Goal: Task Accomplishment & Management: Manage account settings

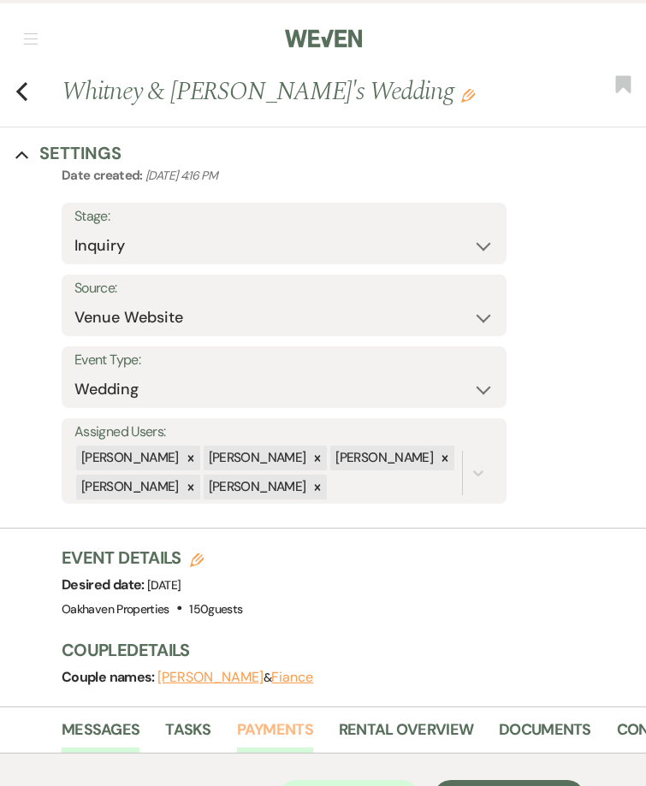
scroll to position [342, 0]
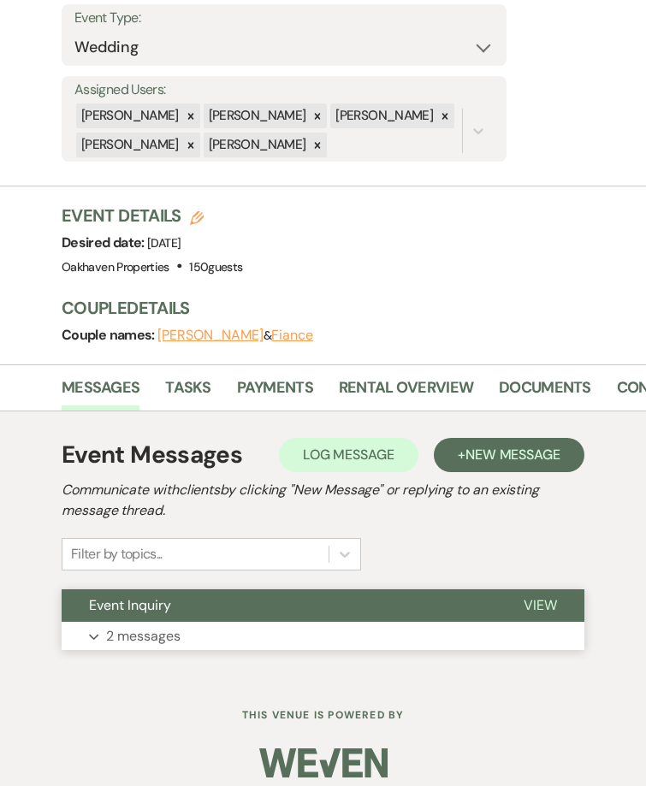
click at [548, 599] on span "View" at bounding box center [540, 606] width 33 height 18
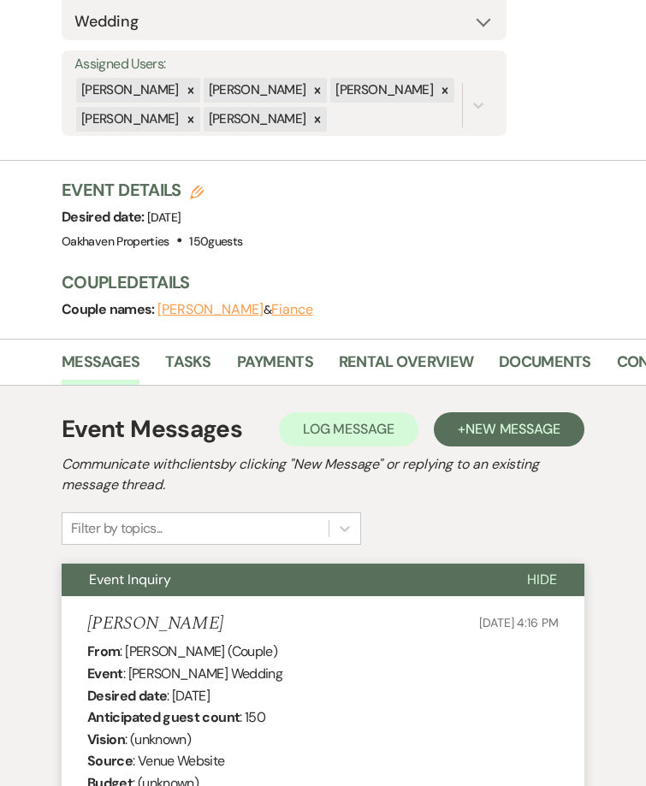
scroll to position [365, 0]
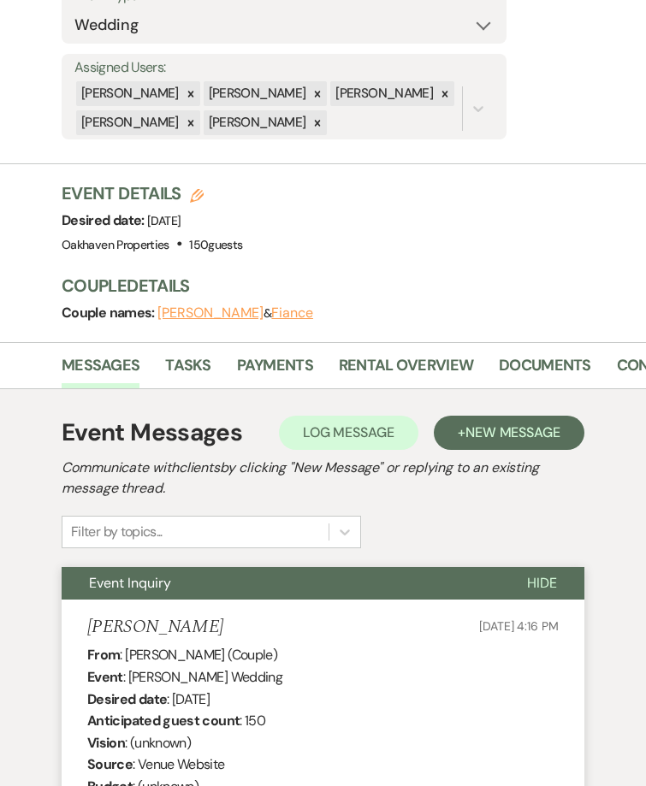
drag, startPoint x: 358, startPoint y: 353, endPoint x: 417, endPoint y: 316, distance: 70.0
click at [356, 262] on div "Event Details Edit Desired date: Friday, March 19th, 2027 Venue: Oakhaven Prope…" at bounding box center [354, 261] width 585 height 161
click at [617, 367] on link "Contacts" at bounding box center [656, 370] width 78 height 35
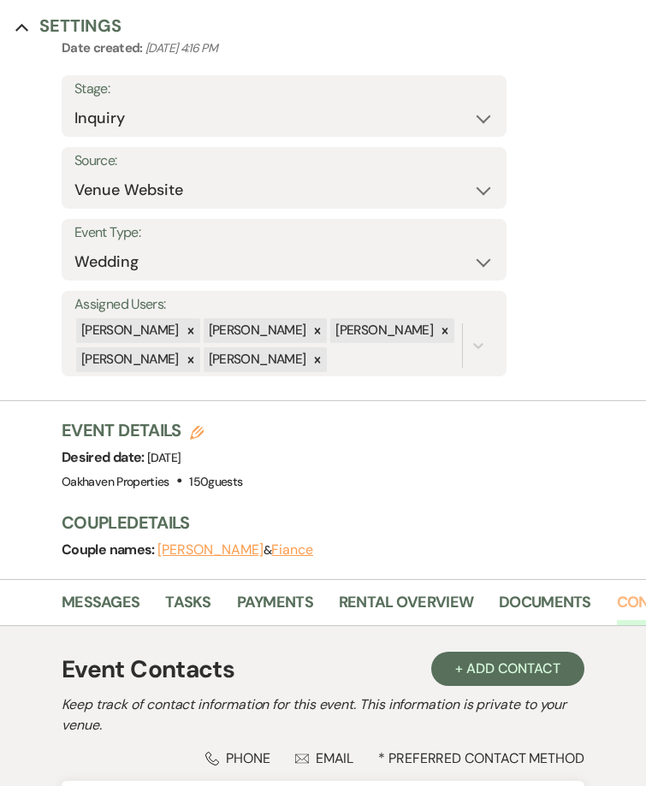
scroll to position [360, 0]
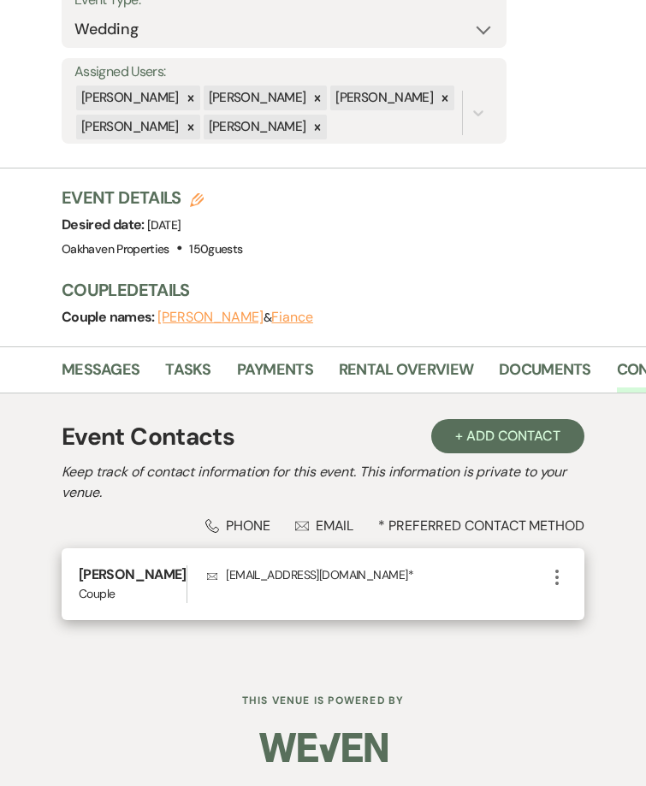
click at [330, 576] on p "Envelope ashleyallen798@yahoo.com *" at bounding box center [377, 575] width 340 height 19
drag, startPoint x: 338, startPoint y: 574, endPoint x: 193, endPoint y: 579, distance: 145.6
click at [207, 579] on p "Envelope ashleyallen798@yahoo.com *" at bounding box center [377, 575] width 340 height 19
copy p "ashleyallen798@yahoo.com"
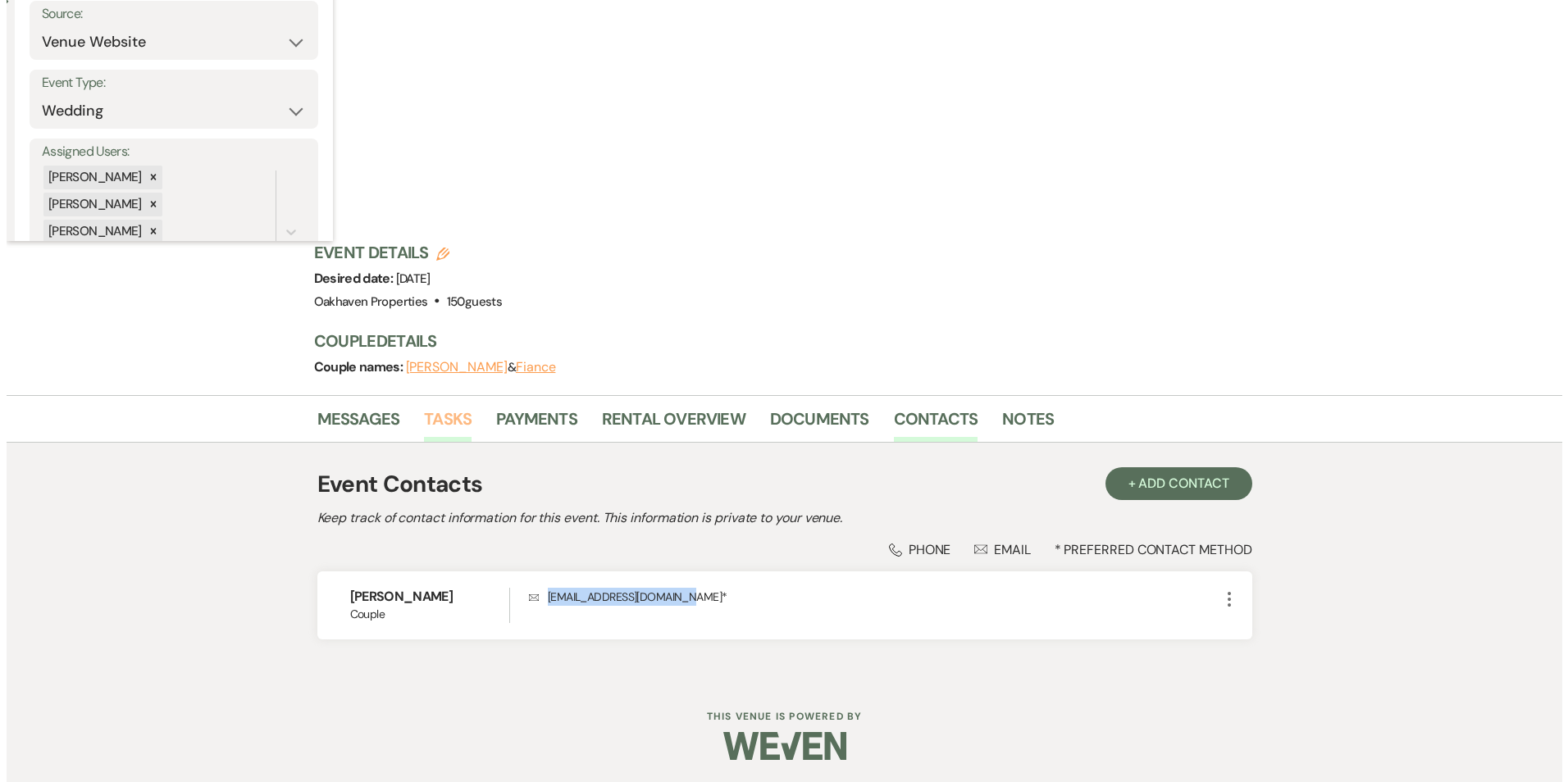
scroll to position [0, 0]
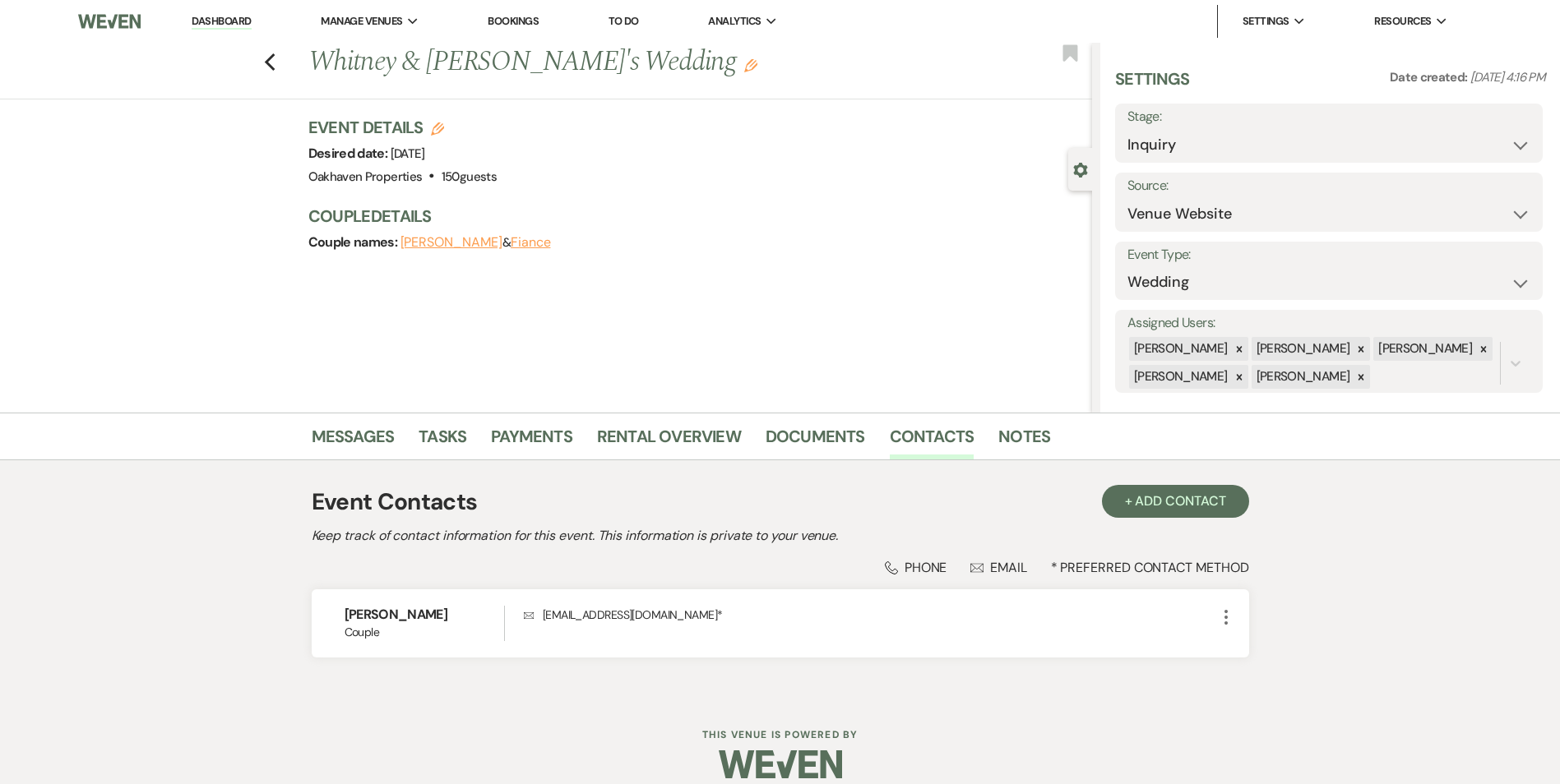
click at [394, 433] on li "Messages" at bounding box center [365, 439] width 108 height 39
click at [368, 430] on link "Messages" at bounding box center [353, 442] width 83 height 37
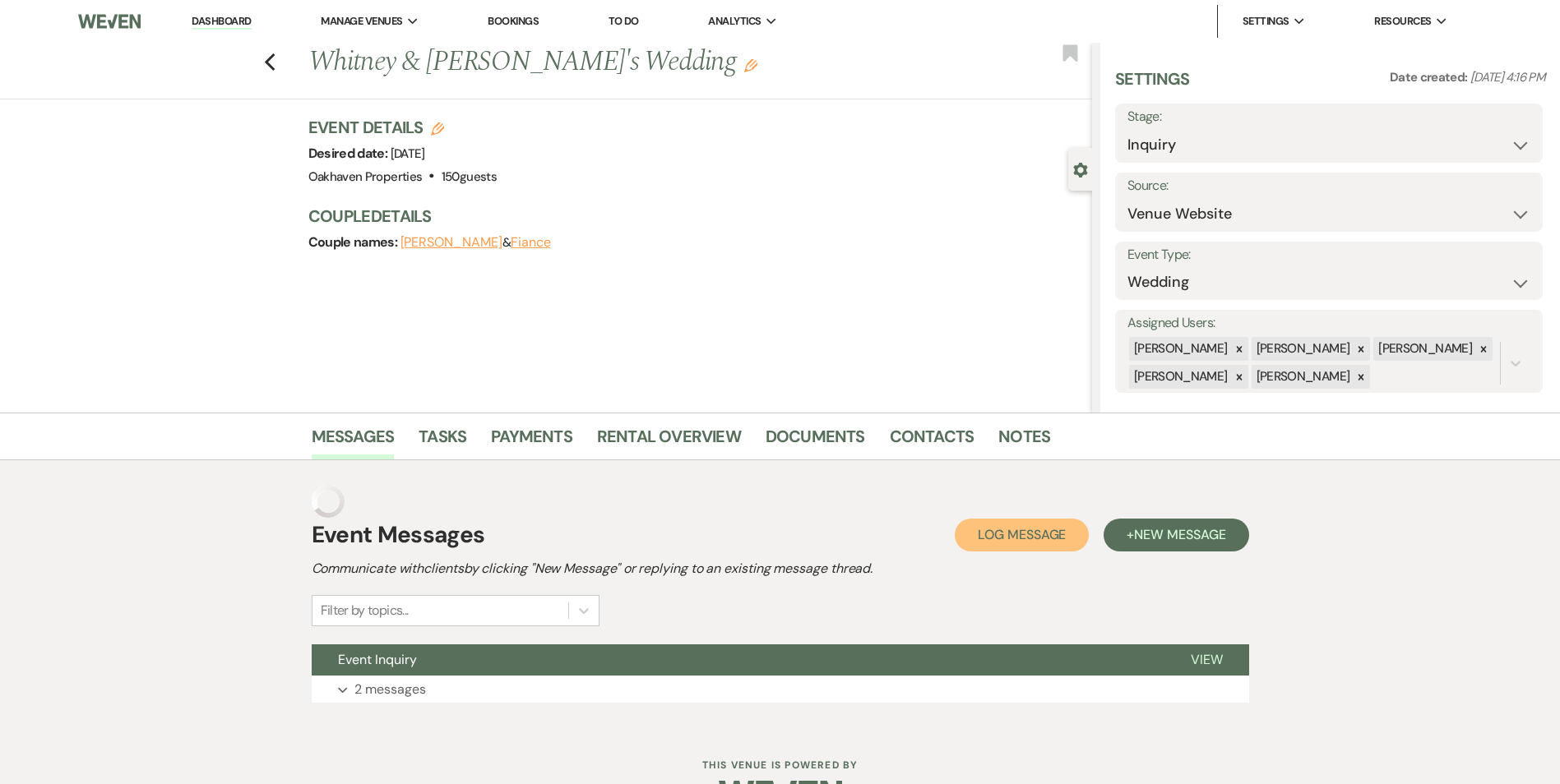
click at [1028, 547] on button "Log Log Message" at bounding box center [1022, 535] width 134 height 33
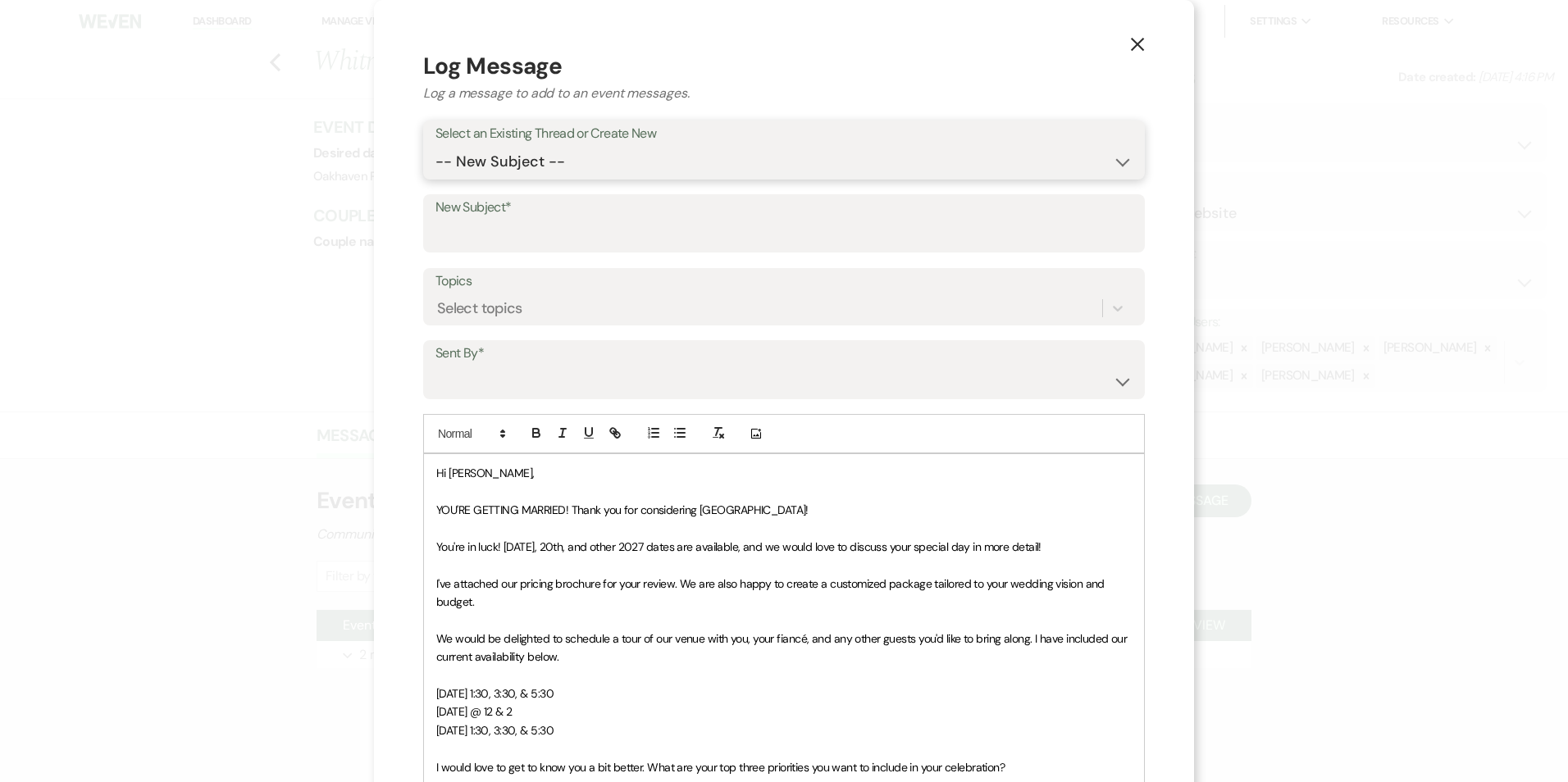
drag, startPoint x: 555, startPoint y: 159, endPoint x: 554, endPoint y: 176, distance: 17.0
click at [555, 159] on select "-- New Subject -- Event Inquiry" at bounding box center [783, 161] width 697 height 32
select select "474324"
click at [435, 146] on select "-- New Subject -- Event Inquiry" at bounding box center [783, 161] width 697 height 32
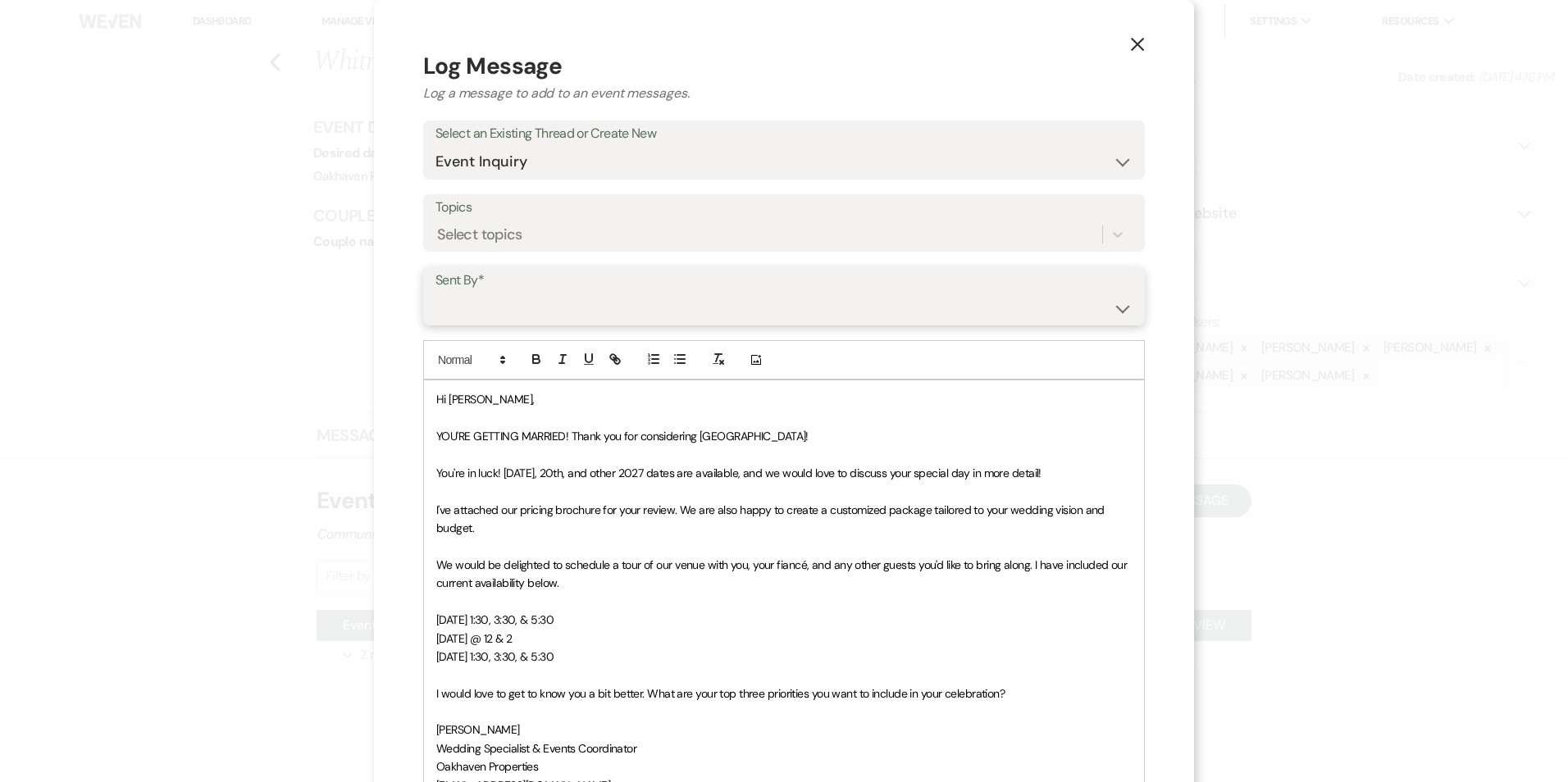
click at [544, 303] on select "Patience Ergish (pdergish@aol.com) Jeanette Wagoner (jeanette@experienceoakhave…" at bounding box center [783, 308] width 697 height 32
select select "user-127923"
click at [435, 292] on select "Patience Ergish (pdergish@aol.com) Jeanette Wagoner (jeanette@experienceoakhave…" at bounding box center [783, 308] width 697 height 32
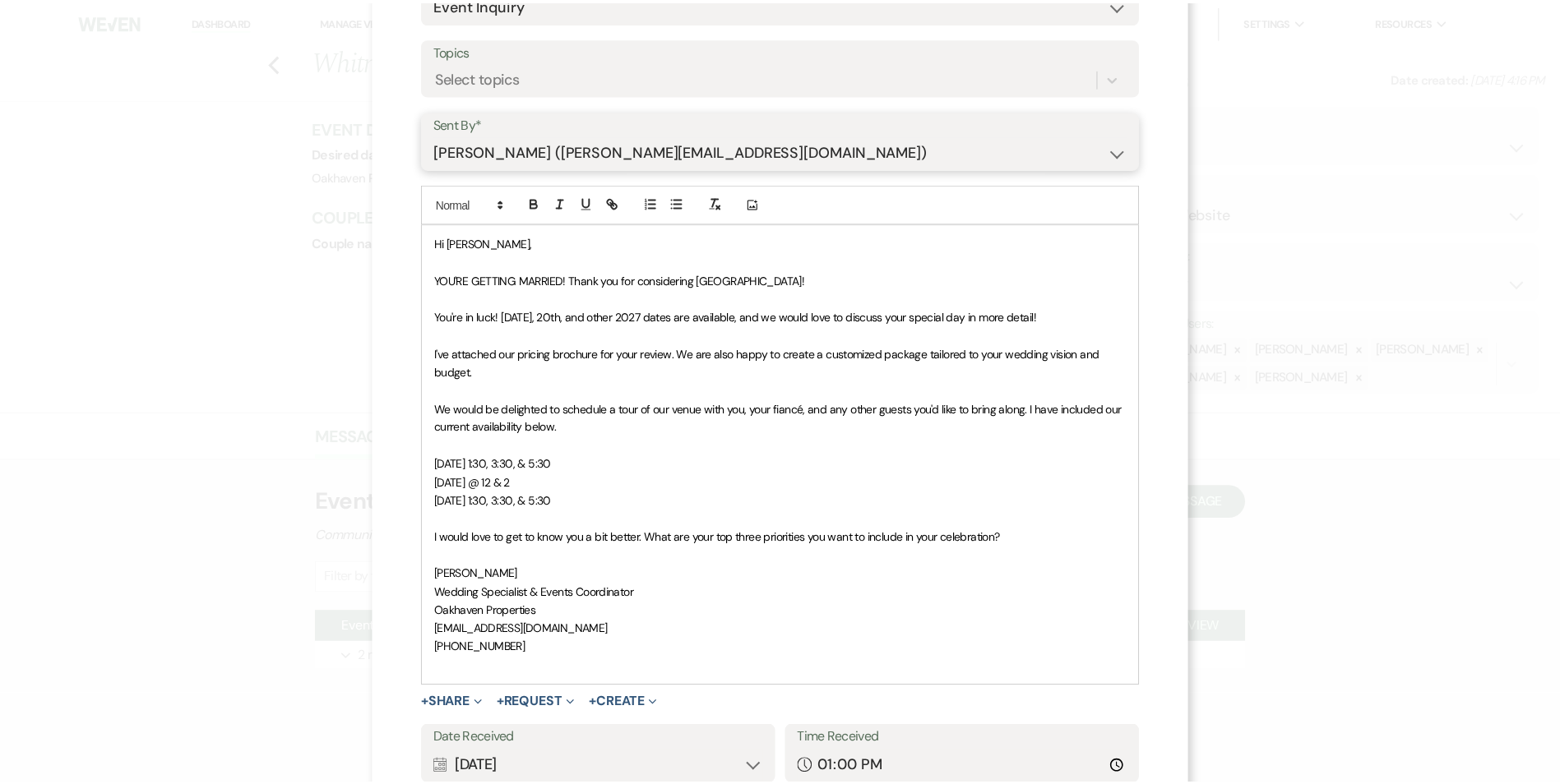
scroll to position [283, 0]
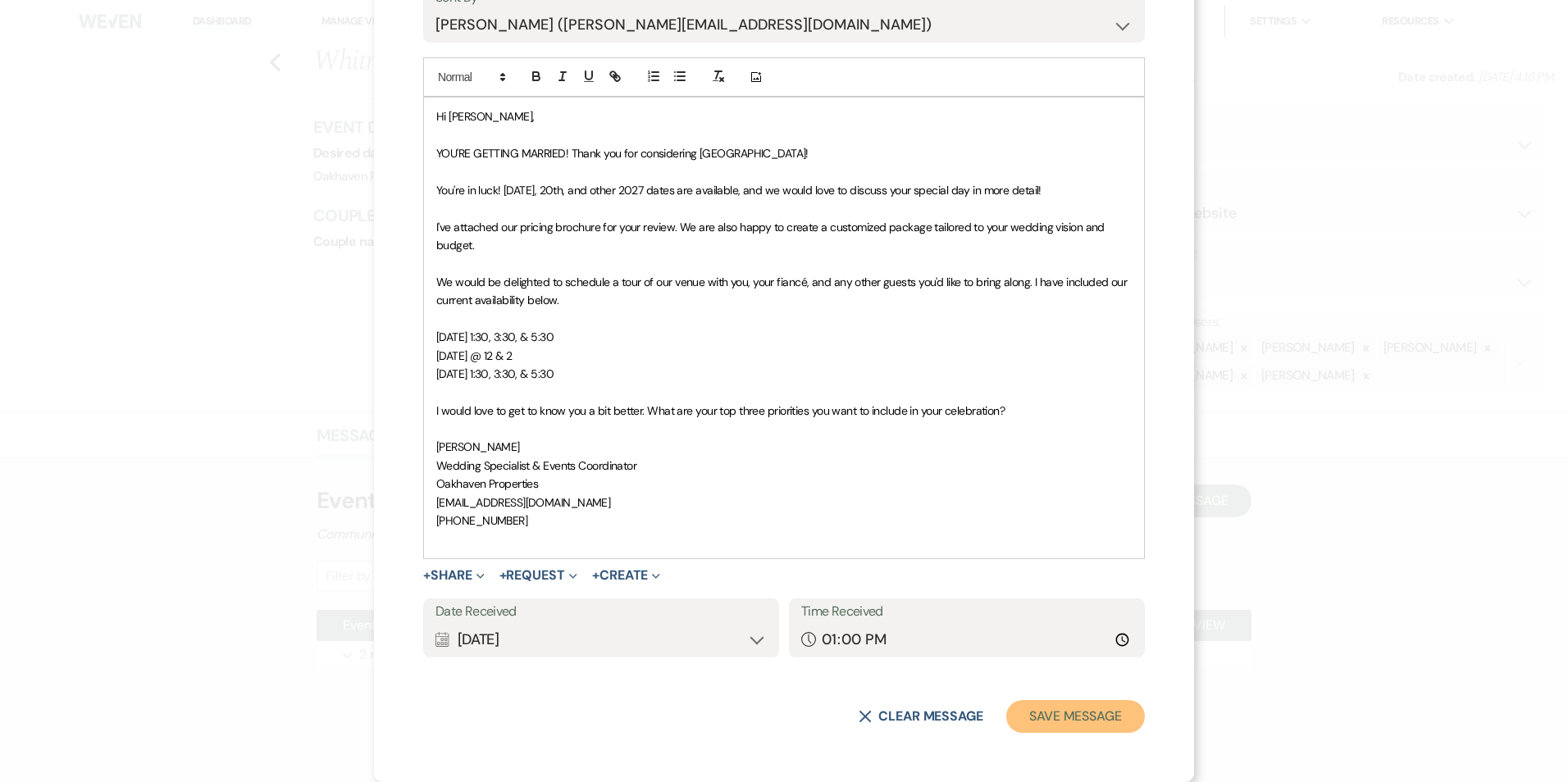
click at [1059, 719] on button "Save Message" at bounding box center [1075, 717] width 139 height 33
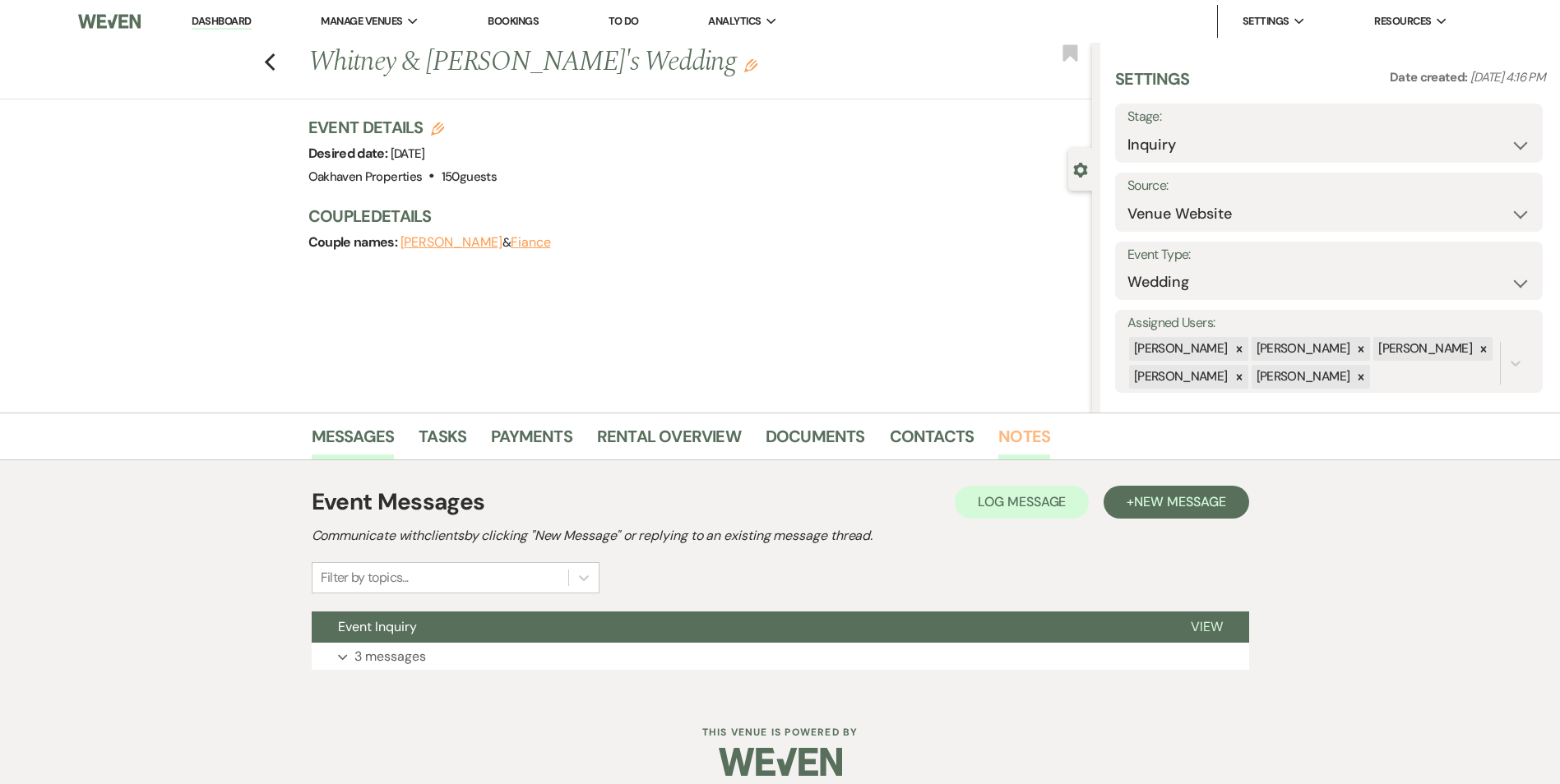
click at [1035, 430] on link "Notes" at bounding box center [1025, 442] width 52 height 37
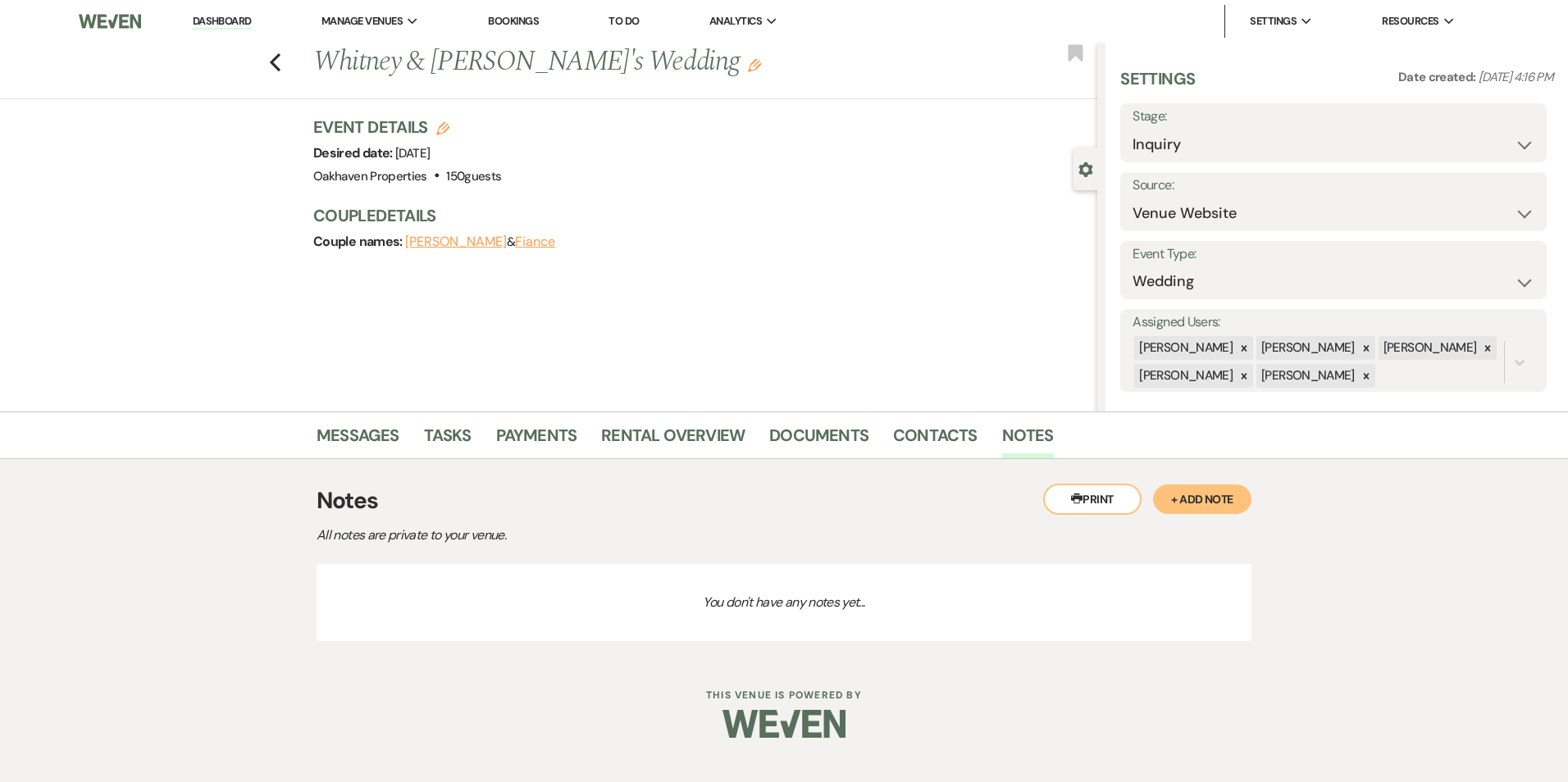
click at [1221, 506] on button "+ Add Note" at bounding box center [1202, 499] width 99 height 30
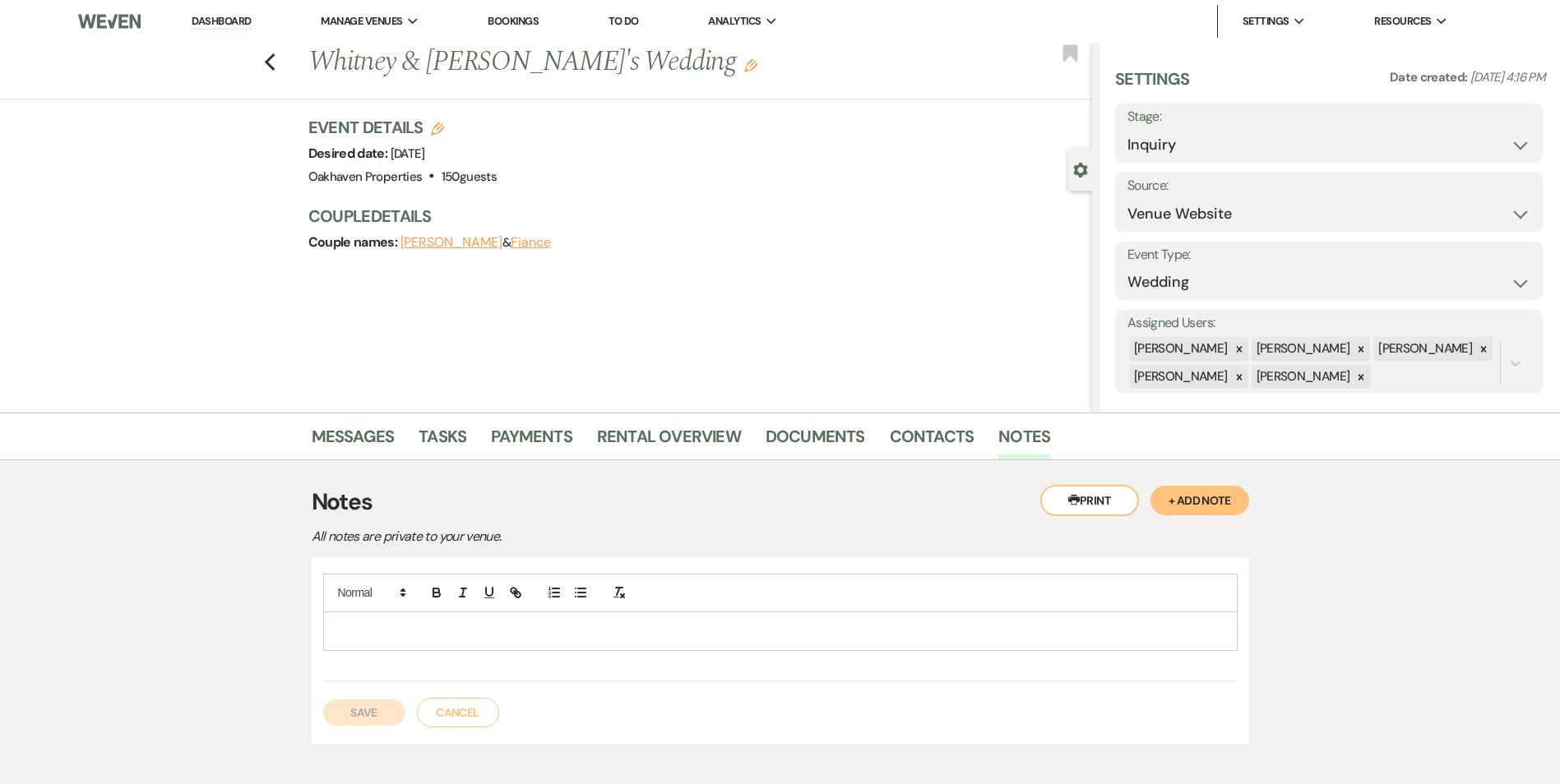
click at [516, 642] on div at bounding box center [780, 631] width 913 height 37
click at [359, 706] on button "Save" at bounding box center [364, 712] width 83 height 26
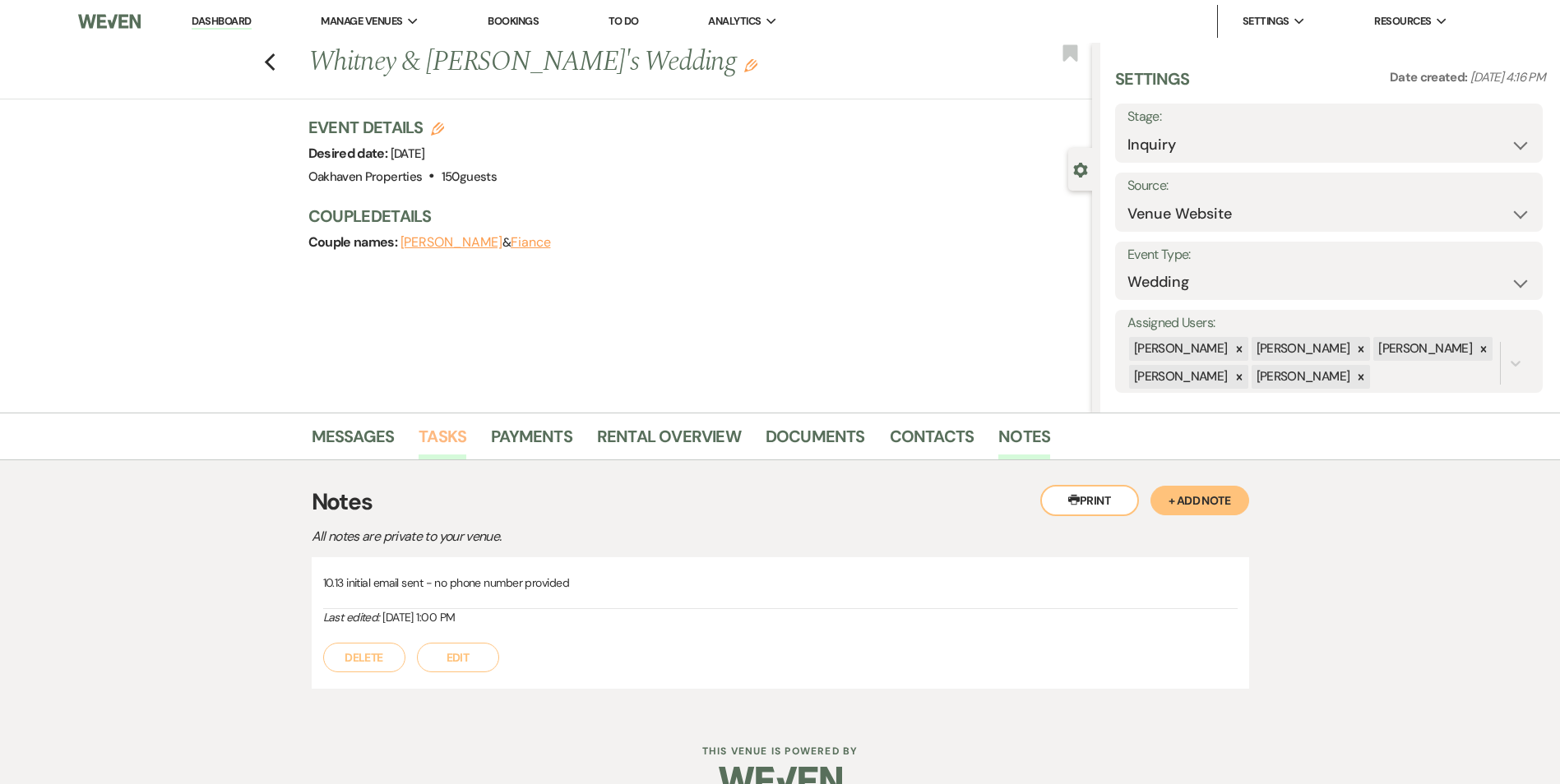
click at [447, 427] on link "Tasks" at bounding box center [443, 442] width 48 height 37
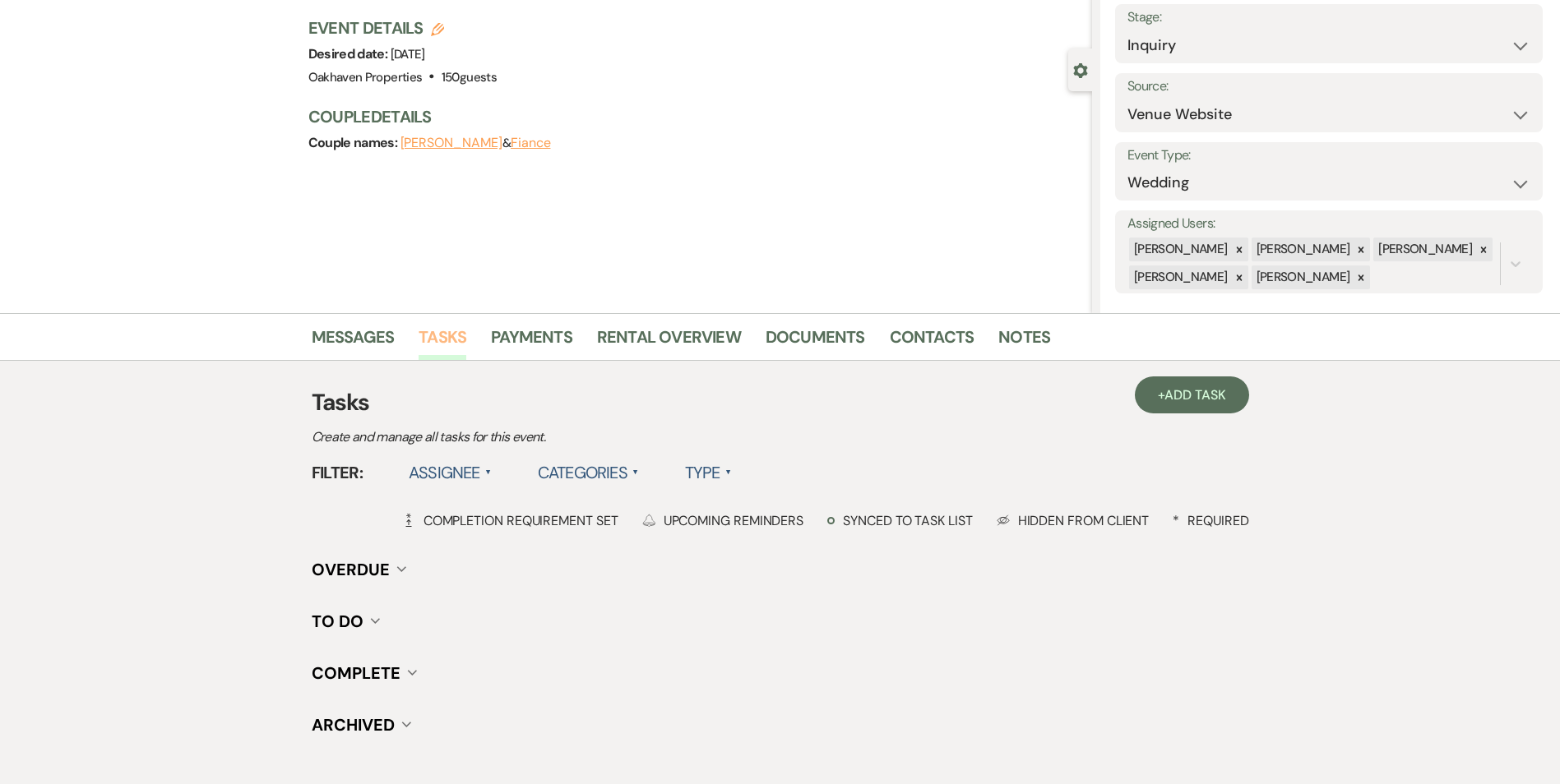
scroll to position [203, 0]
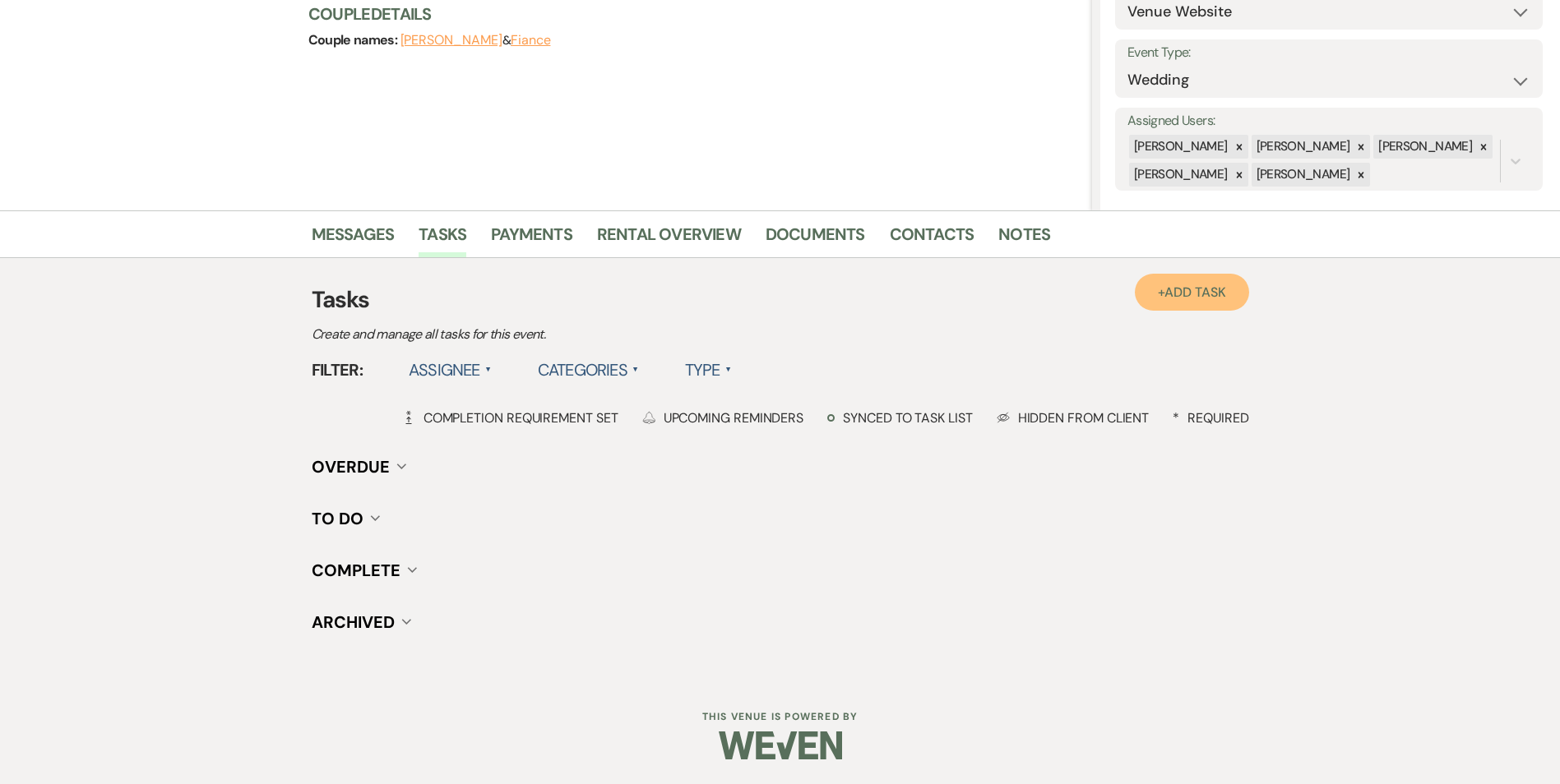
click at [1229, 289] on link "+ Add Task" at bounding box center [1192, 292] width 113 height 37
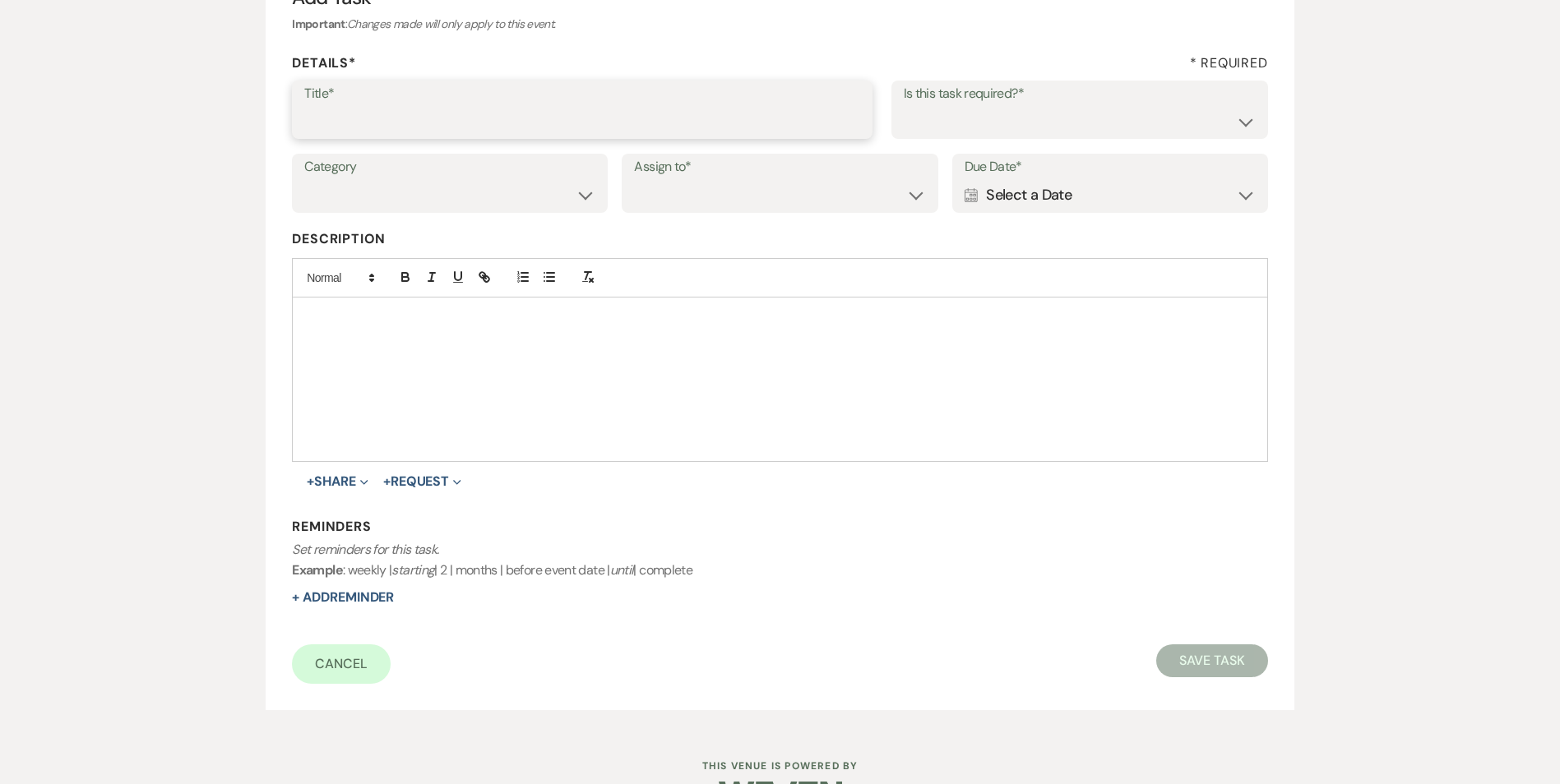
click at [455, 121] on input "Title*" at bounding box center [582, 121] width 557 height 32
type input "2nd follow up email"
click at [949, 113] on select "Yes No" at bounding box center [1080, 121] width 352 height 32
select select "true"
click at [904, 106] on select "Yes No" at bounding box center [1080, 121] width 352 height 32
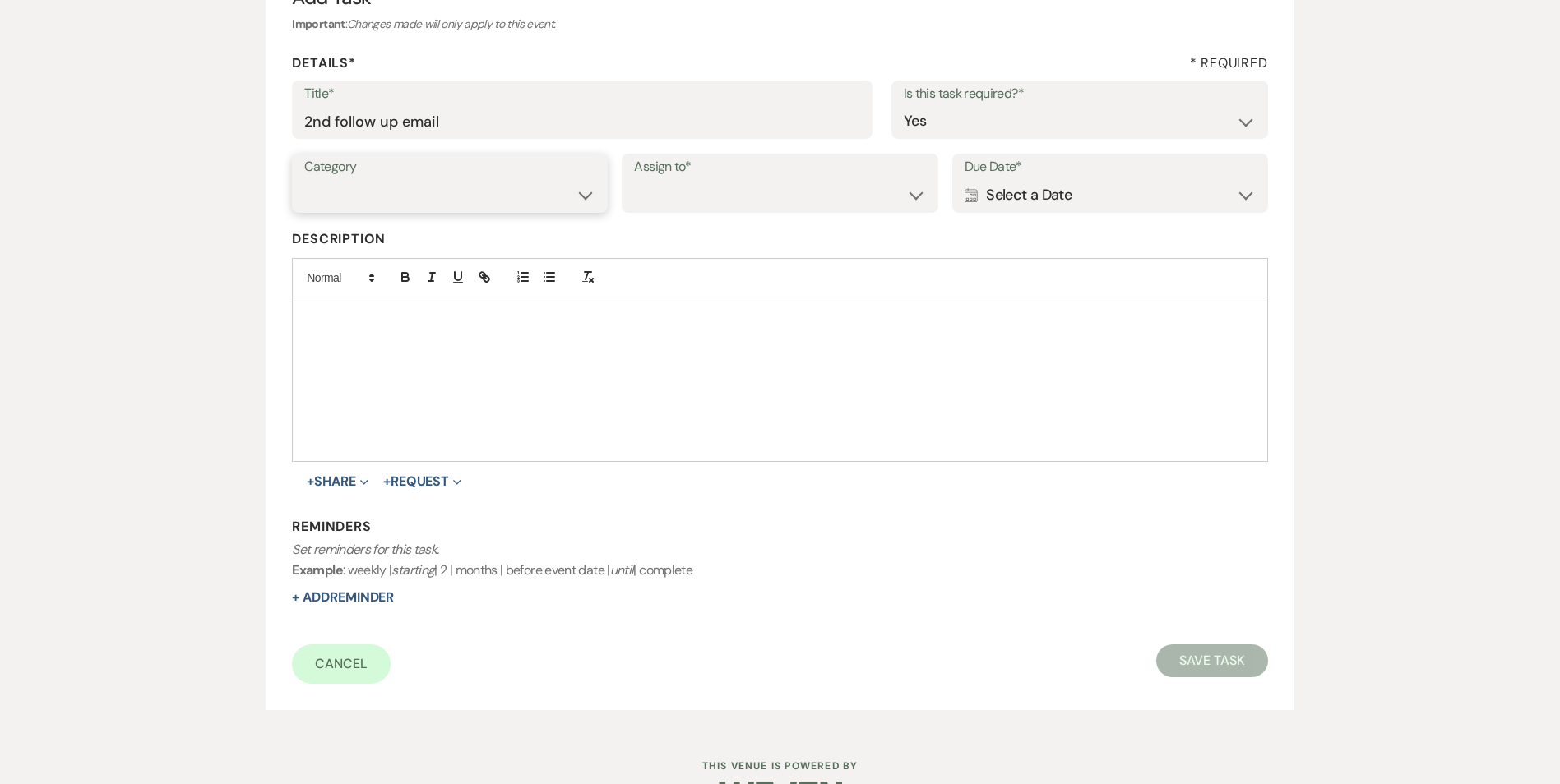
drag, startPoint x: 521, startPoint y: 194, endPoint x: 528, endPoint y: 213, distance: 20.2
click at [521, 194] on select "Venue Vendors Guests Details Finalize & Share" at bounding box center [450, 195] width 291 height 32
select select "31"
click at [305, 180] on select "Venue Vendors Guests Details Finalize & Share" at bounding box center [450, 195] width 291 height 32
drag, startPoint x: 642, startPoint y: 203, endPoint x: 651, endPoint y: 210, distance: 11.4
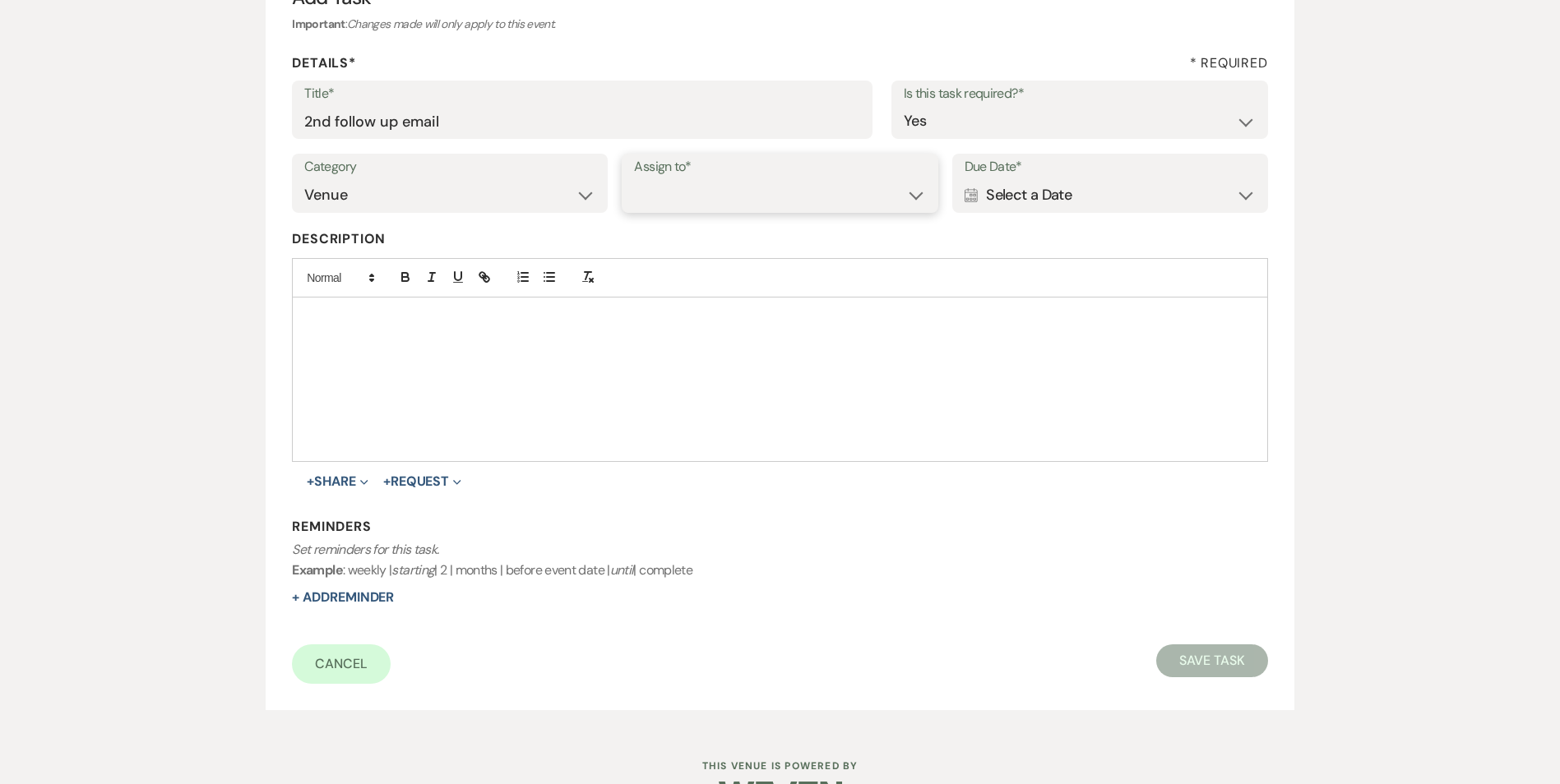
click at [642, 203] on select "Venue Client" at bounding box center [780, 195] width 291 height 32
select select "venueHost"
click at [634, 180] on select "Venue Client" at bounding box center [780, 195] width 291 height 32
click at [997, 188] on div "Calendar Select a Date Expand" at bounding box center [1110, 195] width 291 height 32
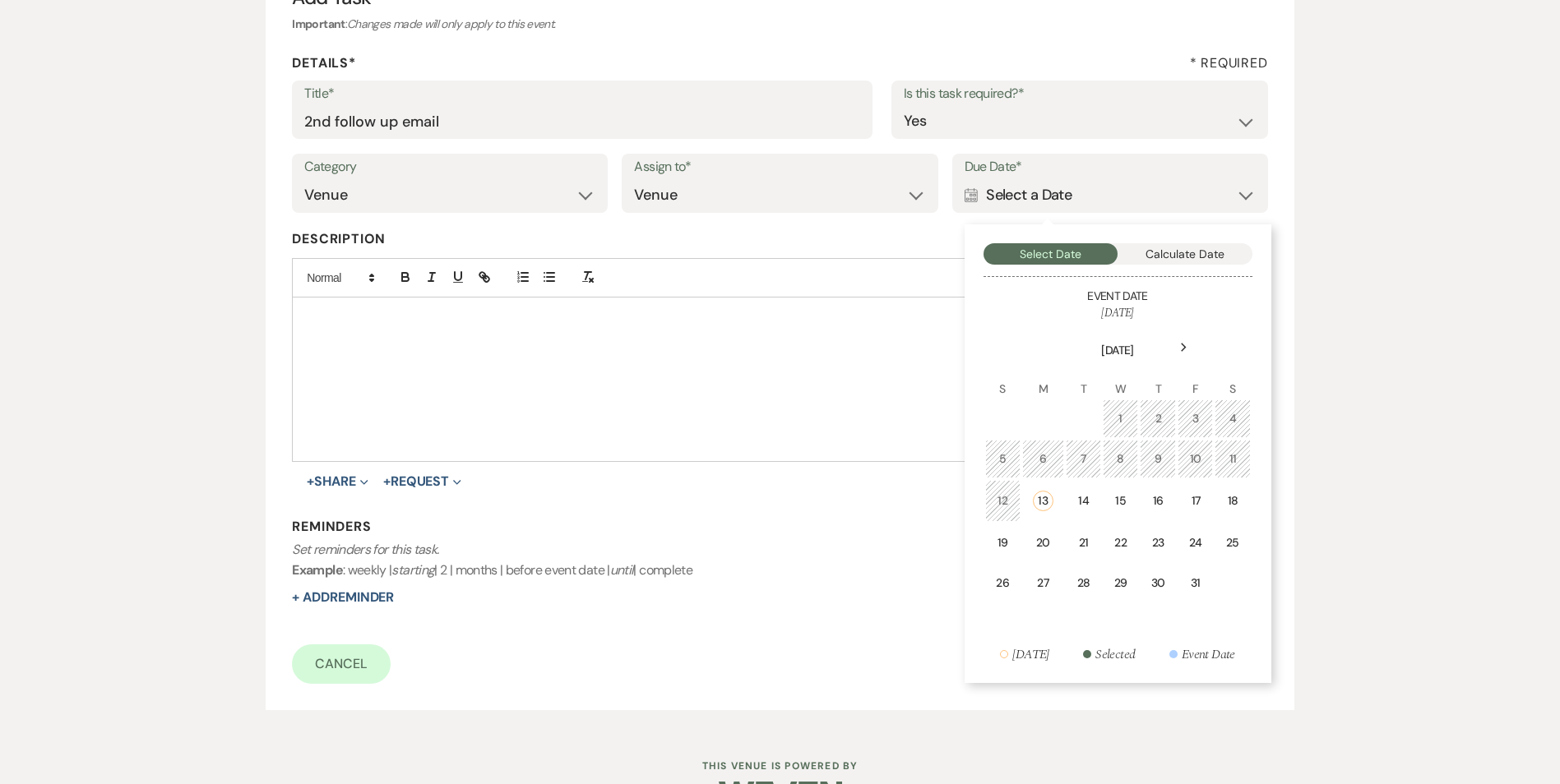
drag, startPoint x: 1171, startPoint y: 502, endPoint x: 1152, endPoint y: 539, distance: 41.6
click at [1171, 501] on td "16" at bounding box center [1158, 502] width 37 height 42
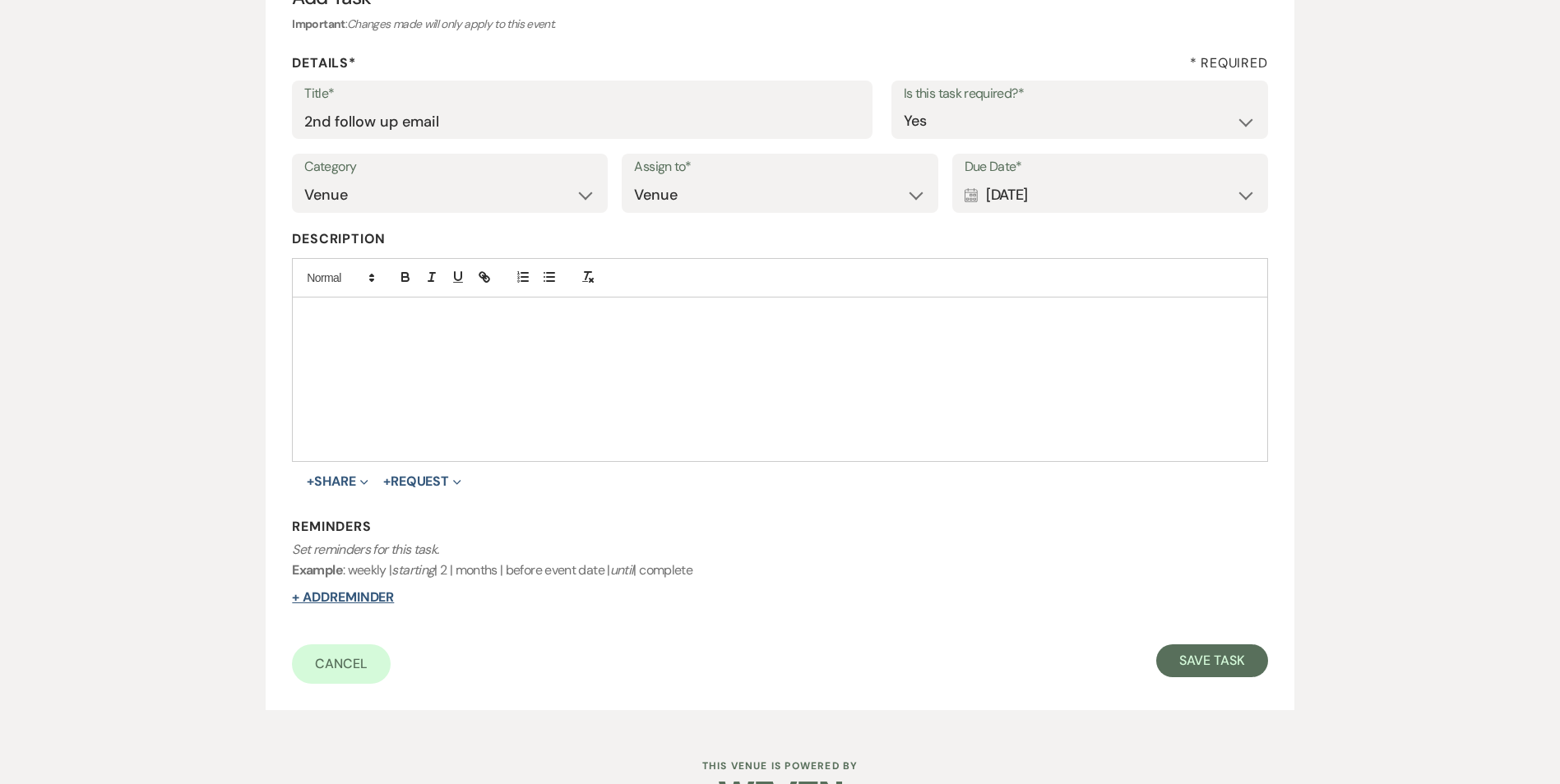
click at [394, 594] on button "+ Add Reminder" at bounding box center [343, 598] width 102 height 13
select select "host"
select select "days"
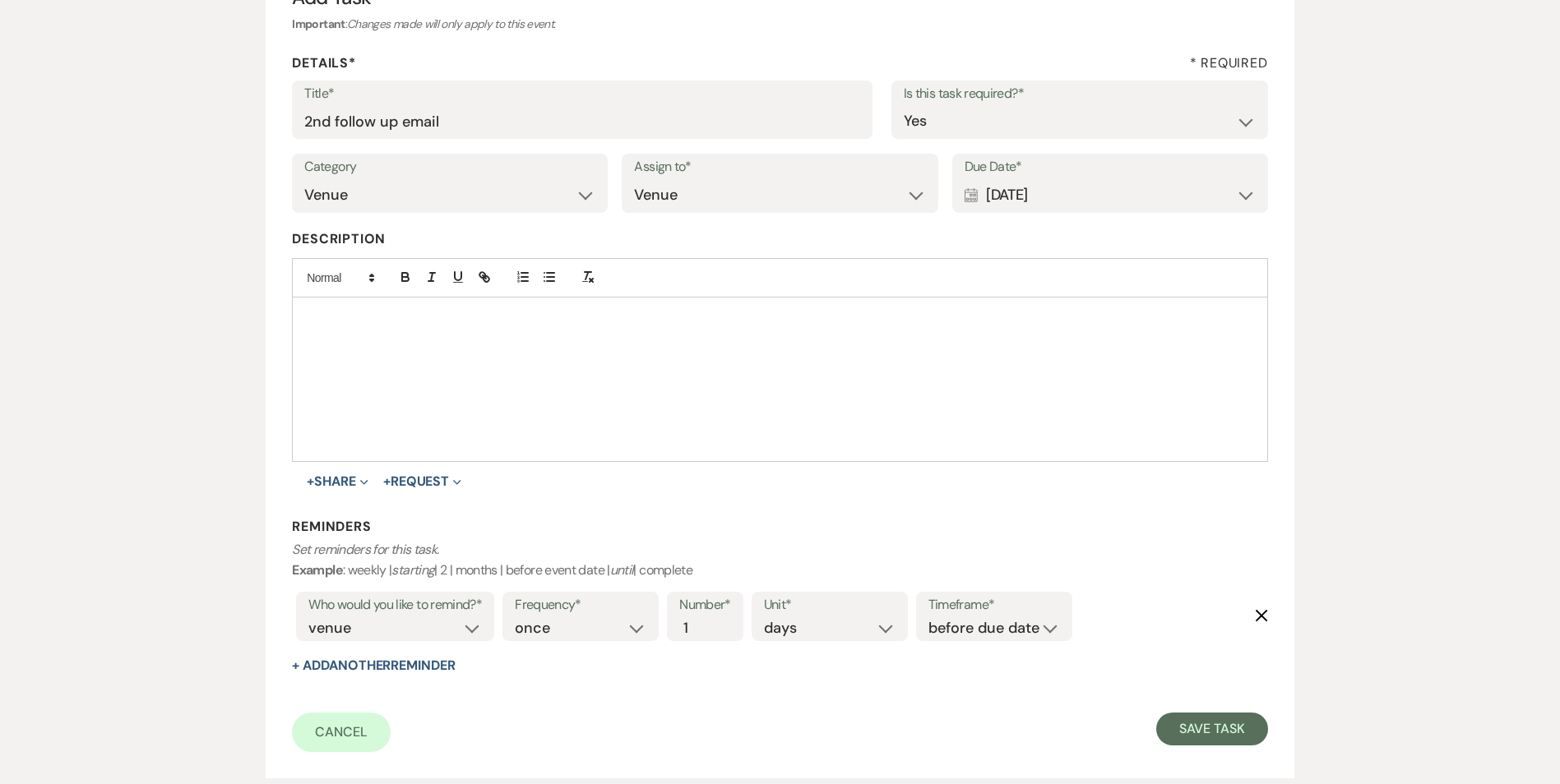
click at [982, 600] on label "Timeframe*" at bounding box center [994, 605] width 132 height 24
click at [985, 621] on select "before due date after due date on due date on custom date" at bounding box center [994, 628] width 132 height 22
select select "onDueDate"
click at [929, 618] on select "before due date after due date on due date on custom date" at bounding box center [994, 628] width 132 height 22
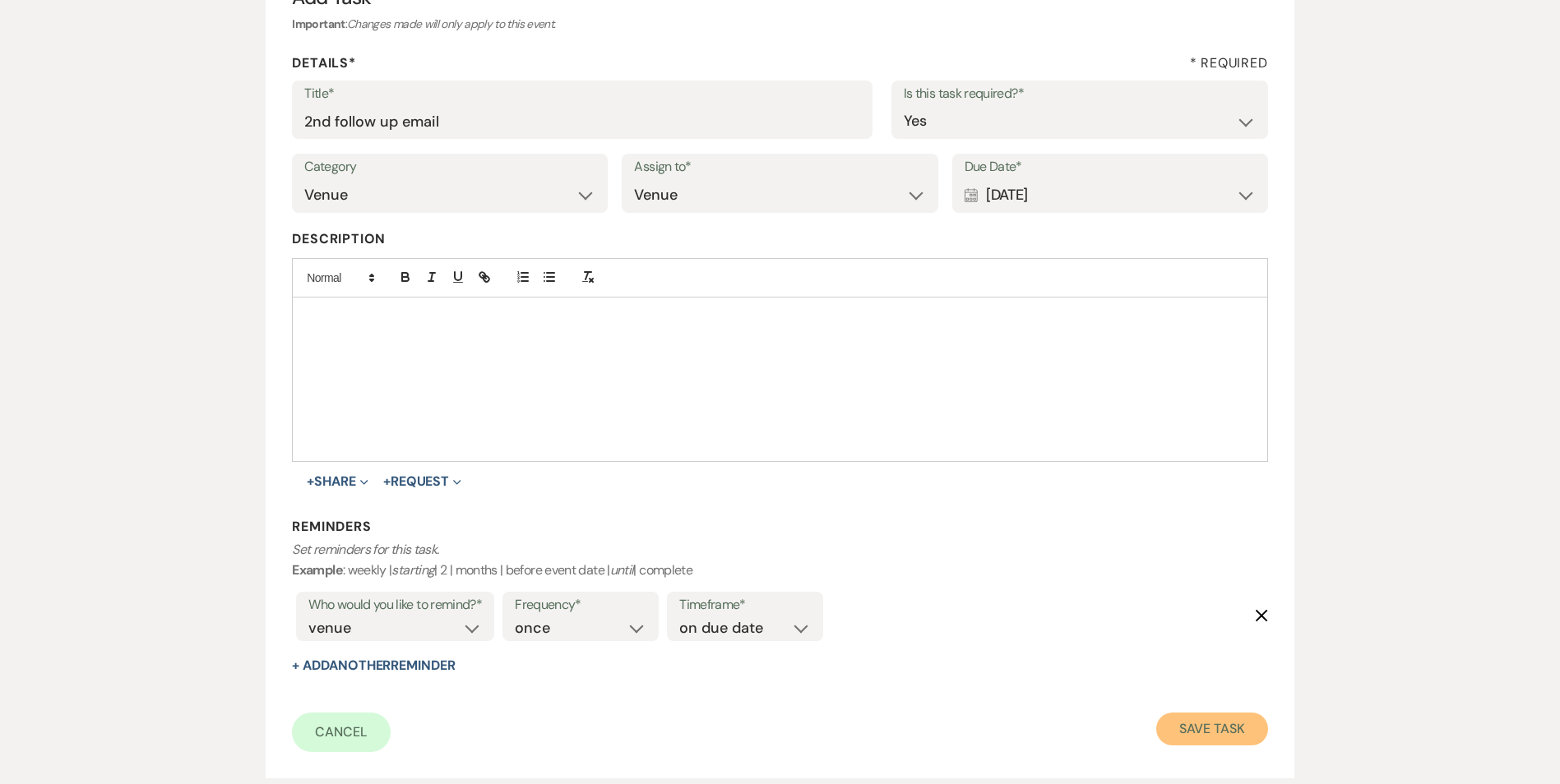
drag, startPoint x: 1247, startPoint y: 728, endPoint x: 721, endPoint y: 510, distance: 569.4
click at [1246, 728] on button "Save Task" at bounding box center [1212, 729] width 111 height 33
select select "5"
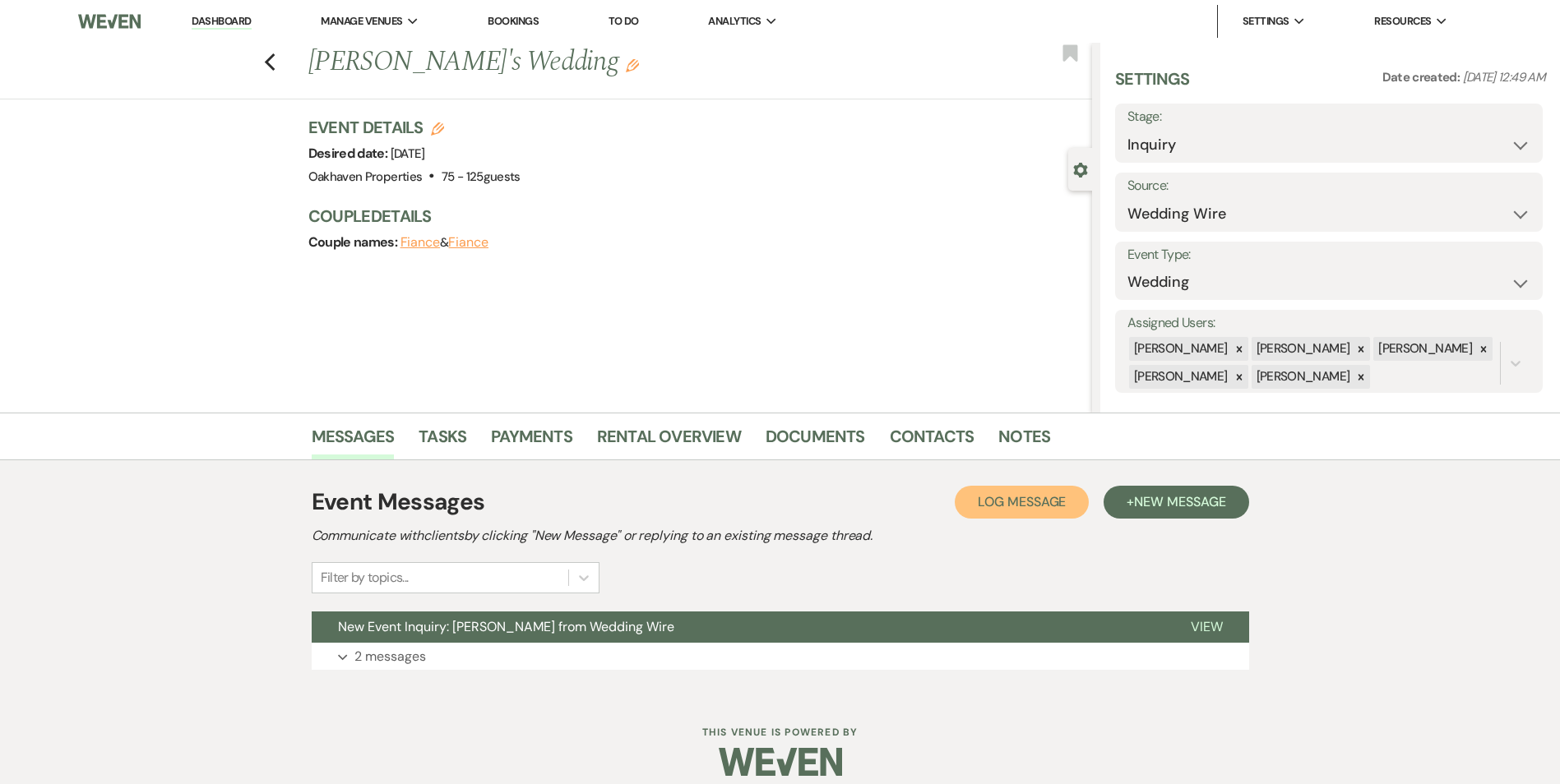
click at [1024, 515] on button "Log Log Message" at bounding box center [1022, 502] width 134 height 33
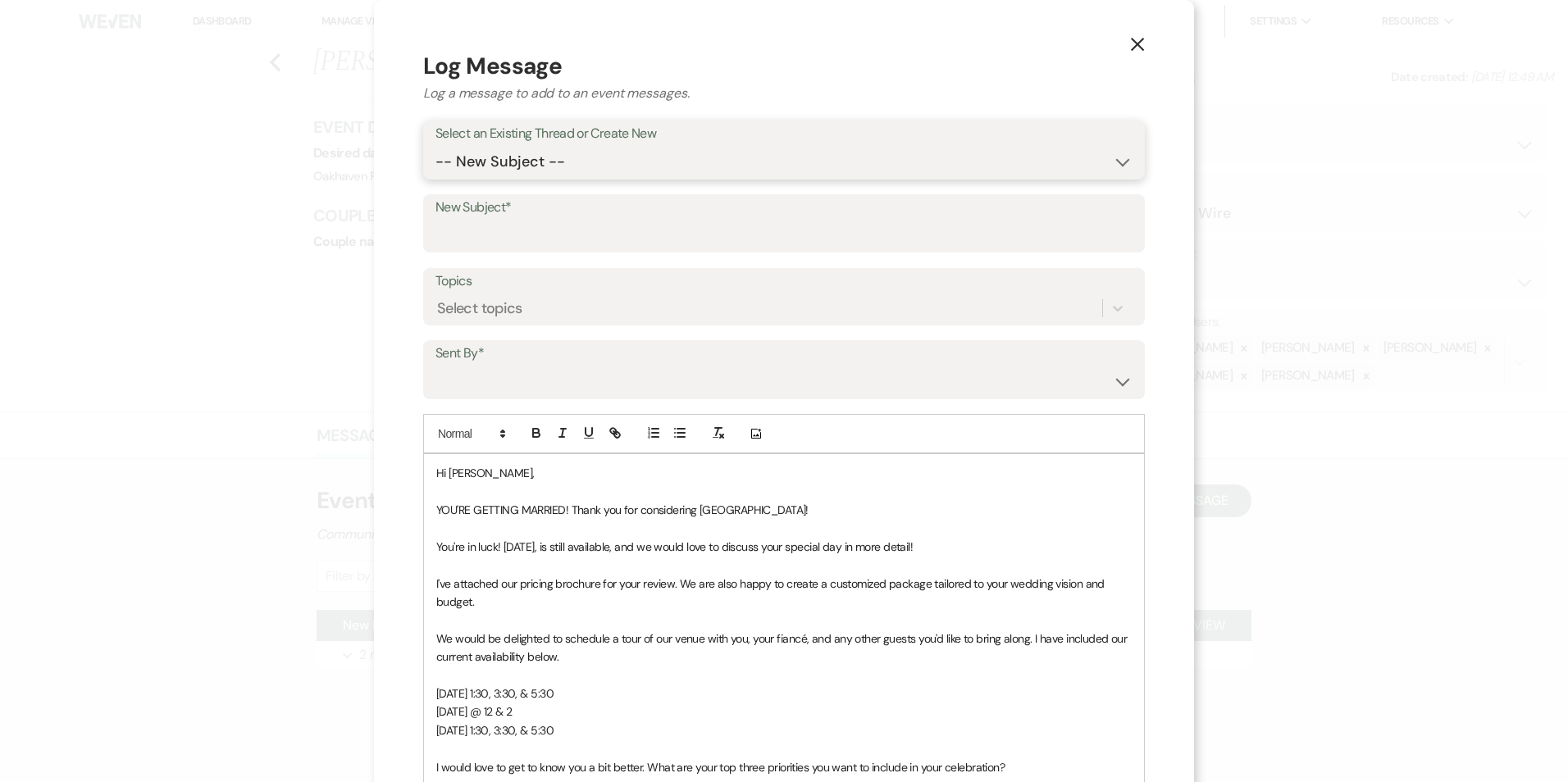
click at [598, 158] on select "-- New Subject -- New Event Inquiry: Mariam from Wedding Wire" at bounding box center [783, 161] width 697 height 32
select select "474459"
click at [435, 146] on select "-- New Subject -- New Event Inquiry: Mariam from Wedding Wire" at bounding box center [783, 161] width 697 height 32
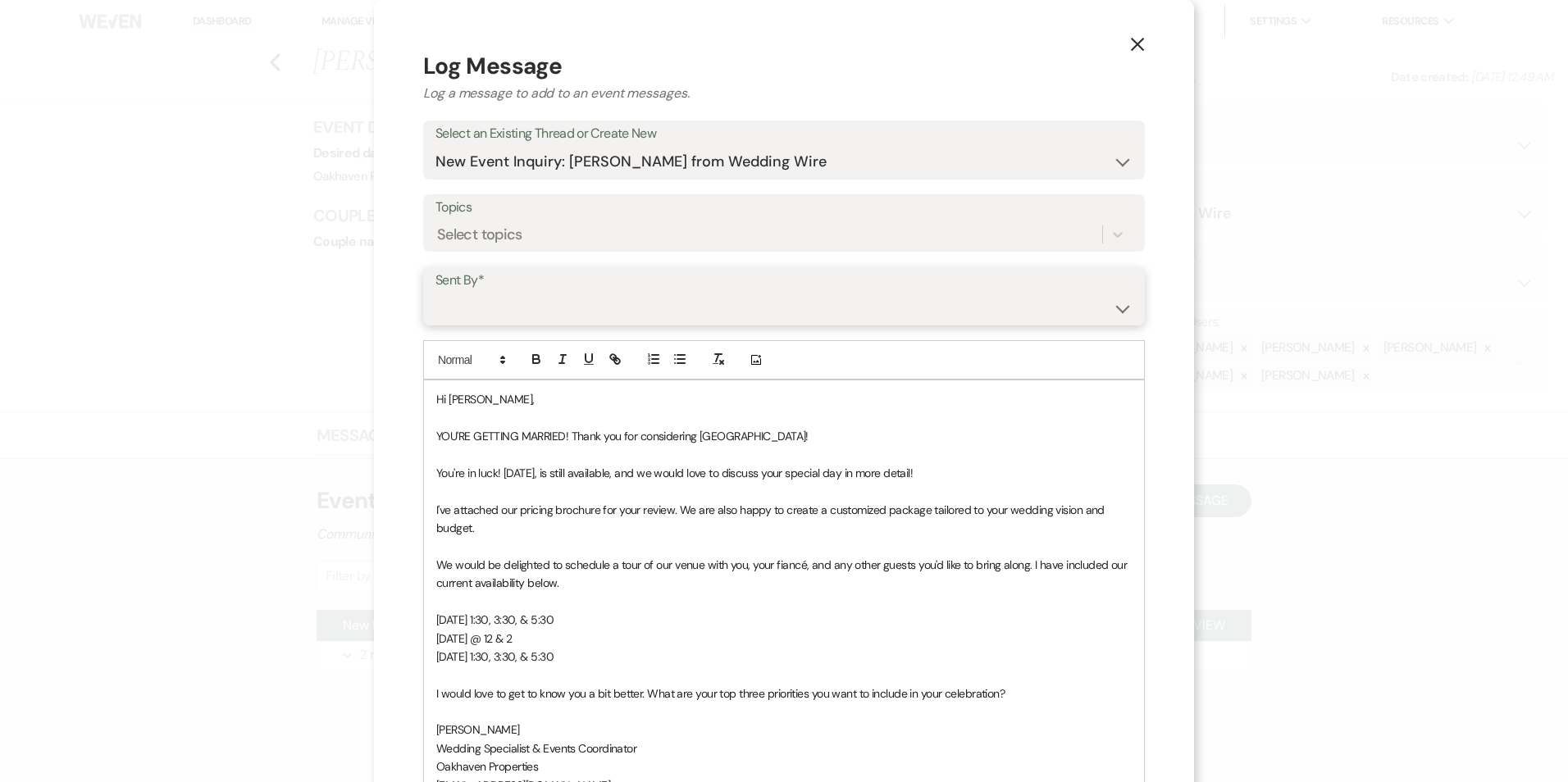
click at [503, 305] on select "Patience Ergish (pdergish@aol.com) Jeanette Wagoner (jeanette@experienceoakhave…" at bounding box center [783, 308] width 697 height 32
select select "user-127923"
click at [435, 292] on select "Patience Ergish (pdergish@aol.com) Jeanette Wagoner (jeanette@experienceoakhave…" at bounding box center [783, 308] width 697 height 32
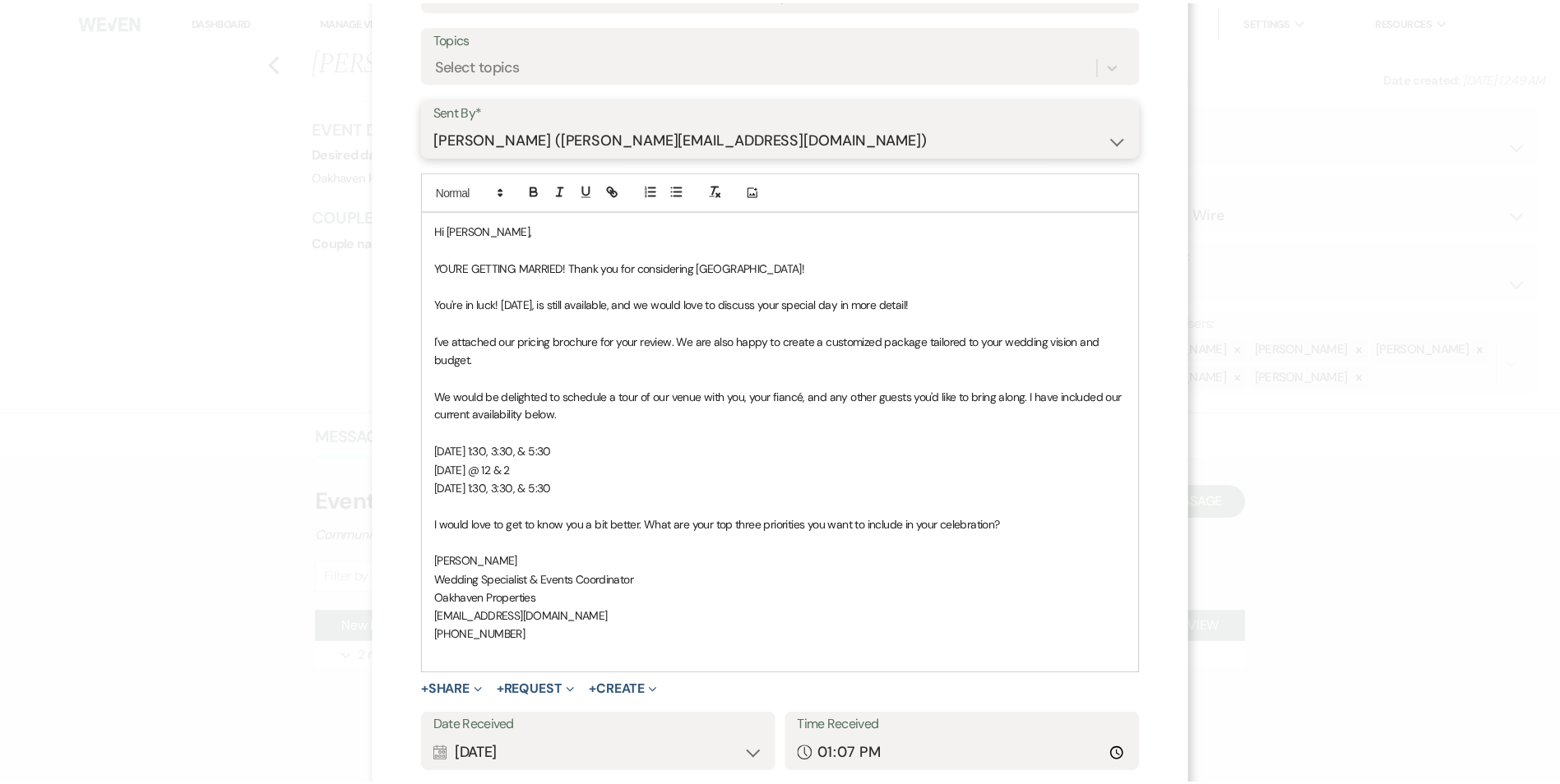
scroll to position [283, 0]
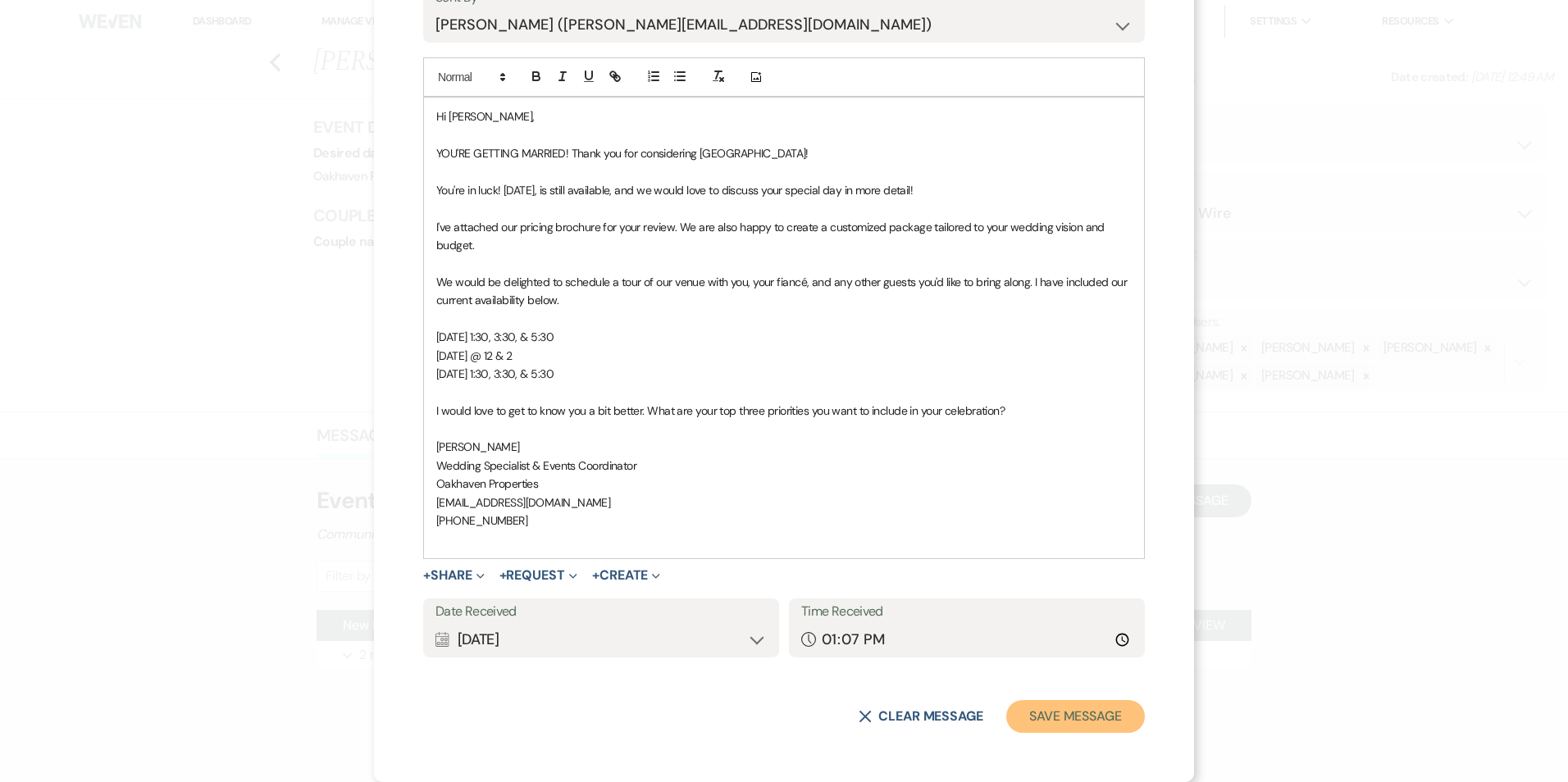
click at [1063, 725] on button "Save Message" at bounding box center [1075, 717] width 139 height 33
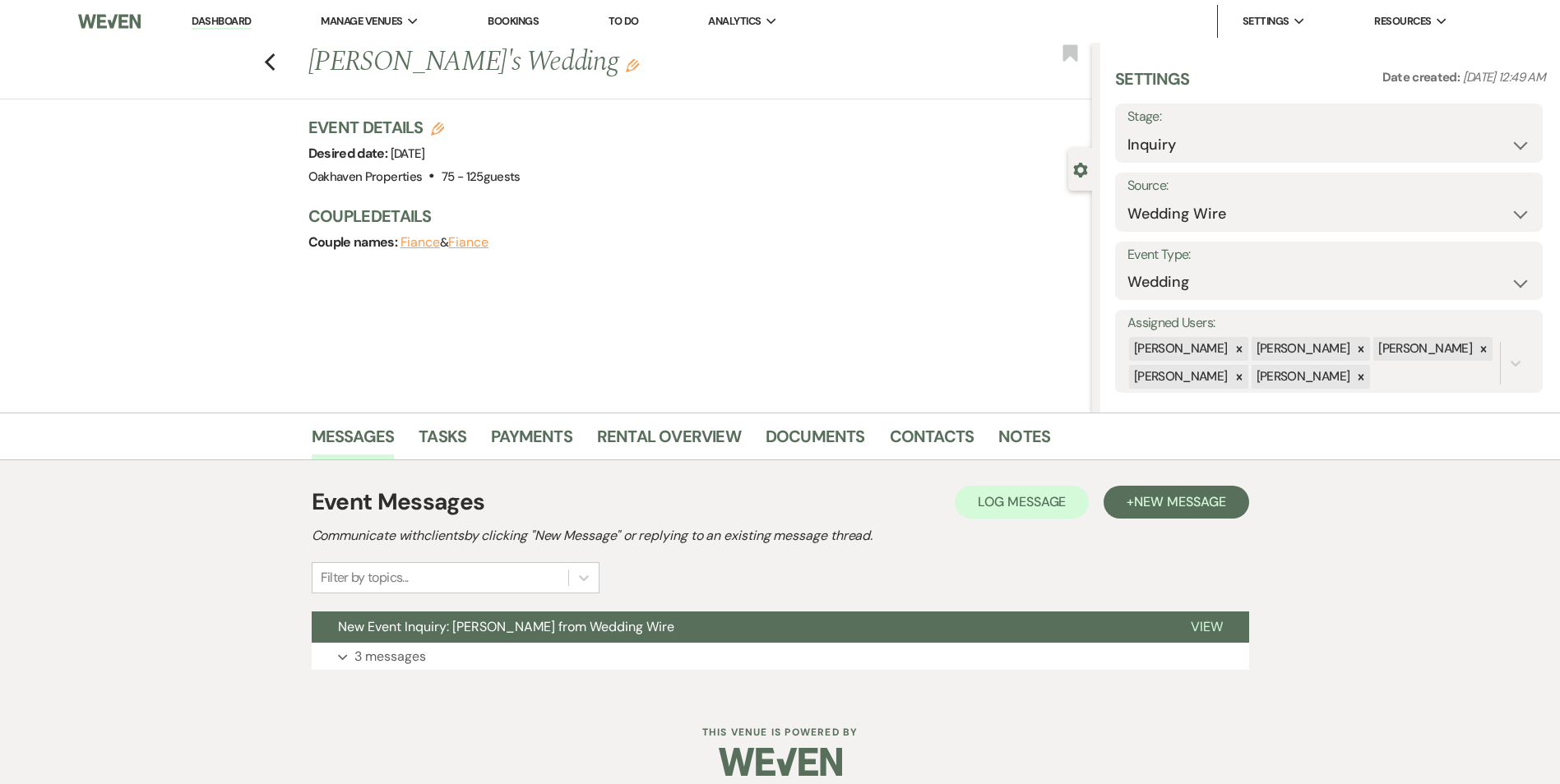
drag, startPoint x: 1054, startPoint y: 451, endPoint x: 1042, endPoint y: 446, distance: 13.0
click at [1053, 451] on li "Notes" at bounding box center [1037, 439] width 77 height 39
click at [1042, 446] on link "Notes" at bounding box center [1025, 442] width 52 height 37
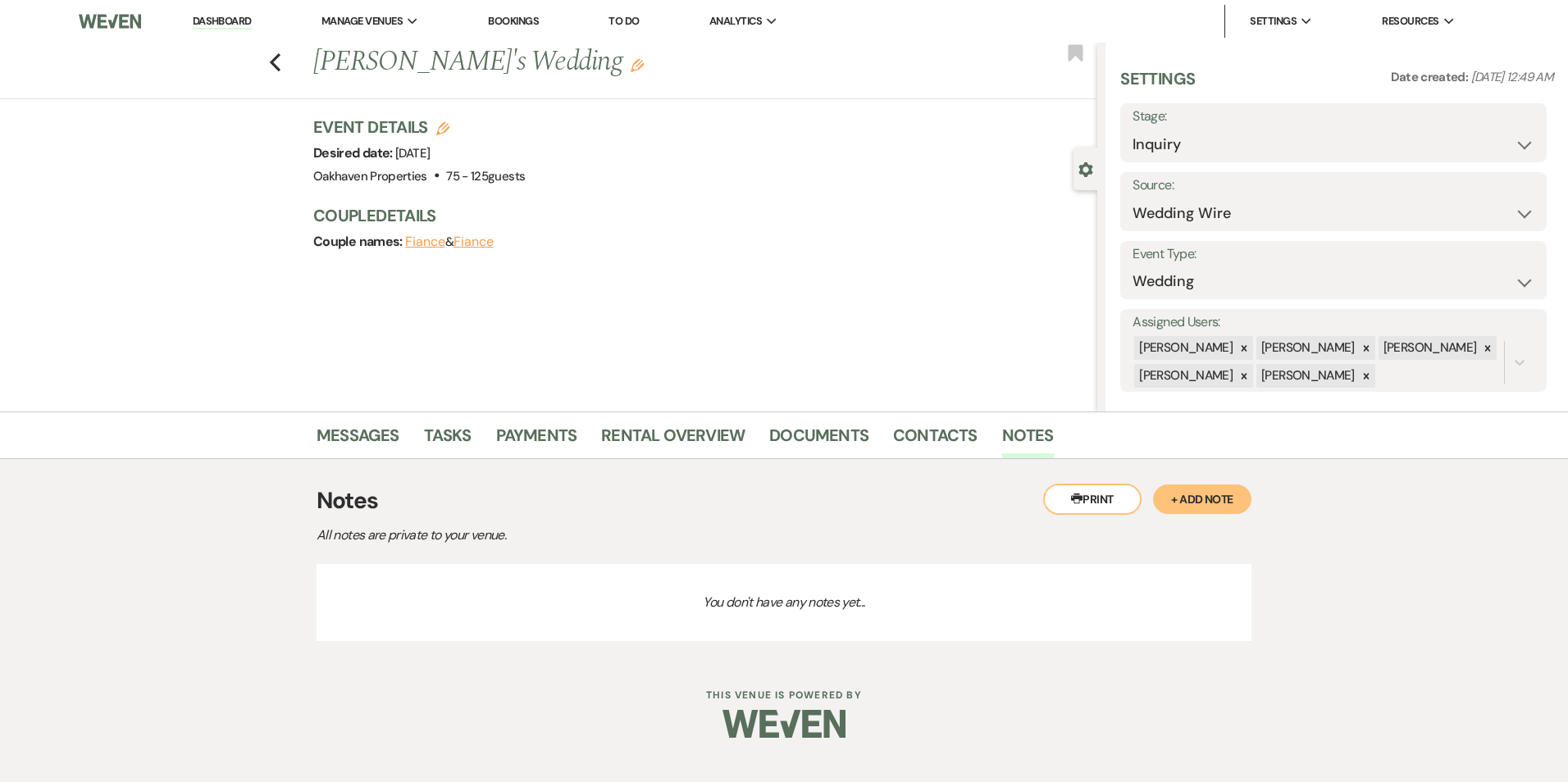
click at [1179, 503] on button "+ Add Note" at bounding box center [1202, 499] width 99 height 30
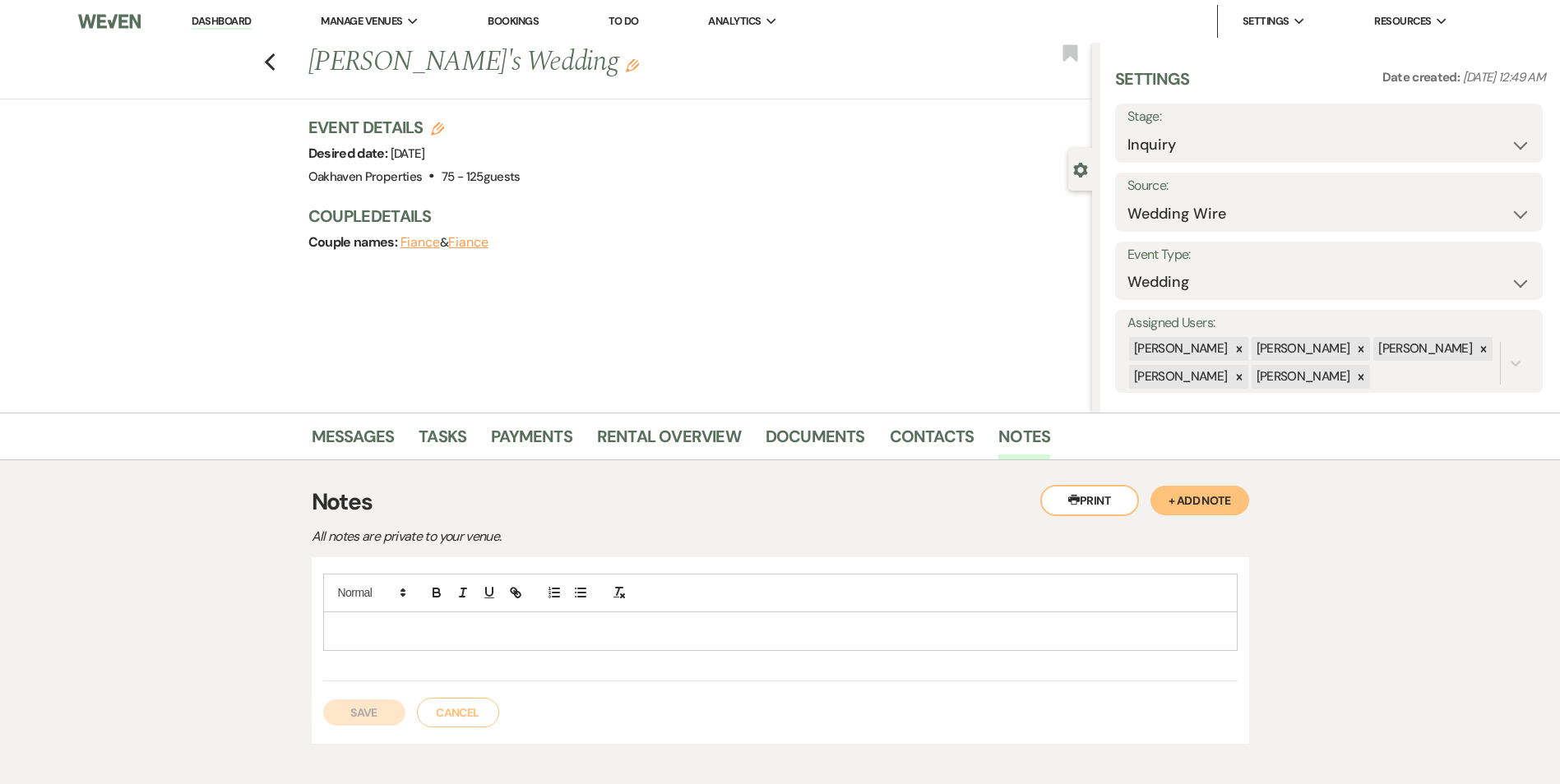
click at [425, 628] on p at bounding box center [780, 631] width 888 height 18
click at [367, 719] on button "Save" at bounding box center [364, 712] width 83 height 26
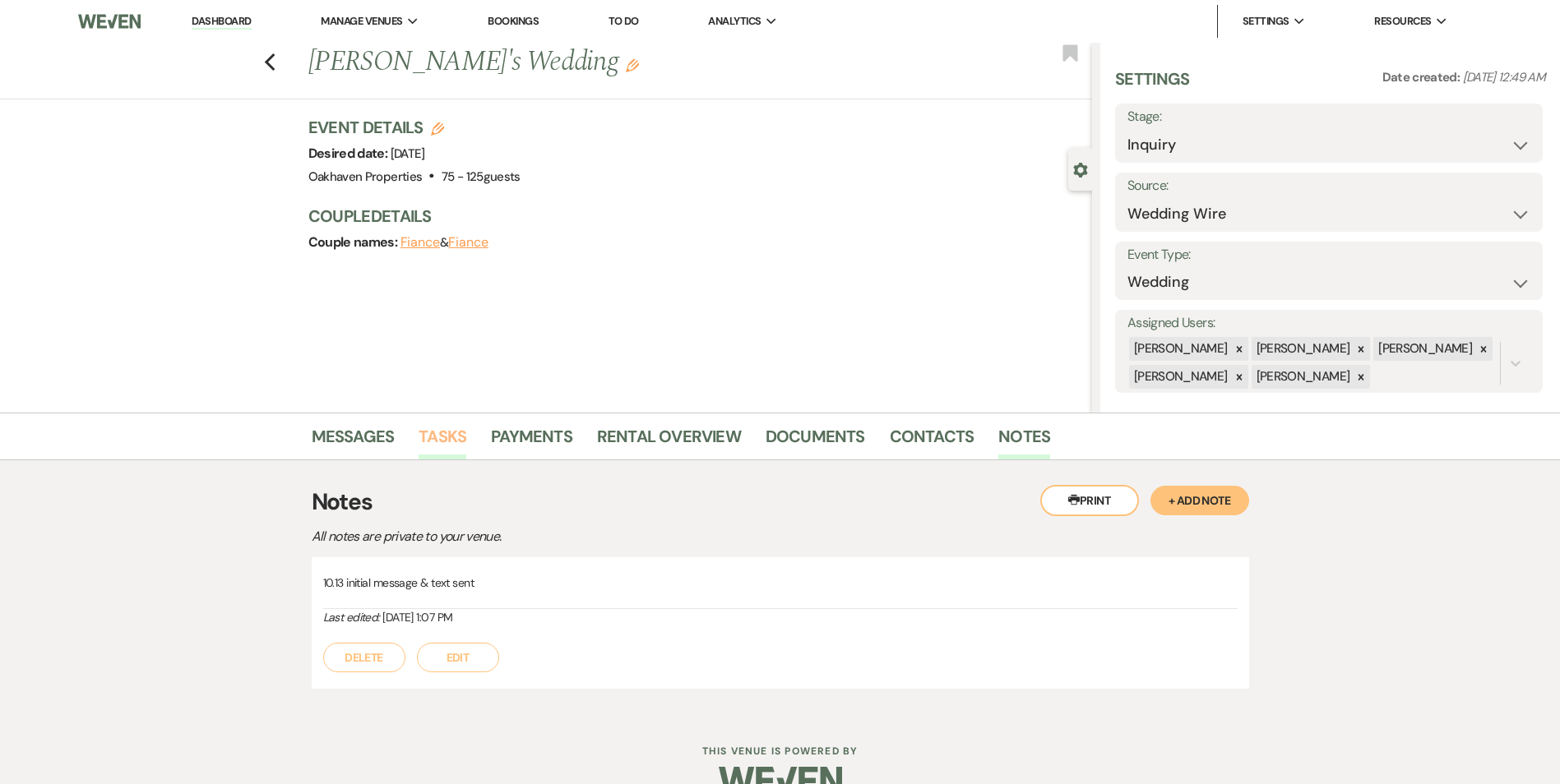
click at [453, 451] on link "Tasks" at bounding box center [443, 442] width 48 height 37
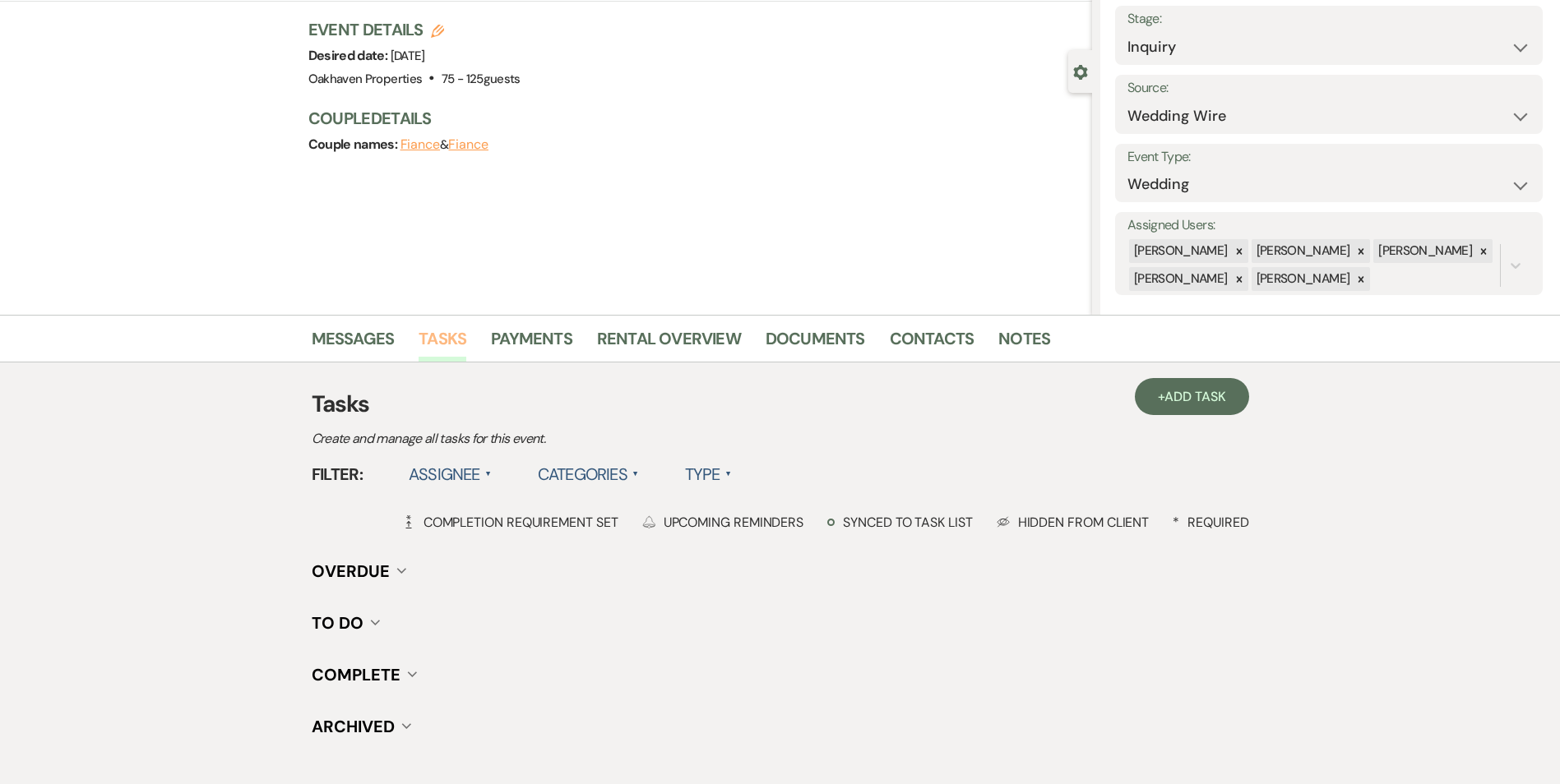
scroll to position [203, 0]
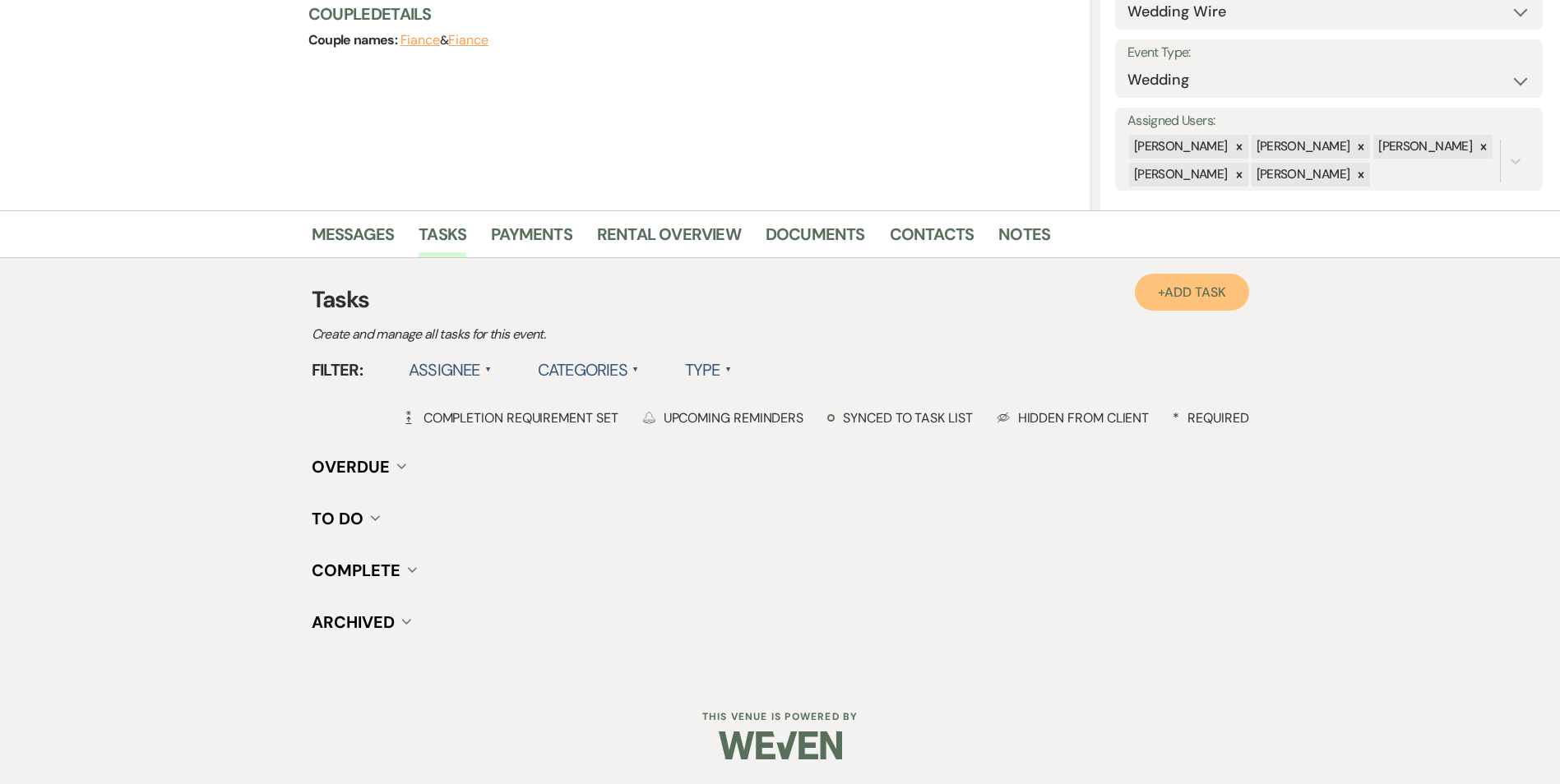
click at [1184, 297] on span "Add Task" at bounding box center [1195, 292] width 61 height 17
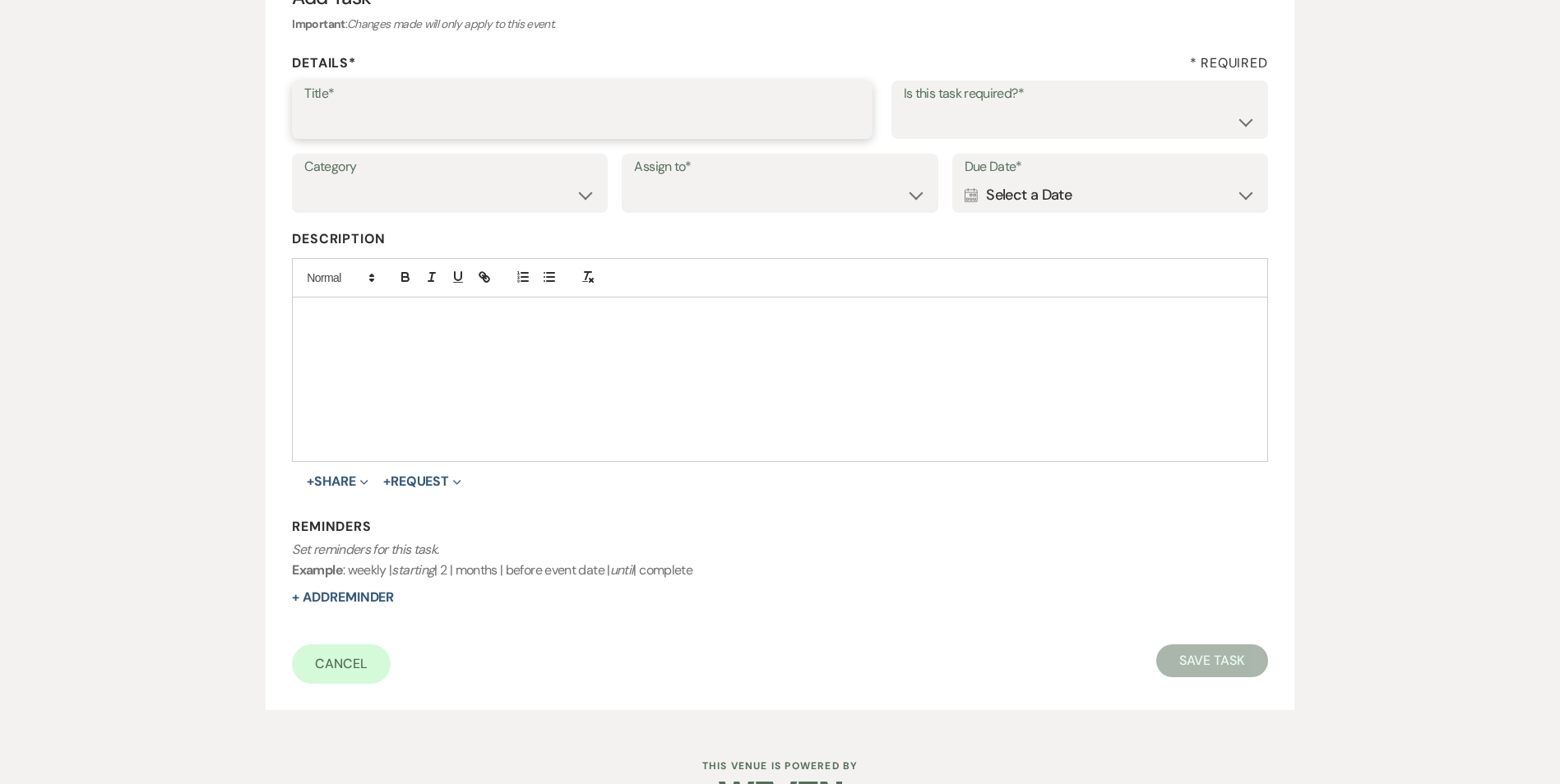
click at [434, 114] on input "Title*" at bounding box center [582, 121] width 557 height 32
type input "2nd follow up message and call"
click at [1015, 104] on label "Is this task required?*" at bounding box center [1080, 94] width 352 height 24
click at [989, 123] on select "Yes No" at bounding box center [1080, 121] width 352 height 32
select select "true"
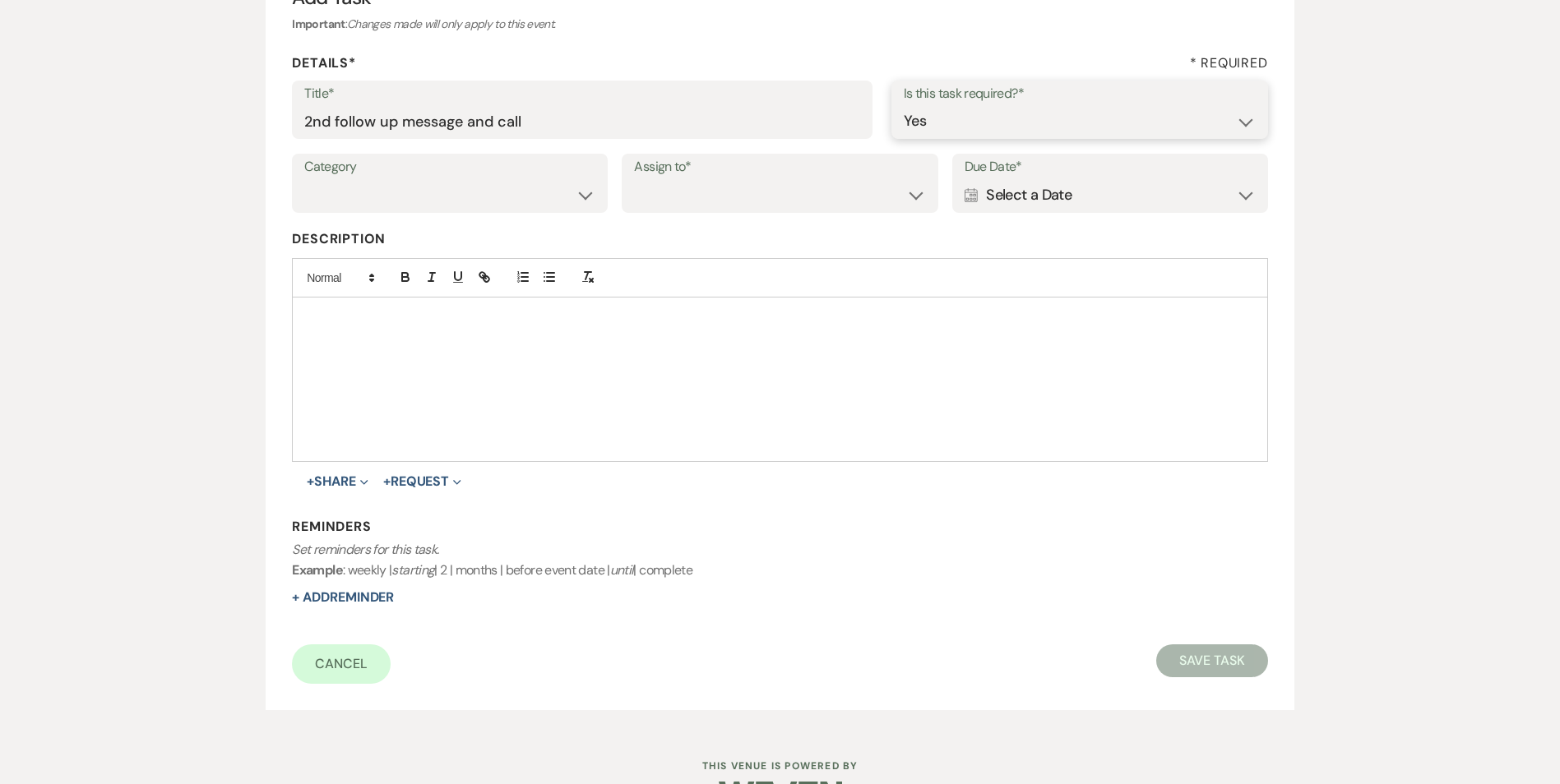
click at [904, 106] on select "Yes No" at bounding box center [1080, 121] width 352 height 32
click at [462, 198] on select "Venue Vendors Guests Details Finalize & Share" at bounding box center [450, 195] width 291 height 32
select select "31"
click at [305, 180] on select "Venue Vendors Guests Details Finalize & Share" at bounding box center [450, 195] width 291 height 32
click at [712, 196] on select "Venue Client" at bounding box center [780, 195] width 291 height 32
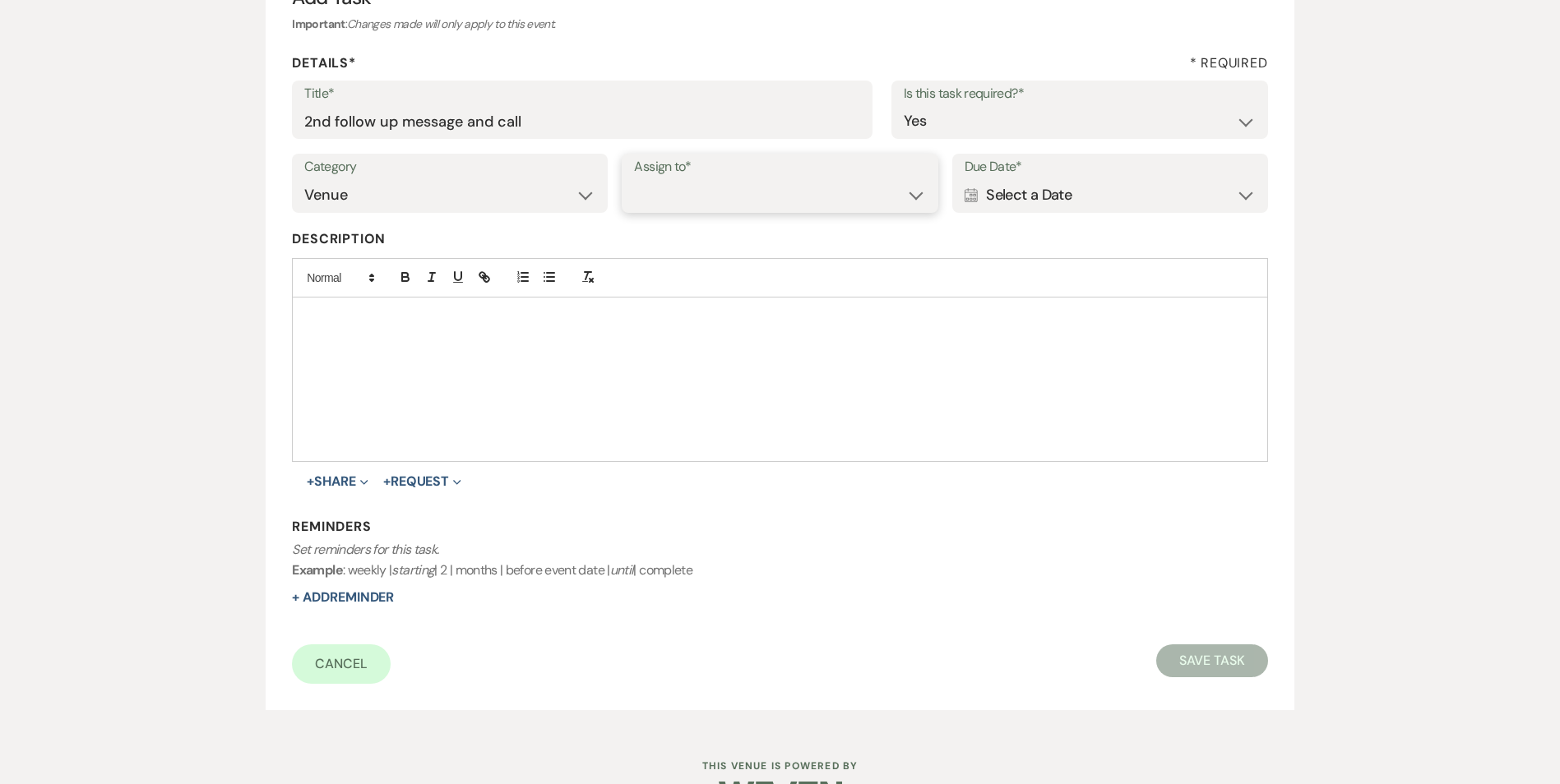
select select "venueHost"
click at [634, 180] on select "Venue Client" at bounding box center [780, 195] width 291 height 32
click at [1084, 194] on div "Calendar Select a Date Expand" at bounding box center [1110, 195] width 291 height 32
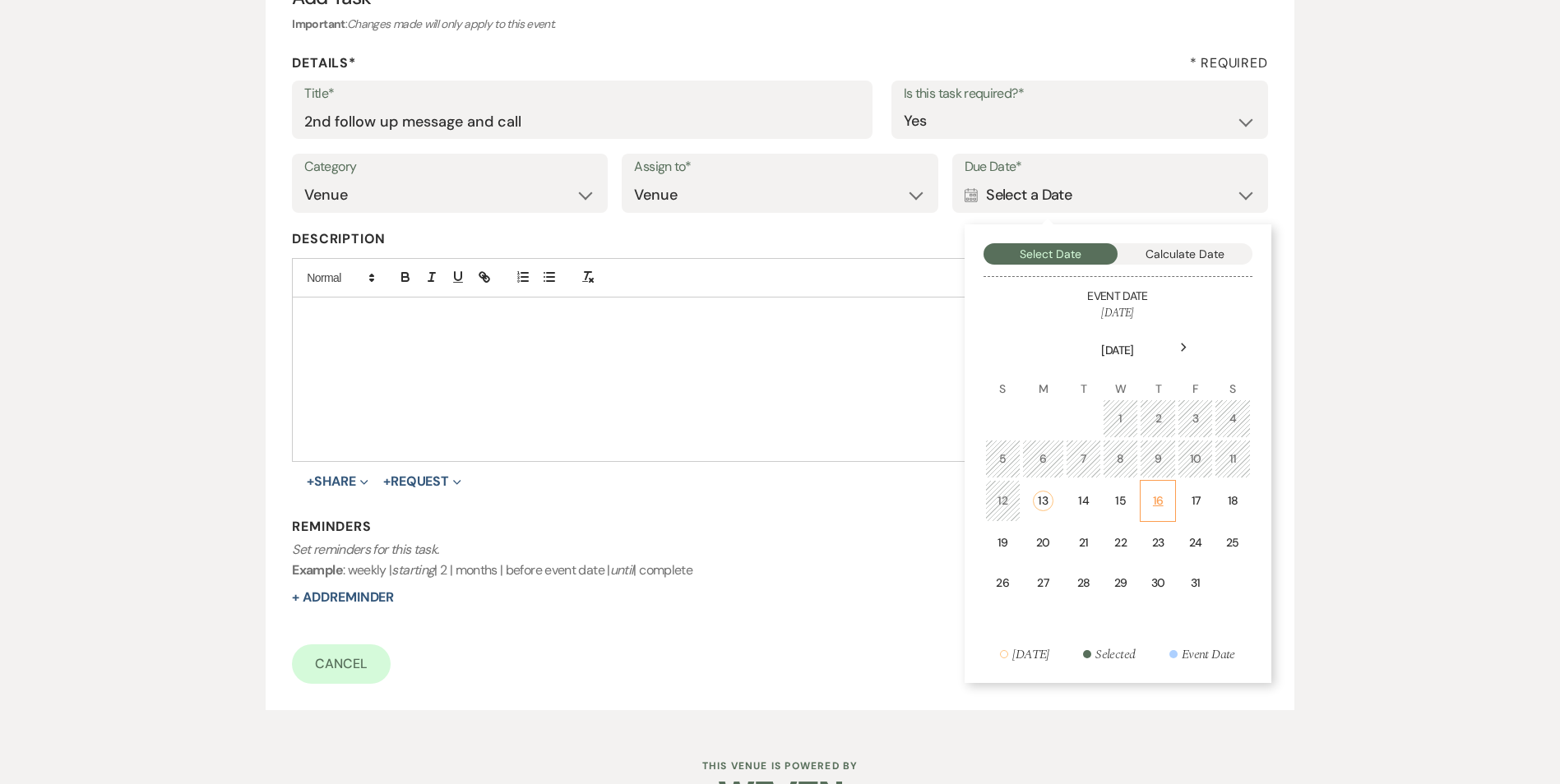
click at [1159, 505] on div "16" at bounding box center [1157, 502] width 14 height 17
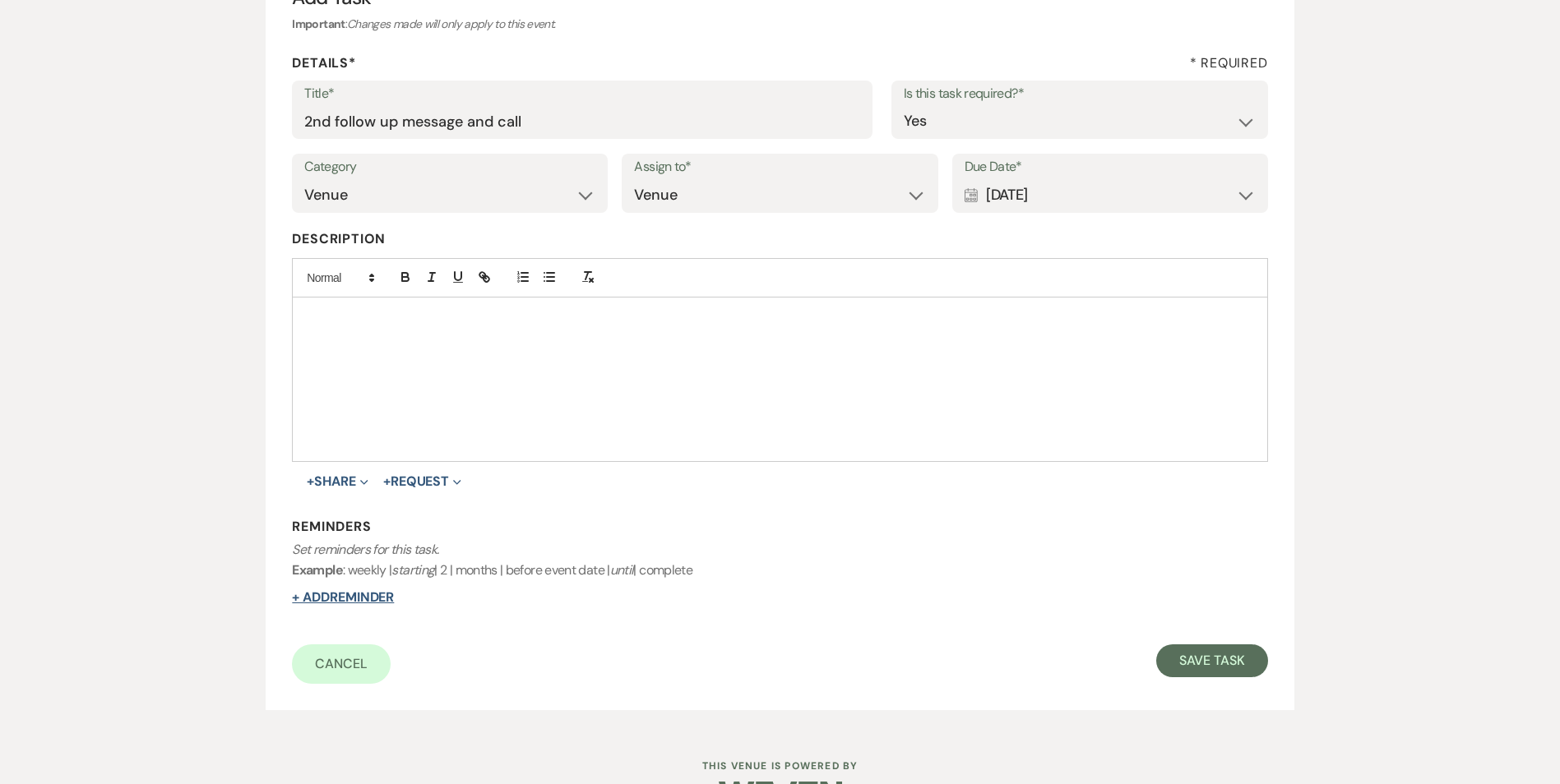
click at [373, 597] on button "+ Add Reminder" at bounding box center [343, 598] width 102 height 13
select select "host"
select select "days"
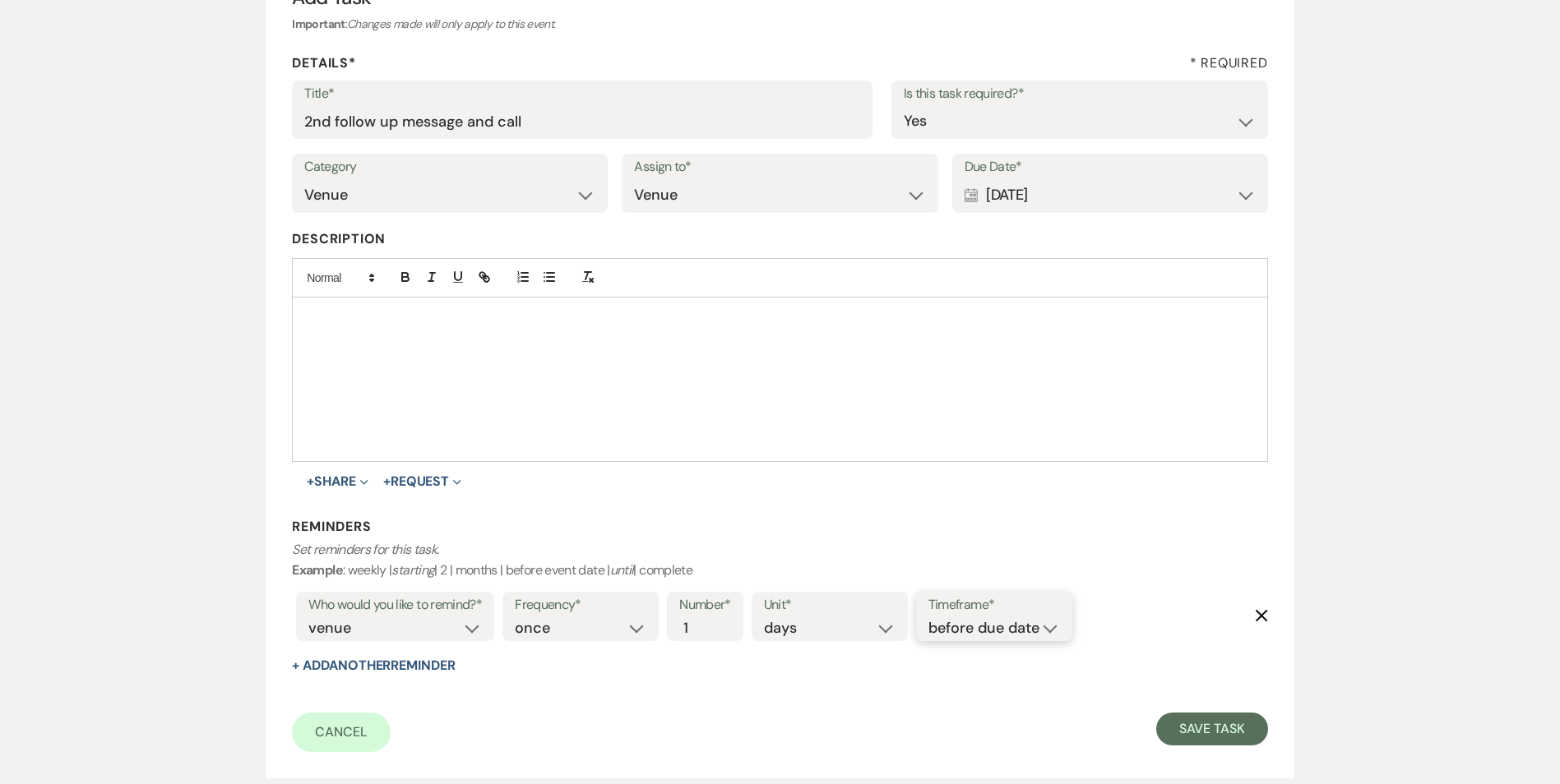
click at [1025, 623] on select "before due date after due date on due date on custom date" at bounding box center [994, 628] width 132 height 22
select select "onDueDate"
click at [929, 618] on select "before due date after due date on due date on custom date" at bounding box center [994, 628] width 132 height 22
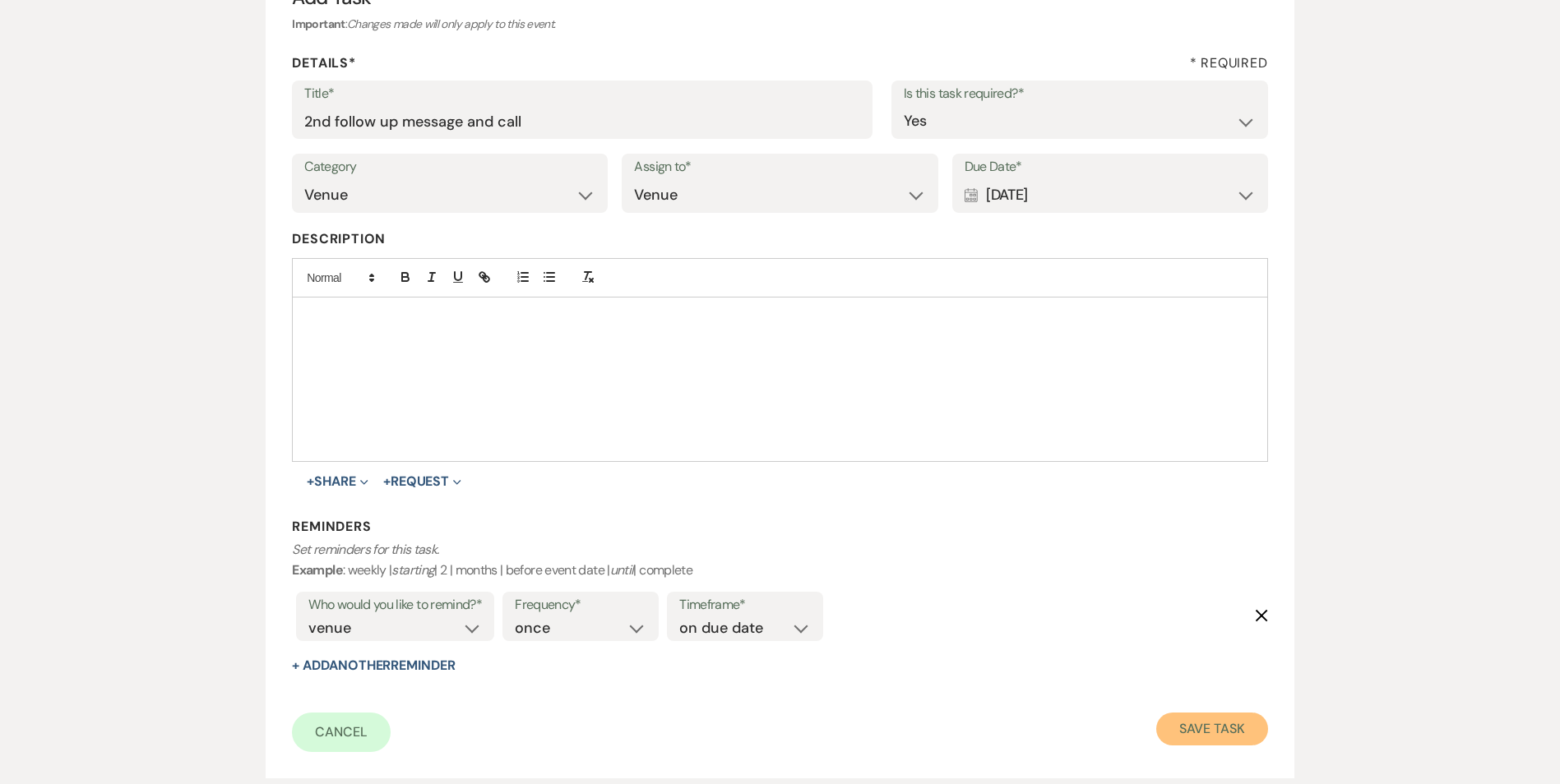
click at [1184, 731] on button "Save Task" at bounding box center [1212, 729] width 111 height 33
select select "3"
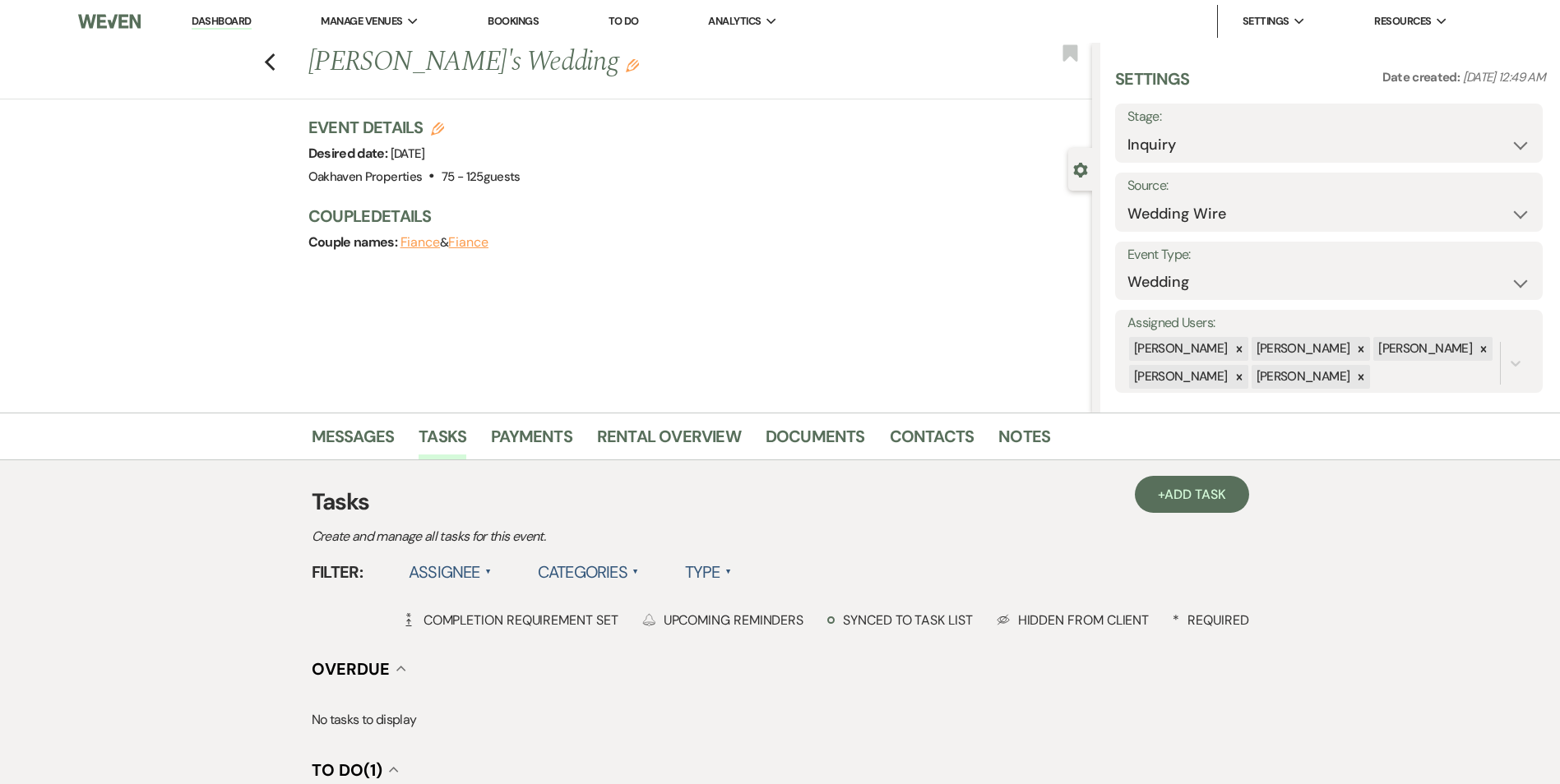
click at [220, 17] on link "Dashboard" at bounding box center [221, 22] width 60 height 15
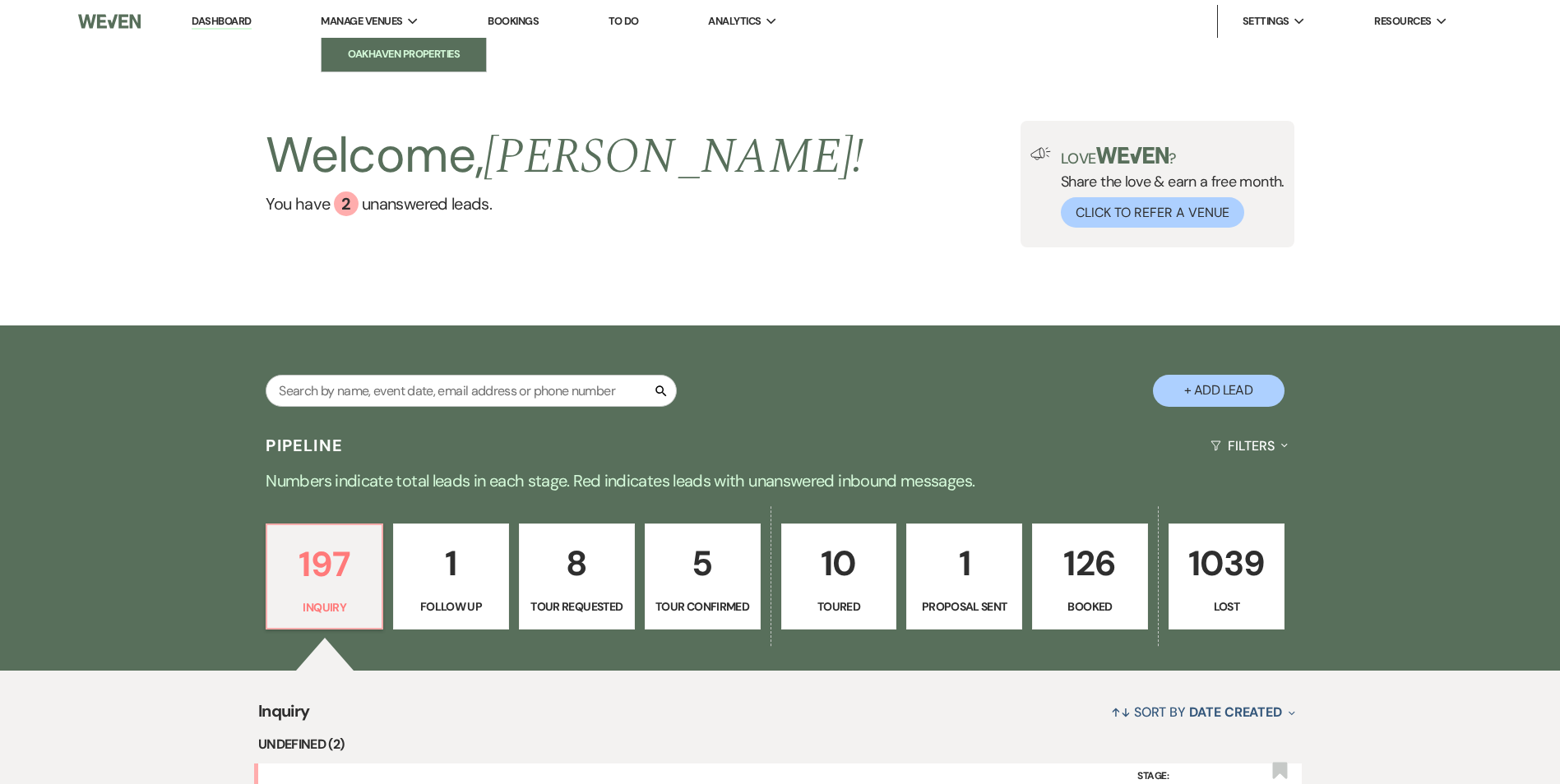
drag, startPoint x: 404, startPoint y: 60, endPoint x: 693, endPoint y: 437, distance: 475.0
click at [0, 0] on li "Oakhaven Properties" at bounding box center [0, 0] width 0 height 0
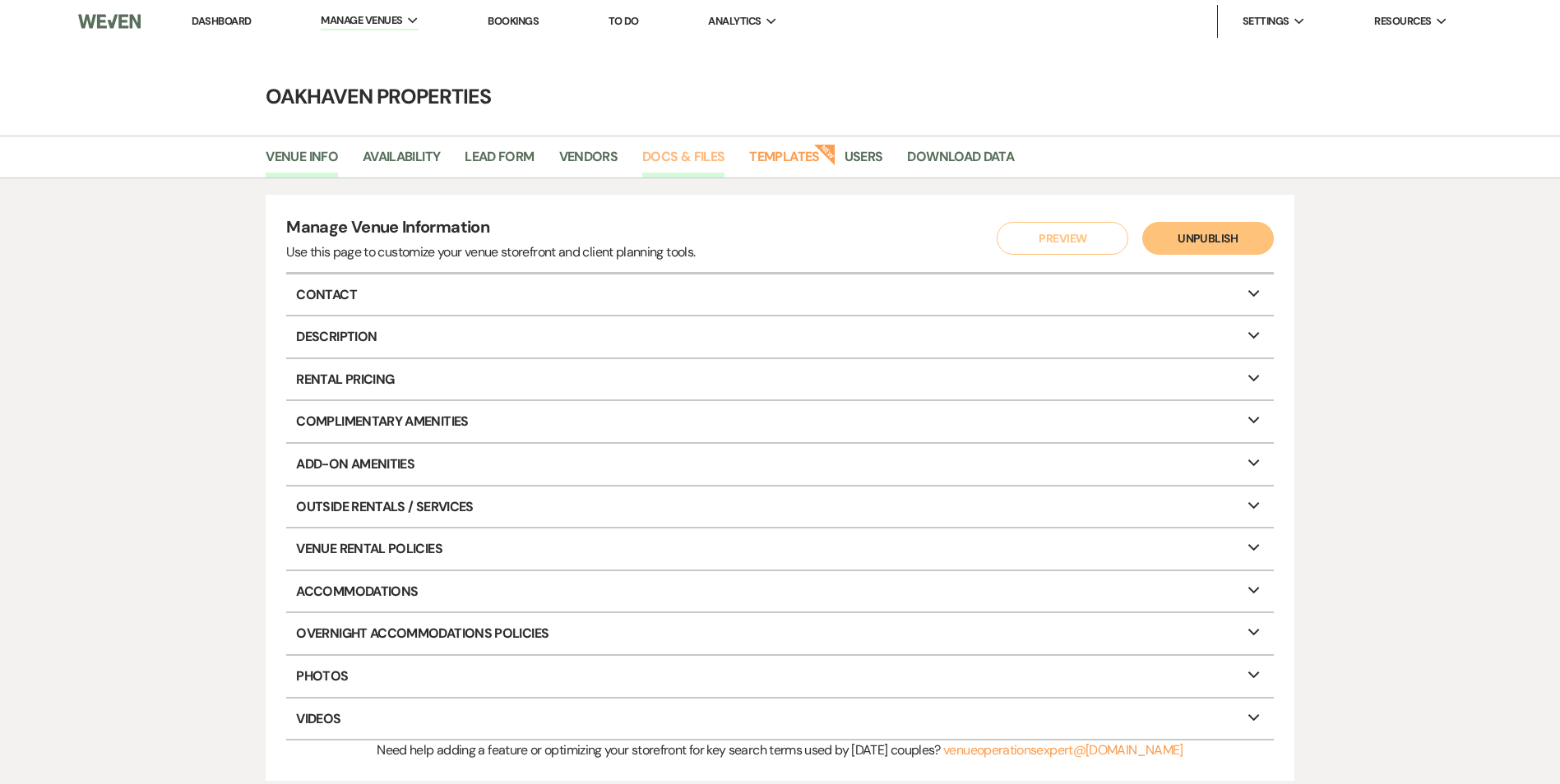
click at [702, 159] on link "Docs & Files" at bounding box center [683, 161] width 83 height 32
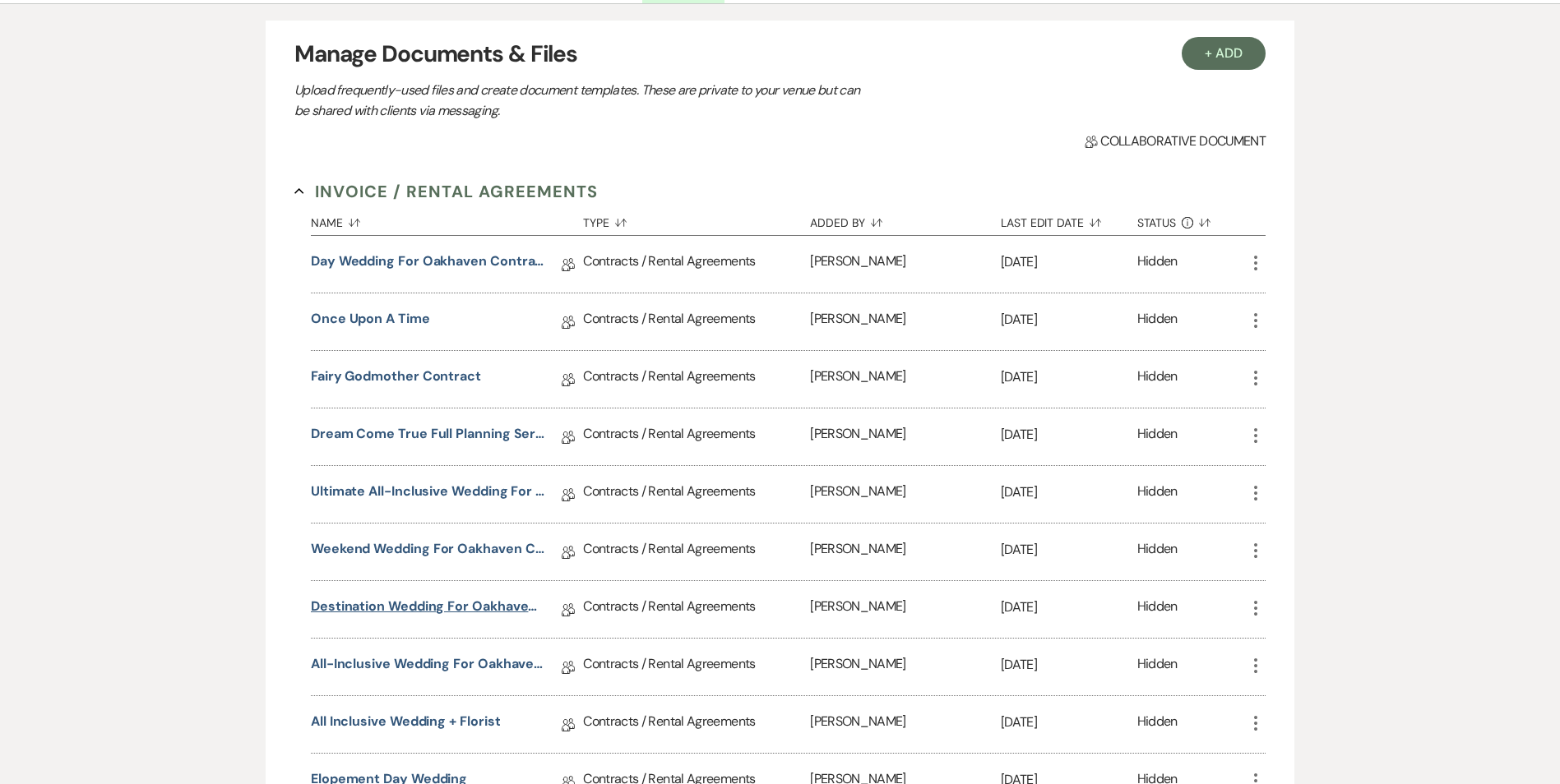
scroll to position [164, 0]
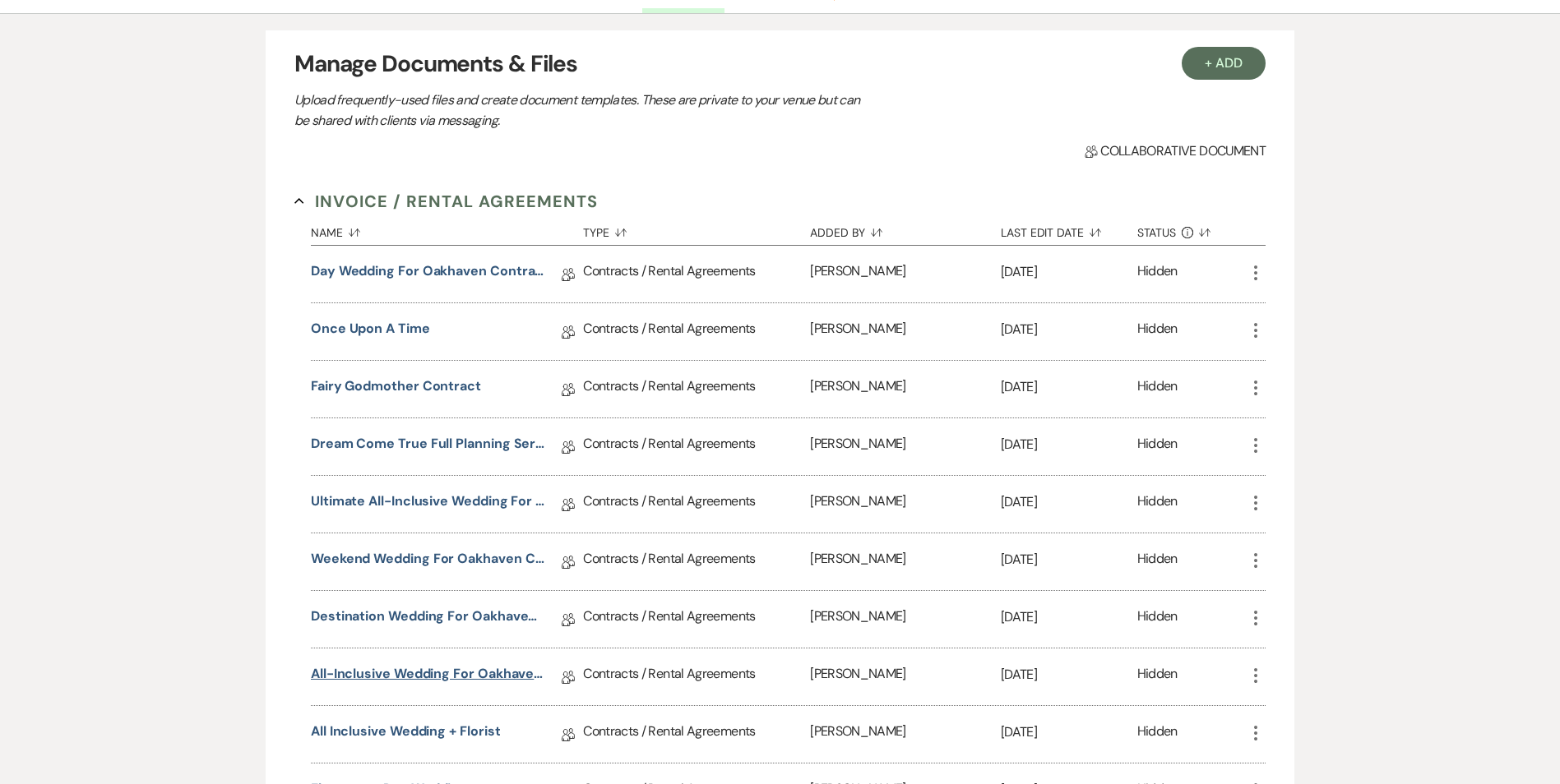
click at [431, 670] on link "All-Inclusive Wedding for Oakhaven Contract" at bounding box center [428, 676] width 235 height 26
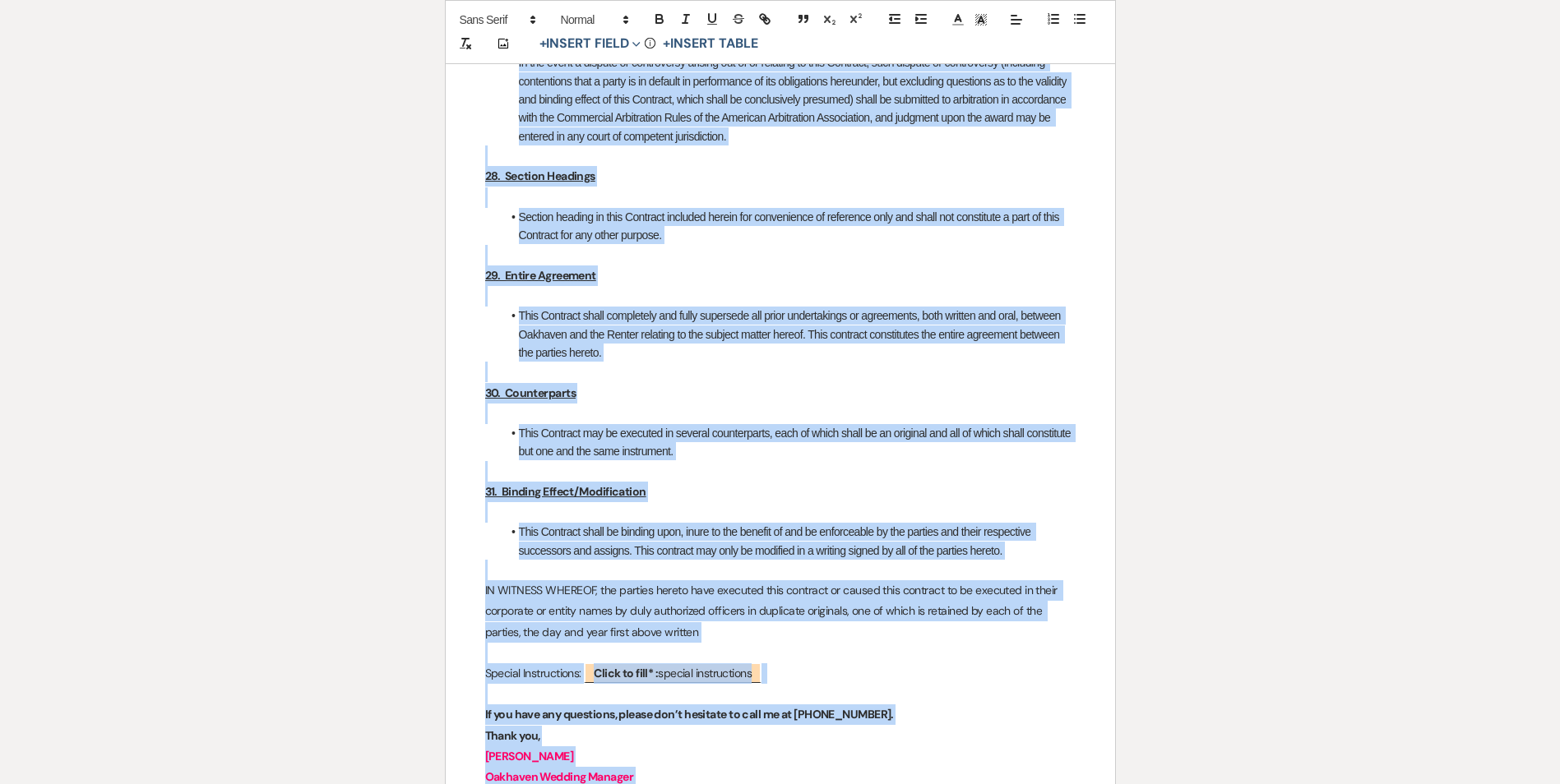
scroll to position [6413, 0]
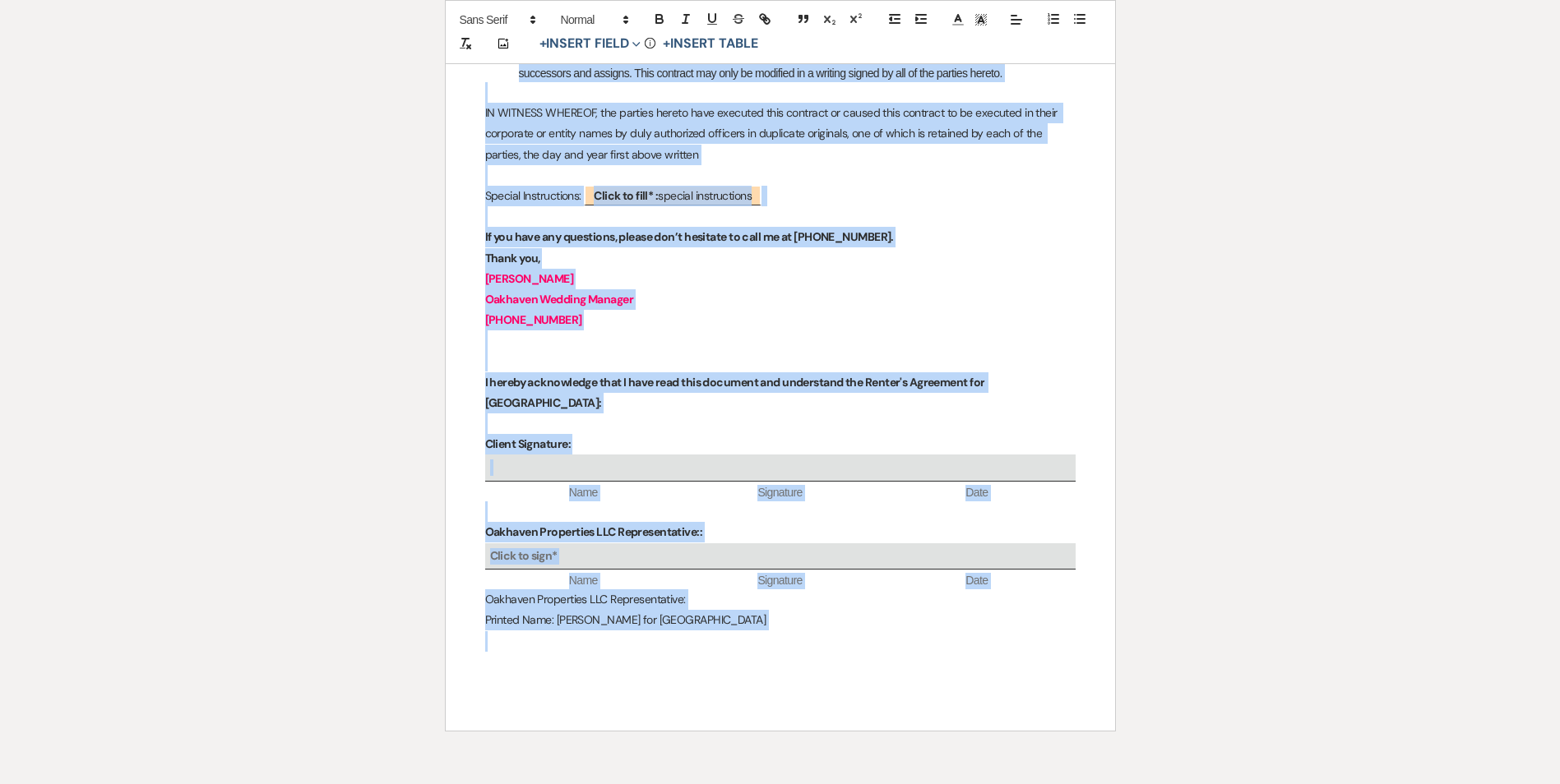
drag, startPoint x: 634, startPoint y: 353, endPoint x: 982, endPoint y: 742, distance: 521.9
drag, startPoint x: 1085, startPoint y: 402, endPoint x: 989, endPoint y: 381, distance: 98.3
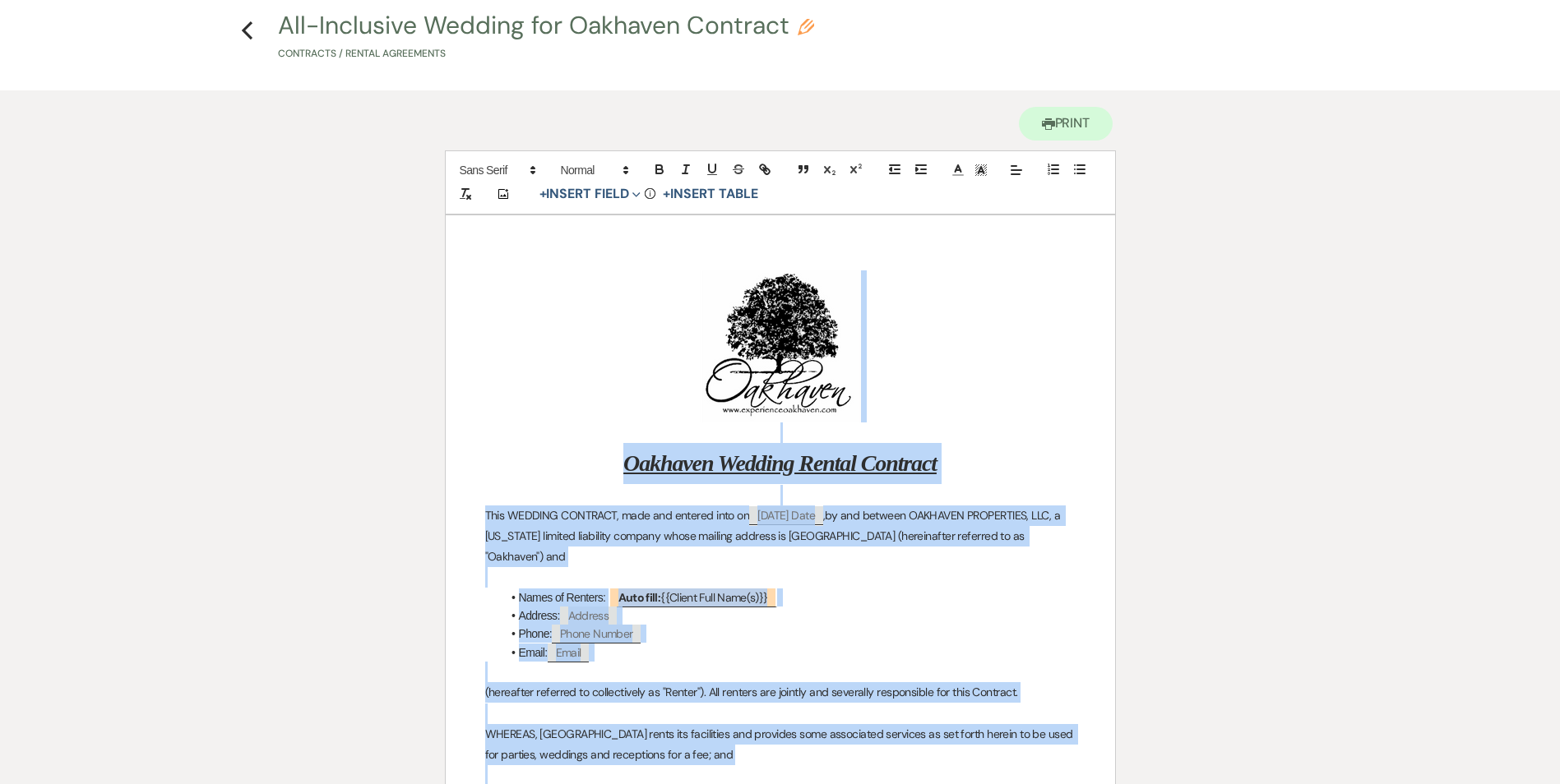
scroll to position [0, 0]
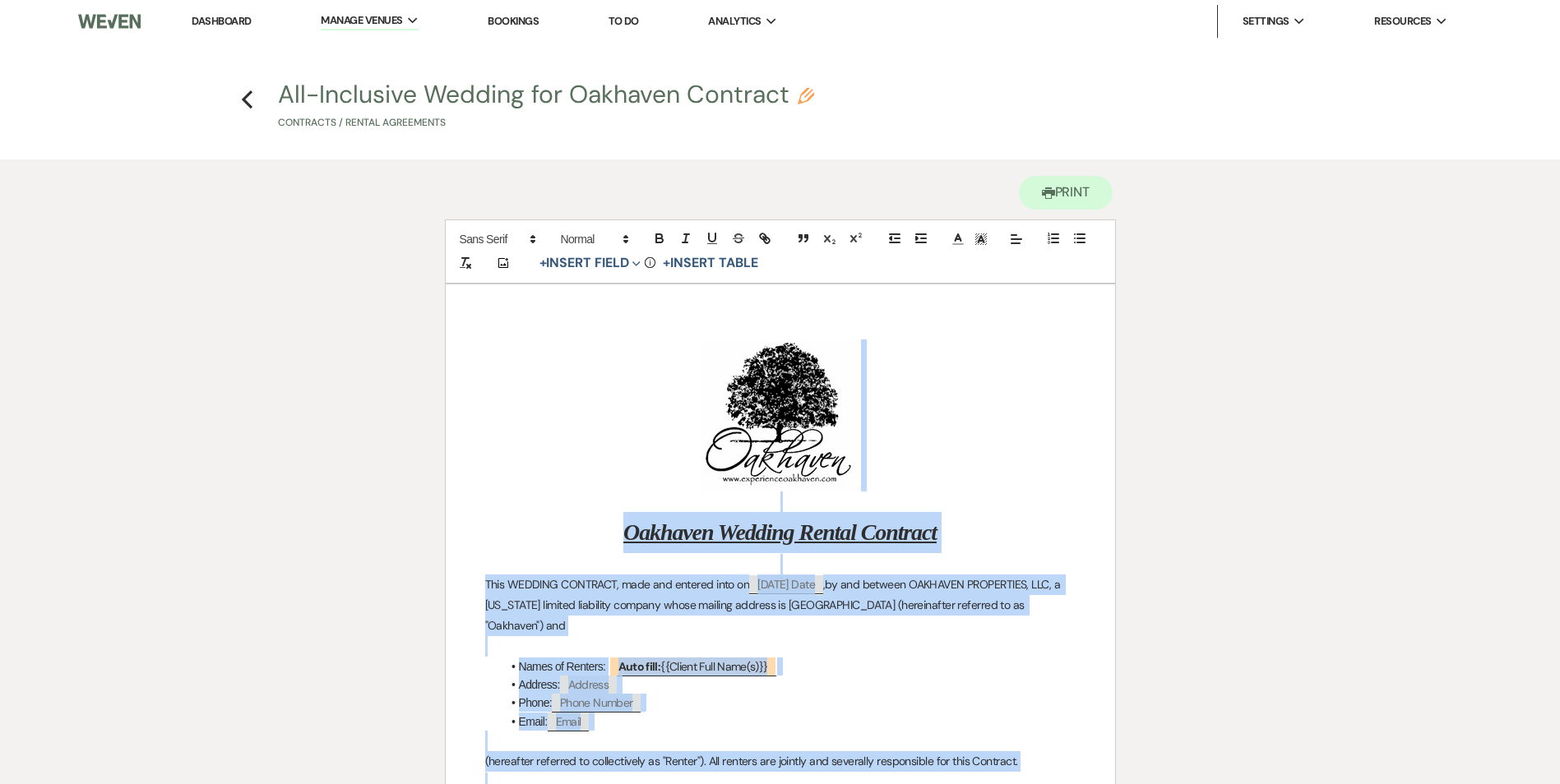
click at [242, 100] on icon "Previous" at bounding box center [247, 99] width 12 height 20
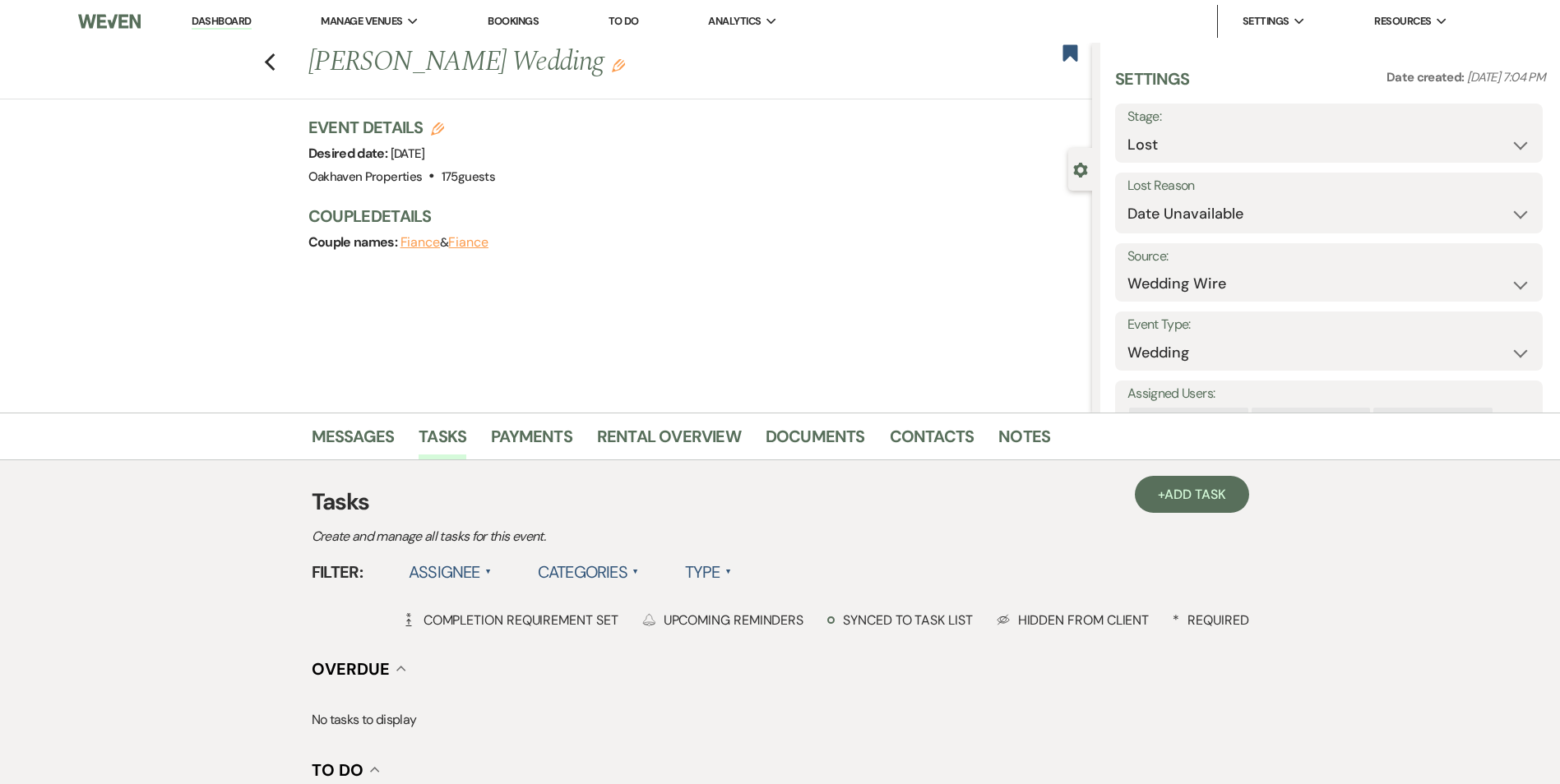
select select "8"
click at [217, 25] on link "Dashboard" at bounding box center [221, 22] width 60 height 15
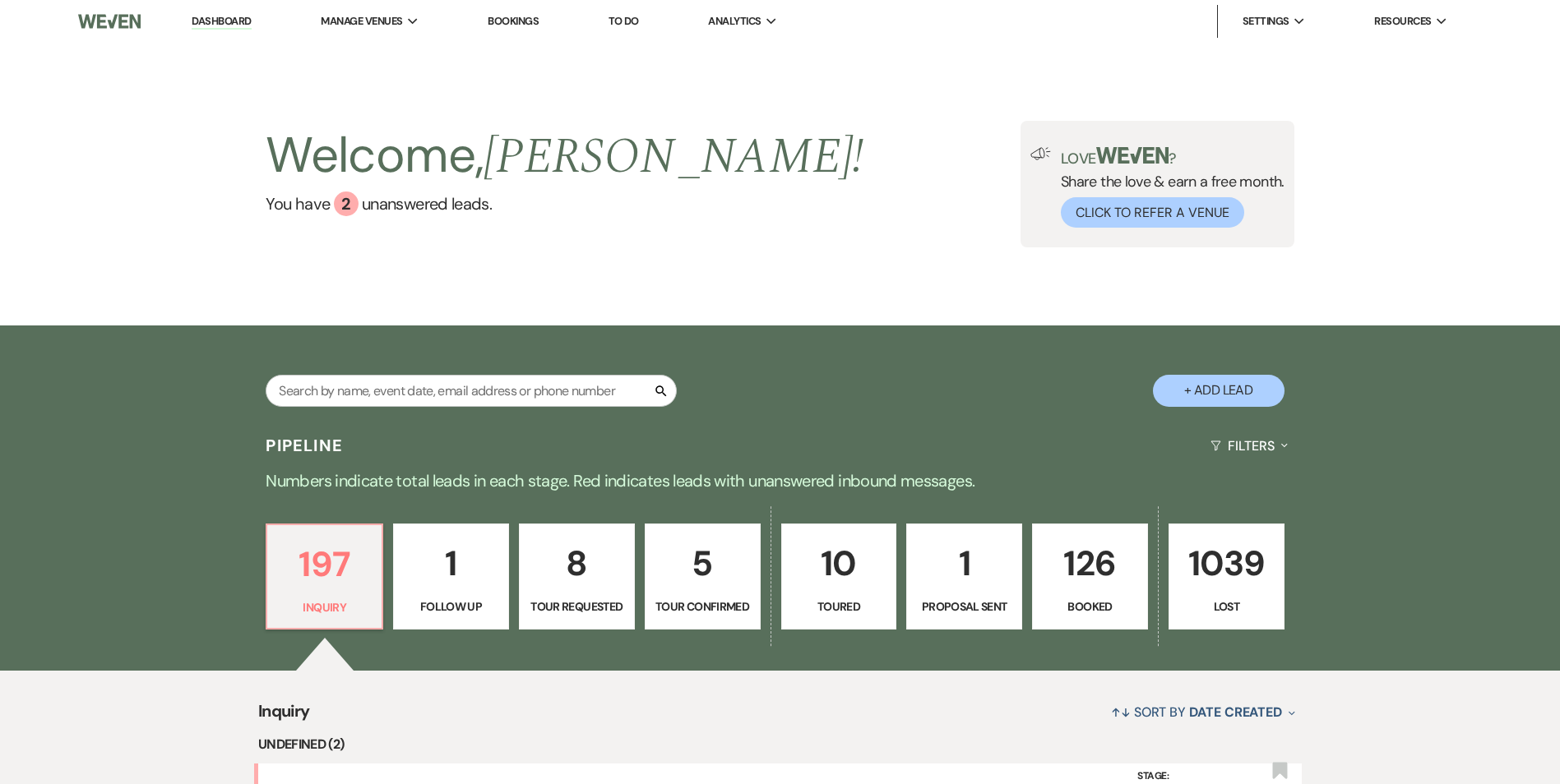
click at [1104, 621] on link "126 Booked" at bounding box center [1090, 576] width 116 height 107
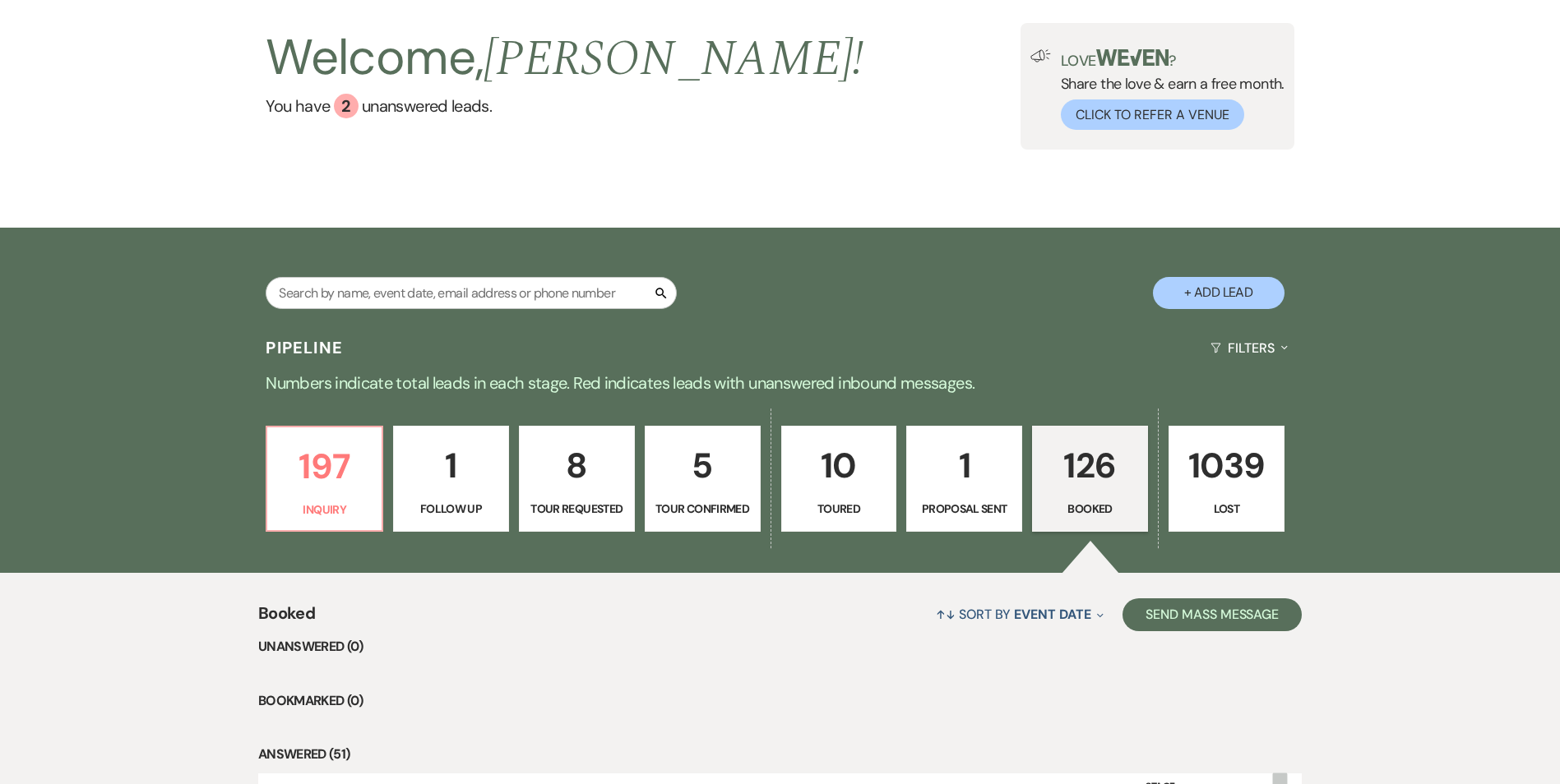
scroll to position [411, 0]
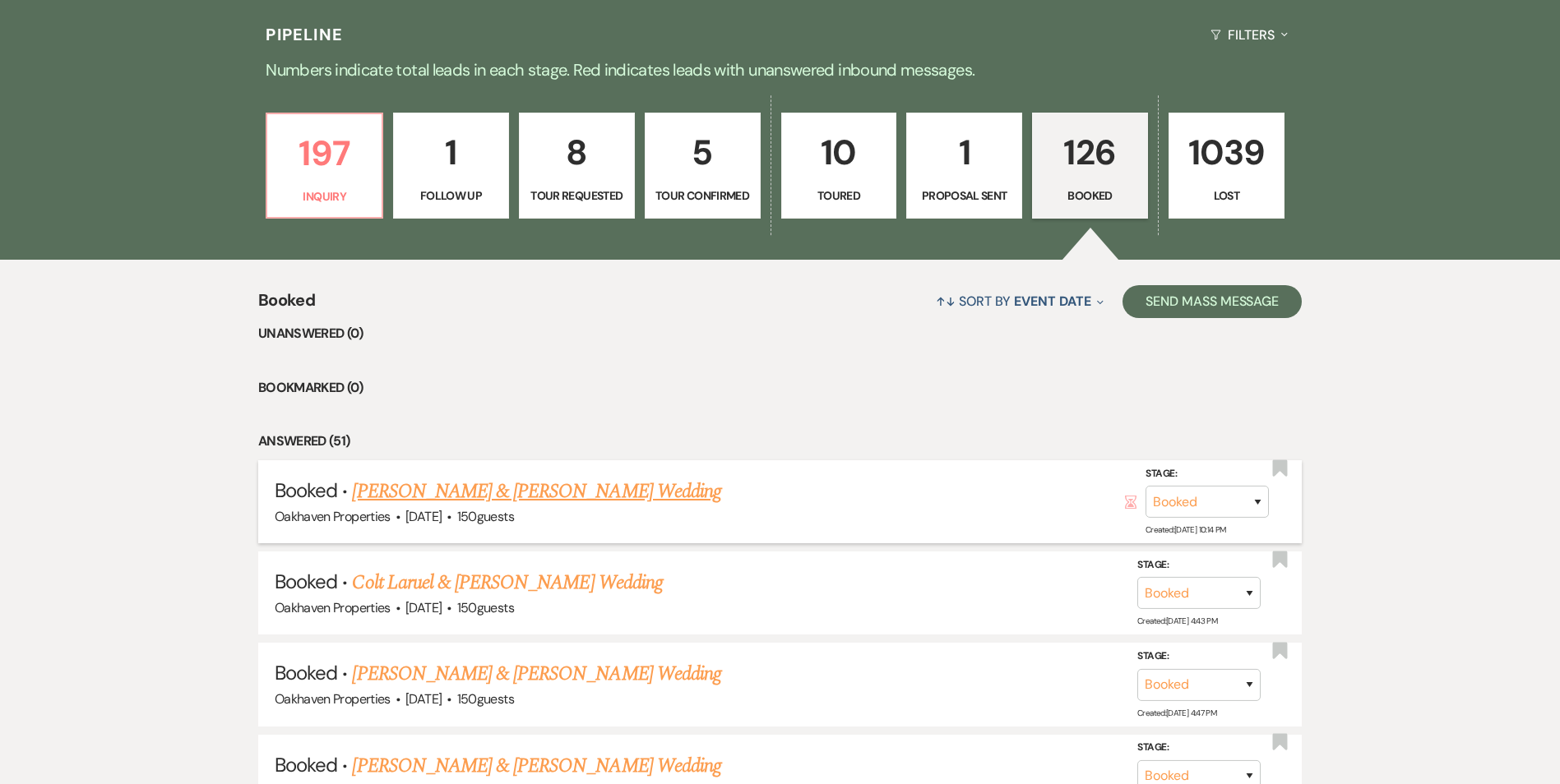
drag, startPoint x: 618, startPoint y: 497, endPoint x: 991, endPoint y: 515, distance: 373.4
click at [618, 498] on link "Madyson Jordan & Austin Woolard's Wedding" at bounding box center [535, 491] width 368 height 30
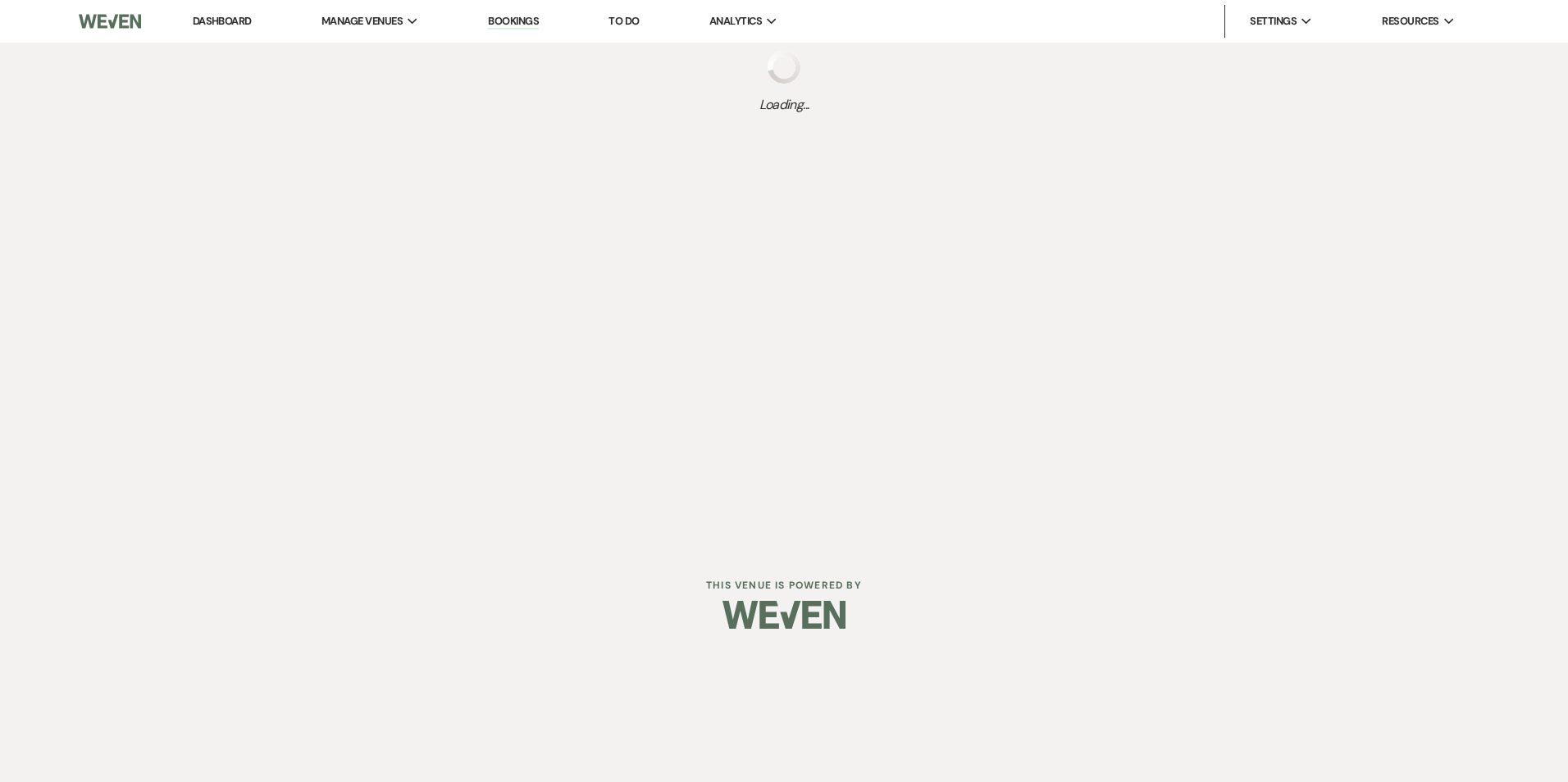
select select "5"
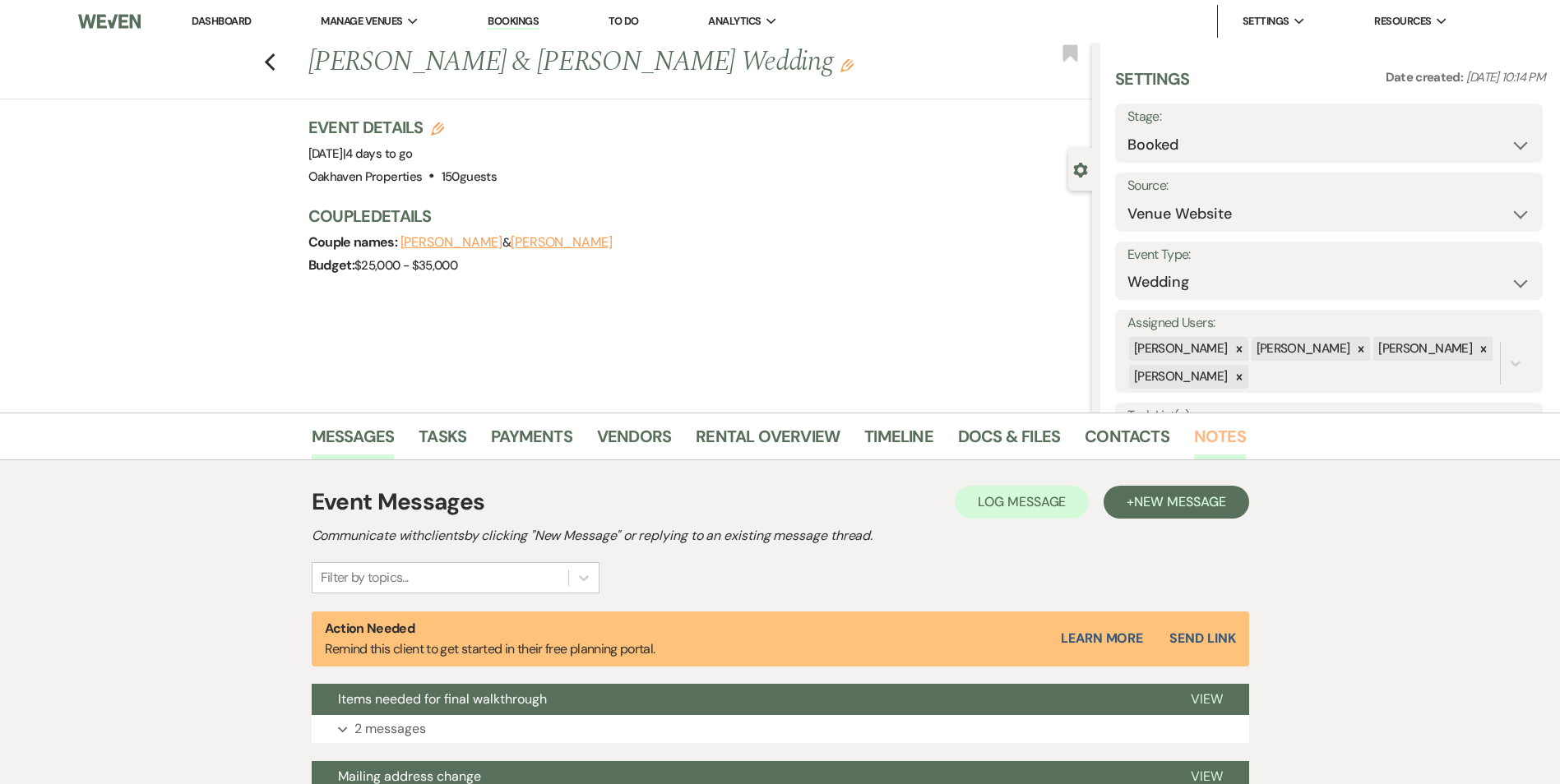
click at [1211, 435] on link "Notes" at bounding box center [1221, 442] width 52 height 37
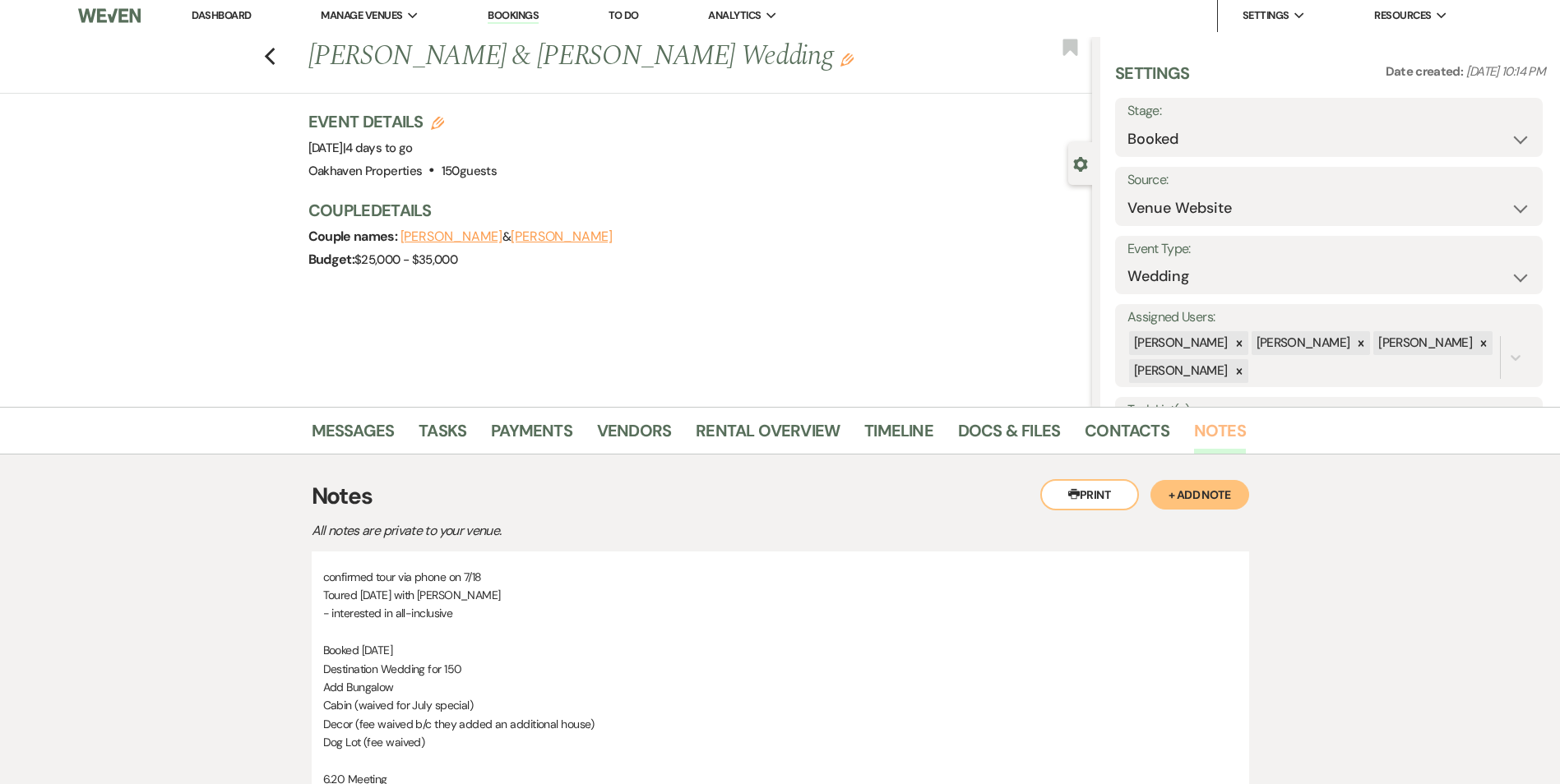
scroll to position [477, 0]
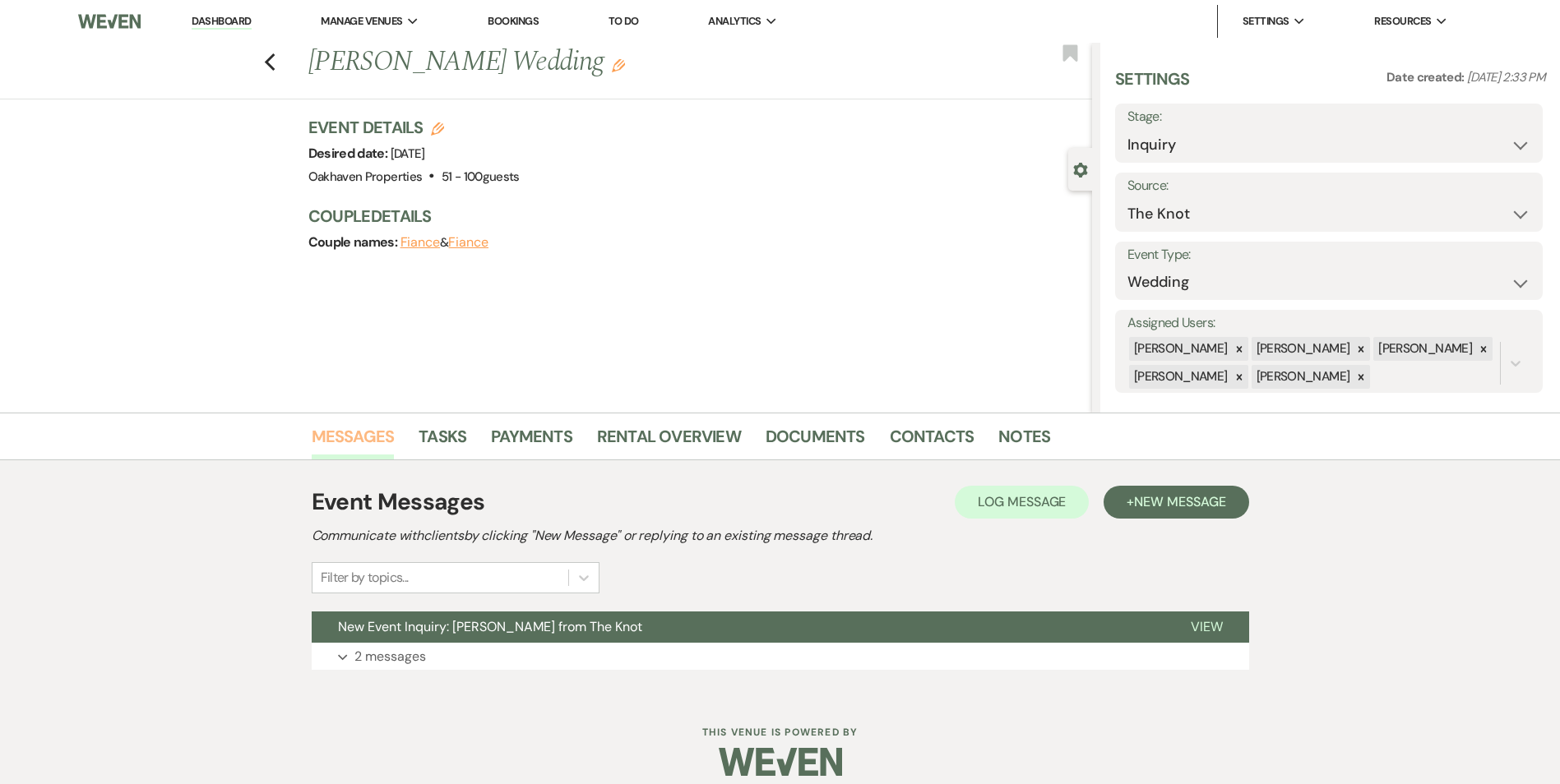
click at [359, 442] on link "Messages" at bounding box center [353, 442] width 83 height 37
click at [475, 522] on div "Event Messages Log Log Message + New Message Communicate with clients by clicki…" at bounding box center [780, 539] width 938 height 109
click at [1012, 497] on span "Log Message" at bounding box center [1023, 502] width 88 height 17
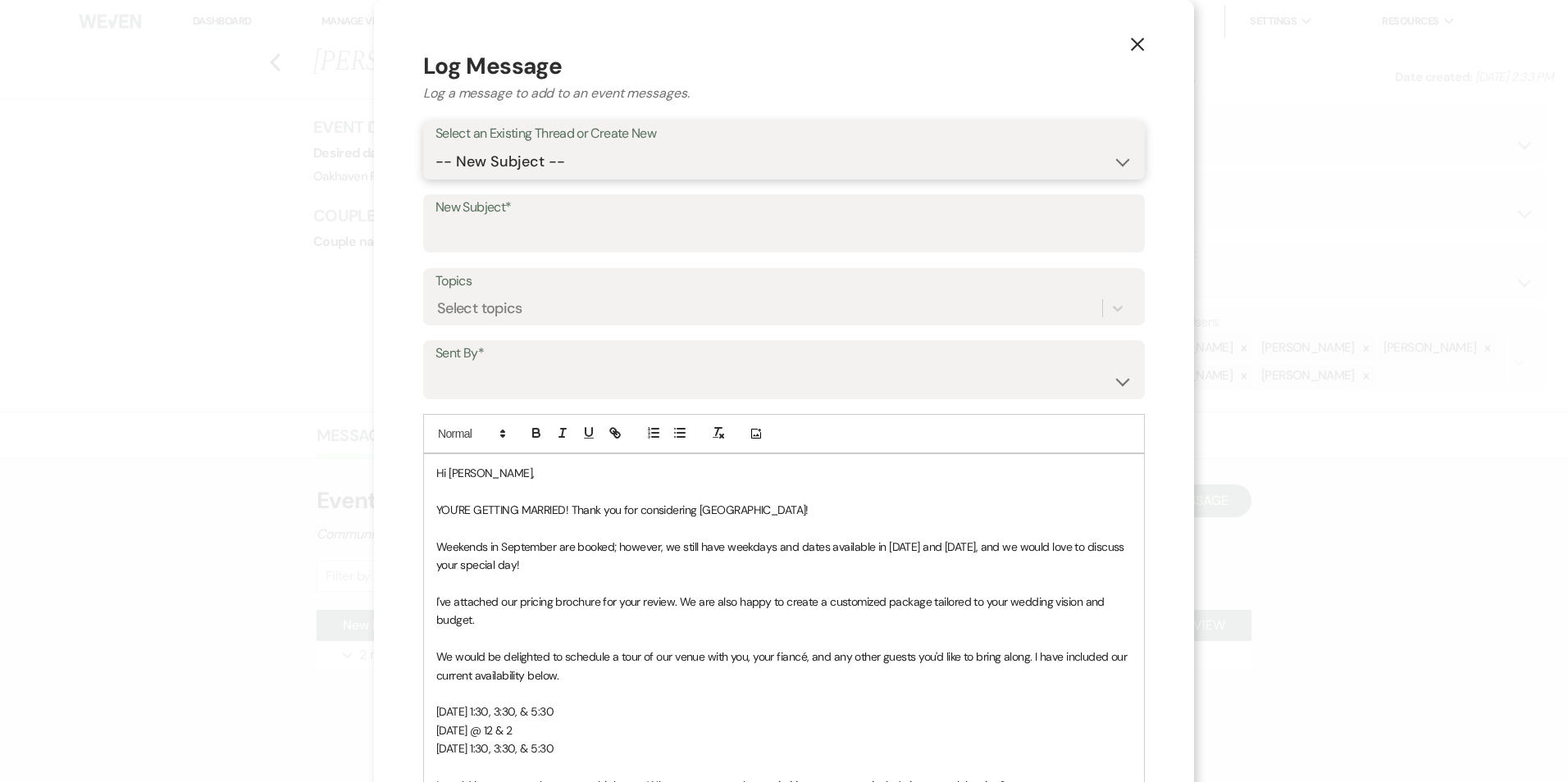
click at [574, 164] on select "-- New Subject -- New Event Inquiry: Candice Guzzetti from The Knot" at bounding box center [783, 161] width 697 height 32
select select "474568"
click at [435, 146] on select "-- New Subject -- New Event Inquiry: Candice Guzzetti from The Knot" at bounding box center [783, 161] width 697 height 32
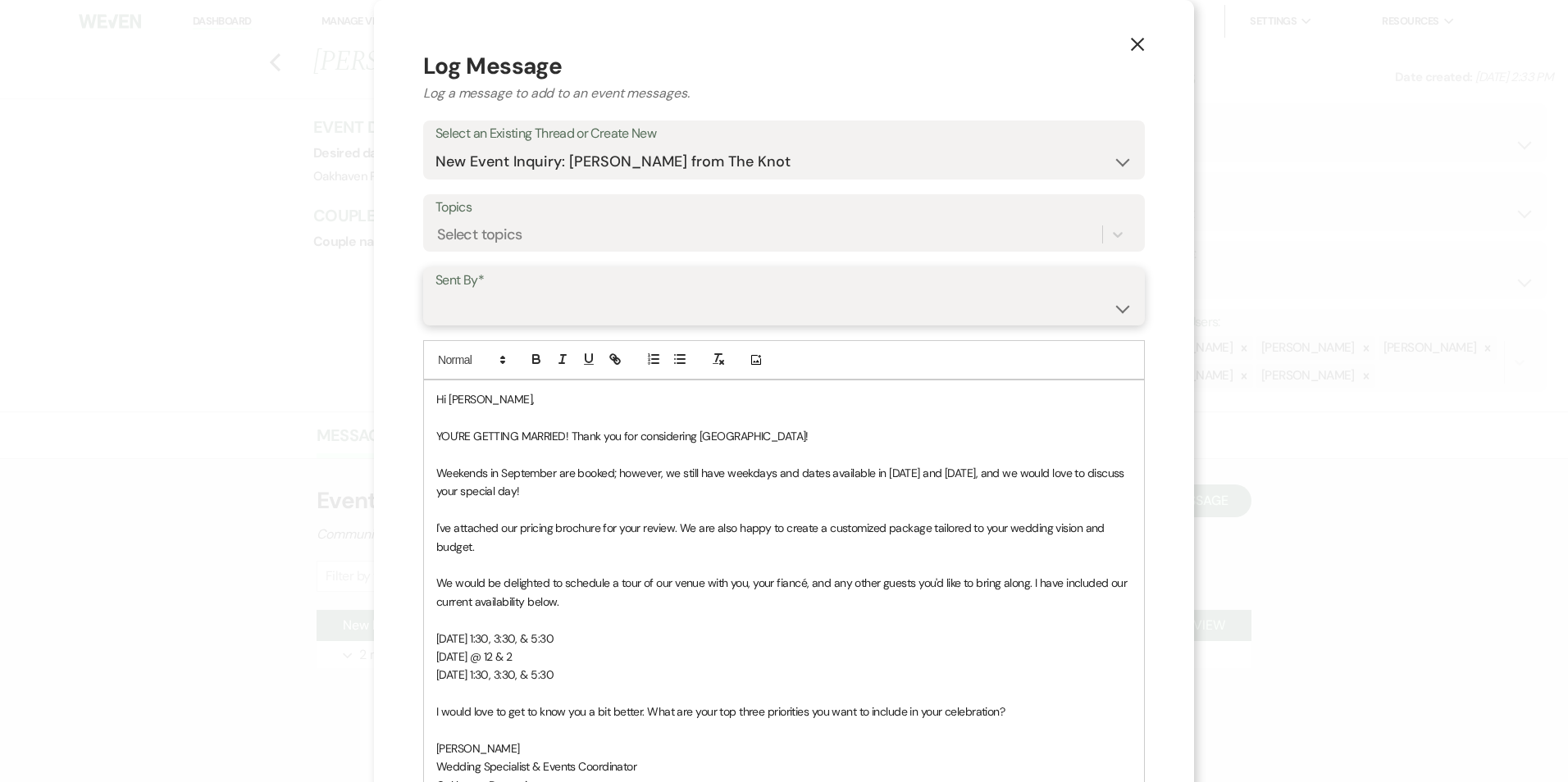
click at [564, 312] on select "Patience Ergish (pdergish@aol.com) Jeanette Wagoner (jeanette@experienceoakhave…" at bounding box center [783, 308] width 697 height 32
select select "user-127923"
click at [435, 292] on select "Patience Ergish (pdergish@aol.com) Jeanette Wagoner (jeanette@experienceoakhave…" at bounding box center [783, 308] width 697 height 32
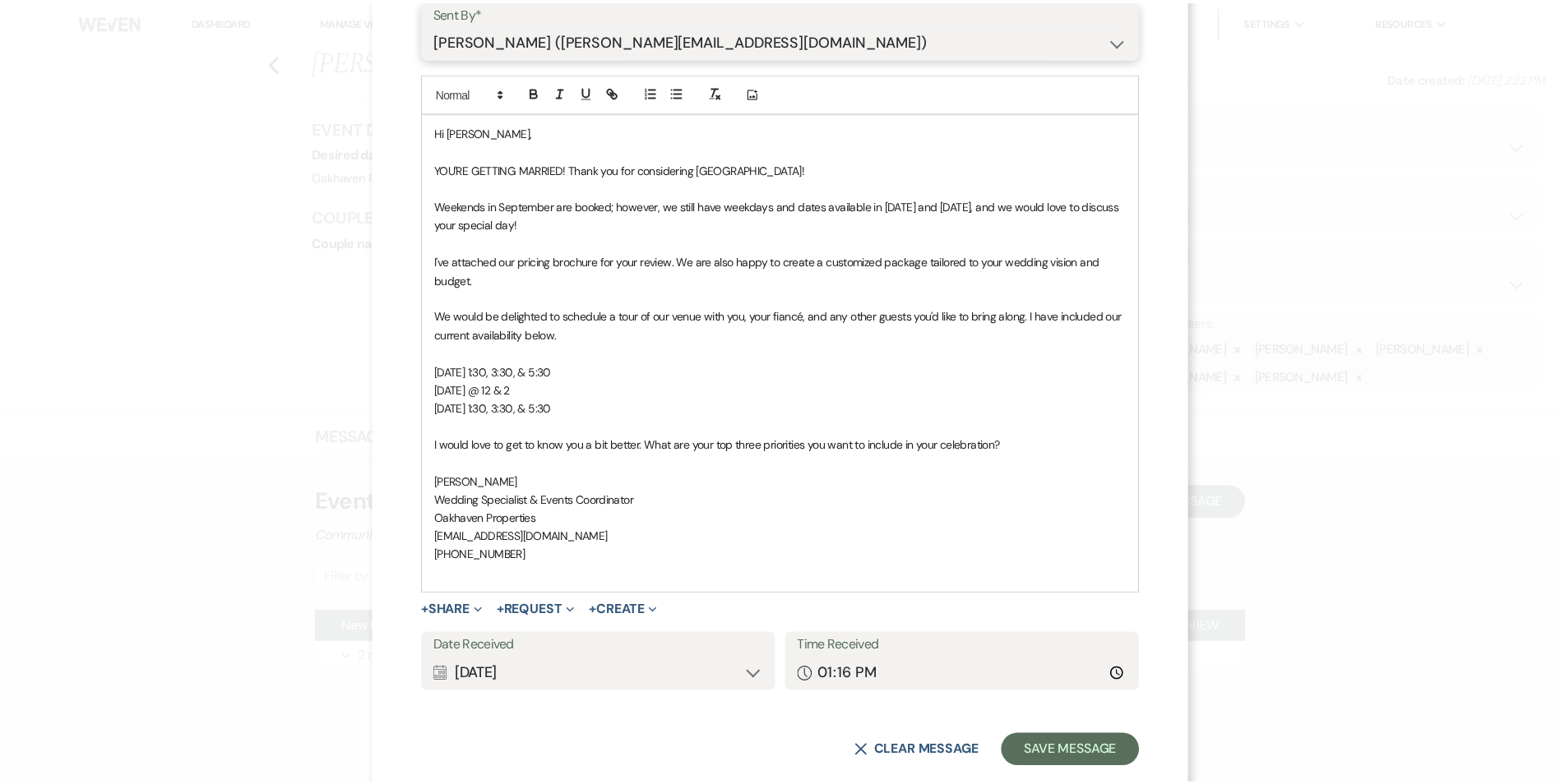
scroll to position [302, 0]
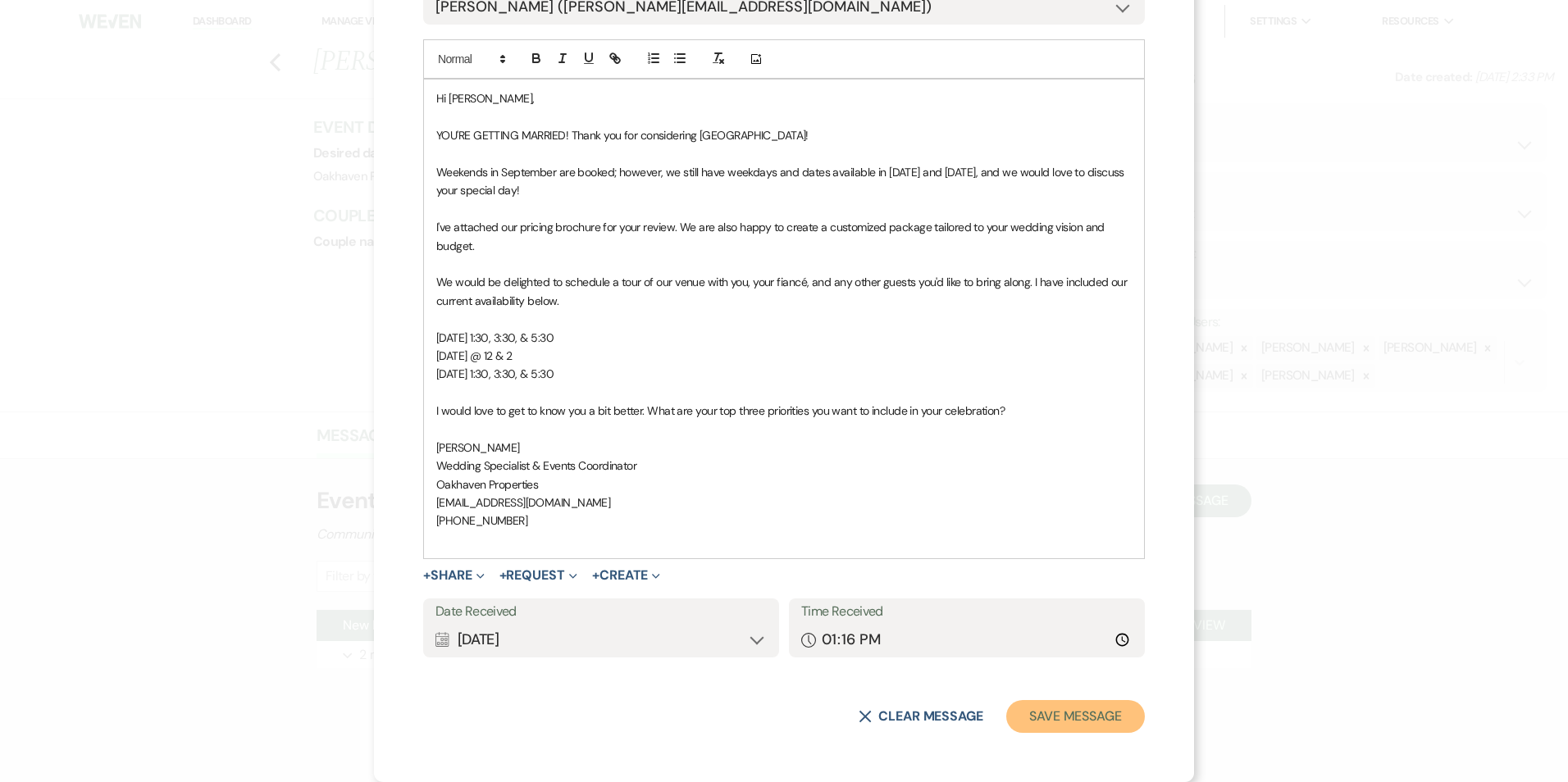
click at [1078, 723] on button "Save Message" at bounding box center [1075, 717] width 139 height 33
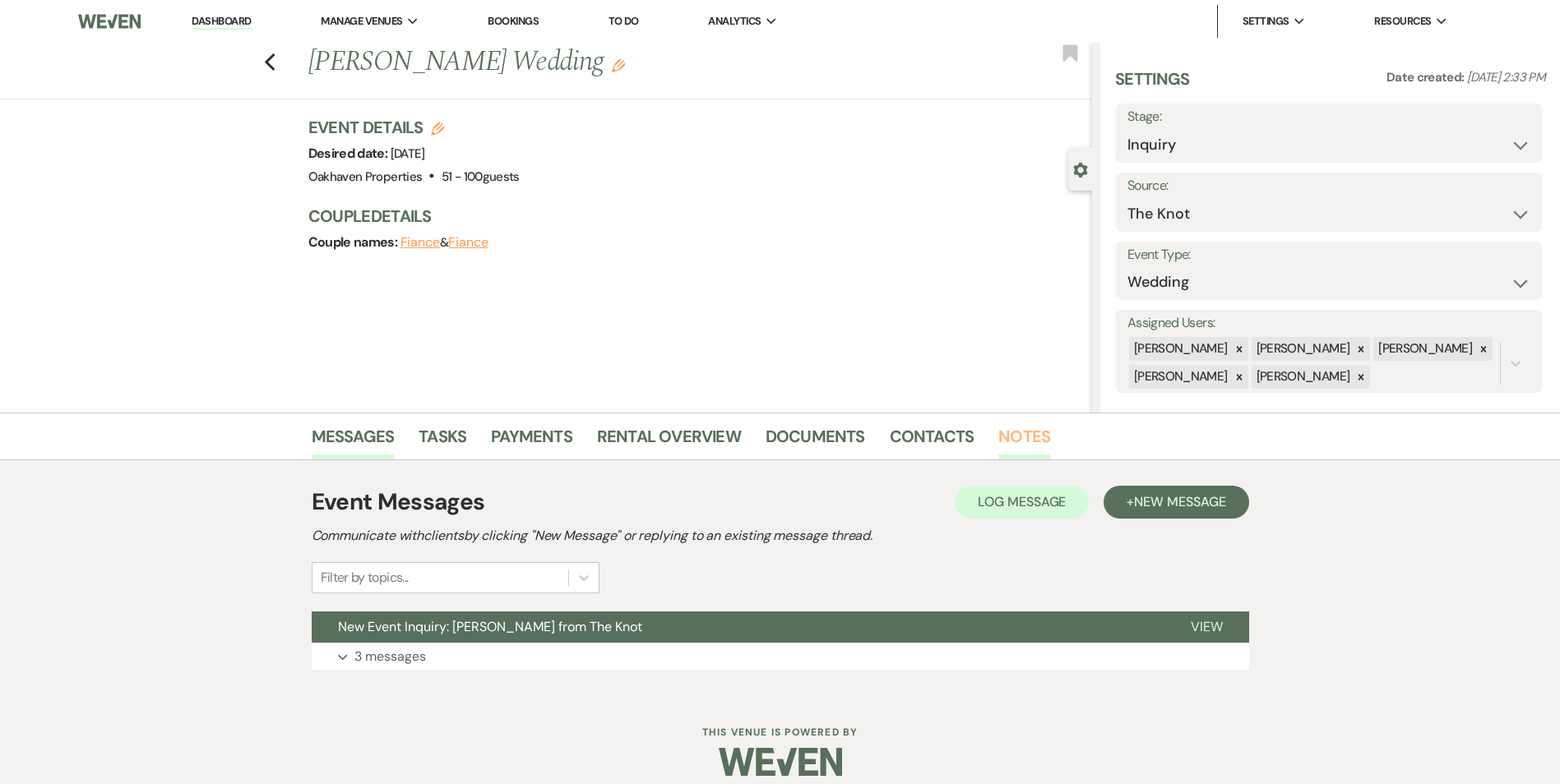
click at [1034, 442] on link "Notes" at bounding box center [1025, 442] width 52 height 37
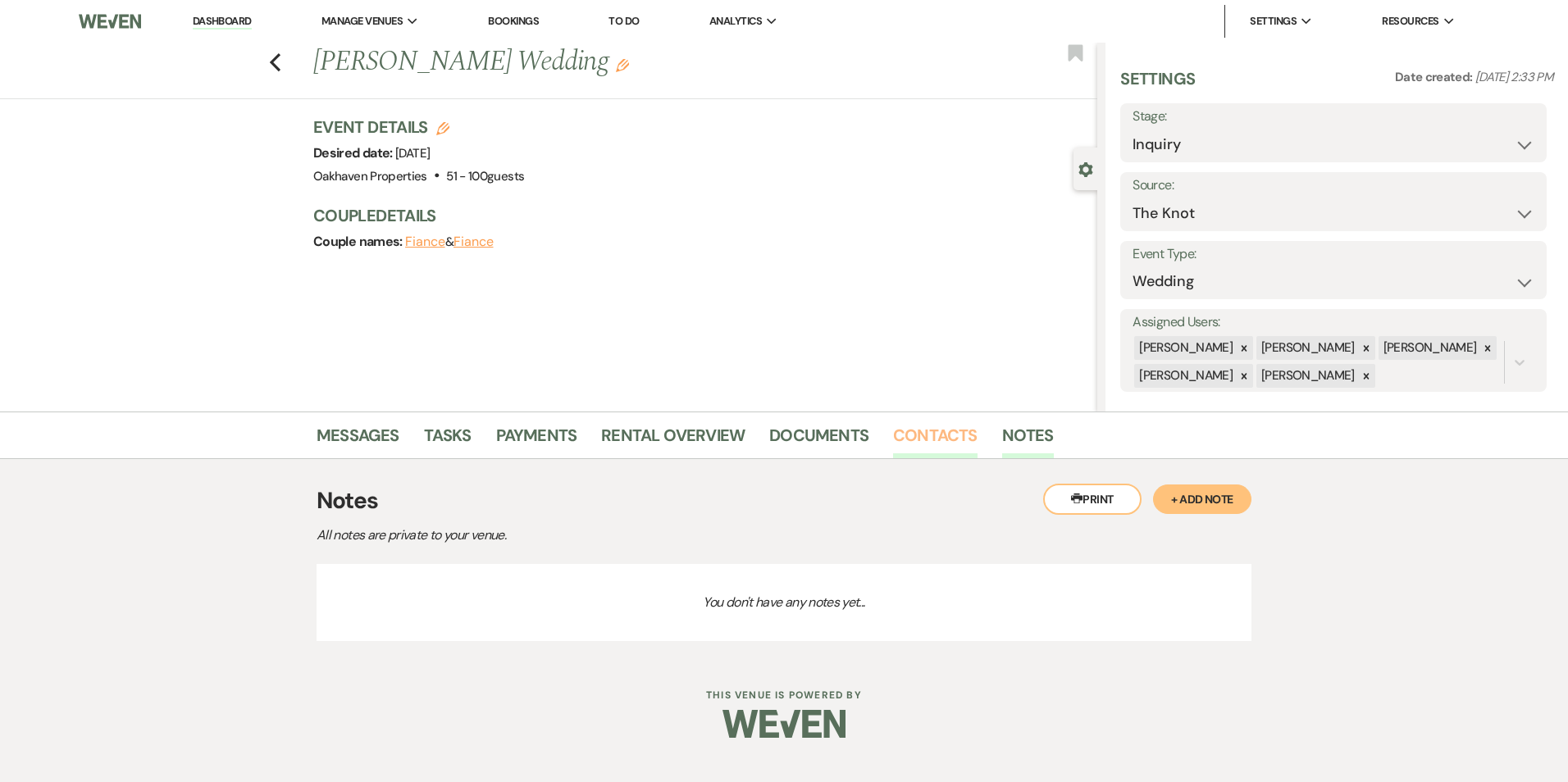
click at [935, 445] on link "Contacts" at bounding box center [935, 441] width 84 height 36
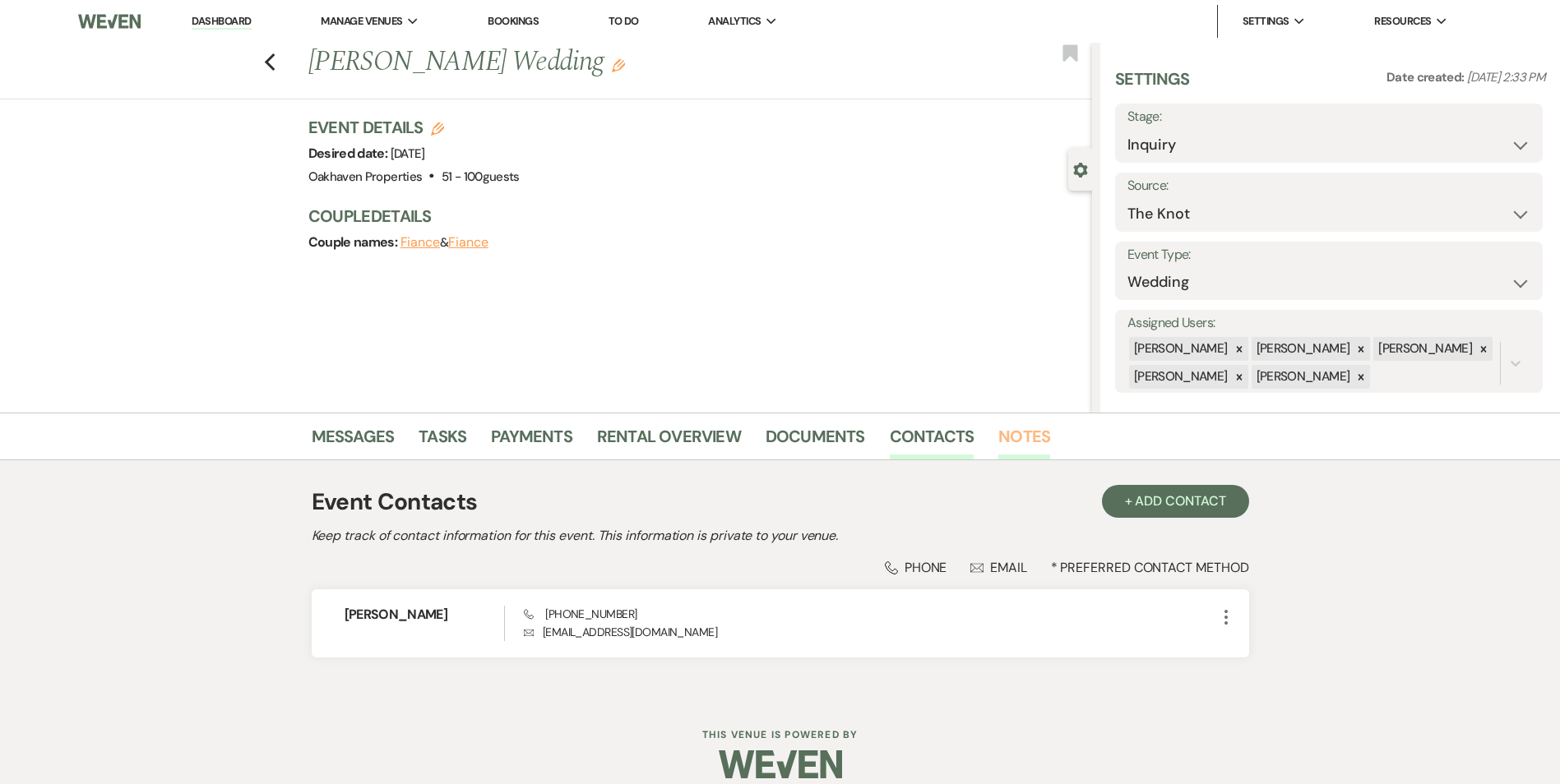
click at [1013, 453] on link "Notes" at bounding box center [1025, 442] width 52 height 37
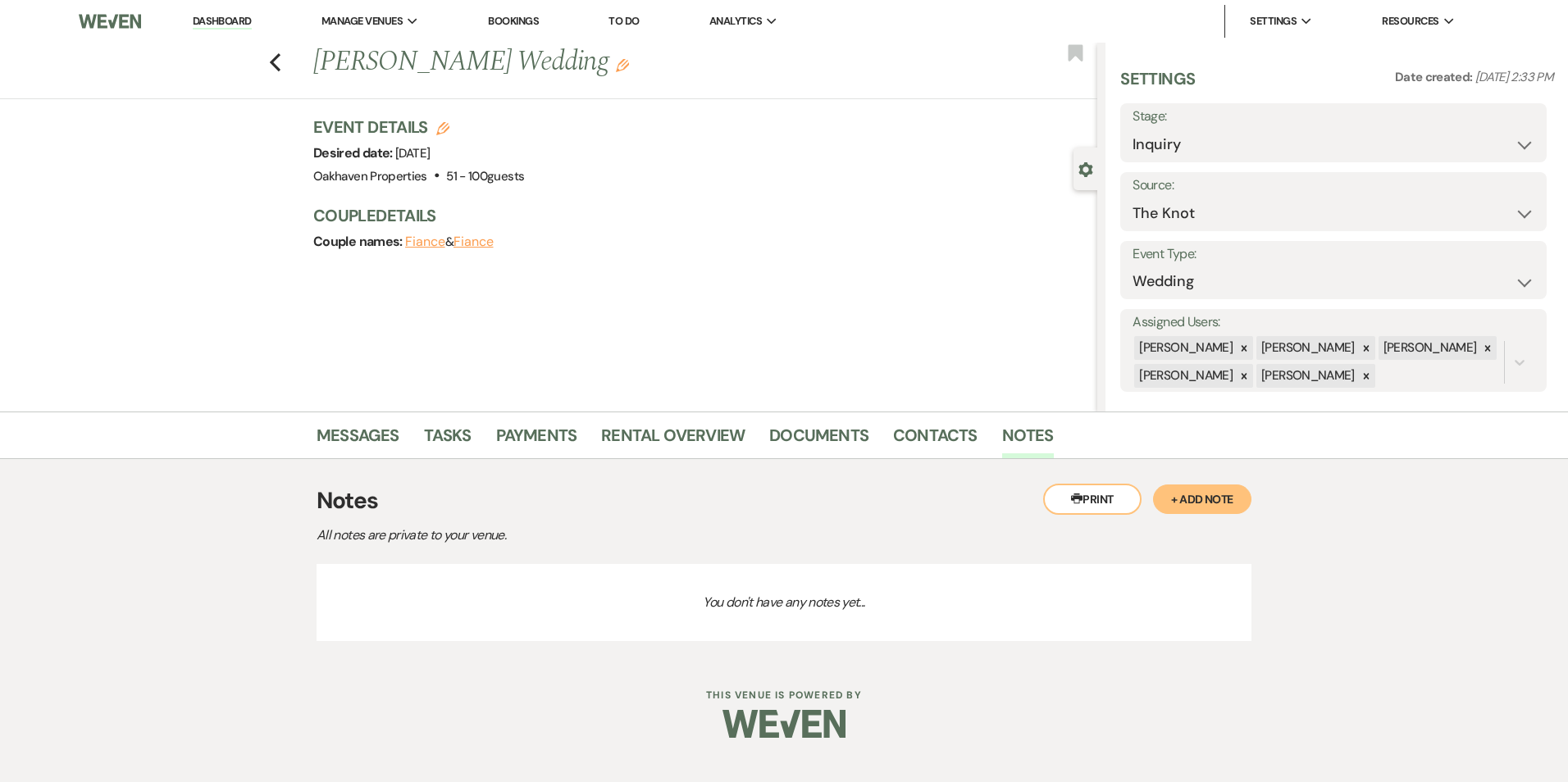
click at [1212, 515] on div "Printer Print + Add Note" at bounding box center [1147, 499] width 208 height 32
click at [1243, 503] on button "+ Add Note" at bounding box center [1202, 499] width 99 height 30
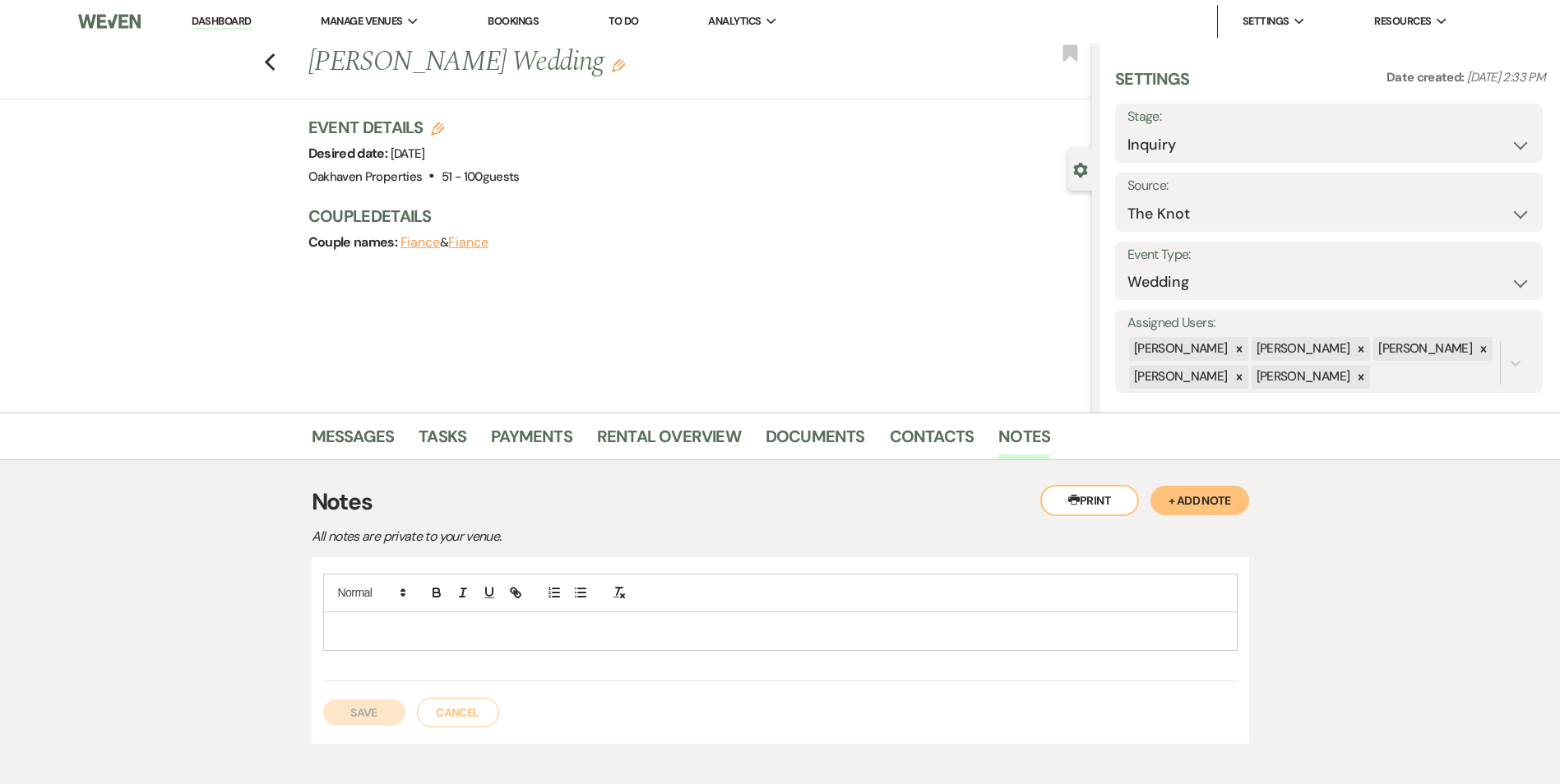
click at [687, 622] on div at bounding box center [780, 631] width 913 height 37
click at [402, 709] on button "Save" at bounding box center [364, 712] width 83 height 26
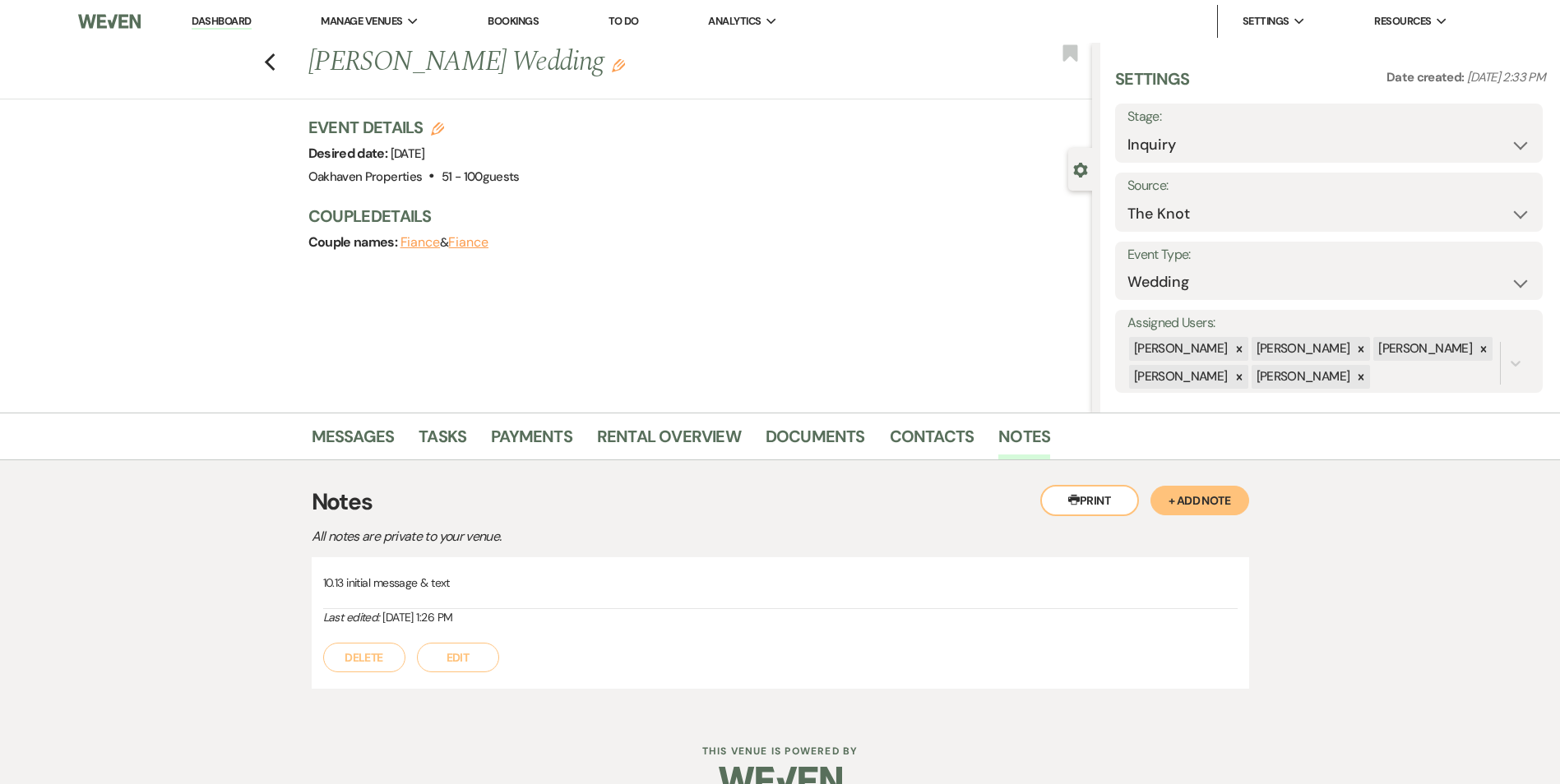
click at [458, 422] on li "Tasks" at bounding box center [455, 439] width 72 height 39
click at [455, 430] on link "Tasks" at bounding box center [443, 442] width 48 height 37
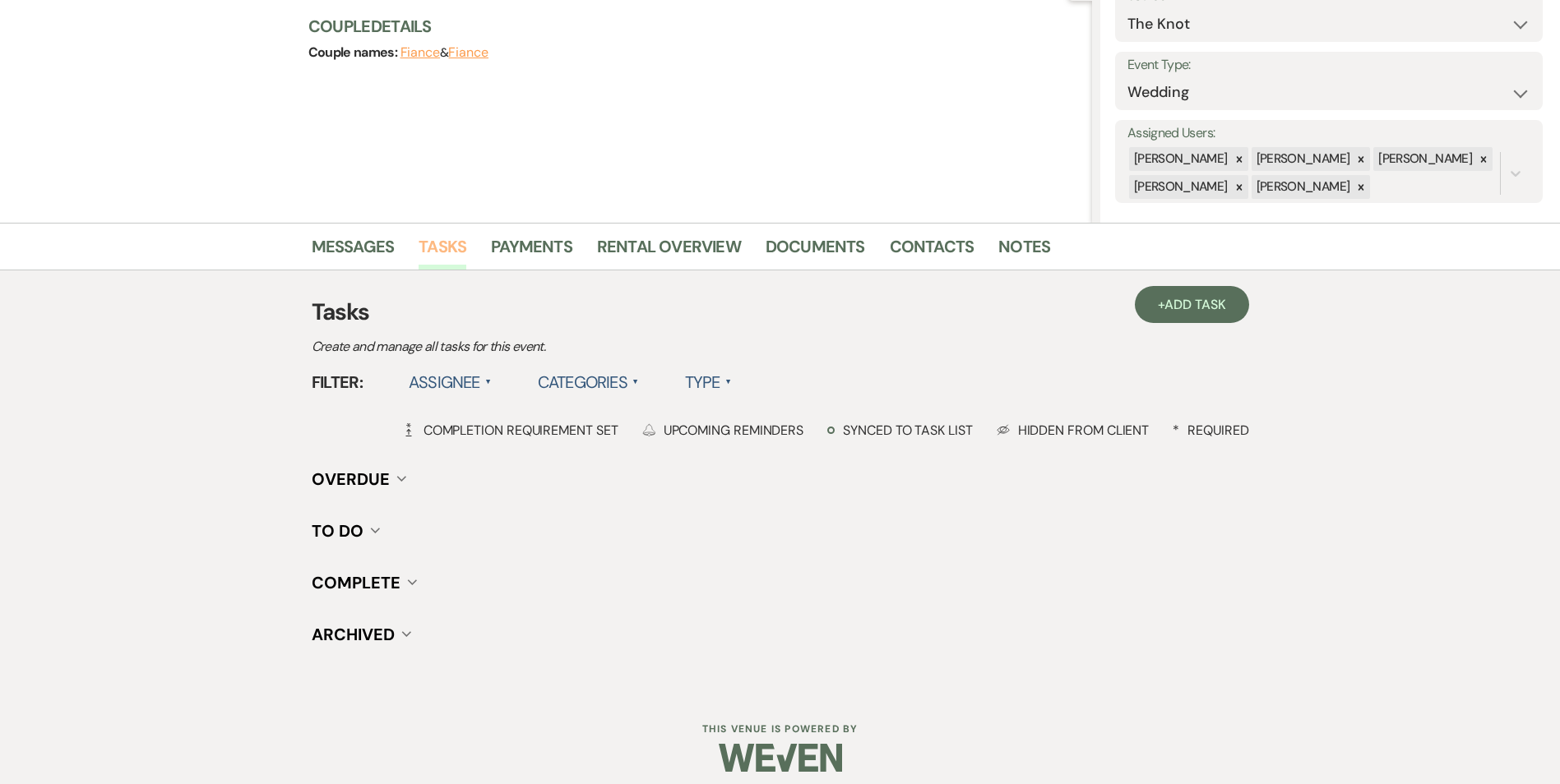
scroll to position [203, 0]
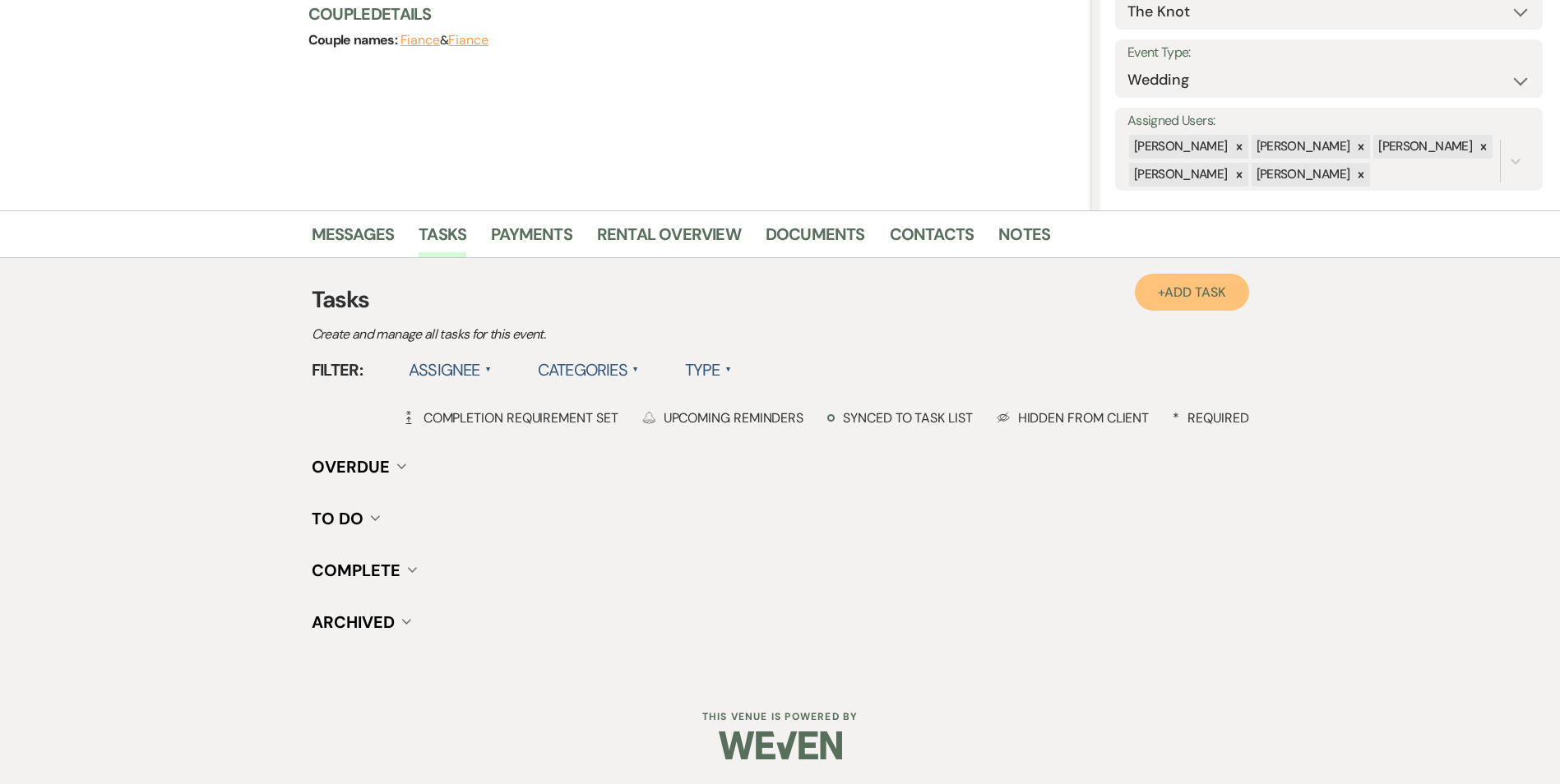
click at [1167, 285] on span "Add Task" at bounding box center [1195, 292] width 61 height 17
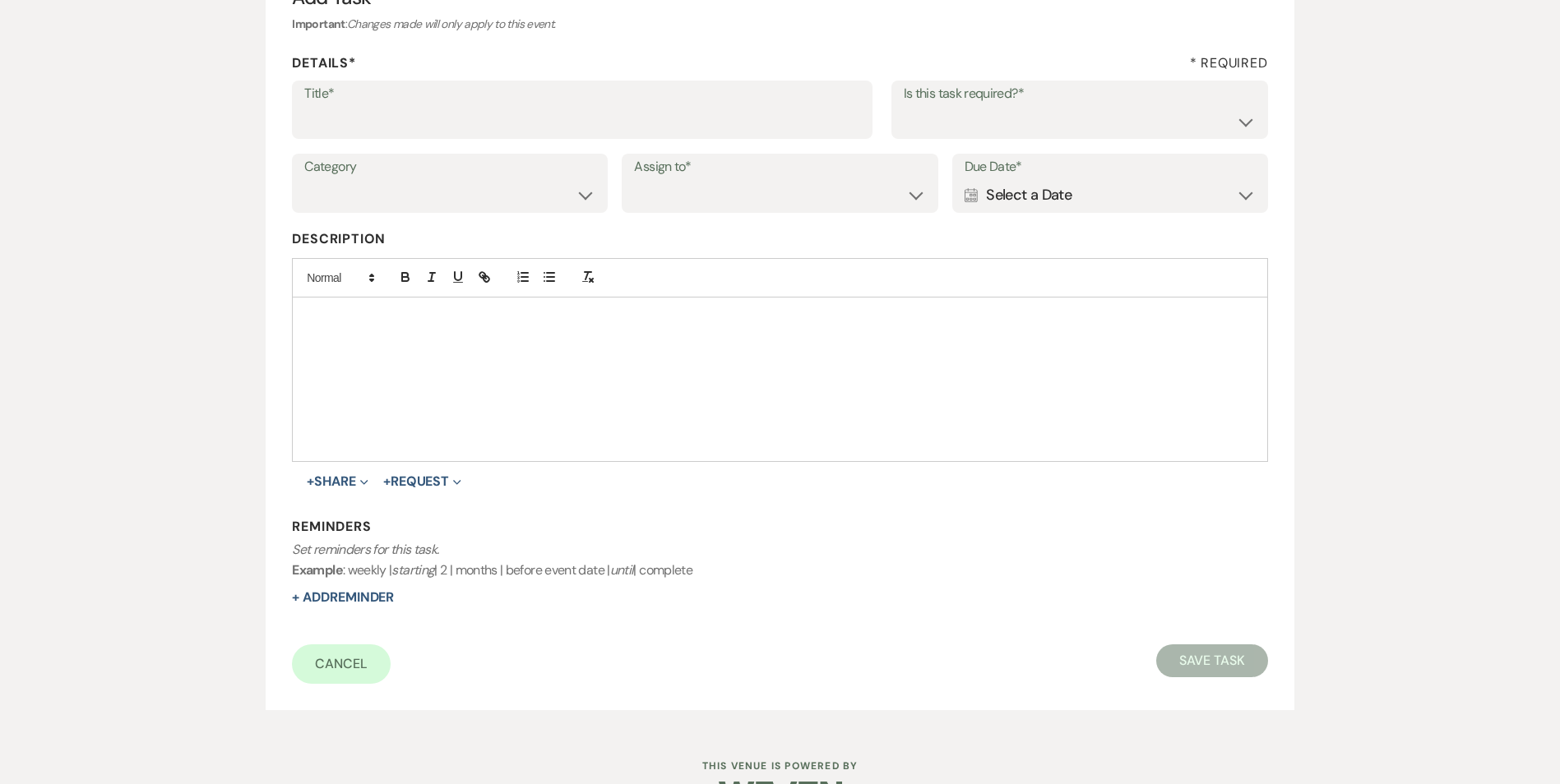
click at [448, 99] on label "Title*" at bounding box center [582, 94] width 557 height 24
click at [448, 106] on input "Title*" at bounding box center [582, 121] width 557 height 32
click at [444, 110] on input "Title*" at bounding box center [582, 121] width 557 height 32
type input "2nd follow up message and call"
drag, startPoint x: 973, startPoint y: 121, endPoint x: 969, endPoint y: 135, distance: 14.6
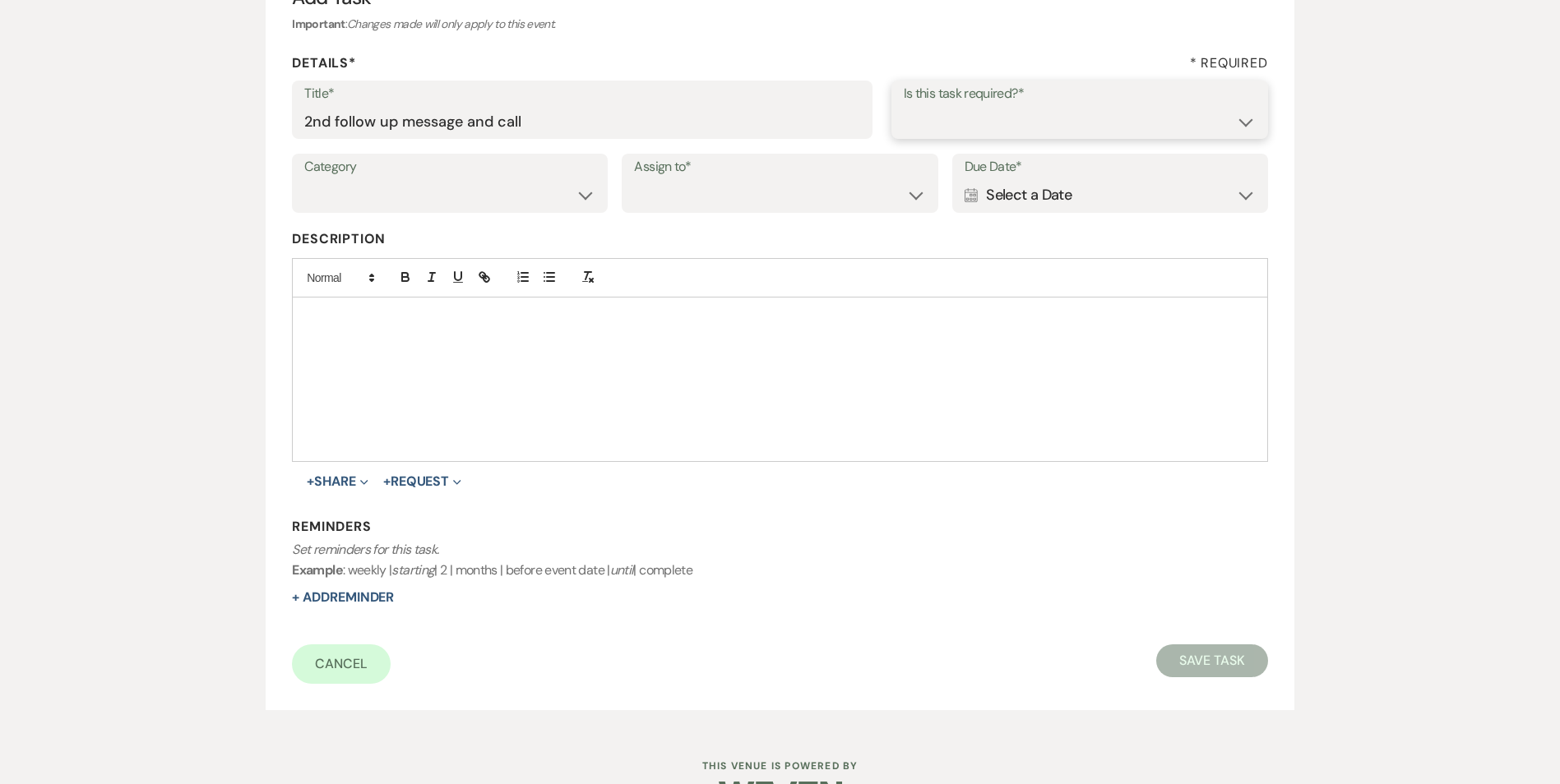
click at [972, 120] on select "Yes No" at bounding box center [1080, 121] width 352 height 32
select select "true"
click at [904, 106] on select "Yes No" at bounding box center [1080, 121] width 352 height 32
drag, startPoint x: 436, startPoint y: 194, endPoint x: 431, endPoint y: 208, distance: 14.9
click at [436, 194] on select "Venue Vendors Guests Details Finalize & Share" at bounding box center [450, 195] width 291 height 32
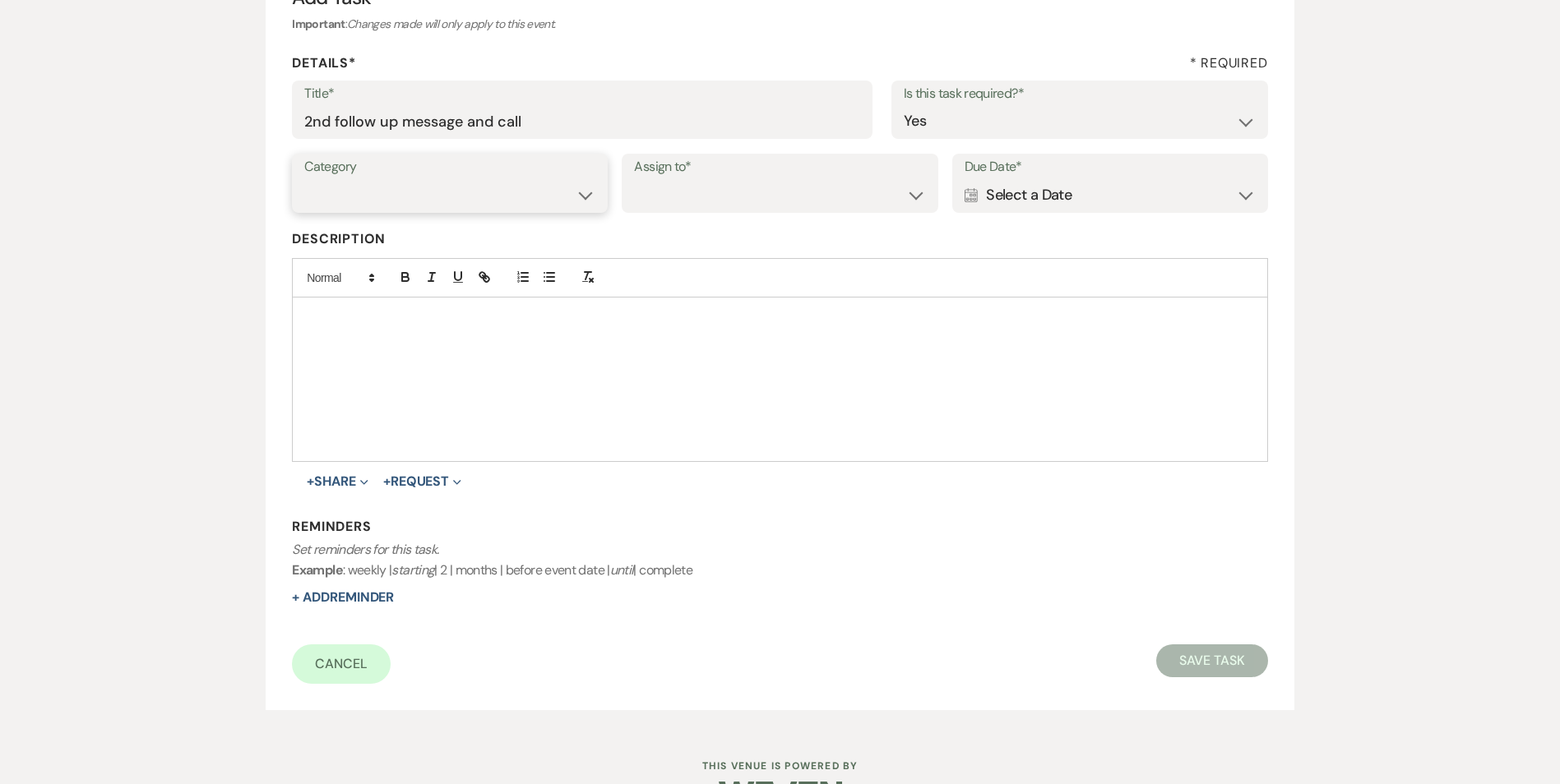
select select "31"
click at [305, 180] on select "Venue Vendors Guests Details Finalize & Share" at bounding box center [450, 195] width 291 height 32
click at [780, 195] on select "Venue Client" at bounding box center [780, 195] width 291 height 32
select select "venueHost"
click at [634, 180] on select "Venue Client" at bounding box center [780, 195] width 291 height 32
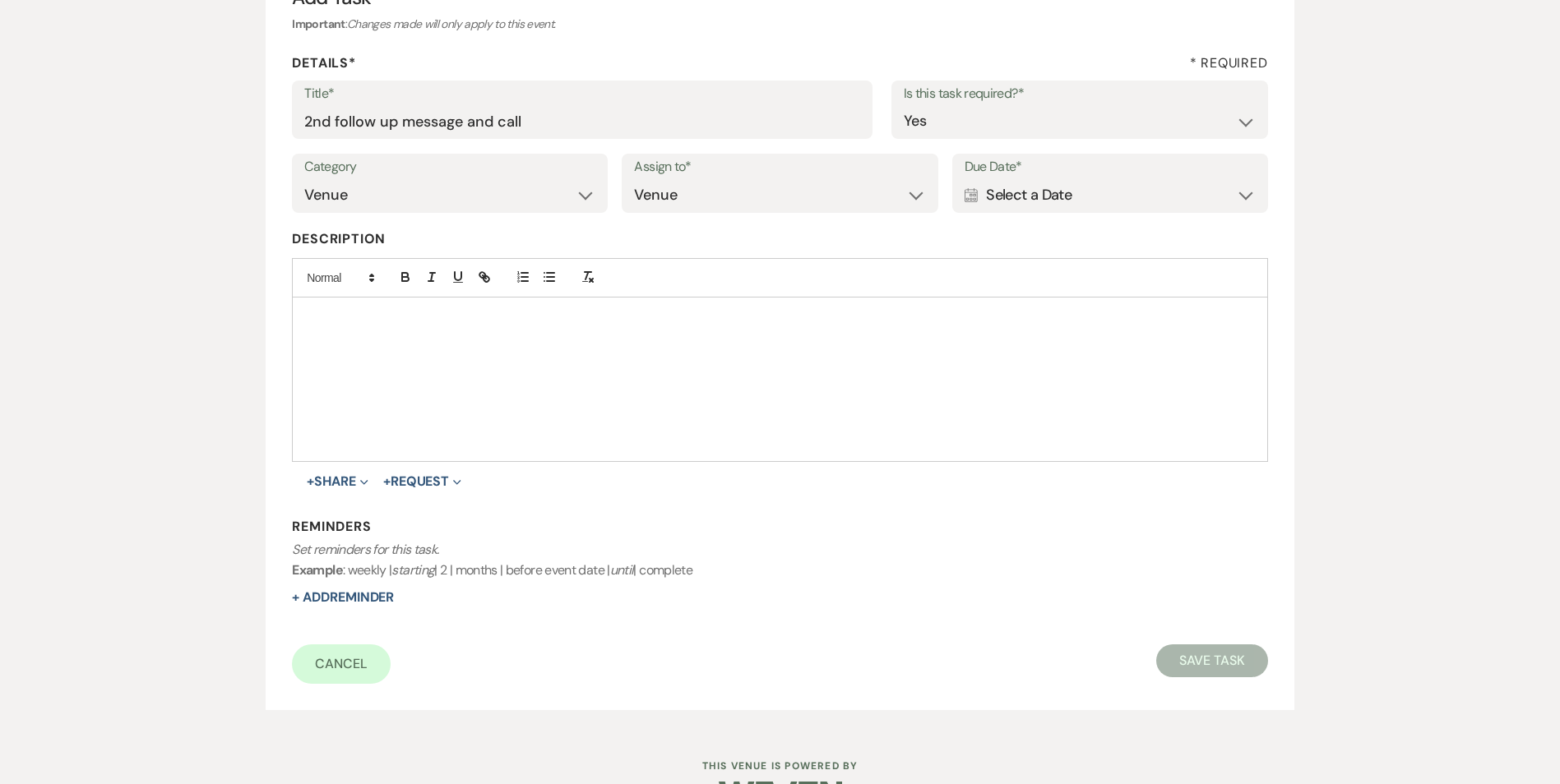
drag, startPoint x: 1035, startPoint y: 206, endPoint x: 1315, endPoint y: 213, distance: 280.1
click at [1036, 207] on div "Calendar Select a Date Expand" at bounding box center [1110, 195] width 291 height 32
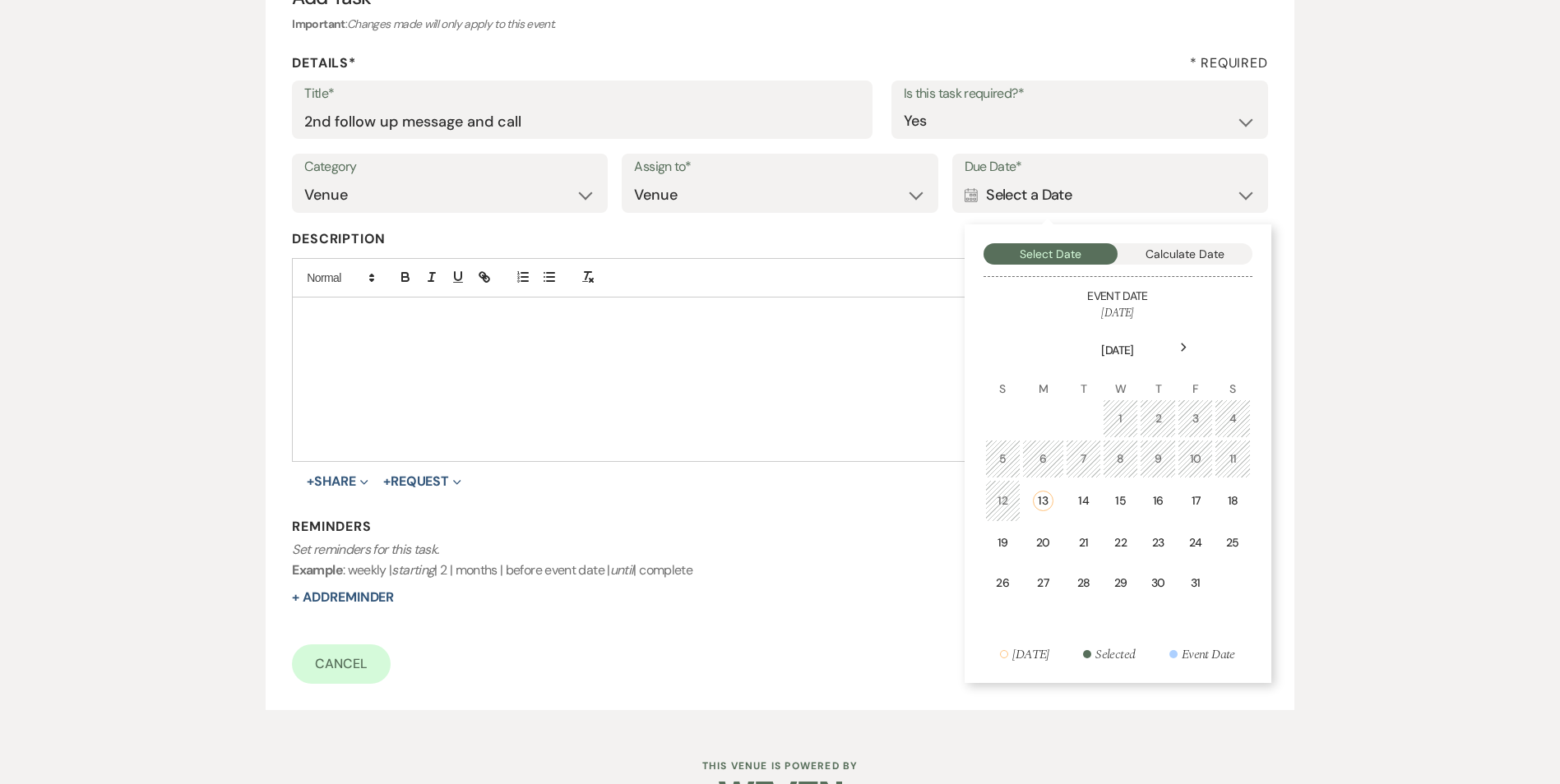
drag, startPoint x: 1148, startPoint y: 504, endPoint x: 1082, endPoint y: 518, distance: 67.5
click at [1149, 504] on td "16" at bounding box center [1158, 502] width 37 height 42
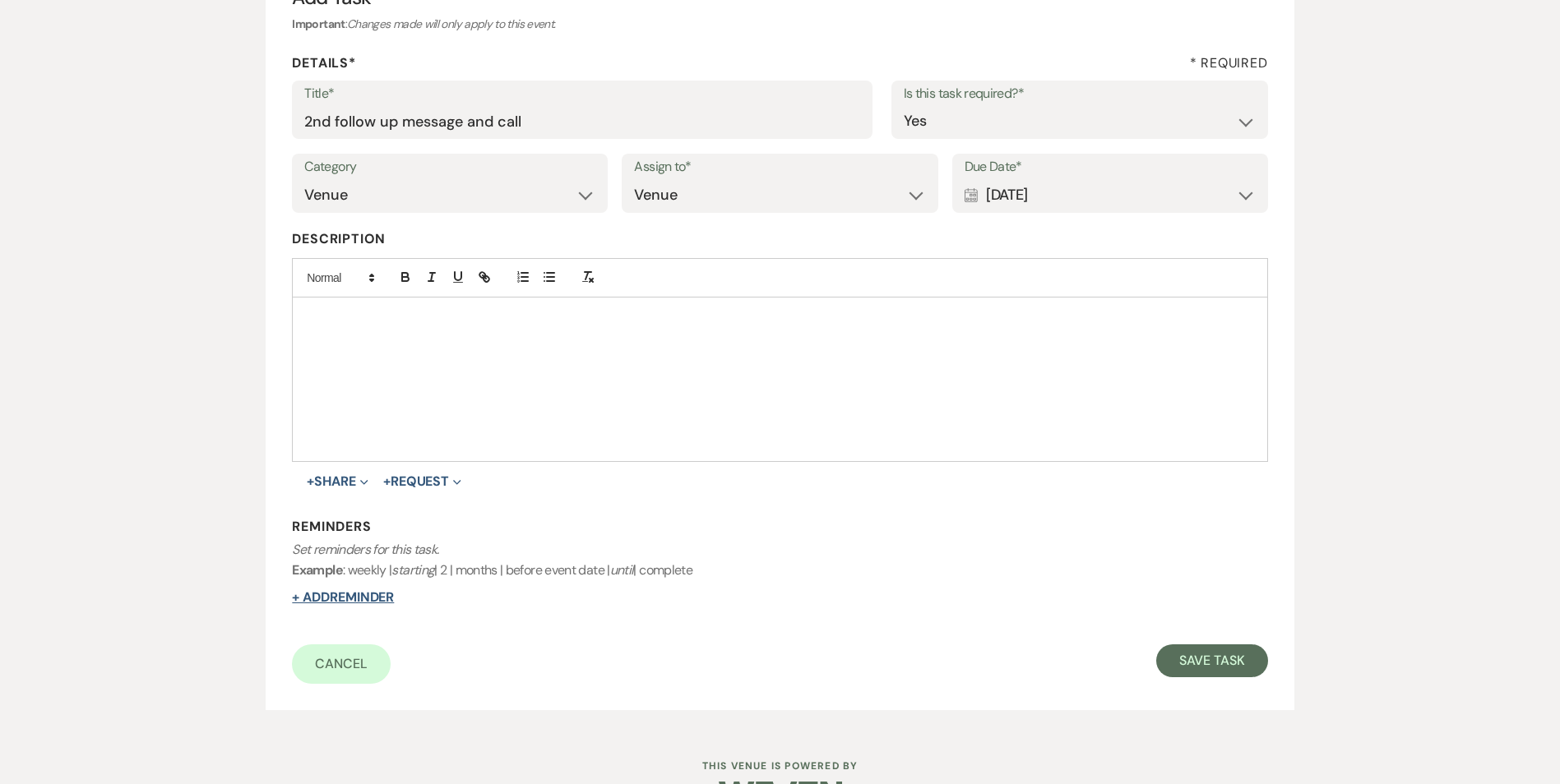
click at [300, 600] on button "+ Add Reminder" at bounding box center [343, 598] width 102 height 13
select select "host"
select select "days"
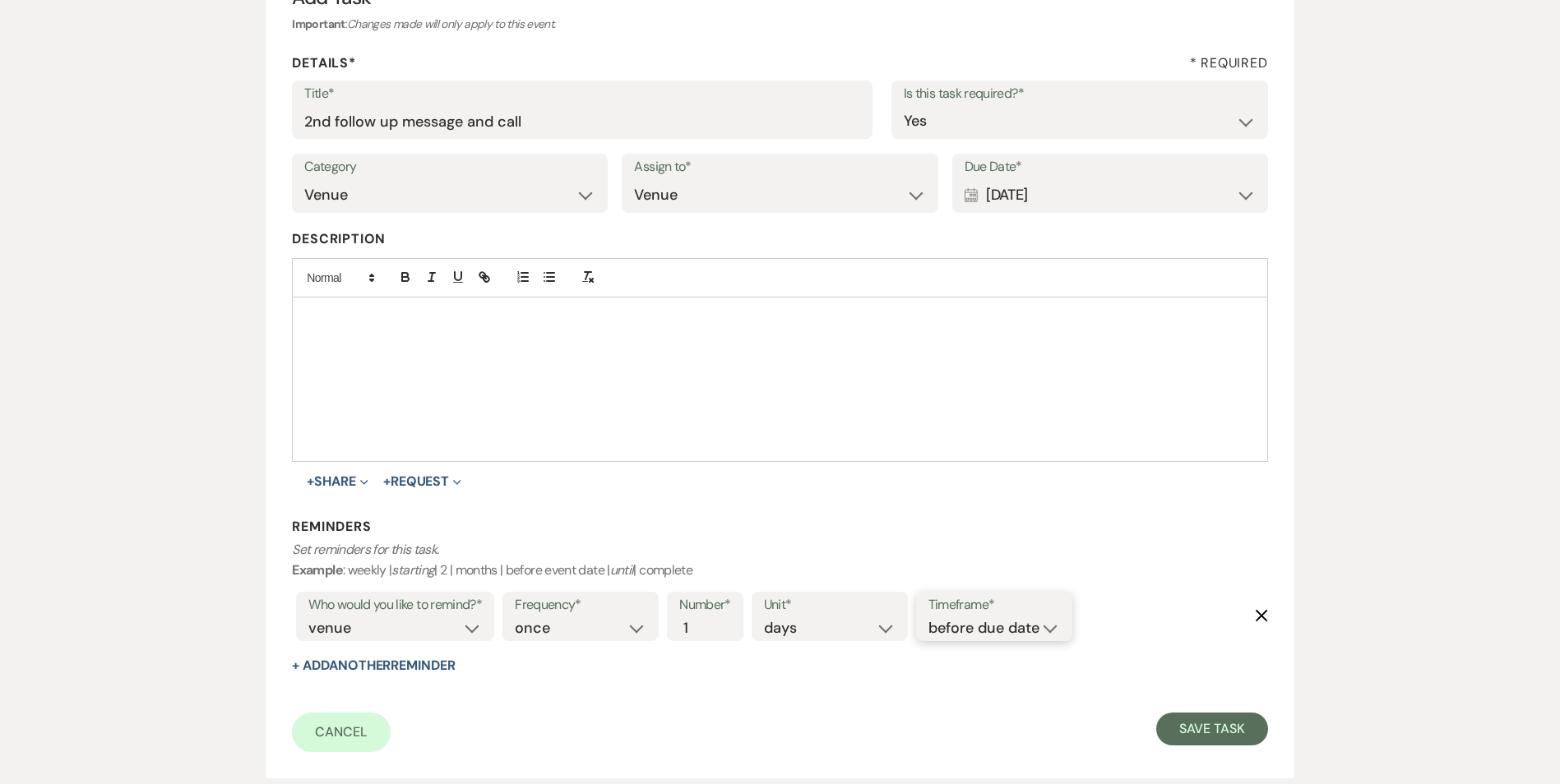
click at [982, 630] on select "before due date after due date on due date on custom date" at bounding box center [994, 628] width 132 height 22
select select "onDueDate"
click at [929, 618] on select "before due date after due date on due date on custom date" at bounding box center [994, 628] width 132 height 22
click at [1233, 750] on div "Cancel Save Task" at bounding box center [780, 732] width 976 height 39
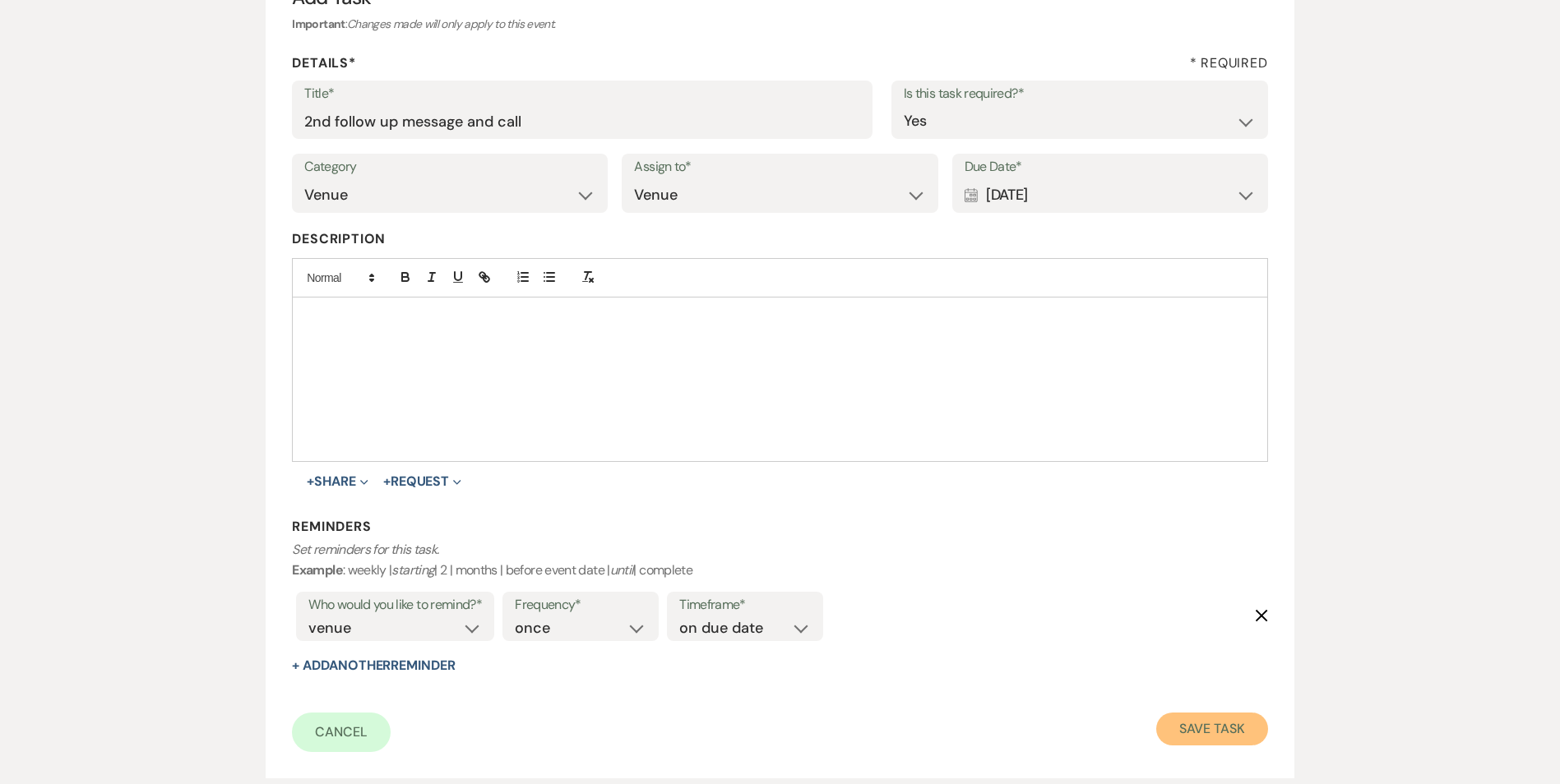
click at [1233, 745] on button "Save Task" at bounding box center [1212, 729] width 111 height 33
select select "2"
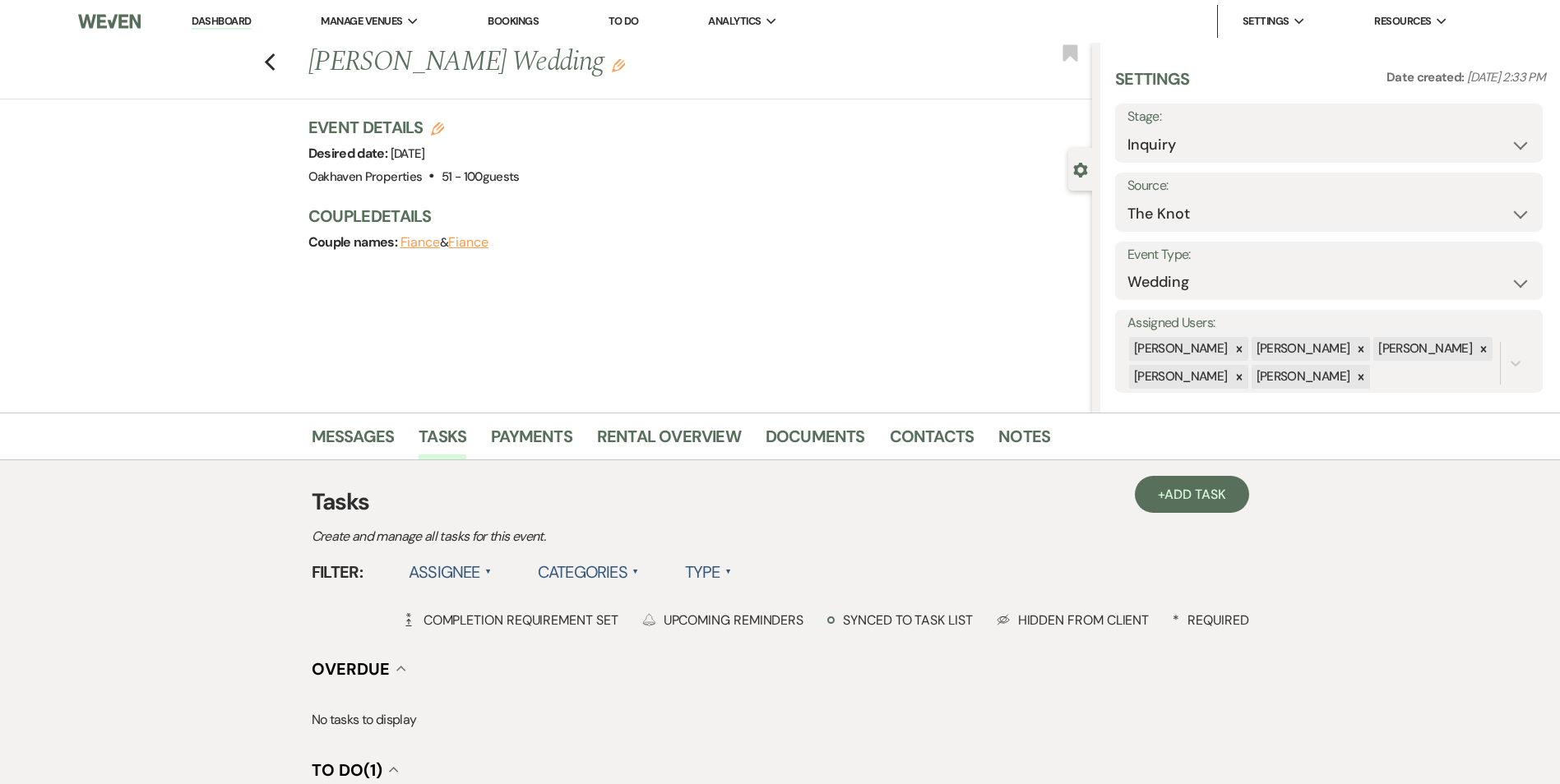
click at [225, 16] on link "Dashboard" at bounding box center [221, 22] width 60 height 15
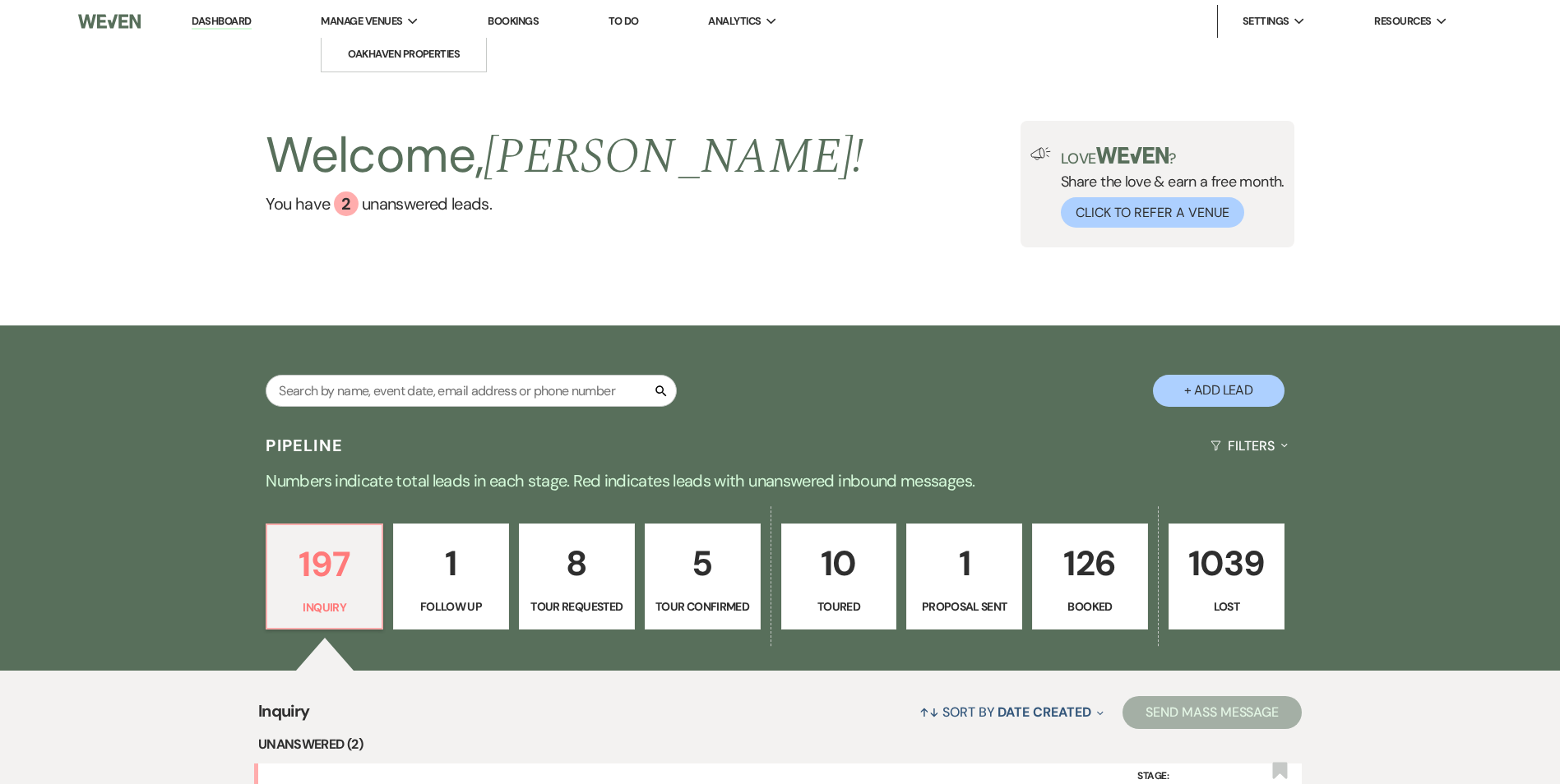
drag, startPoint x: 351, startPoint y: 19, endPoint x: 359, endPoint y: 25, distance: 10.0
click at [358, 24] on span "Manage Venues" at bounding box center [361, 21] width 82 height 16
click at [357, 16] on span "Manage Venues" at bounding box center [361, 21] width 82 height 16
click at [416, 47] on li "Oakhaven Properties" at bounding box center [404, 54] width 148 height 16
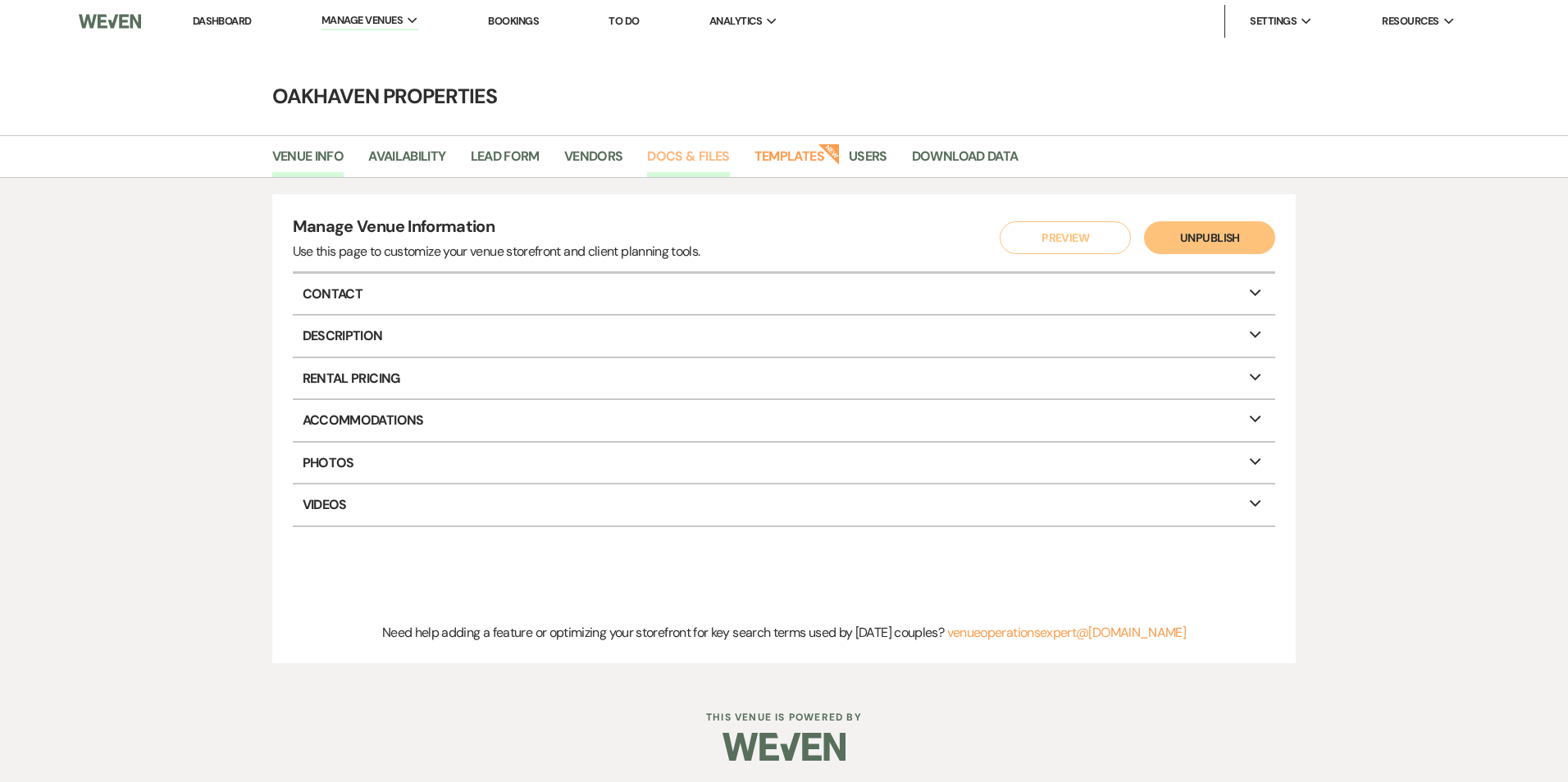
click at [671, 160] on link "Docs & Files" at bounding box center [688, 161] width 82 height 32
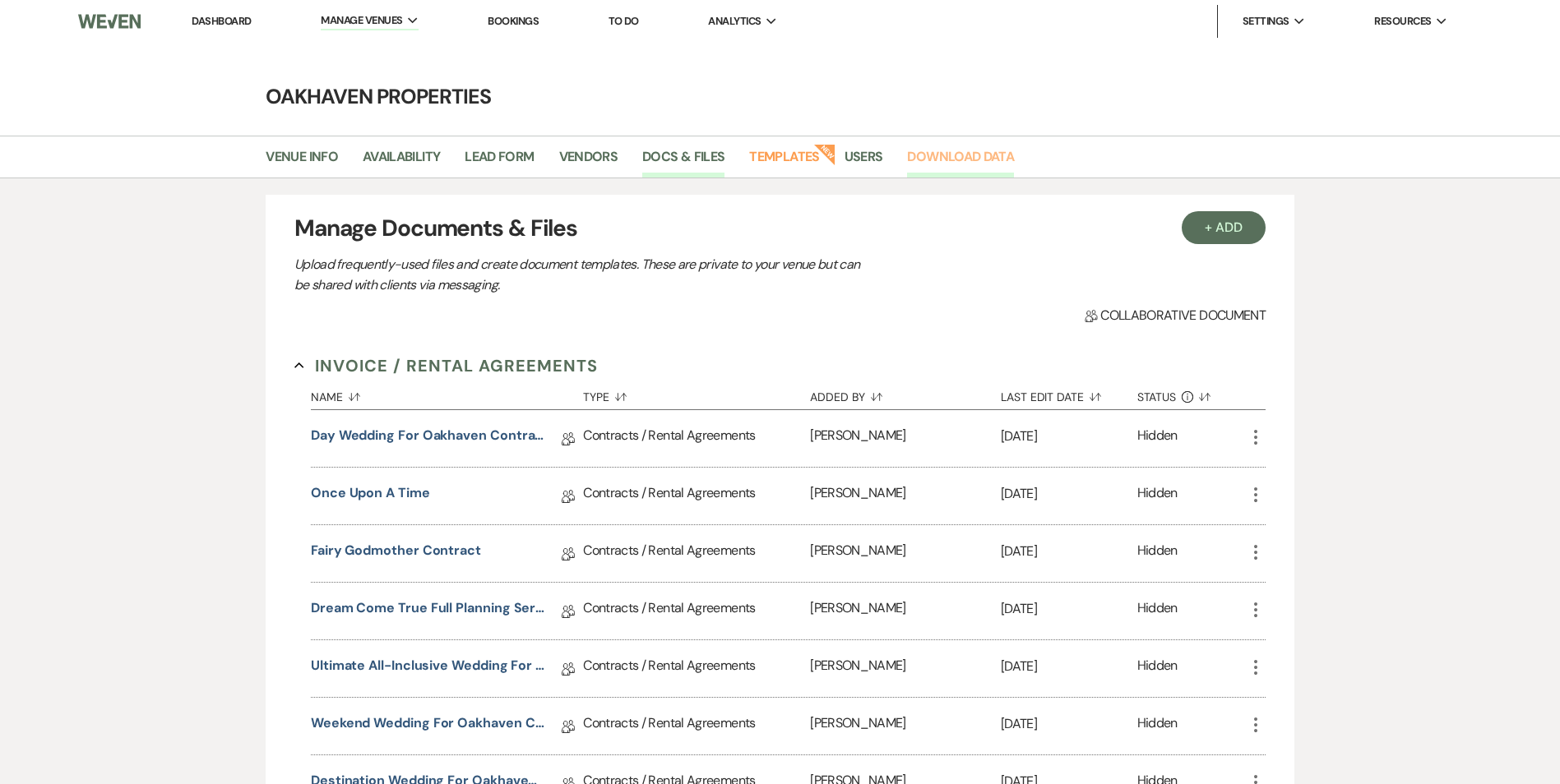
click at [955, 152] on link "Download Data" at bounding box center [960, 161] width 107 height 32
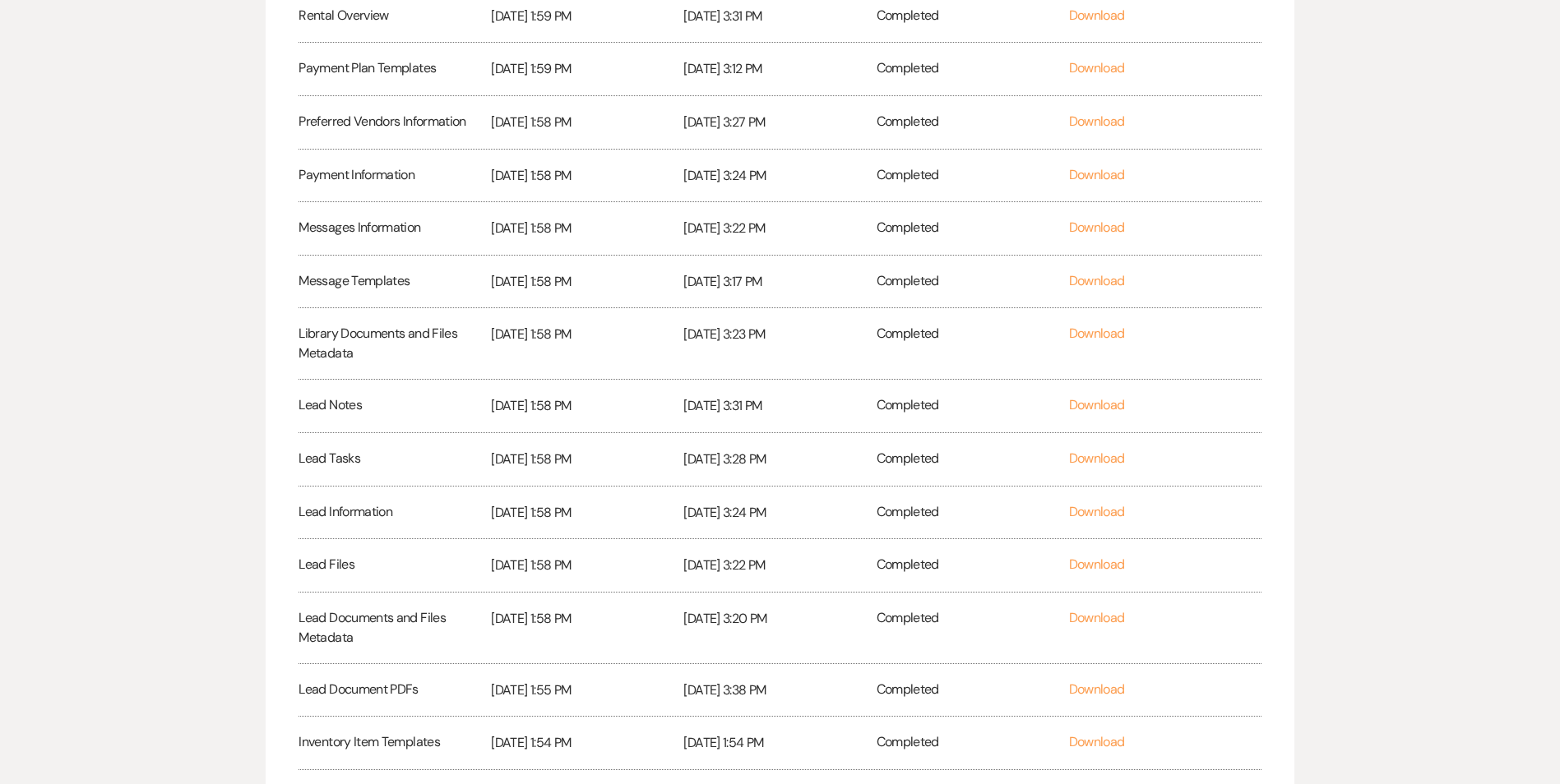
scroll to position [462, 0]
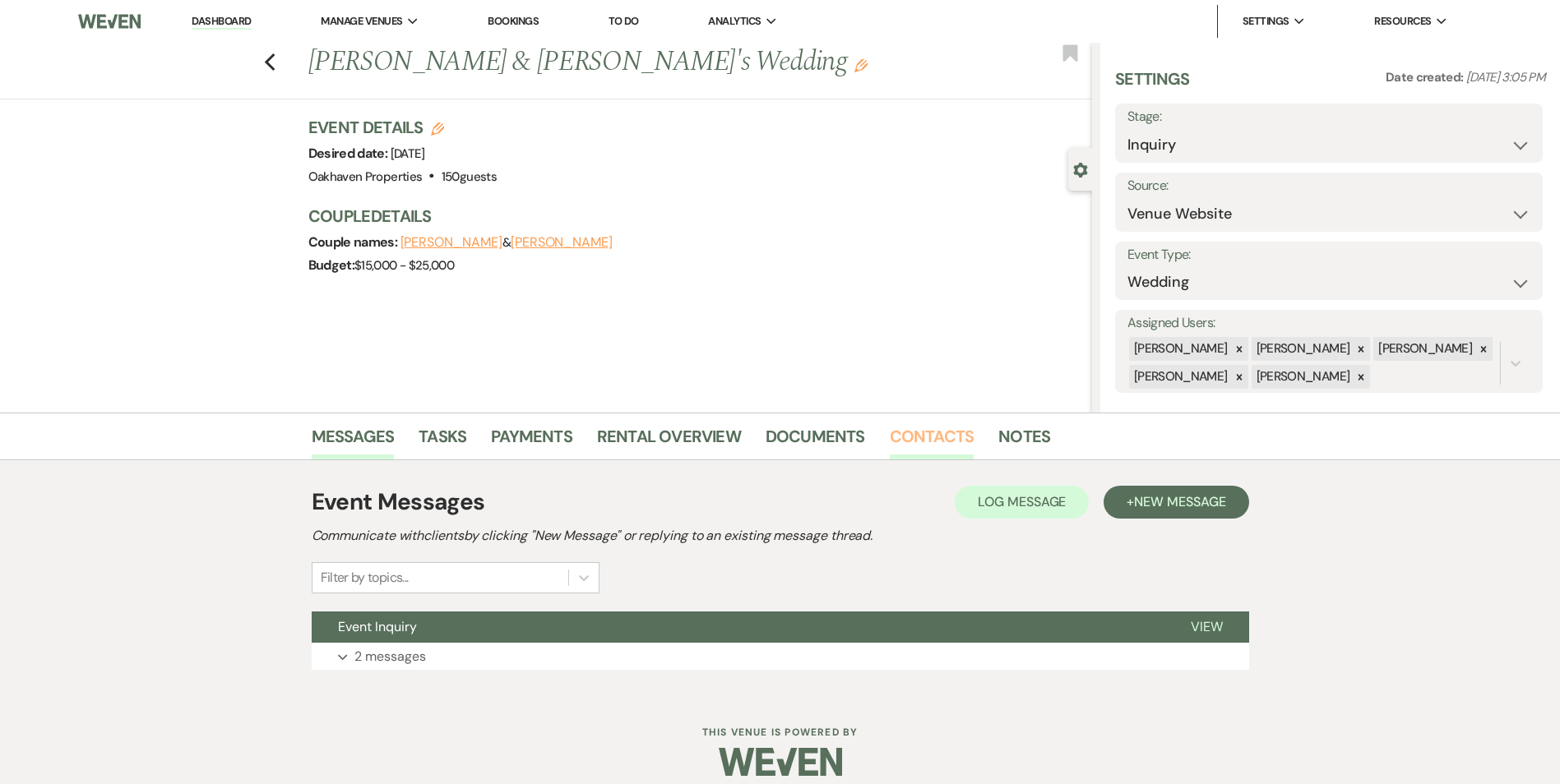
drag, startPoint x: 938, startPoint y: 435, endPoint x: 950, endPoint y: 448, distance: 17.7
click at [938, 434] on link "Contacts" at bounding box center [932, 442] width 85 height 37
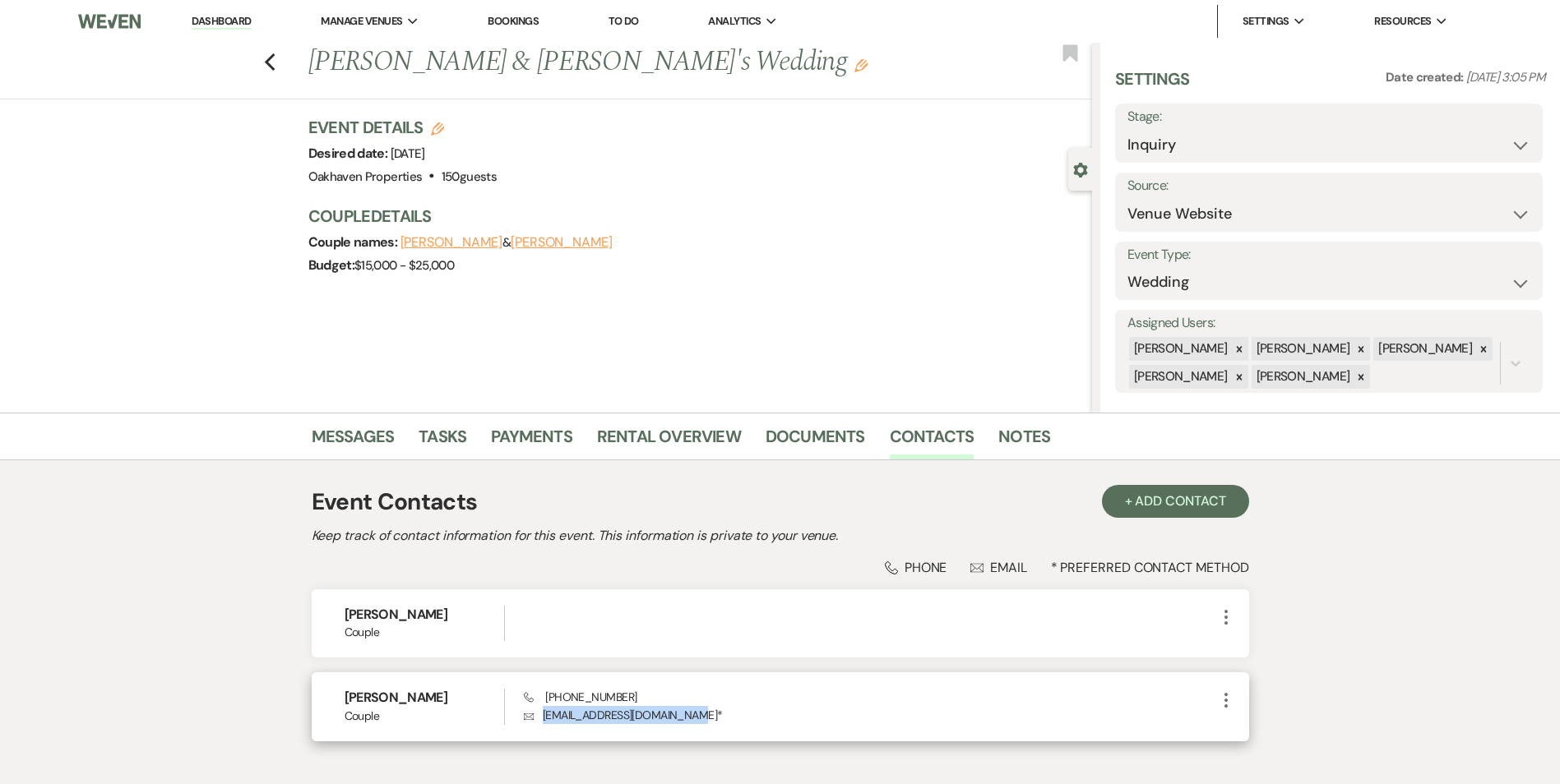
drag, startPoint x: 676, startPoint y: 722, endPoint x: 539, endPoint y: 735, distance: 137.6
click at [539, 735] on div "[PERSON_NAME] Long Couple Phone [PHONE_NUMBER] Envelope [EMAIL_ADDRESS][DOMAIN_…" at bounding box center [780, 706] width 938 height 68
copy p "[EMAIL_ADDRESS][DOMAIN_NAME]"
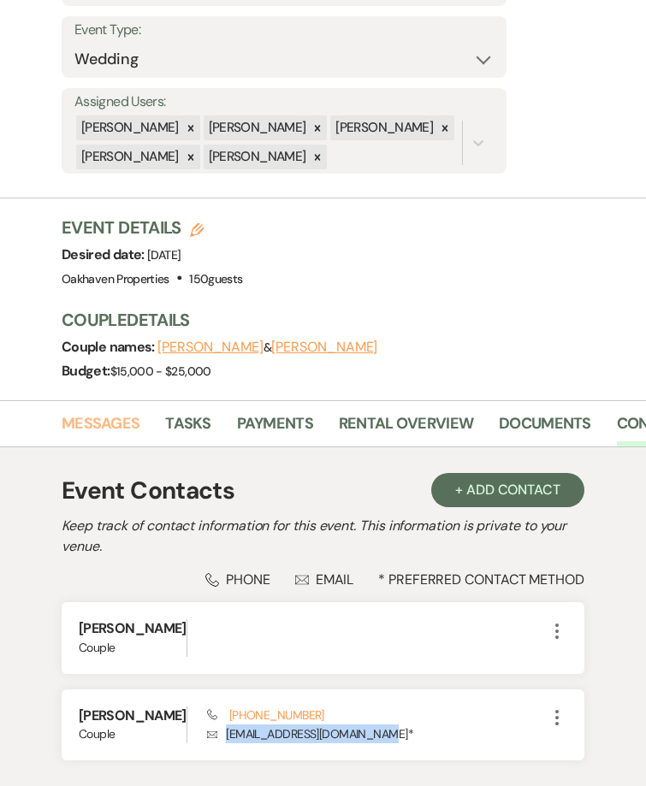
scroll to position [252, 0]
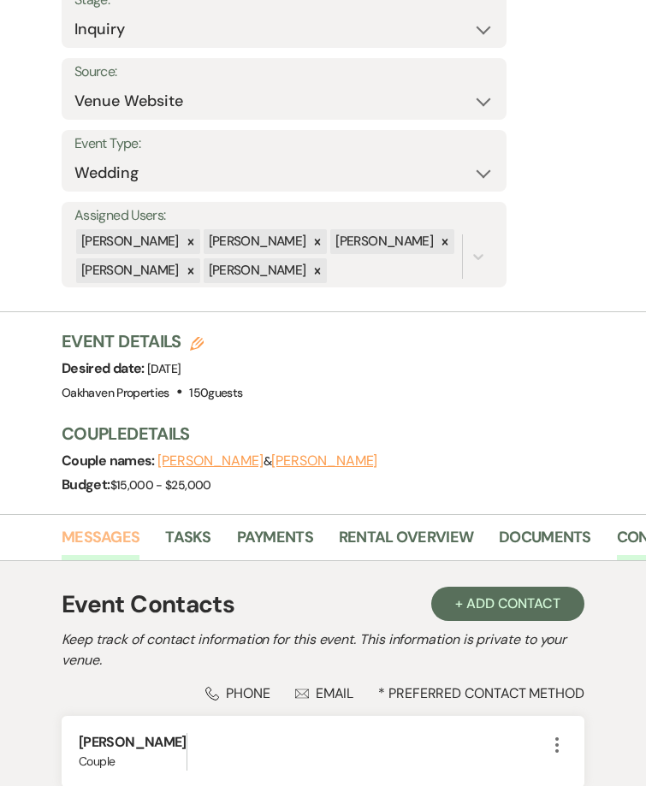
click at [110, 525] on link "Messages" at bounding box center [101, 542] width 78 height 35
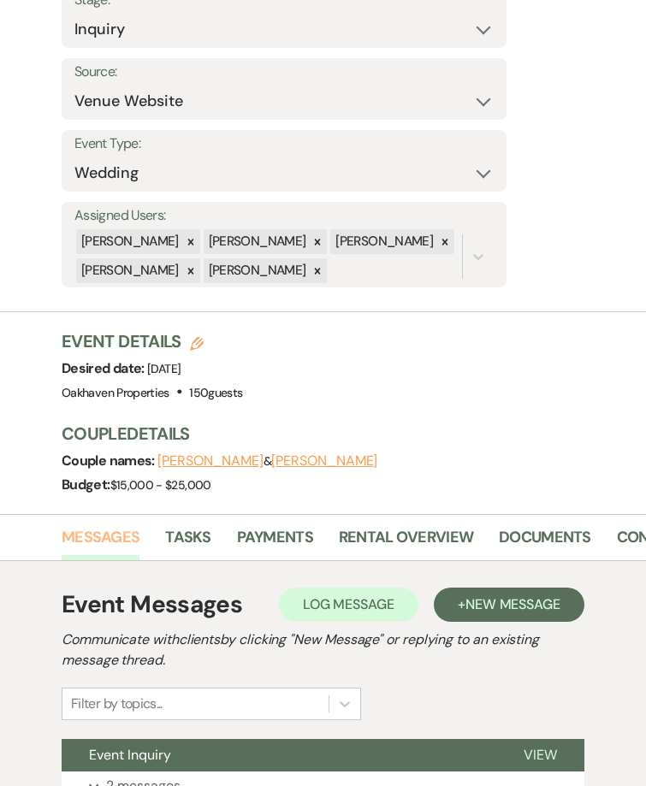
scroll to position [382, 0]
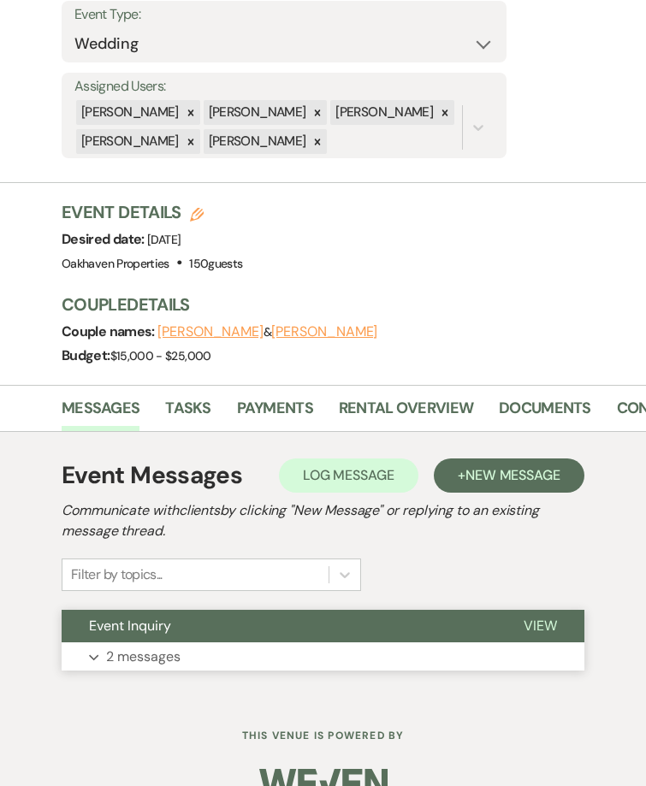
drag, startPoint x: 553, startPoint y: 593, endPoint x: 384, endPoint y: 567, distance: 170.7
click at [552, 617] on span "View" at bounding box center [540, 626] width 33 height 18
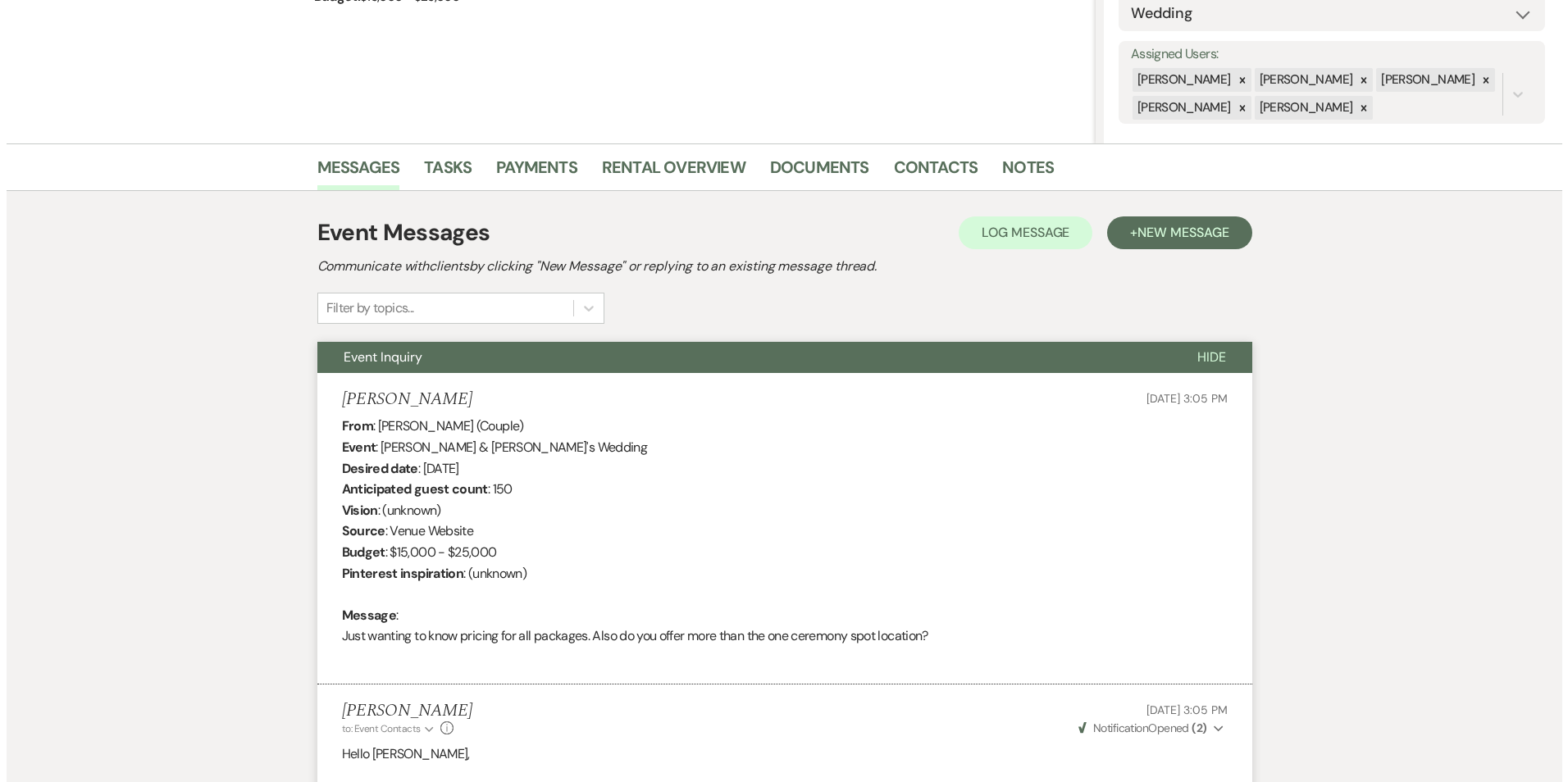
scroll to position [82, 0]
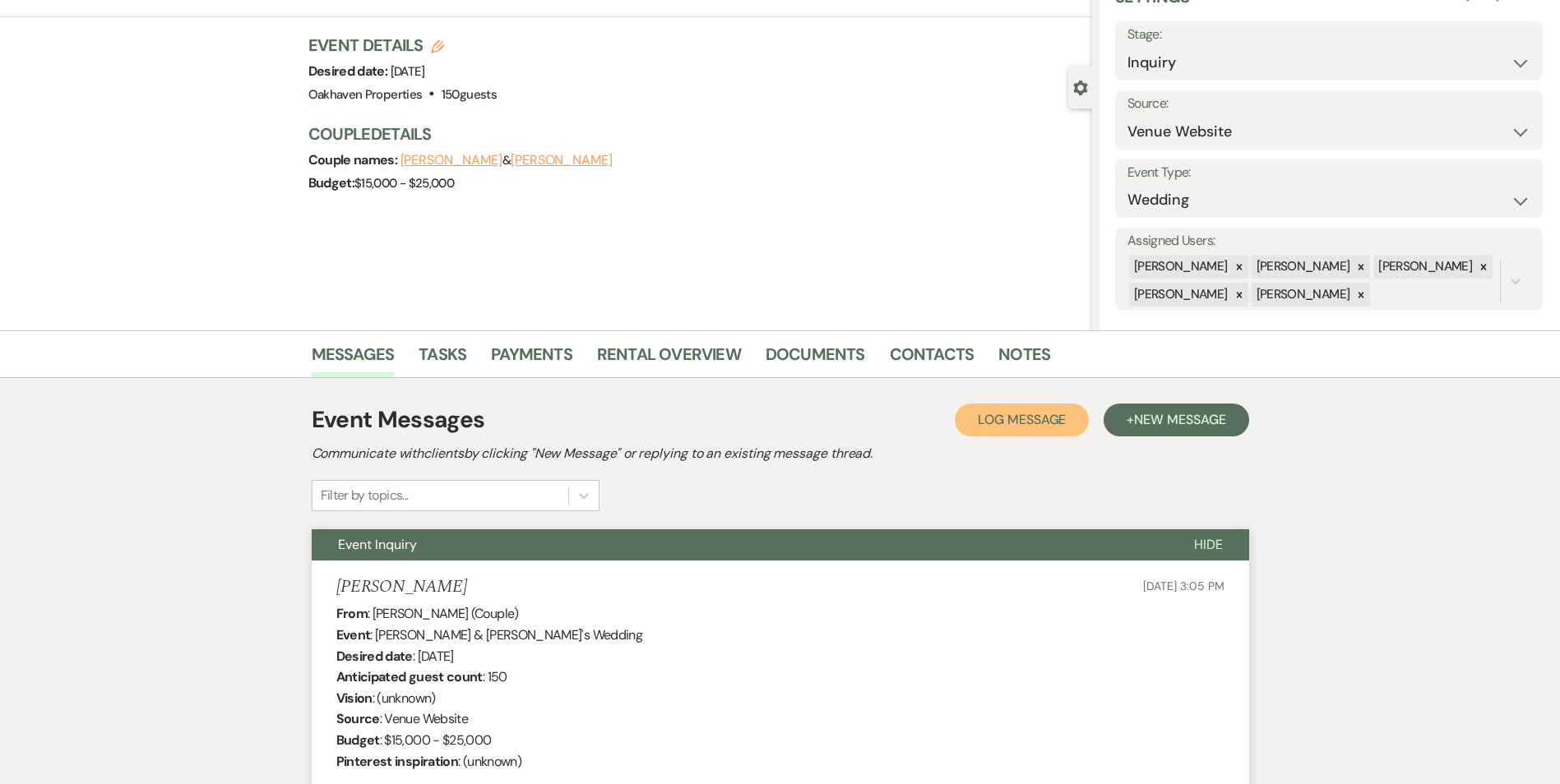
click at [1042, 419] on span "Log Message" at bounding box center [1023, 420] width 88 height 17
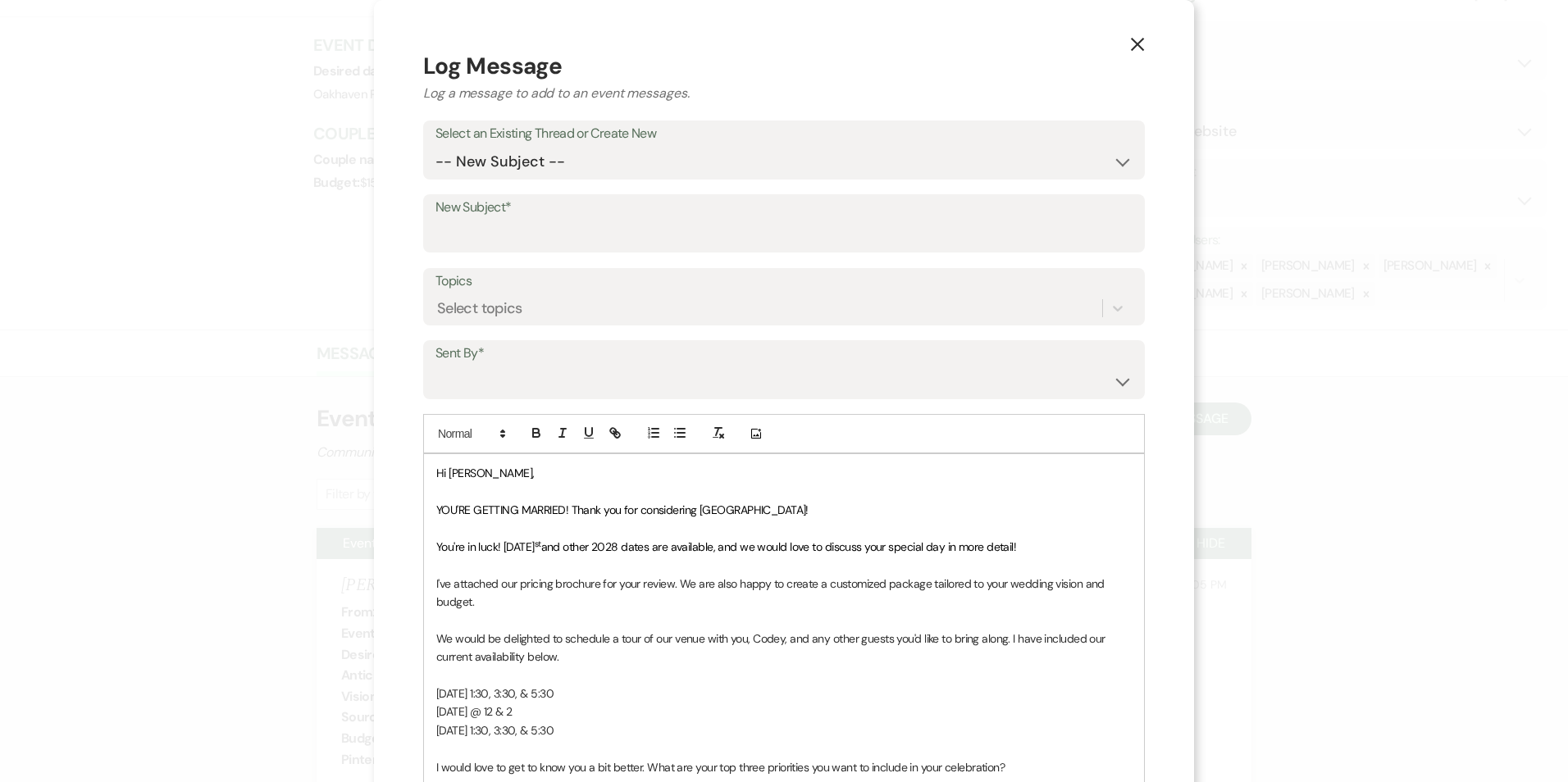
click at [606, 180] on form "Log Message Log a message to add to an event messages. Select an Existing Threa…" at bounding box center [784, 569] width 722 height 1041
click at [593, 152] on select "-- New Subject -- Event Inquiry" at bounding box center [783, 161] width 697 height 32
select select "474578"
click at [435, 146] on select "-- New Subject -- Event Inquiry" at bounding box center [783, 161] width 697 height 32
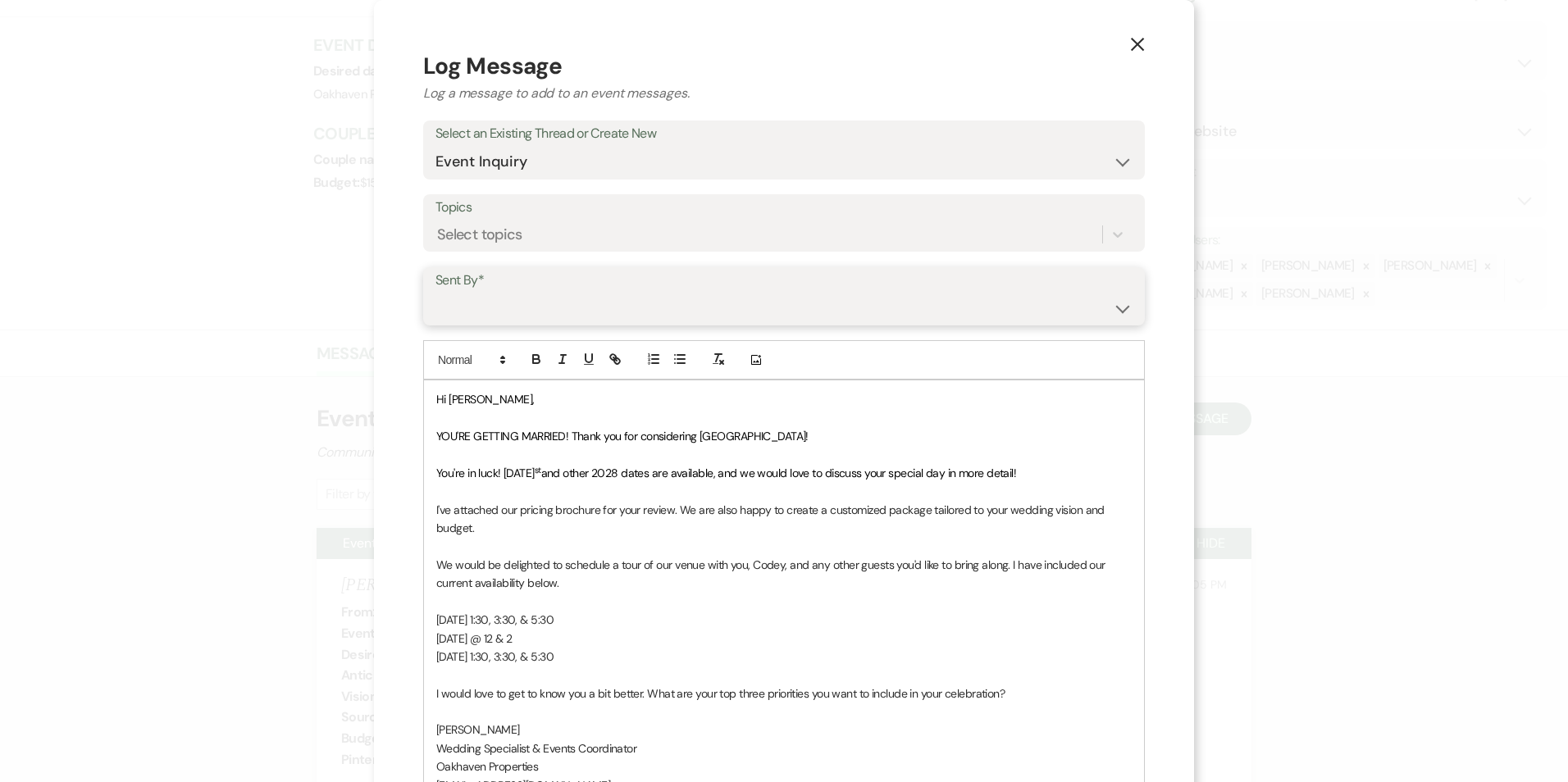
drag, startPoint x: 555, startPoint y: 307, endPoint x: 560, endPoint y: 327, distance: 20.6
click at [555, 307] on select "[PERSON_NAME] ([EMAIL_ADDRESS][DOMAIN_NAME]) [PERSON_NAME] ([PERSON_NAME][EMAIL…" at bounding box center [783, 308] width 697 height 32
select select "user-127923"
click at [435, 292] on select "[PERSON_NAME] ([EMAIL_ADDRESS][DOMAIN_NAME]) [PERSON_NAME] ([PERSON_NAME][EMAIL…" at bounding box center [783, 308] width 697 height 32
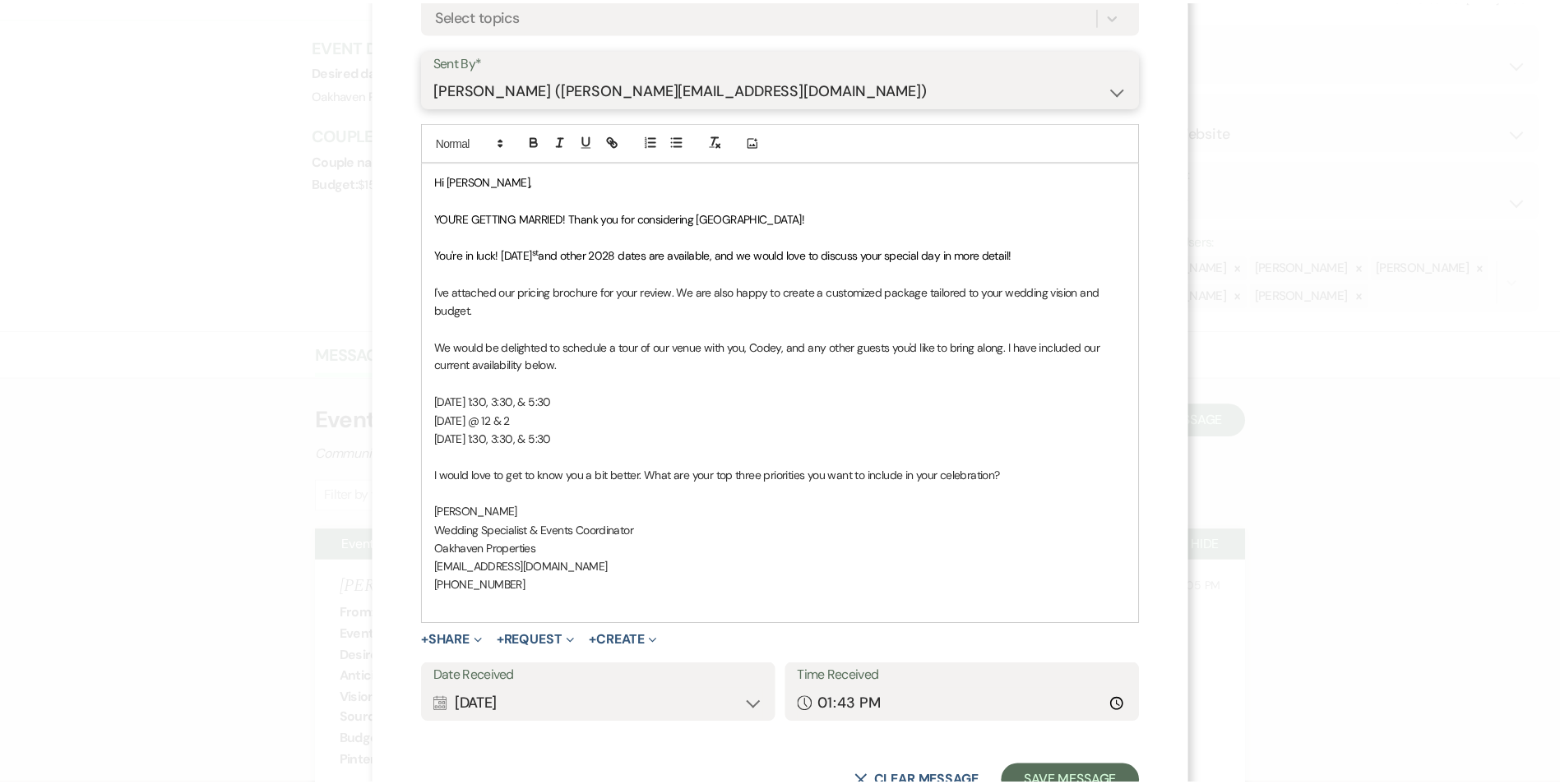
scroll to position [283, 0]
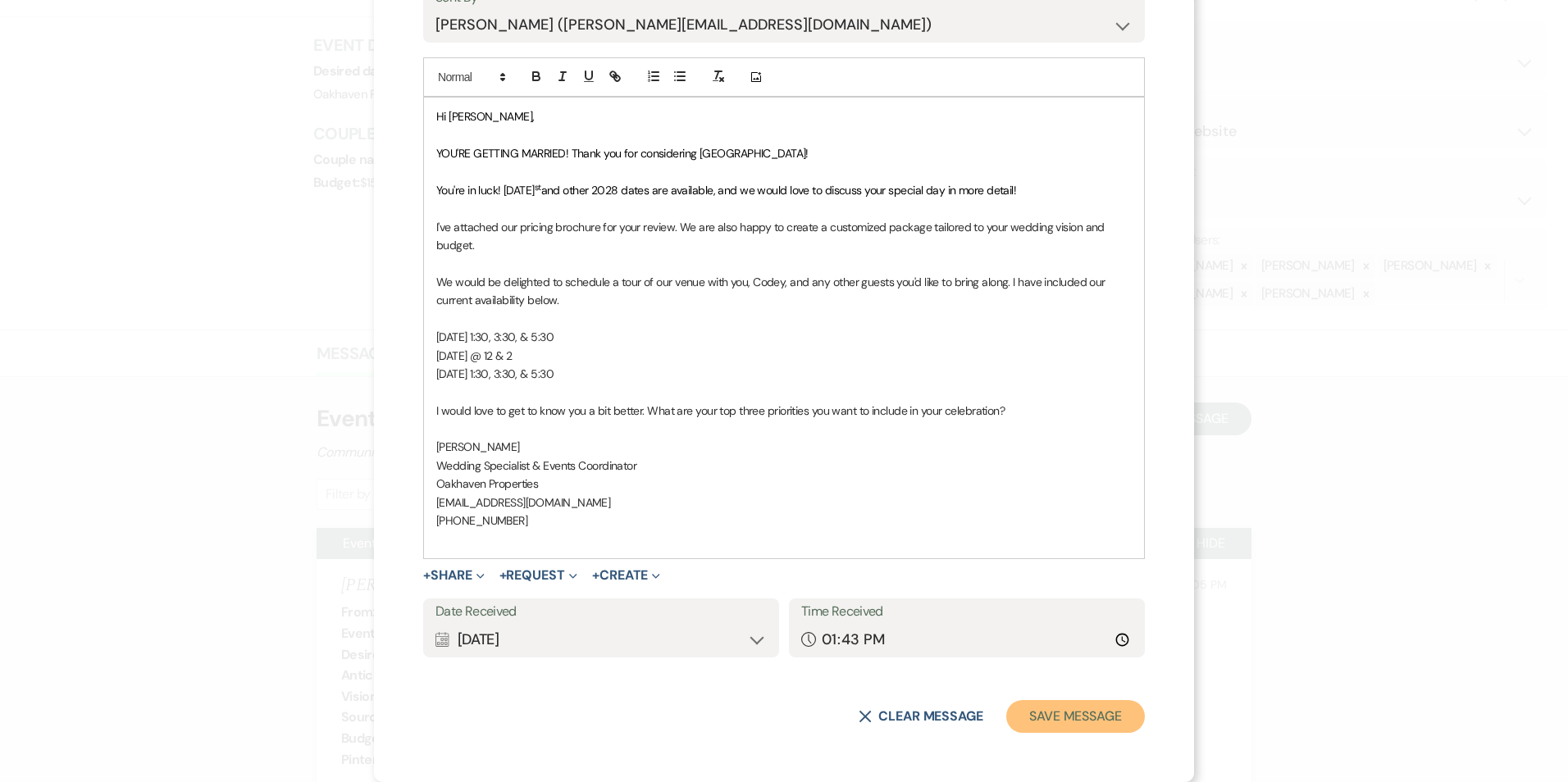
drag, startPoint x: 1084, startPoint y: 714, endPoint x: 1055, endPoint y: 719, distance: 29.4
click at [1084, 713] on button "Save Message" at bounding box center [1075, 717] width 139 height 33
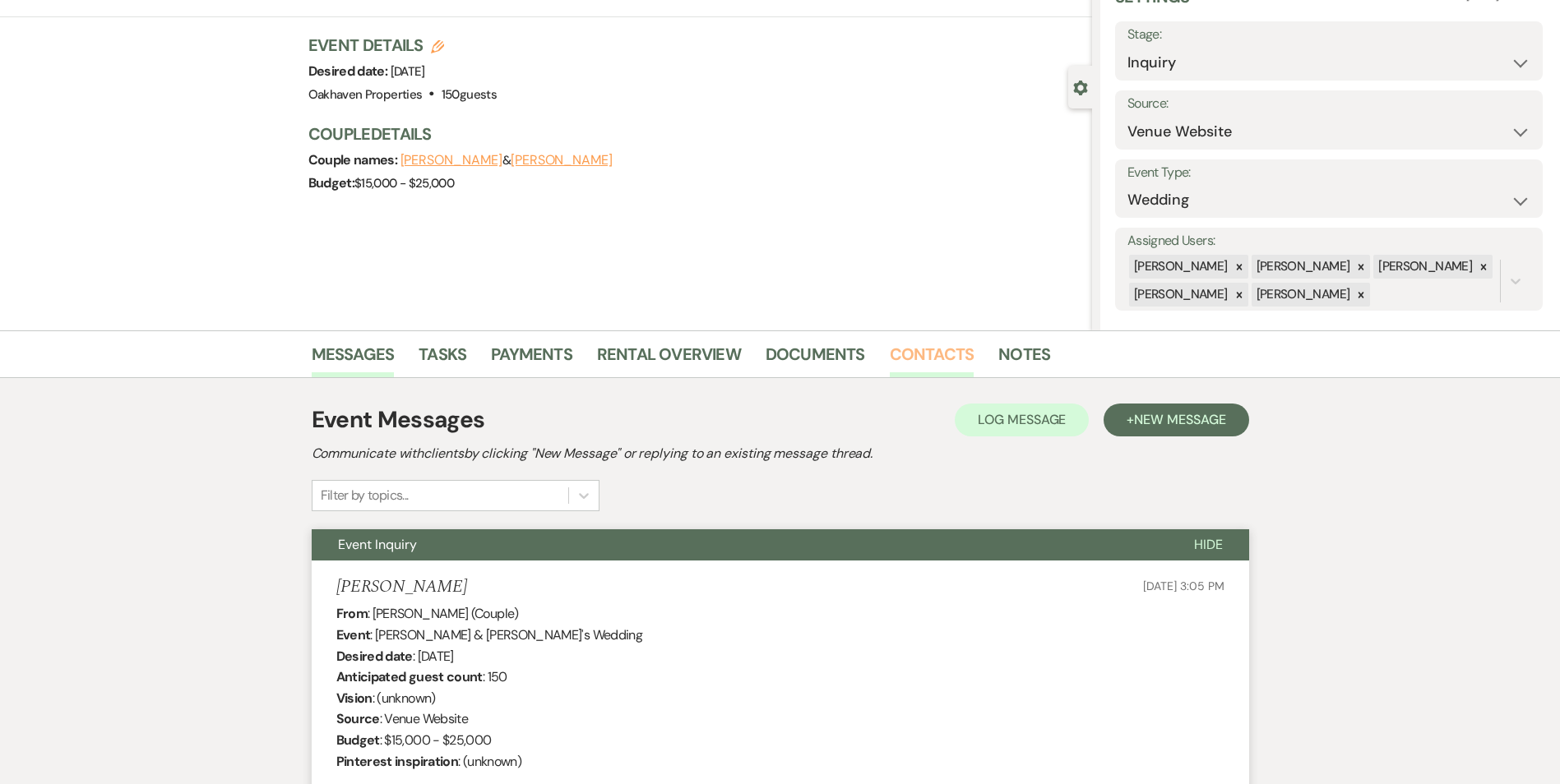
click at [933, 350] on link "Contacts" at bounding box center [932, 359] width 85 height 37
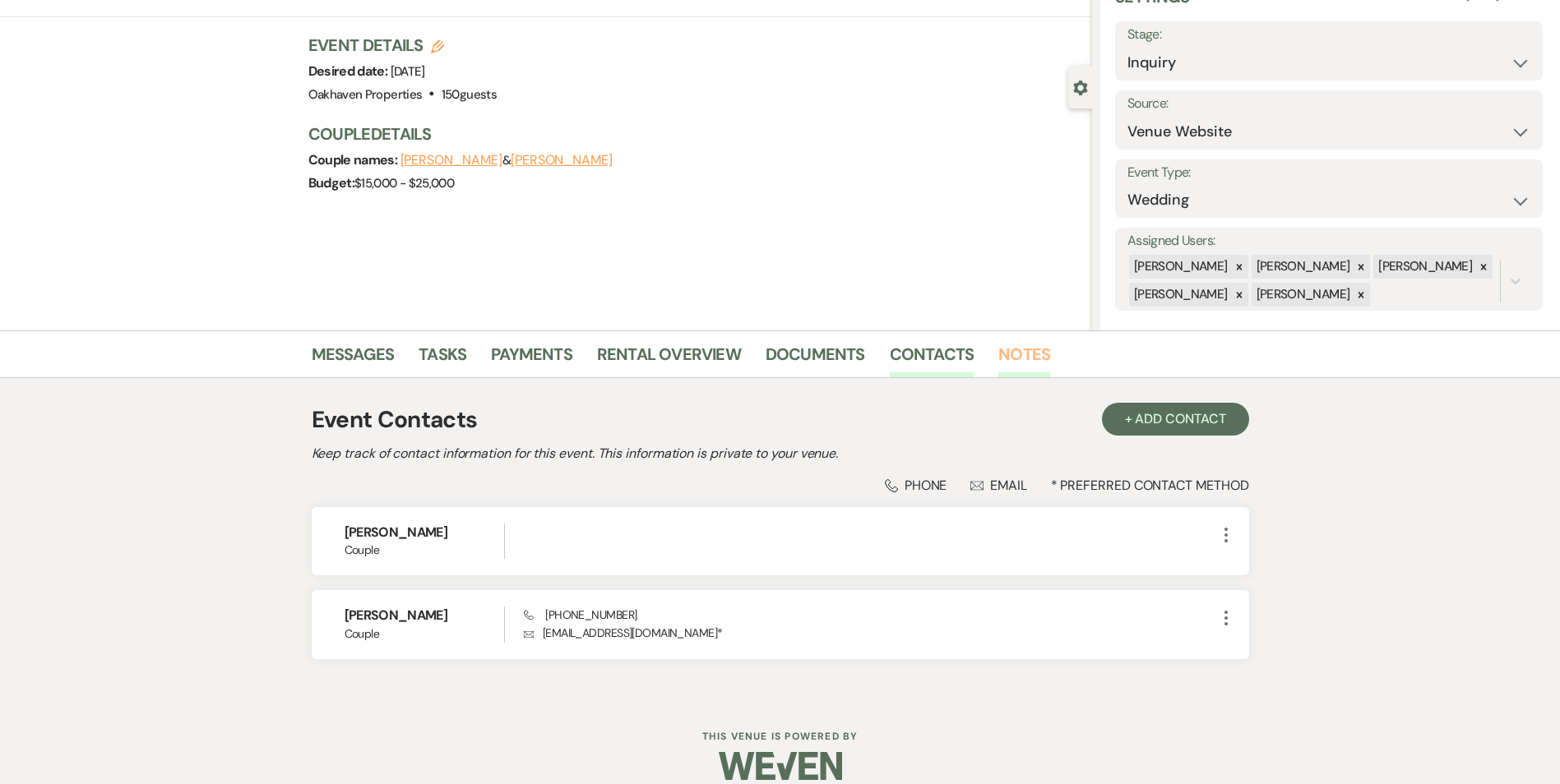
click at [991, 357] on ul "Messages Tasks Payments Rental Overview Documents Contacts Notes" at bounding box center [780, 357] width 938 height 39
click at [999, 359] on link "Notes" at bounding box center [1025, 359] width 52 height 37
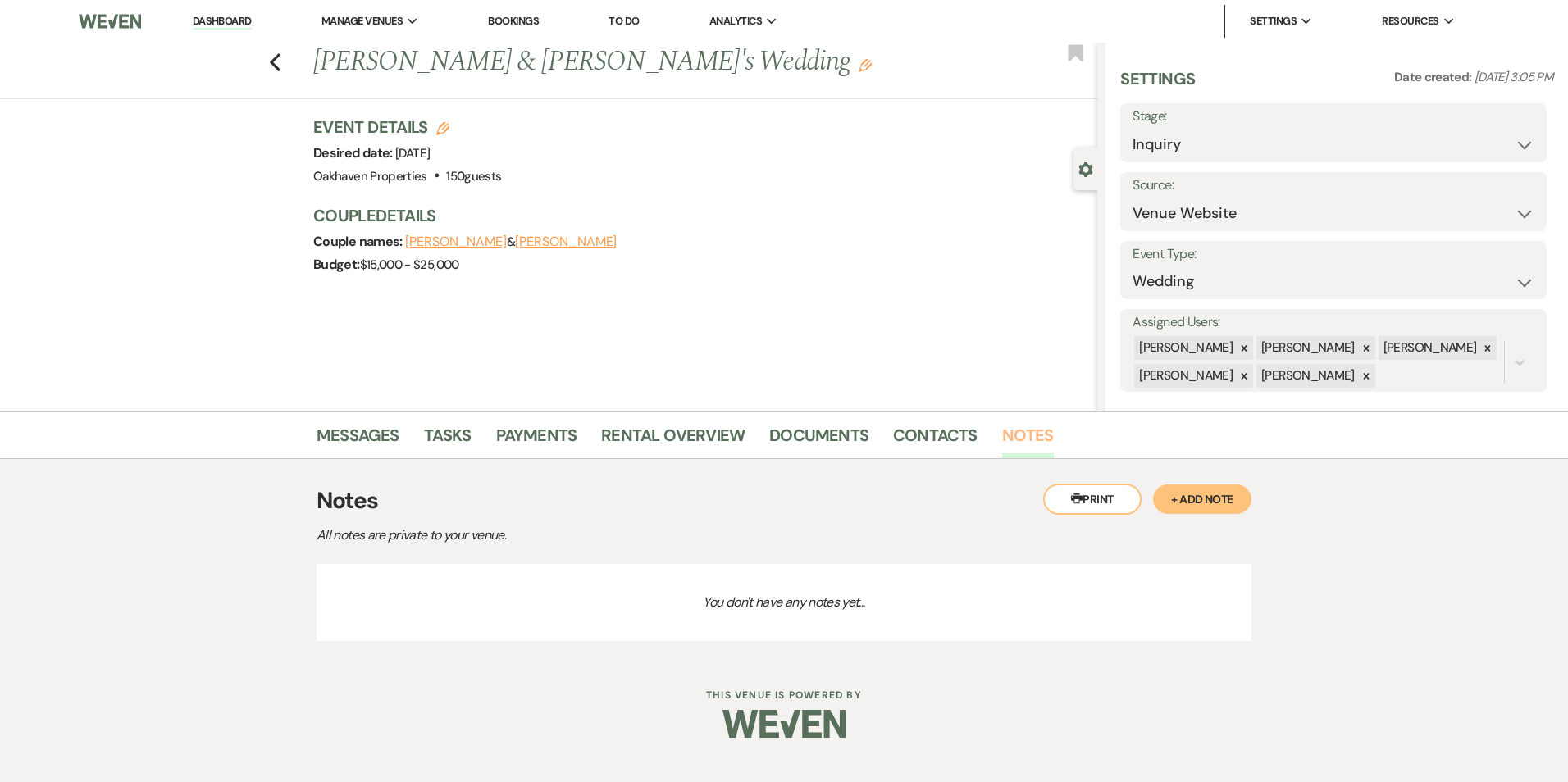
click at [1036, 426] on link "Notes" at bounding box center [1028, 441] width 52 height 36
click at [1240, 491] on button "+ Add Note" at bounding box center [1202, 499] width 99 height 30
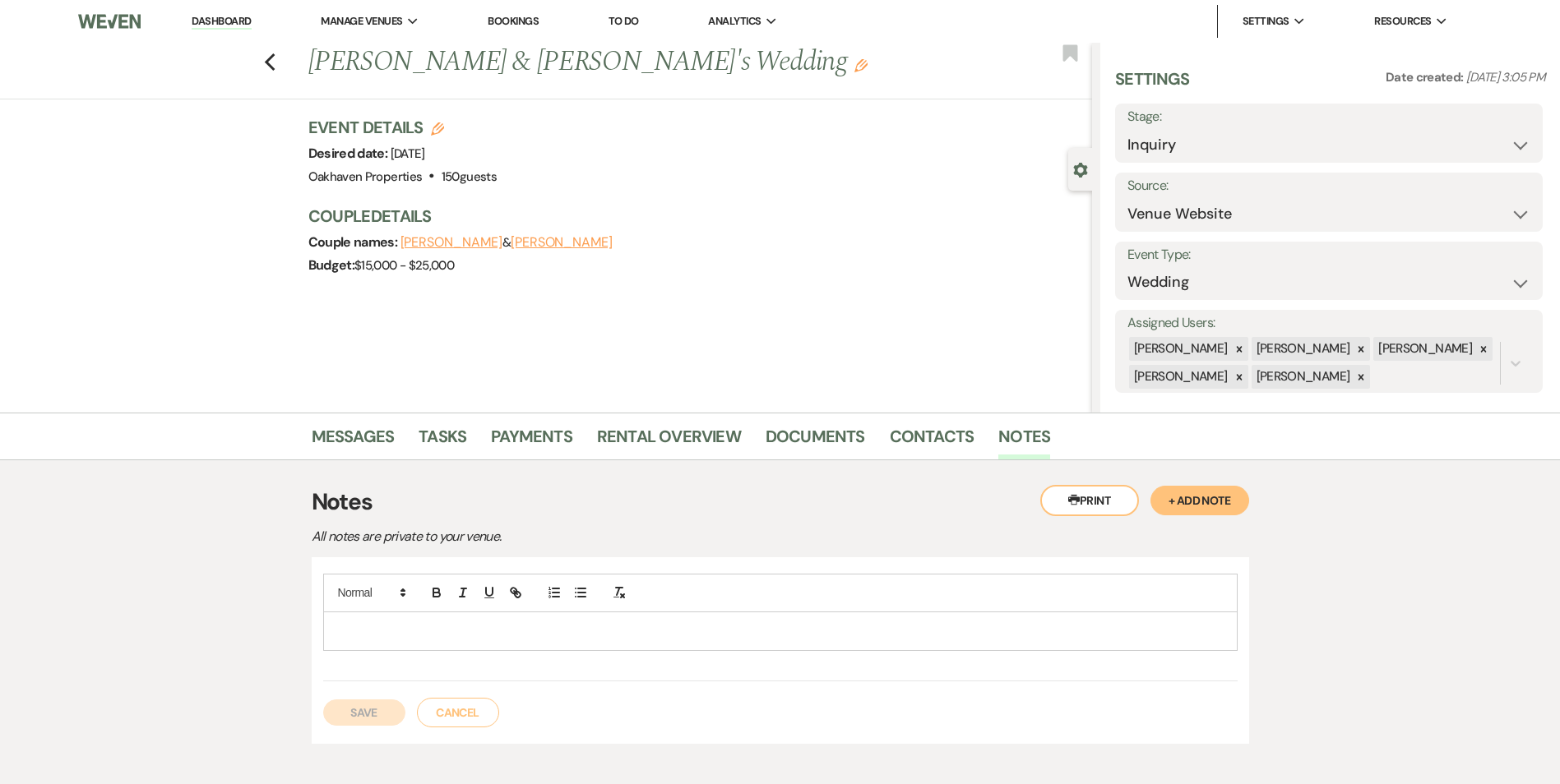
click at [602, 648] on div at bounding box center [780, 631] width 913 height 37
click at [358, 699] on button "Save" at bounding box center [364, 712] width 83 height 26
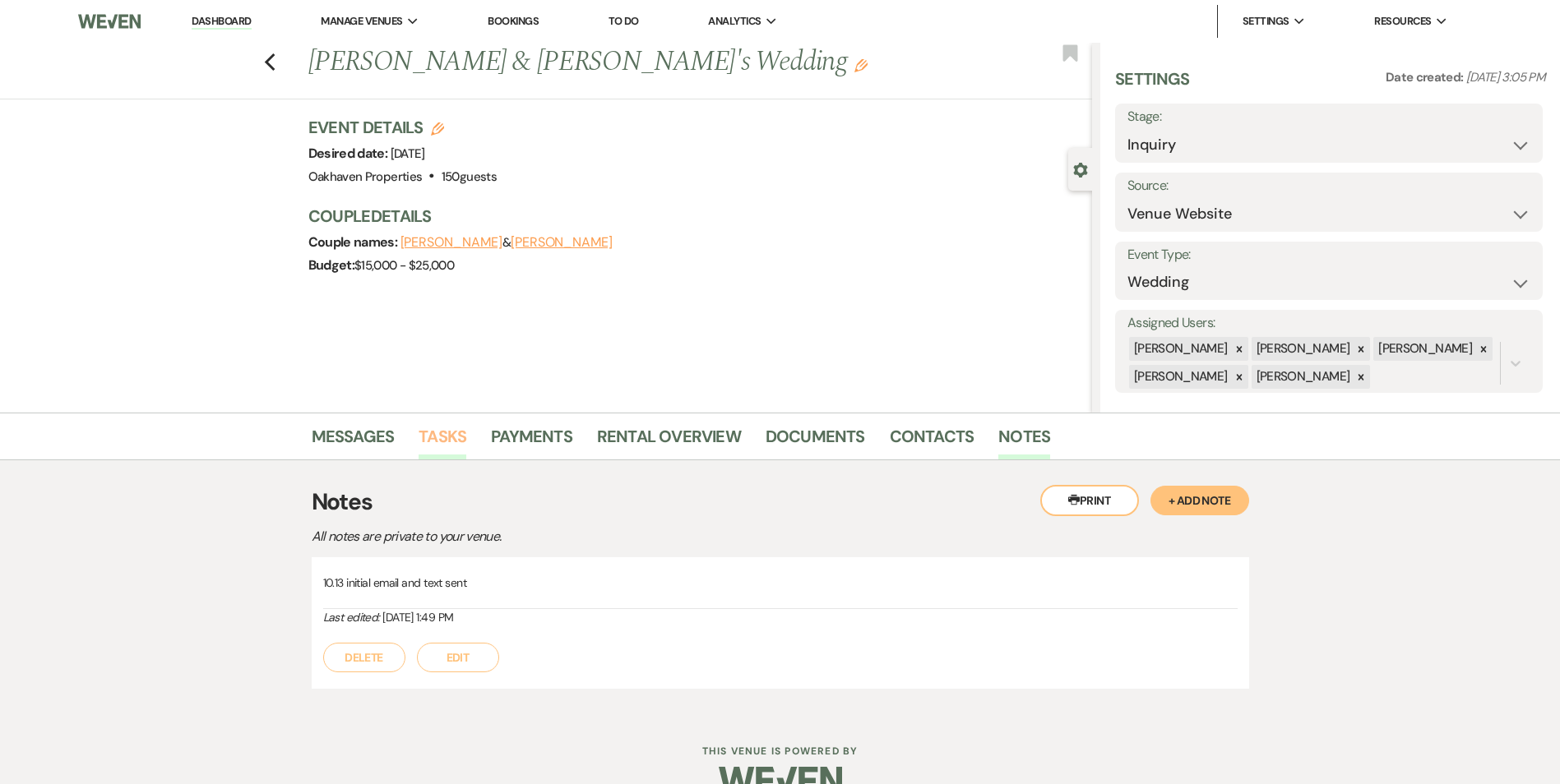
click at [419, 440] on link "Tasks" at bounding box center [443, 442] width 48 height 37
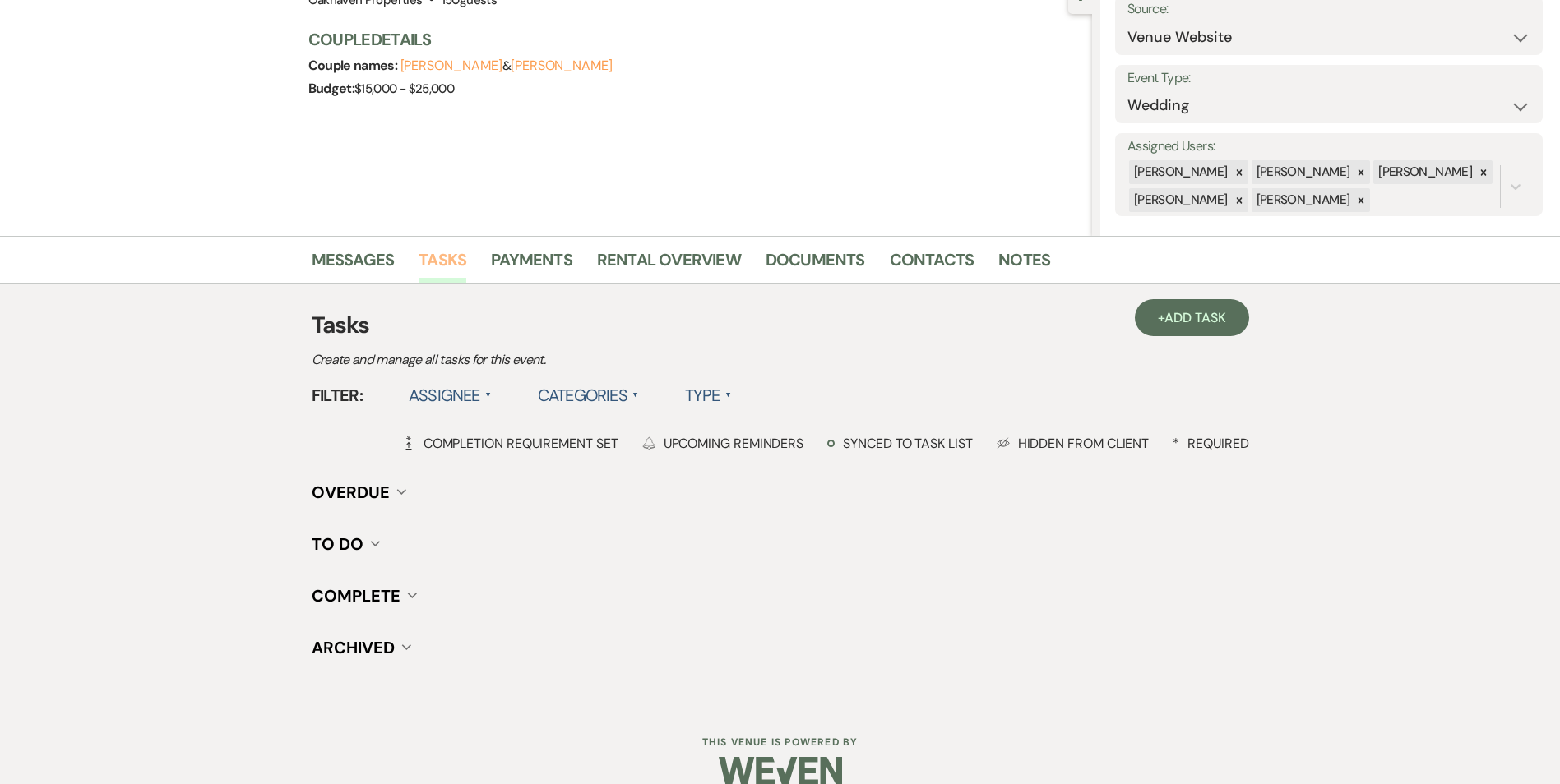
scroll to position [203, 0]
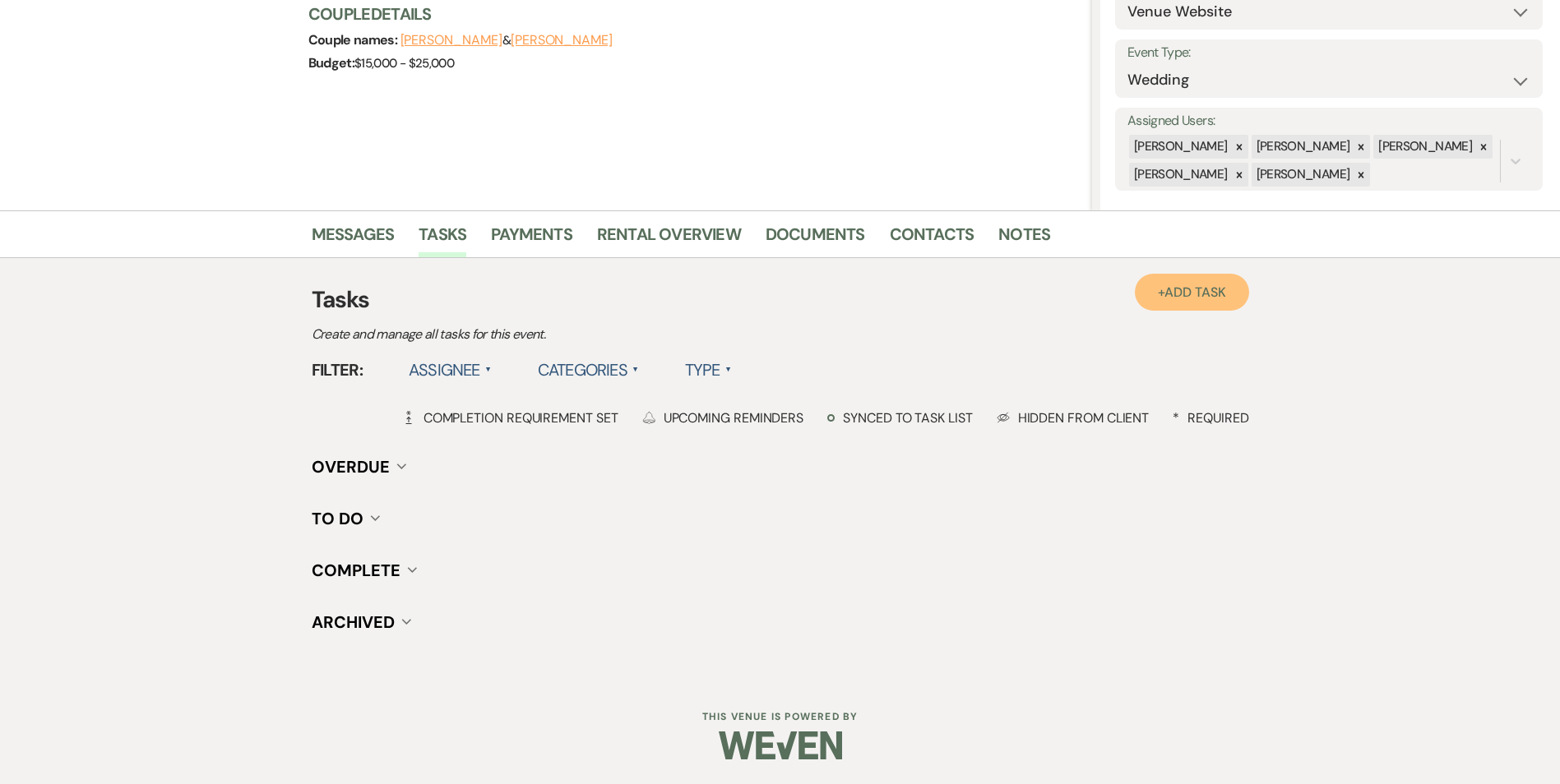
click at [1208, 282] on link "+ Add Task" at bounding box center [1192, 292] width 113 height 37
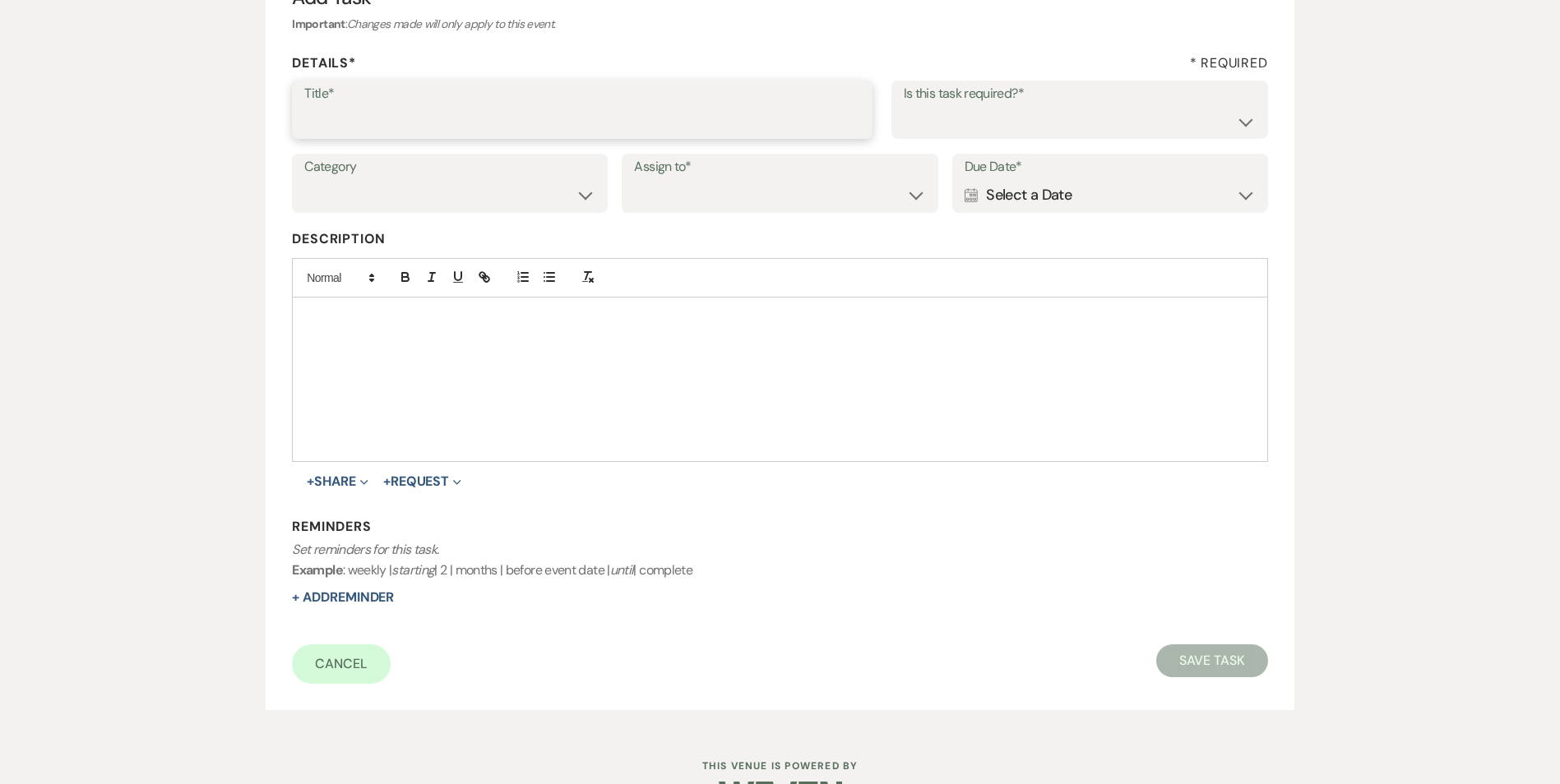
click at [458, 128] on input "Title*" at bounding box center [582, 121] width 557 height 32
type input "2nd follow up email and call"
drag, startPoint x: 999, startPoint y: 121, endPoint x: 993, endPoint y: 139, distance: 19.0
click at [998, 121] on select "Yes No" at bounding box center [1080, 121] width 352 height 32
select select "true"
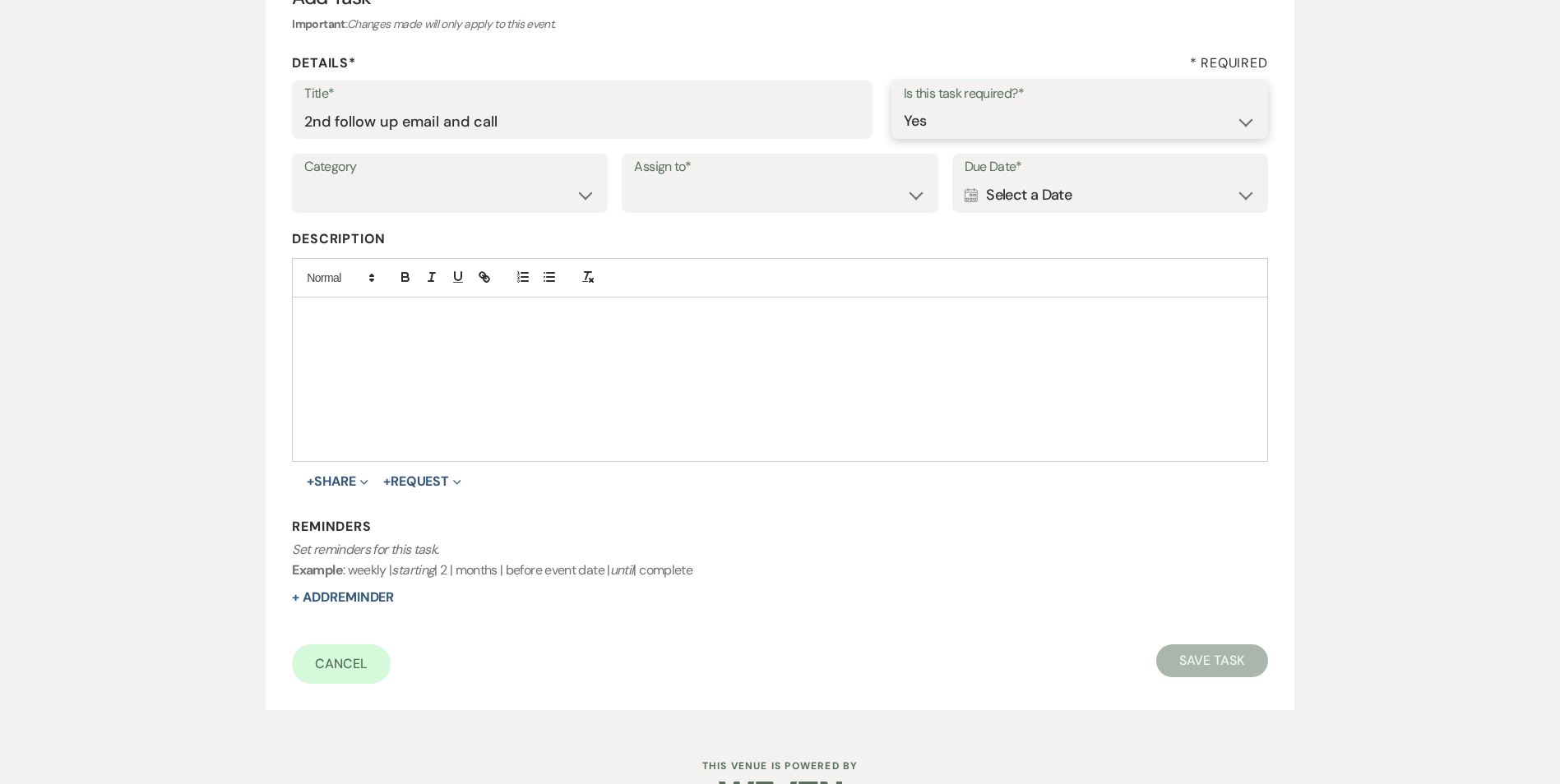
click at [904, 106] on select "Yes No" at bounding box center [1080, 121] width 352 height 32
click at [497, 199] on select "Venue Vendors Guests Details Finalize & Share" at bounding box center [450, 195] width 291 height 32
select select "31"
click at [305, 180] on select "Venue Vendors Guests Details Finalize & Share" at bounding box center [450, 195] width 291 height 32
click at [681, 211] on select "Venue Client" at bounding box center [780, 195] width 291 height 32
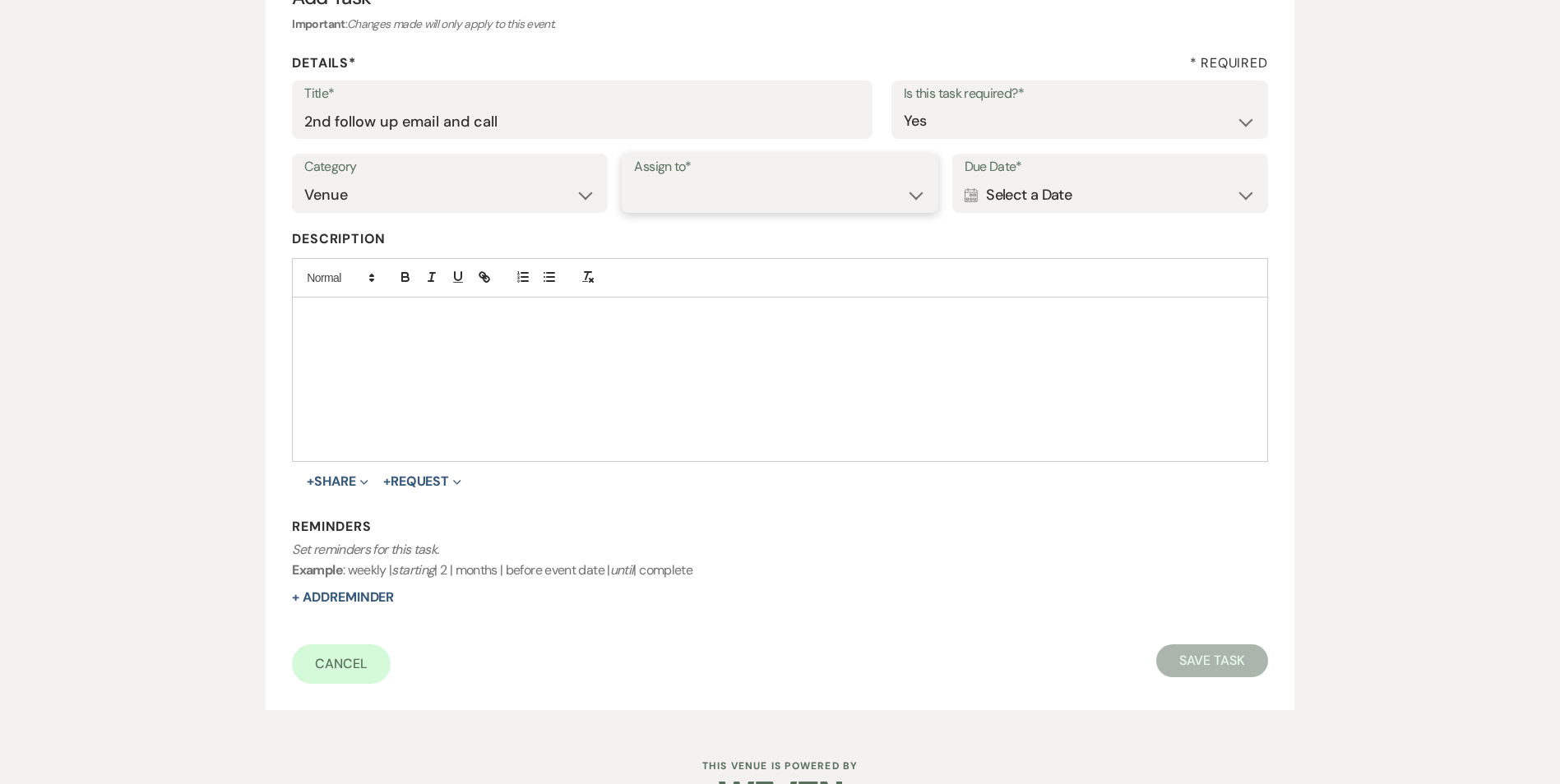
select select "venueHost"
click at [634, 180] on select "Venue Client" at bounding box center [780, 195] width 291 height 32
click at [1100, 176] on label "Due Date*" at bounding box center [1110, 167] width 291 height 24
click at [1109, 185] on div "Calendar Select a Date Expand" at bounding box center [1110, 195] width 291 height 32
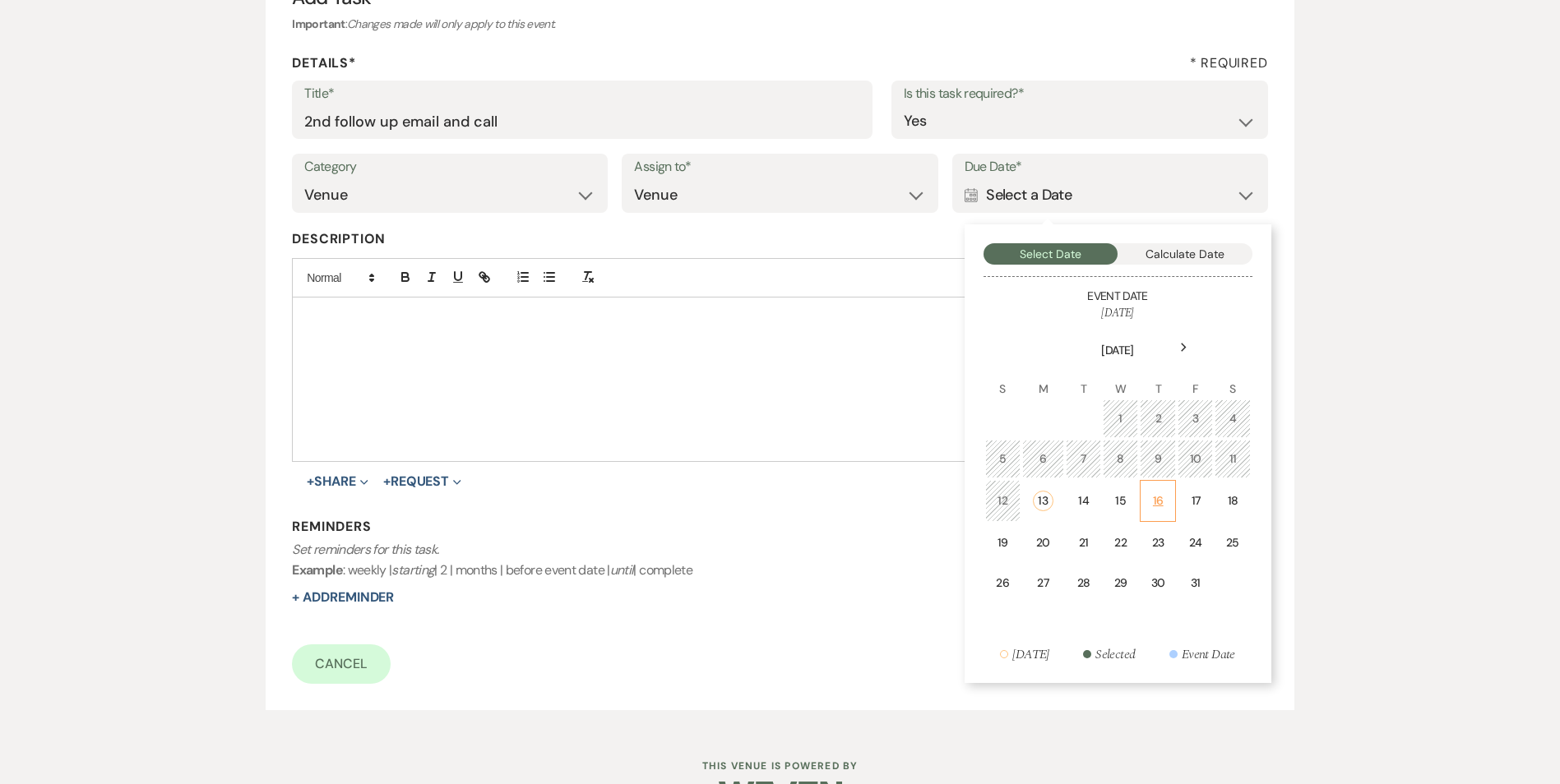
click at [1144, 502] on td "16" at bounding box center [1158, 502] width 37 height 42
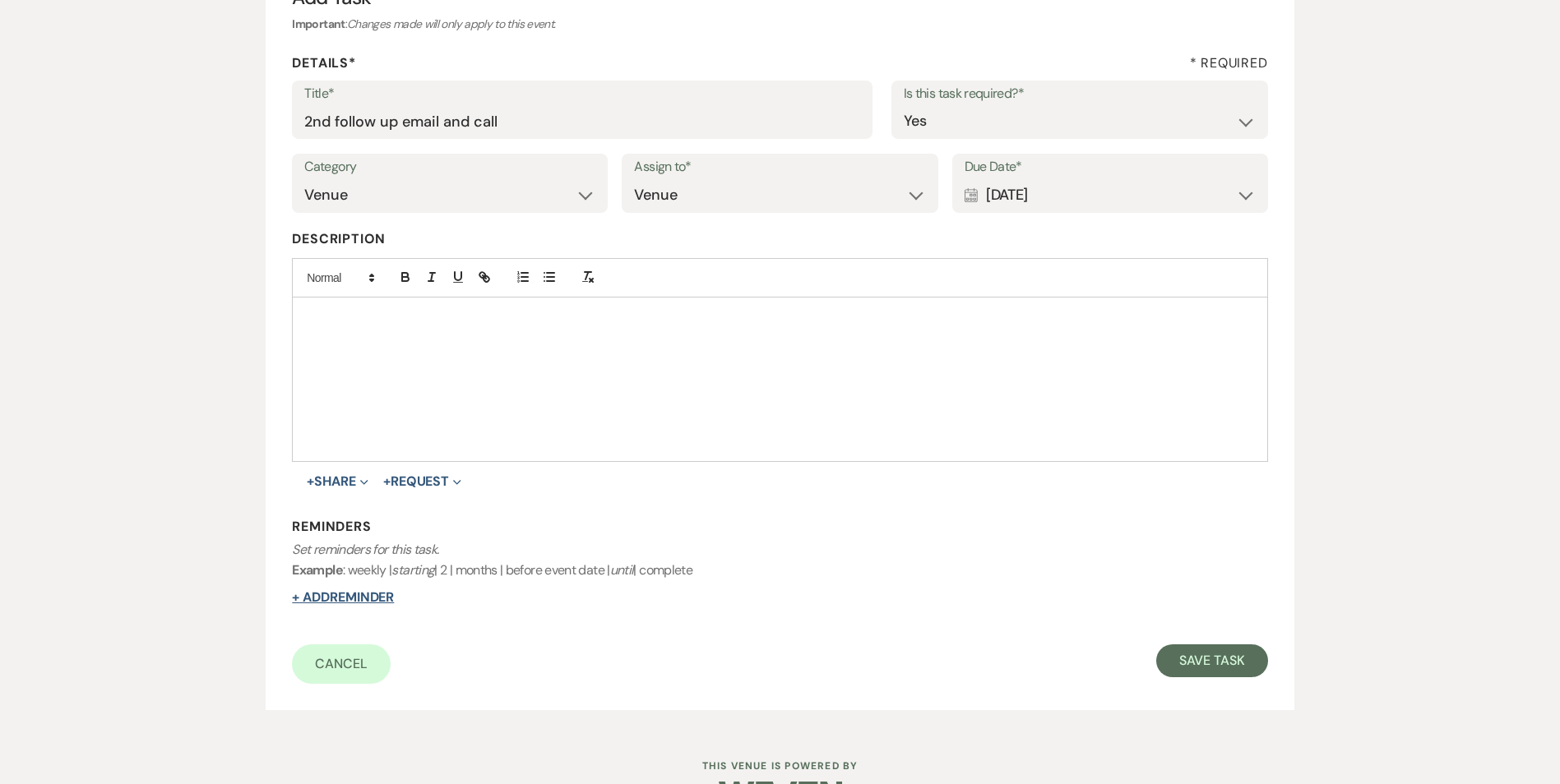
click at [310, 593] on button "+ Add Reminder" at bounding box center [343, 598] width 102 height 13
select select "host"
select select "days"
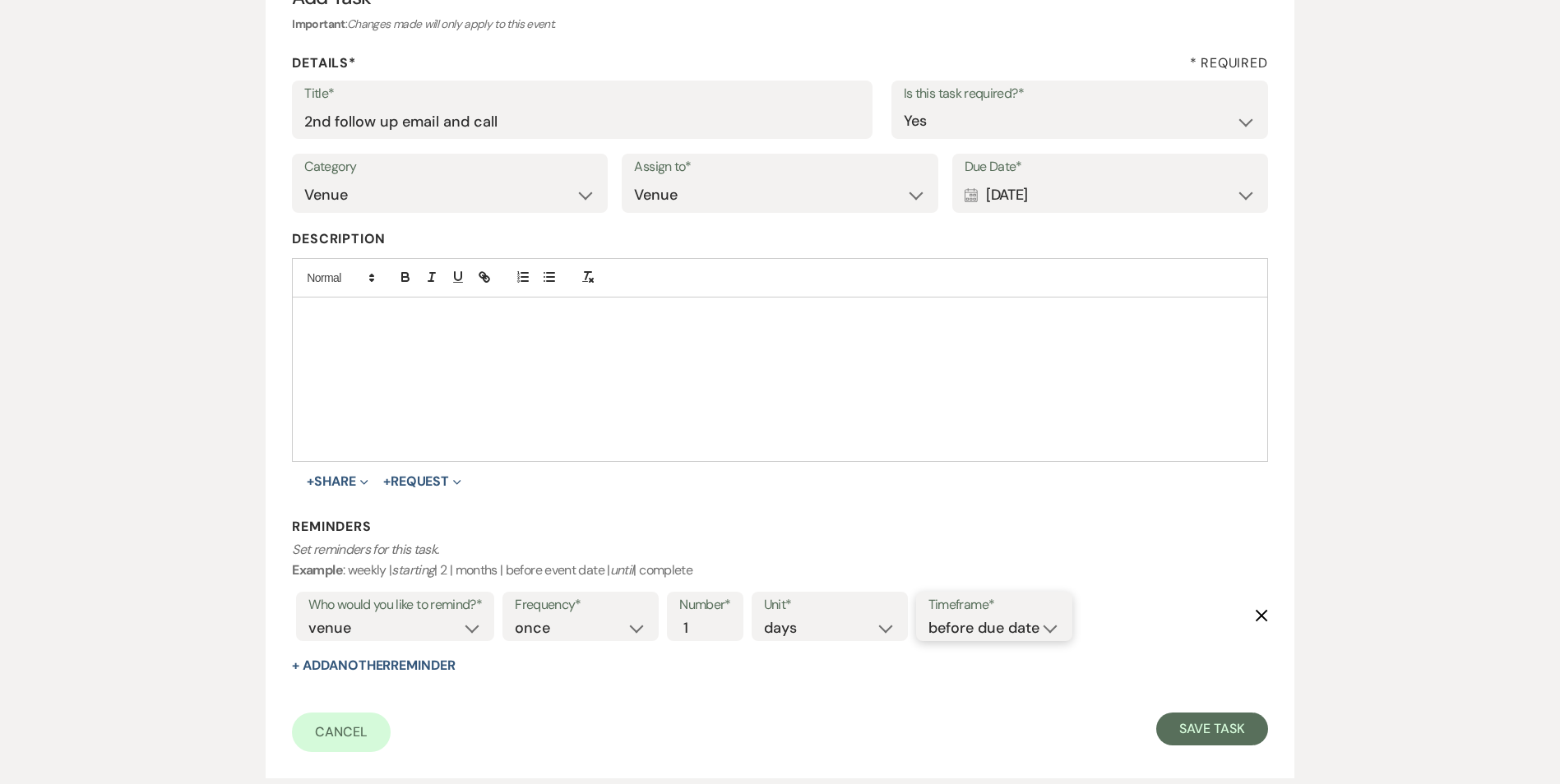
click at [1032, 637] on select "before due date after due date on due date on custom date" at bounding box center [994, 628] width 132 height 22
select select "onDueDate"
click at [929, 618] on select "before due date after due date on due date on custom date" at bounding box center [994, 628] width 132 height 22
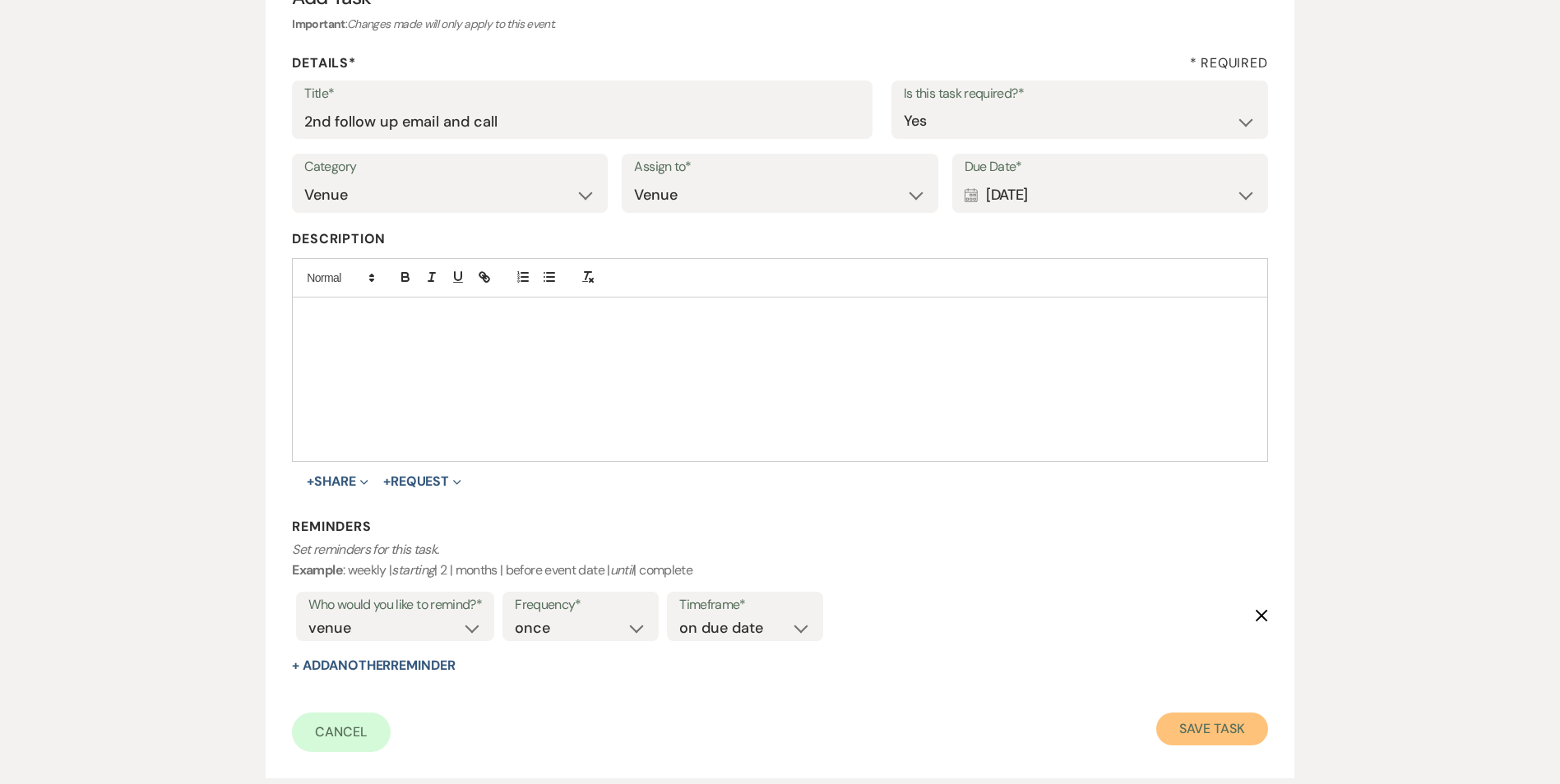
click at [1199, 733] on button "Save Task" at bounding box center [1212, 729] width 111 height 33
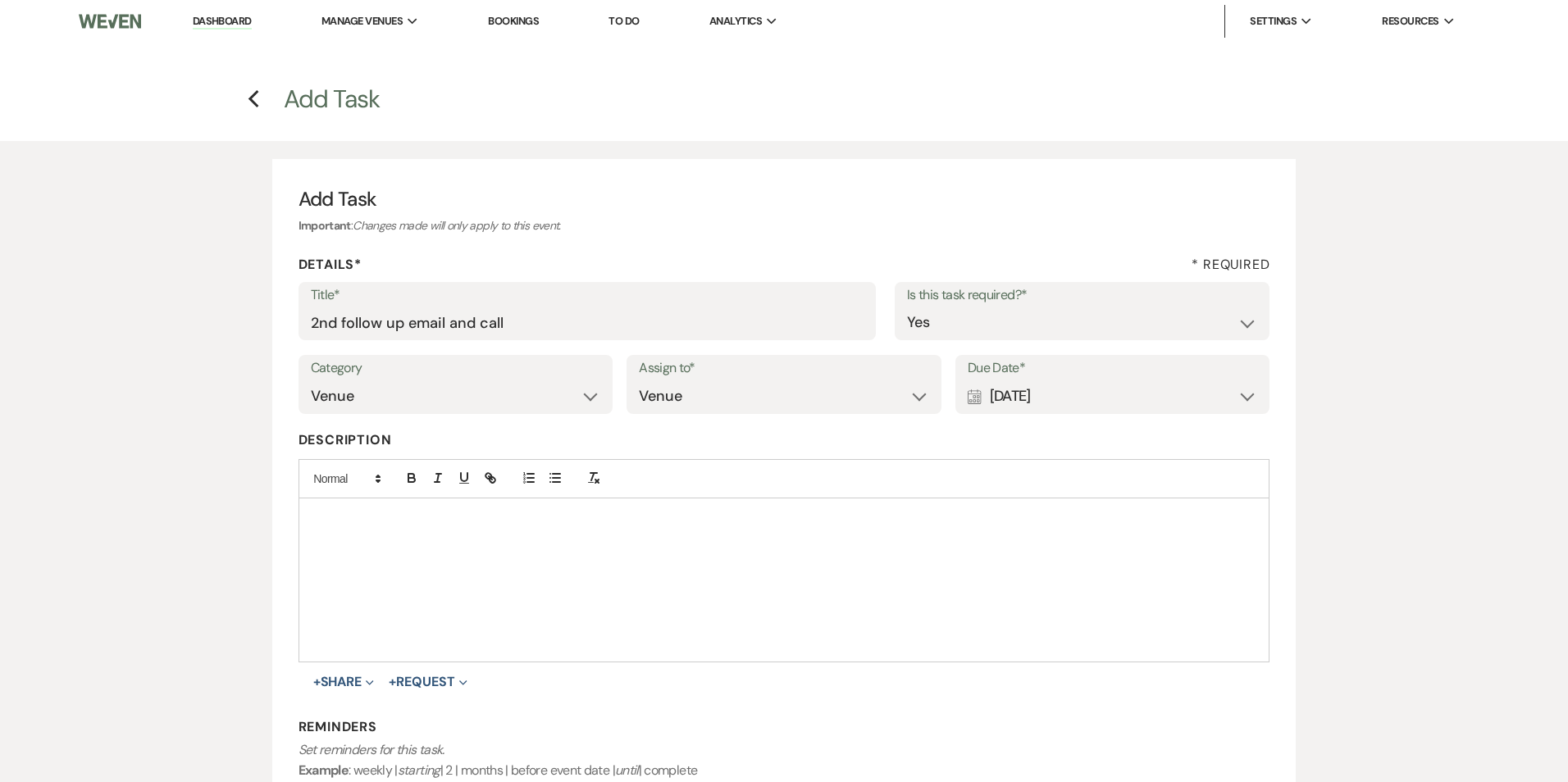
select select "5"
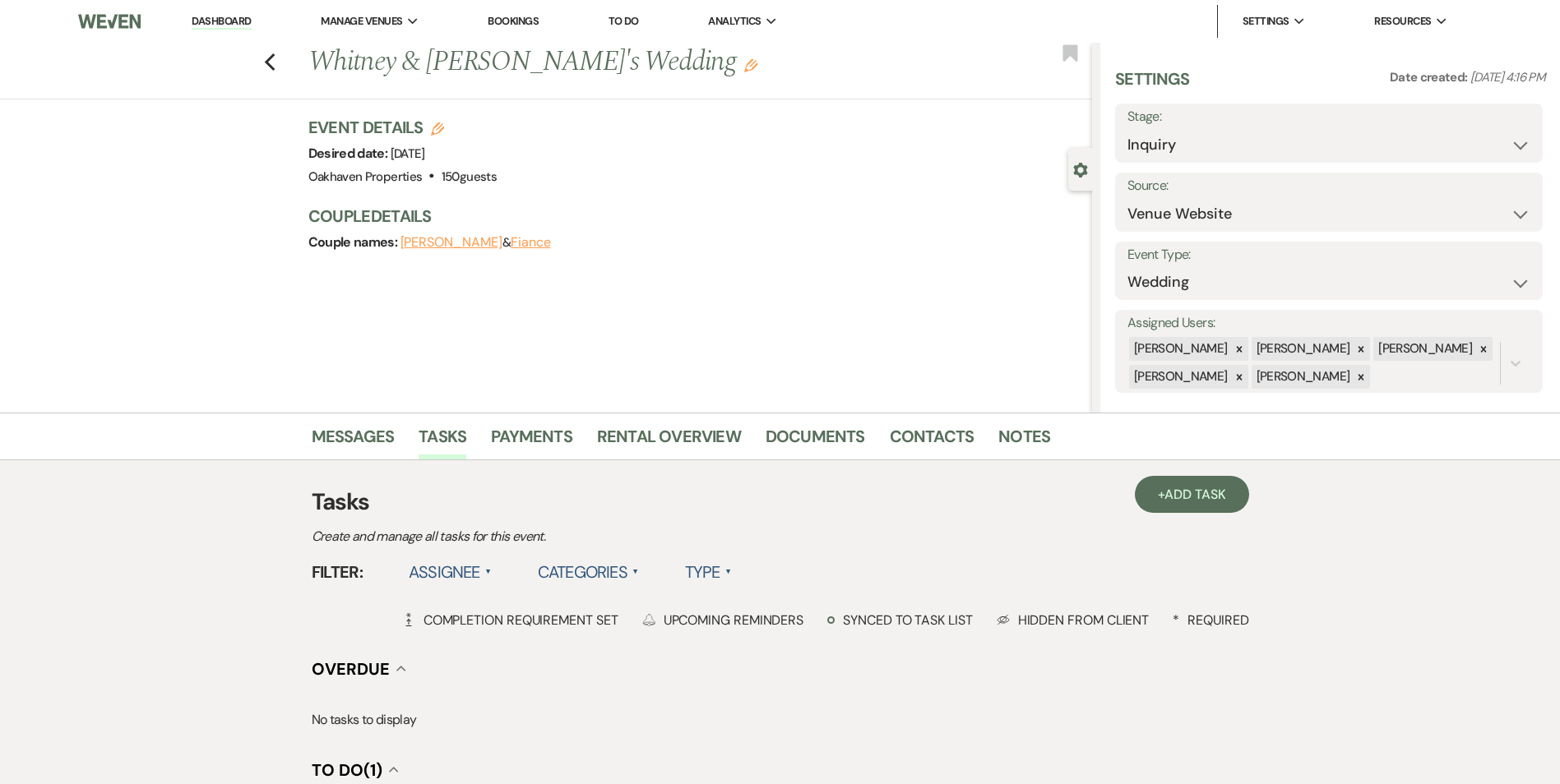
select select "5"
click at [277, 62] on icon "Previous" at bounding box center [270, 62] width 12 height 20
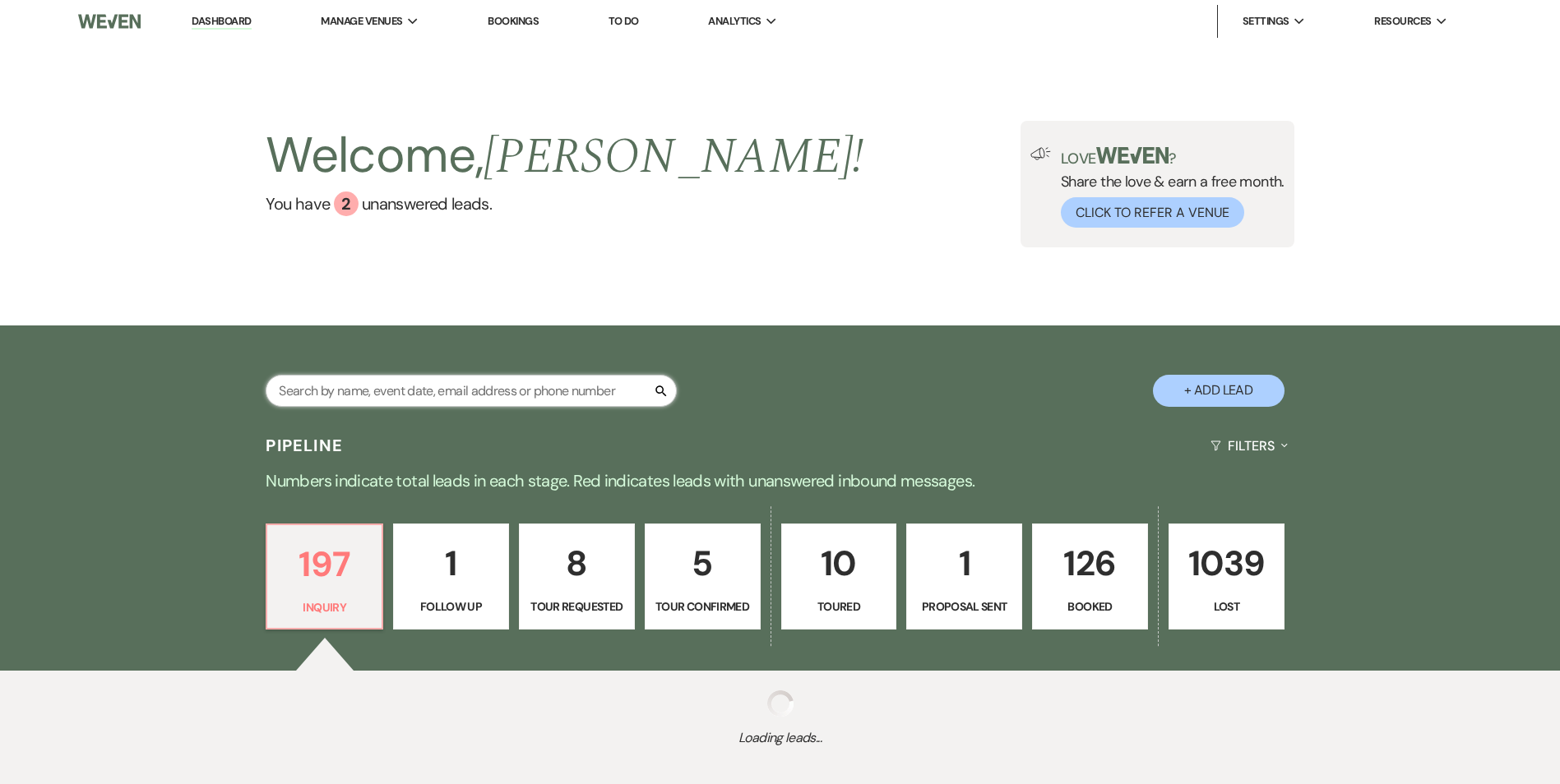
click at [445, 399] on input "text" at bounding box center [471, 390] width 411 height 32
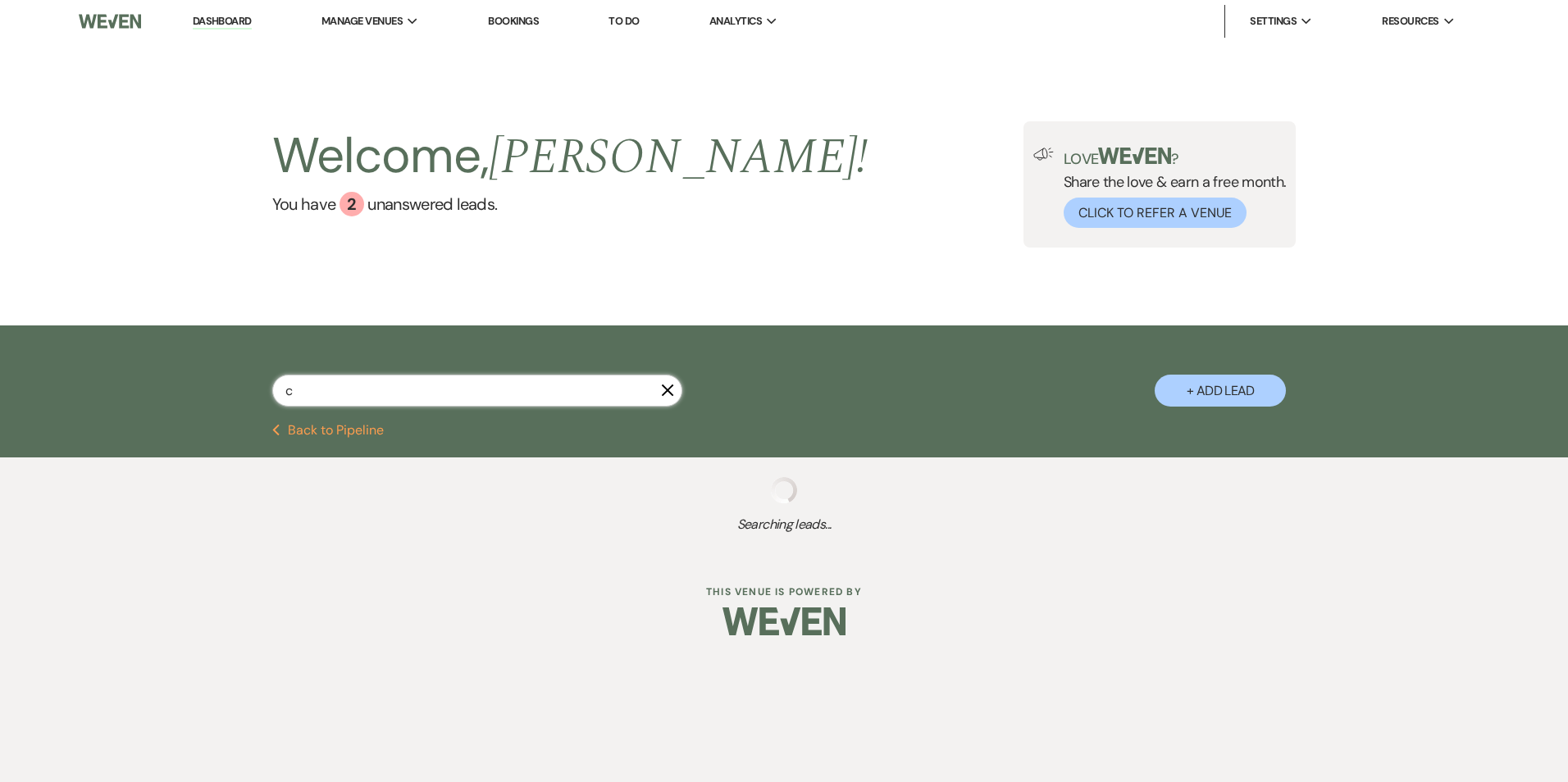
type input "ca"
select select "8"
select select "4"
select select "8"
select select "4"
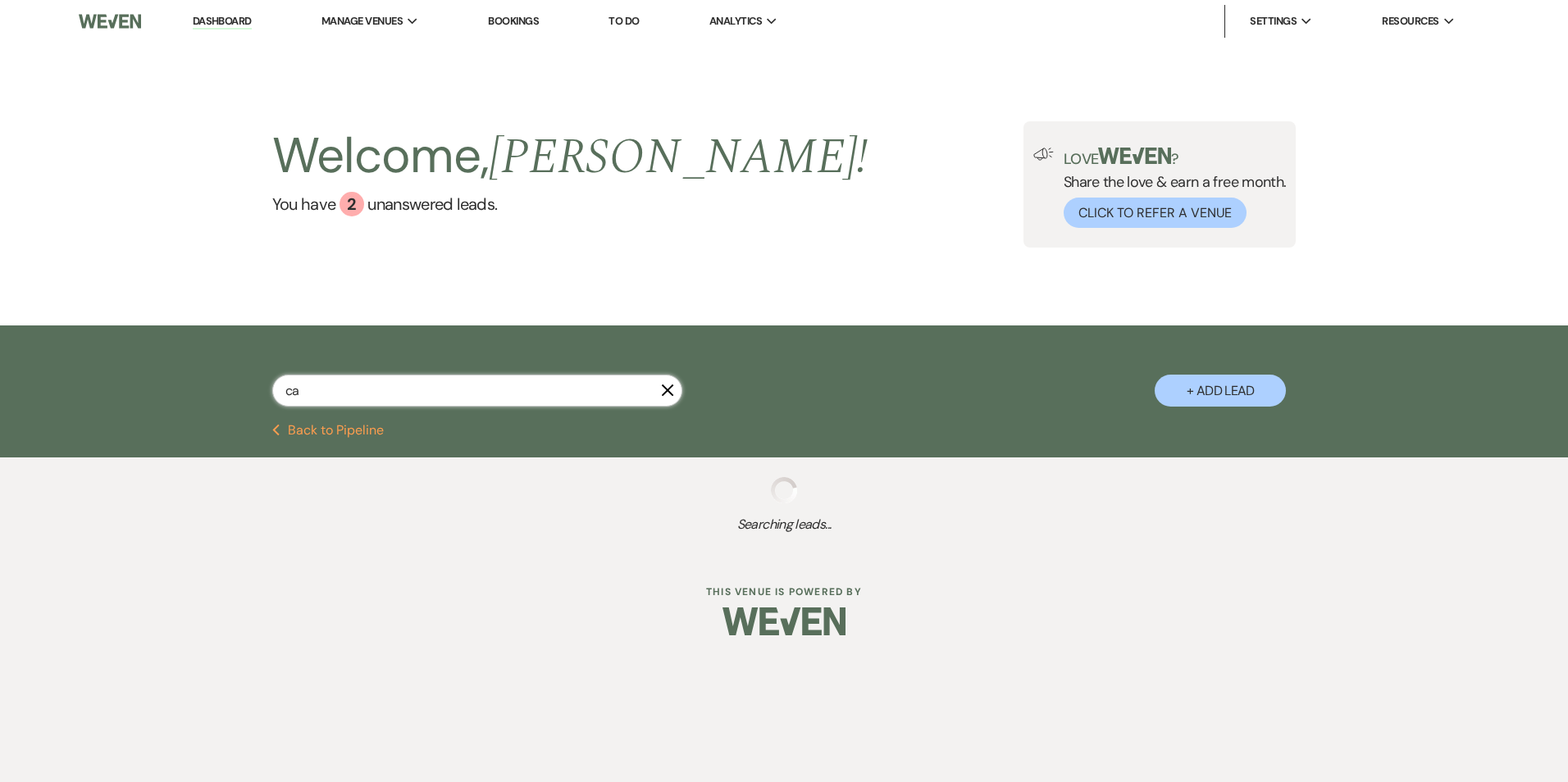
select select "8"
select select "6"
select select "8"
select select "4"
select select "8"
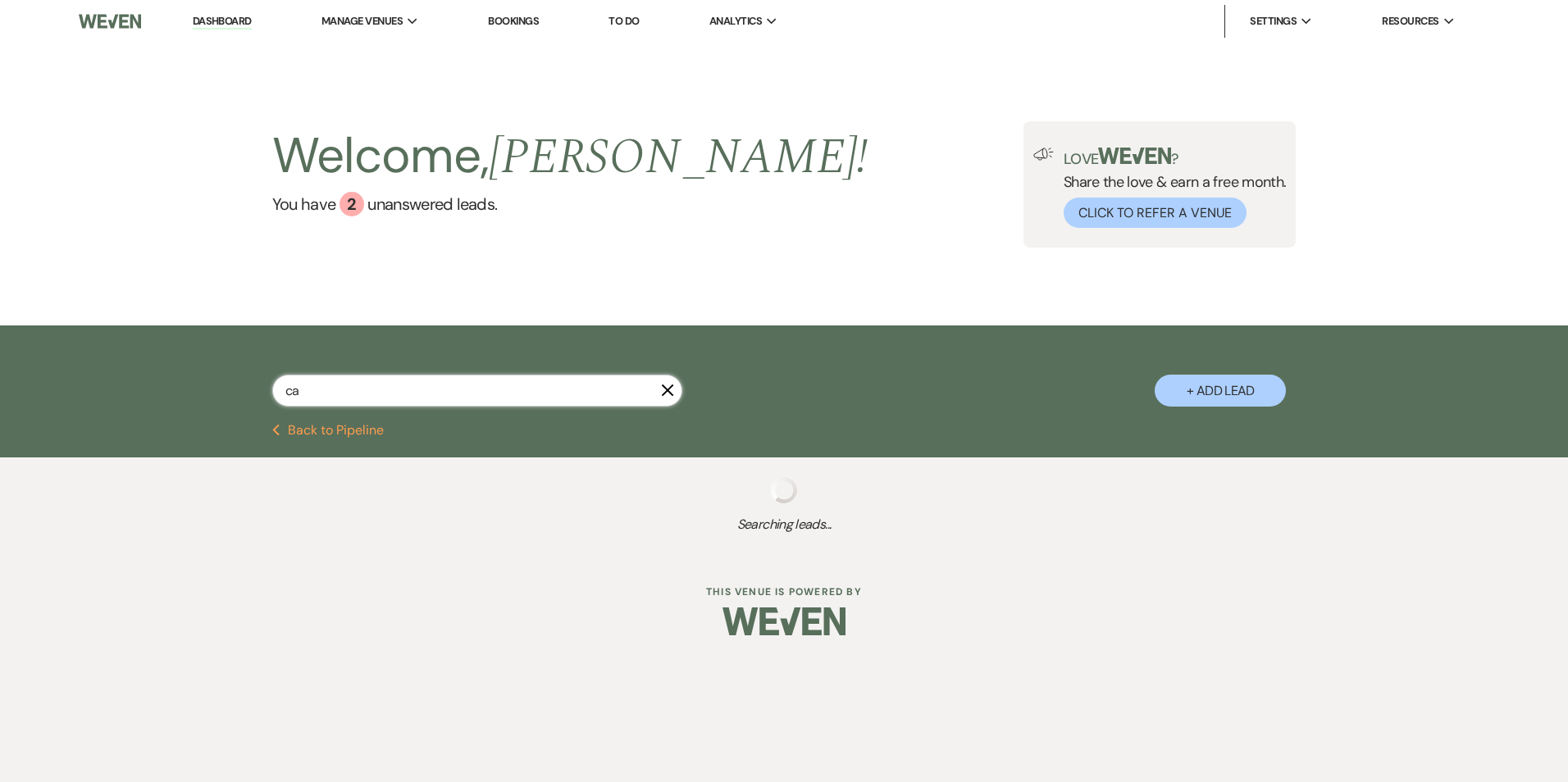
select select "4"
select select "8"
select select "4"
select select "8"
select select "6"
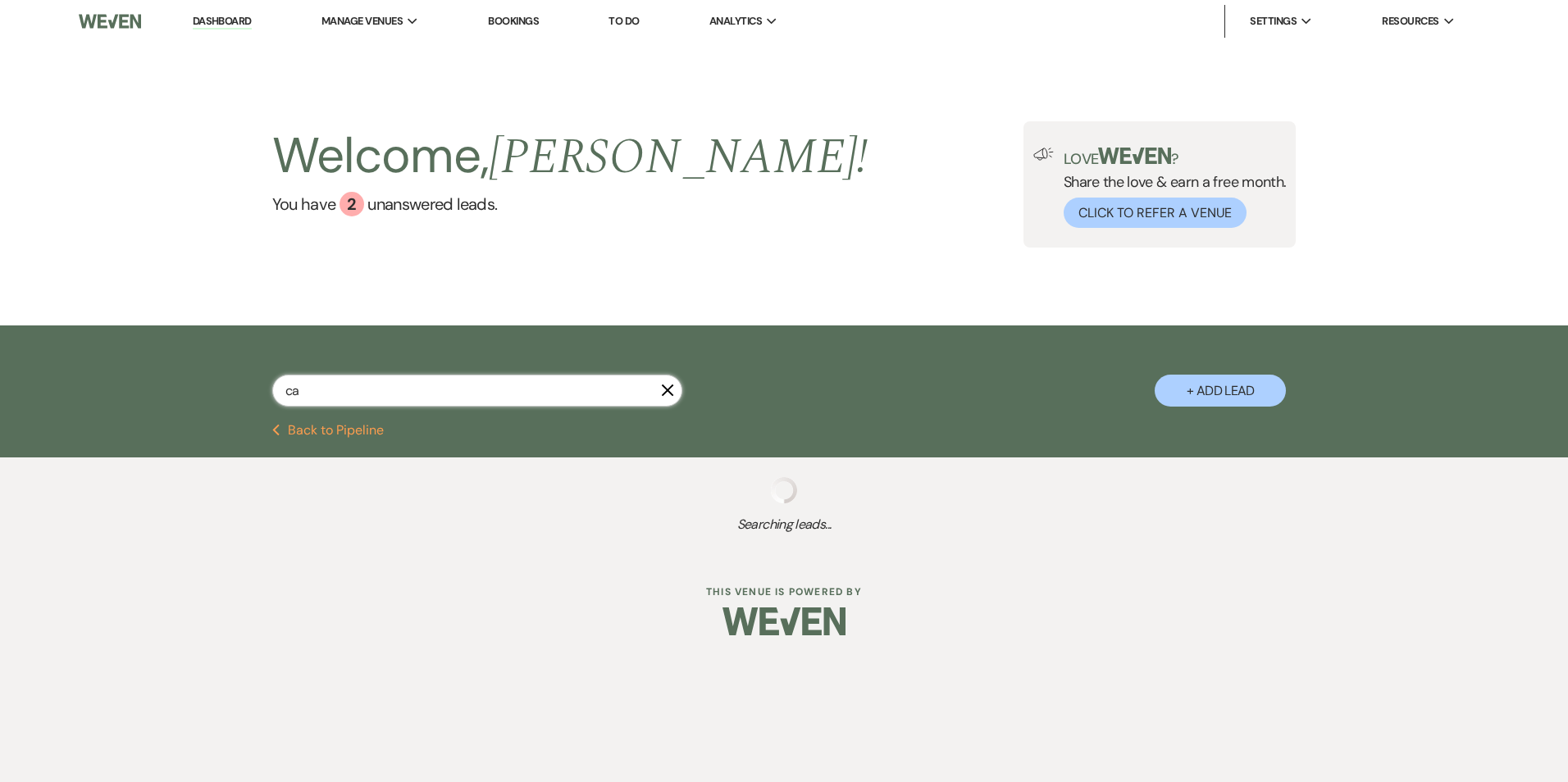
select select "8"
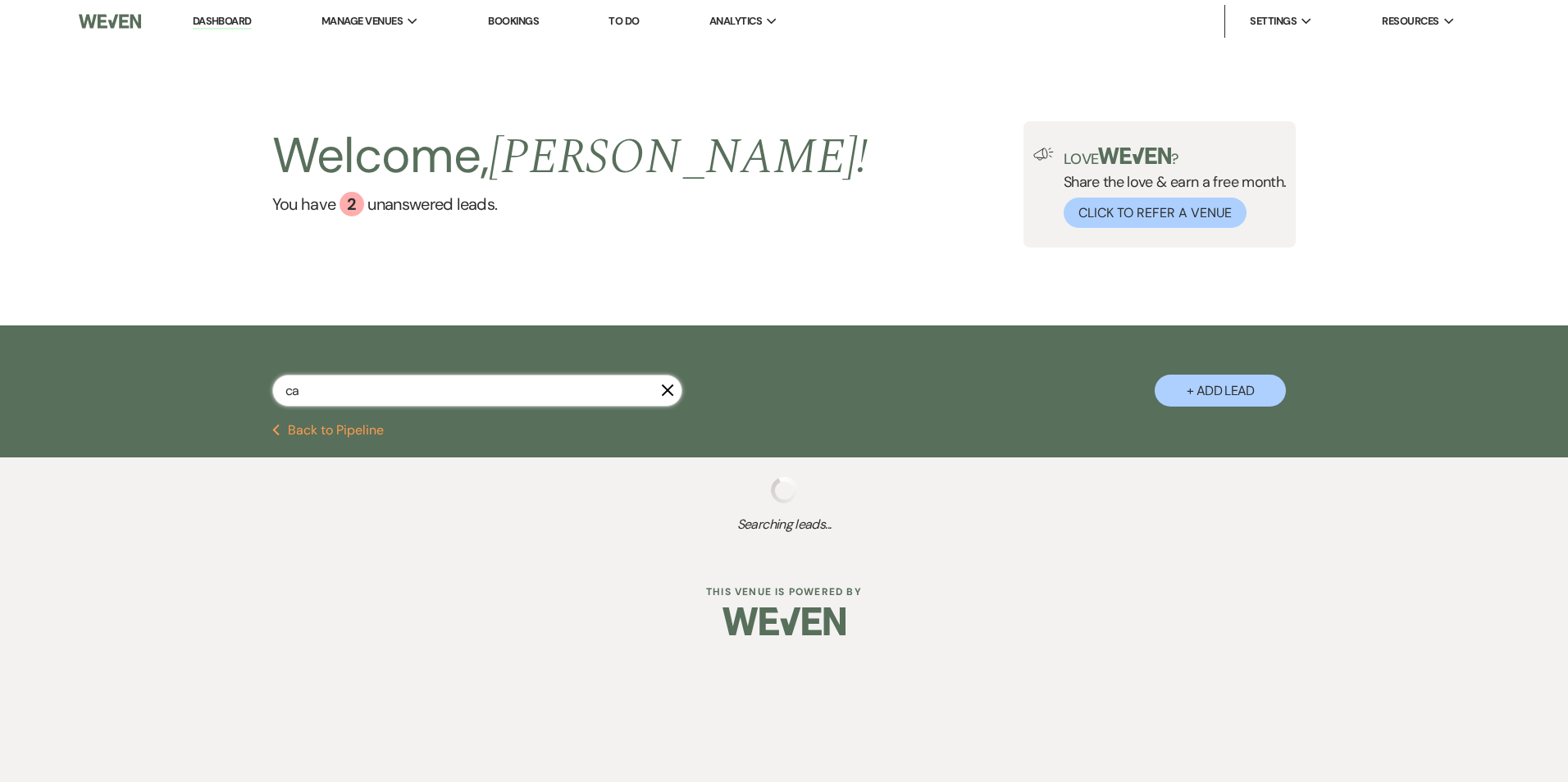
select select "4"
select select "8"
select select "4"
select select "8"
select select "4"
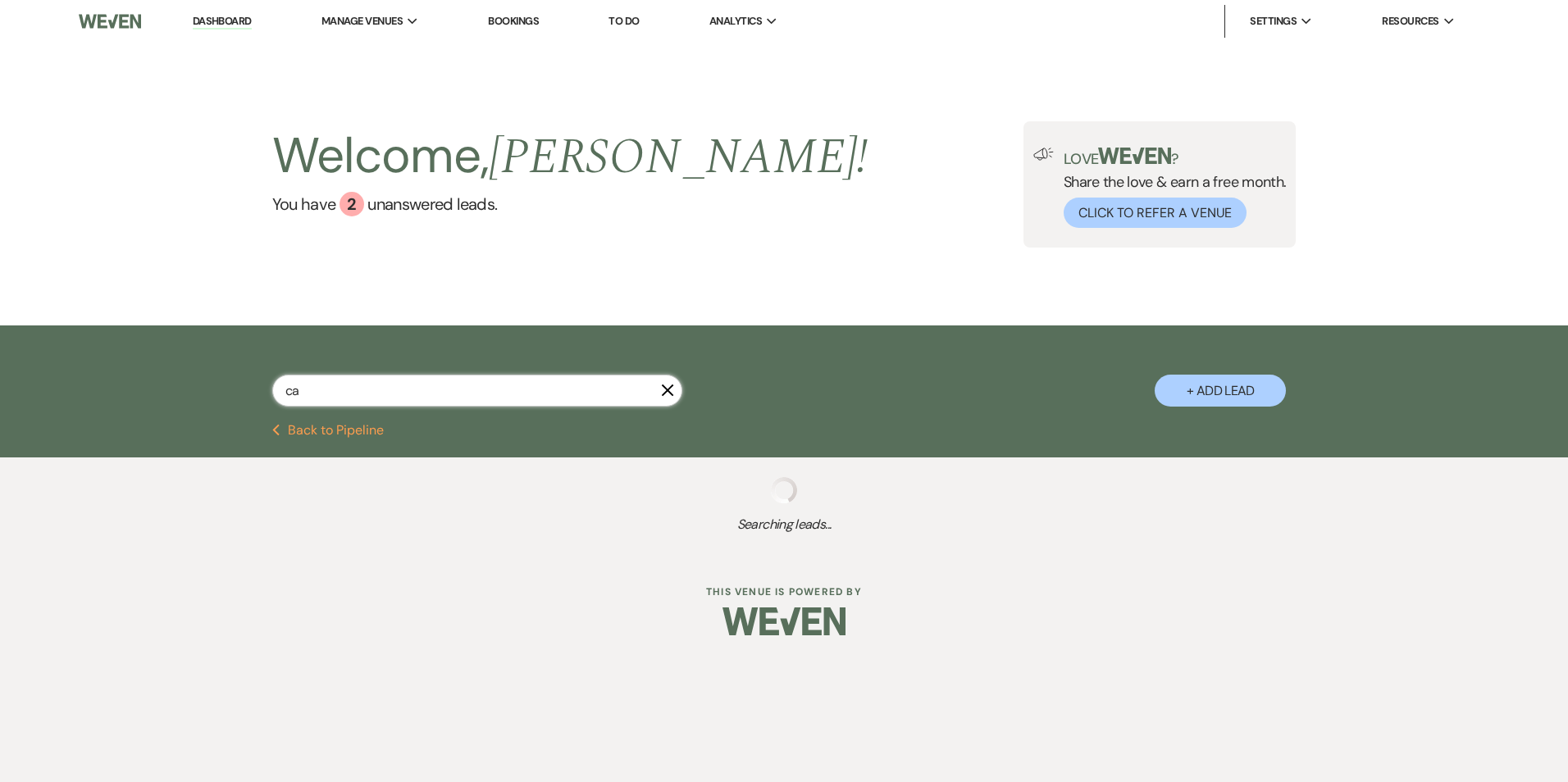
select select "8"
select select "6"
select select "8"
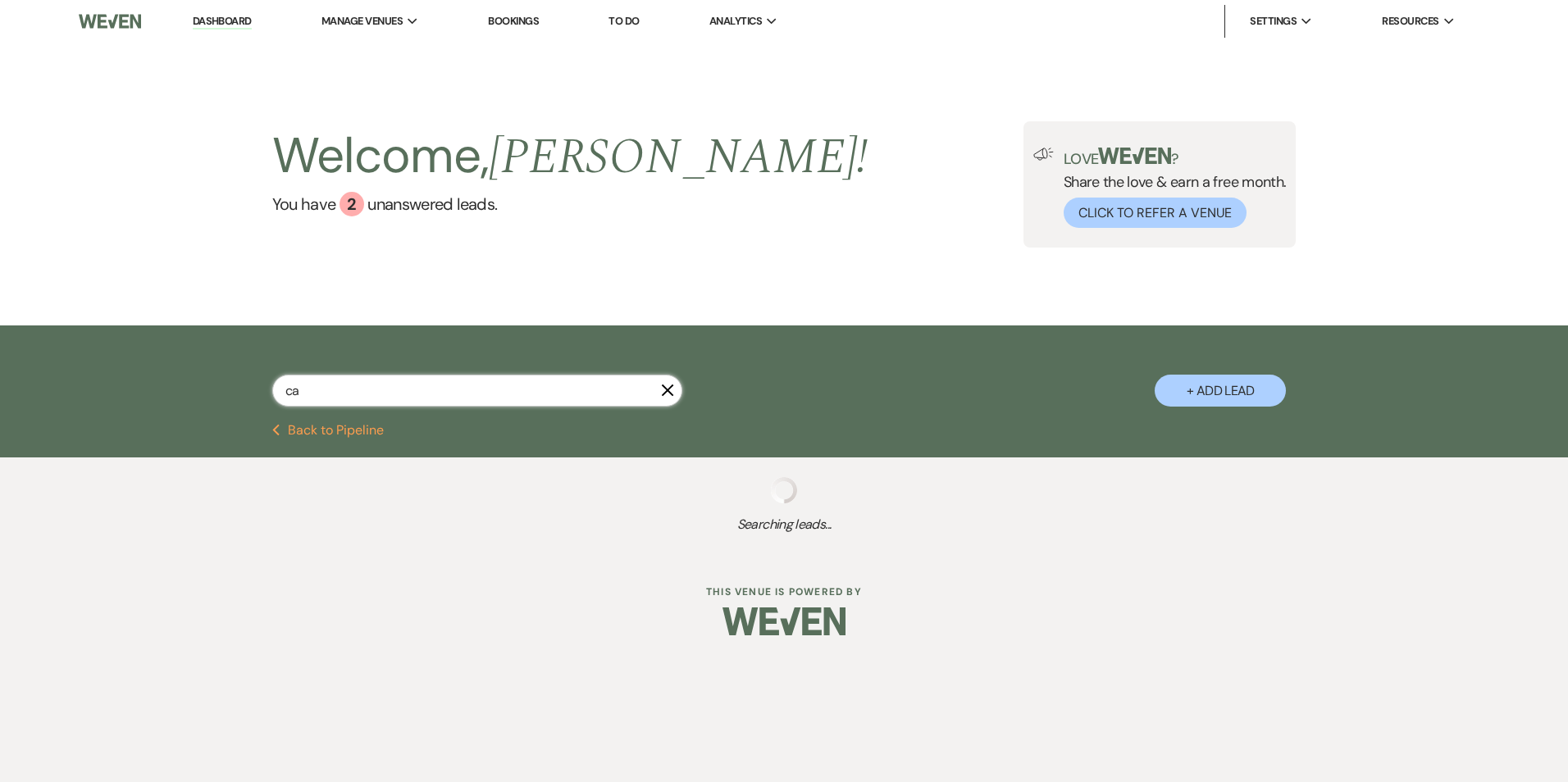
select select "6"
select select "8"
select select "5"
select select "8"
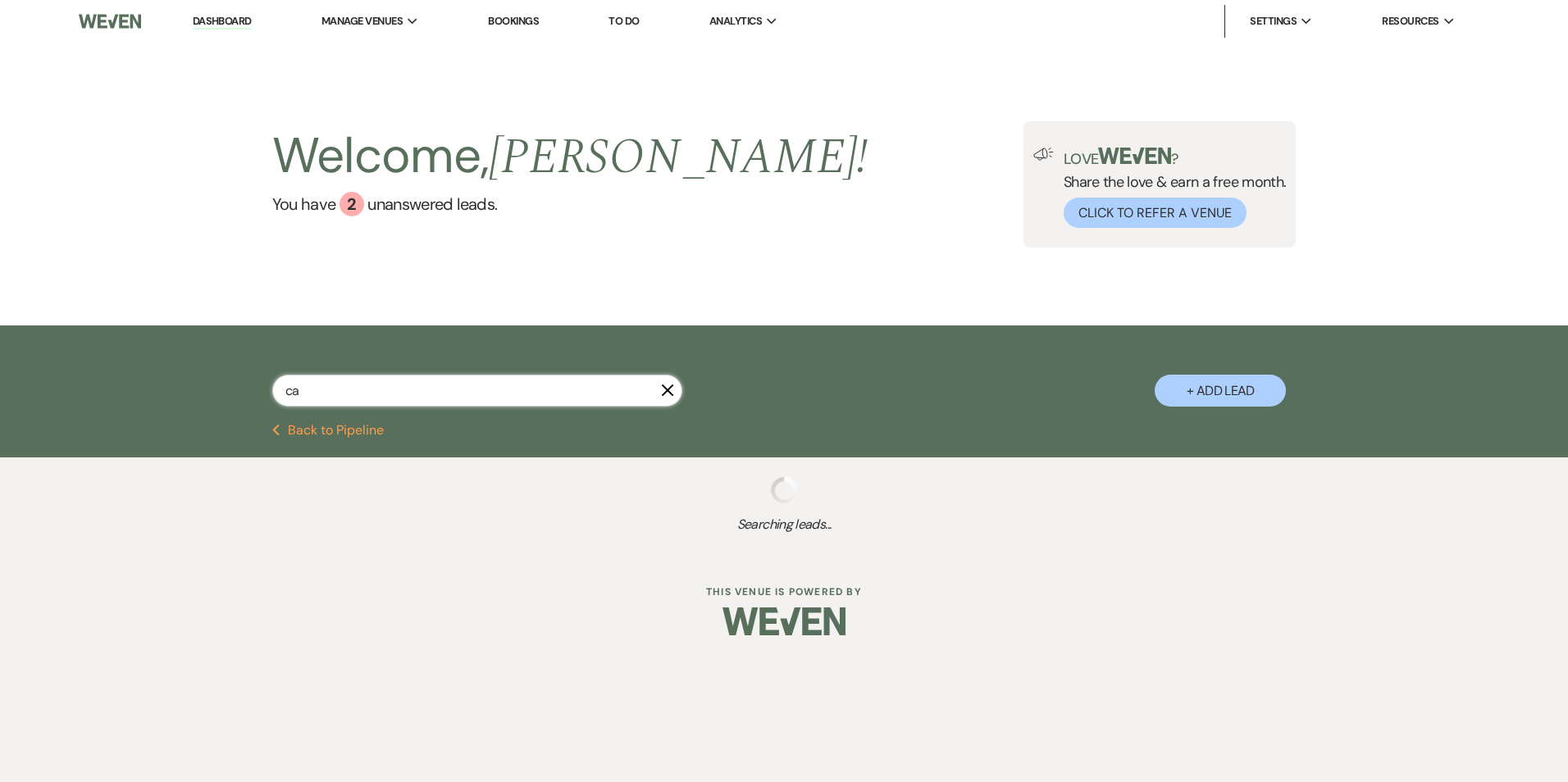
select select "8"
select select "6"
select select "8"
select select "6"
select select "8"
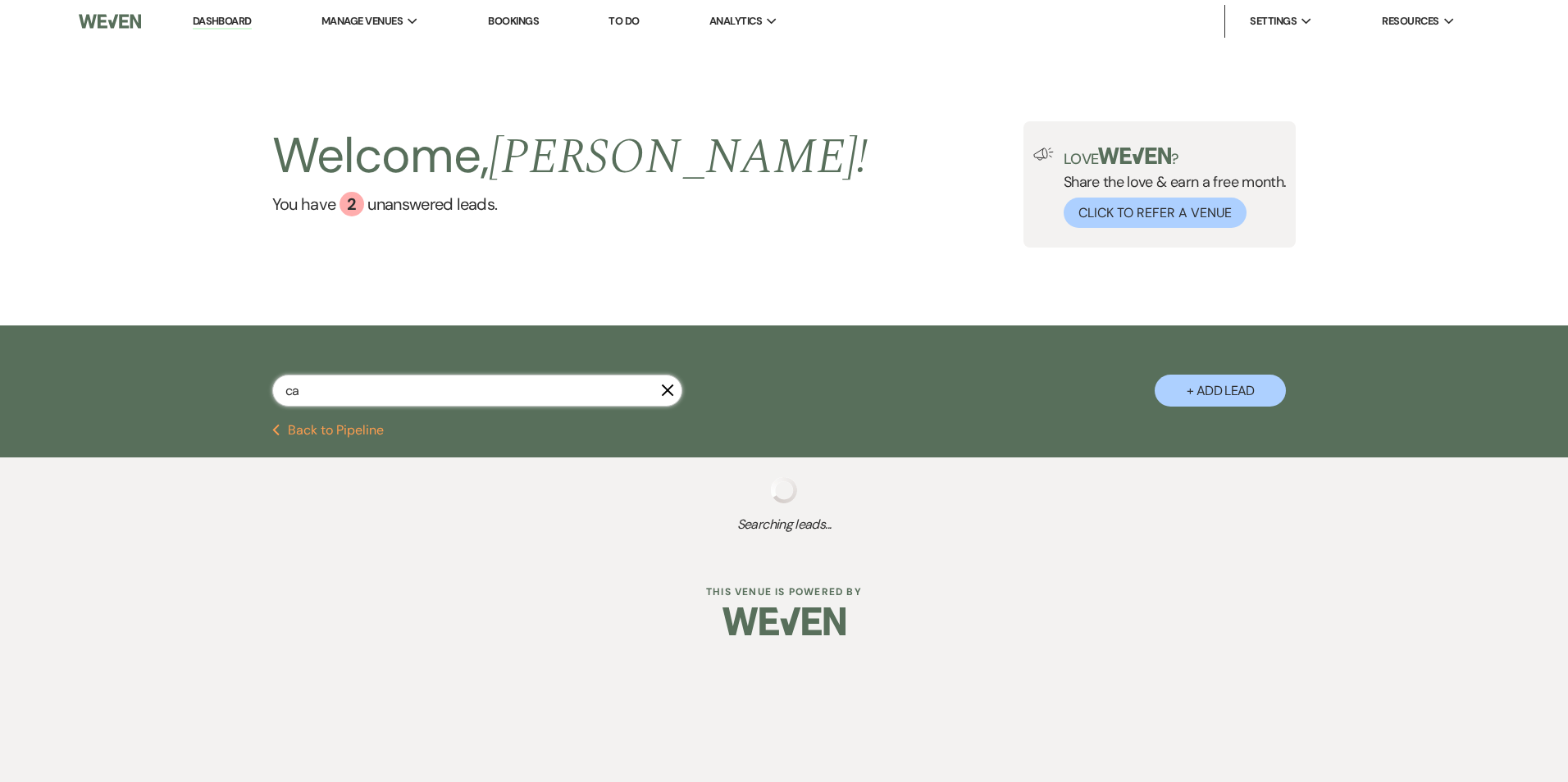
select select "1"
select select "8"
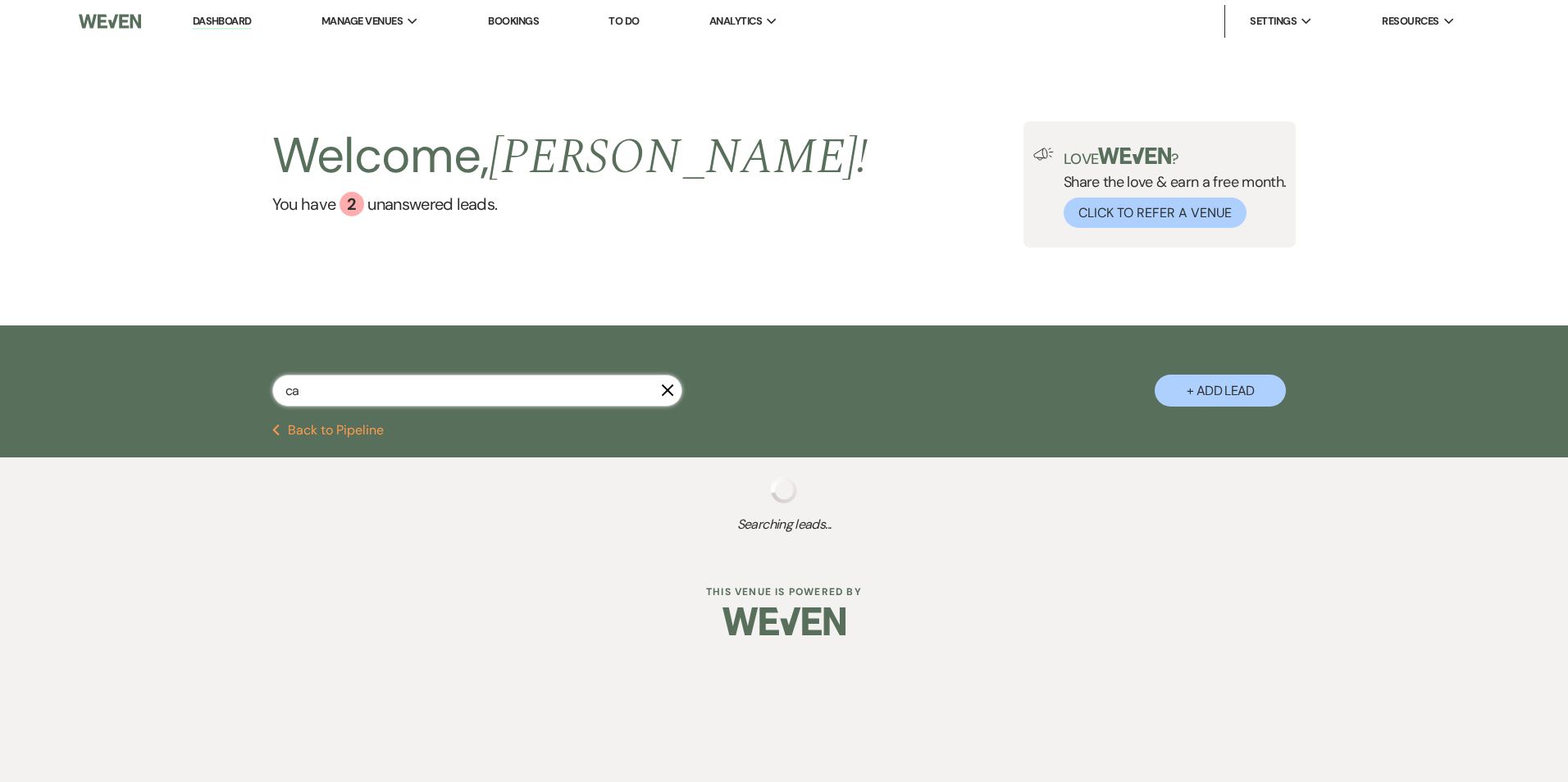
select select "8"
select select "5"
select select "8"
select select "5"
select select "8"
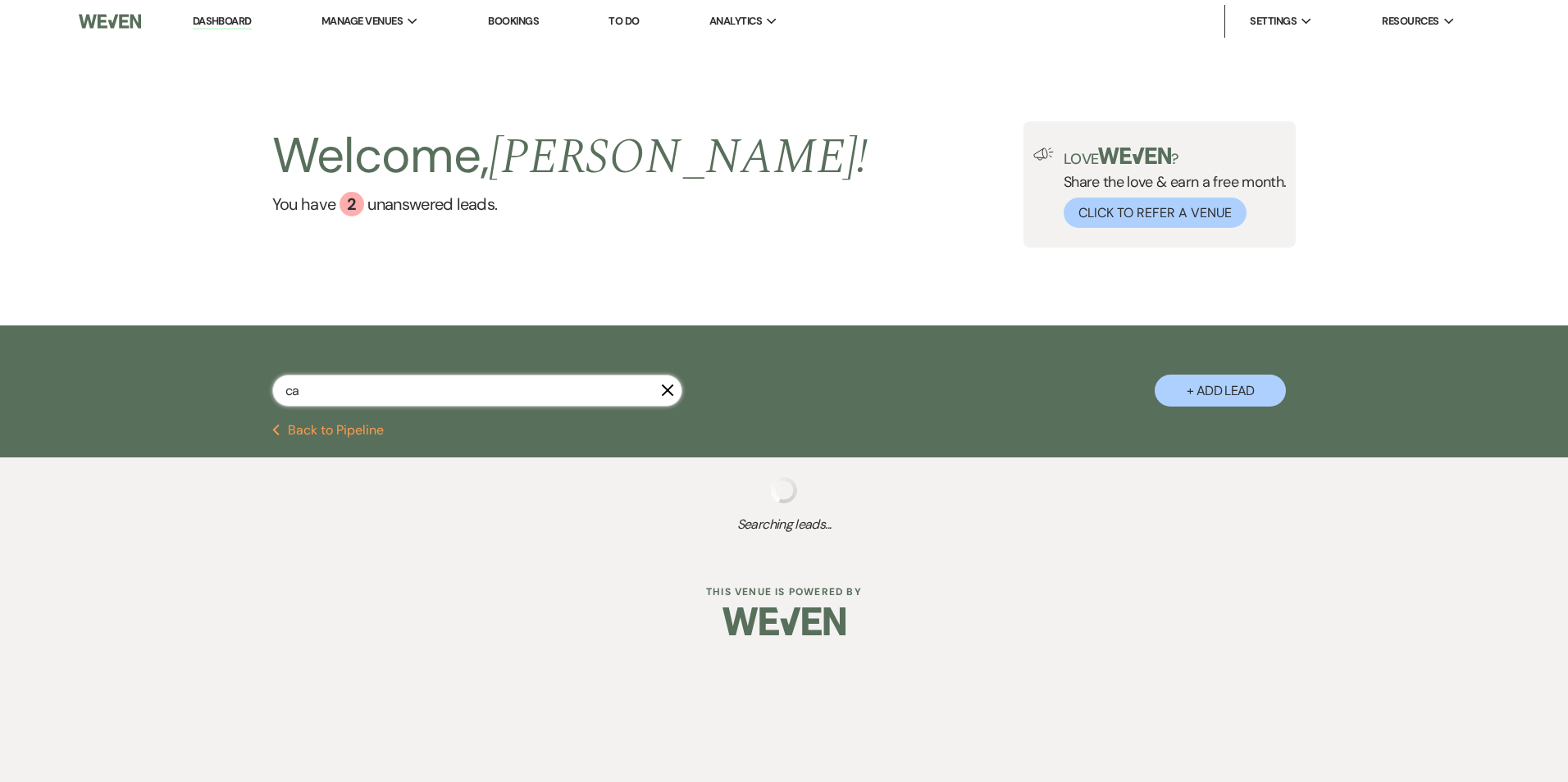
select select "7"
select select "8"
select select "6"
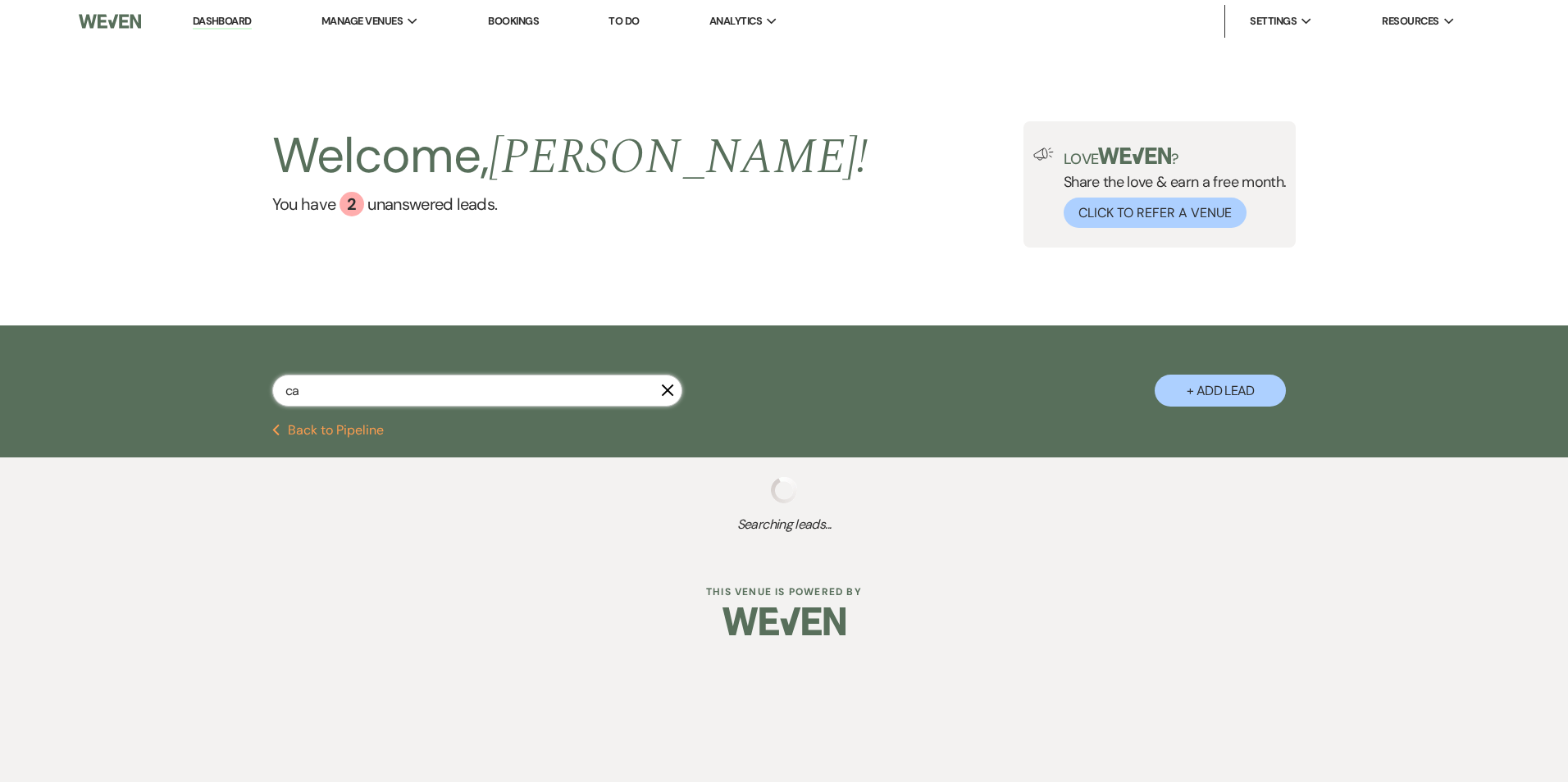
select select "8"
select select "5"
select select "8"
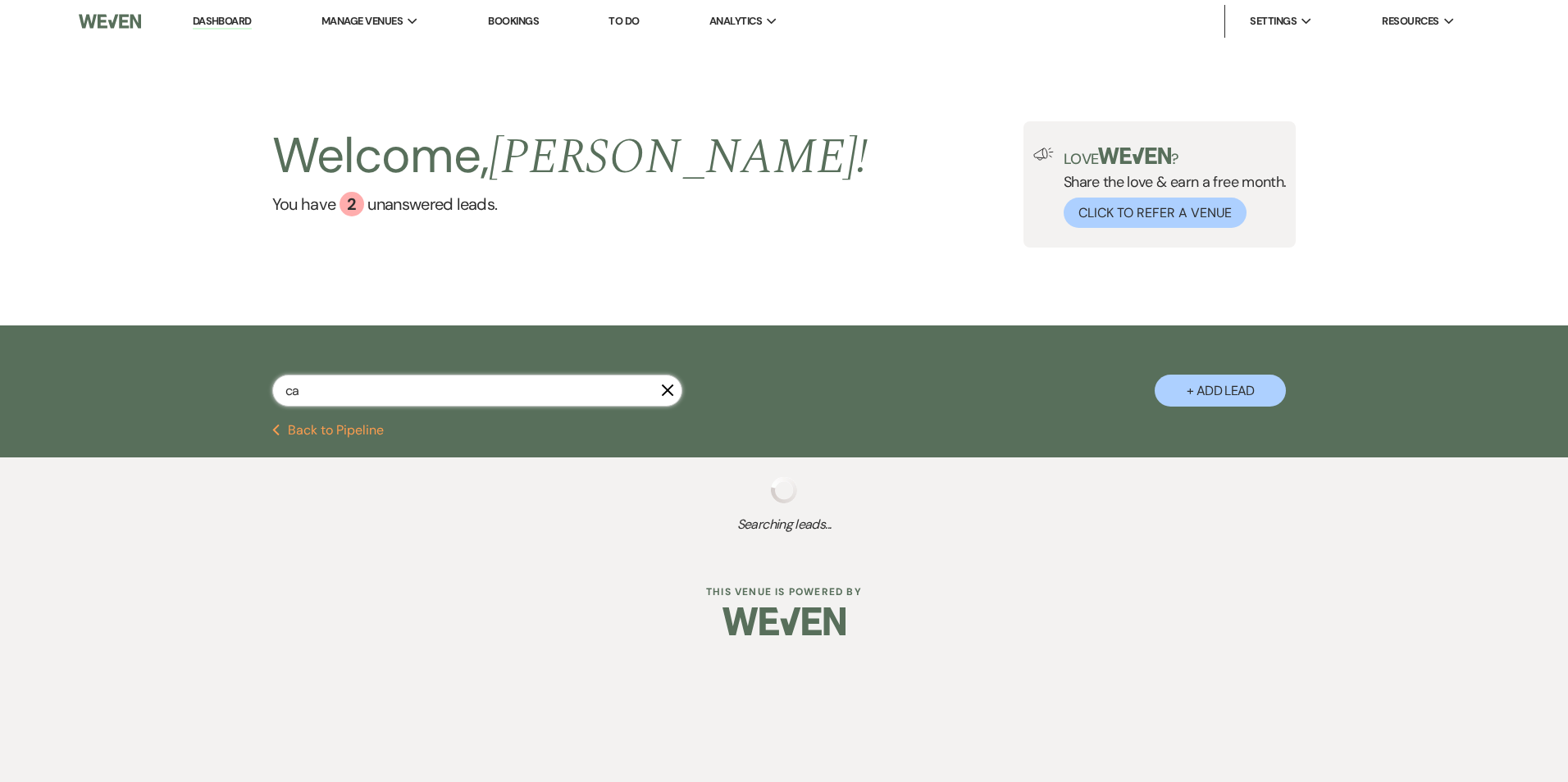
select select "6"
select select "8"
select select "7"
select select "8"
select select "6"
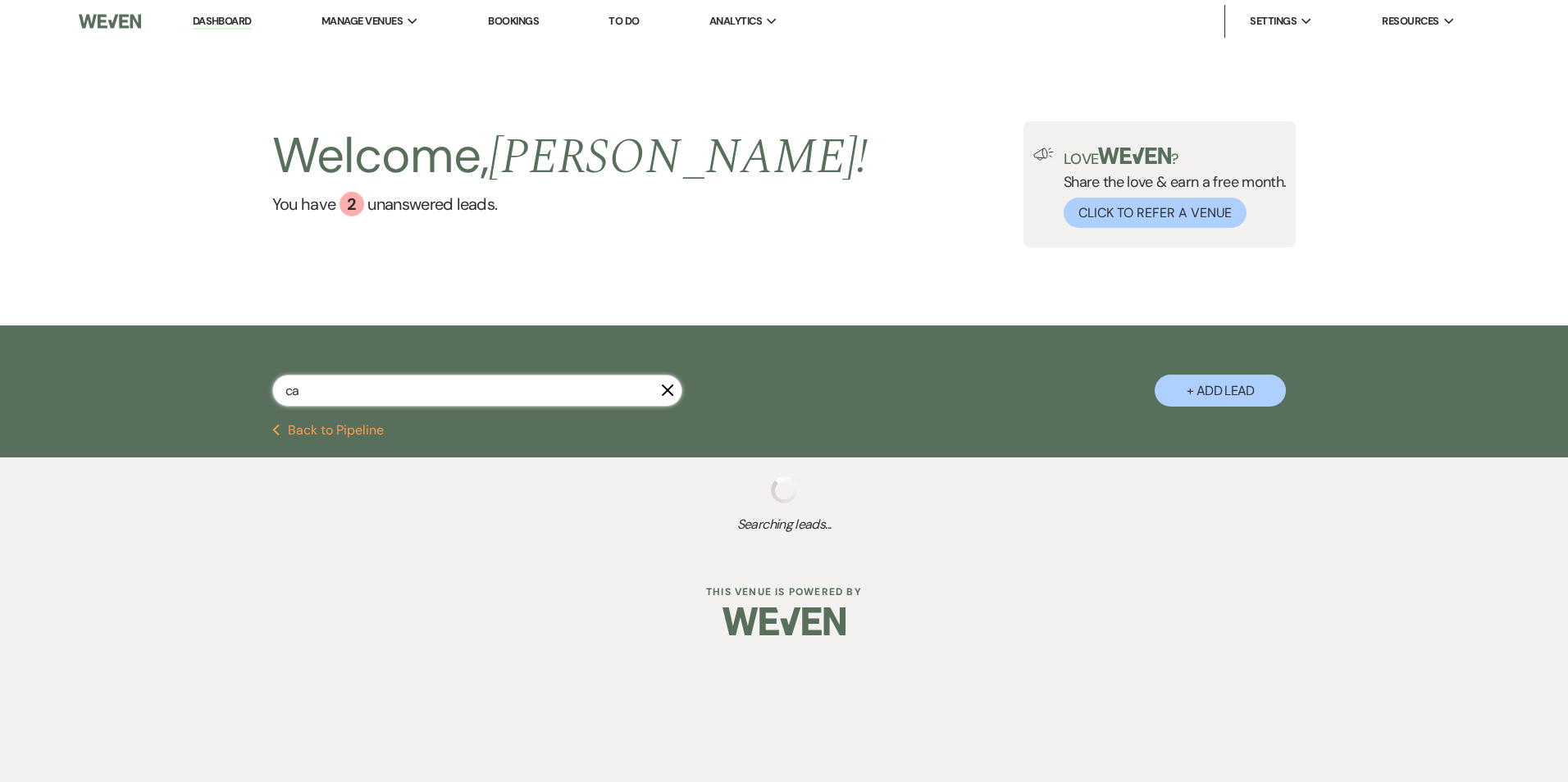
select select "8"
select select "1"
select select "8"
select select "1"
select select "8"
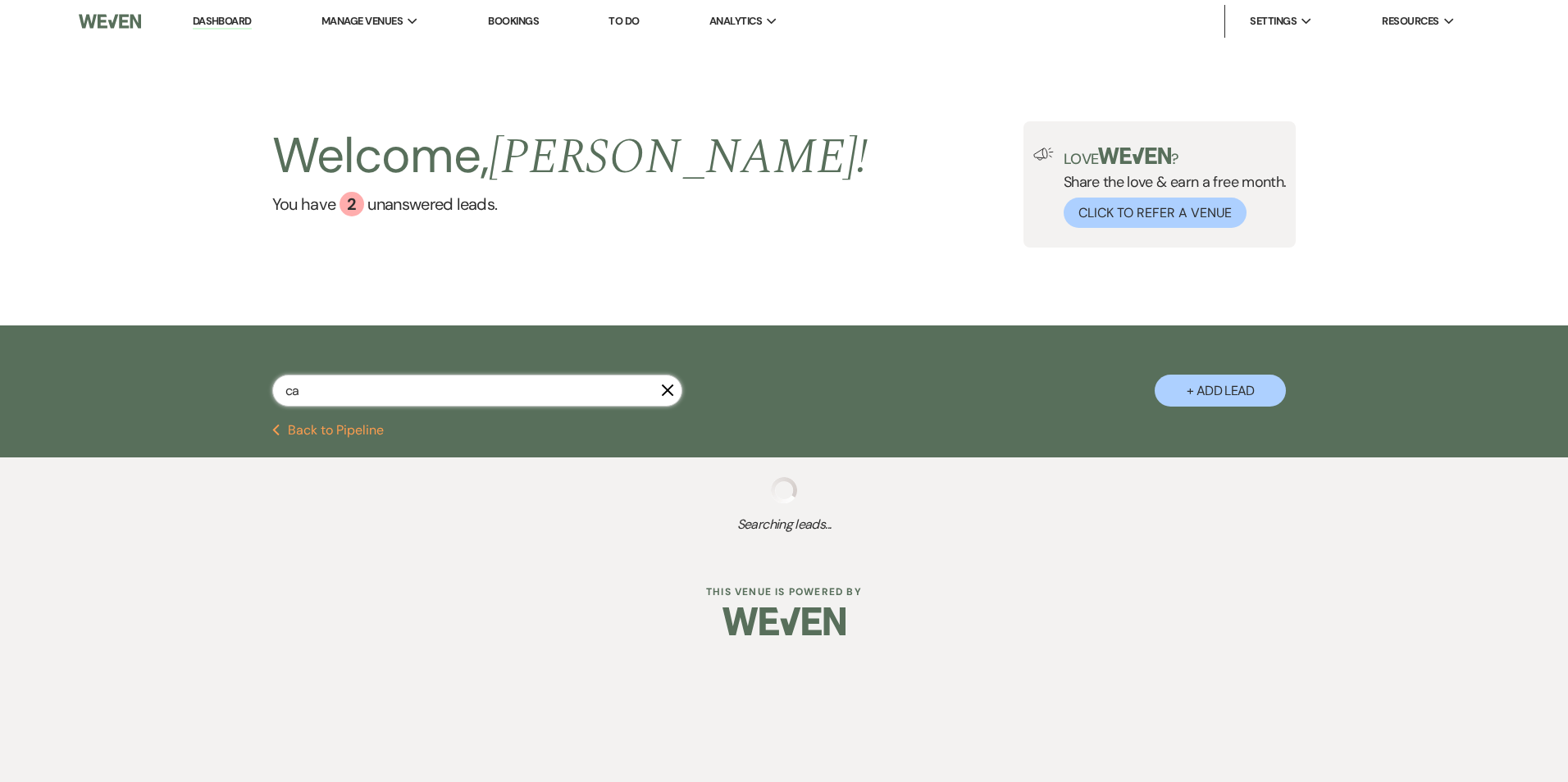
select select "5"
select select "8"
select select "5"
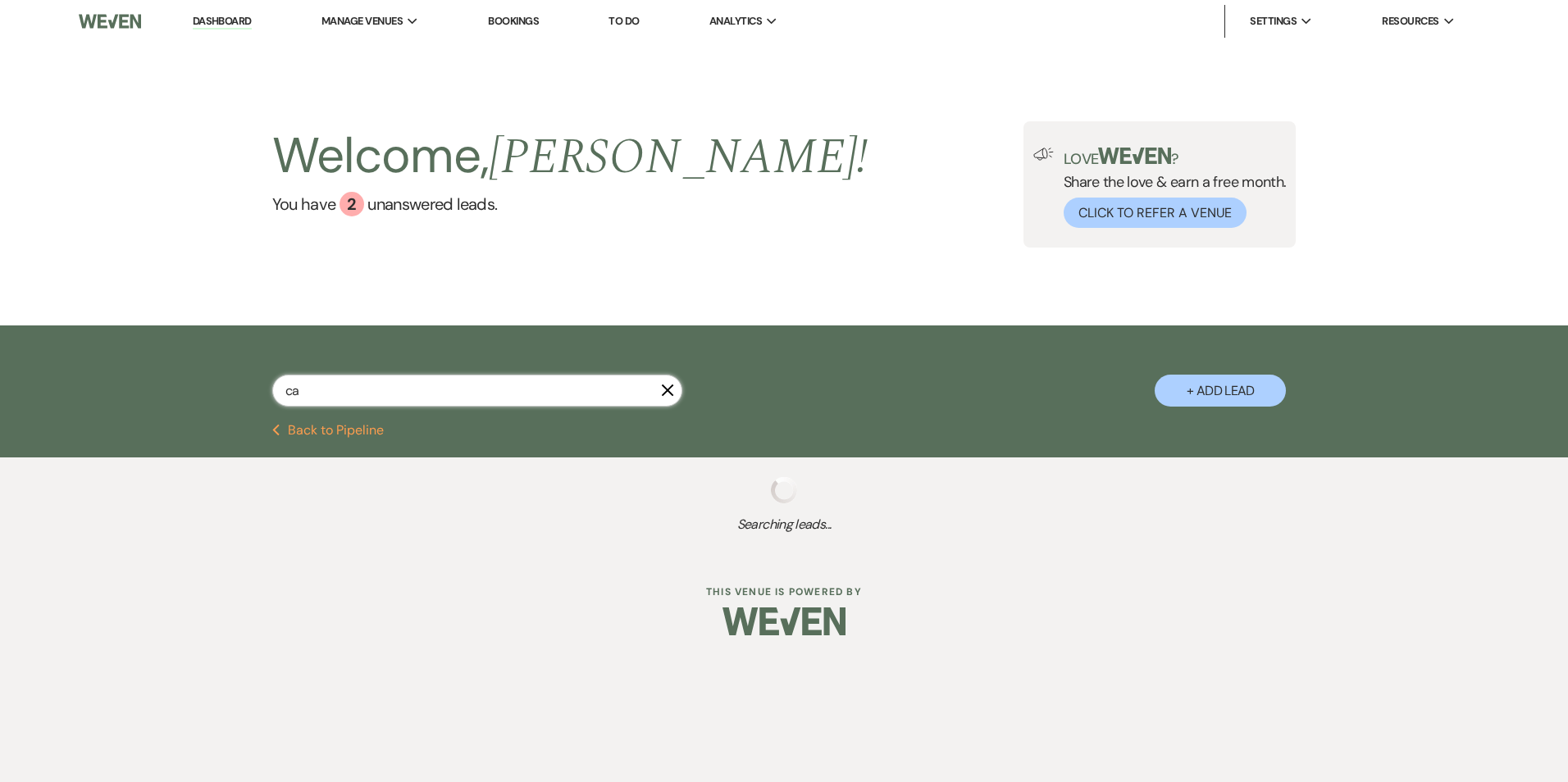
select select "8"
select select "5"
select select "8"
select select "6"
select select "8"
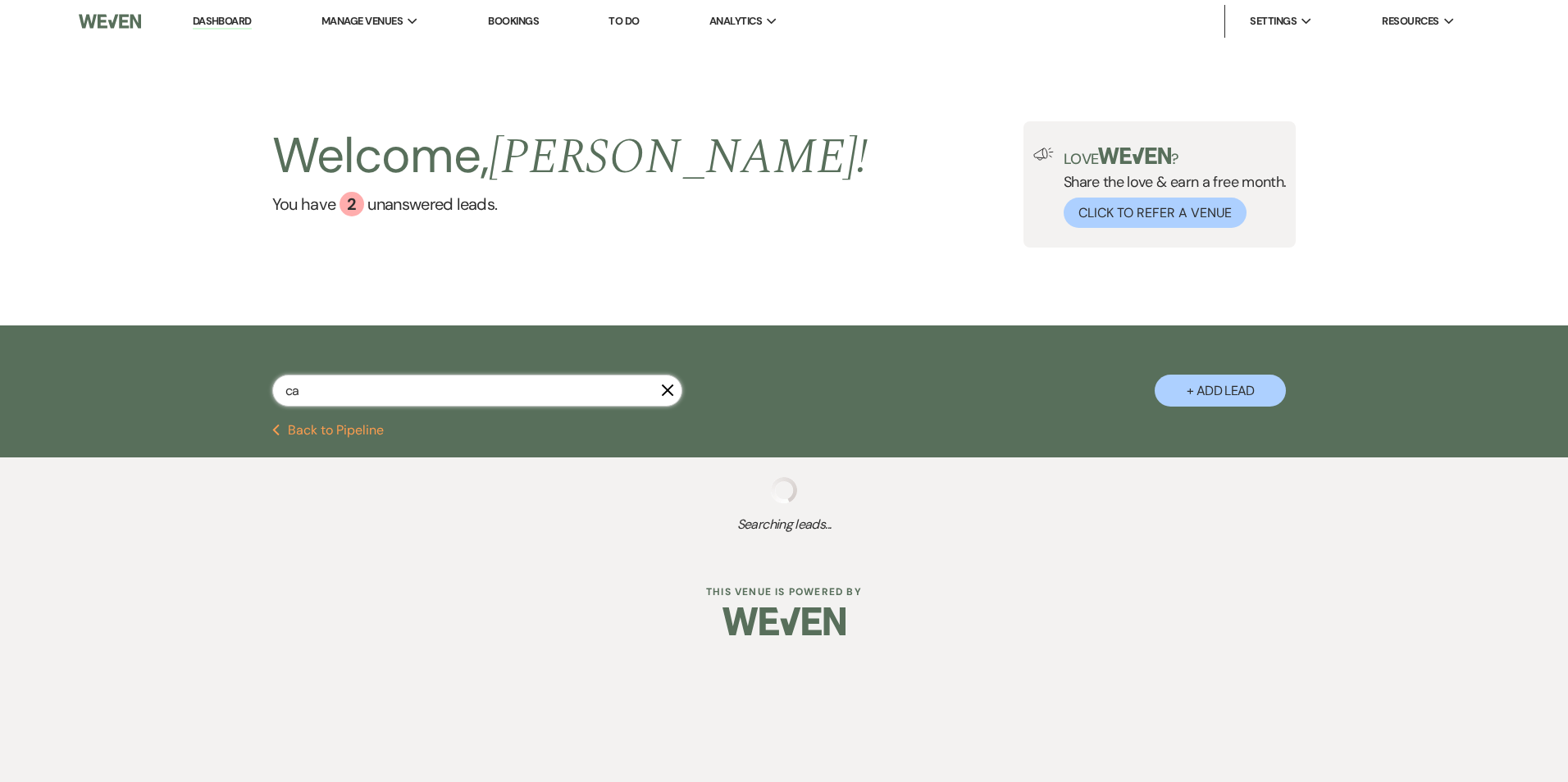
select select "5"
select select "8"
select select "5"
select select "8"
select select "5"
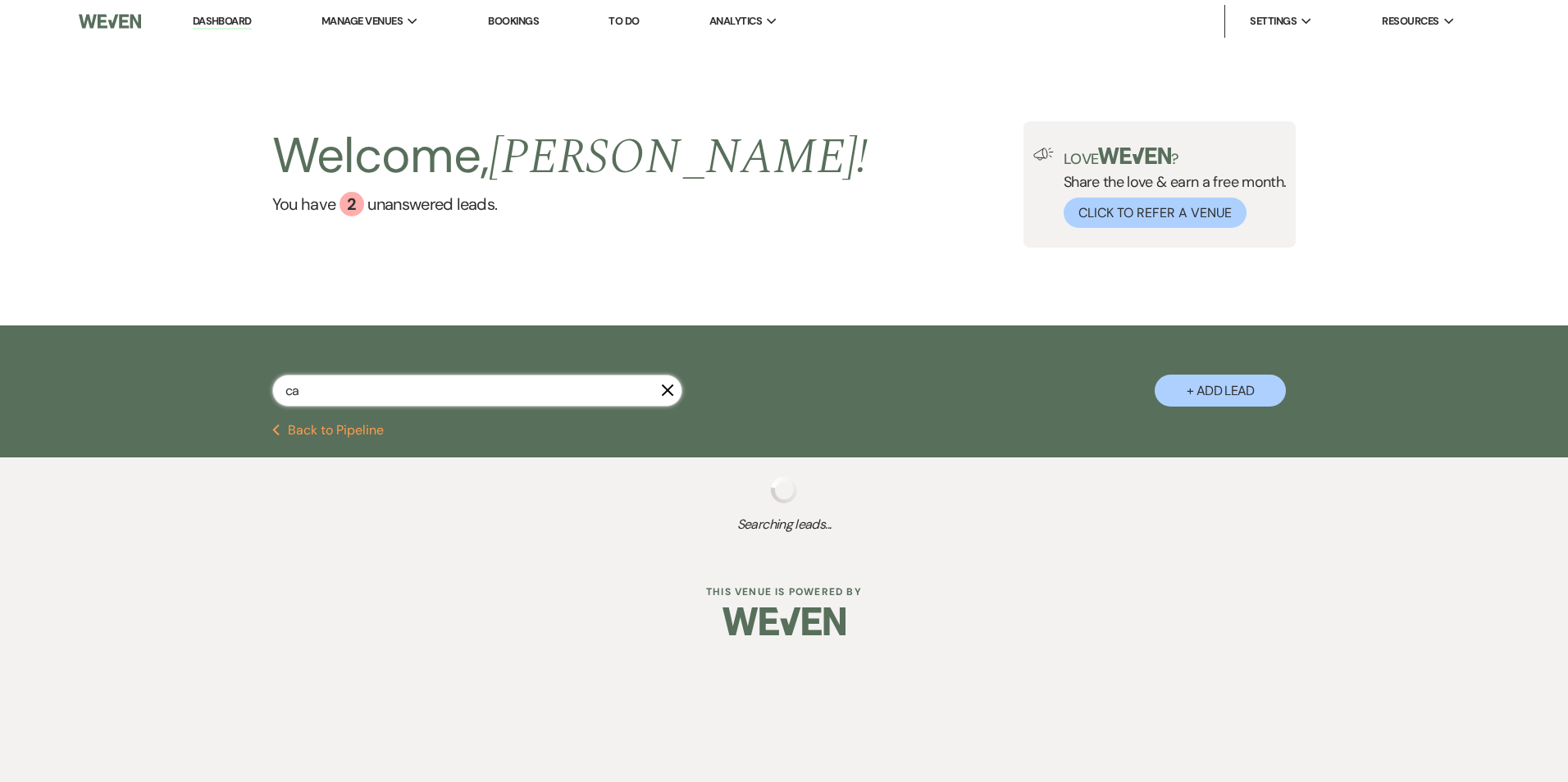
select select "8"
select select "5"
select select "8"
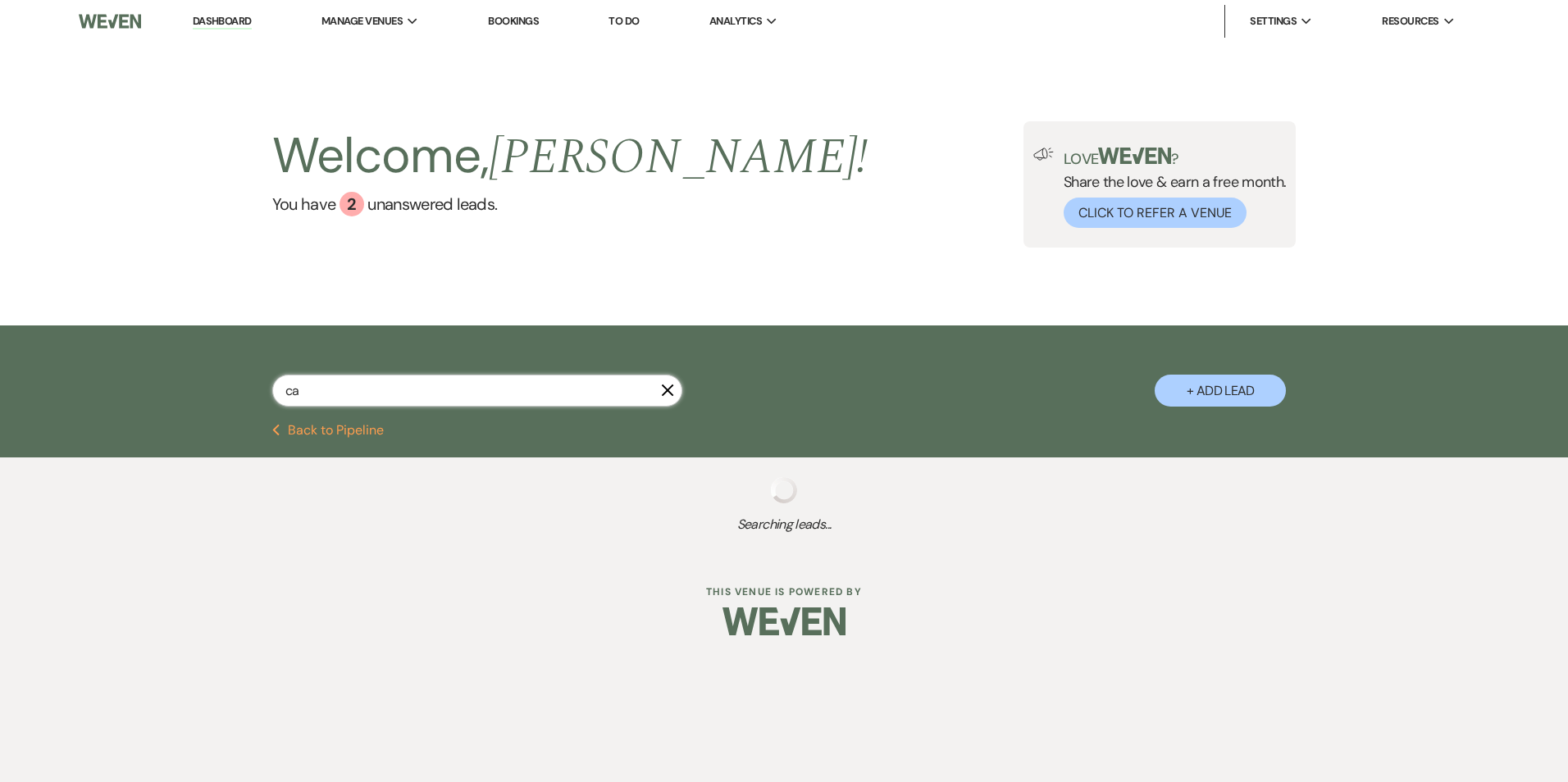
select select "1"
select select "8"
select select "6"
select select "8"
select select "4"
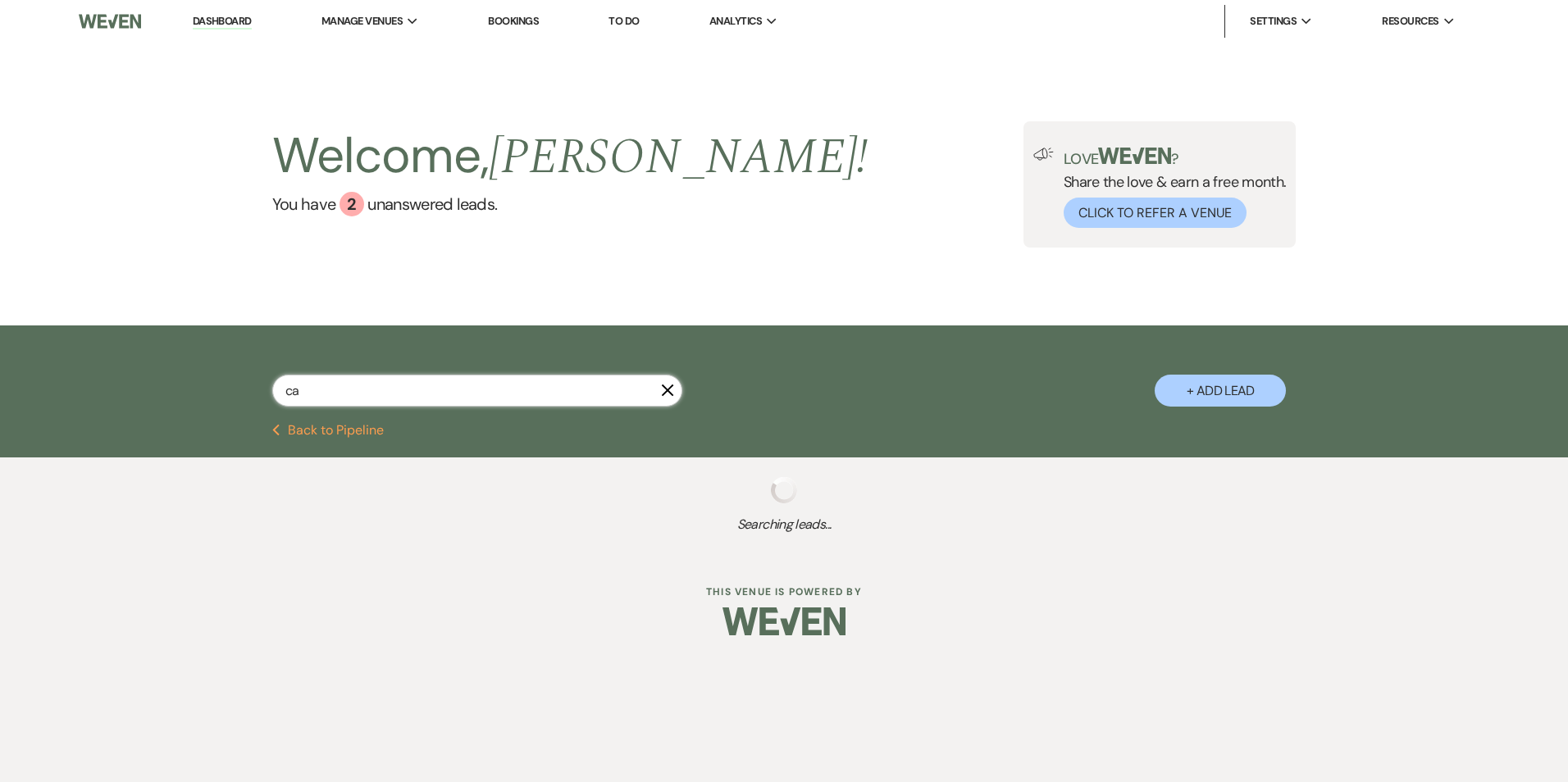
select select "8"
select select "6"
select select "8"
select select "7"
select select "8"
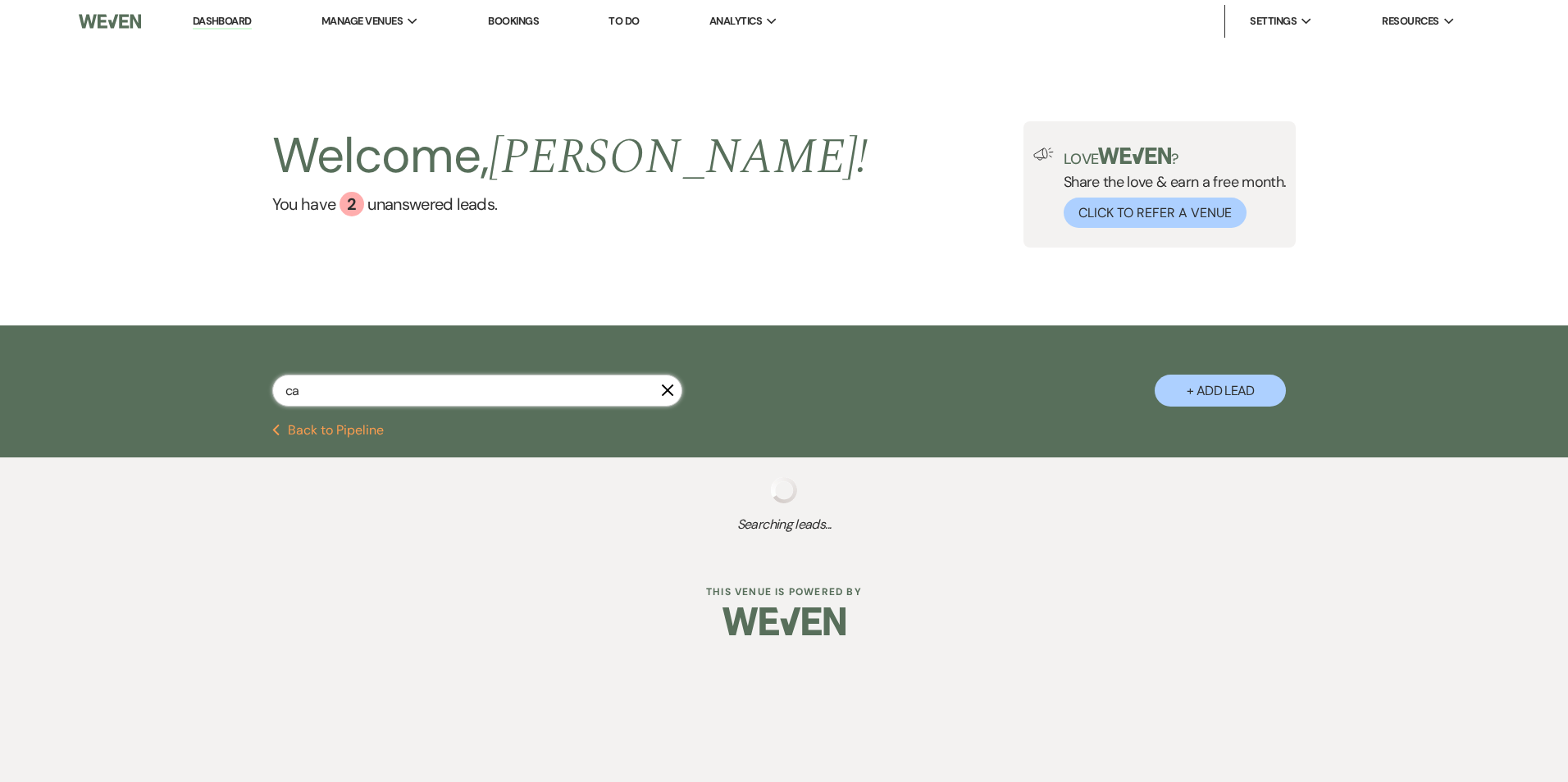
select select "5"
select select "8"
select select "5"
select select "8"
select select "5"
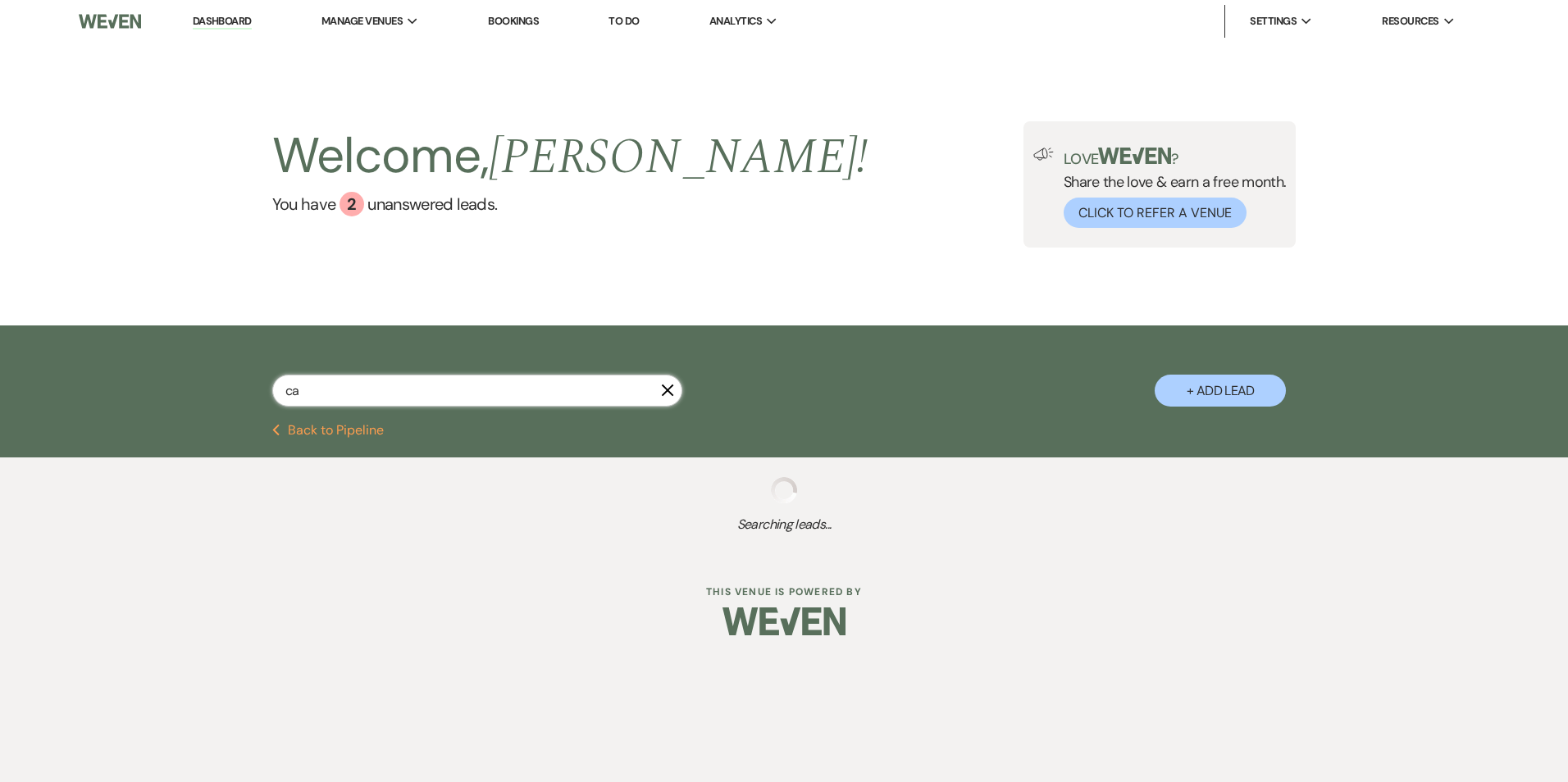
select select "8"
select select "6"
select select "8"
select select "5"
select select "8"
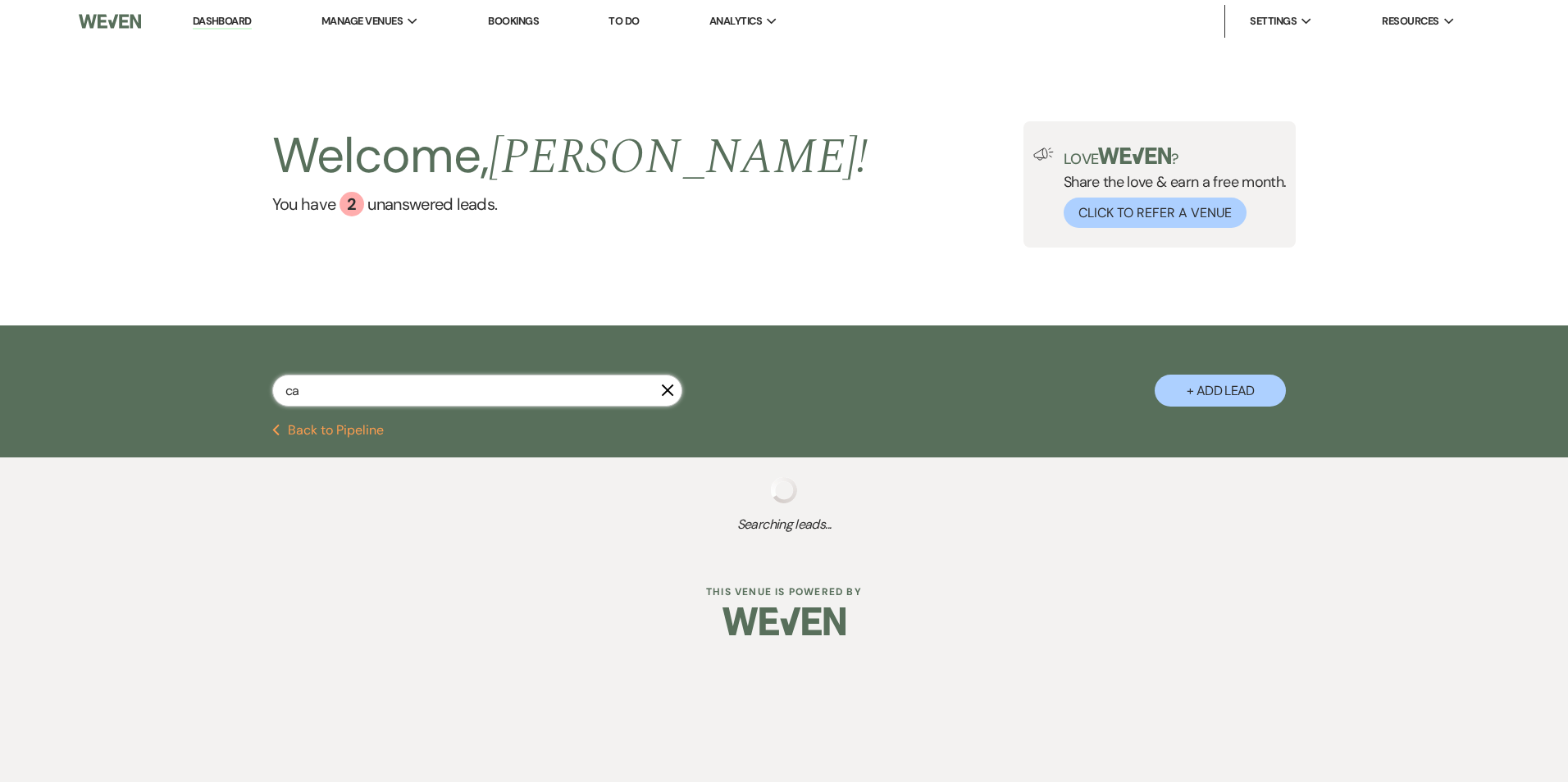
select select "1"
select select "8"
select select "6"
select select "8"
select select "6"
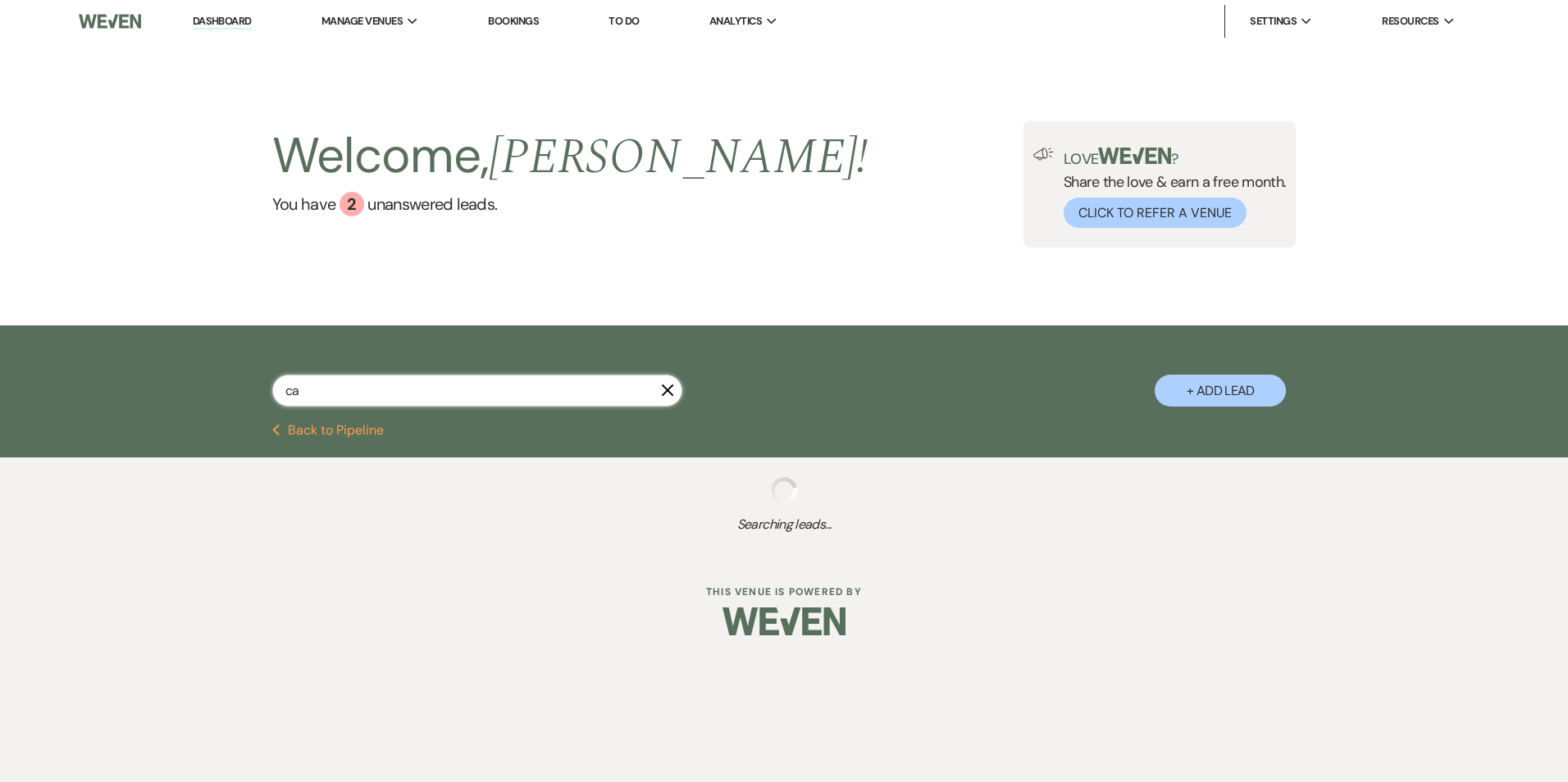
select select "8"
select select "6"
select select "8"
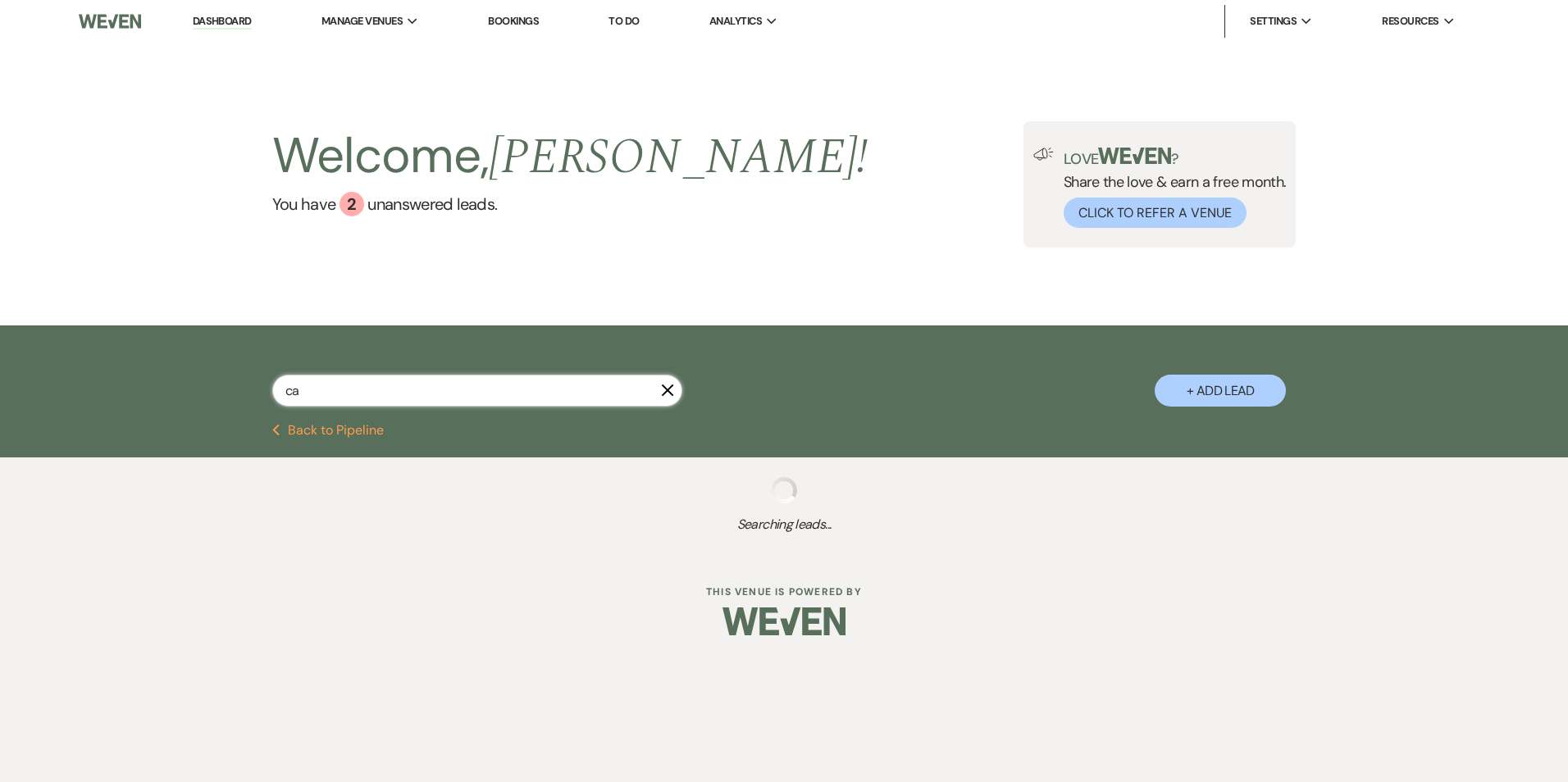
select select "8"
select select "5"
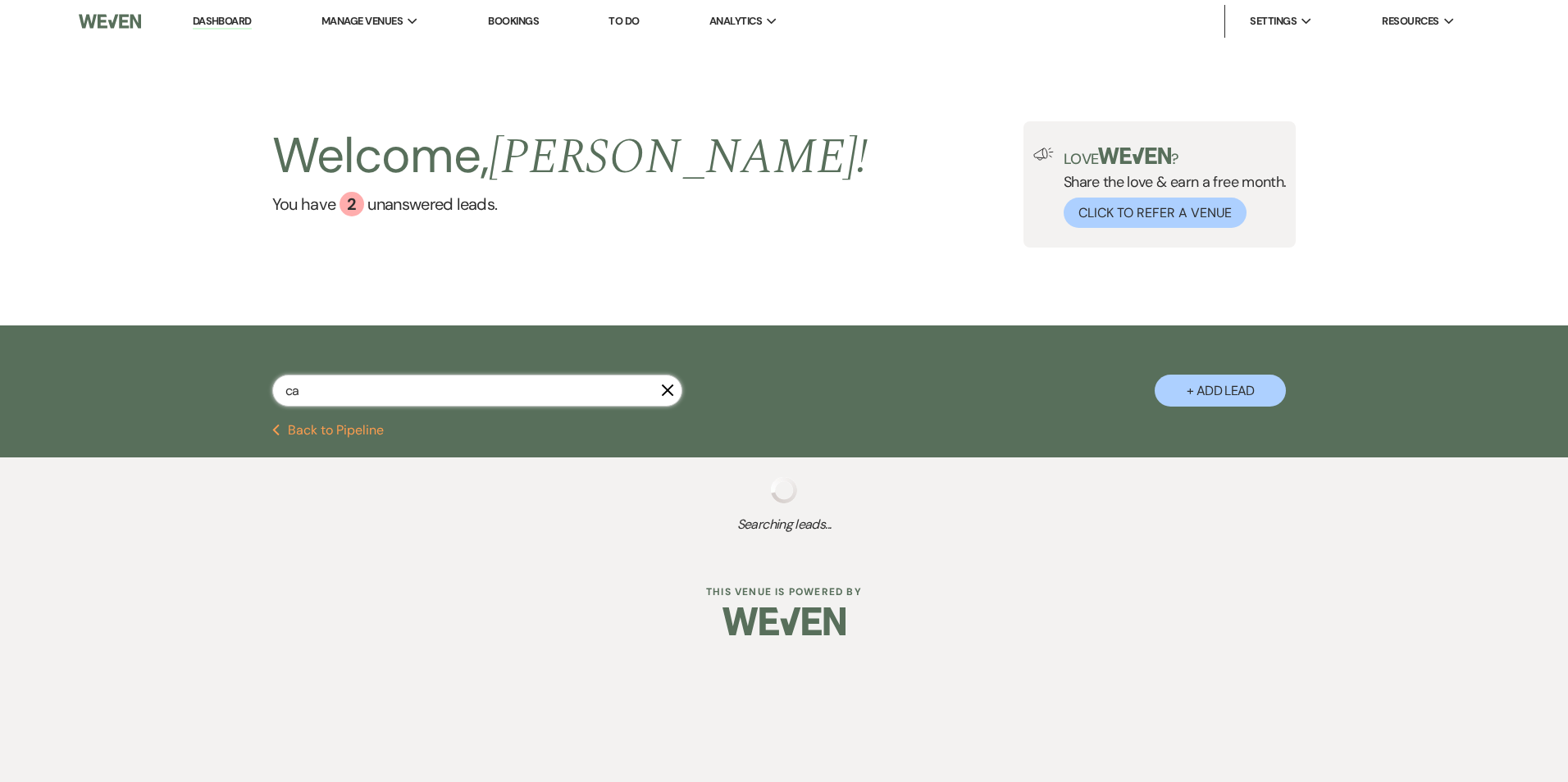
select select "8"
select select "10"
select select "8"
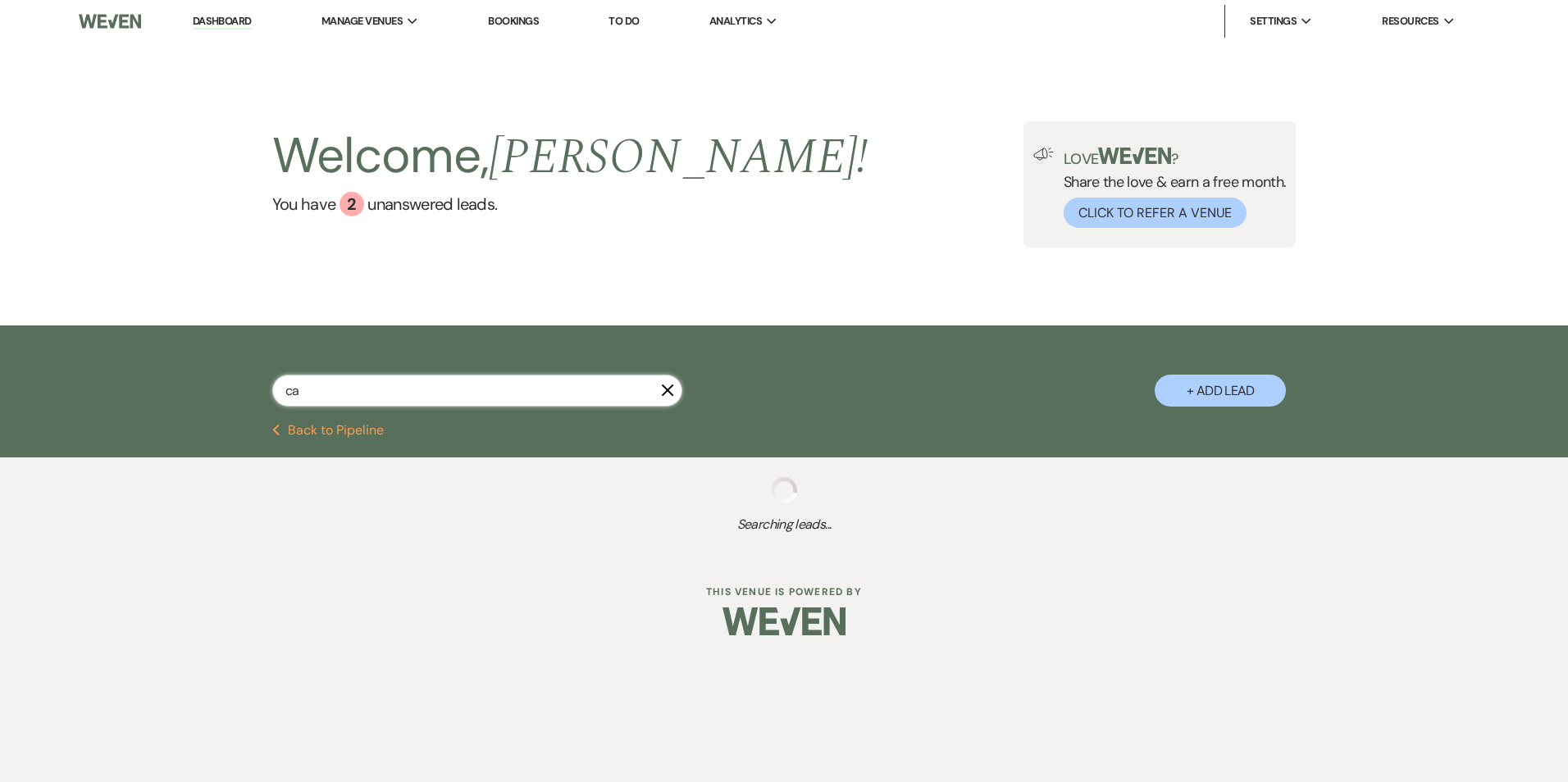
select select "6"
select select "8"
select select "3"
select select "8"
select select "5"
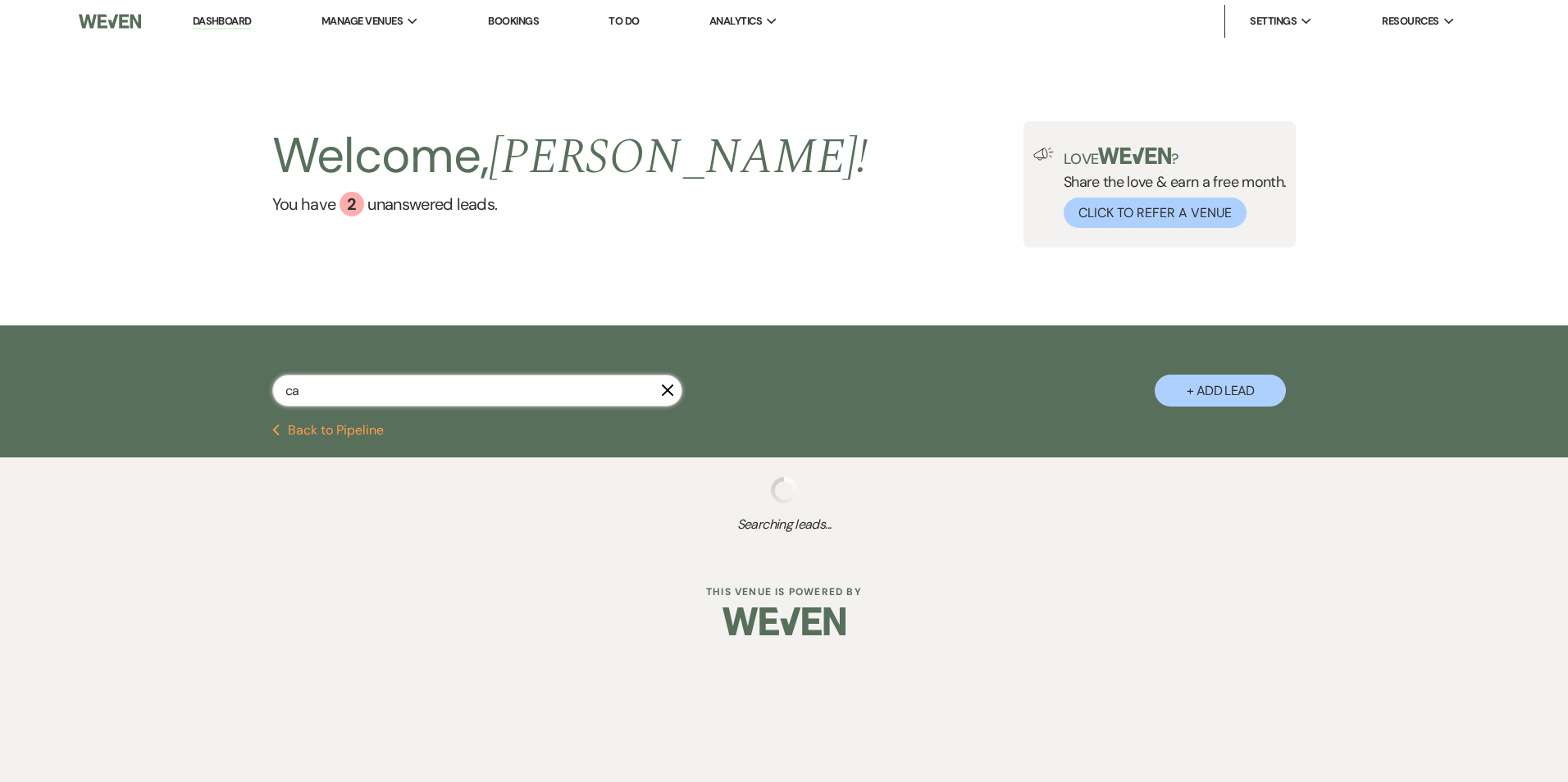
select select "8"
select select "7"
select select "8"
select select "5"
select select "8"
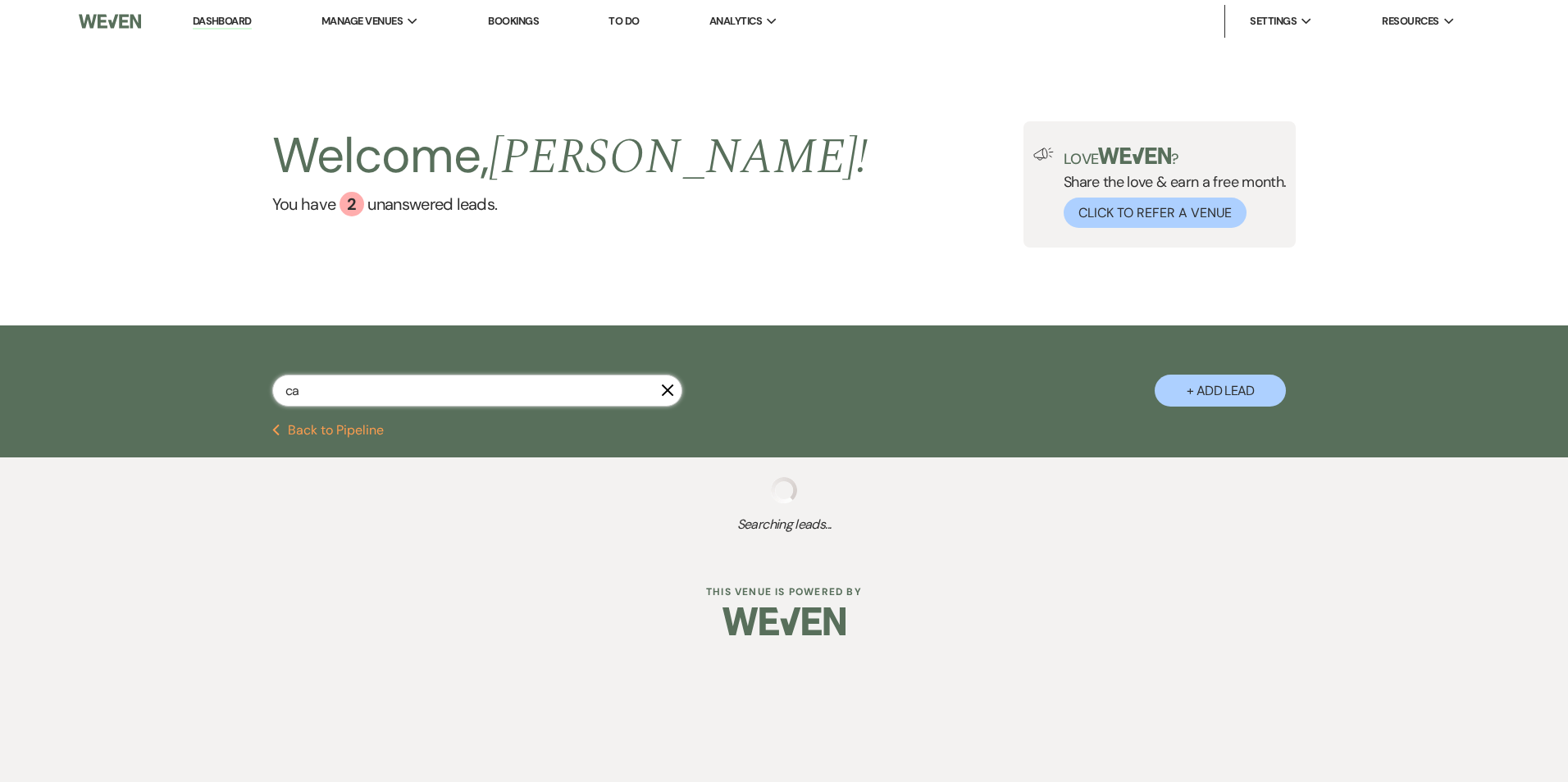
select select "5"
select select "8"
select select "5"
select select "8"
select select "5"
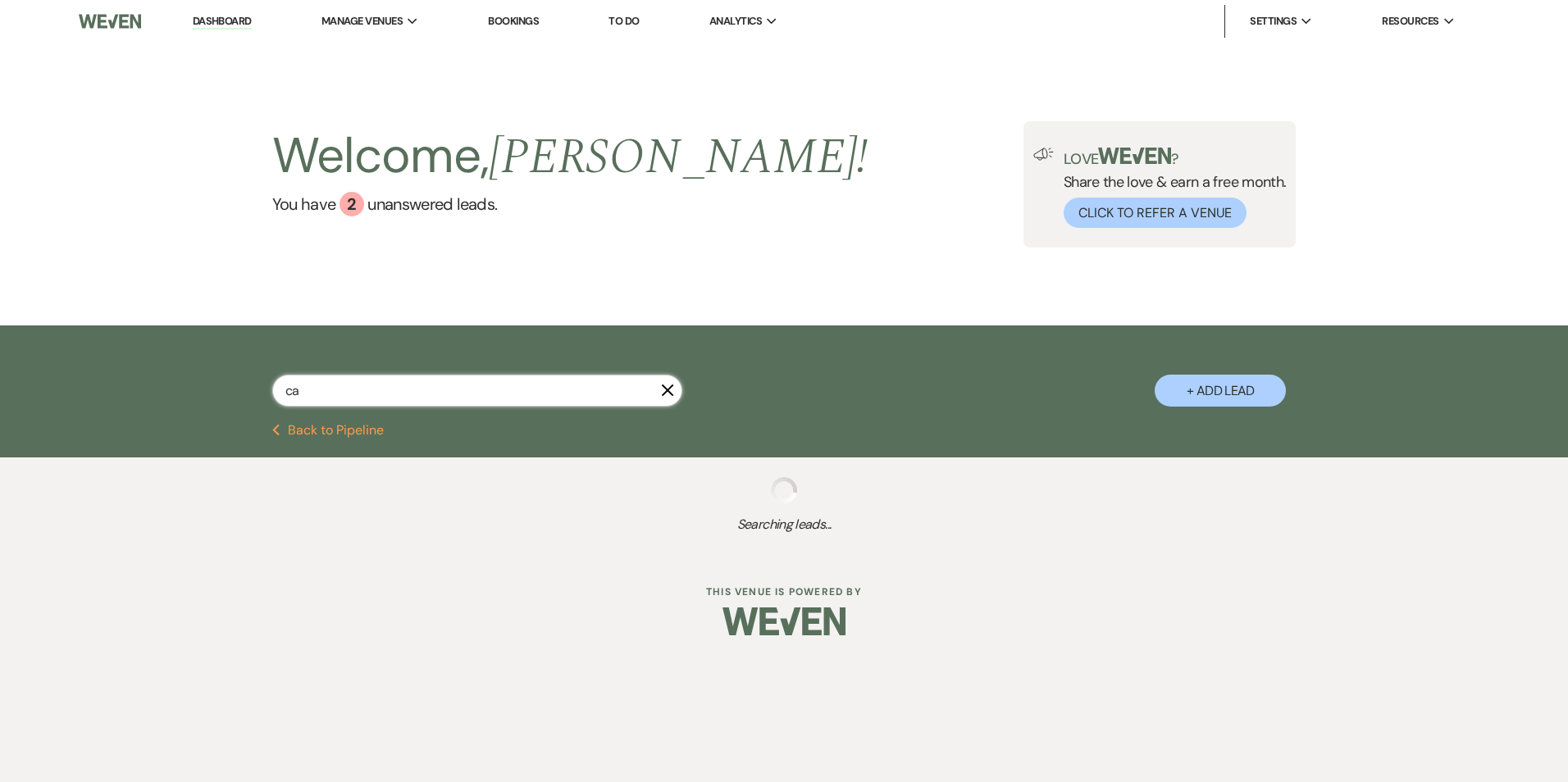
select select "8"
select select "6"
select select "8"
select select "6"
select select "8"
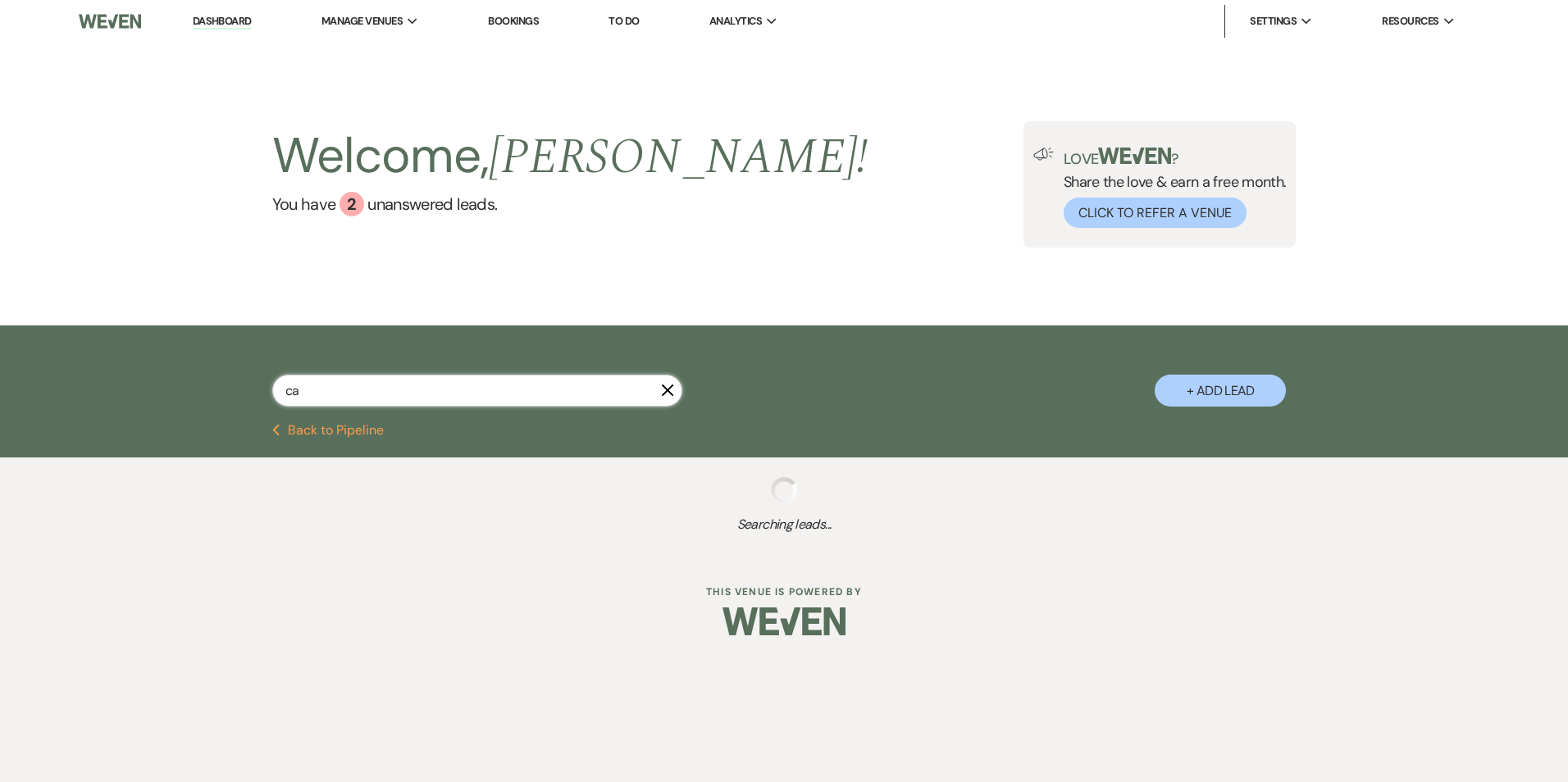
select select "4"
select select "8"
select select "6"
select select "8"
select select "5"
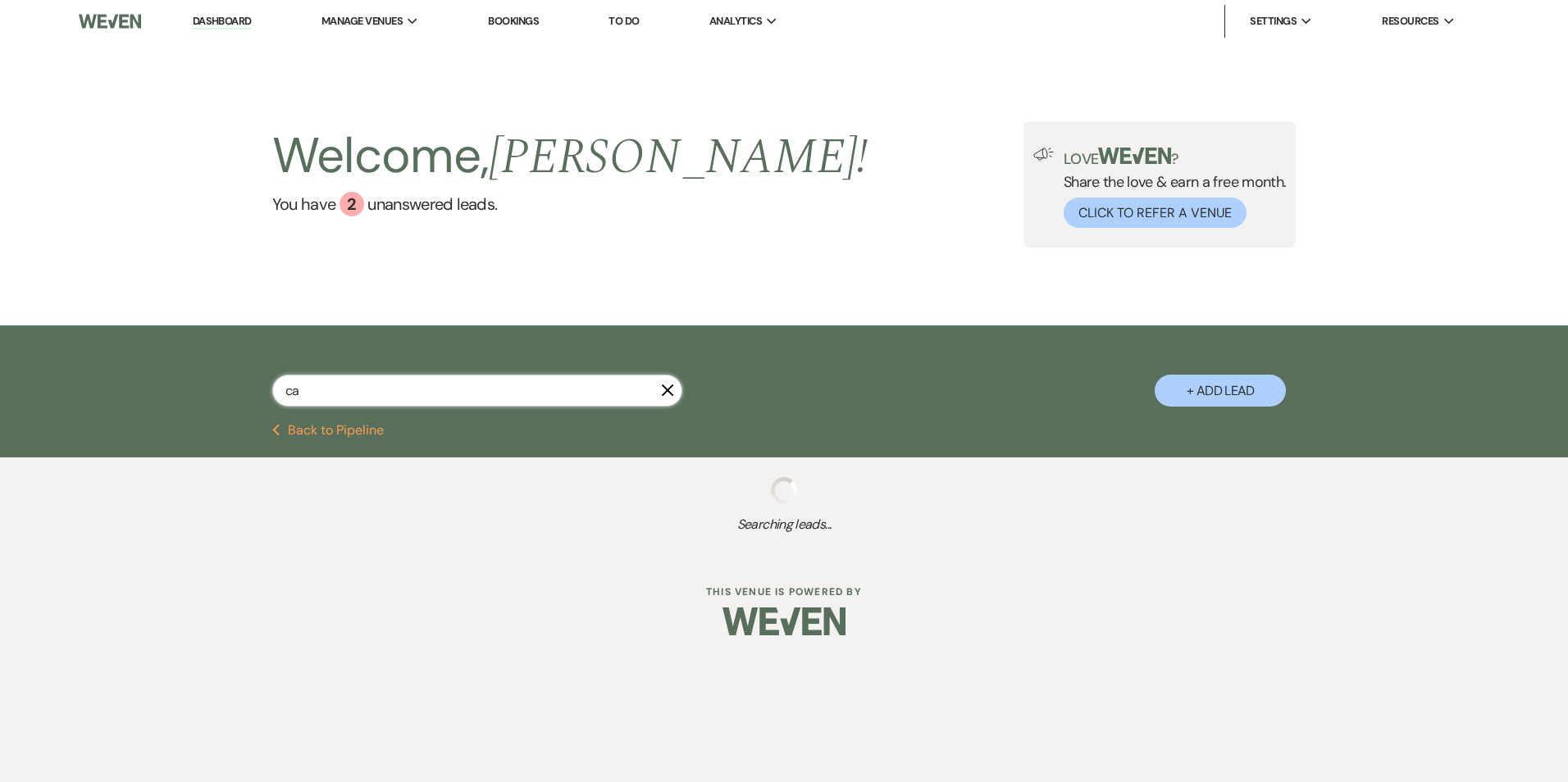
select select "8"
select select "11"
select select "8"
select select "1"
select select "8"
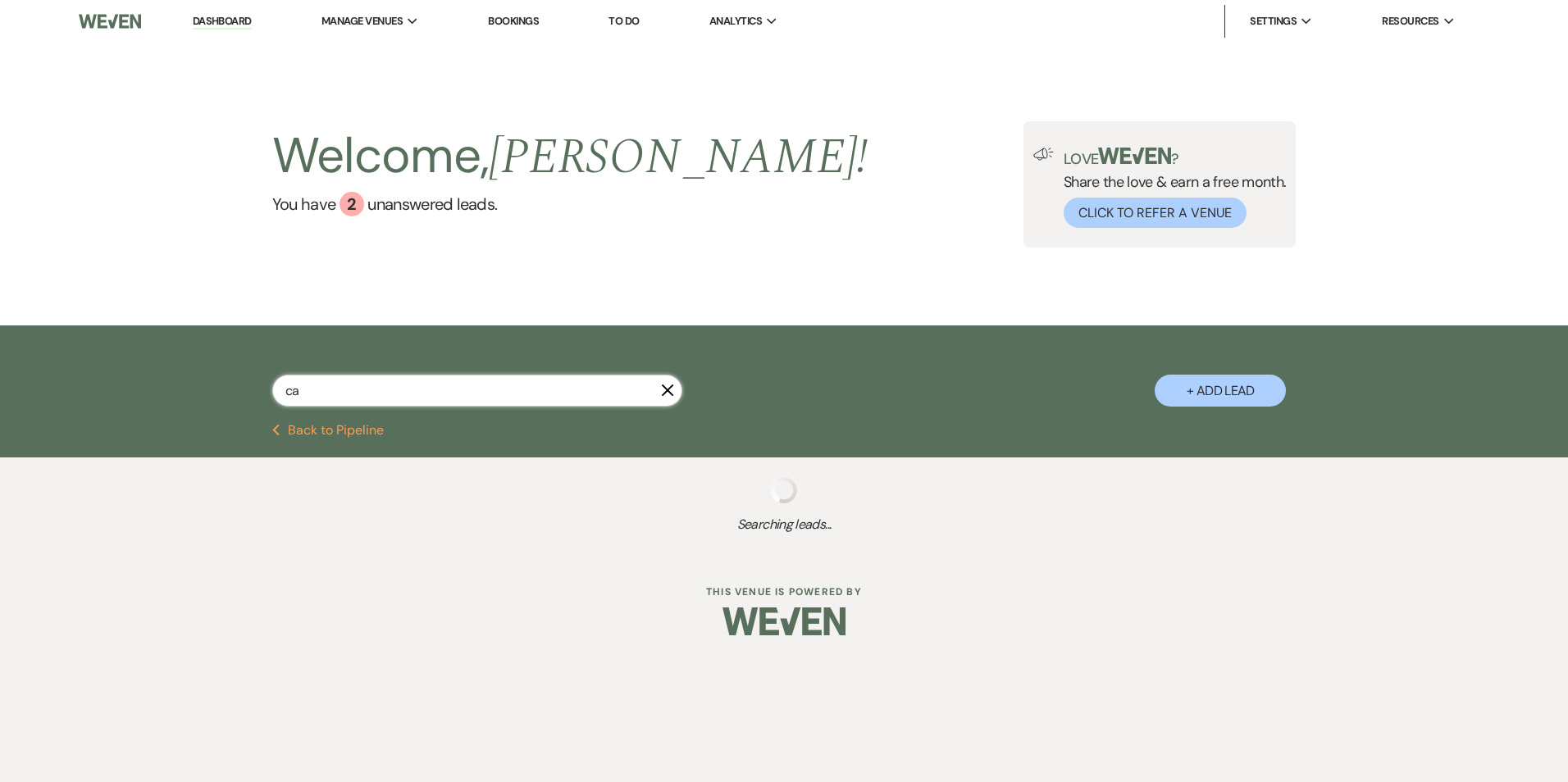
select select "8"
select select "3"
select select "8"
select select "6"
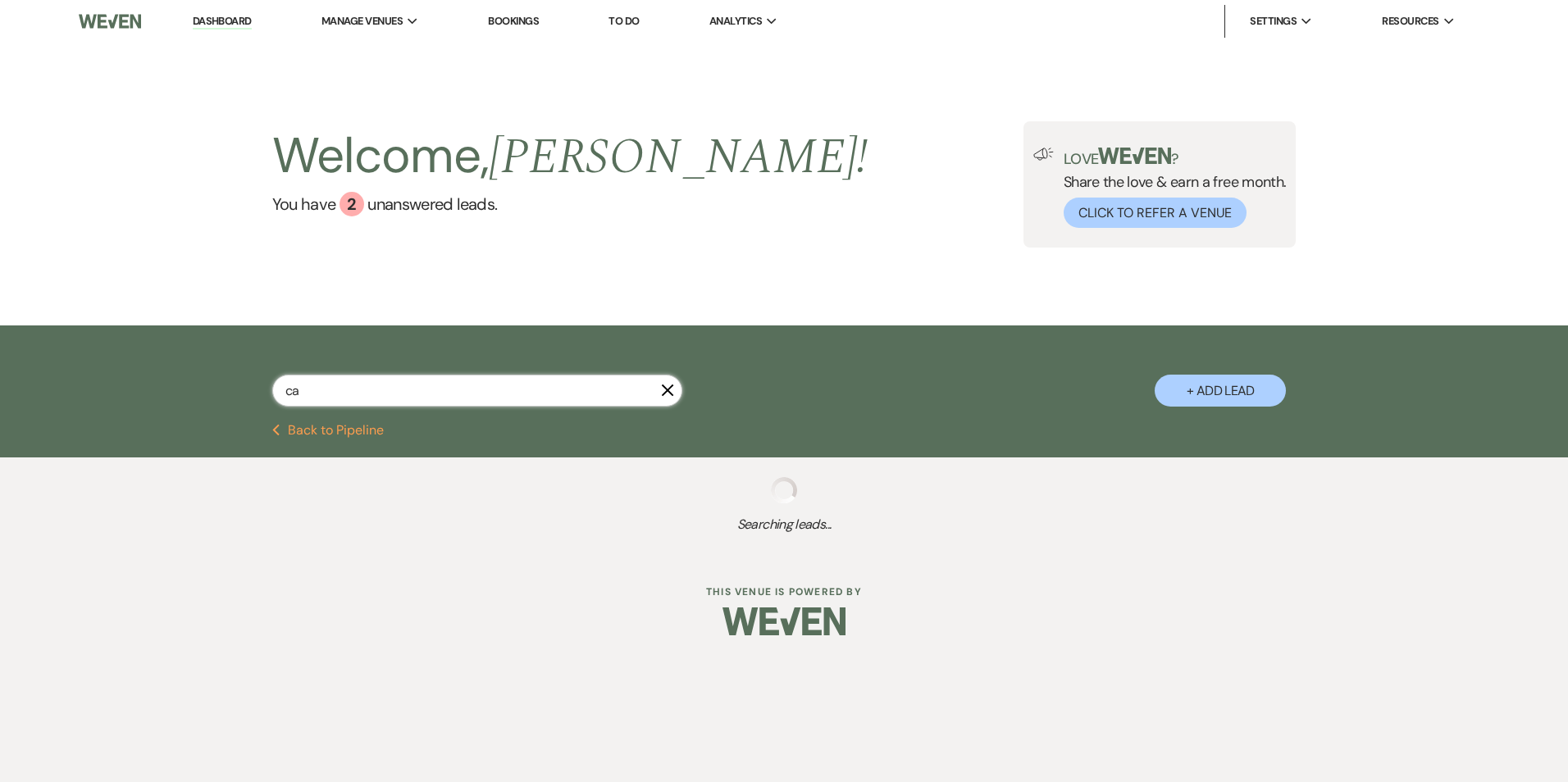
select select "8"
select select "6"
select select "8"
select select "10"
select select "8"
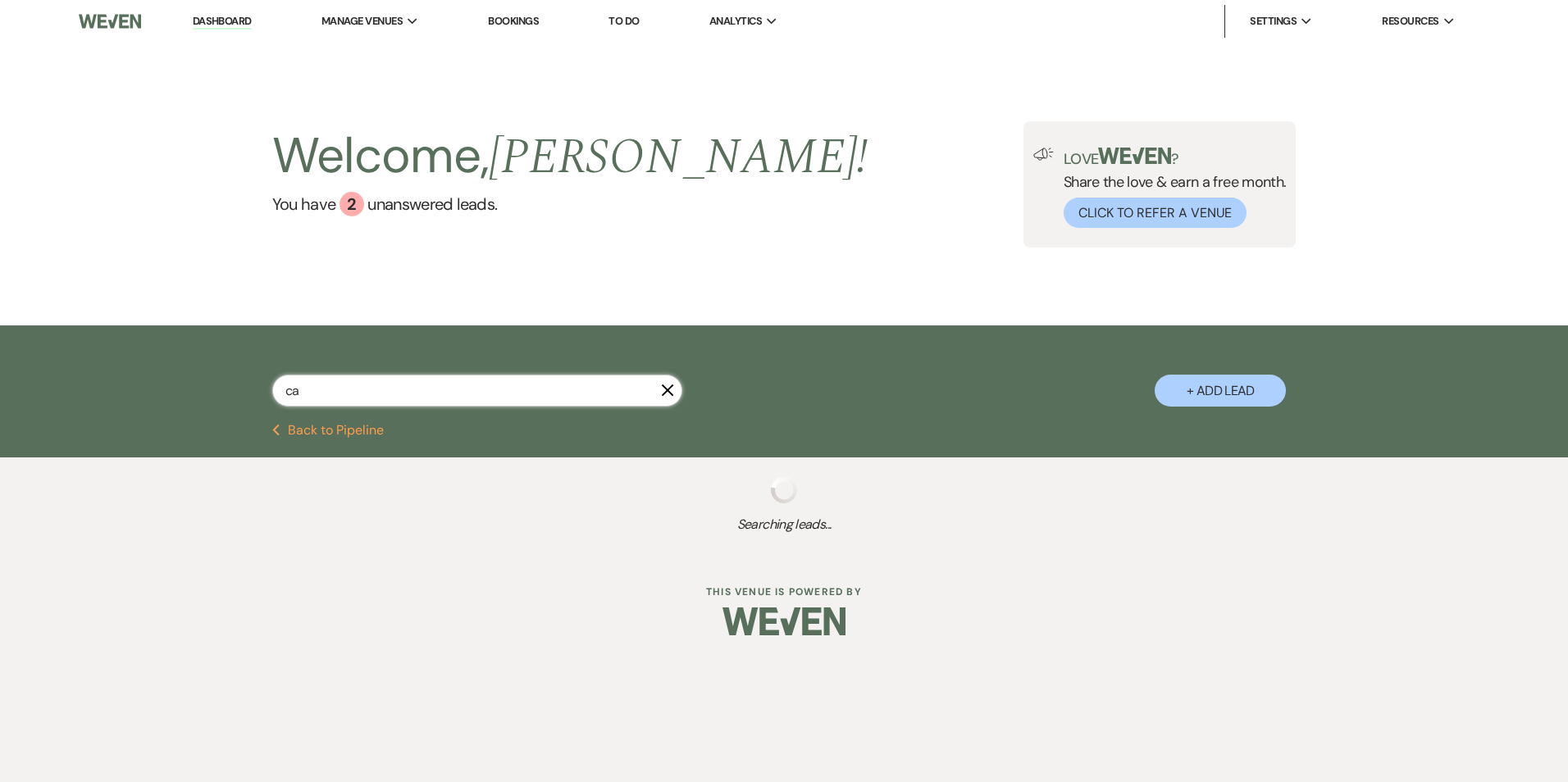
select select "8"
select select "5"
select select "8"
select select "7"
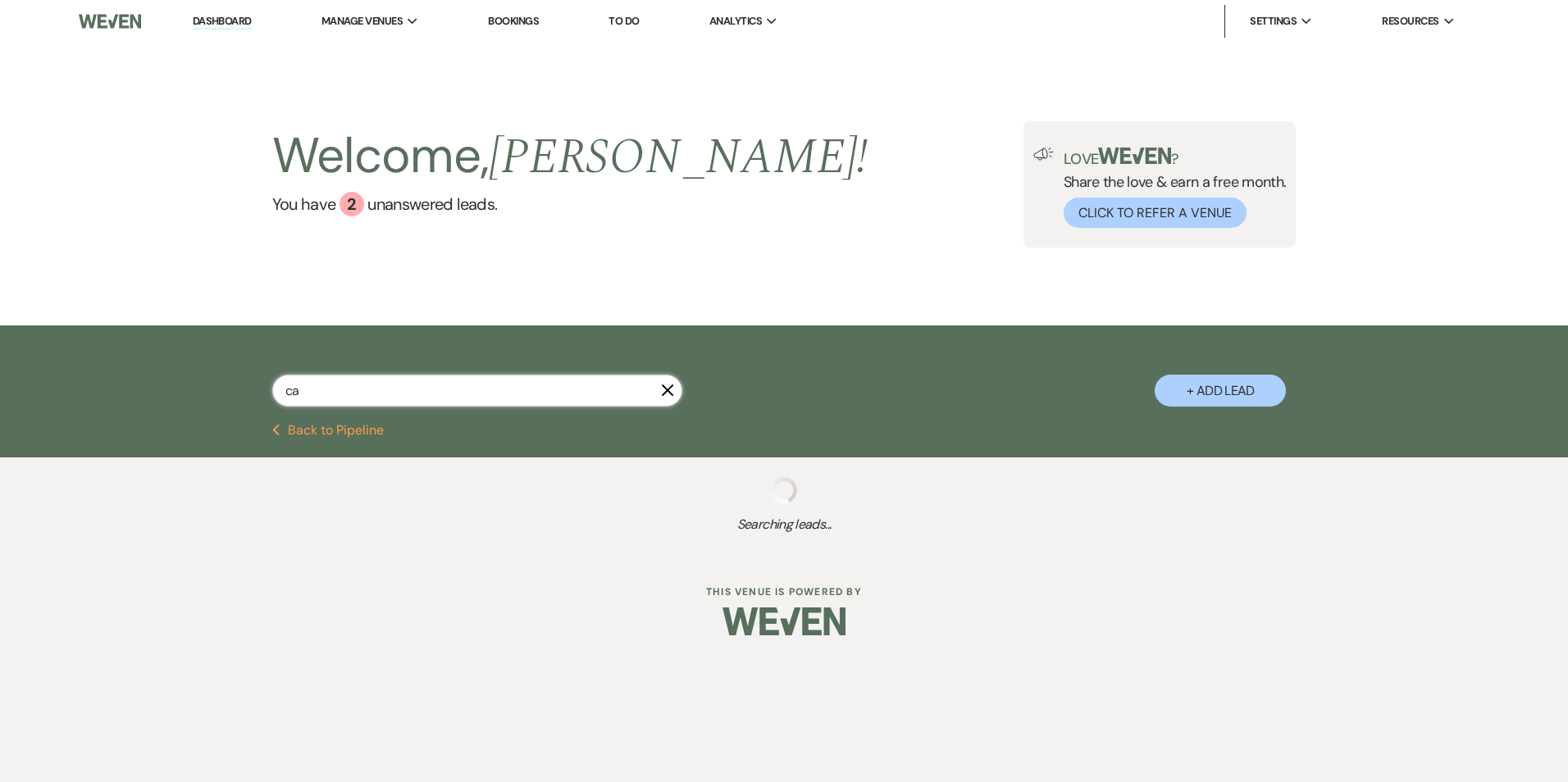
select select "8"
select select "5"
select select "8"
select select "3"
select select "8"
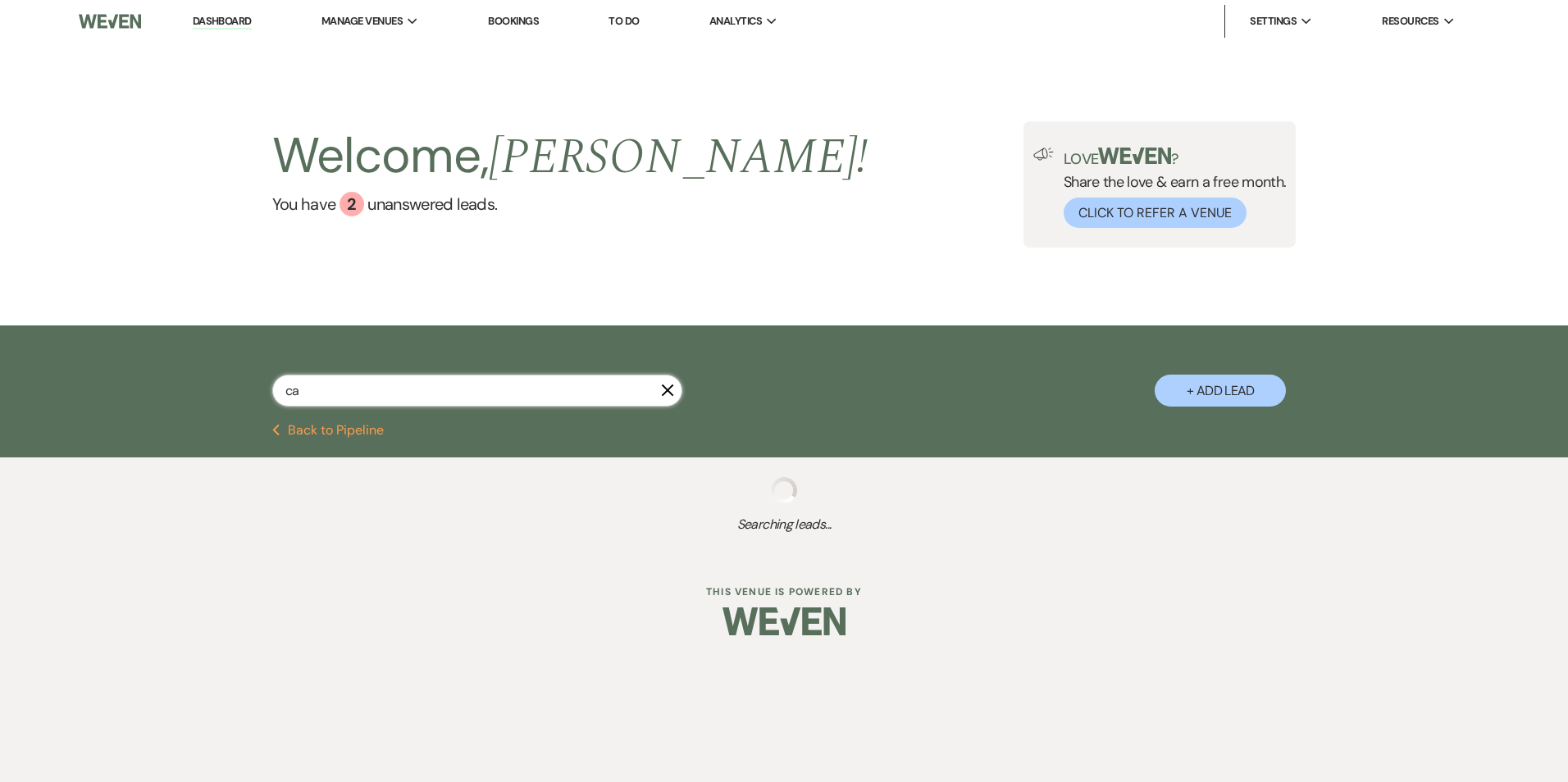
select select "5"
select select "8"
select select "6"
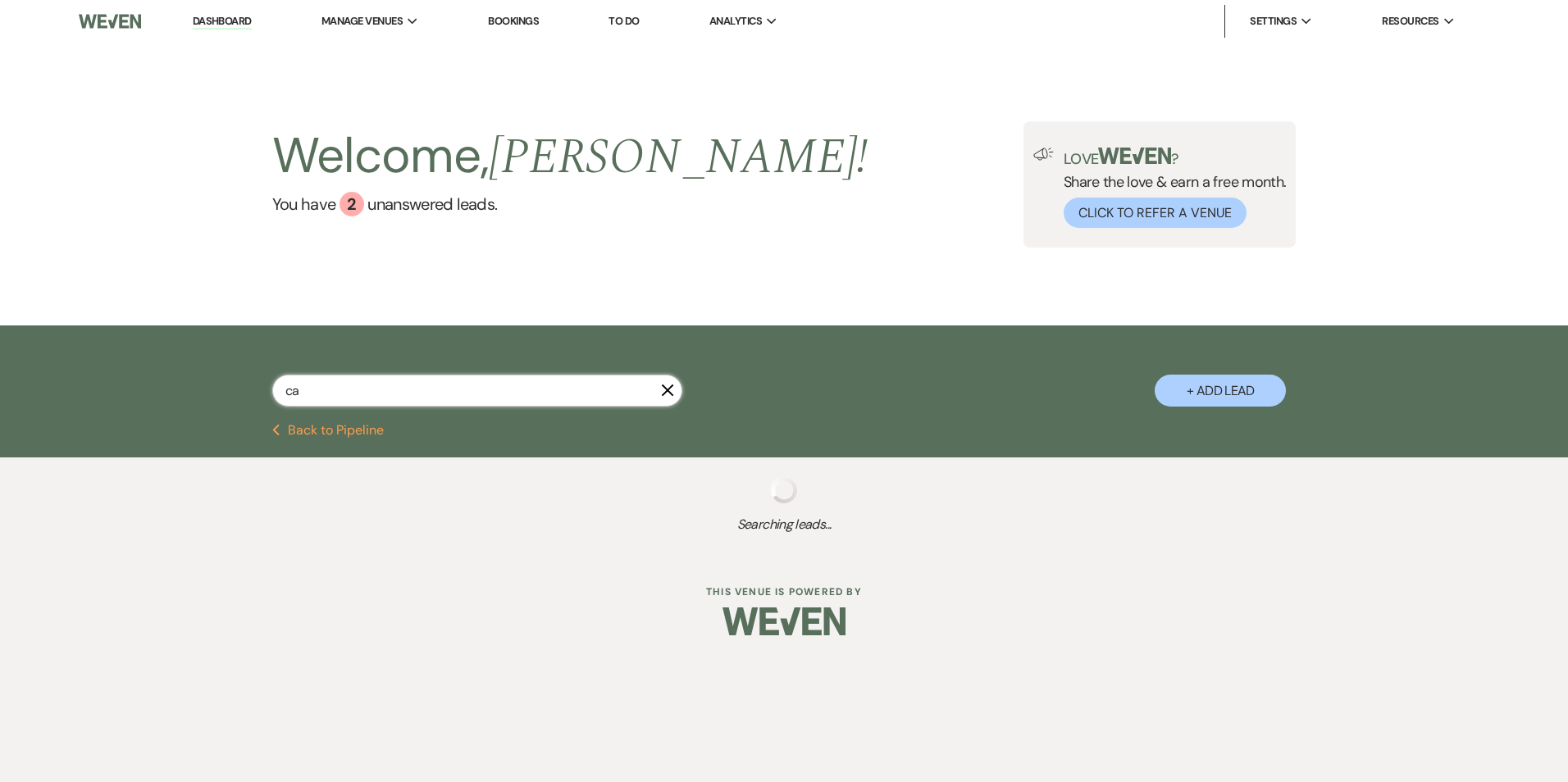
select select "8"
select select "6"
select select "8"
select select "6"
select select "8"
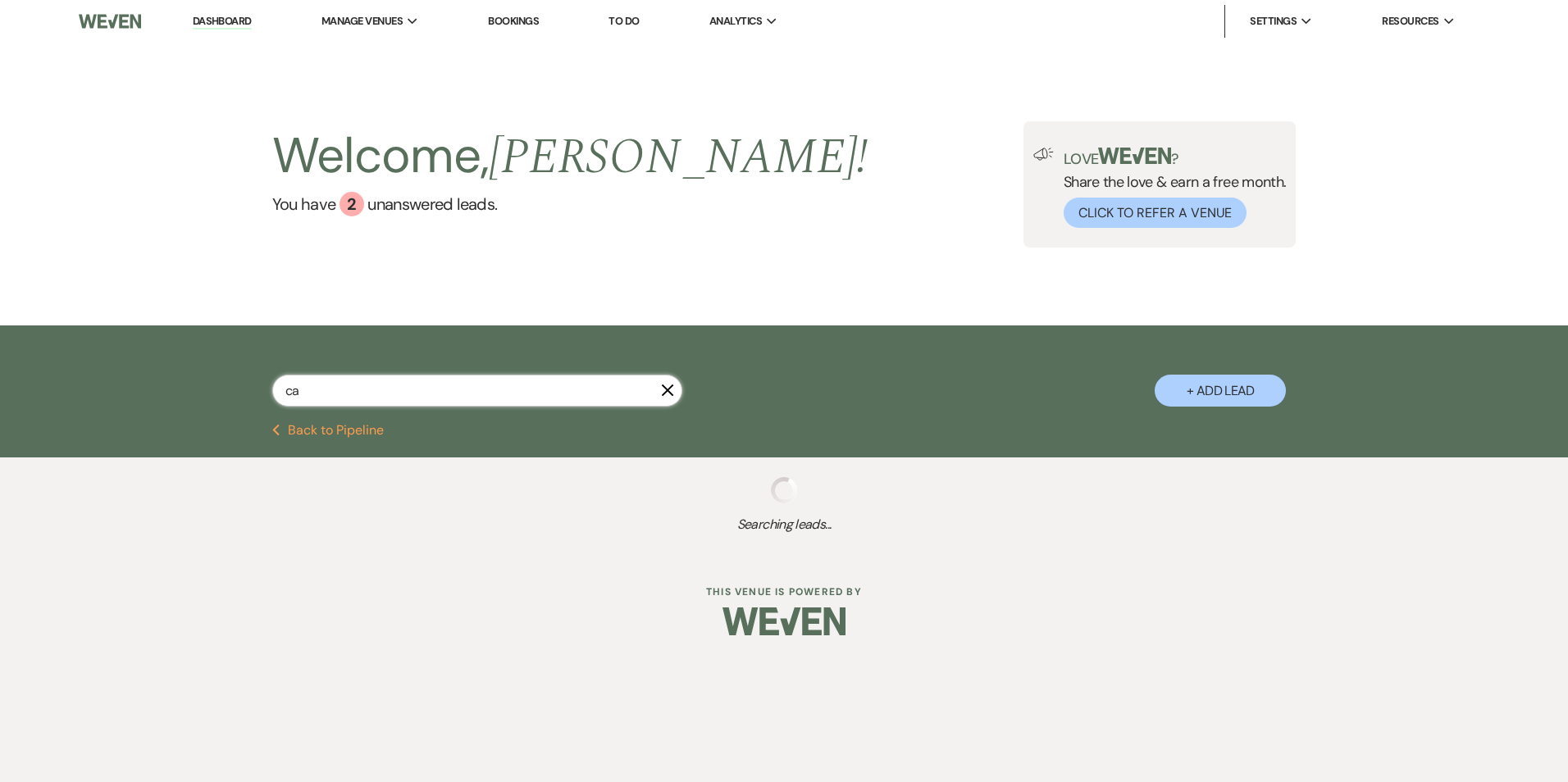
select select "3"
select select "8"
select select "6"
select select "8"
select select "5"
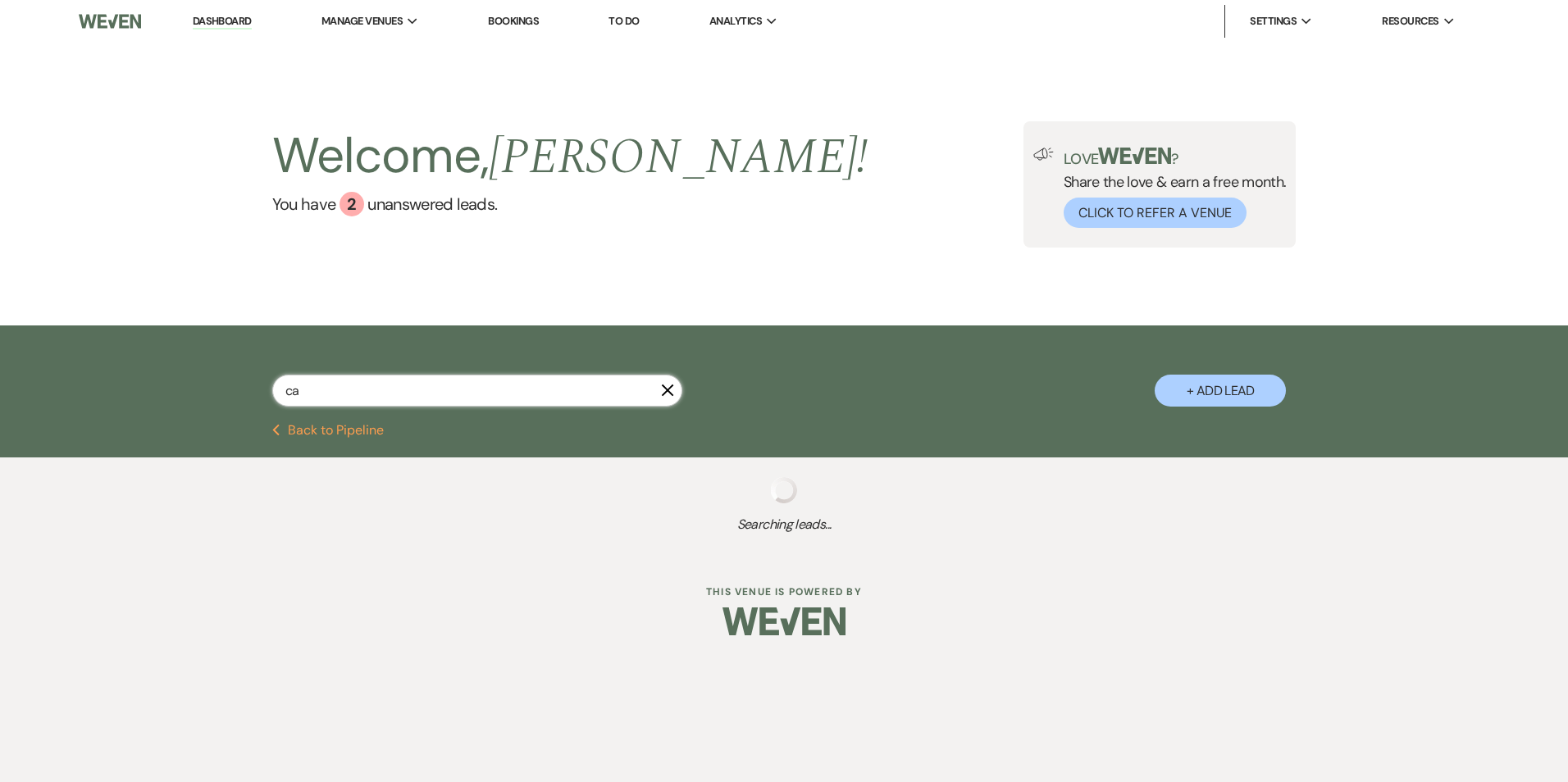
select select "8"
select select "3"
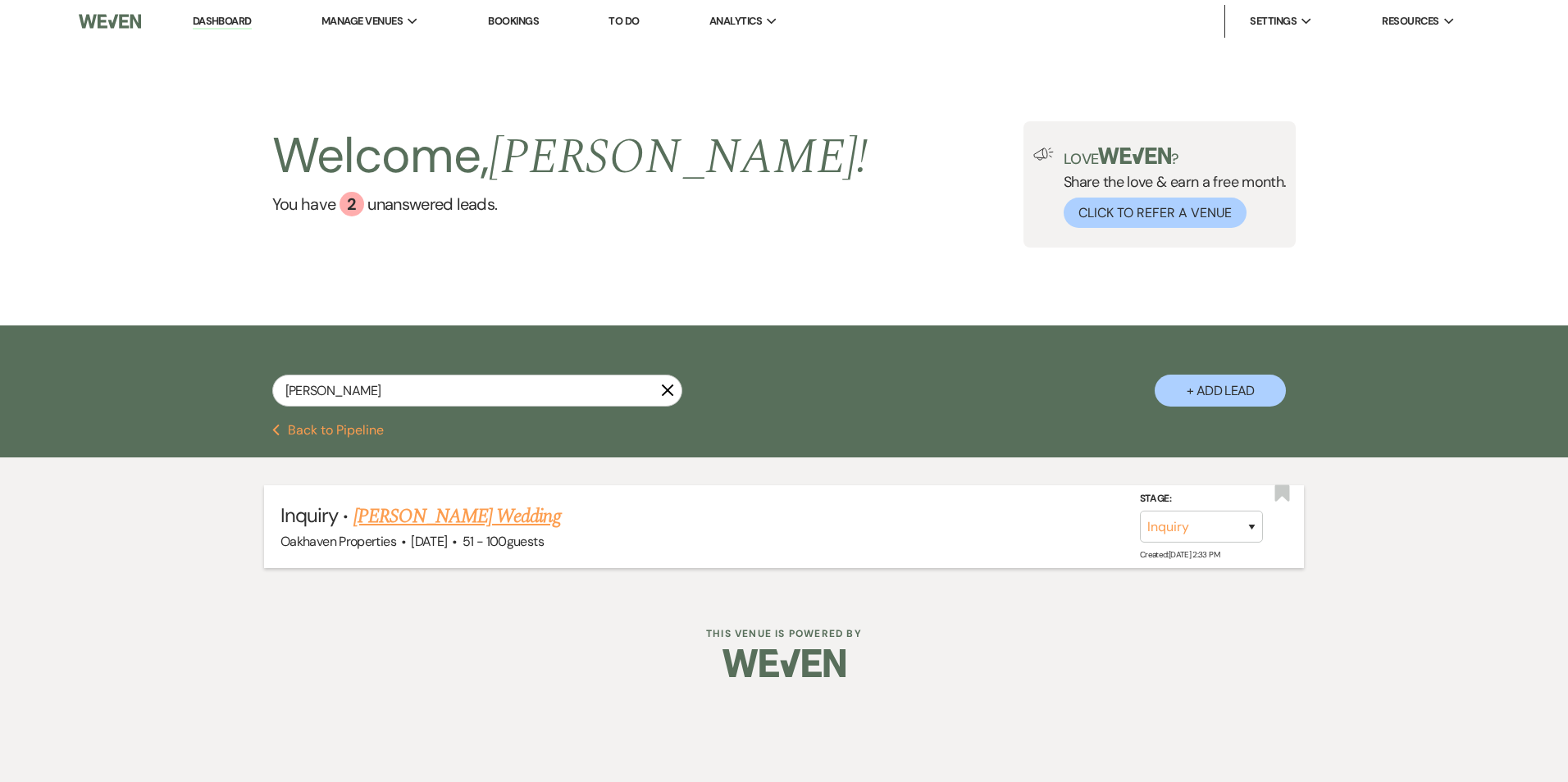
click at [474, 519] on link "[PERSON_NAME] Wedding" at bounding box center [457, 517] width 208 height 30
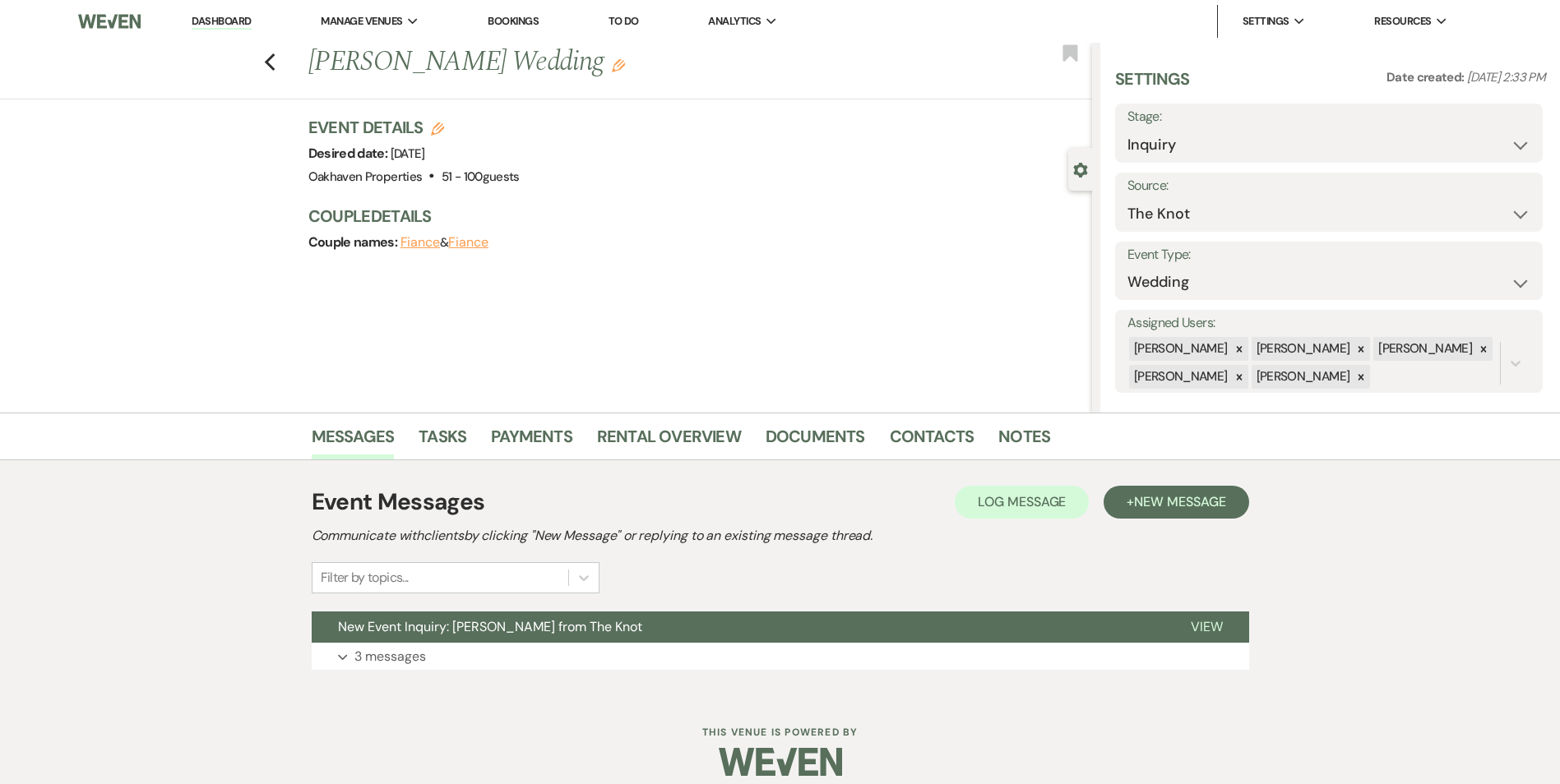
click at [223, 18] on link "Dashboard" at bounding box center [221, 22] width 60 height 15
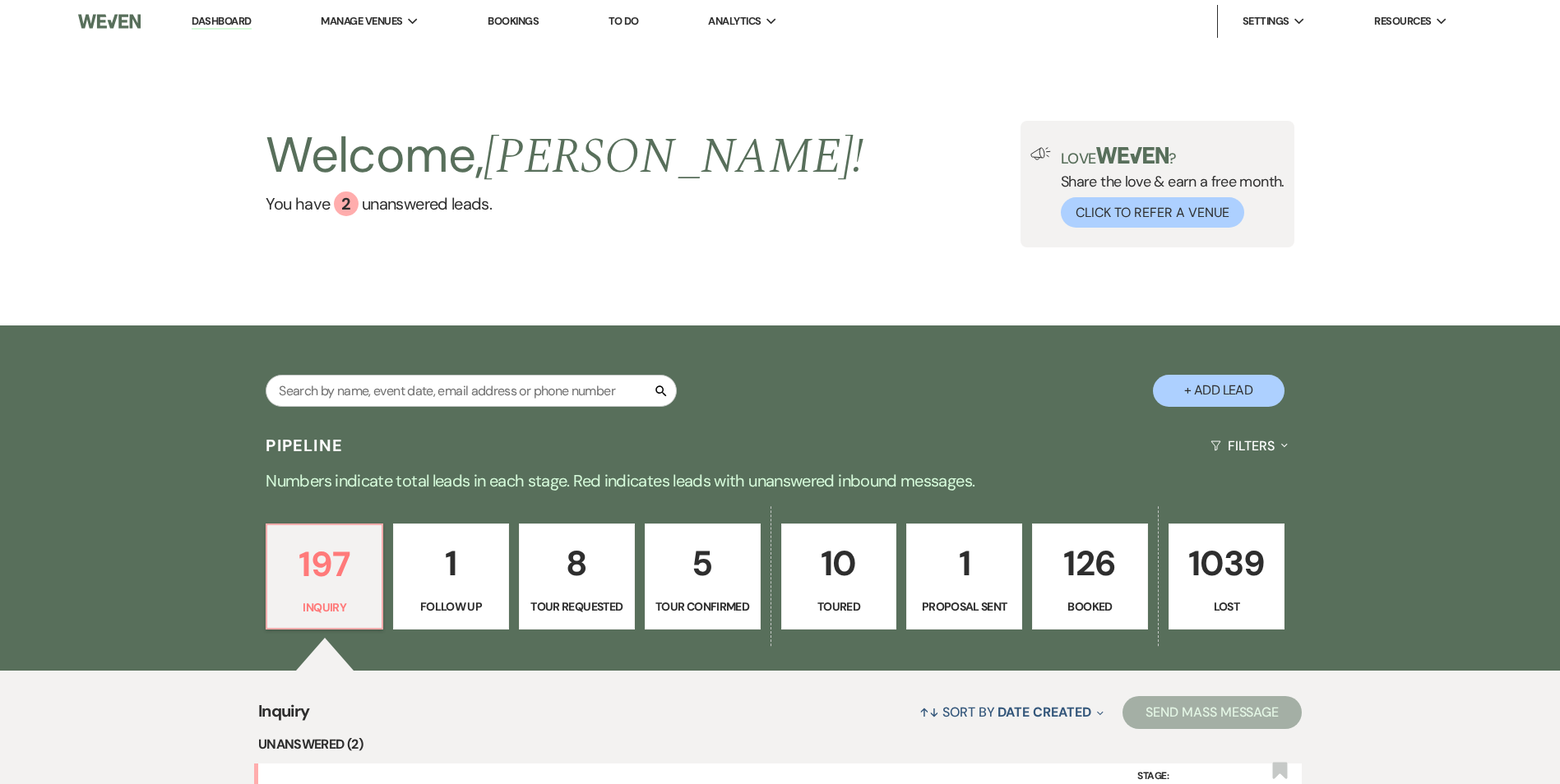
click at [863, 568] on p "10" at bounding box center [839, 563] width 94 height 55
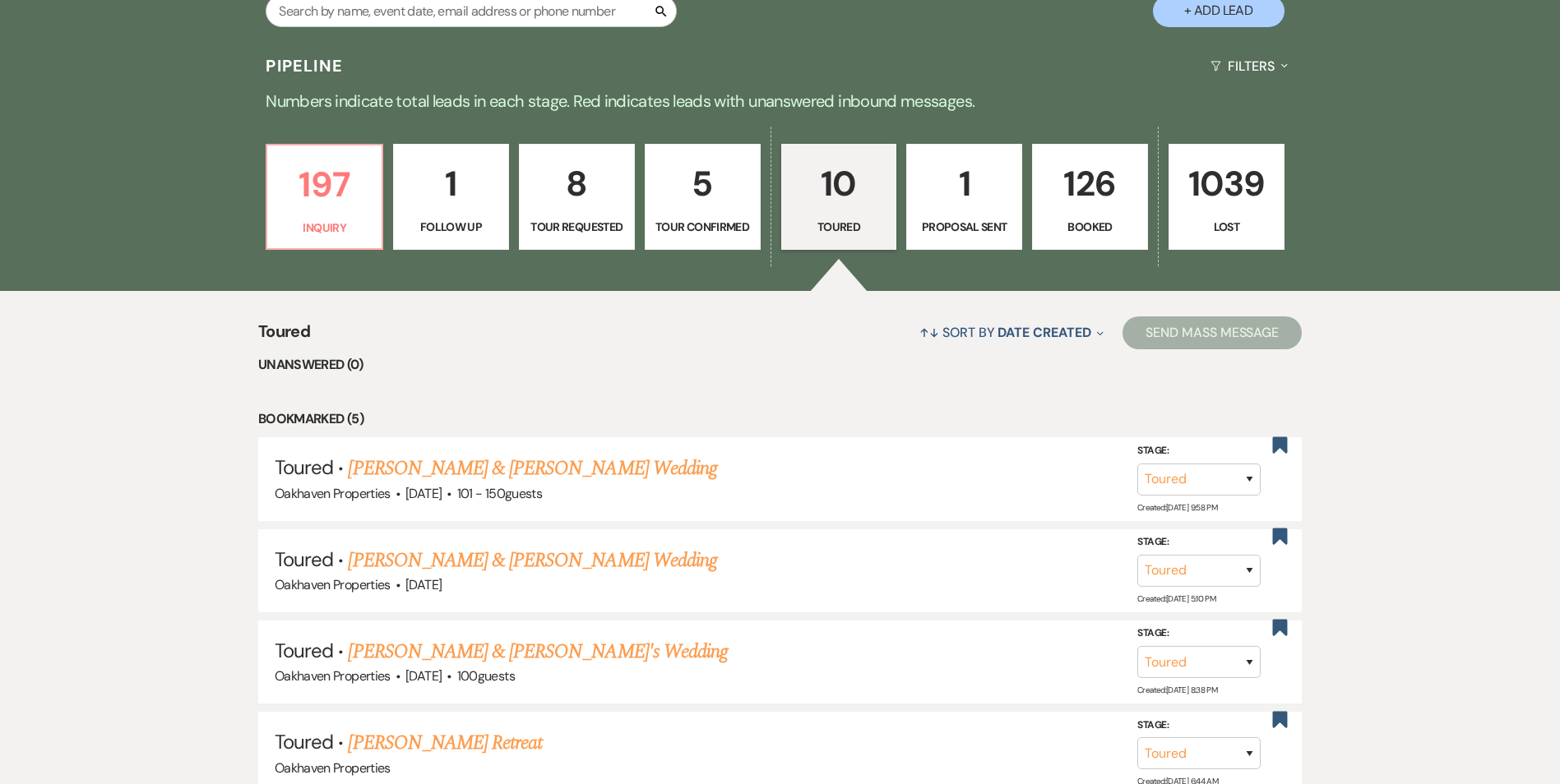
scroll to position [411, 0]
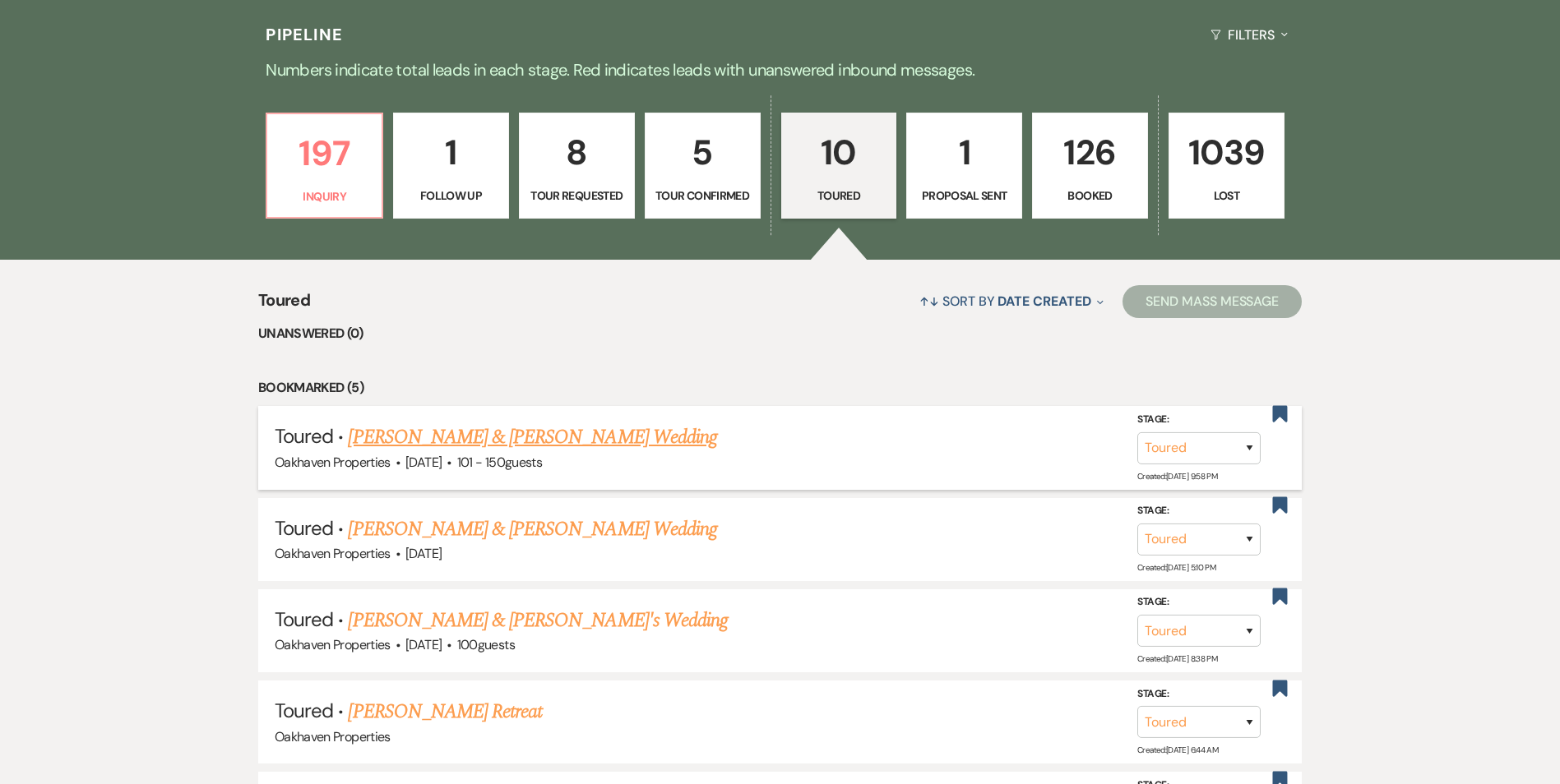
click at [414, 430] on link "Liz Watson & Will Marsh's Wedding" at bounding box center [532, 437] width 368 height 30
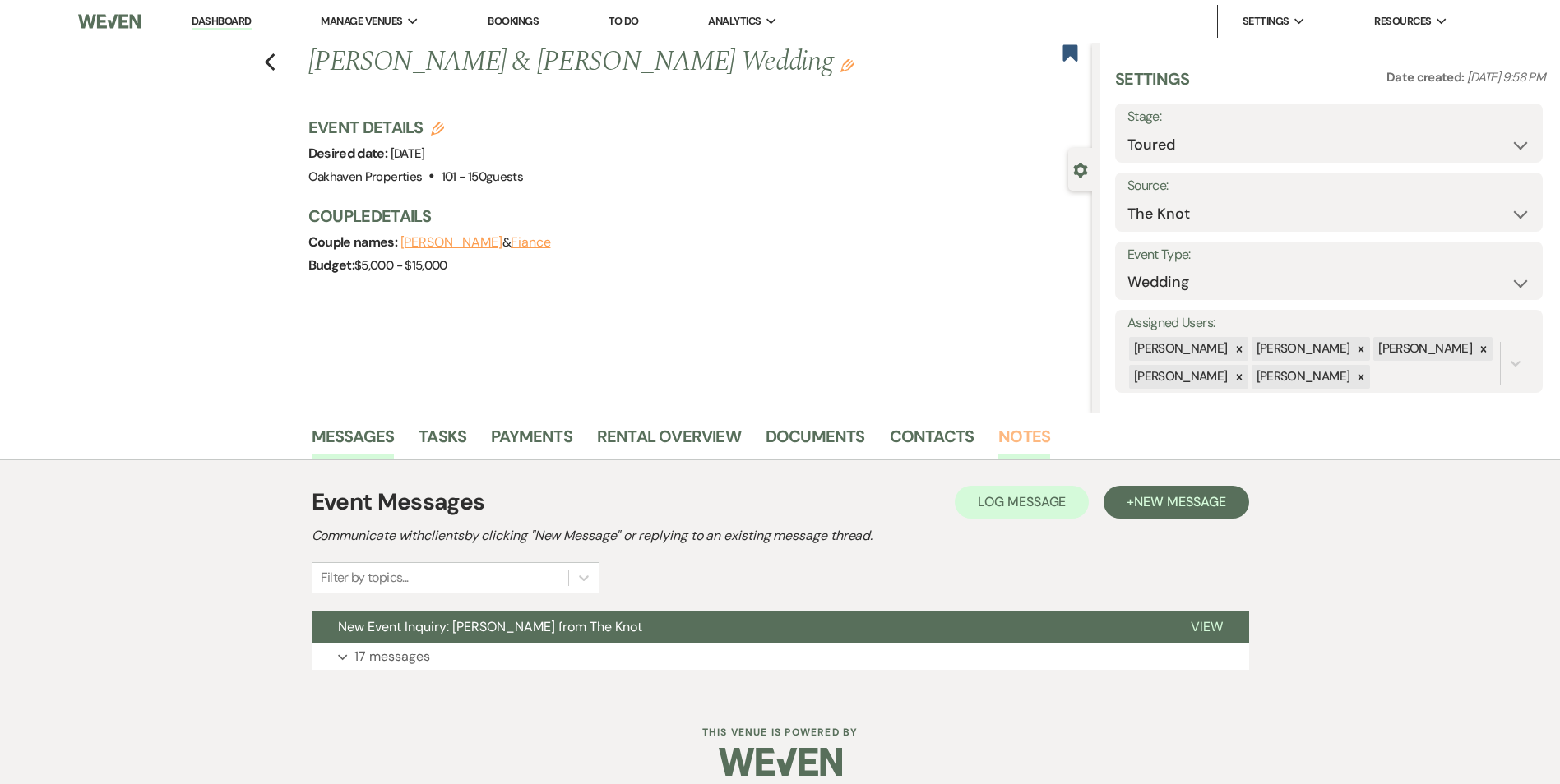
drag, startPoint x: 1042, startPoint y: 437, endPoint x: 1022, endPoint y: 448, distance: 22.8
click at [1041, 437] on link "Notes" at bounding box center [1025, 442] width 52 height 37
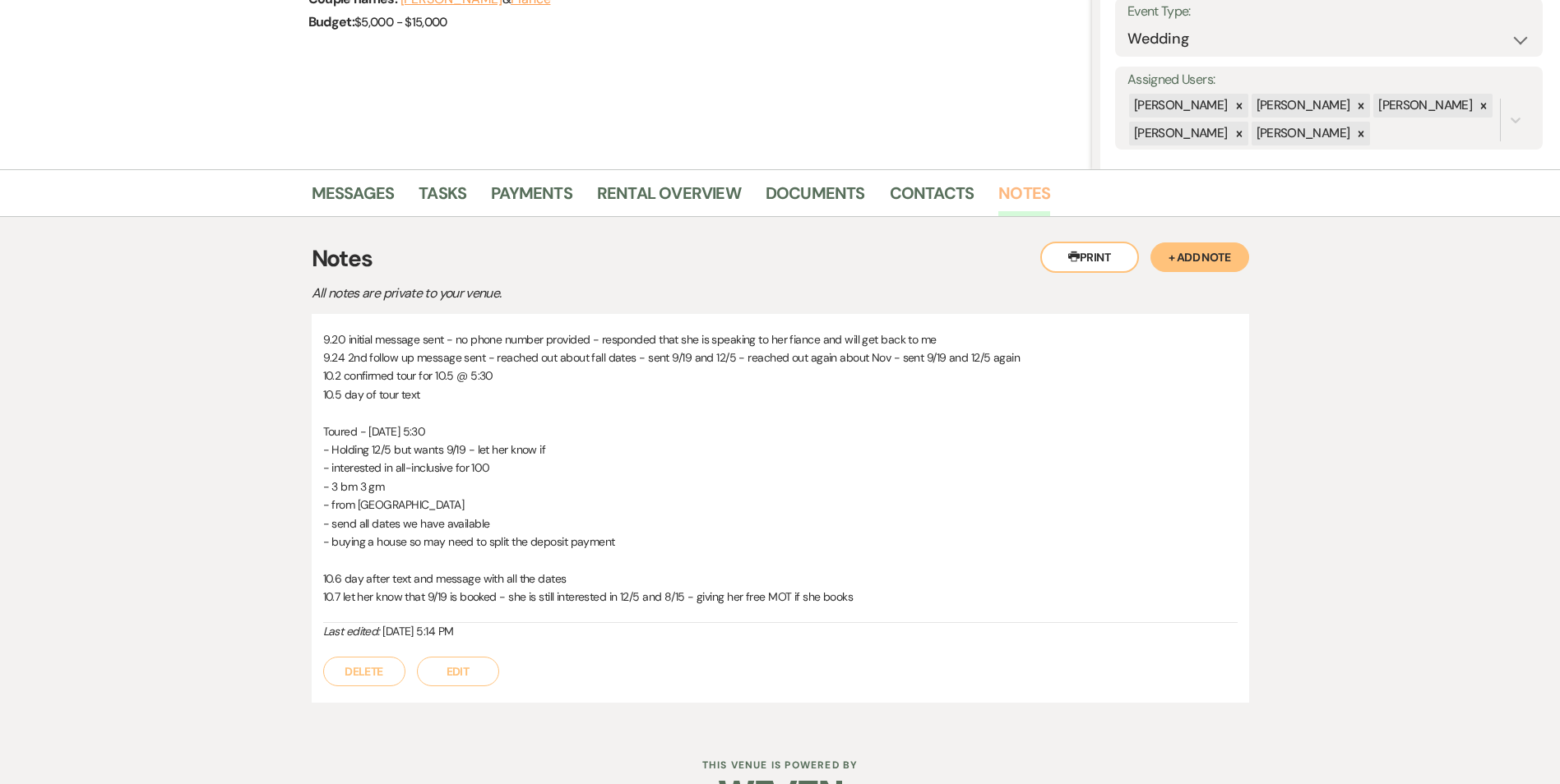
scroll to position [247, 0]
click at [1200, 243] on button "+ Add Note" at bounding box center [1200, 254] width 99 height 30
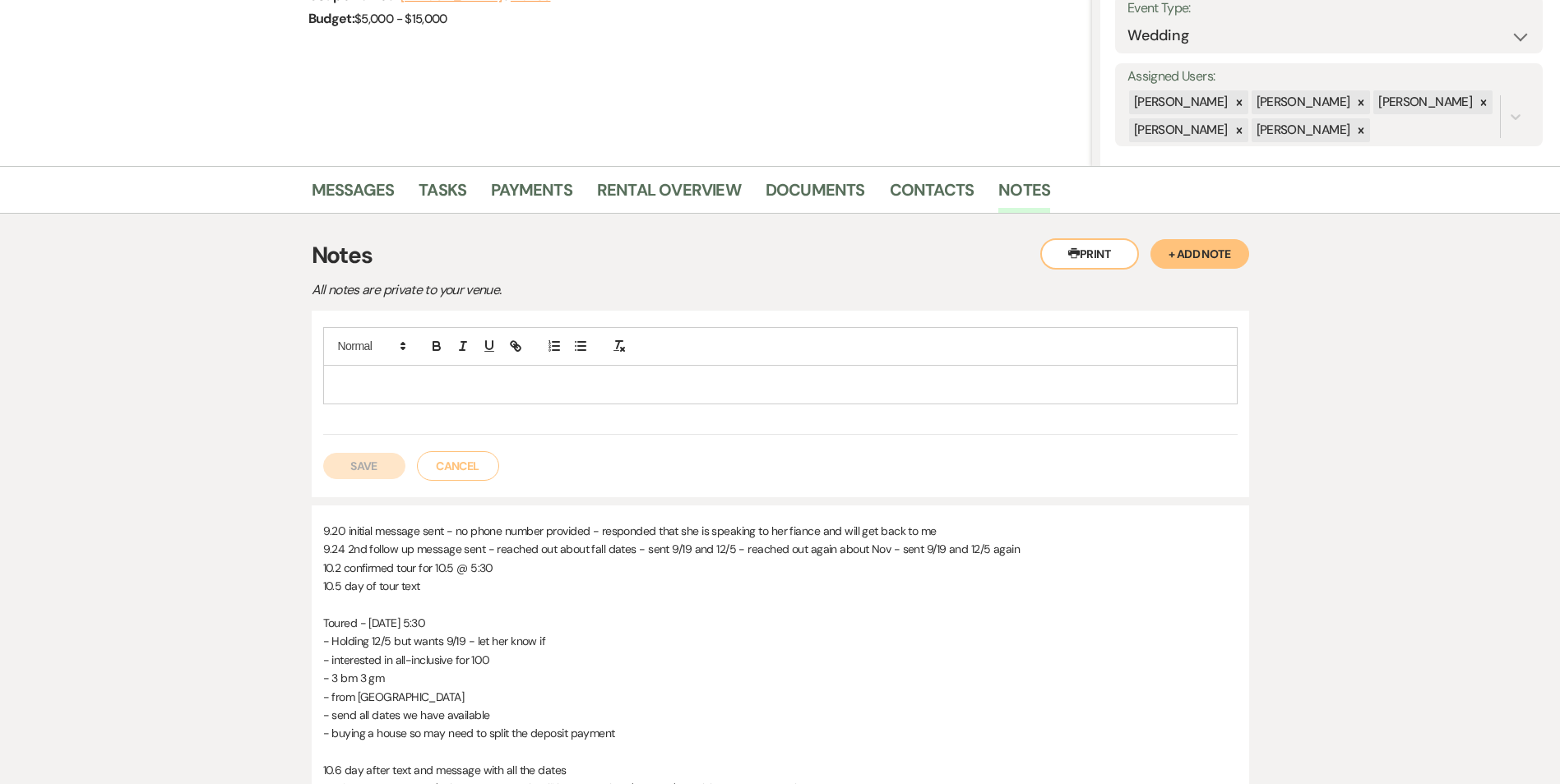
click at [523, 367] on div at bounding box center [780, 384] width 913 height 37
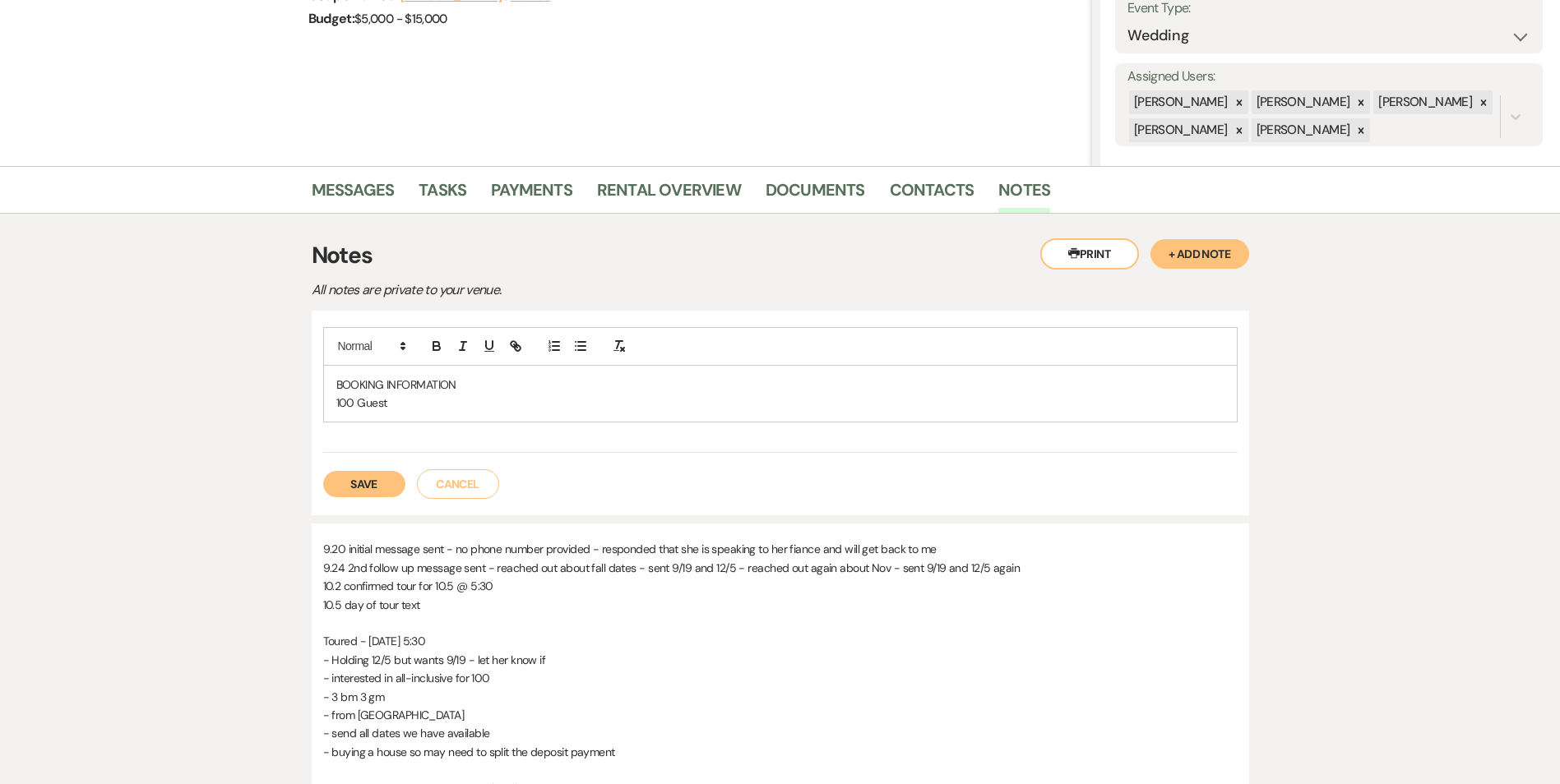
click at [509, 387] on p "BOOKING INFORMATION" at bounding box center [780, 384] width 888 height 18
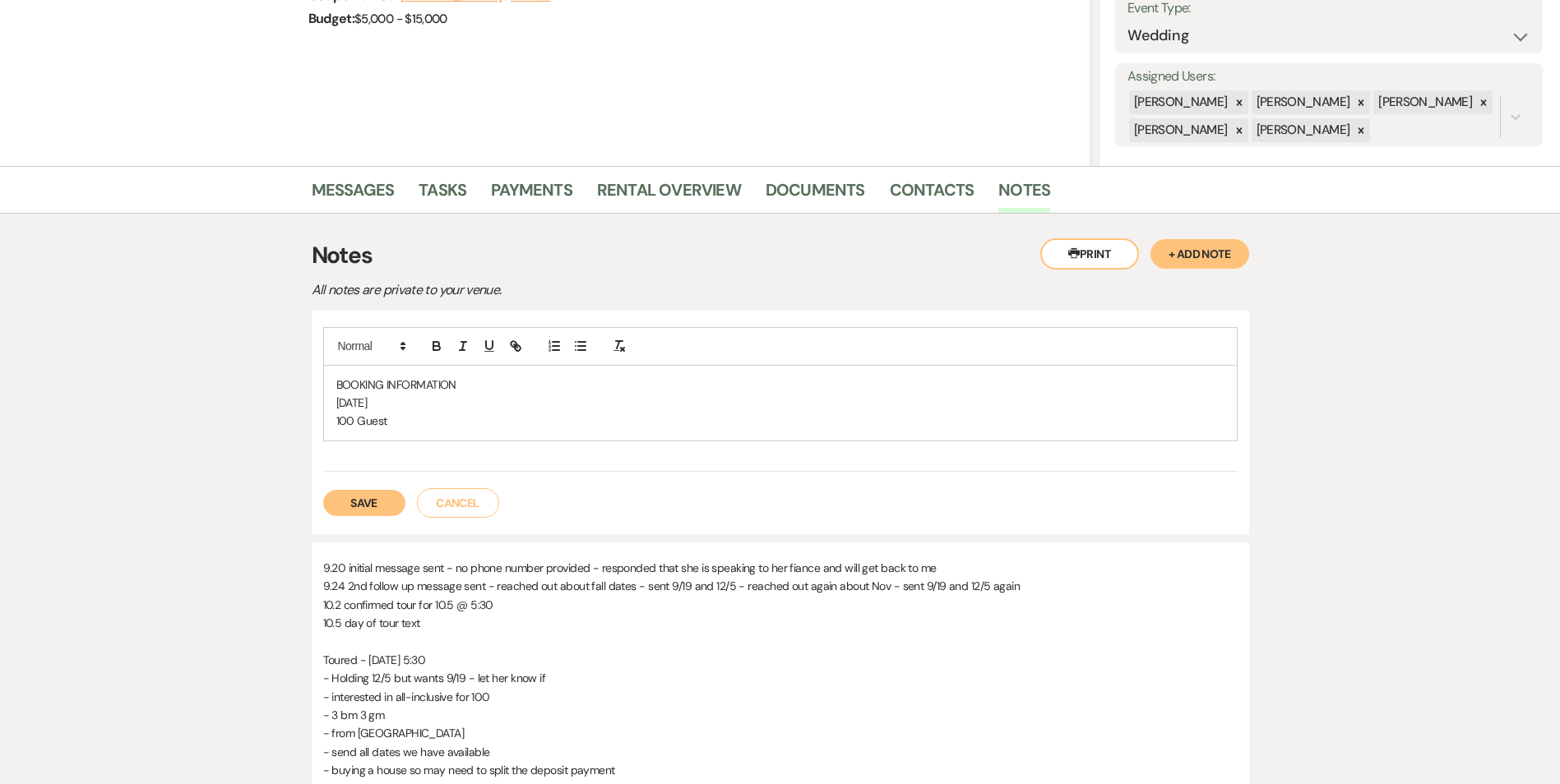
click at [415, 411] on p "August 15, 2026" at bounding box center [780, 403] width 888 height 18
click at [414, 416] on p "100 Guest" at bounding box center [780, 421] width 888 height 18
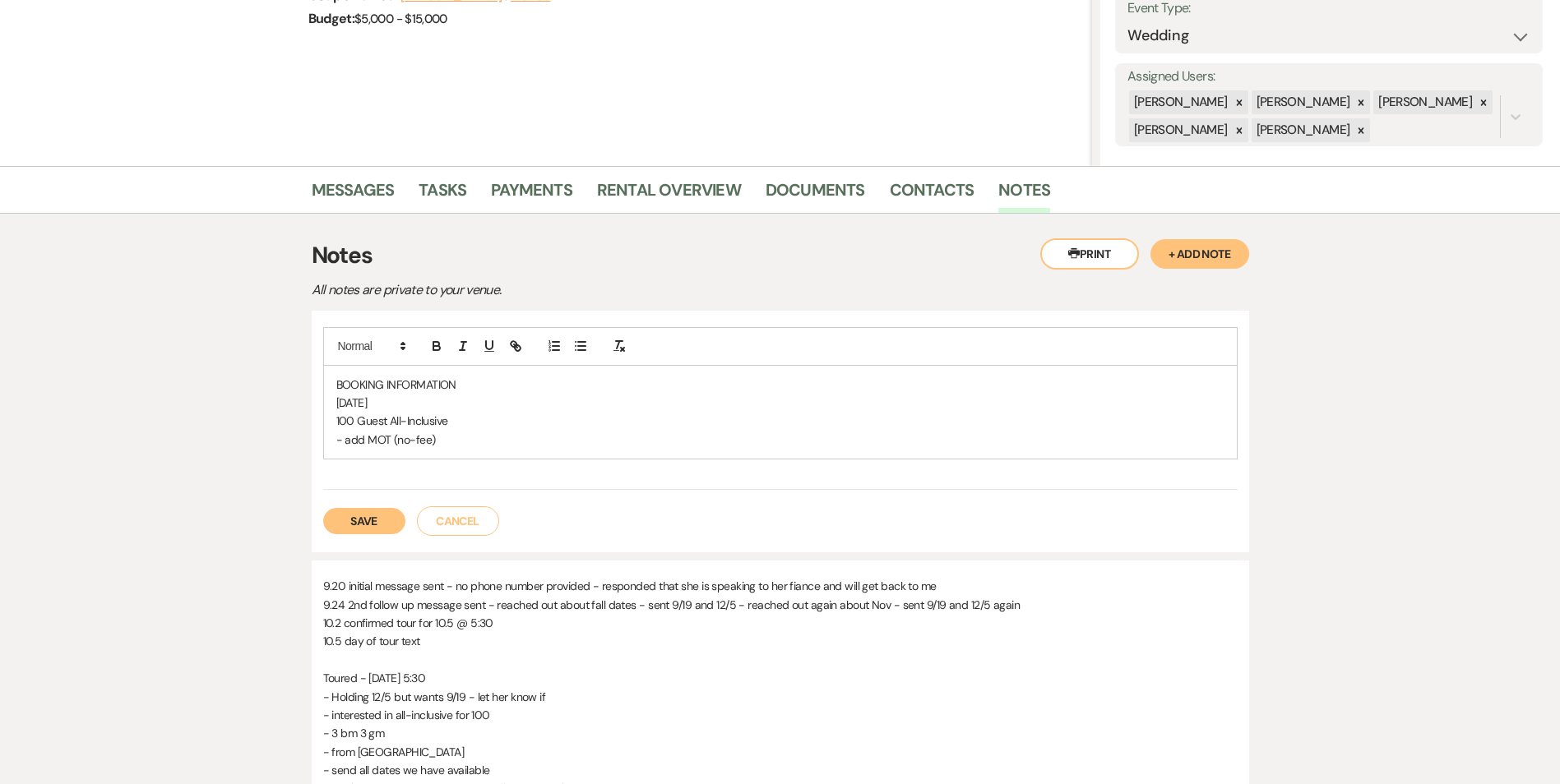
click at [545, 429] on p "100 Guest All-Inclusive" at bounding box center [780, 421] width 888 height 18
click at [545, 422] on p "100 Guest All-Inclusive -" at bounding box center [780, 421] width 888 height 18
click at [521, 435] on p "- add MOT (no-fee)" at bounding box center [780, 439] width 888 height 18
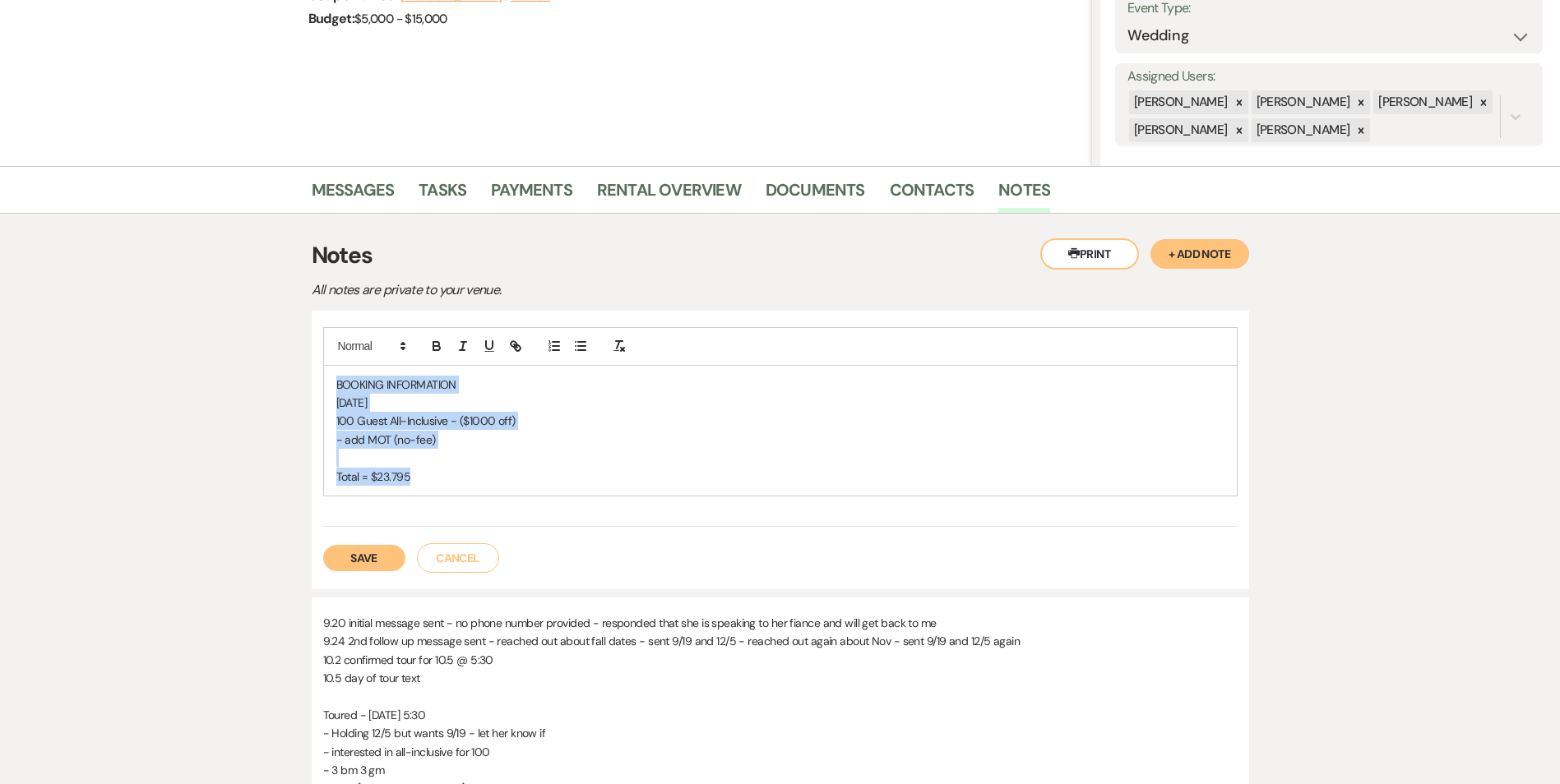
drag, startPoint x: 413, startPoint y: 483, endPoint x: 318, endPoint y: 365, distance: 151.5
click at [316, 365] on div "BOOKING INFORMATION August 15, 2026 100 Guest All-Inclusive - ($1000 off) - add…" at bounding box center [780, 450] width 938 height 279
click at [431, 355] on button "button" at bounding box center [436, 346] width 23 height 20
click at [634, 410] on p "August 15, 2026" at bounding box center [780, 403] width 888 height 18
click at [359, 556] on button "Save" at bounding box center [364, 557] width 83 height 26
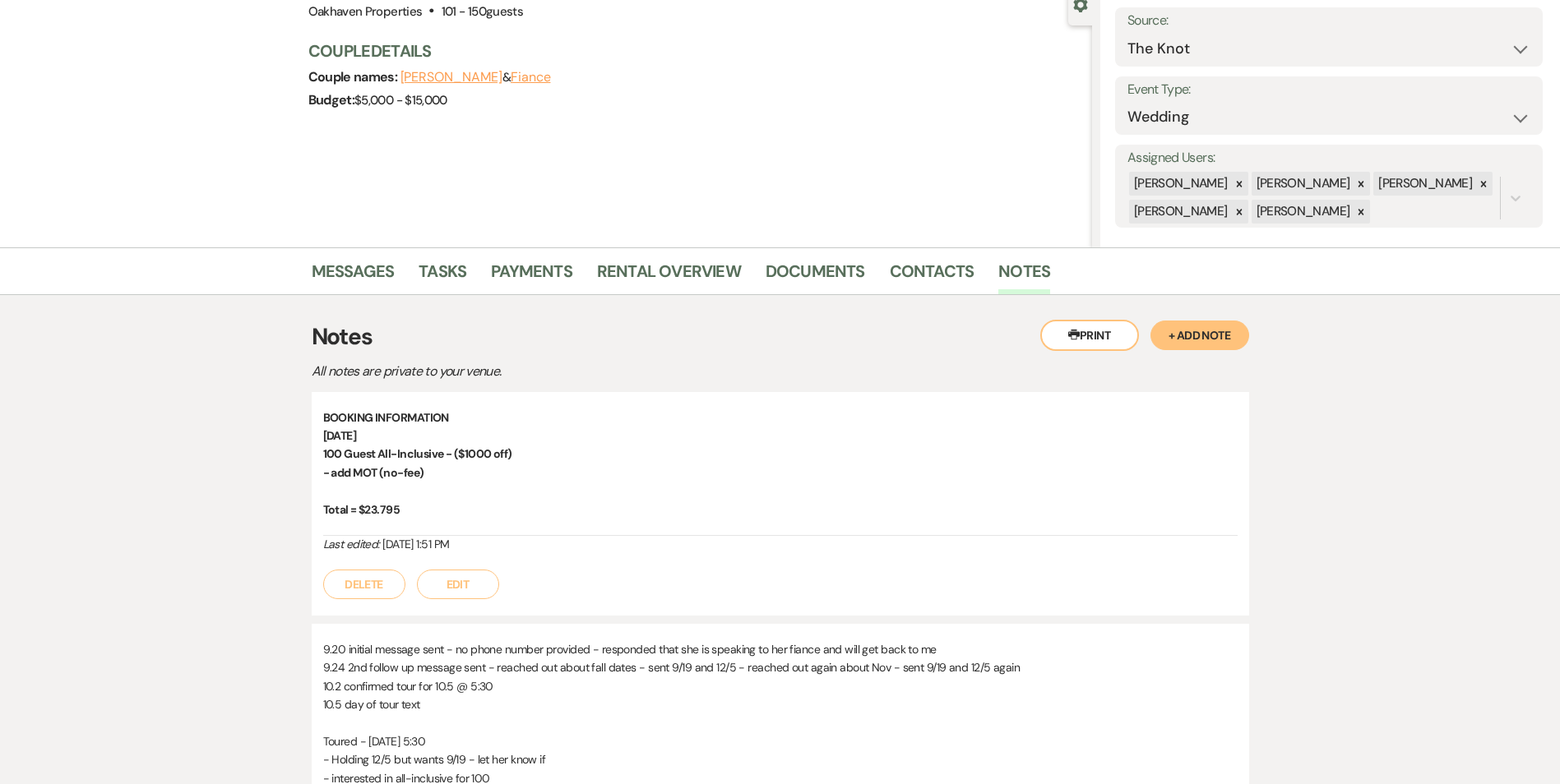
scroll to position [164, 0]
drag, startPoint x: 431, startPoint y: 475, endPoint x: 309, endPoint y: 410, distance: 138.2
click at [309, 410] on div "Messages Tasks Payments Rental Overview Documents Contacts Notes Printer Print …" at bounding box center [780, 643] width 1560 height 791
drag, startPoint x: 309, startPoint y: 410, endPoint x: 368, endPoint y: 425, distance: 60.9
copy div "BOOKING INFORMATION August 15, 2026 100 Guest All-Inclusive - ($1000 off) - add…"
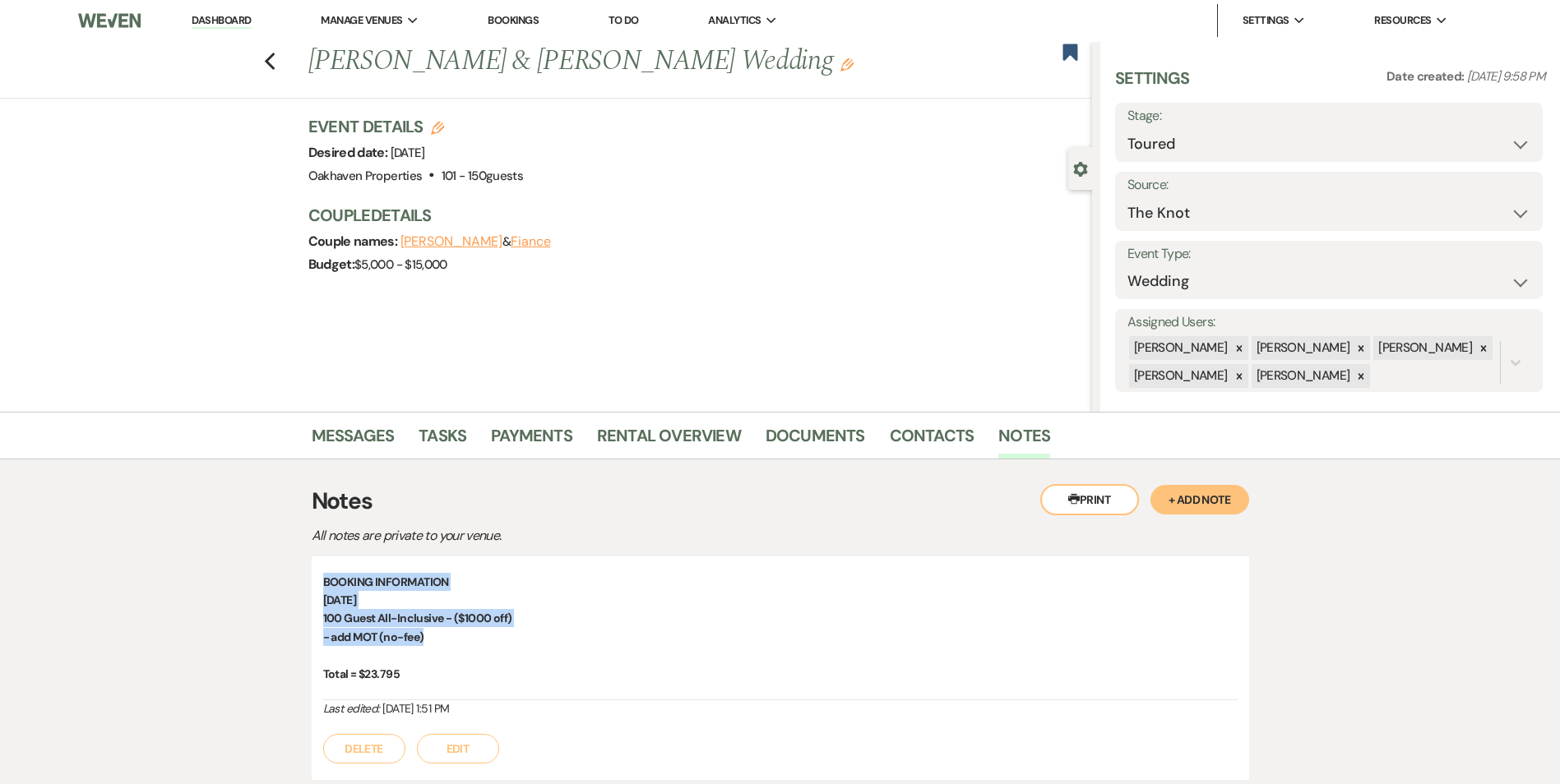
scroll to position [0, 0]
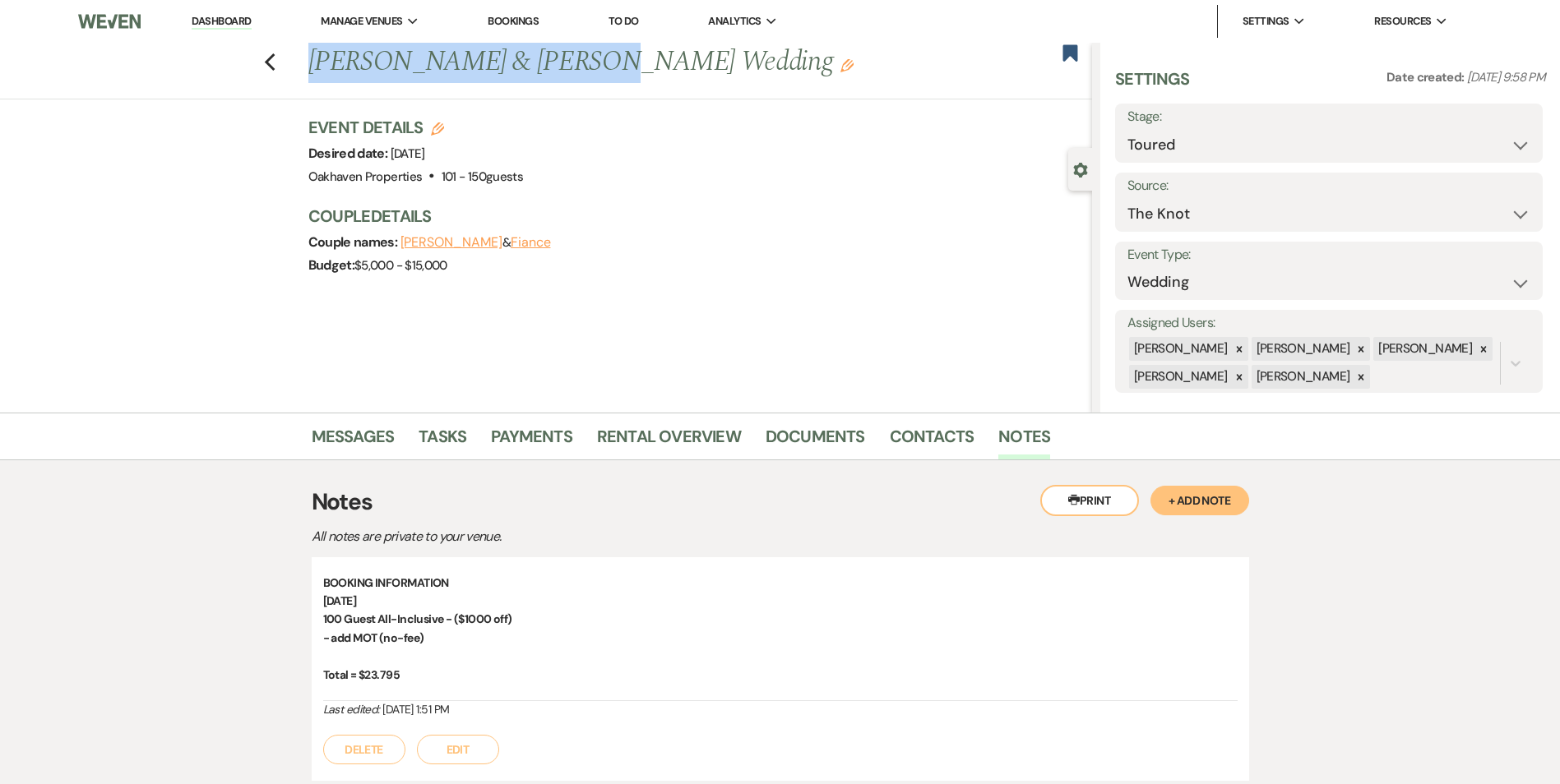
drag, startPoint x: 577, startPoint y: 63, endPoint x: 311, endPoint y: 71, distance: 266.1
click at [310, 71] on div "Previous Liz Watson & Will Marsh's Wedding Edit" at bounding box center [696, 62] width 792 height 39
copy h1 "Liz Watson & Will Marsh"
click at [1275, 131] on select "Inquiry Follow Up Tour Requested Tour Confirmed Toured Proposal Sent Booked Lost" at bounding box center [1328, 144] width 403 height 32
click at [1127, 129] on select "Inquiry Follow Up Tour Requested Tour Confirmed Toured Proposal Sent Booked Lost" at bounding box center [1328, 144] width 403 height 32
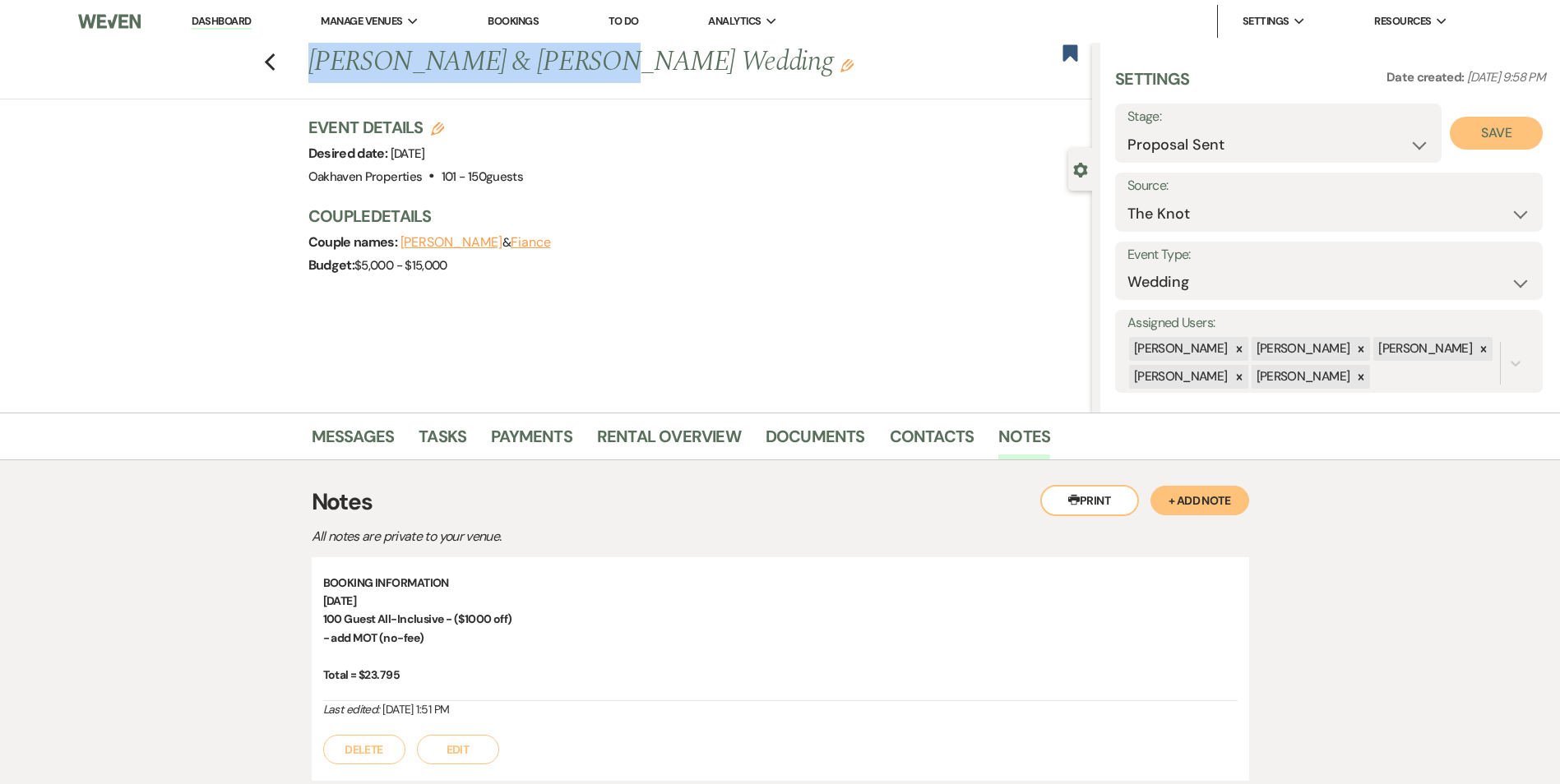
click at [1486, 132] on button "Save" at bounding box center [1497, 134] width 93 height 33
click at [275, 61] on use "button" at bounding box center [269, 62] width 11 height 18
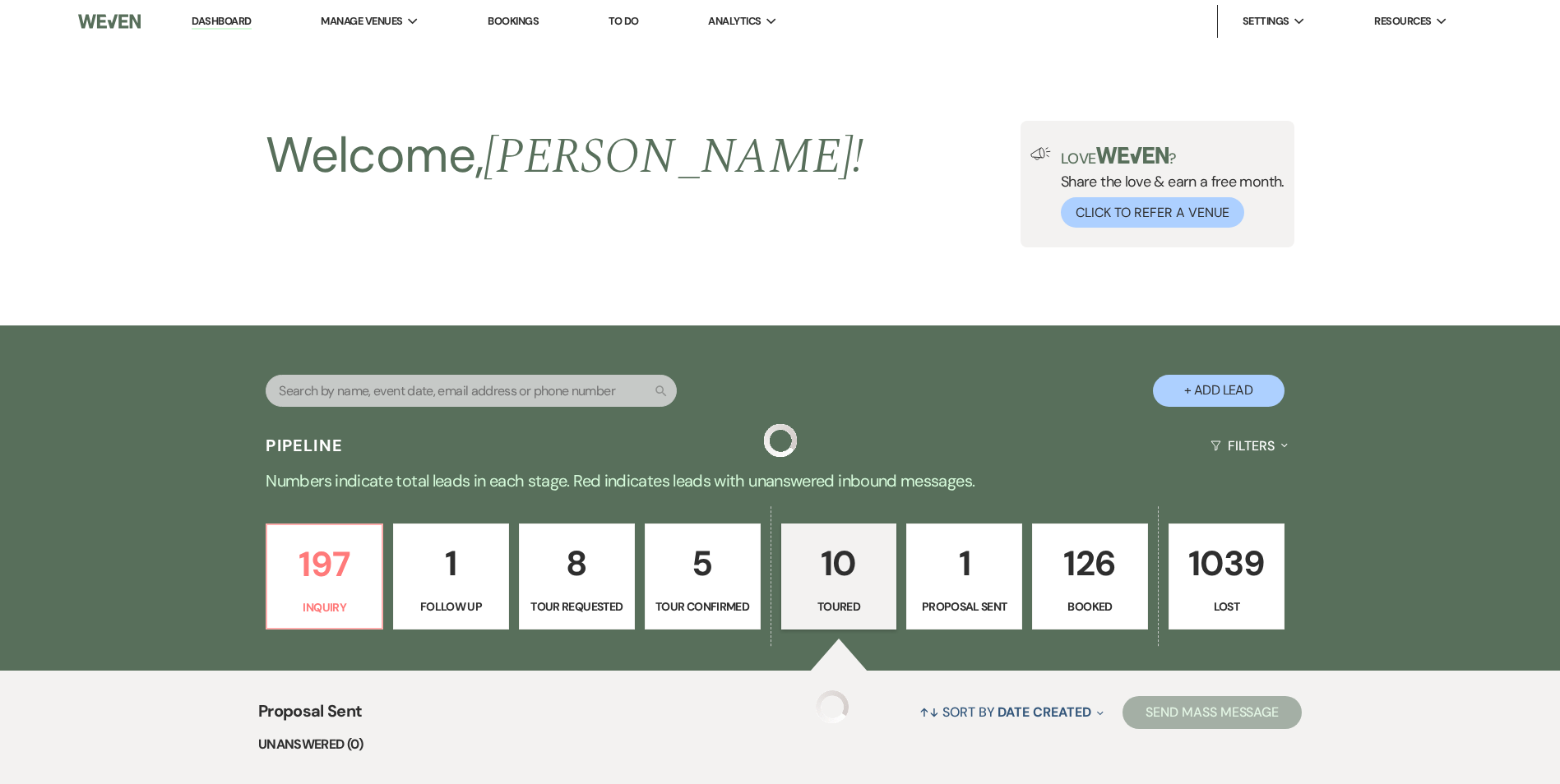
scroll to position [411, 0]
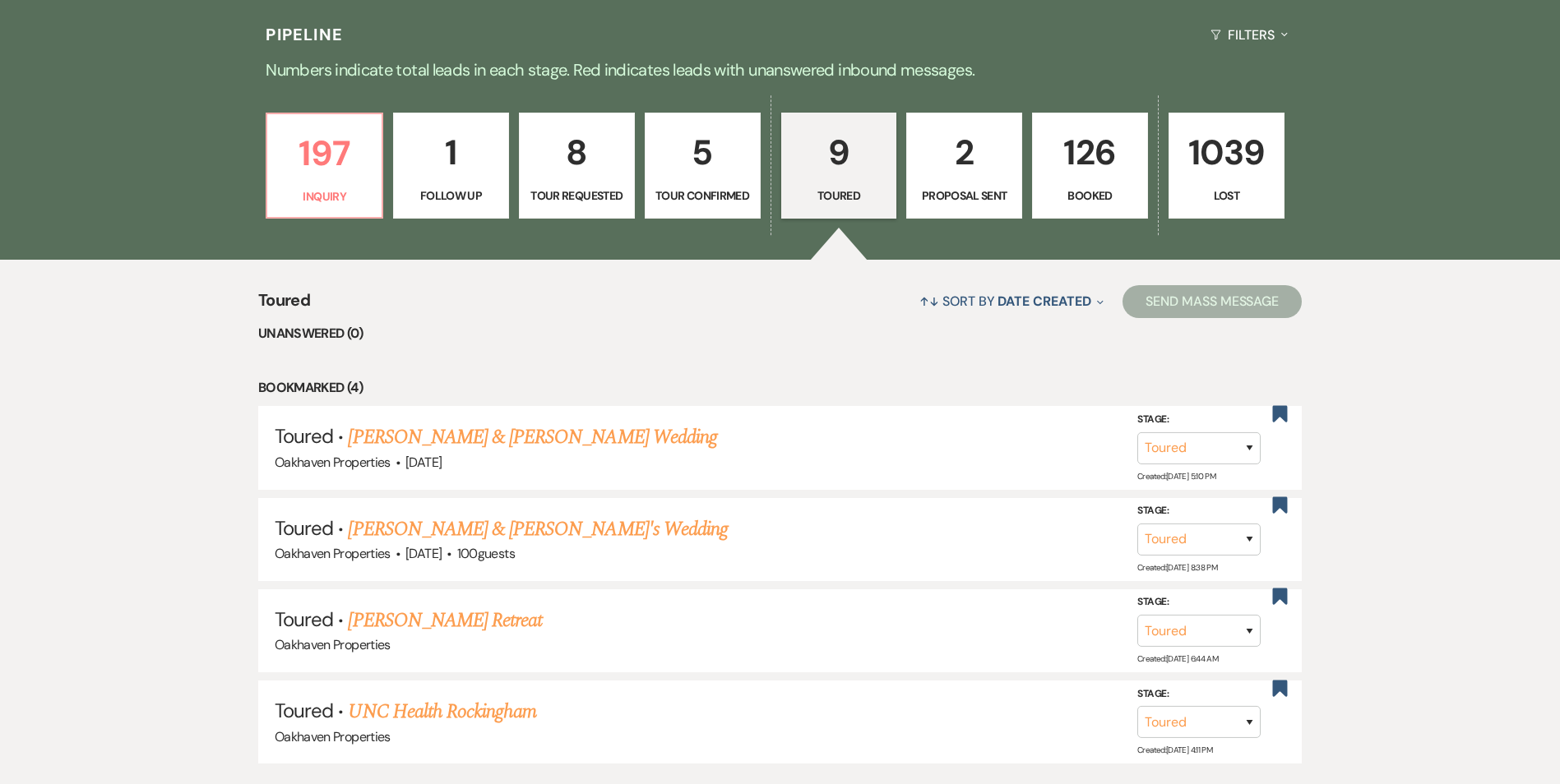
click at [955, 196] on p "Proposal Sent" at bounding box center [964, 195] width 94 height 18
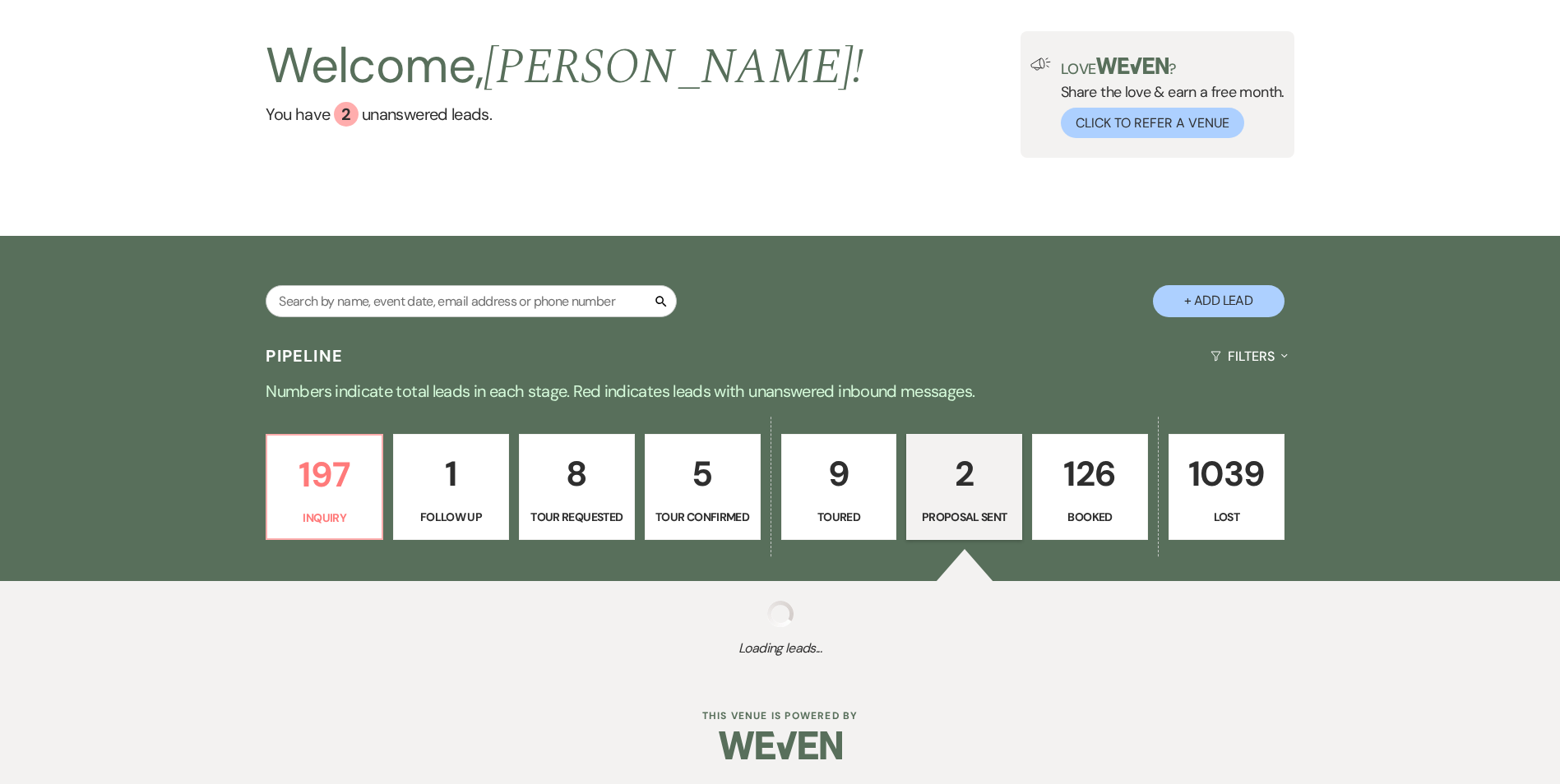
scroll to position [396, 0]
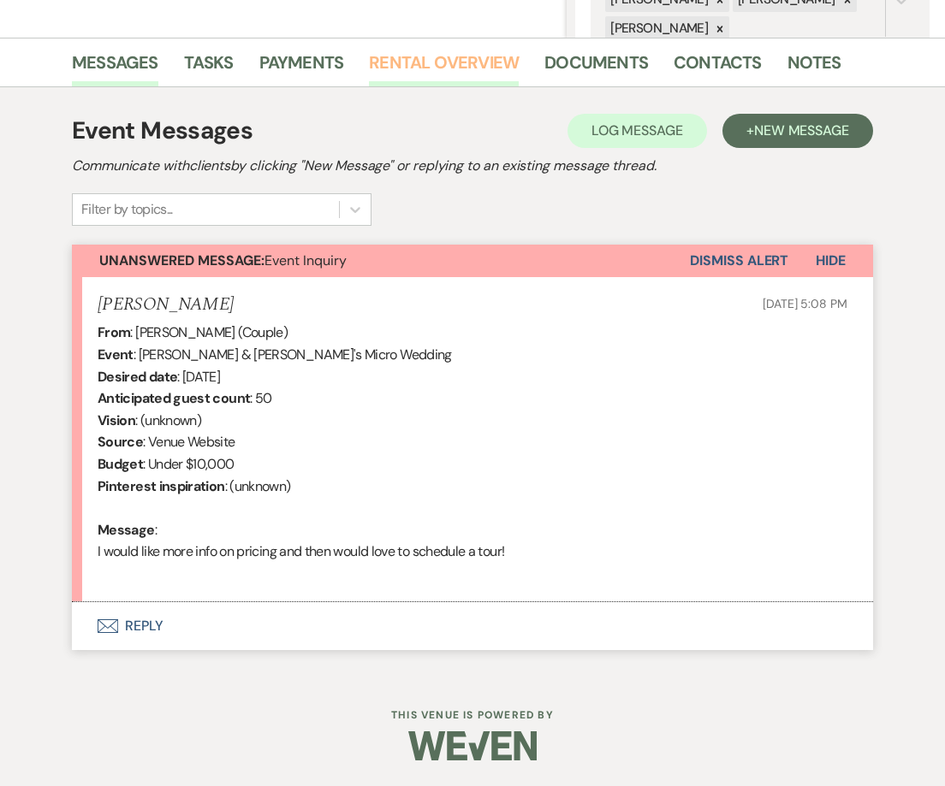
scroll to position [43, 0]
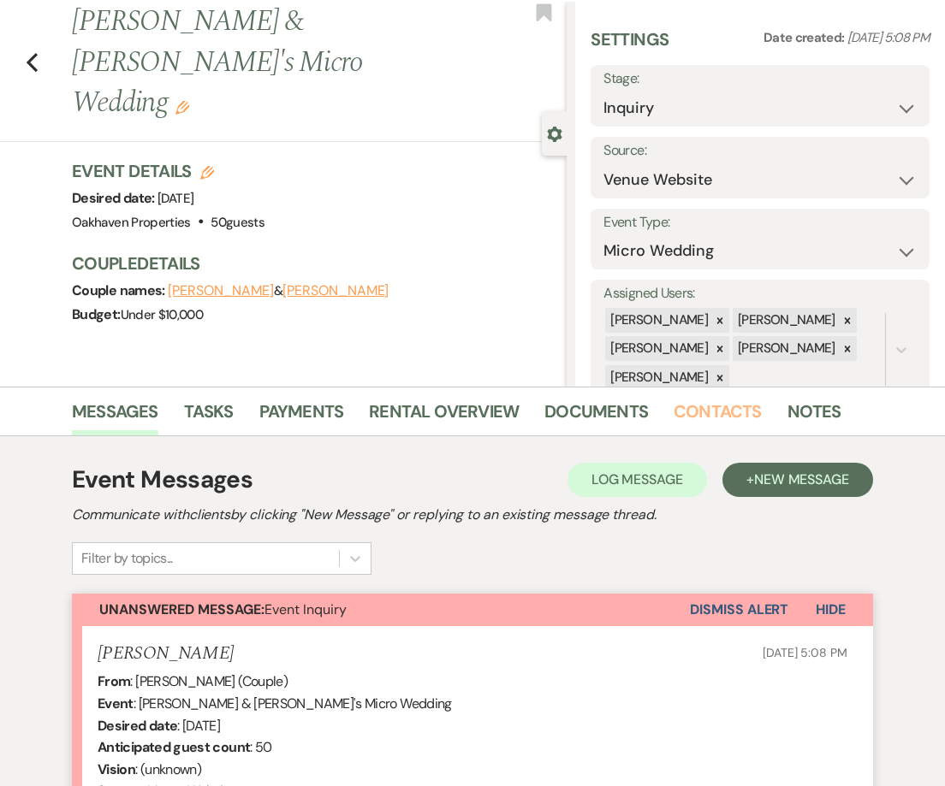
click at [680, 405] on link "Contacts" at bounding box center [718, 417] width 88 height 38
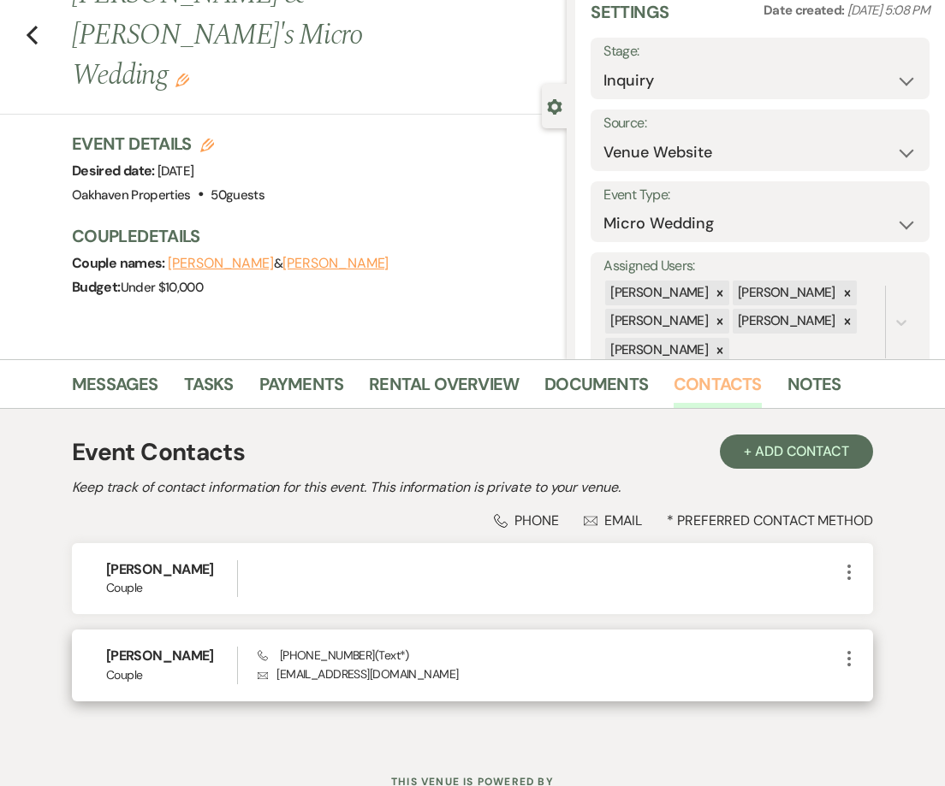
scroll to position [137, 0]
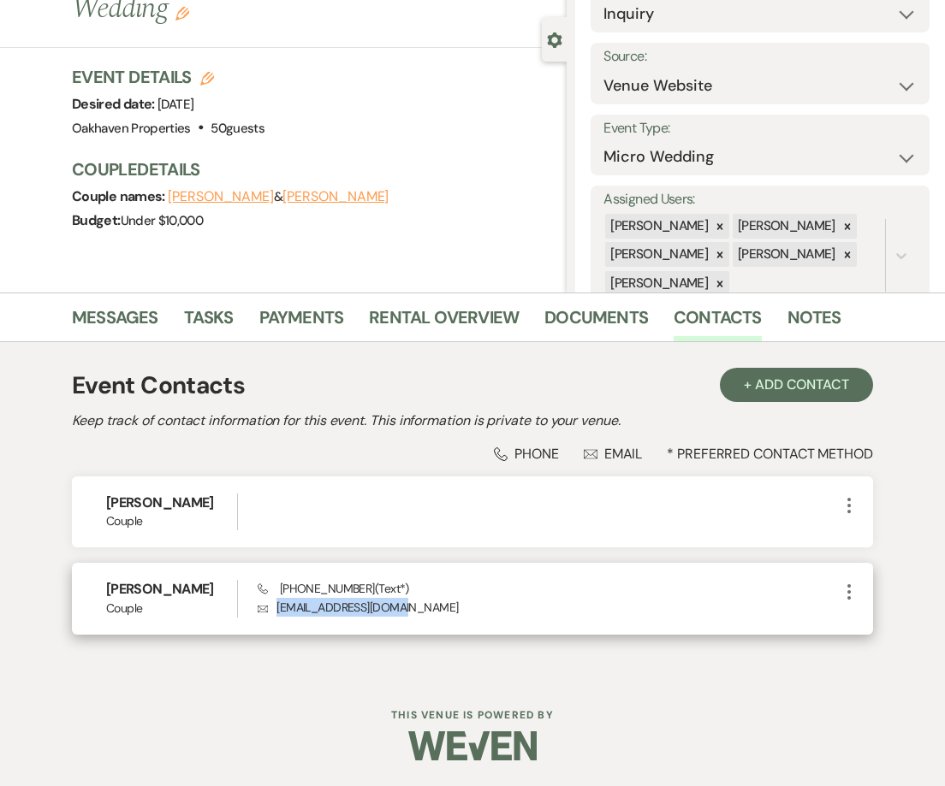
drag, startPoint x: 407, startPoint y: 610, endPoint x: 277, endPoint y: 627, distance: 131.2
click at [277, 627] on div "[PERSON_NAME] Couple Phone [PHONE_NUMBER] (Text*) Envelope [EMAIL_ADDRESS][DOMA…" at bounding box center [472, 598] width 801 height 71
copy p "[EMAIL_ADDRESS][DOMAIN_NAME]"
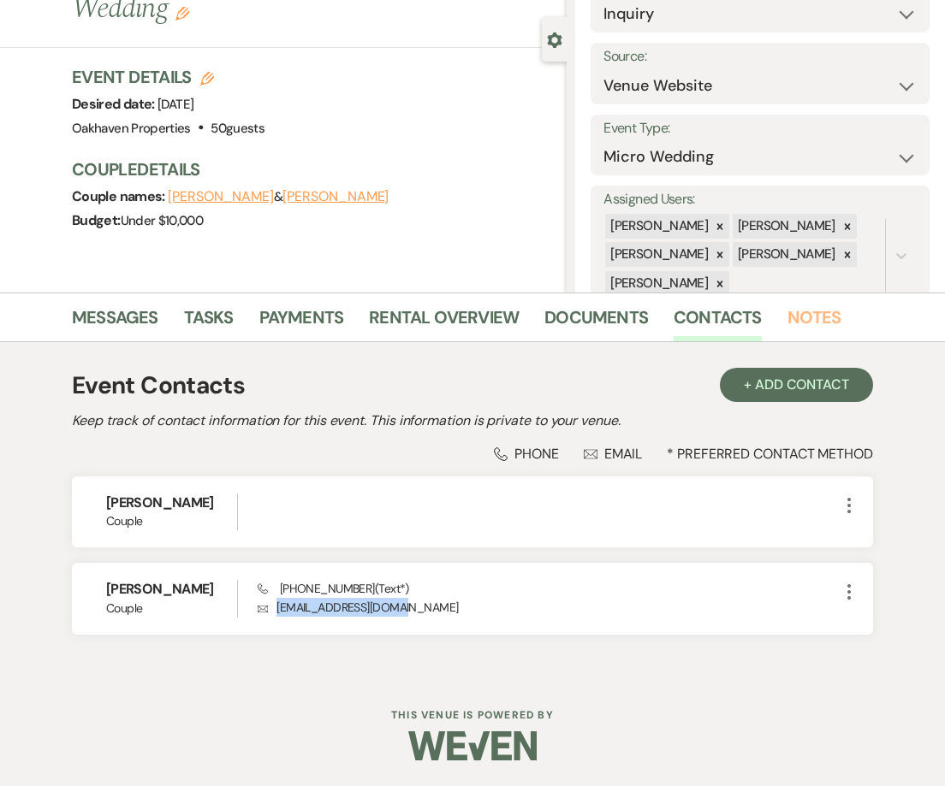
click at [799, 323] on link "Notes" at bounding box center [814, 323] width 54 height 38
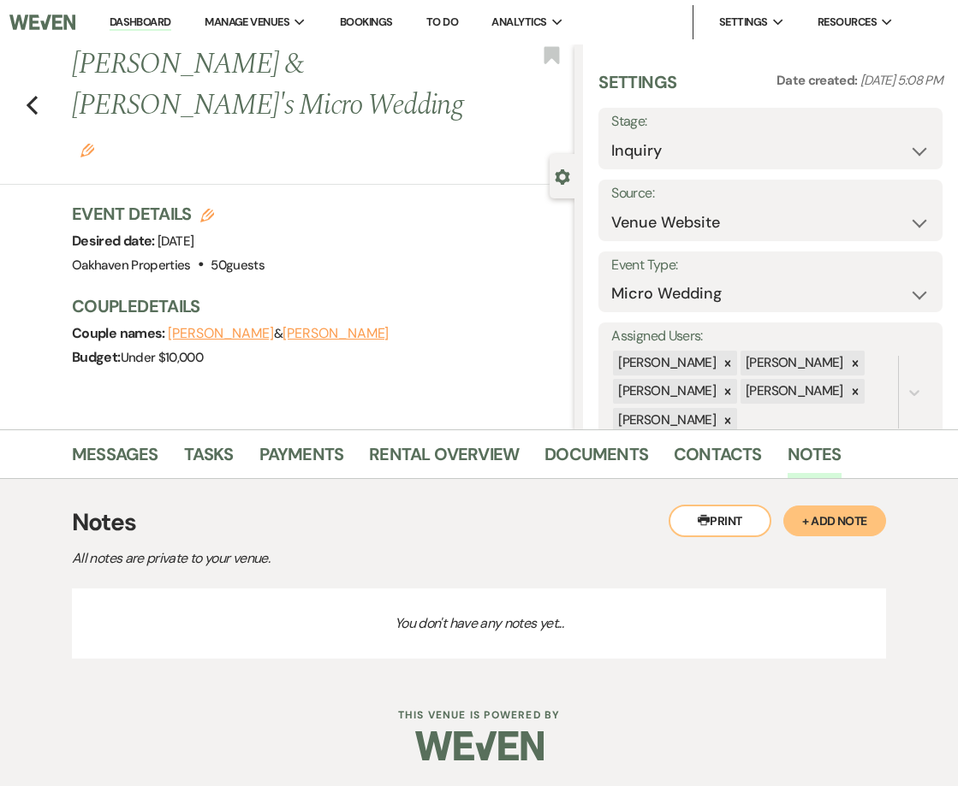
drag, startPoint x: 858, startPoint y: 533, endPoint x: 686, endPoint y: 576, distance: 176.4
click at [857, 533] on button "+ Add Note" at bounding box center [834, 521] width 103 height 31
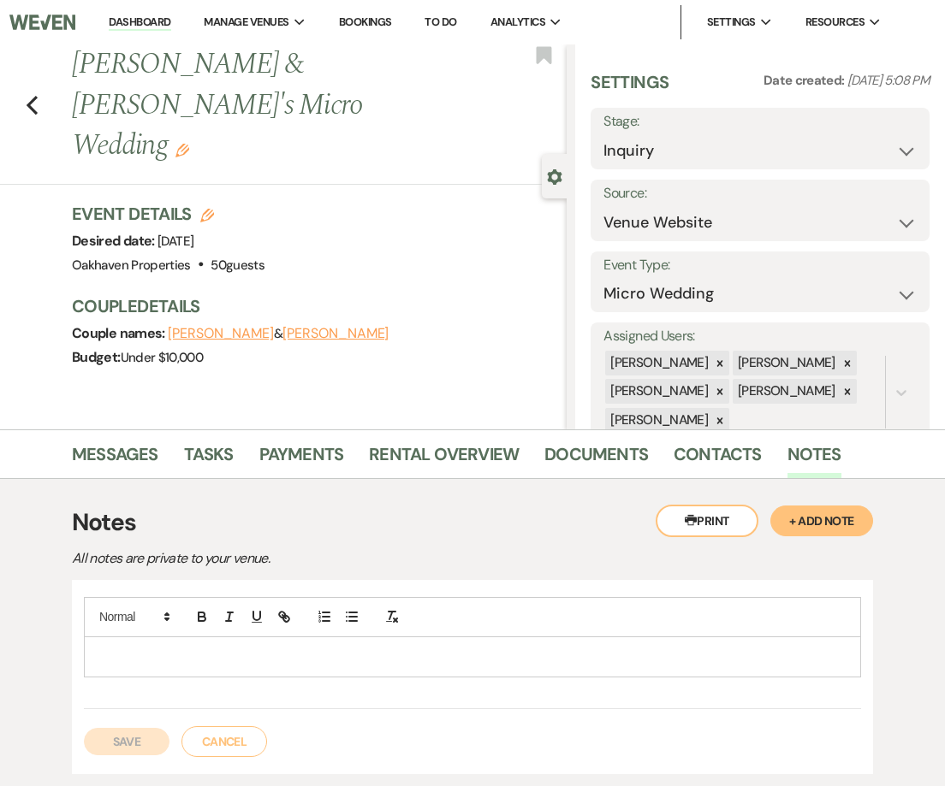
click at [315, 645] on div at bounding box center [472, 657] width 775 height 39
click at [107, 739] on button "Save" at bounding box center [127, 741] width 86 height 27
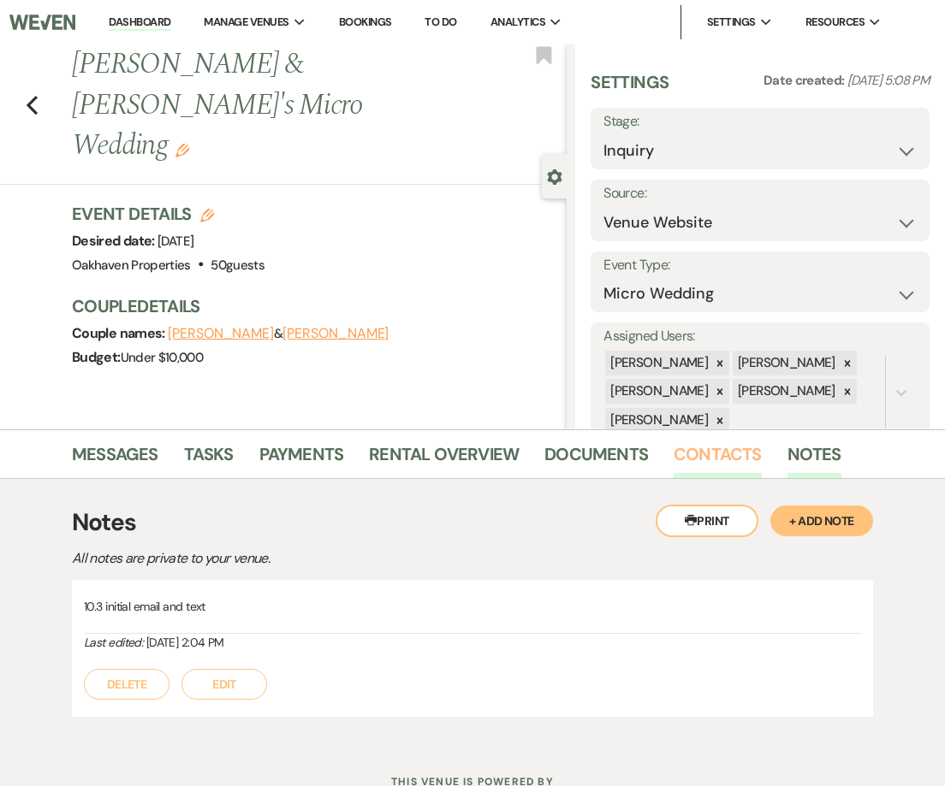
click at [739, 465] on link "Contacts" at bounding box center [718, 460] width 88 height 38
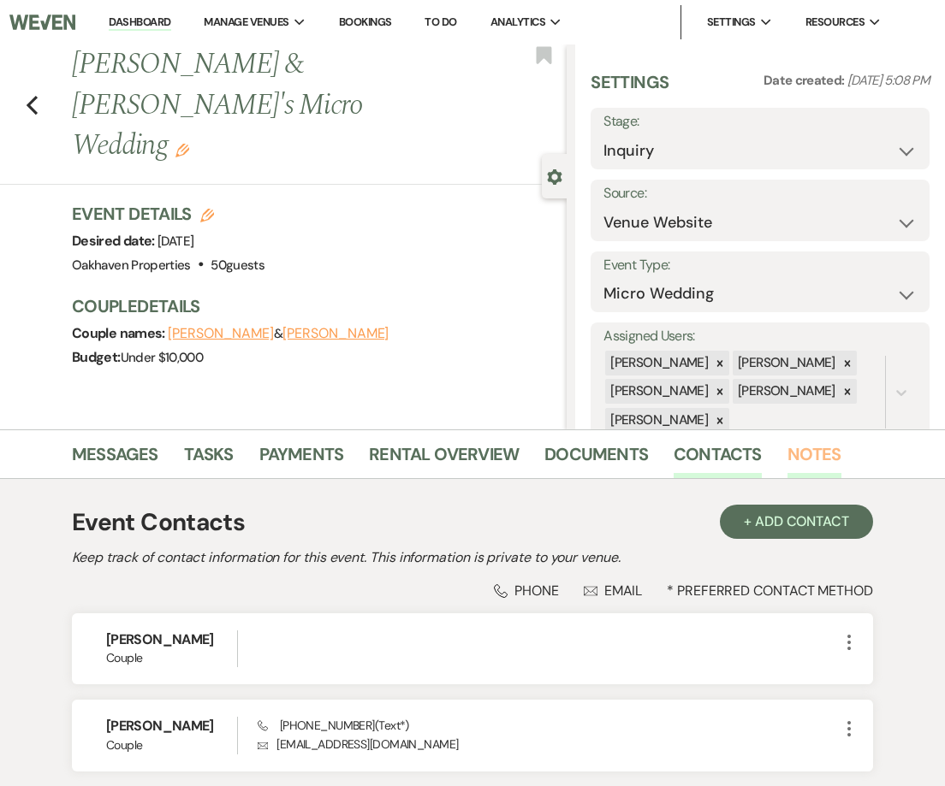
click at [794, 463] on link "Notes" at bounding box center [814, 460] width 54 height 38
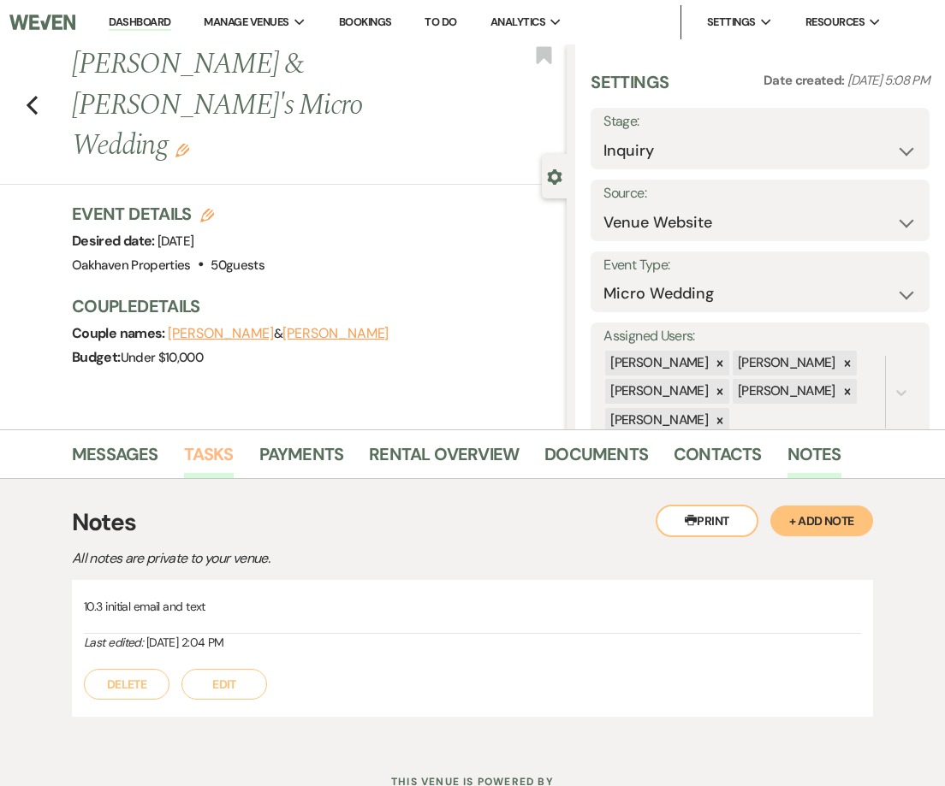
click at [214, 447] on link "Tasks" at bounding box center [209, 460] width 50 height 38
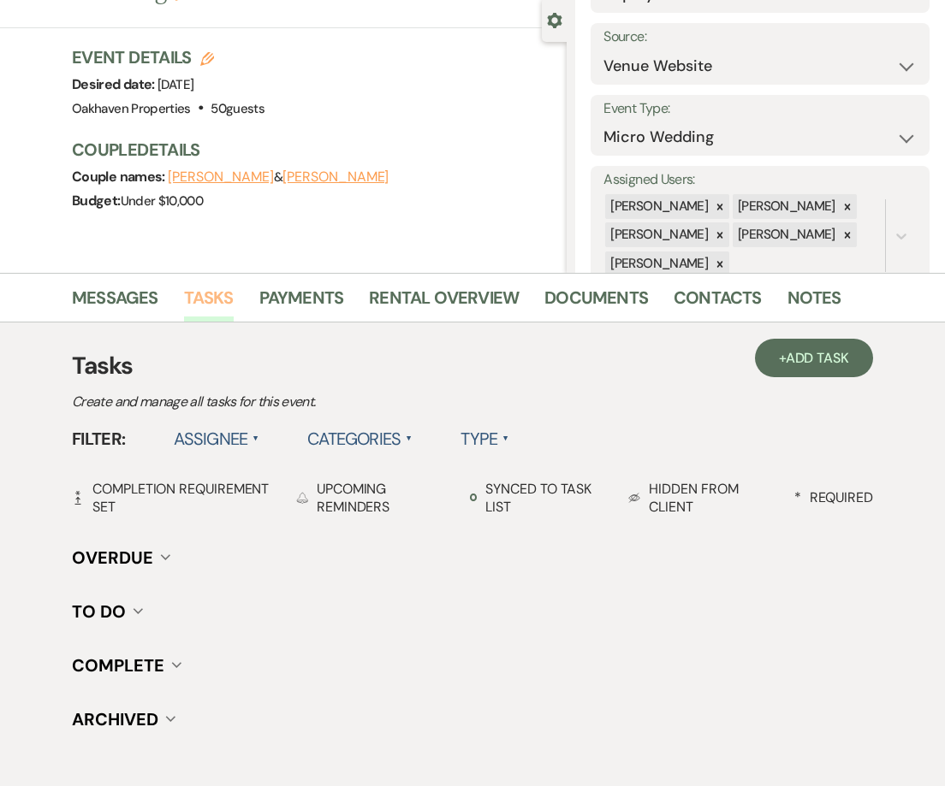
scroll to position [258, 0]
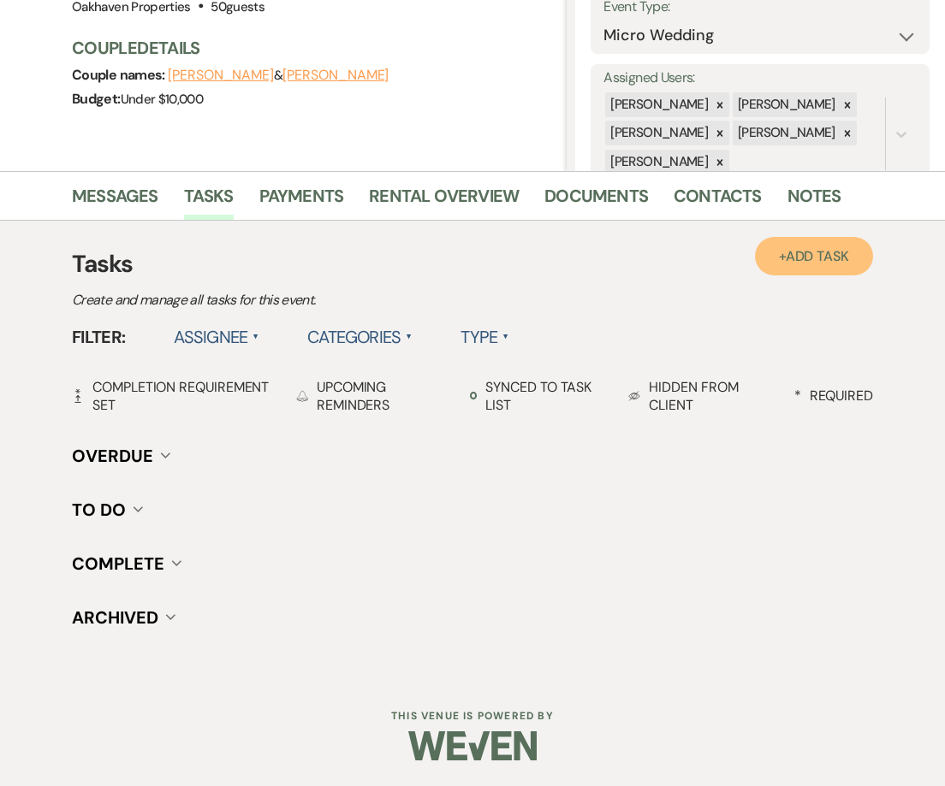
click at [849, 253] on link "+ Add Task" at bounding box center [814, 256] width 118 height 39
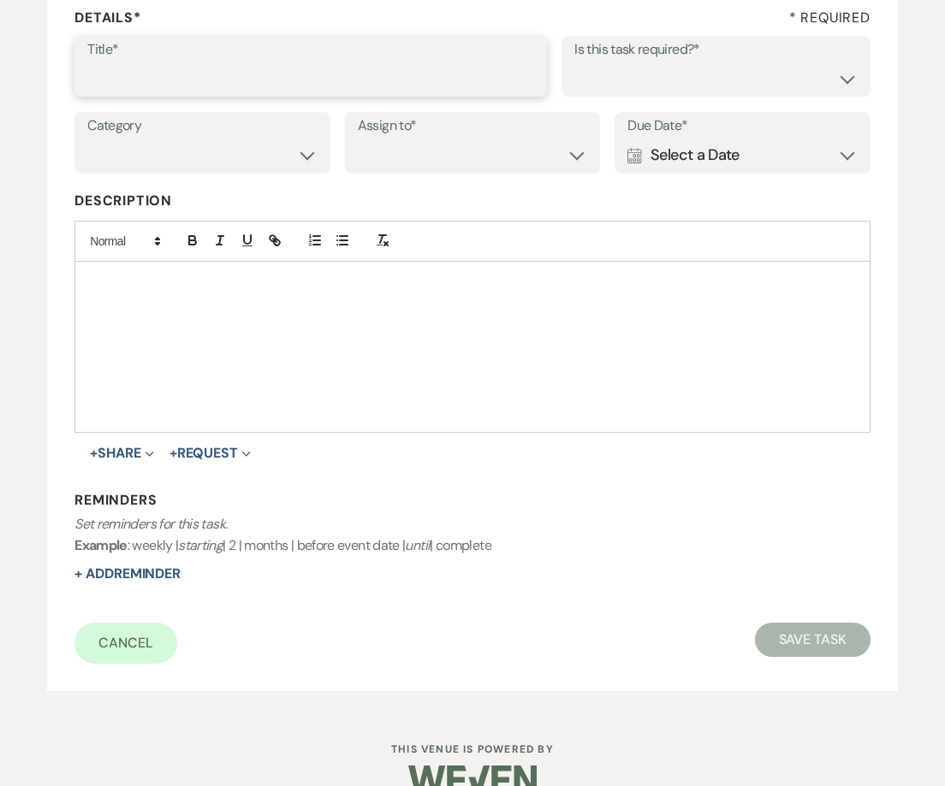
click at [119, 91] on input "Title*" at bounding box center [310, 78] width 447 height 33
type input "2nd follow up email and call"
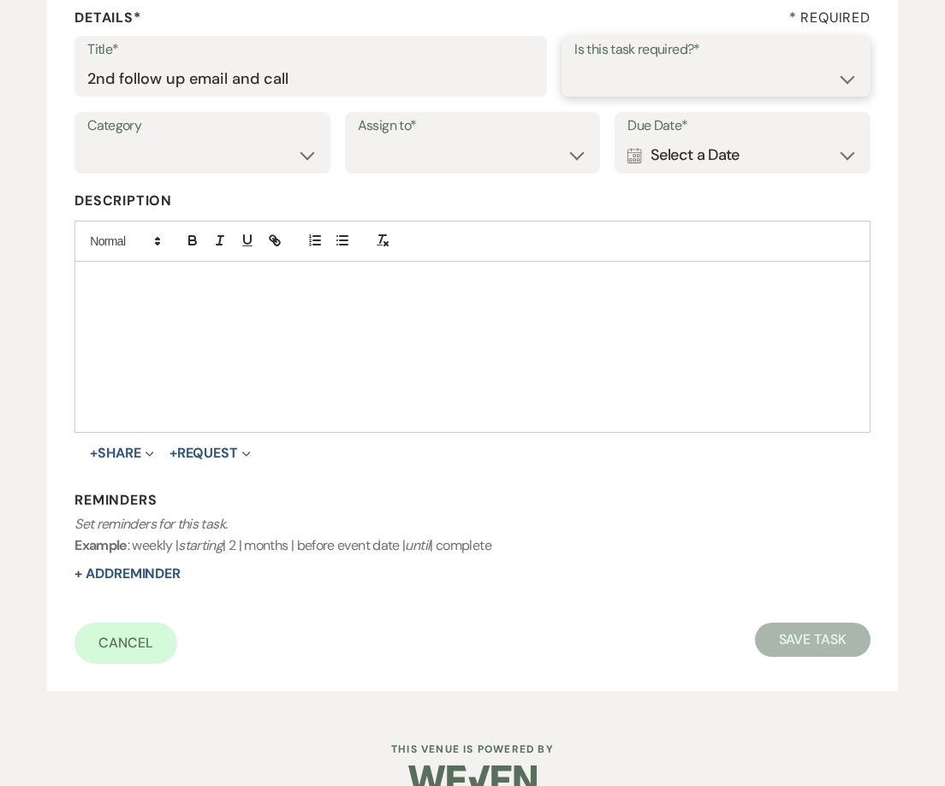
drag, startPoint x: 616, startPoint y: 74, endPoint x: 616, endPoint y: 96, distance: 22.3
click at [616, 74] on select "Yes No" at bounding box center [715, 78] width 282 height 33
select select "true"
click at [574, 62] on select "Yes No" at bounding box center [715, 78] width 282 height 33
drag, startPoint x: 172, startPoint y: 142, endPoint x: 168, endPoint y: 165, distance: 23.5
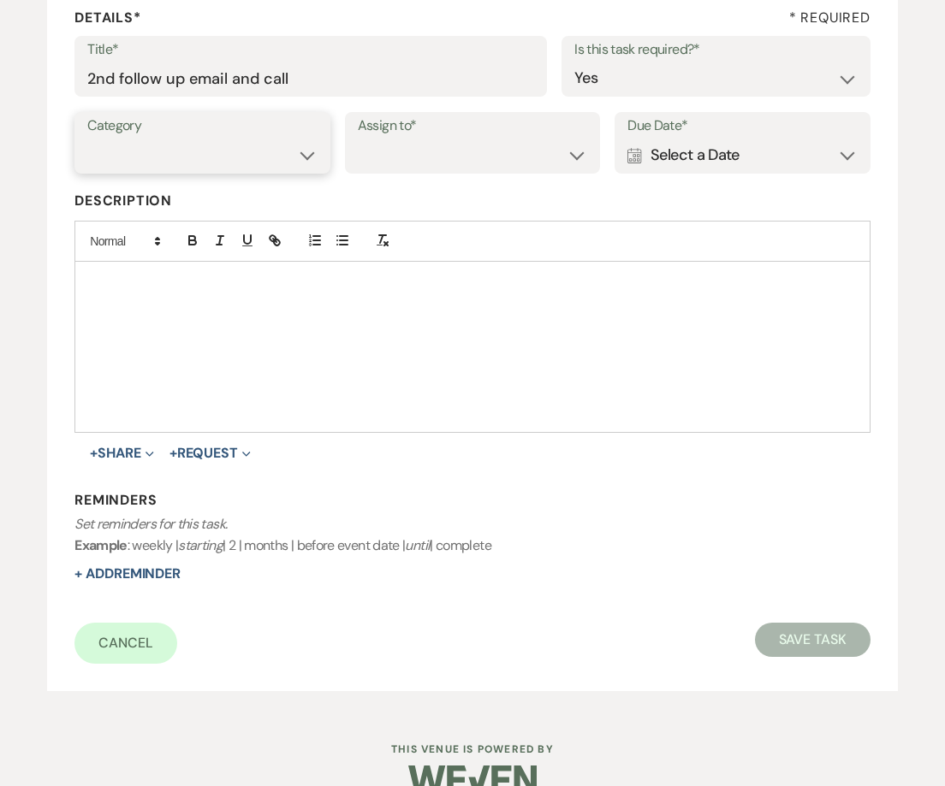
click at [172, 142] on select "Venue Vendors Guests Details Finalize & Share" at bounding box center [202, 155] width 230 height 33
select select "31"
click at [87, 139] on select "Venue Vendors Guests Details Finalize & Share" at bounding box center [202, 155] width 230 height 33
click at [386, 166] on select "Venue Client" at bounding box center [473, 155] width 230 height 33
select select "venueHost"
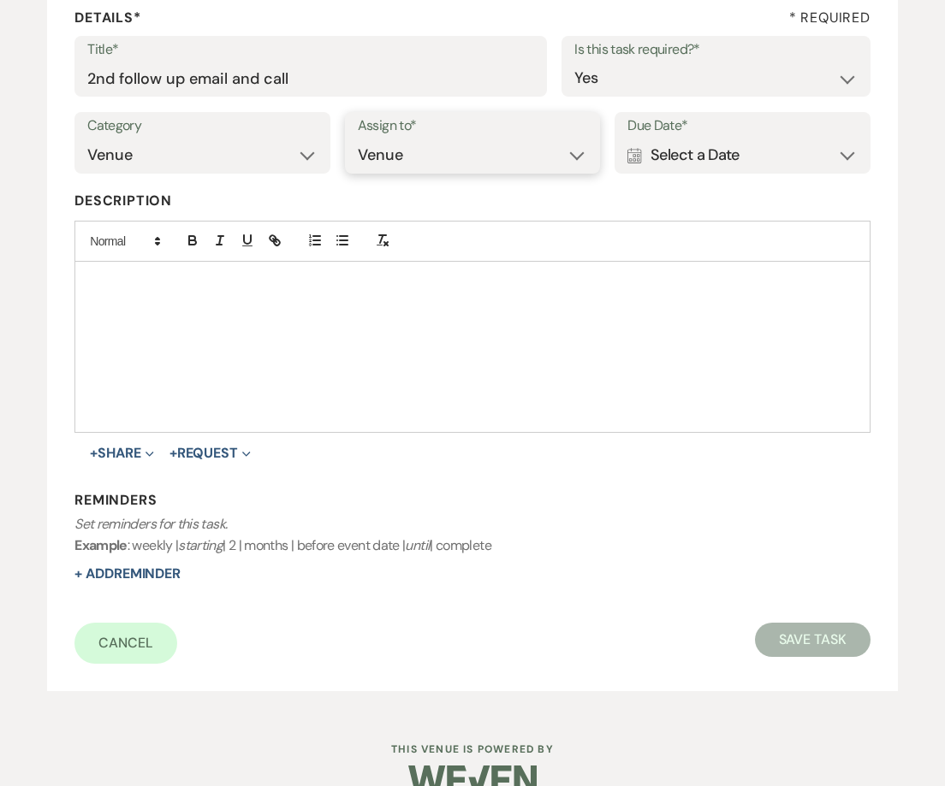
click at [358, 139] on select "Venue Client" at bounding box center [473, 155] width 230 height 33
click at [770, 166] on div "Calendar Select a Date Expand" at bounding box center [742, 155] width 230 height 33
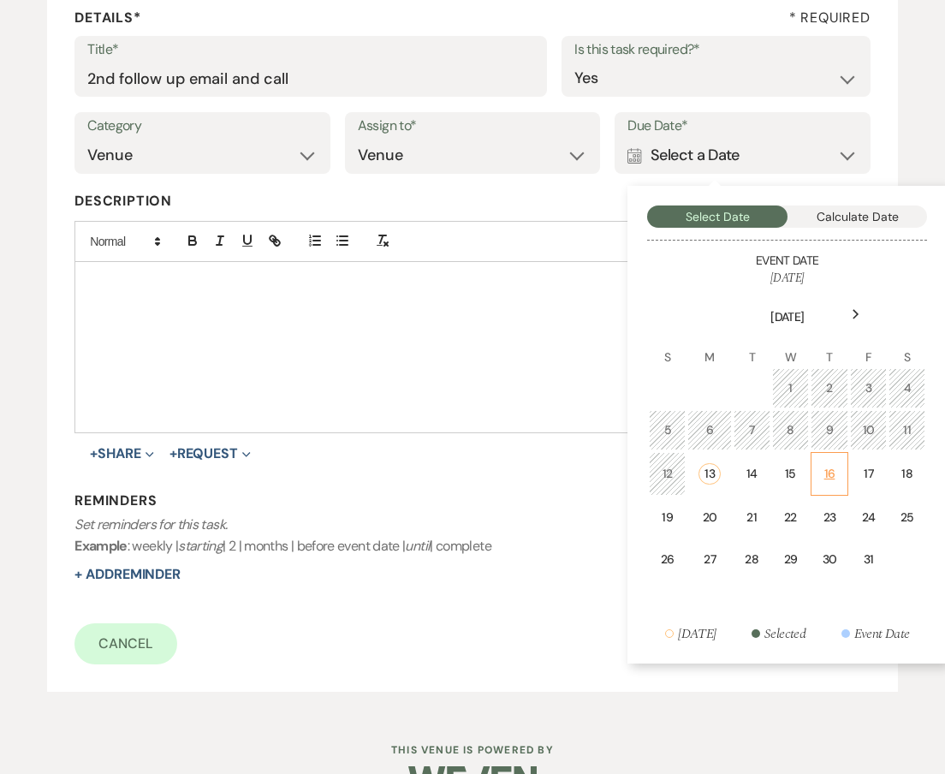
click at [833, 477] on div "16" at bounding box center [829, 474] width 15 height 18
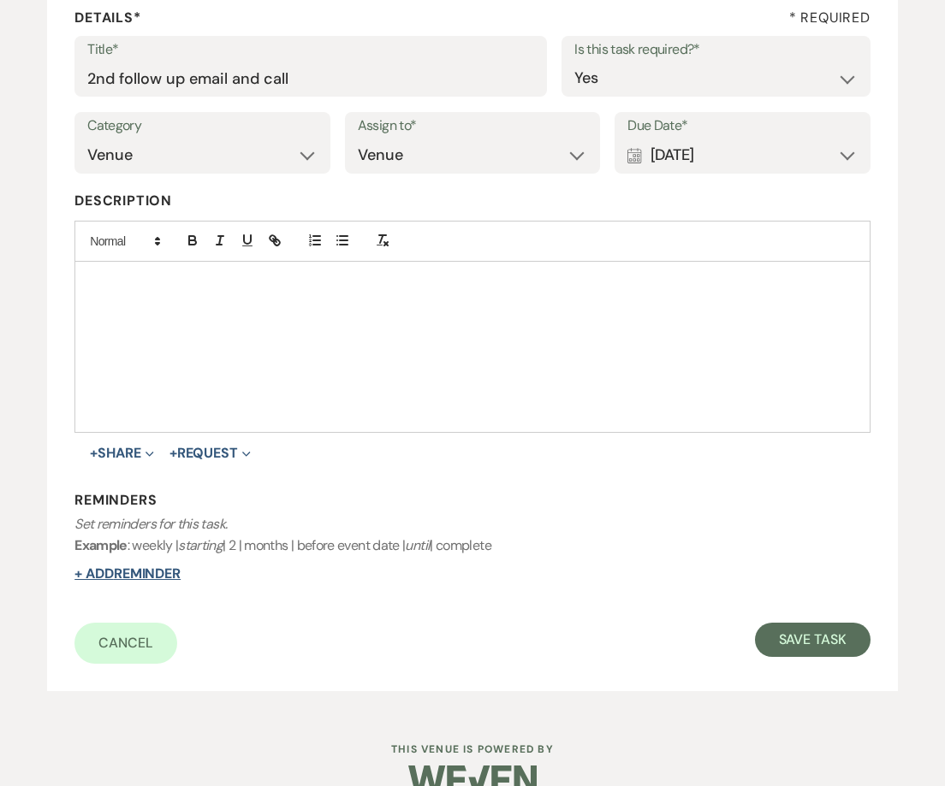
click at [100, 567] on button "+ Add Reminder" at bounding box center [127, 574] width 106 height 14
select select "host"
select select "days"
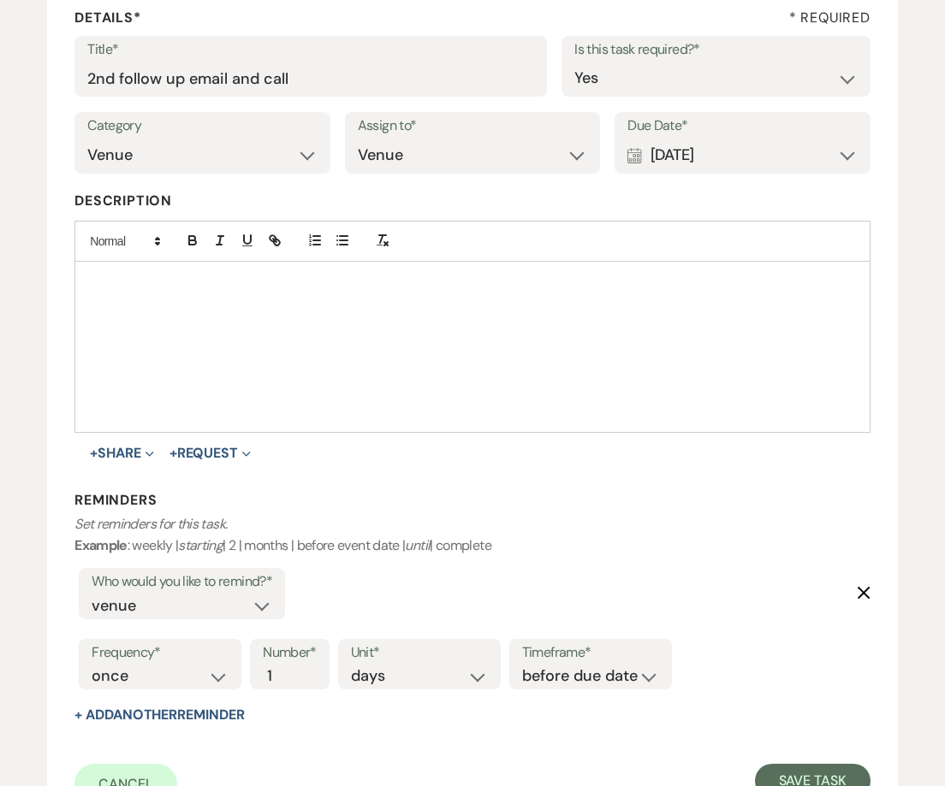
drag, startPoint x: 567, startPoint y: 646, endPoint x: 576, endPoint y: 668, distance: 23.0
click at [567, 647] on label "Timeframe*" at bounding box center [590, 653] width 137 height 25
click at [576, 674] on select "before due date after due date on due date on custom date" at bounding box center [590, 676] width 137 height 23
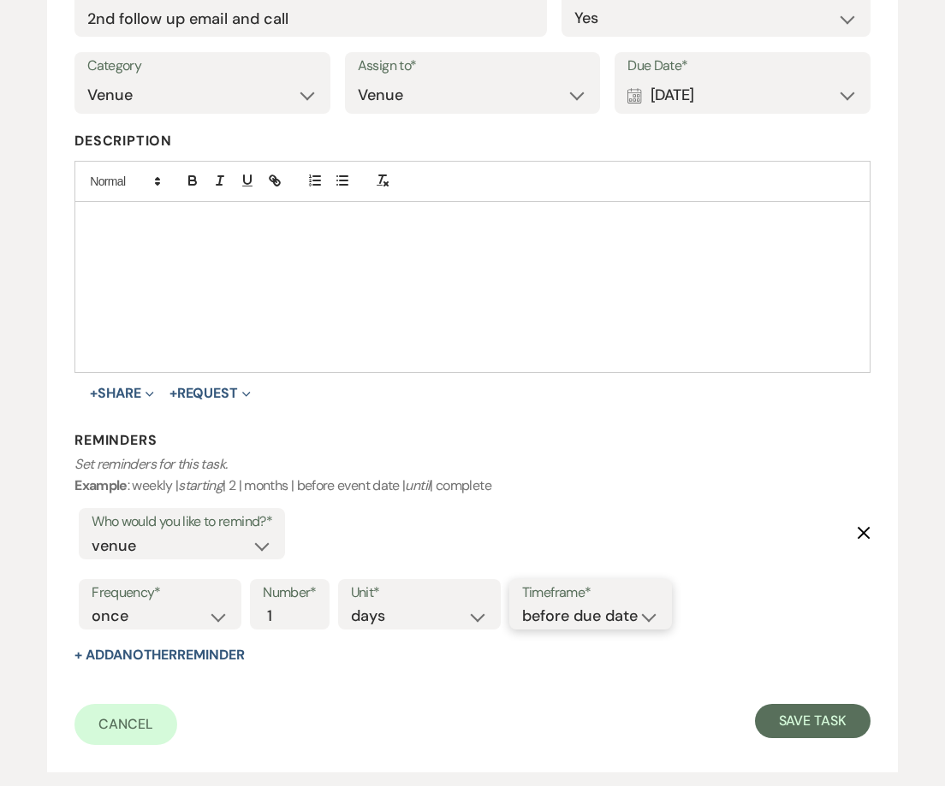
scroll to position [344, 0]
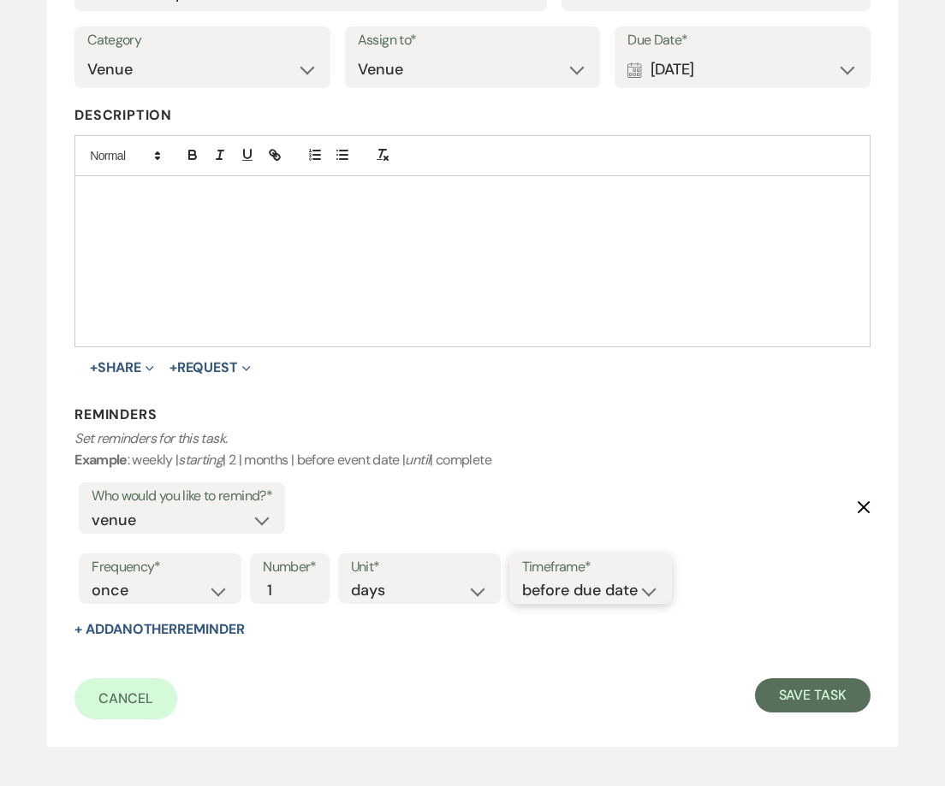
click at [557, 585] on select "before due date after due date on due date on custom date" at bounding box center [590, 590] width 137 height 23
click at [566, 599] on select "before due date after due date on due date on custom date" at bounding box center [590, 590] width 137 height 23
select select "onDueDate"
click at [522, 579] on select "before due date after due date on due date on custom date" at bounding box center [590, 590] width 137 height 23
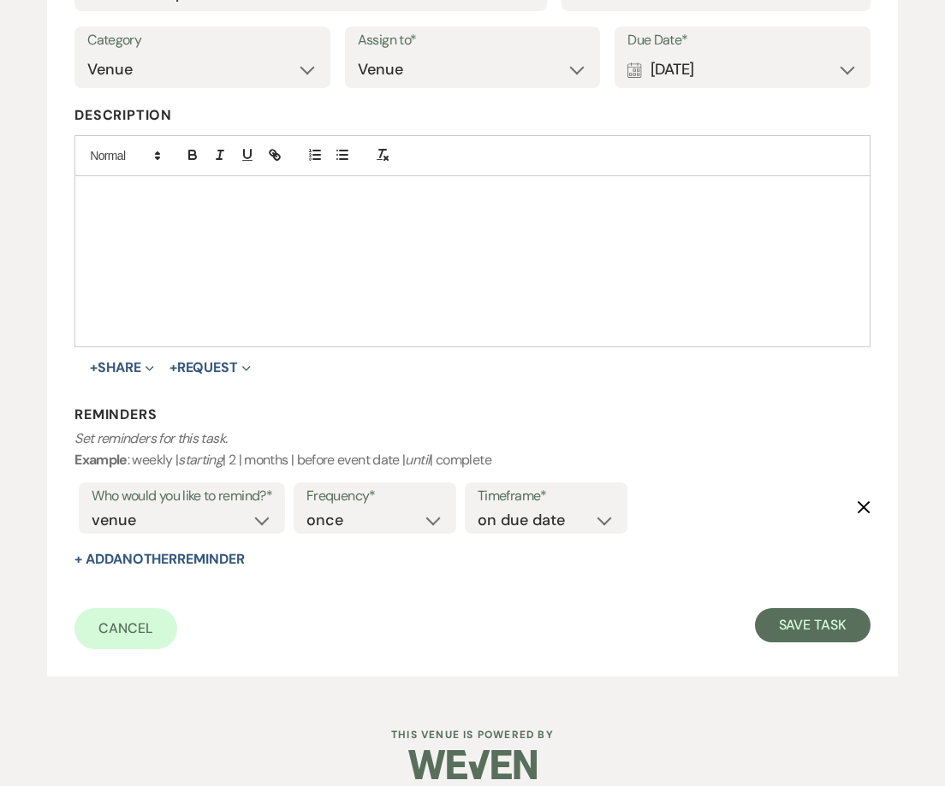
click at [819, 708] on div "Dashboard Manage Venues Expand Oakhaven Properties Bookings To Do Analytics Exp…" at bounding box center [472, 230] width 945 height 1149
click at [807, 631] on button "Save Task" at bounding box center [813, 625] width 116 height 34
select select "5"
select select "16"
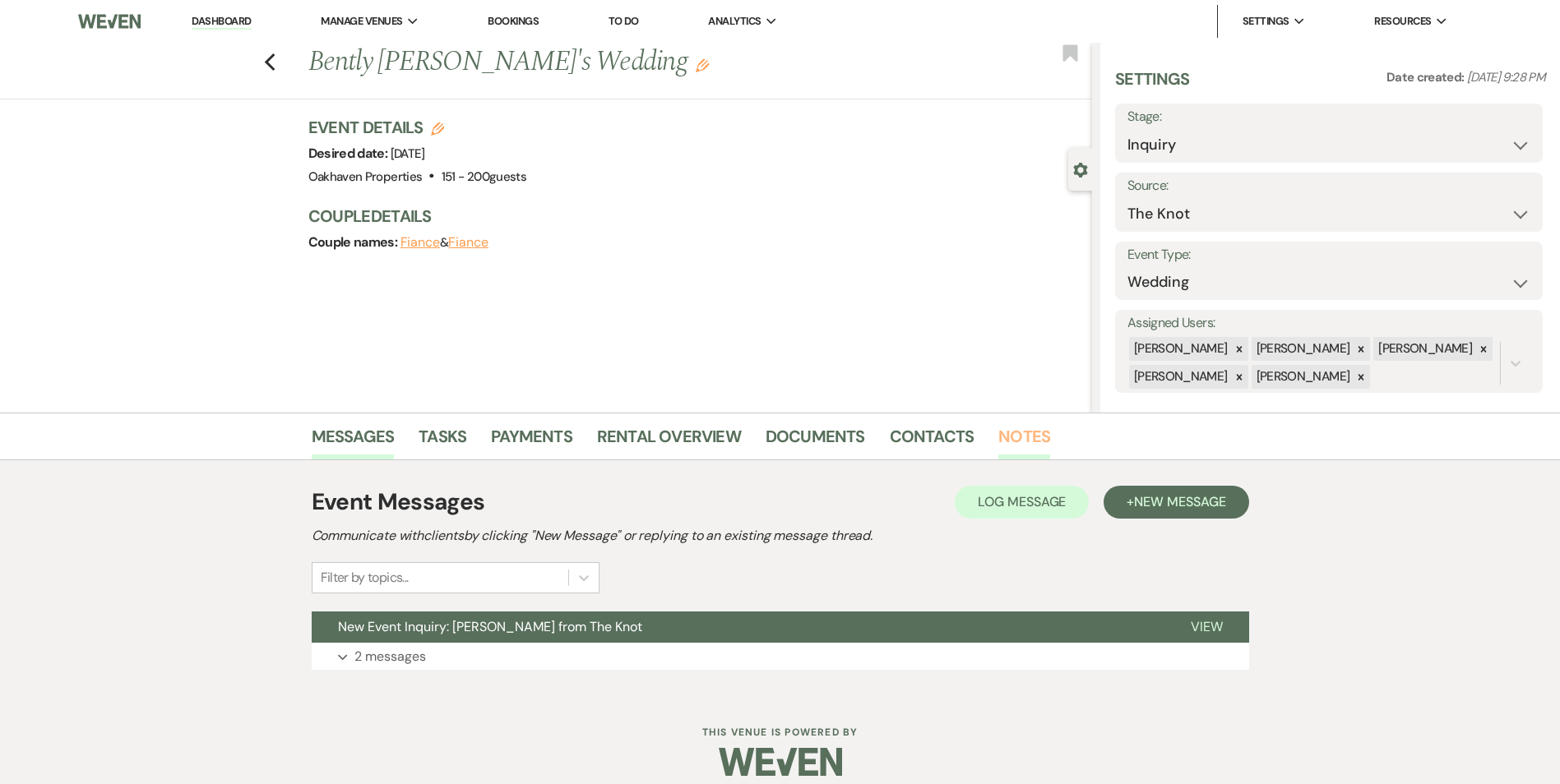
click at [1007, 436] on link "Notes" at bounding box center [1025, 442] width 52 height 37
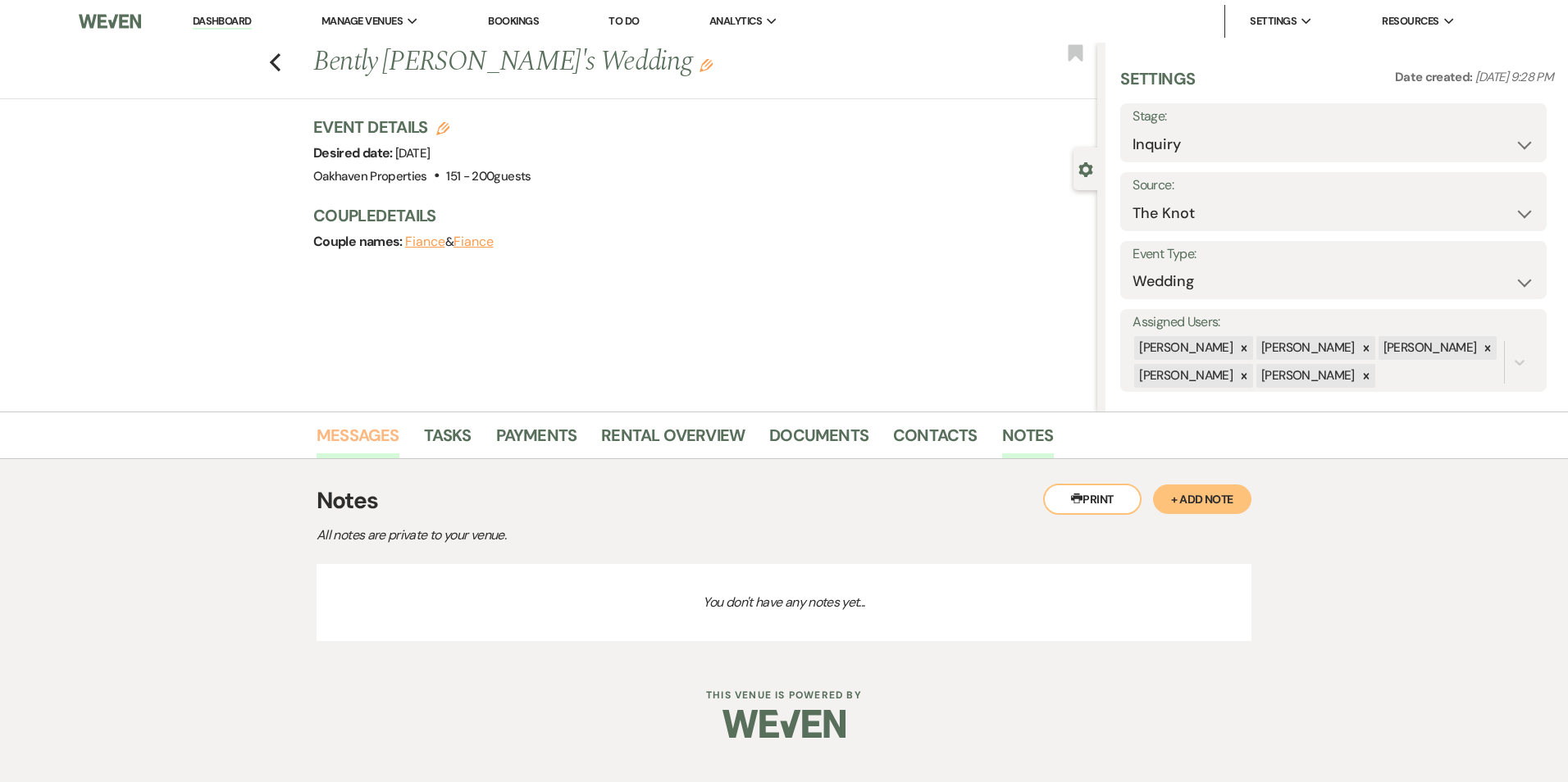
click at [340, 428] on link "Messages" at bounding box center [357, 441] width 82 height 36
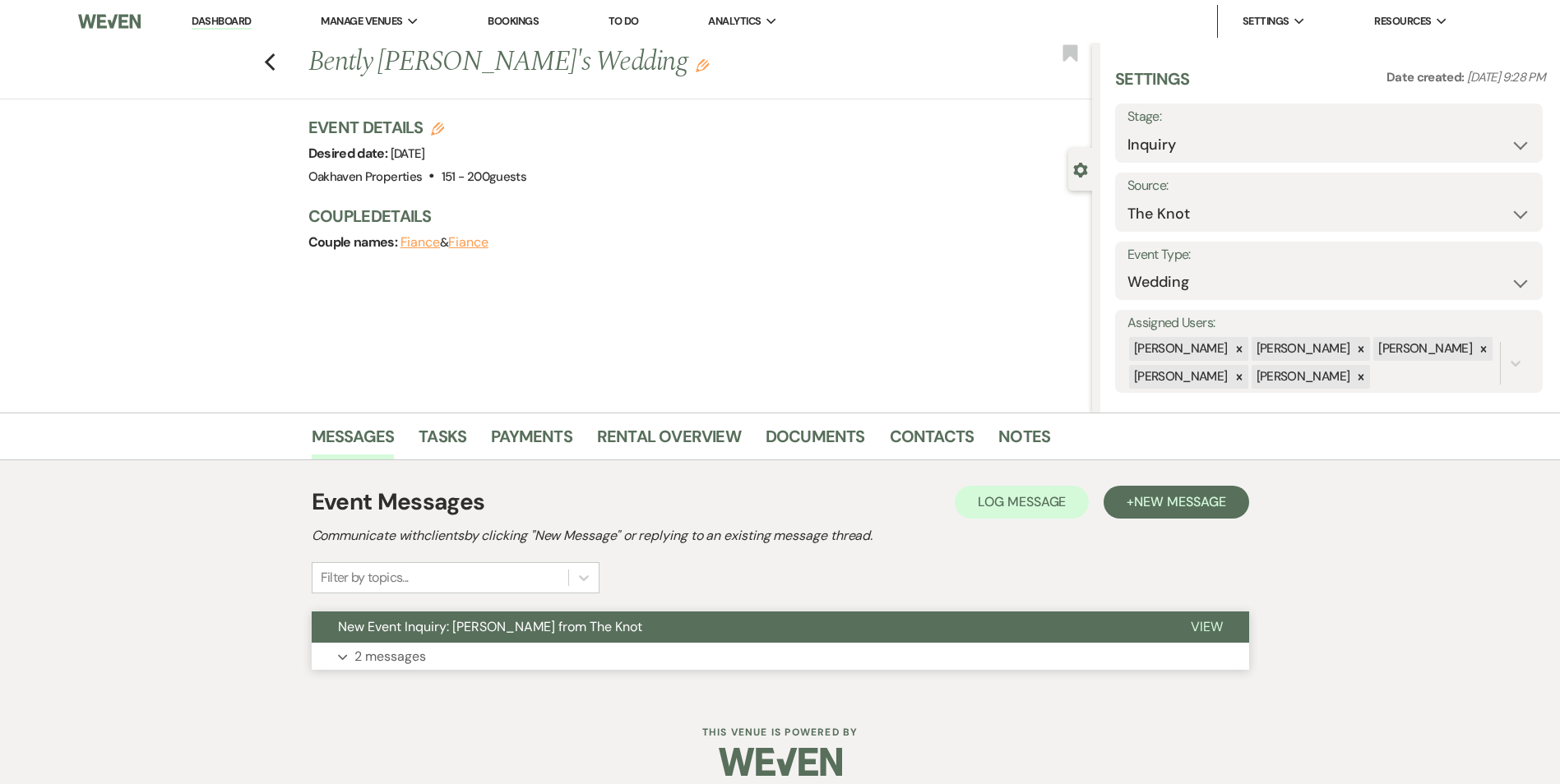
click at [1213, 631] on span "View" at bounding box center [1206, 627] width 32 height 17
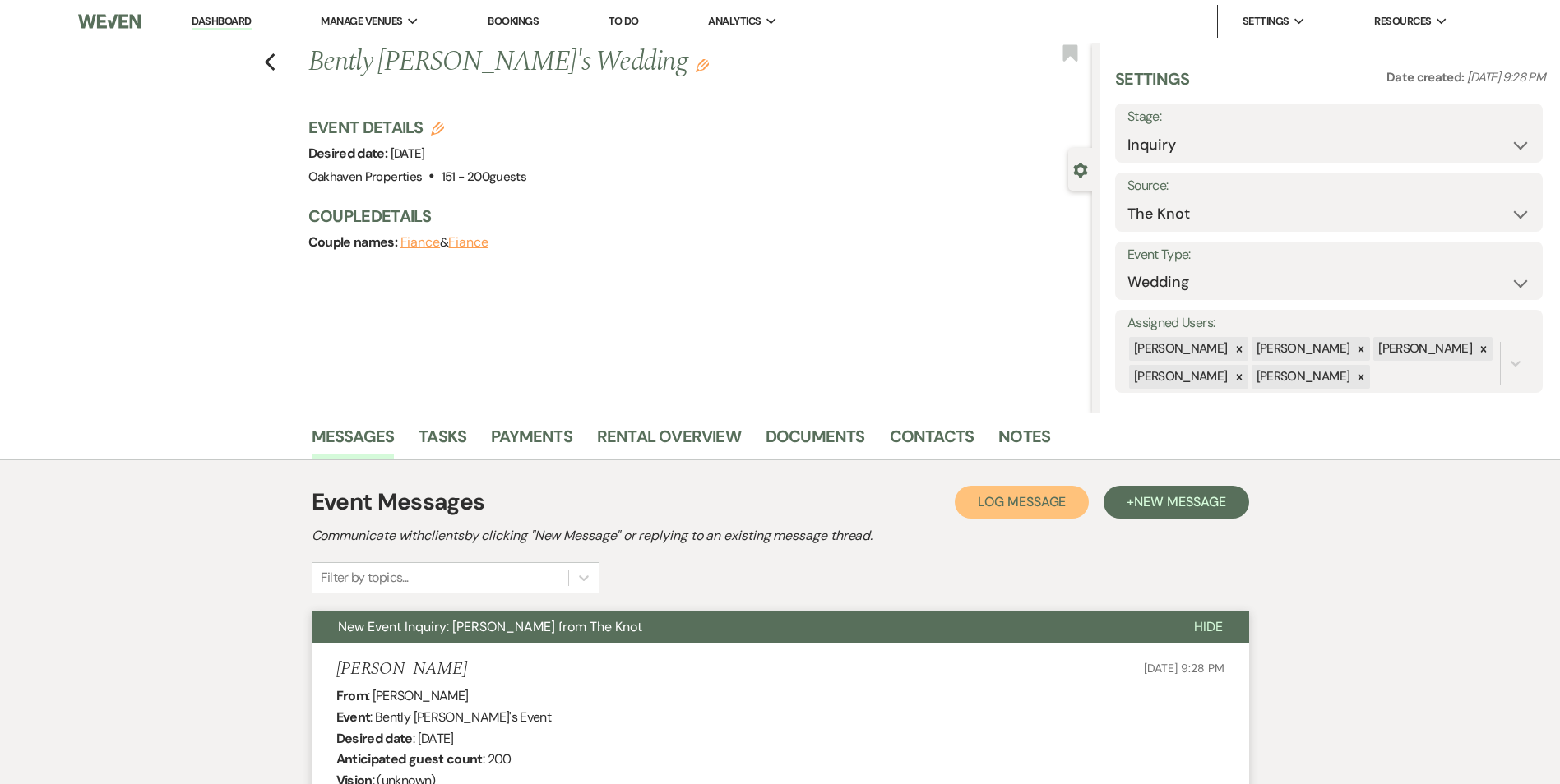
click at [1002, 500] on span "Log Message" at bounding box center [1023, 502] width 88 height 17
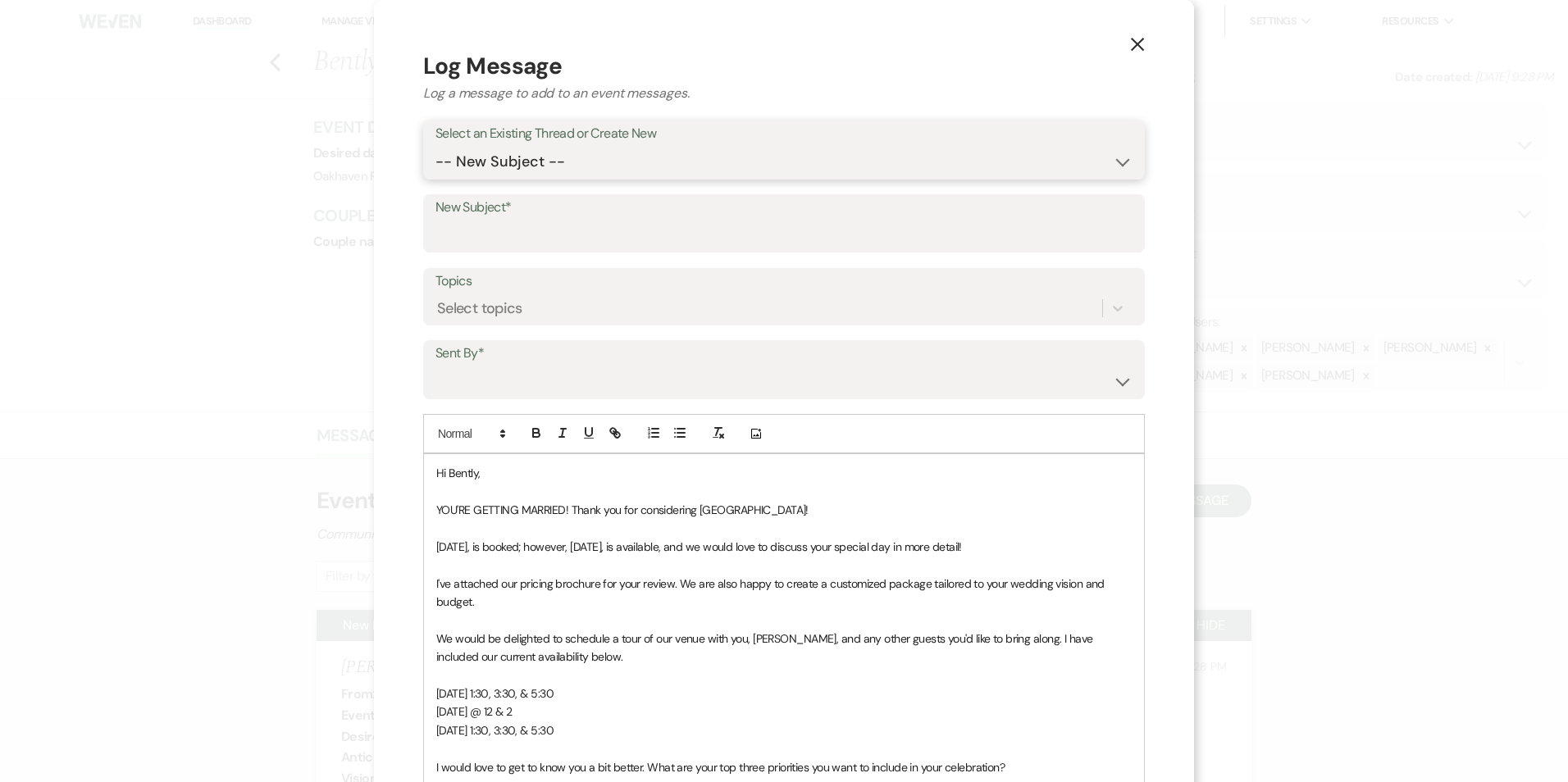
drag, startPoint x: 581, startPoint y: 166, endPoint x: 587, endPoint y: 177, distance: 12.5
click at [581, 166] on select "-- New Subject -- New Event Inquiry: Bently Samantha from The Knot" at bounding box center [783, 161] width 697 height 32
select select "474764"
click at [435, 146] on select "-- New Subject -- New Event Inquiry: Bently Samantha from The Knot" at bounding box center [783, 161] width 697 height 32
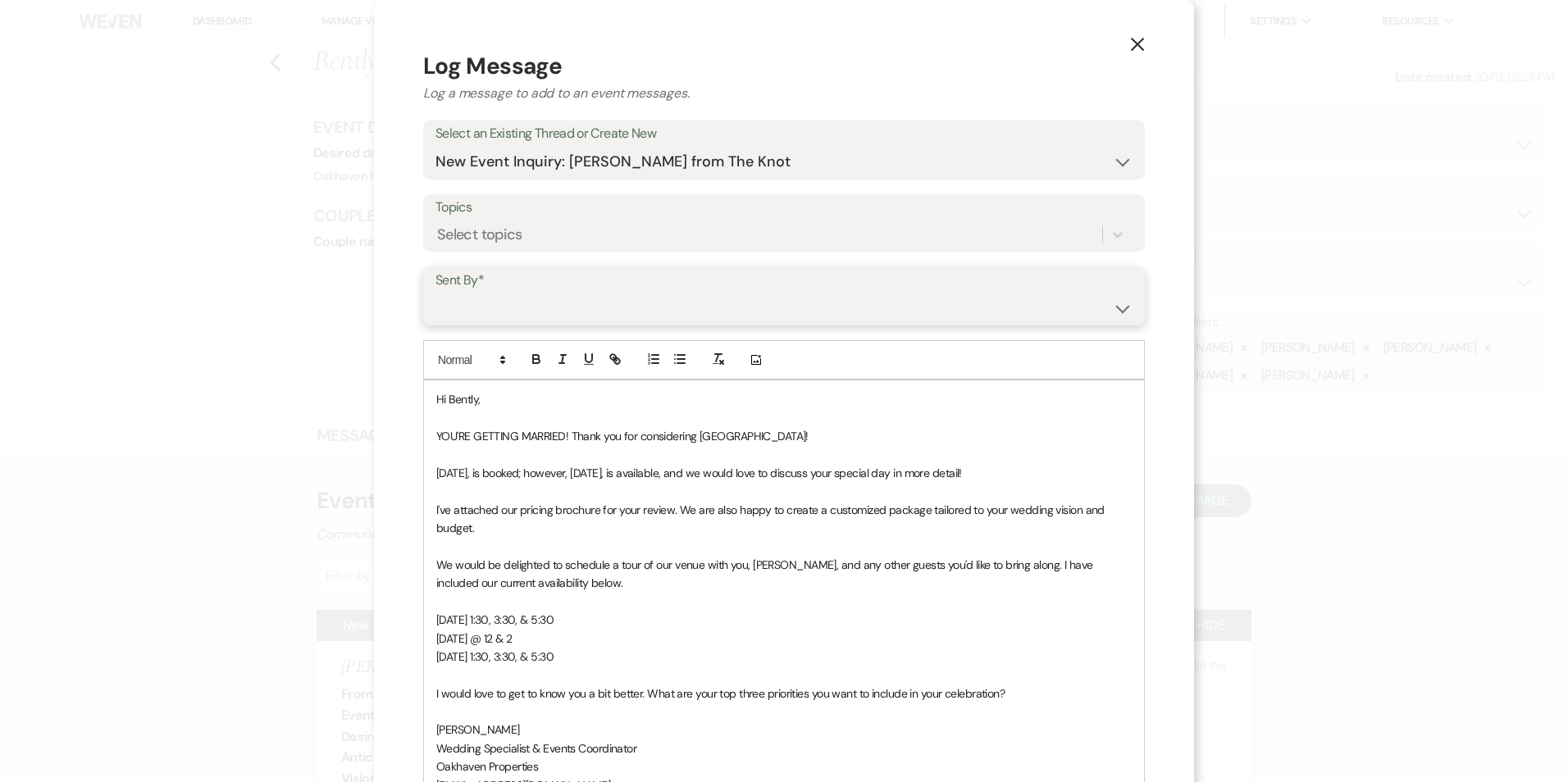
click at [572, 292] on select "Patience Ergish (pdergish@aol.com) Jeanette Wagoner (jeanette@experienceoakhave…" at bounding box center [783, 308] width 697 height 32
select select "user-127923"
click at [435, 292] on select "Patience Ergish (pdergish@aol.com) Jeanette Wagoner (jeanette@experienceoakhave…" at bounding box center [783, 308] width 697 height 32
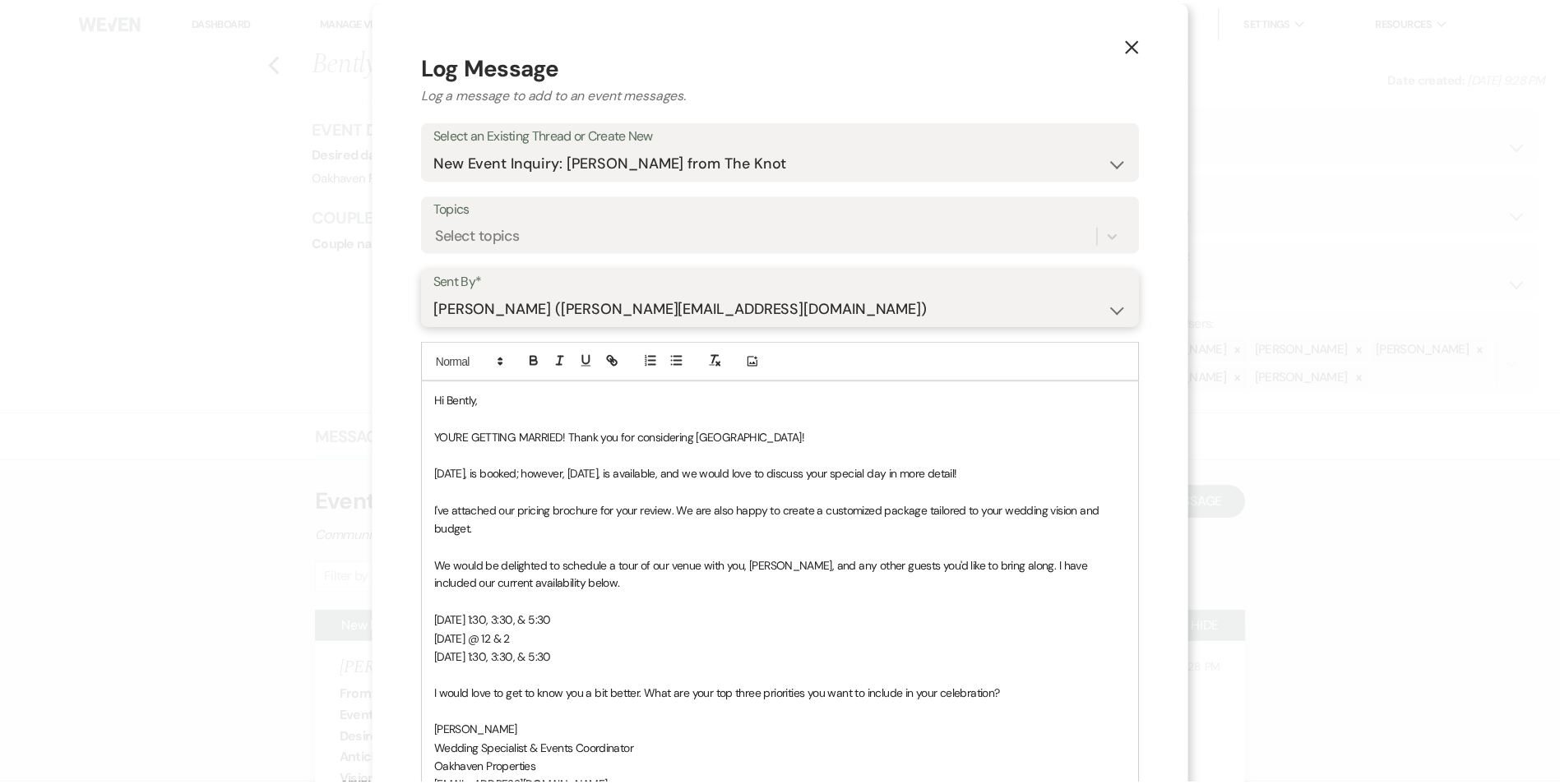
scroll to position [302, 0]
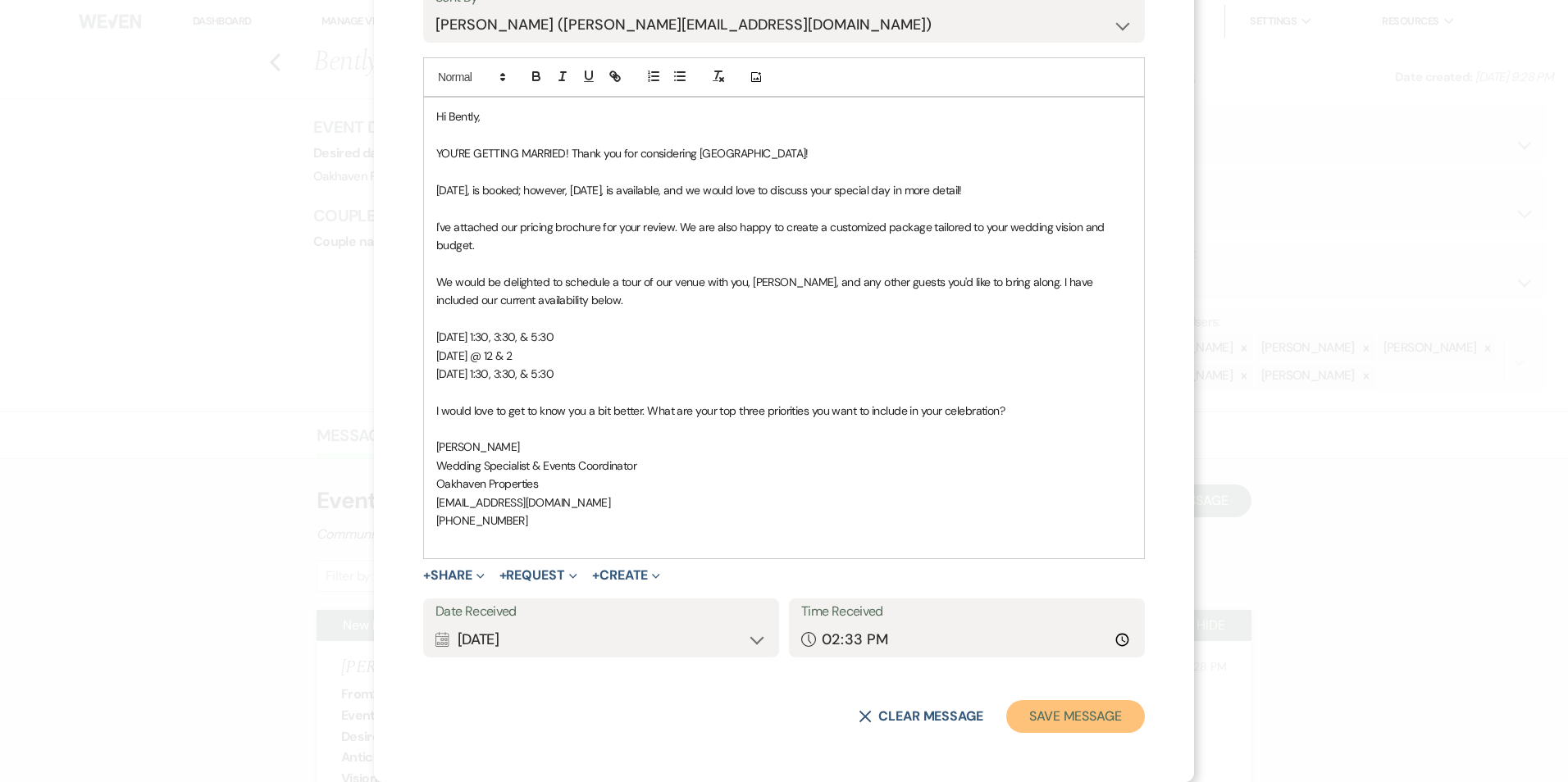
click at [1117, 713] on button "Save Message" at bounding box center [1075, 717] width 139 height 33
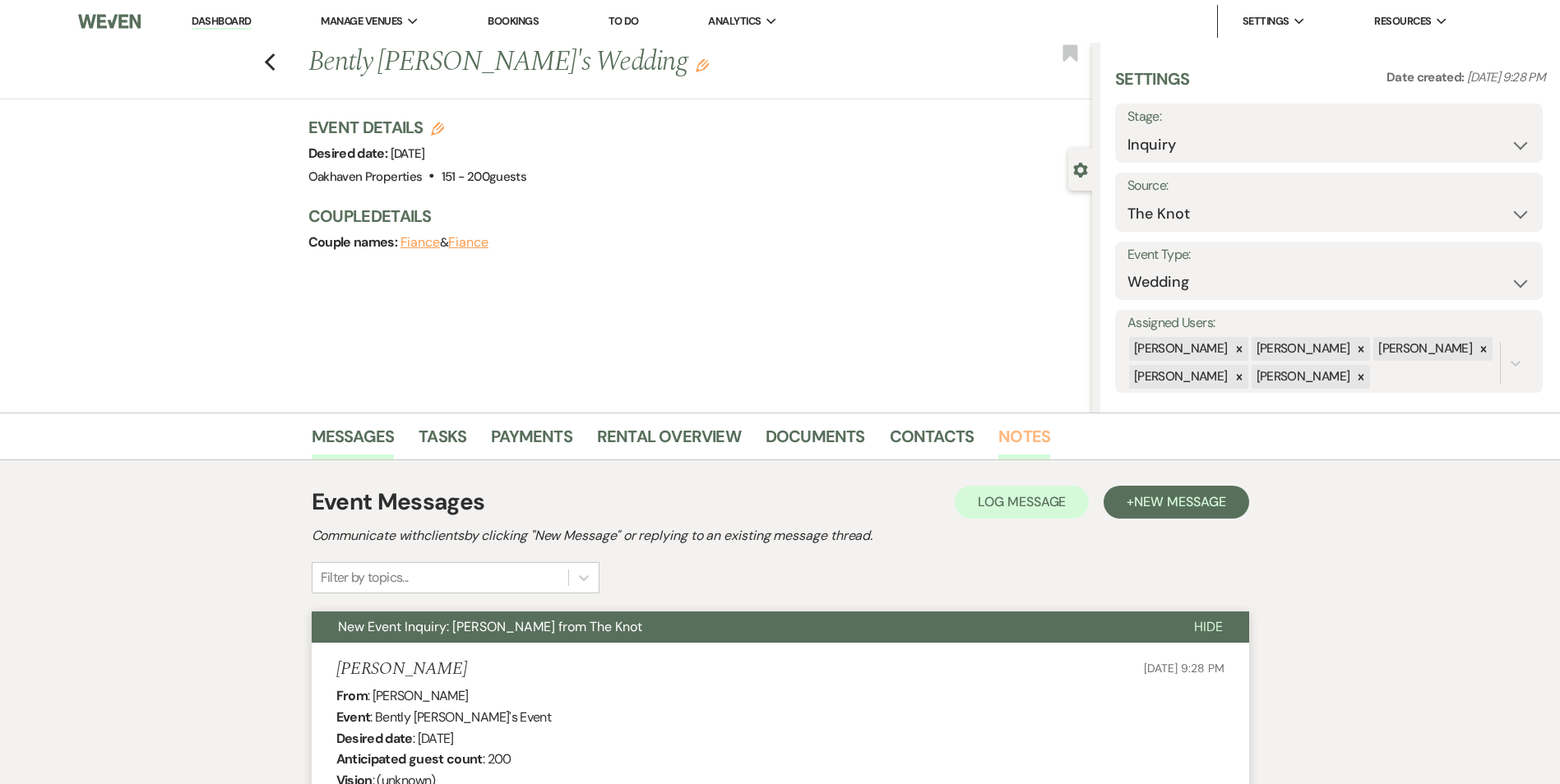
click at [1014, 432] on link "Notes" at bounding box center [1025, 442] width 52 height 37
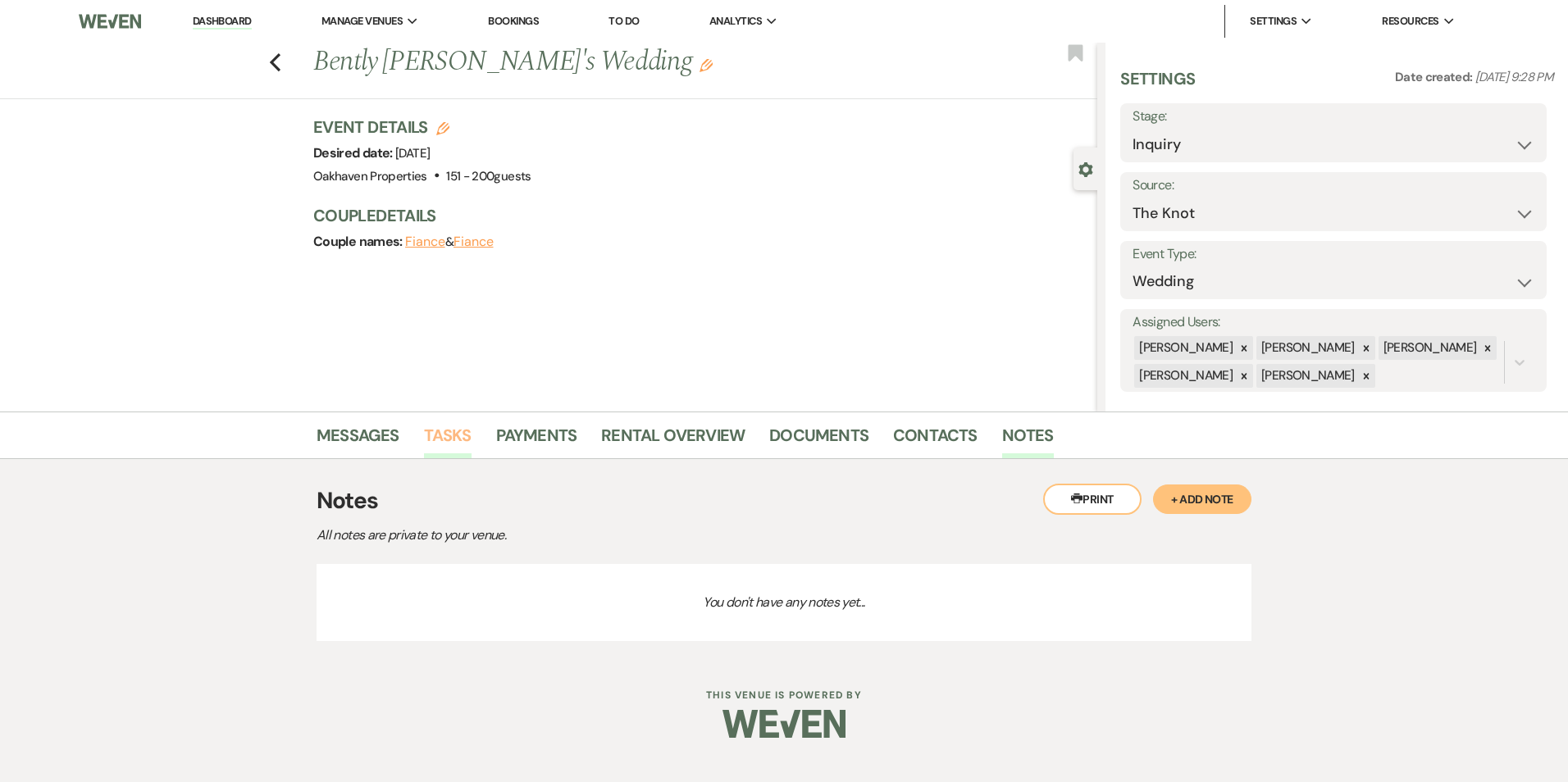
click at [457, 438] on link "Tasks" at bounding box center [448, 441] width 48 height 36
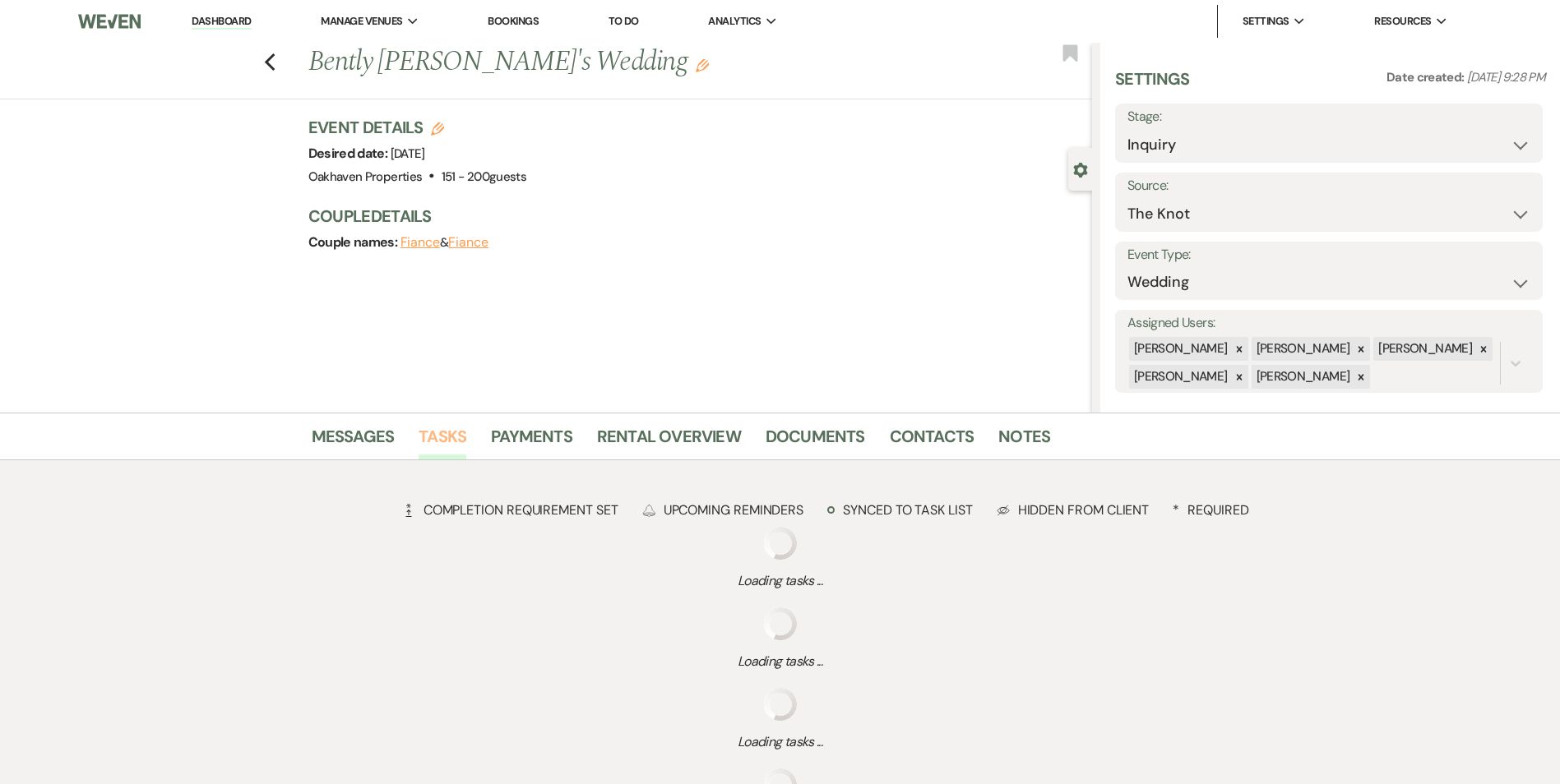
click at [458, 439] on link "Tasks" at bounding box center [443, 442] width 48 height 37
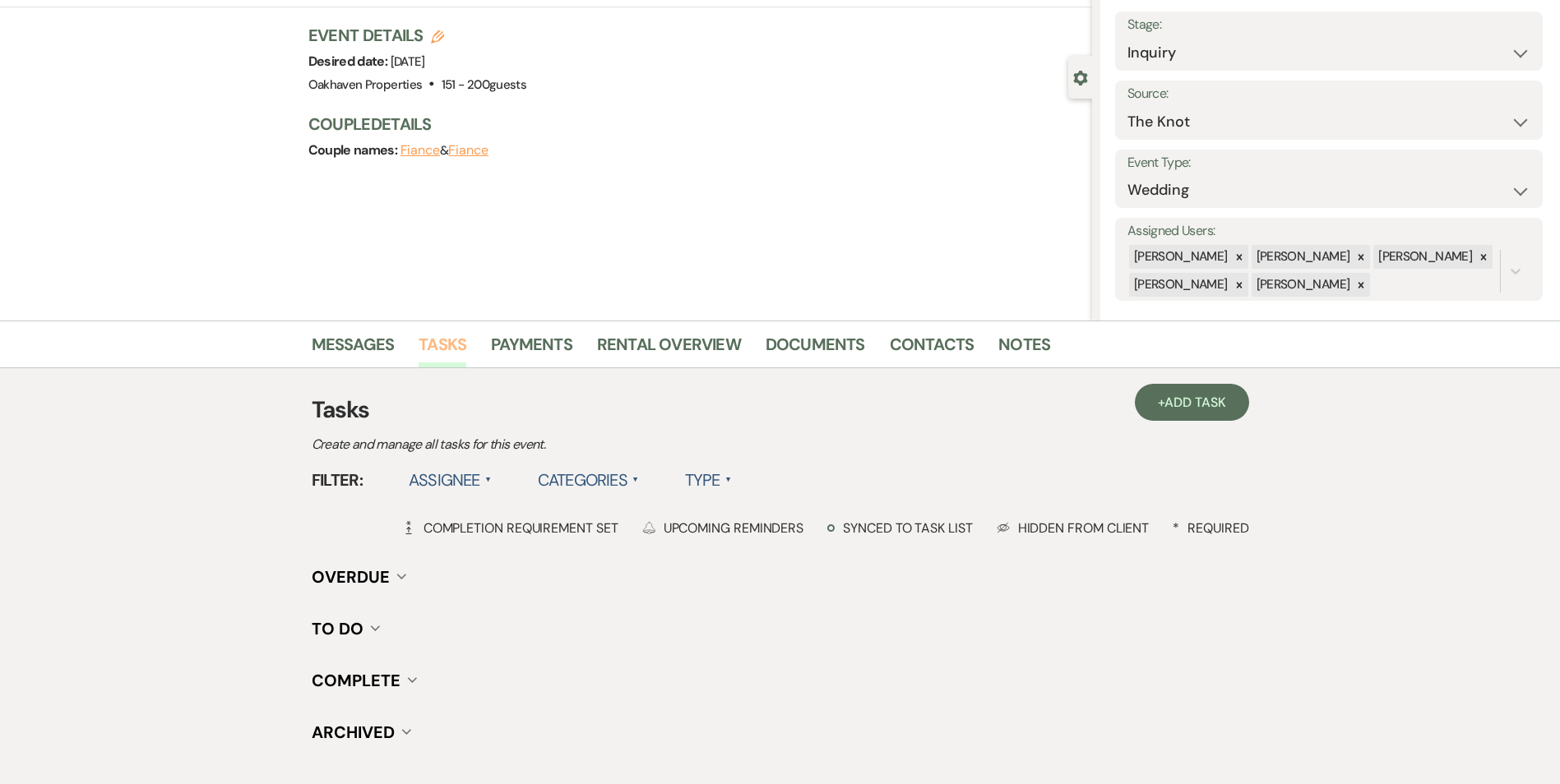
scroll to position [203, 0]
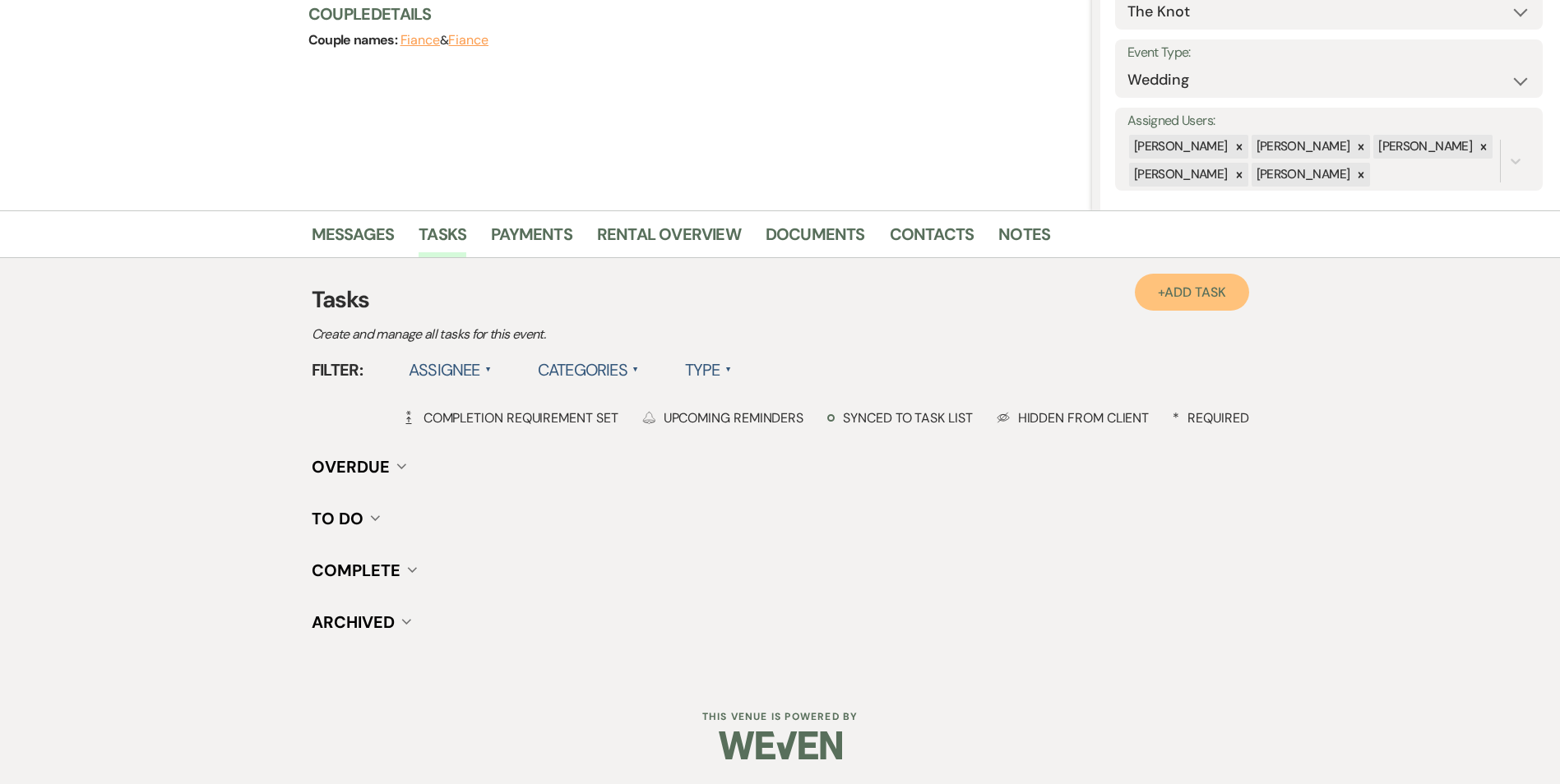
click at [1204, 290] on span "Add Task" at bounding box center [1195, 292] width 61 height 17
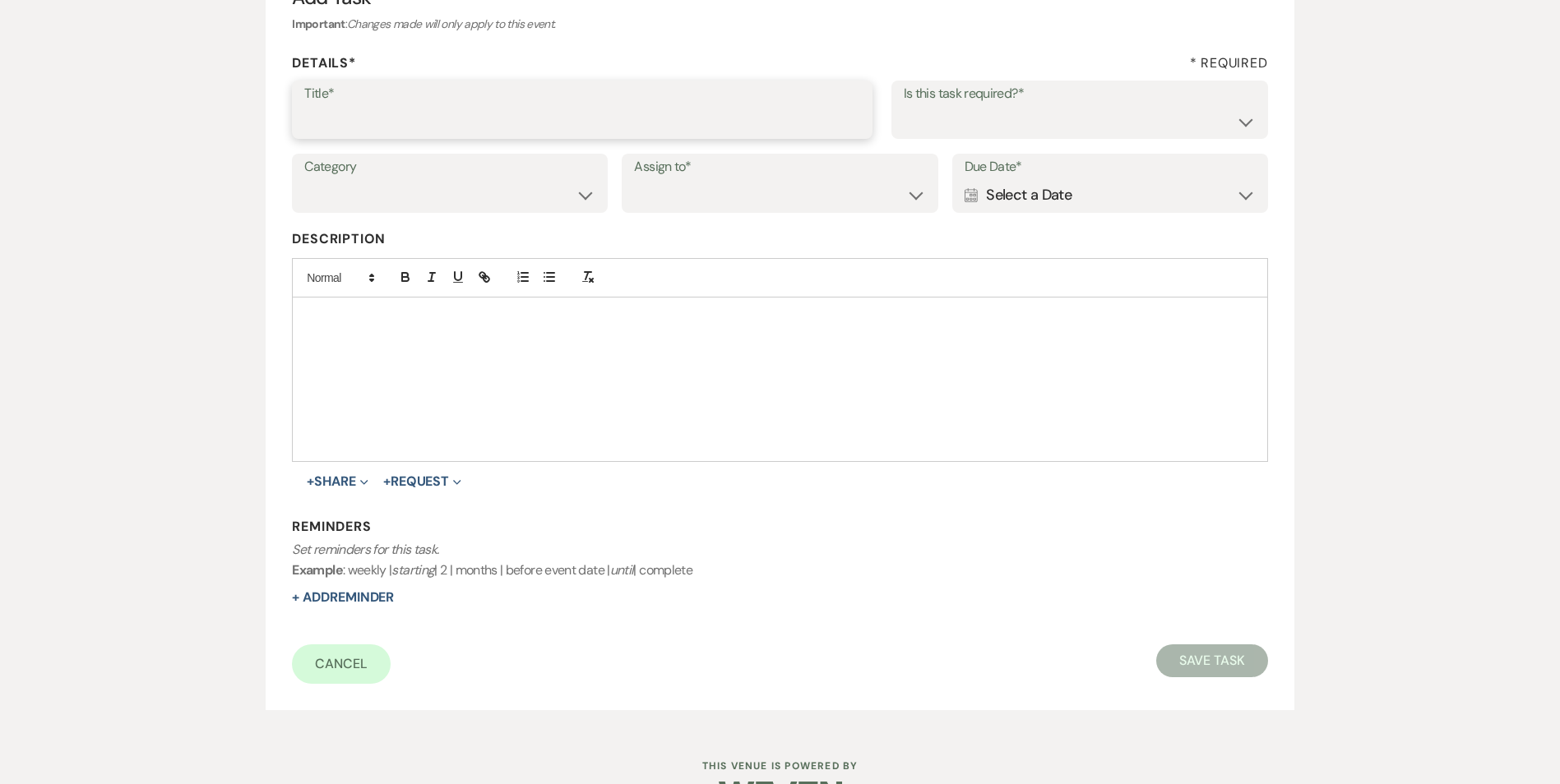
click at [459, 109] on input "Title*" at bounding box center [582, 121] width 557 height 32
type input "2nd follow up email"
click at [945, 134] on select "Yes No" at bounding box center [1080, 121] width 352 height 32
select select "true"
click at [904, 106] on select "Yes No" at bounding box center [1080, 121] width 352 height 32
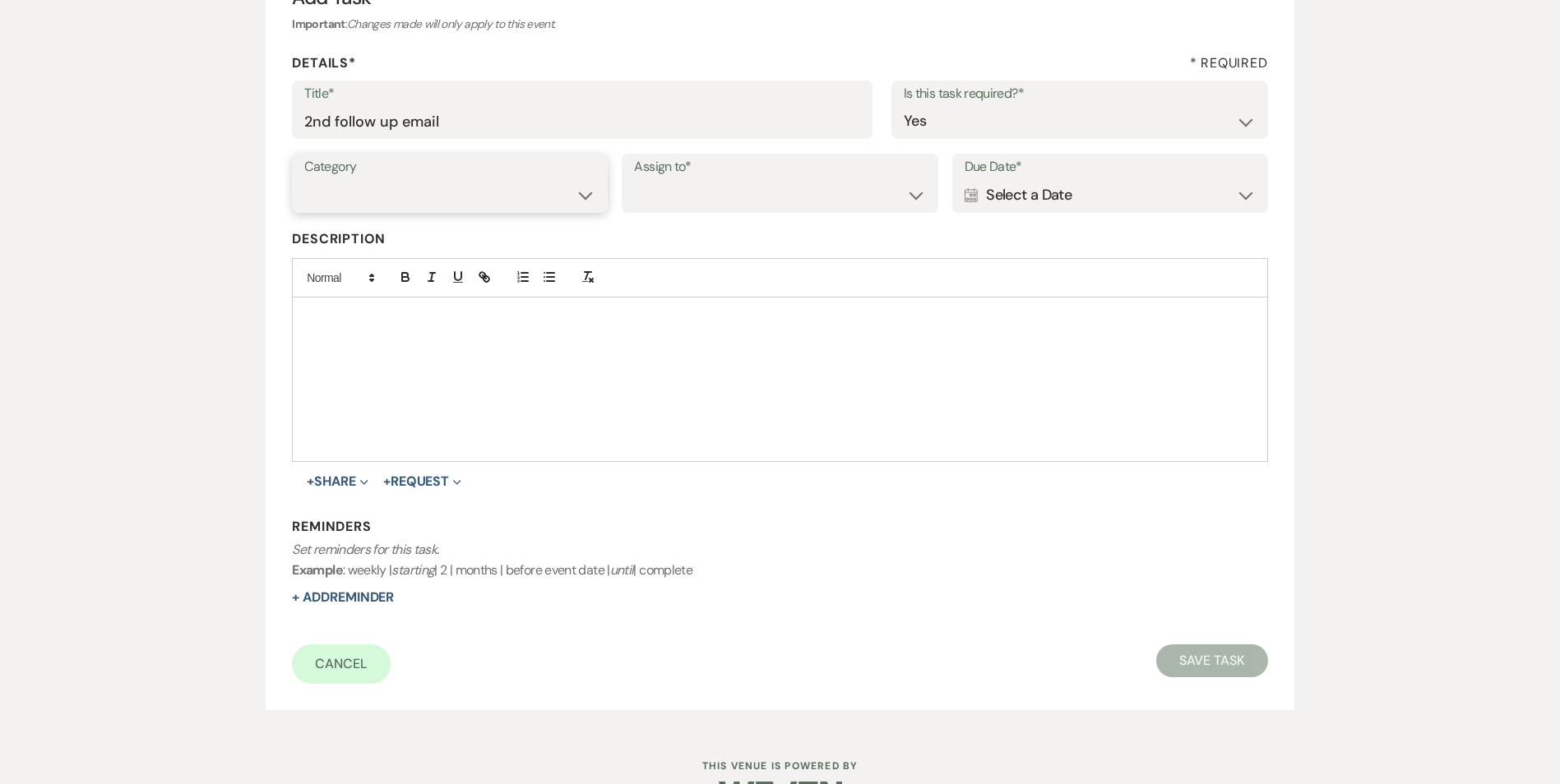
click at [559, 199] on select "Venue Vendors Guests Details Finalize & Share" at bounding box center [450, 195] width 291 height 32
select select "31"
click at [305, 180] on select "Venue Vendors Guests Details Finalize & Share" at bounding box center [450, 195] width 291 height 32
click at [664, 198] on select "Venue Client" at bounding box center [780, 195] width 291 height 32
select select "venueHost"
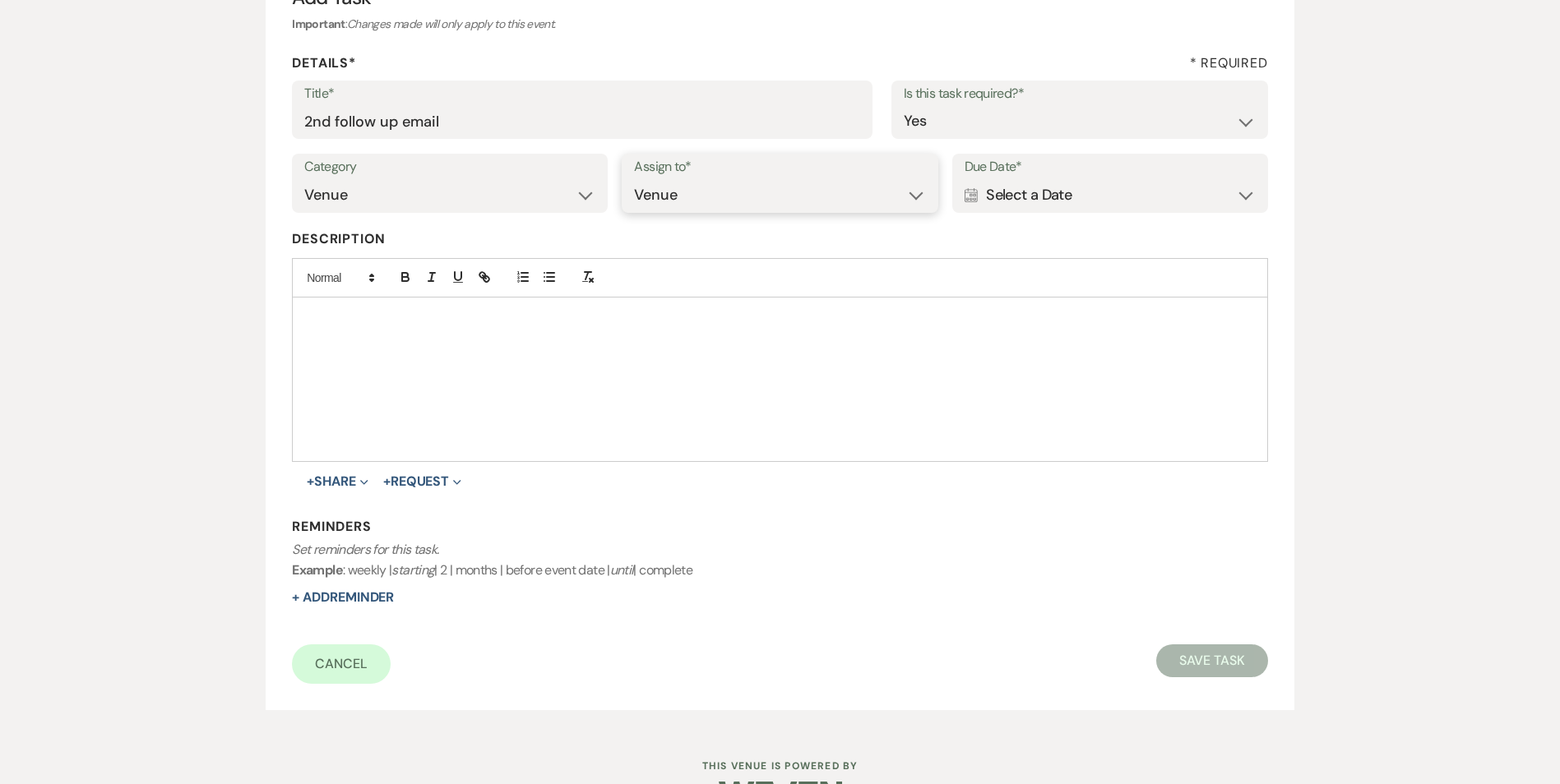
click at [634, 180] on select "Venue Client" at bounding box center [780, 195] width 291 height 32
click at [1083, 193] on div "Calendar Select a Date Expand" at bounding box center [1110, 195] width 291 height 32
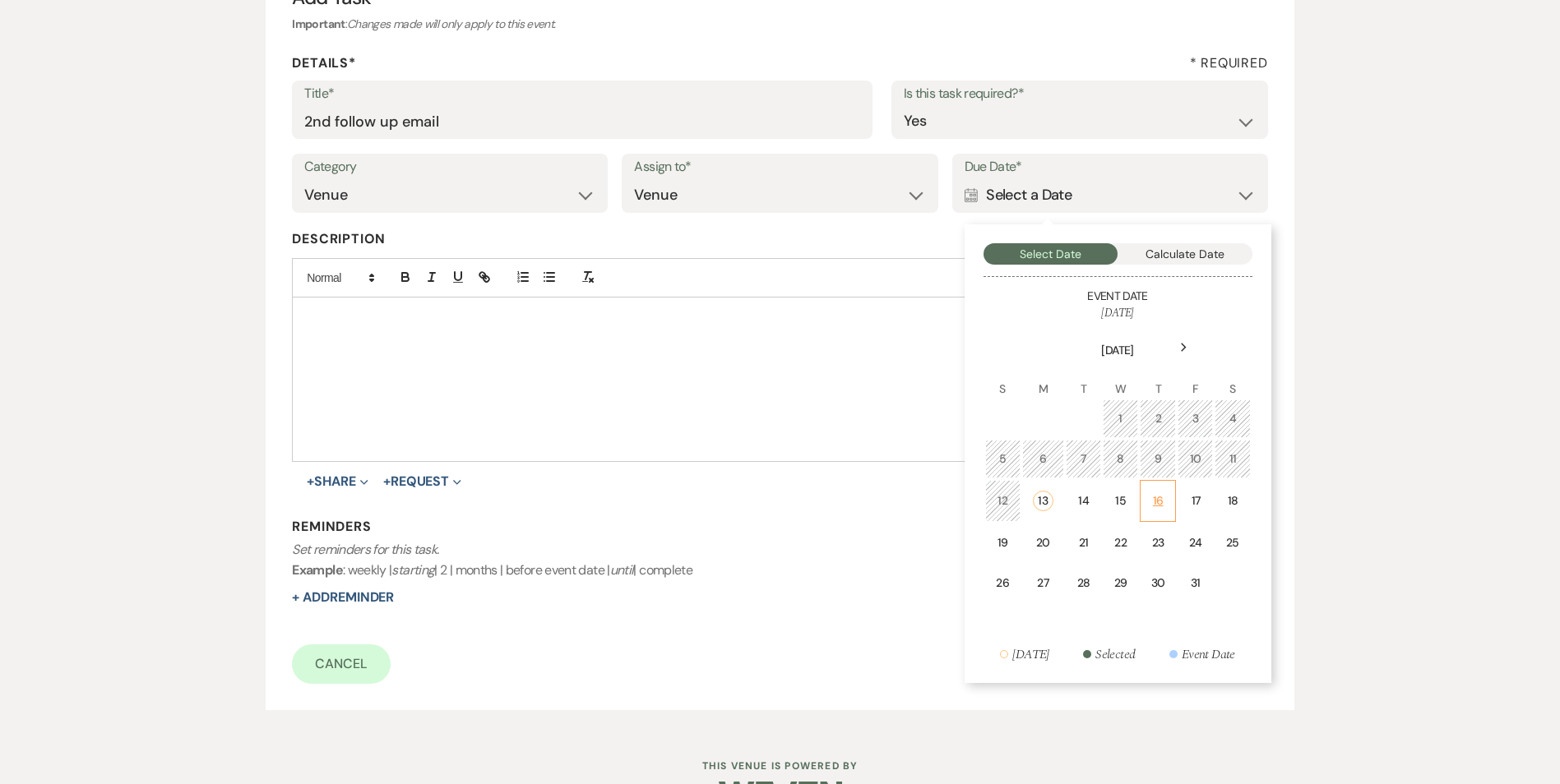
click at [1152, 512] on td "16" at bounding box center [1158, 502] width 37 height 42
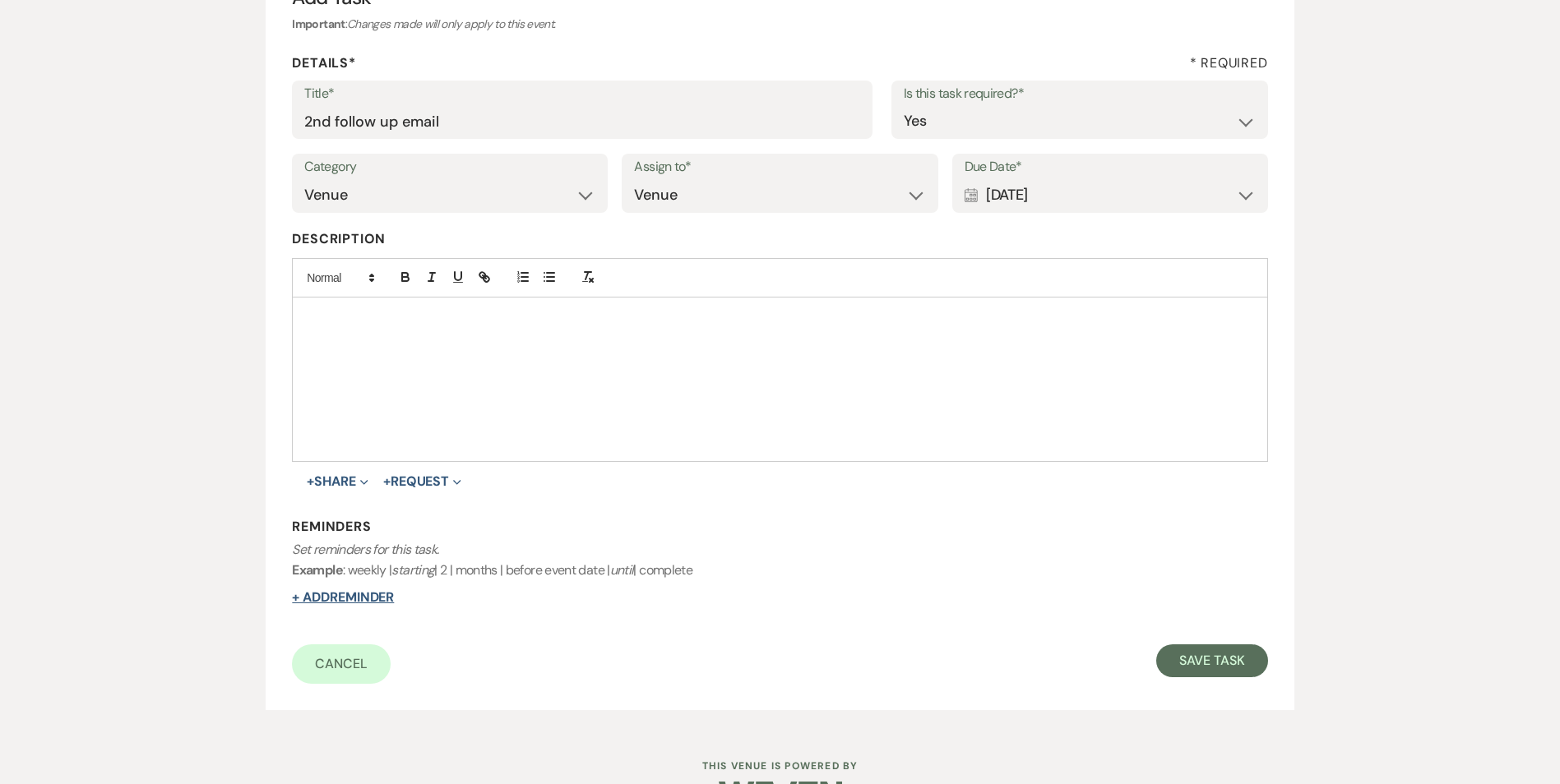
click at [356, 591] on button "+ Add Reminder" at bounding box center [343, 598] width 102 height 13
select select "host"
select select "days"
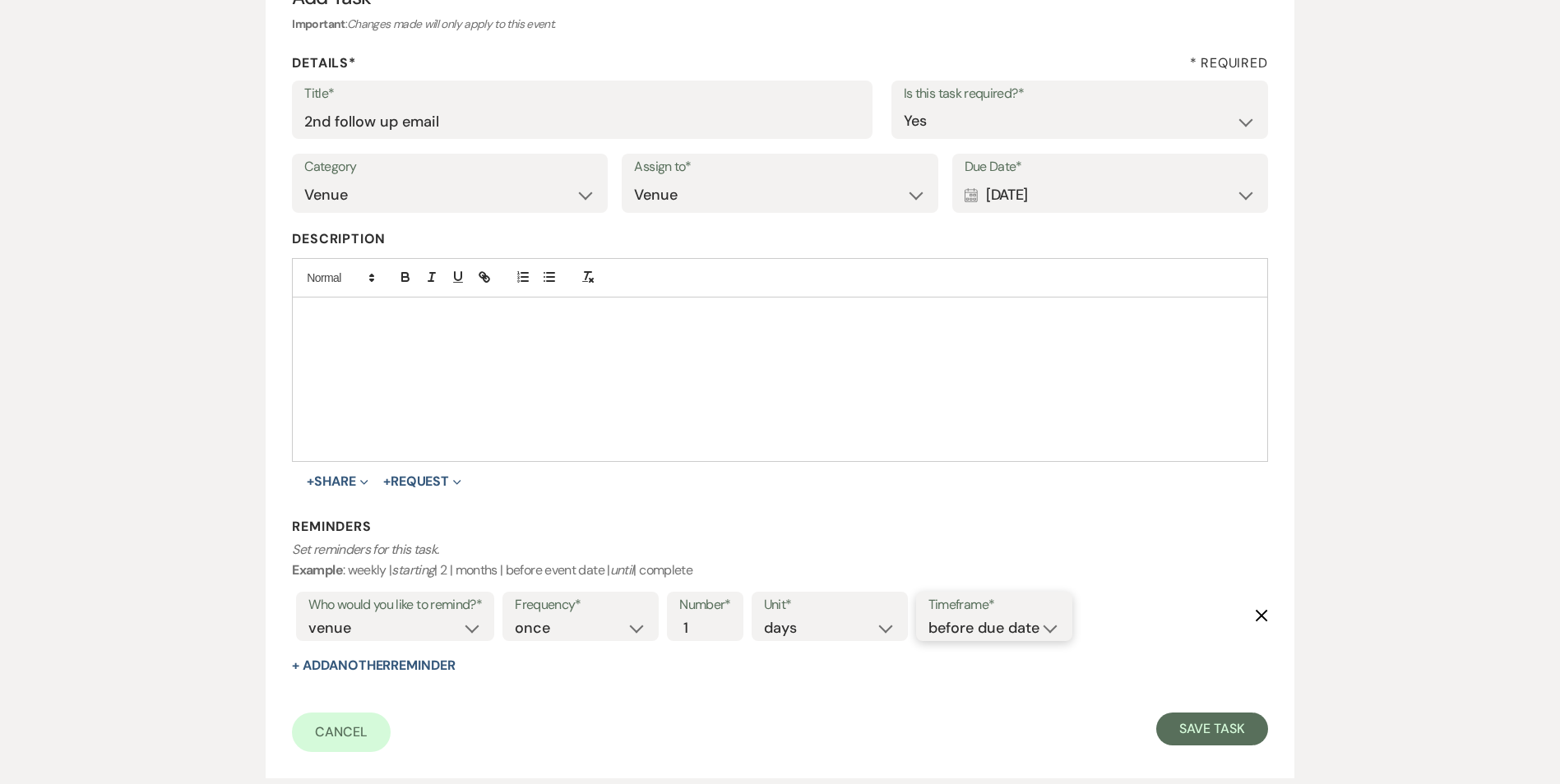
click at [1013, 619] on select "before due date after due date on due date on custom date" at bounding box center [994, 628] width 132 height 22
select select "onDueDate"
click at [929, 618] on select "before due date after due date on due date on custom date" at bounding box center [994, 628] width 132 height 22
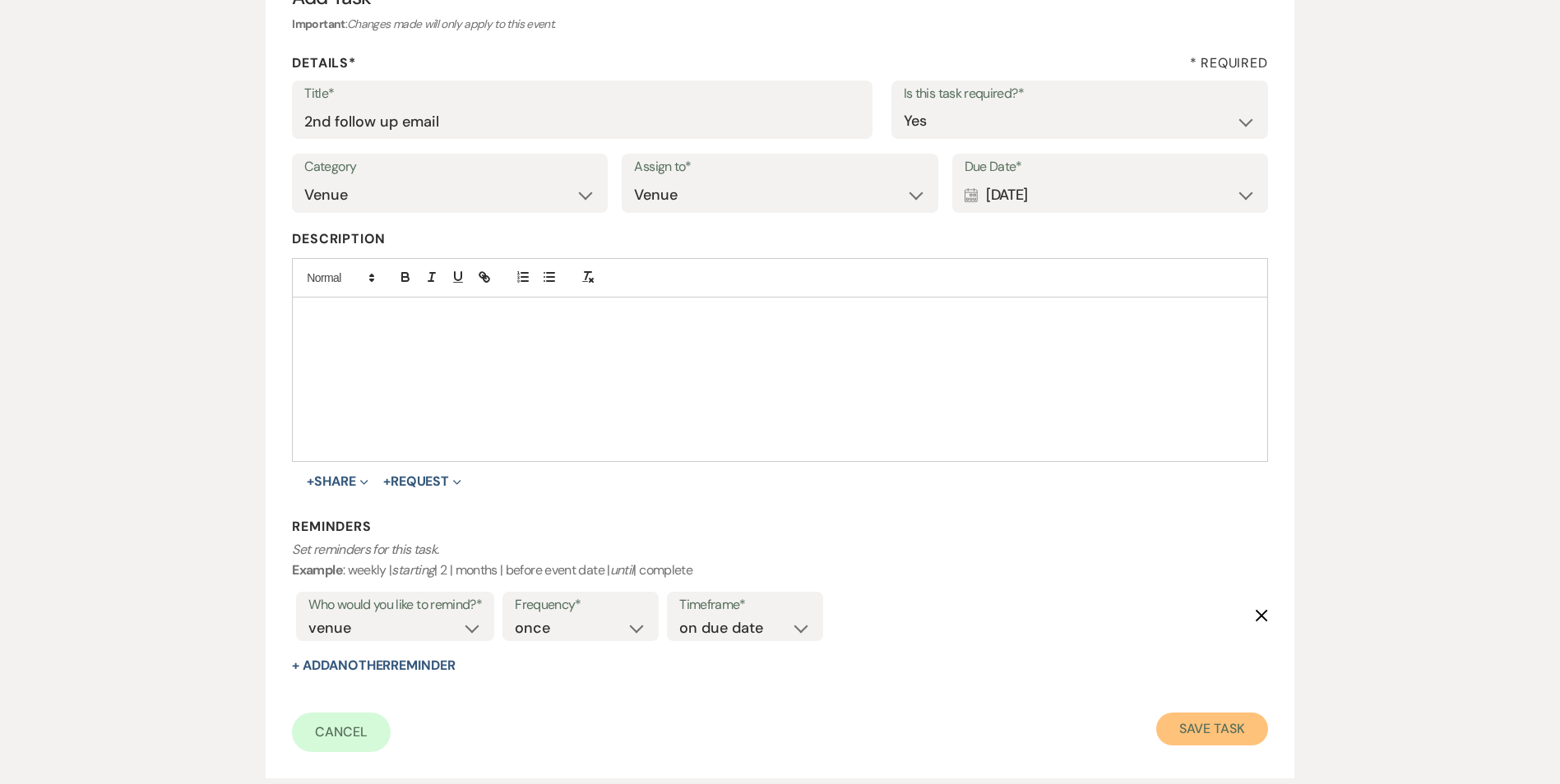
drag, startPoint x: 1178, startPoint y: 726, endPoint x: 1188, endPoint y: 721, distance: 11.2
click at [1188, 721] on button "Save Task" at bounding box center [1212, 729] width 111 height 33
select select "2"
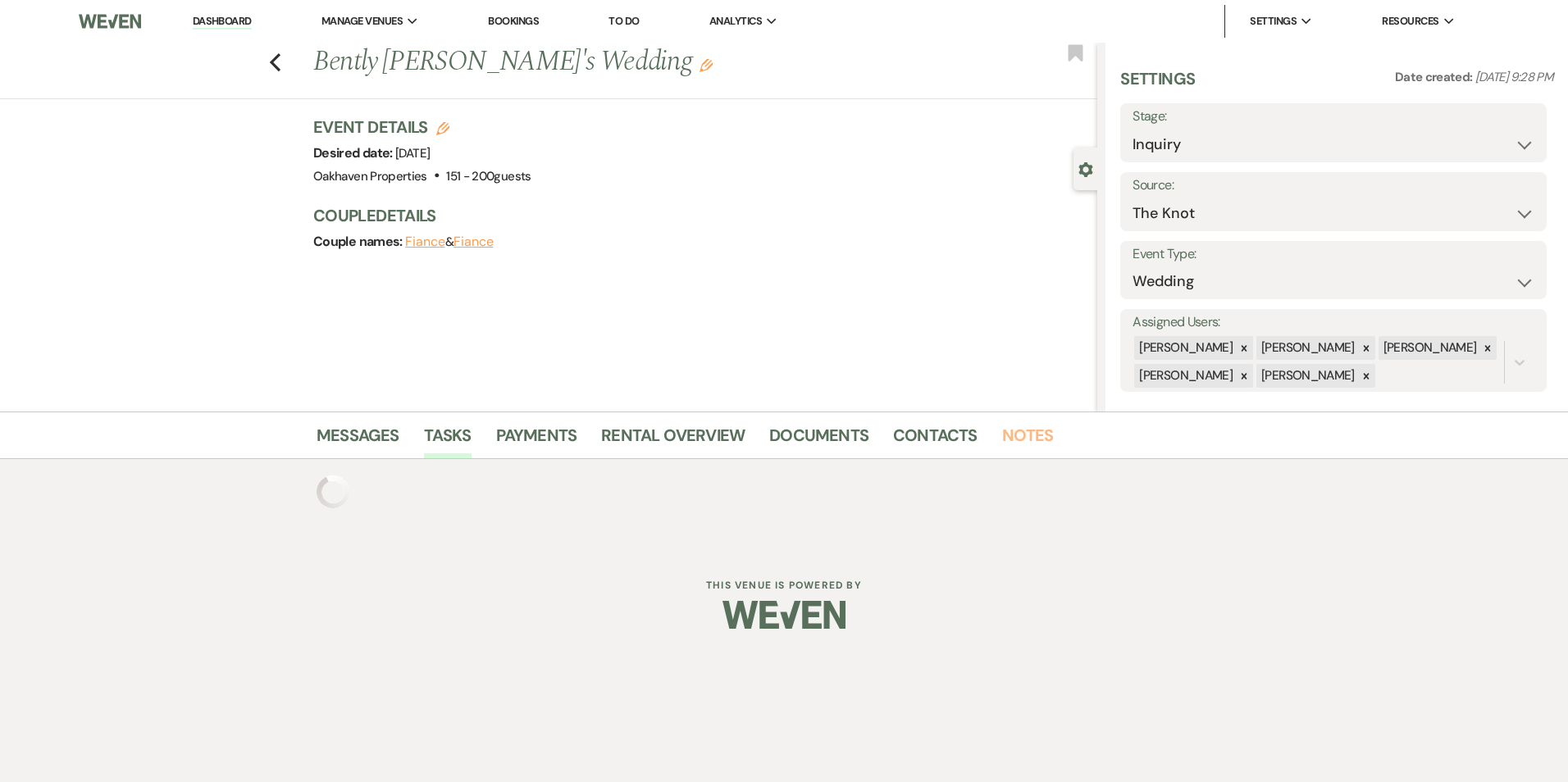
drag, startPoint x: 1015, startPoint y: 435, endPoint x: 1008, endPoint y: 466, distance: 31.8
click at [1015, 434] on link "Notes" at bounding box center [1028, 441] width 52 height 36
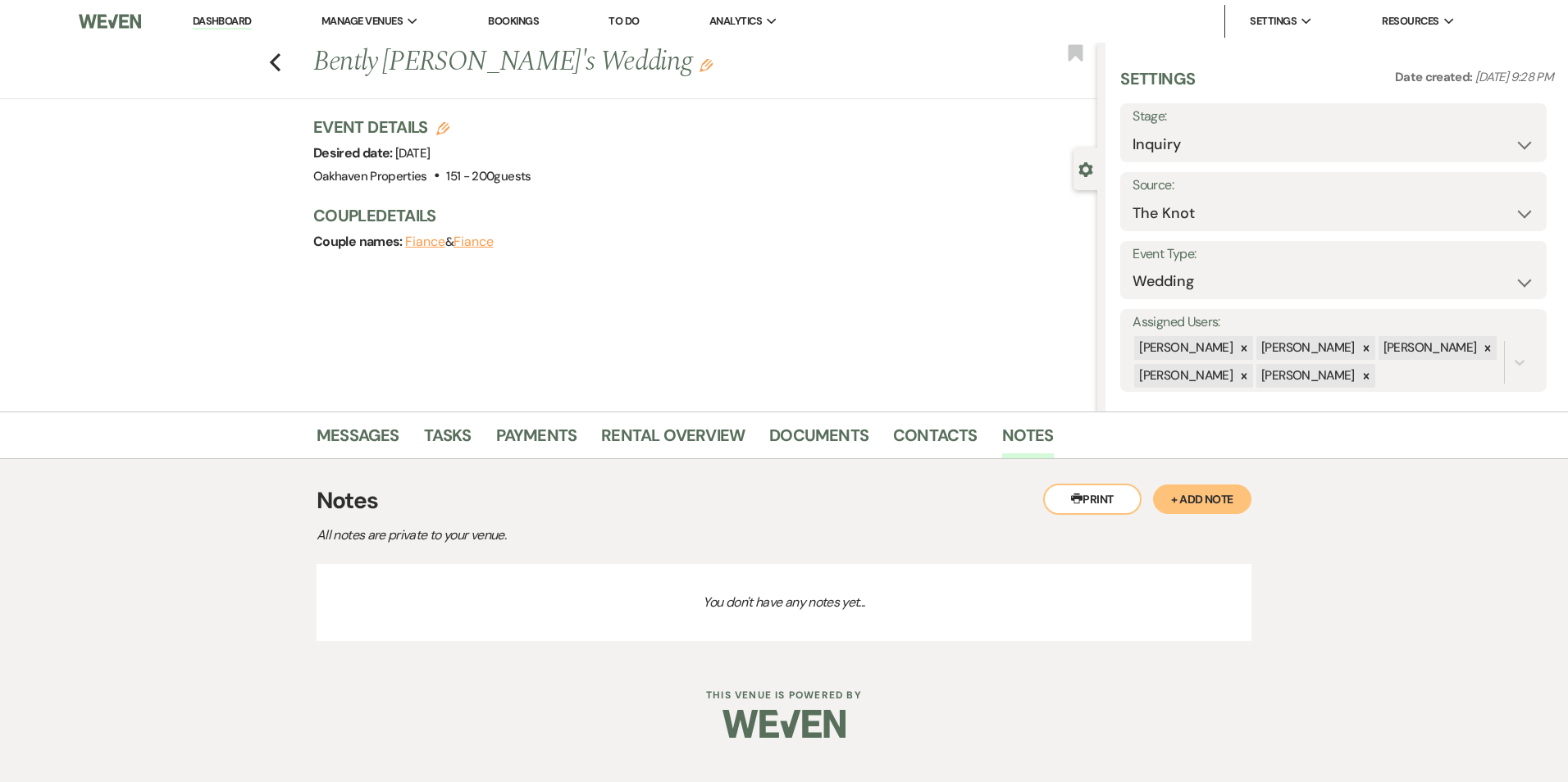
click at [1192, 496] on button "+ Add Note" at bounding box center [1202, 499] width 99 height 30
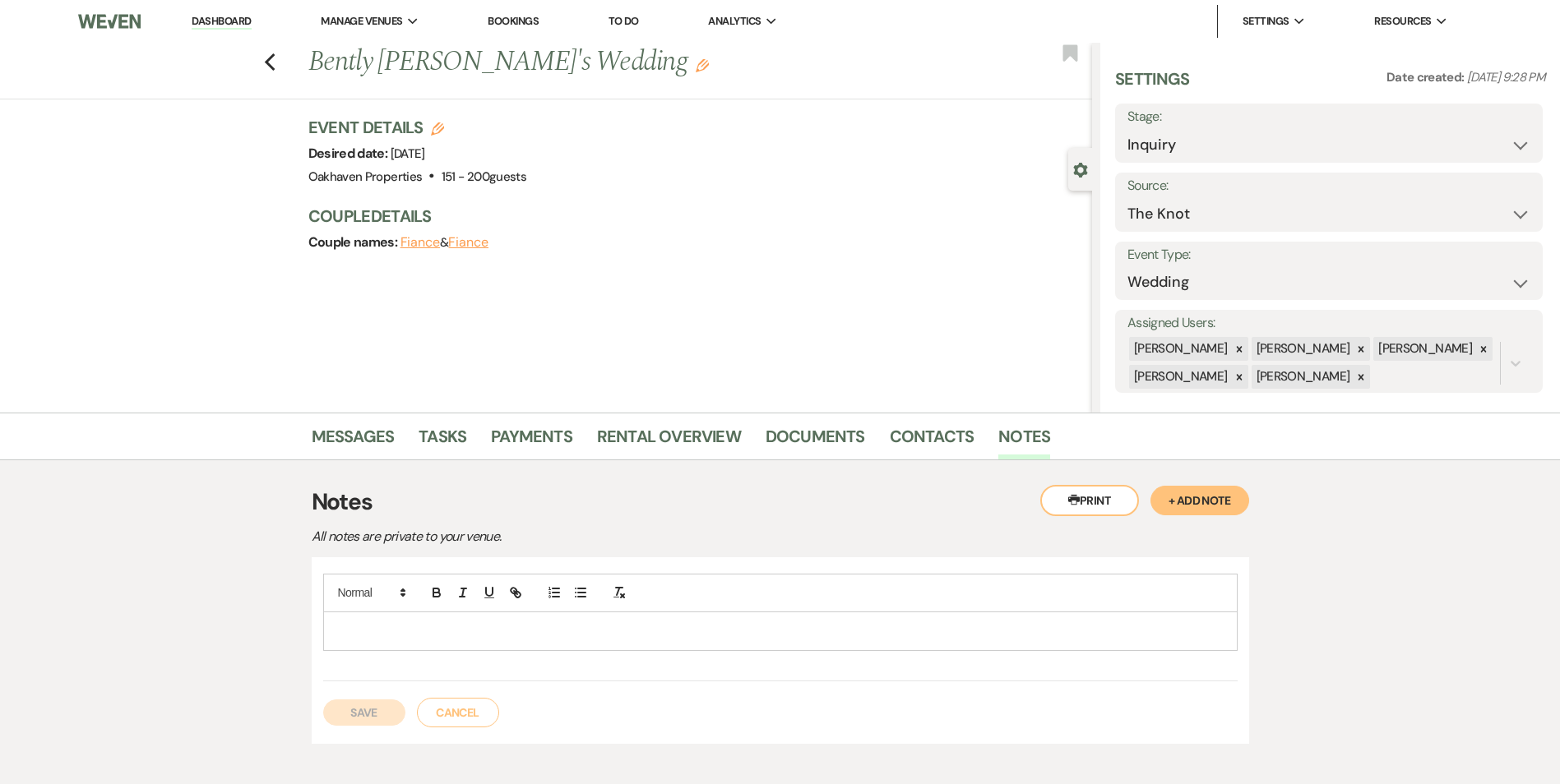
click at [535, 634] on p at bounding box center [780, 631] width 888 height 18
drag, startPoint x: 387, startPoint y: 701, endPoint x: 421, endPoint y: 677, distance: 41.6
click at [388, 701] on button "Save" at bounding box center [364, 712] width 83 height 26
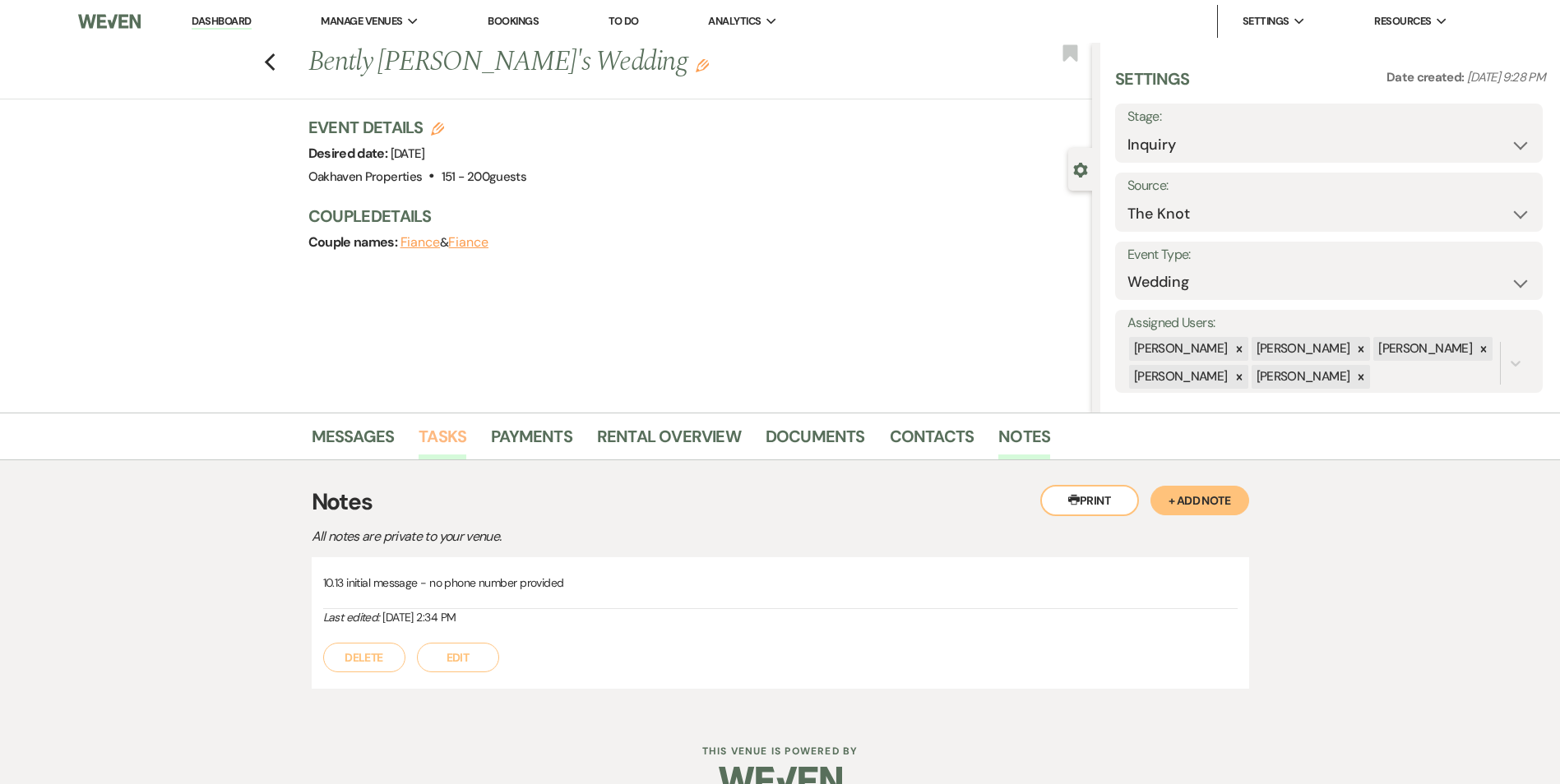
click at [460, 425] on li "Tasks" at bounding box center [455, 439] width 72 height 39
drag, startPoint x: 460, startPoint y: 425, endPoint x: 468, endPoint y: 439, distance: 16.1
click at [468, 439] on li "Tasks" at bounding box center [455, 439] width 72 height 39
drag, startPoint x: 468, startPoint y: 439, endPoint x: 432, endPoint y: 448, distance: 37.1
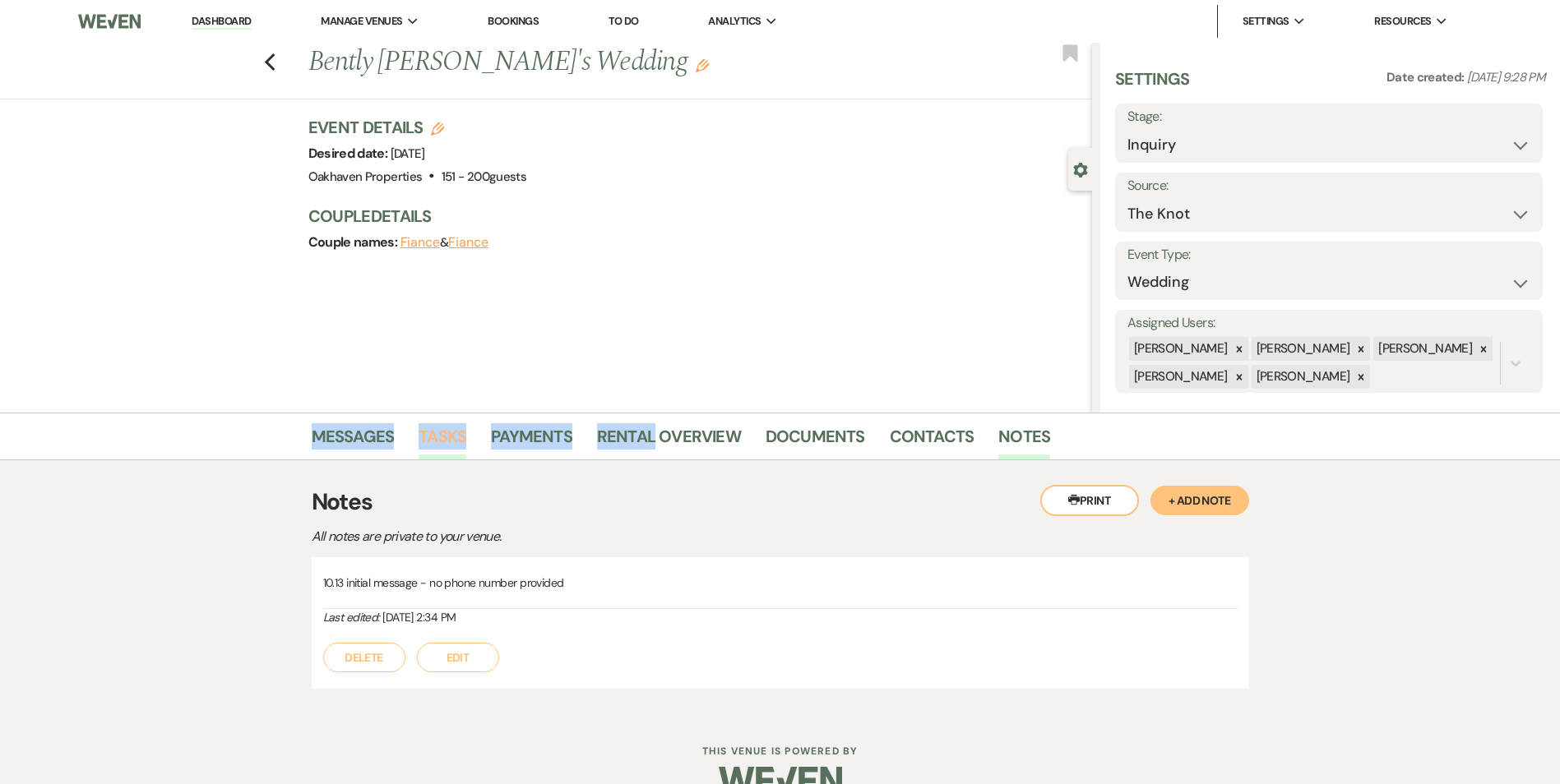
click at [432, 448] on link "Tasks" at bounding box center [443, 442] width 48 height 37
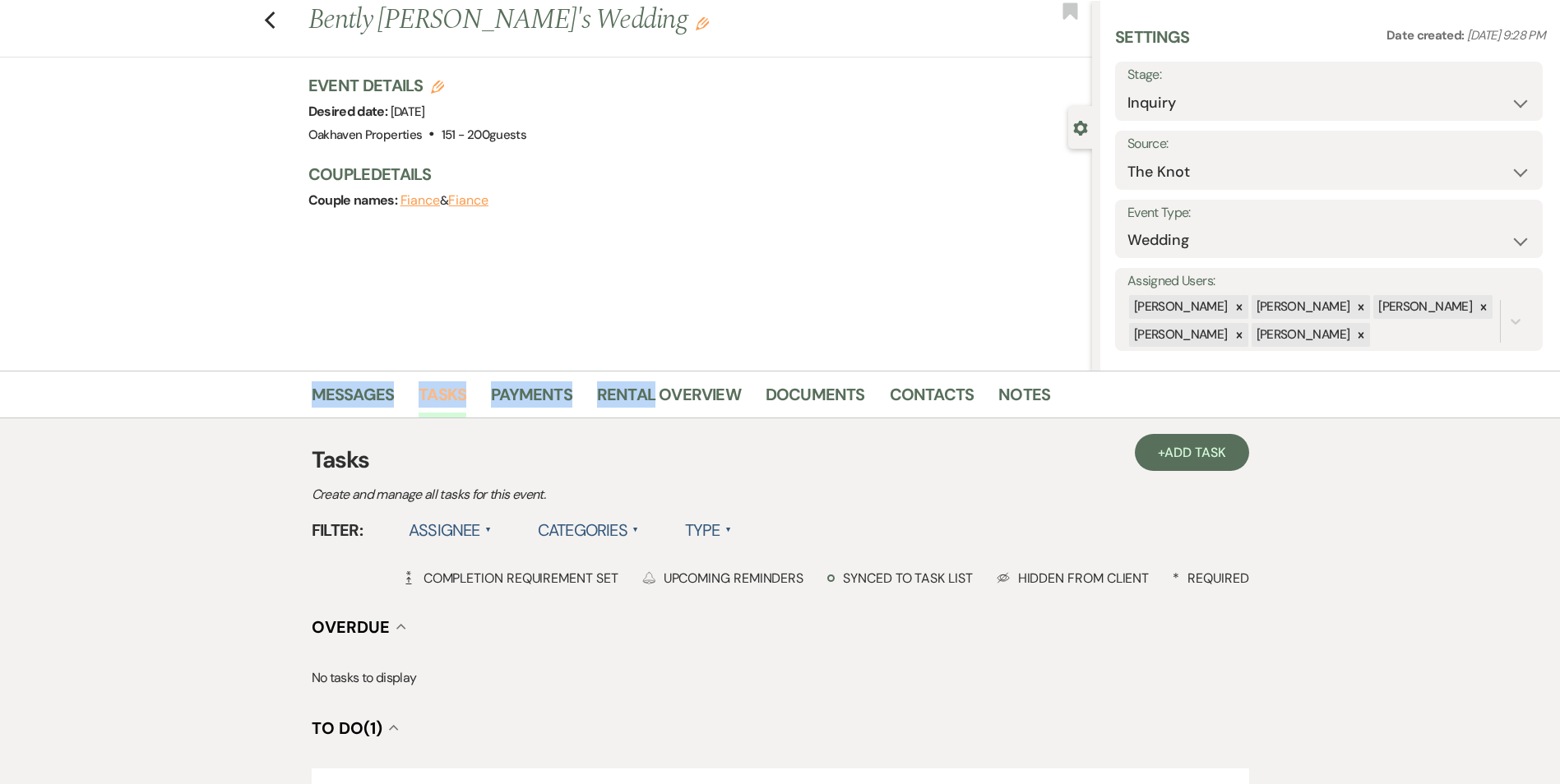
scroll to position [368, 0]
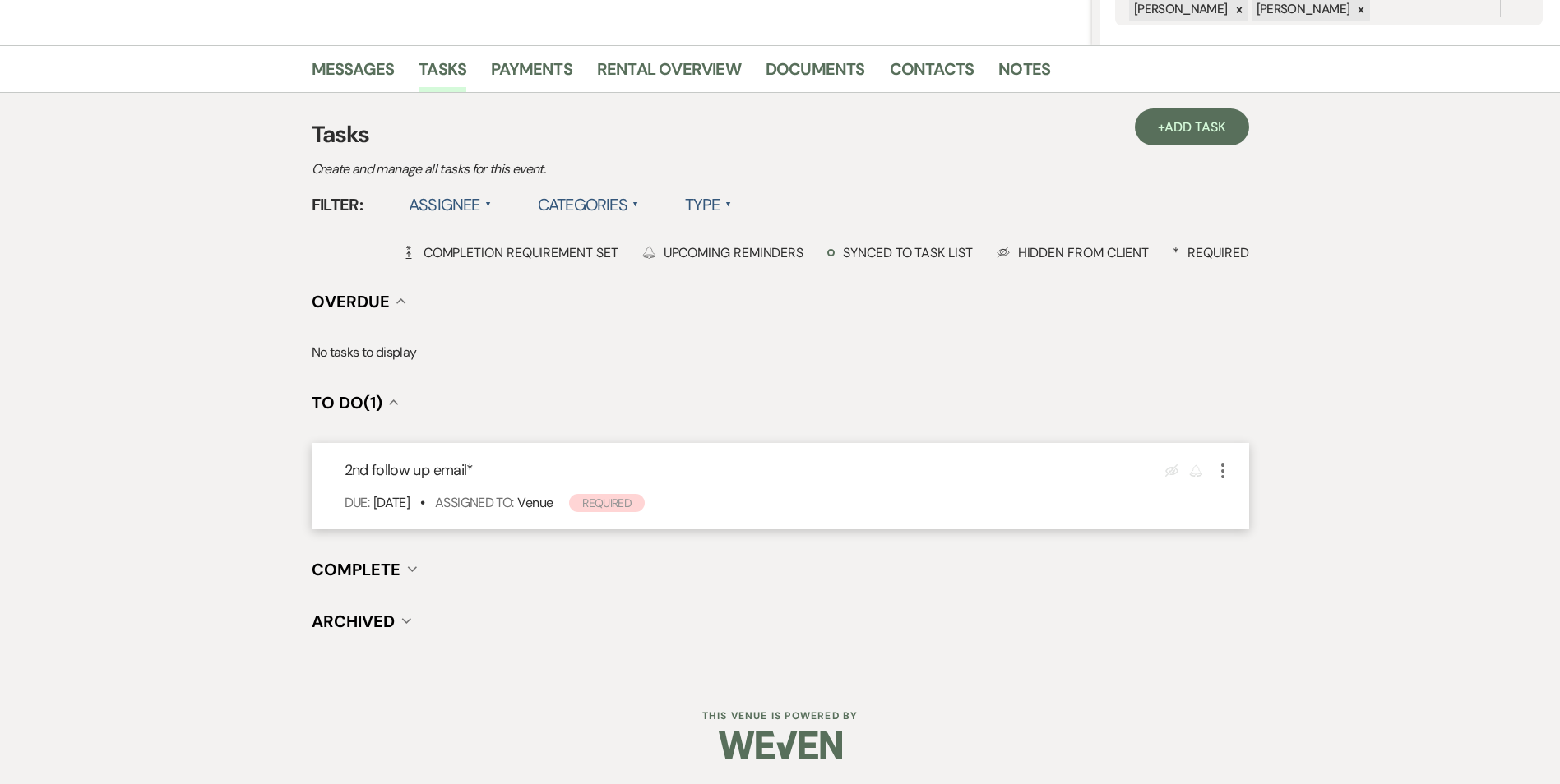
click at [1221, 482] on div "2nd follow up email * Eye Blocked Reminder More Due: Oct 16 25 • Assigned To: V…" at bounding box center [780, 486] width 938 height 86
click at [1219, 478] on icon "More" at bounding box center [1223, 471] width 20 height 20
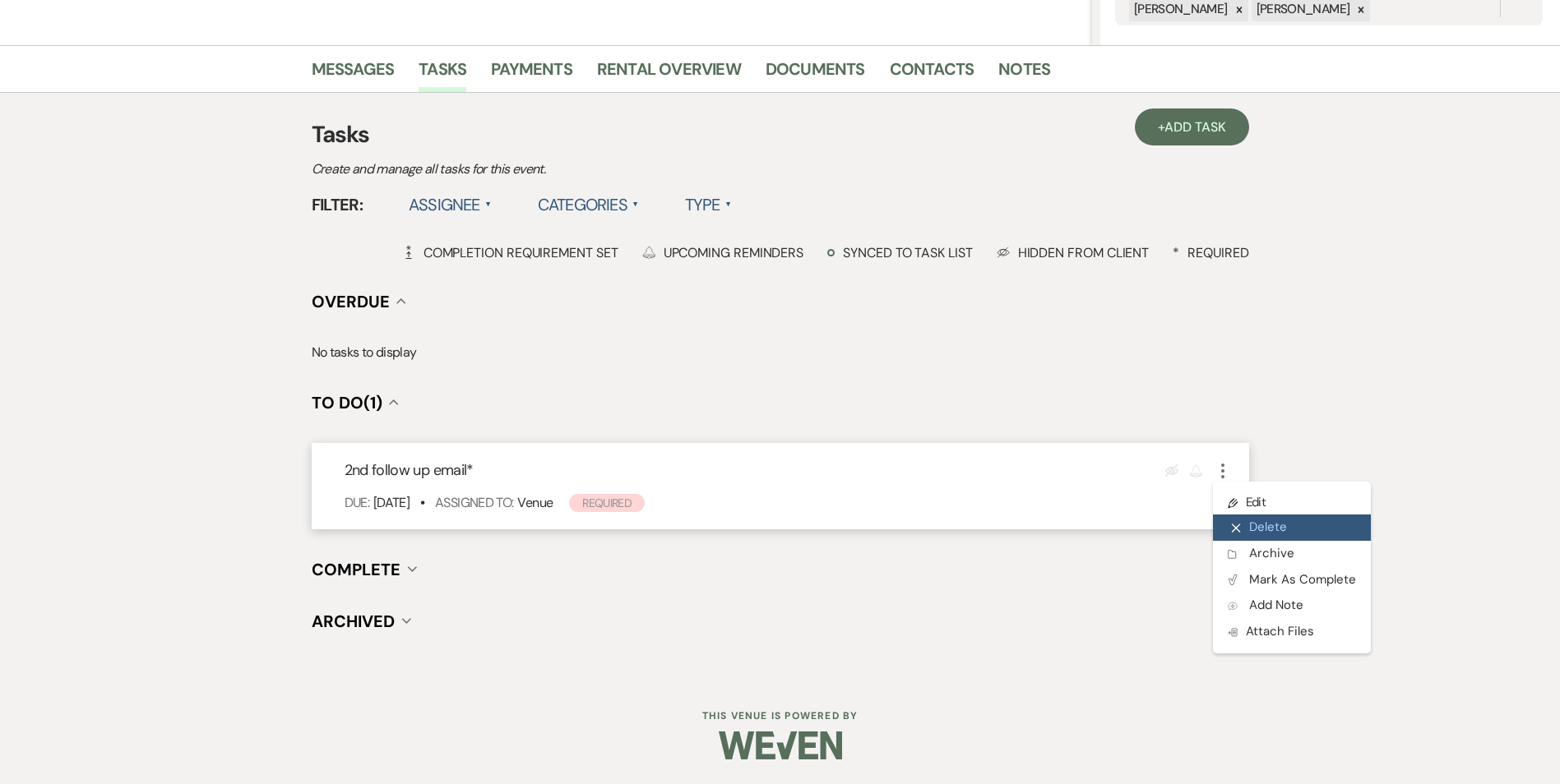
click at [1269, 515] on button "X Delete" at bounding box center [1292, 527] width 158 height 26
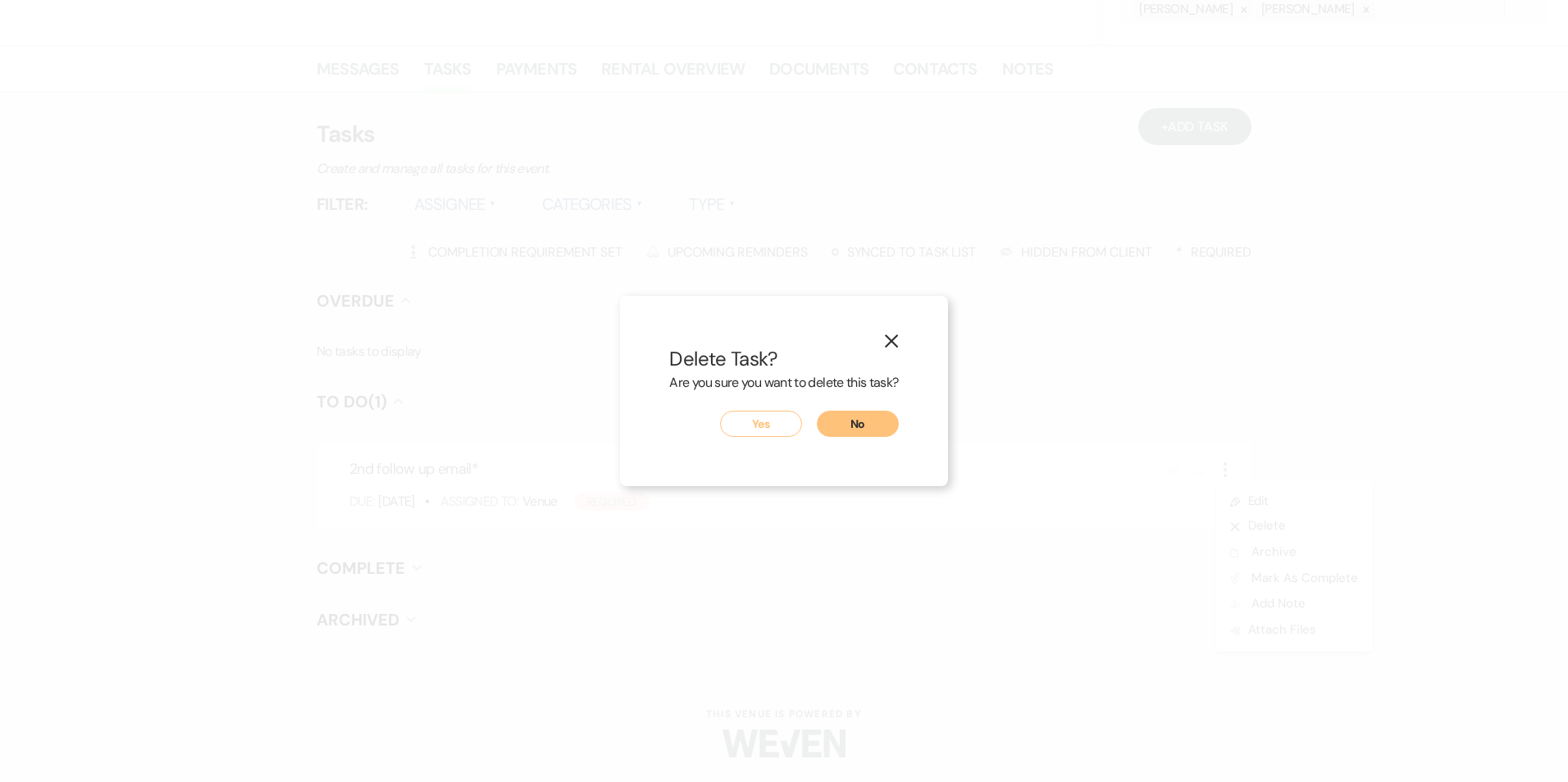
drag, startPoint x: 897, startPoint y: 337, endPoint x: 1015, endPoint y: 351, distance: 118.8
click at [897, 338] on icon "X" at bounding box center [891, 340] width 14 height 14
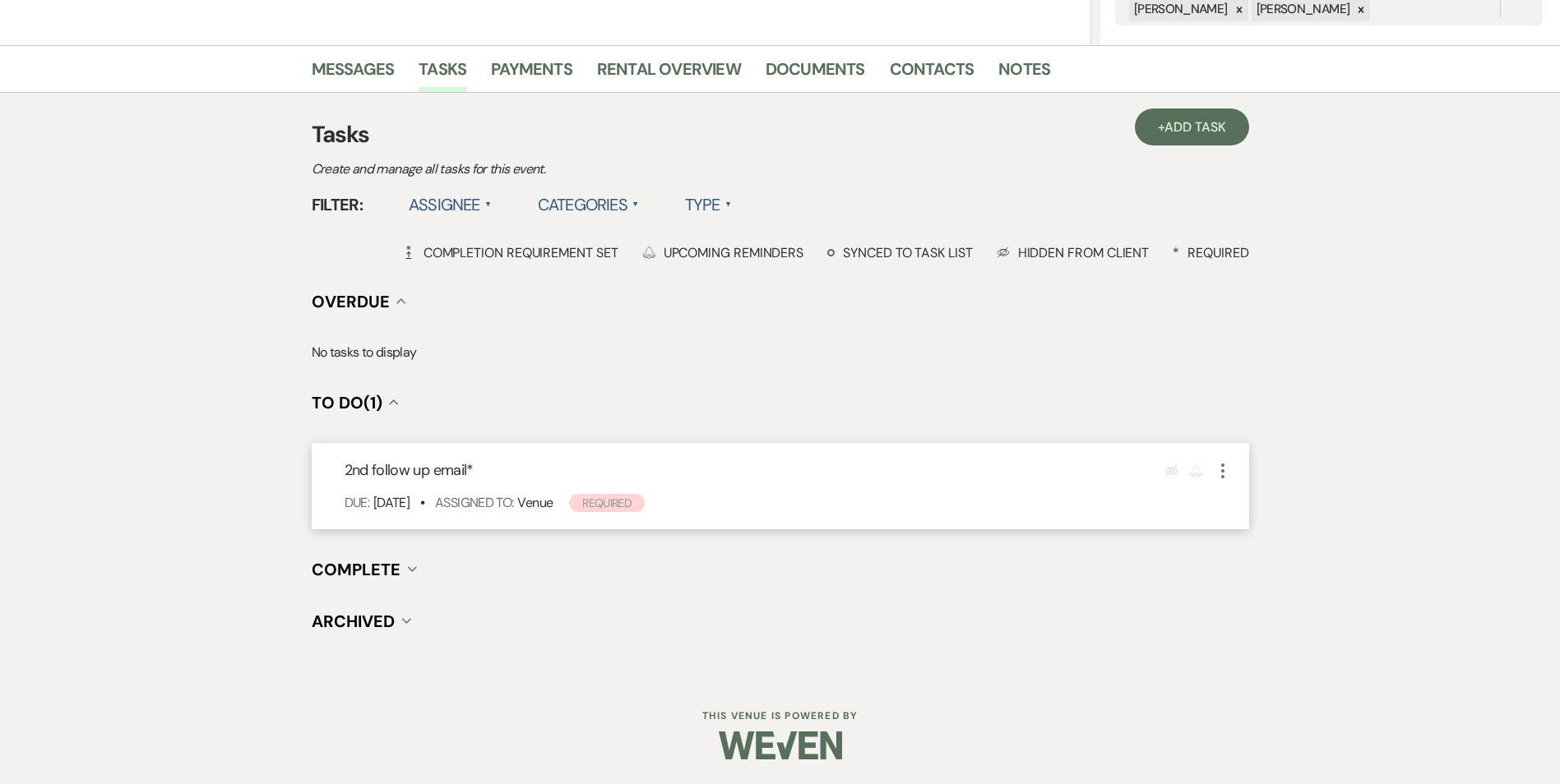
click at [1229, 461] on icon "More" at bounding box center [1223, 471] width 20 height 20
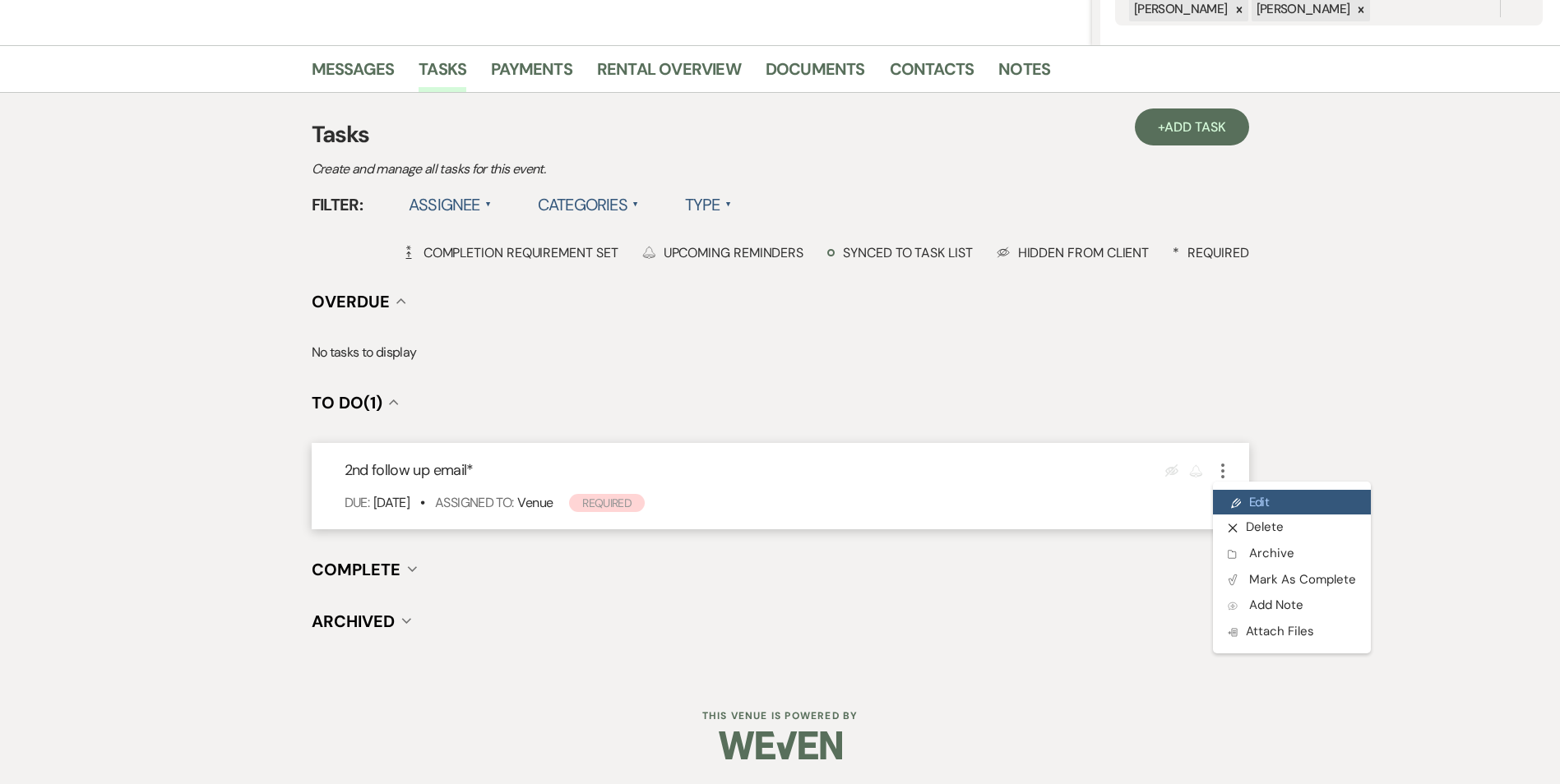
click at [1253, 497] on link "Pencil Edit" at bounding box center [1292, 502] width 158 height 25
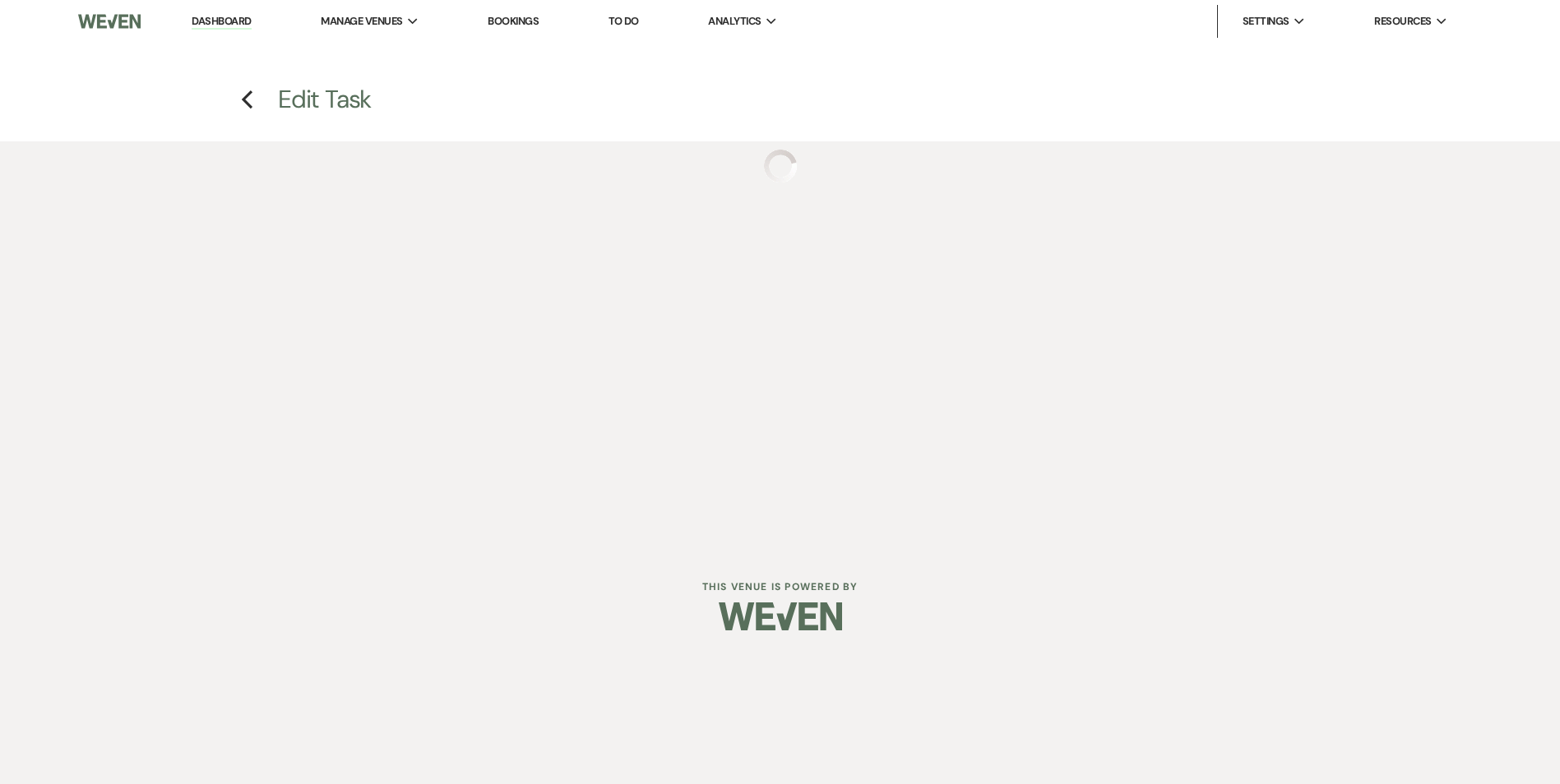
select select "true"
select select "31"
select select "venueHost"
select select "host"
select select "onDueDate"
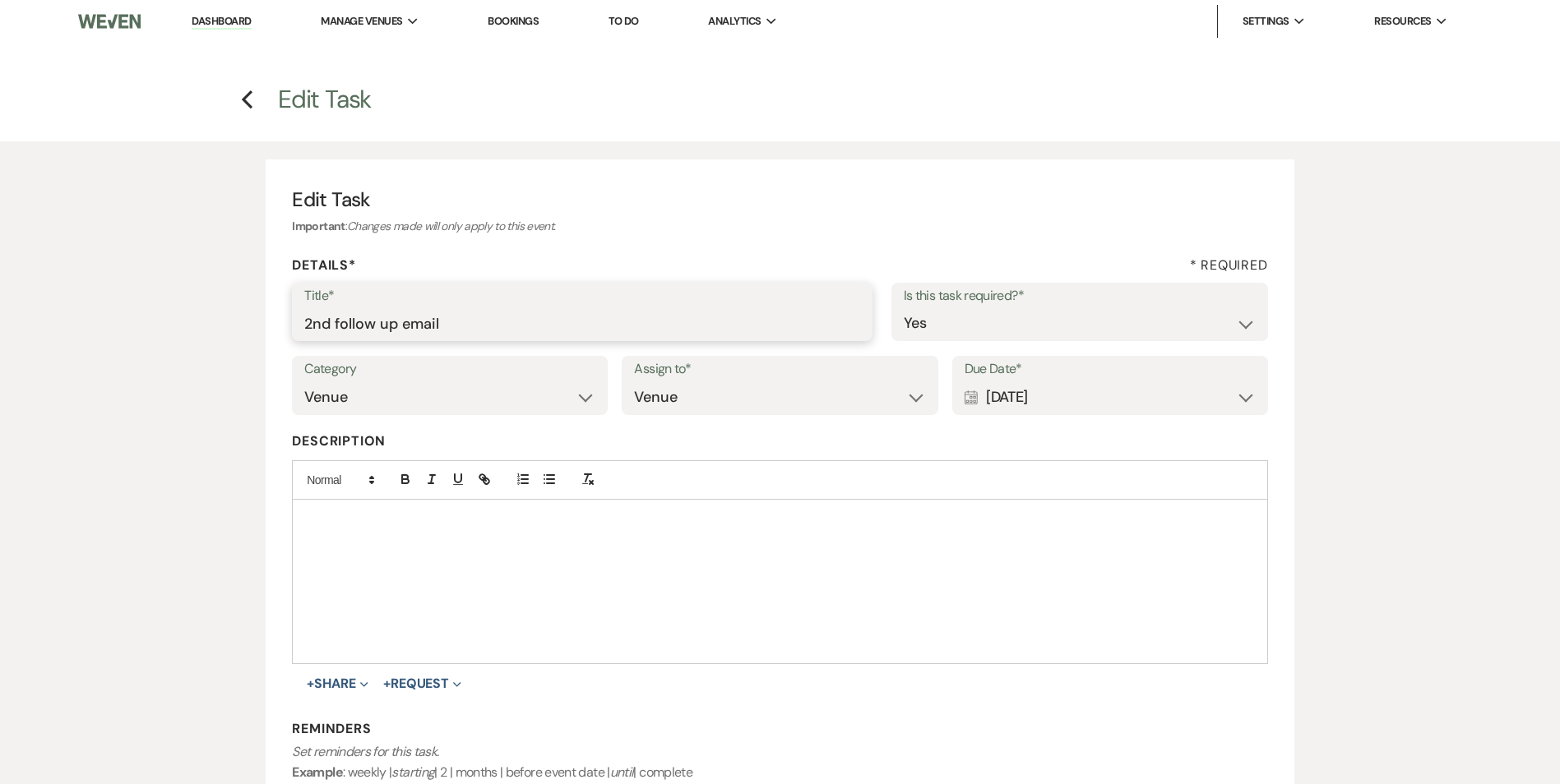
click at [424, 329] on input "2nd follow up email" at bounding box center [582, 323] width 557 height 32
click at [425, 328] on input "2nd follow up email" at bounding box center [582, 323] width 557 height 32
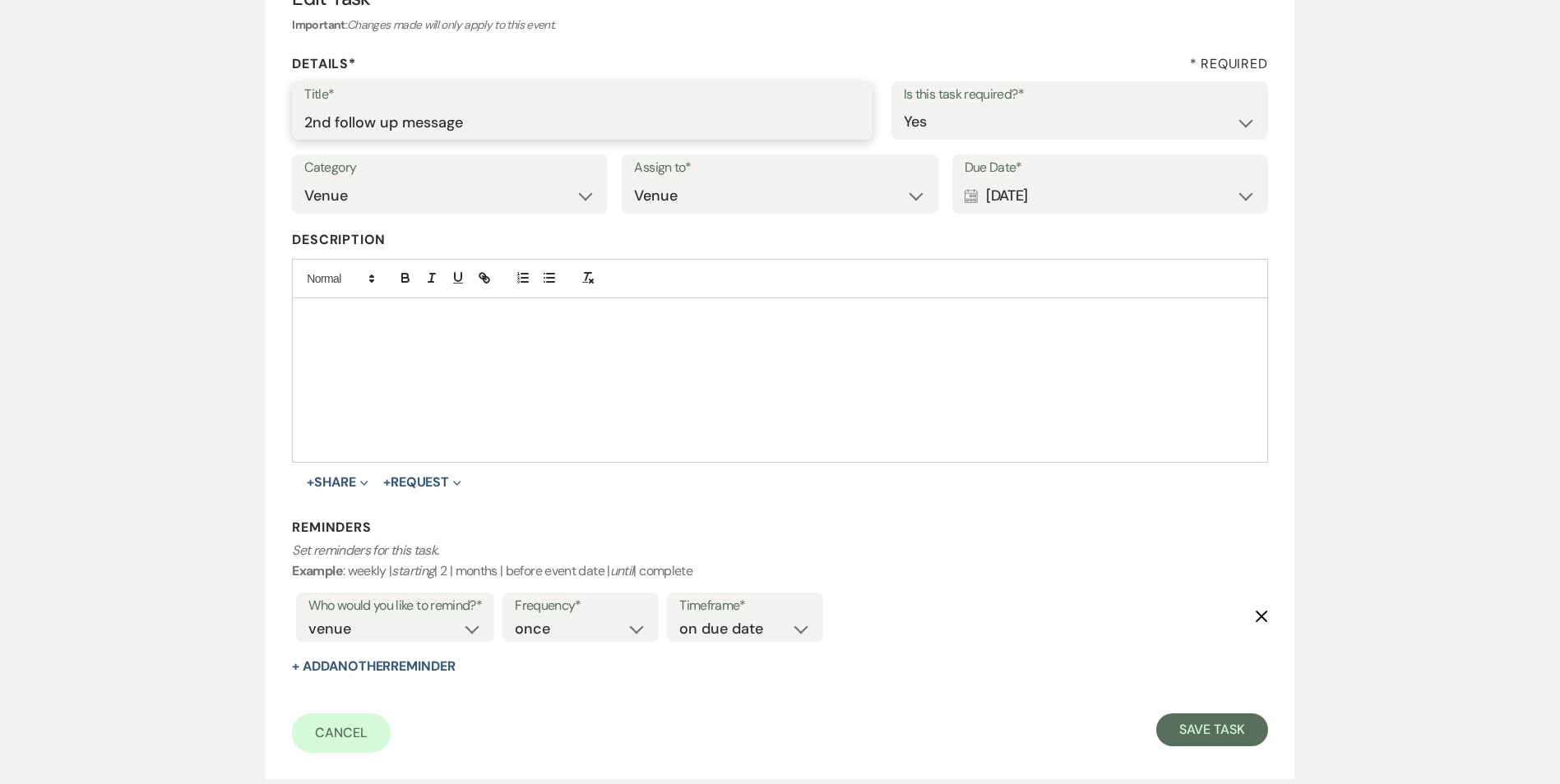
scroll to position [320, 0]
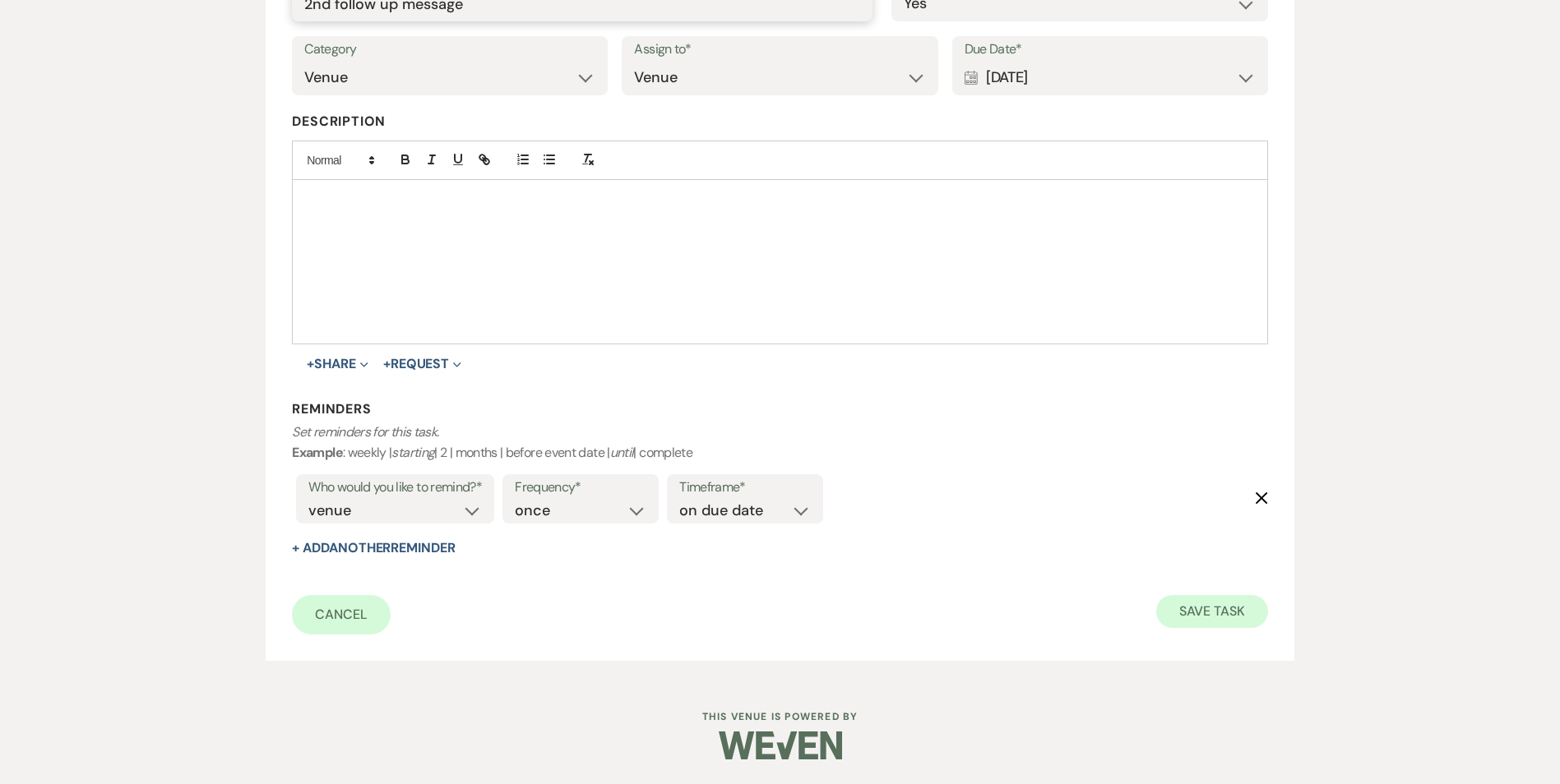
type input "2nd follow up message"
drag, startPoint x: 1238, startPoint y: 601, endPoint x: 1230, endPoint y: 598, distance: 8.5
click at [1236, 600] on button "Save Task" at bounding box center [1212, 612] width 111 height 33
select select "2"
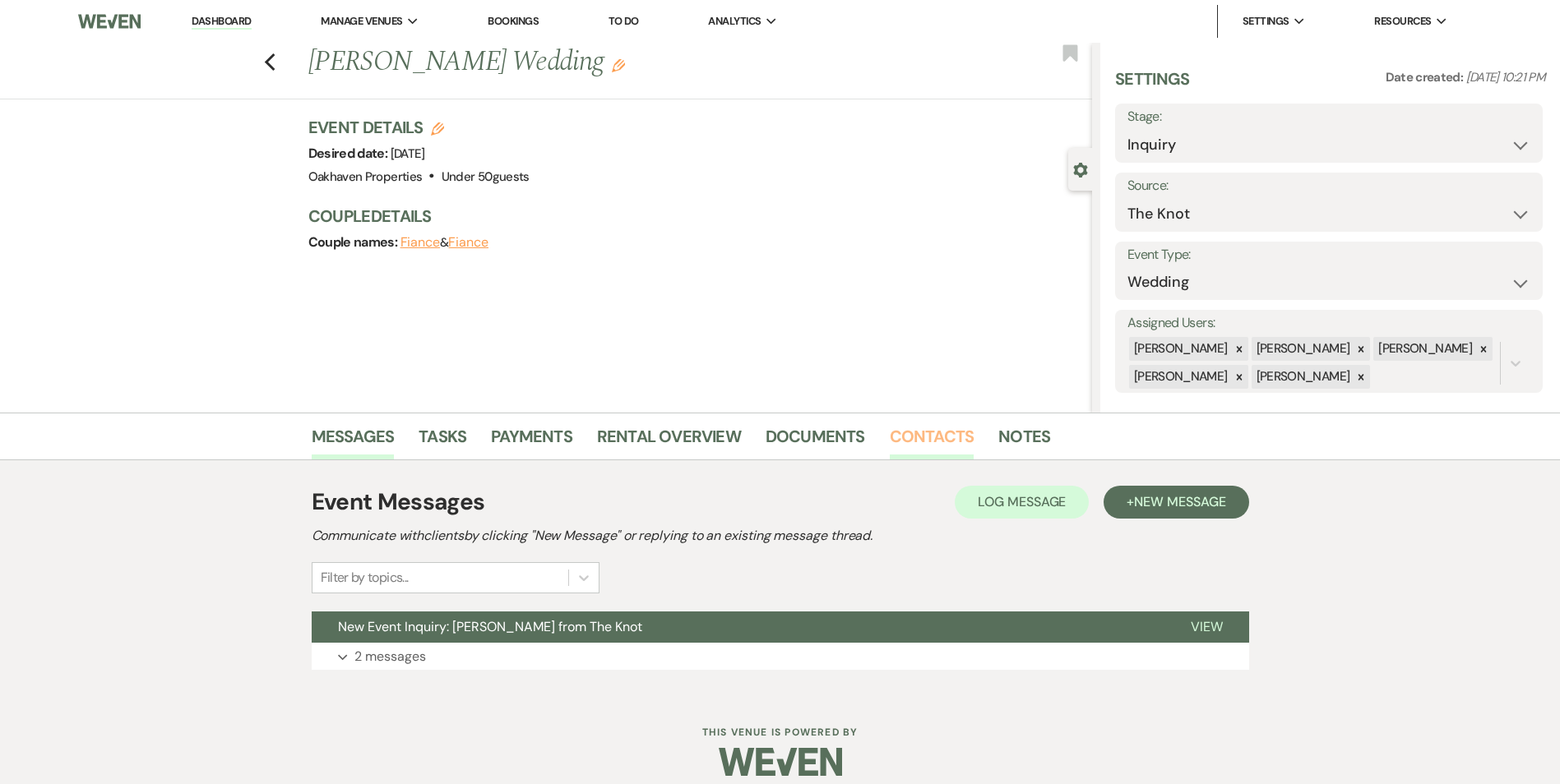
click at [910, 441] on link "Contacts" at bounding box center [932, 442] width 85 height 37
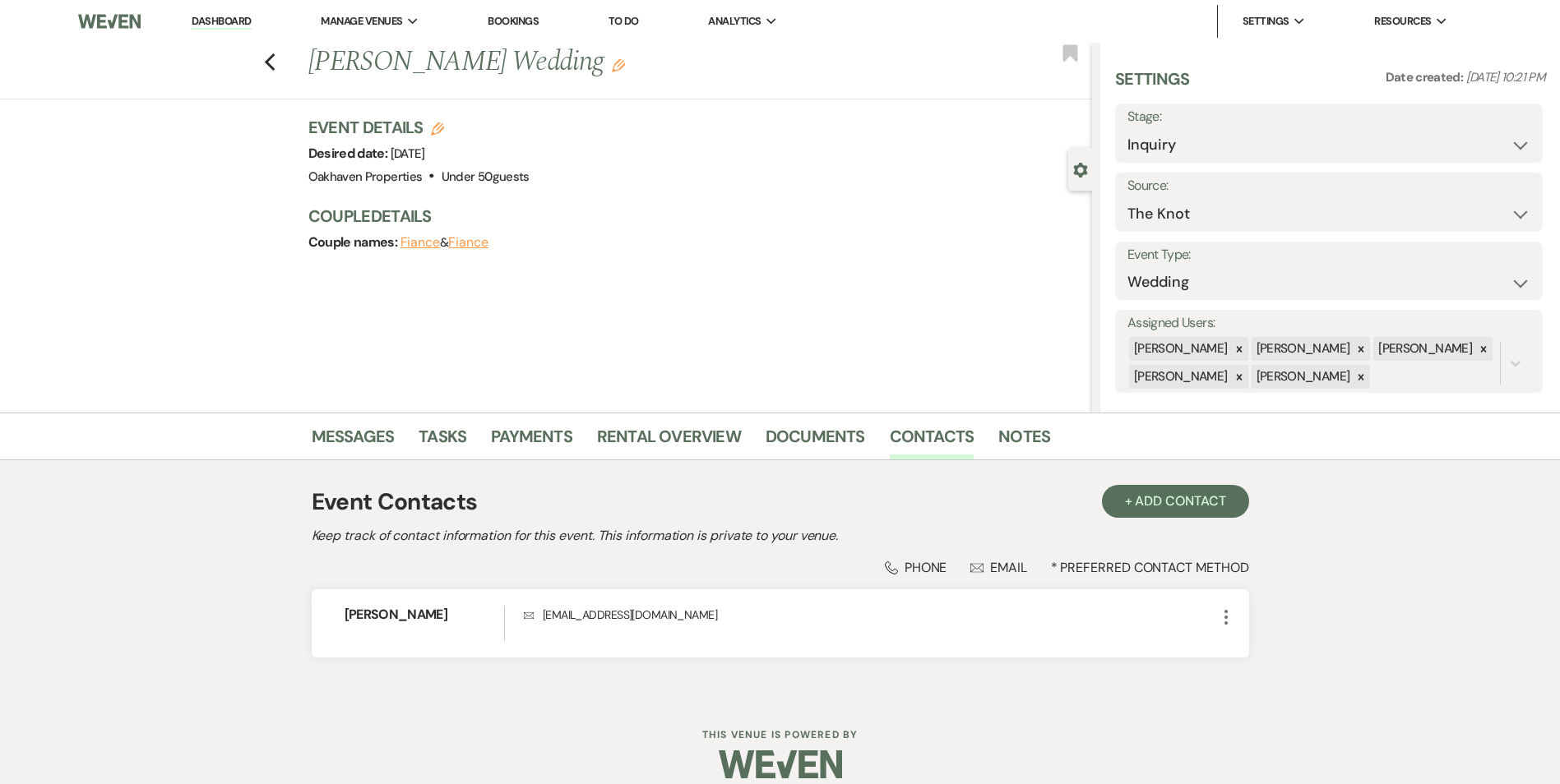
click at [253, 29] on li "Dashboard" at bounding box center [221, 21] width 76 height 33
click at [227, 11] on li "Dashboard" at bounding box center [221, 21] width 76 height 33
click at [222, 26] on link "Dashboard" at bounding box center [221, 22] width 60 height 15
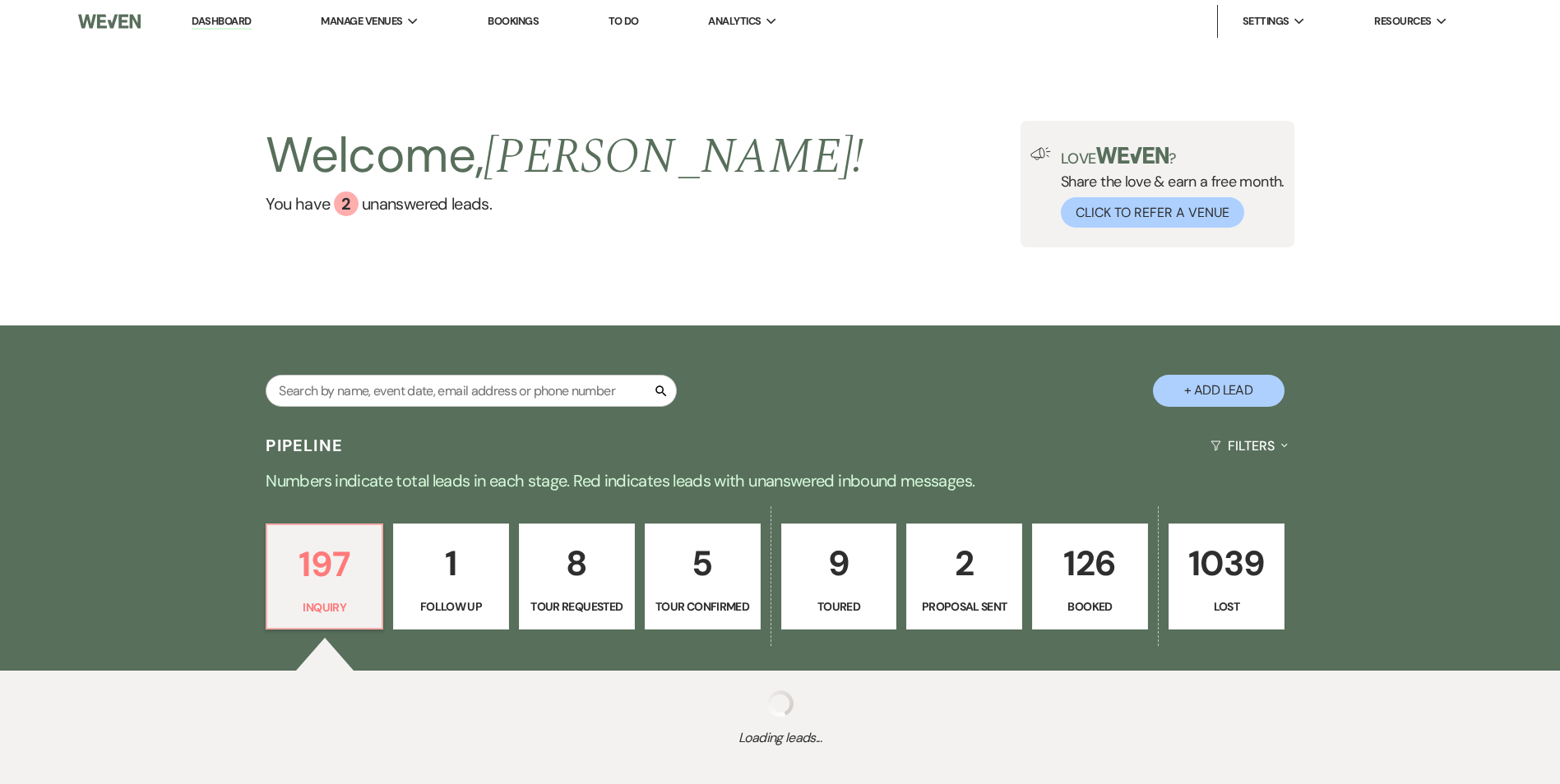
scroll to position [36, 0]
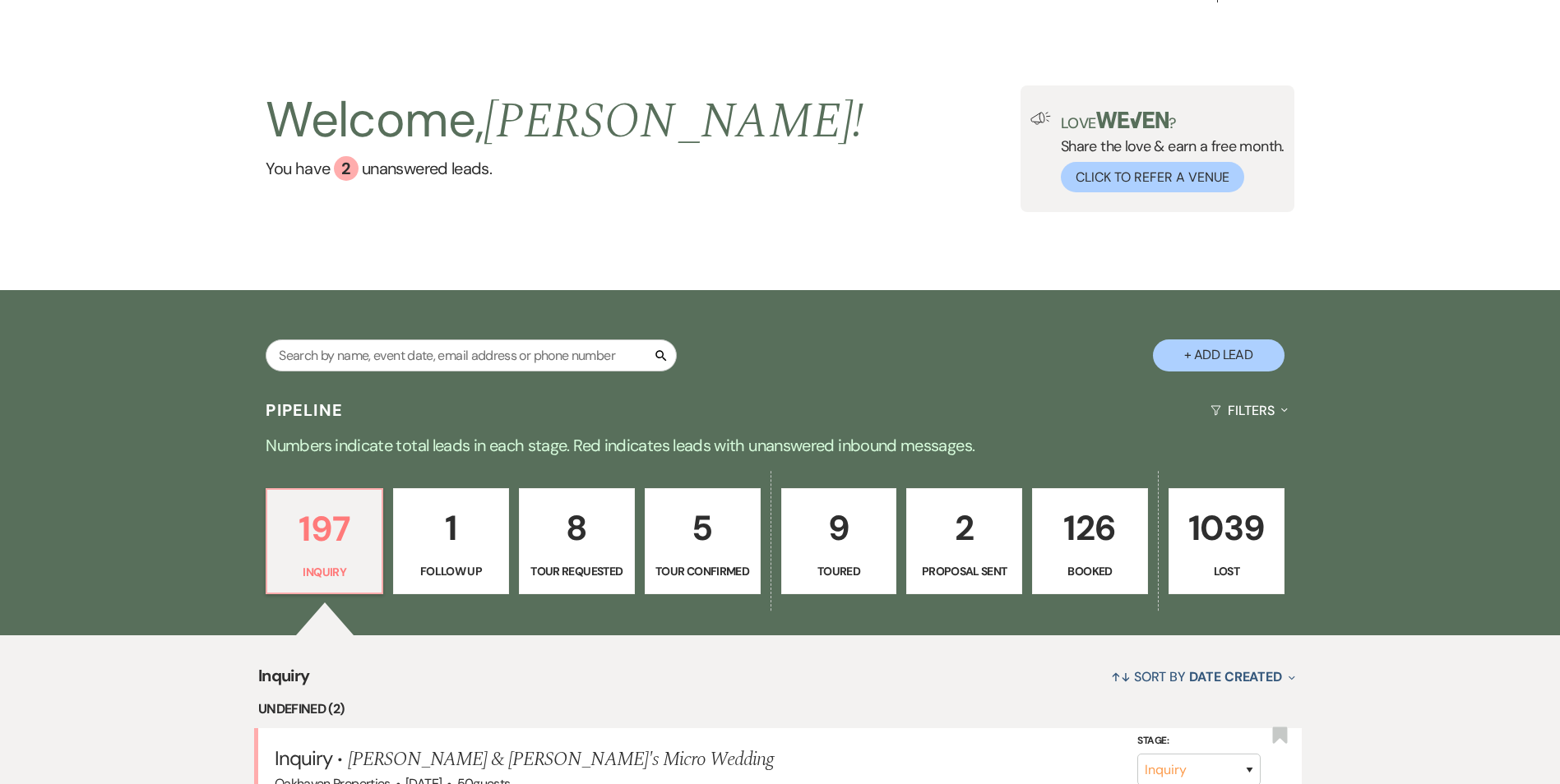
click at [683, 517] on p "5" at bounding box center [703, 527] width 94 height 55
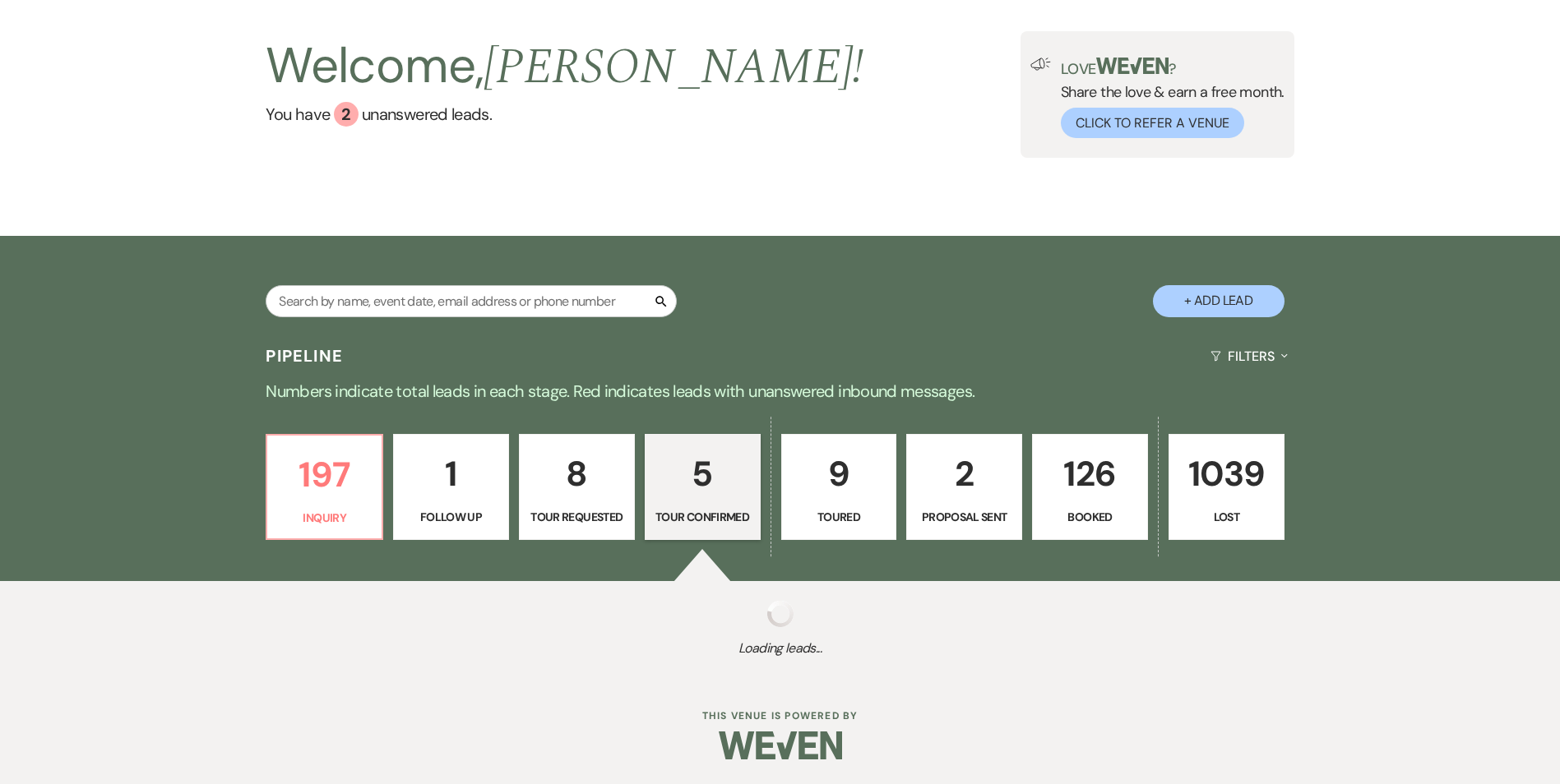
select select "4"
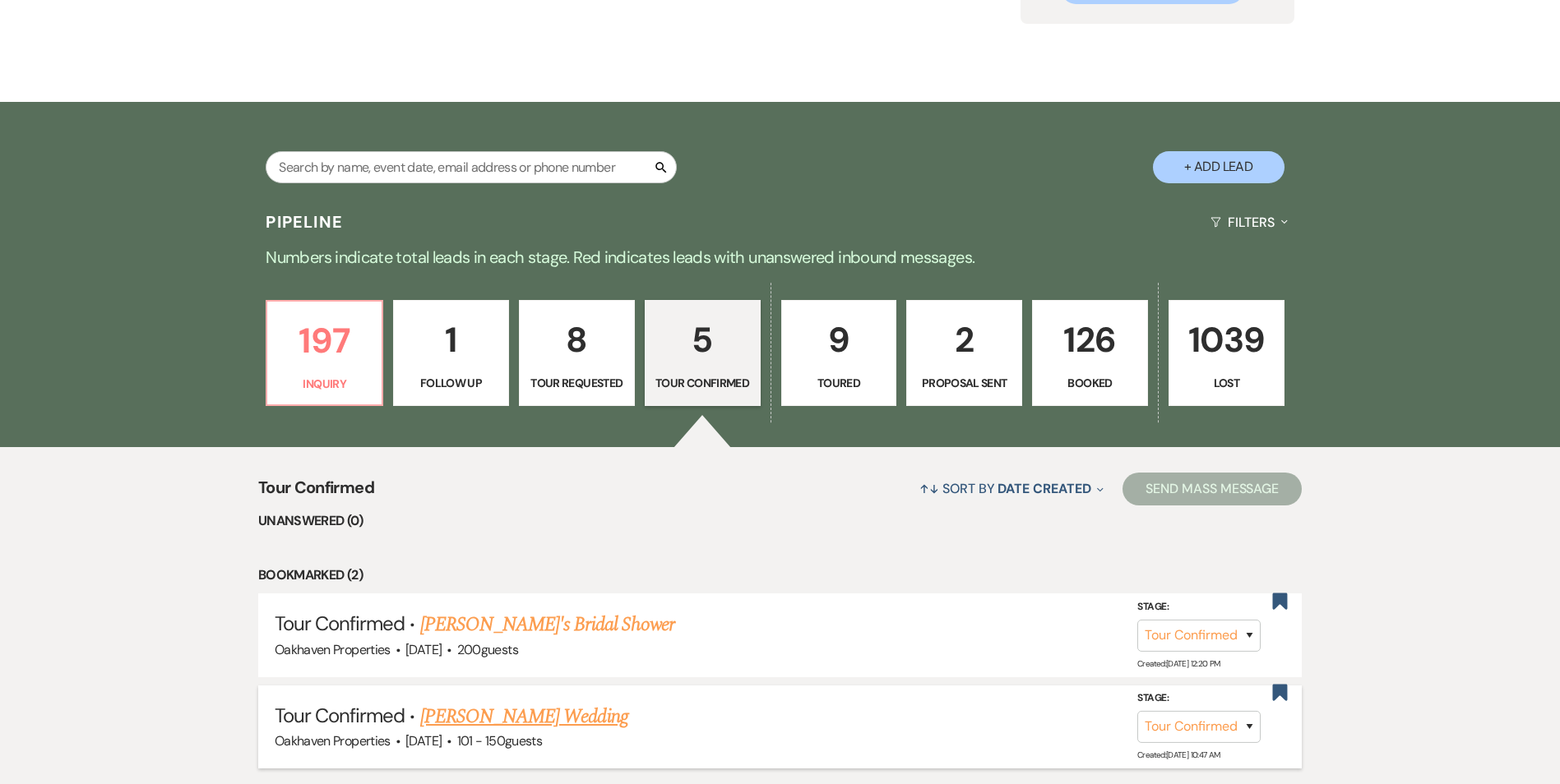
scroll to position [419, 0]
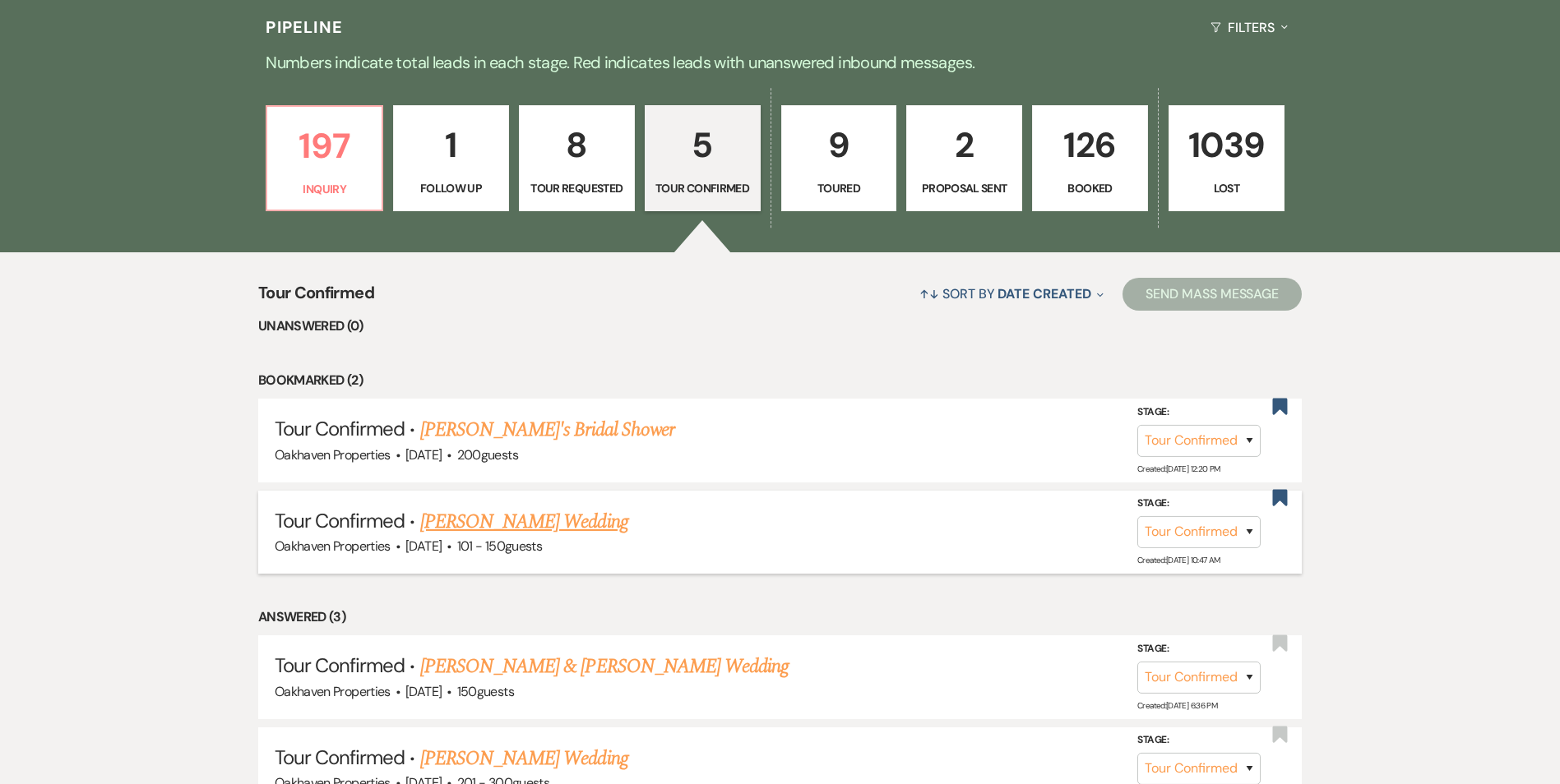
click at [582, 534] on link "[PERSON_NAME] Wedding" at bounding box center [524, 522] width 209 height 30
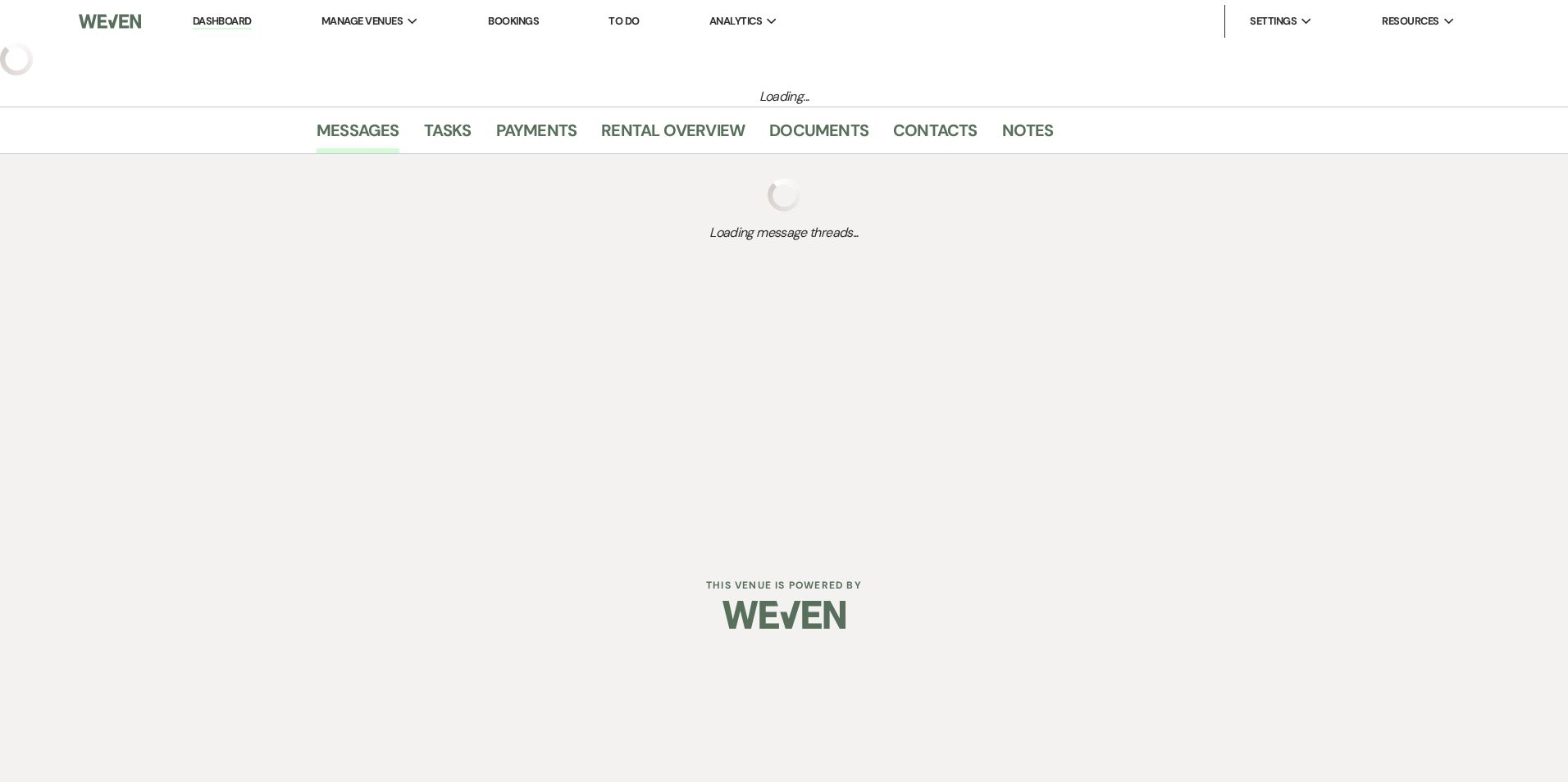
select select "4"
select select "2"
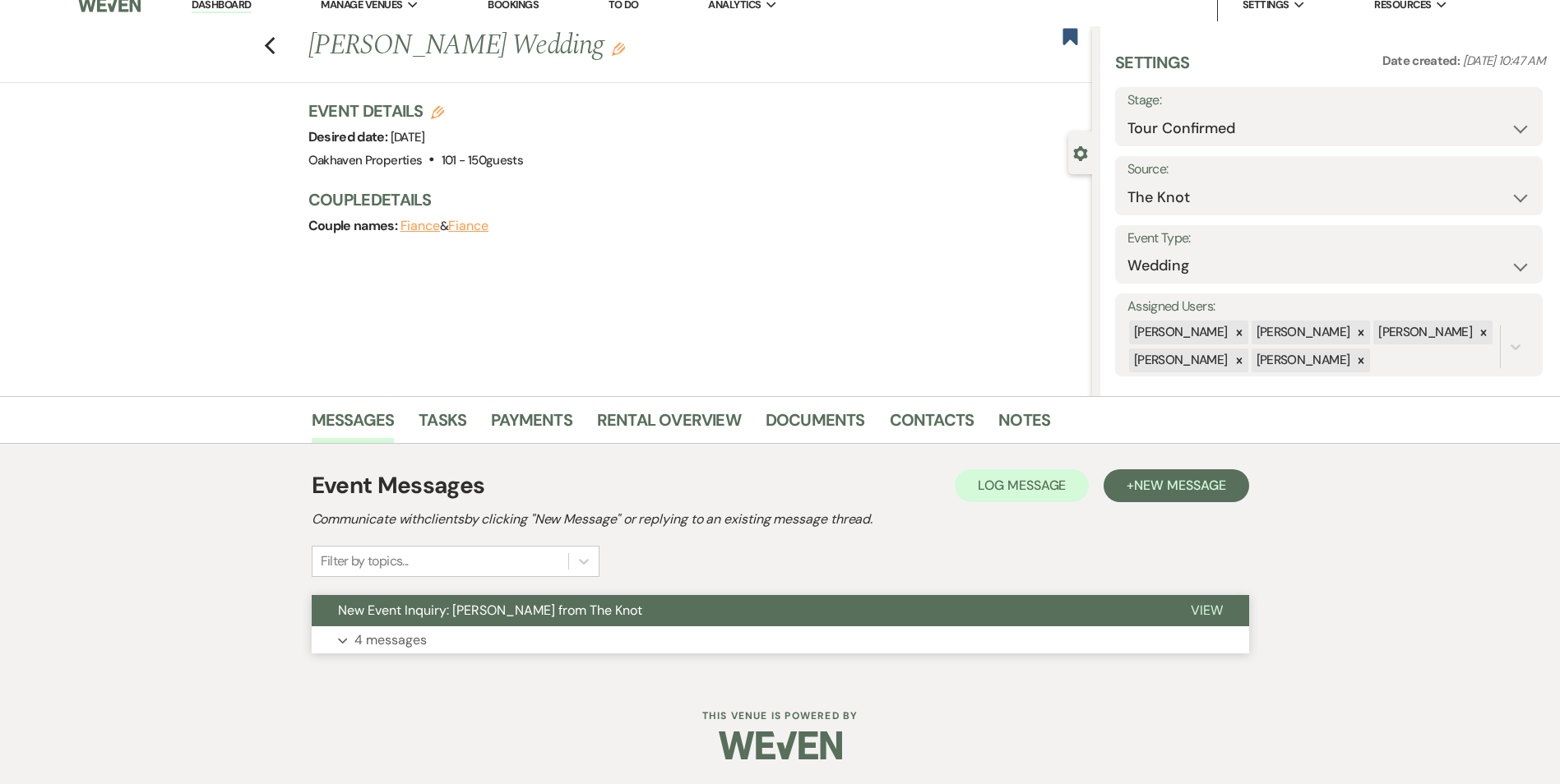
click at [1212, 604] on span "View" at bounding box center [1206, 610] width 32 height 17
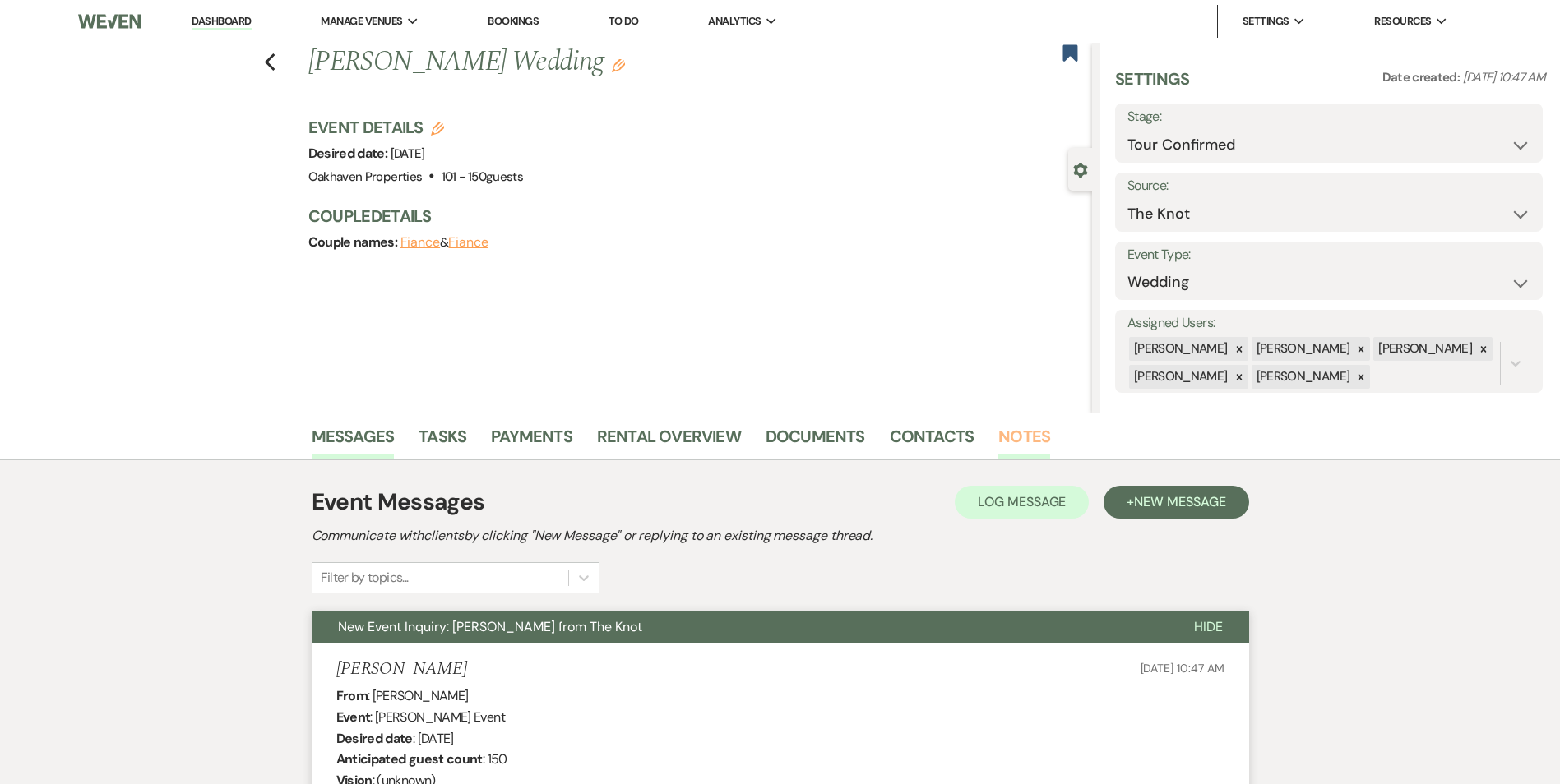
click at [1030, 427] on link "Notes" at bounding box center [1025, 442] width 52 height 37
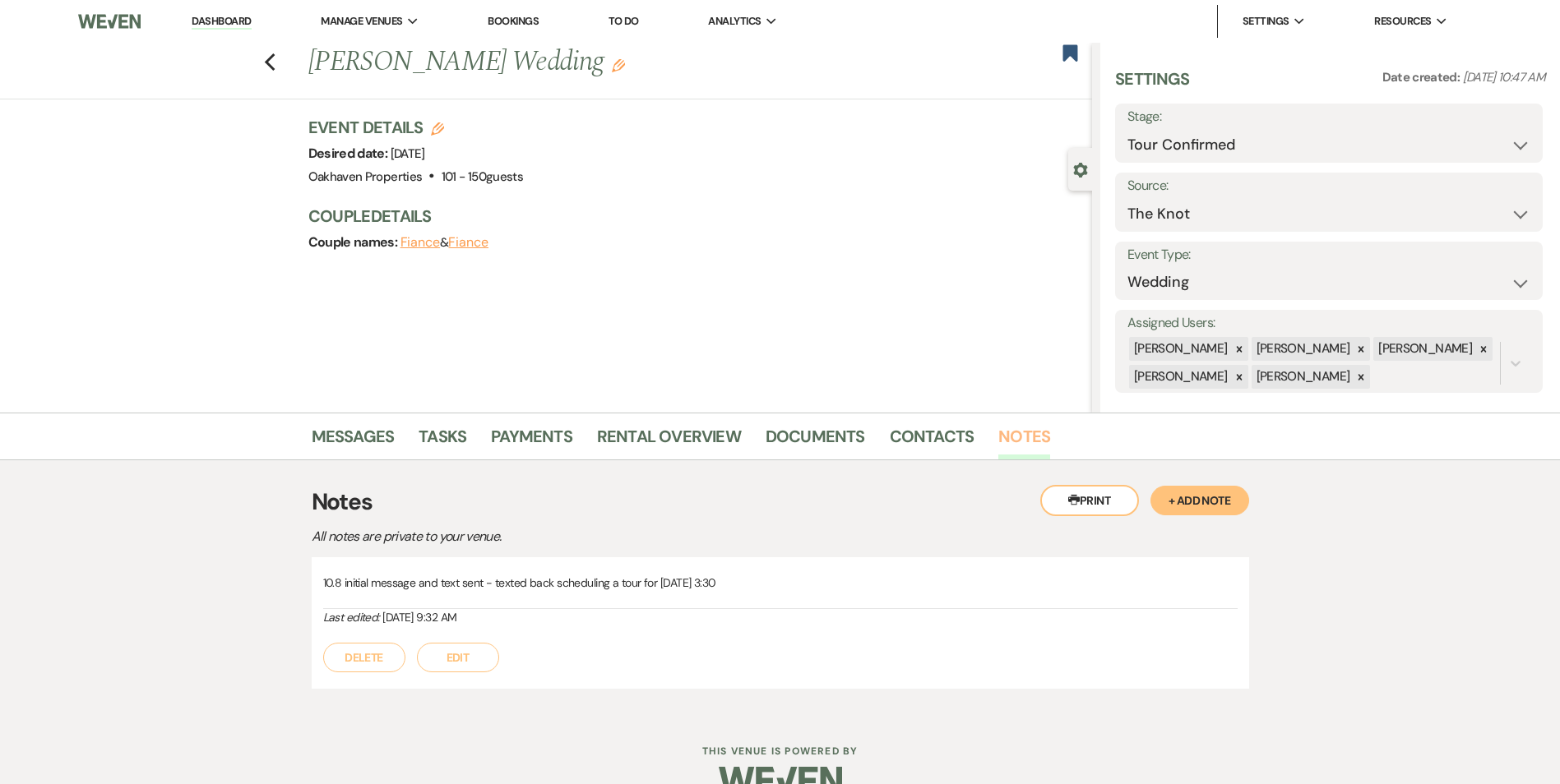
scroll to position [36, 0]
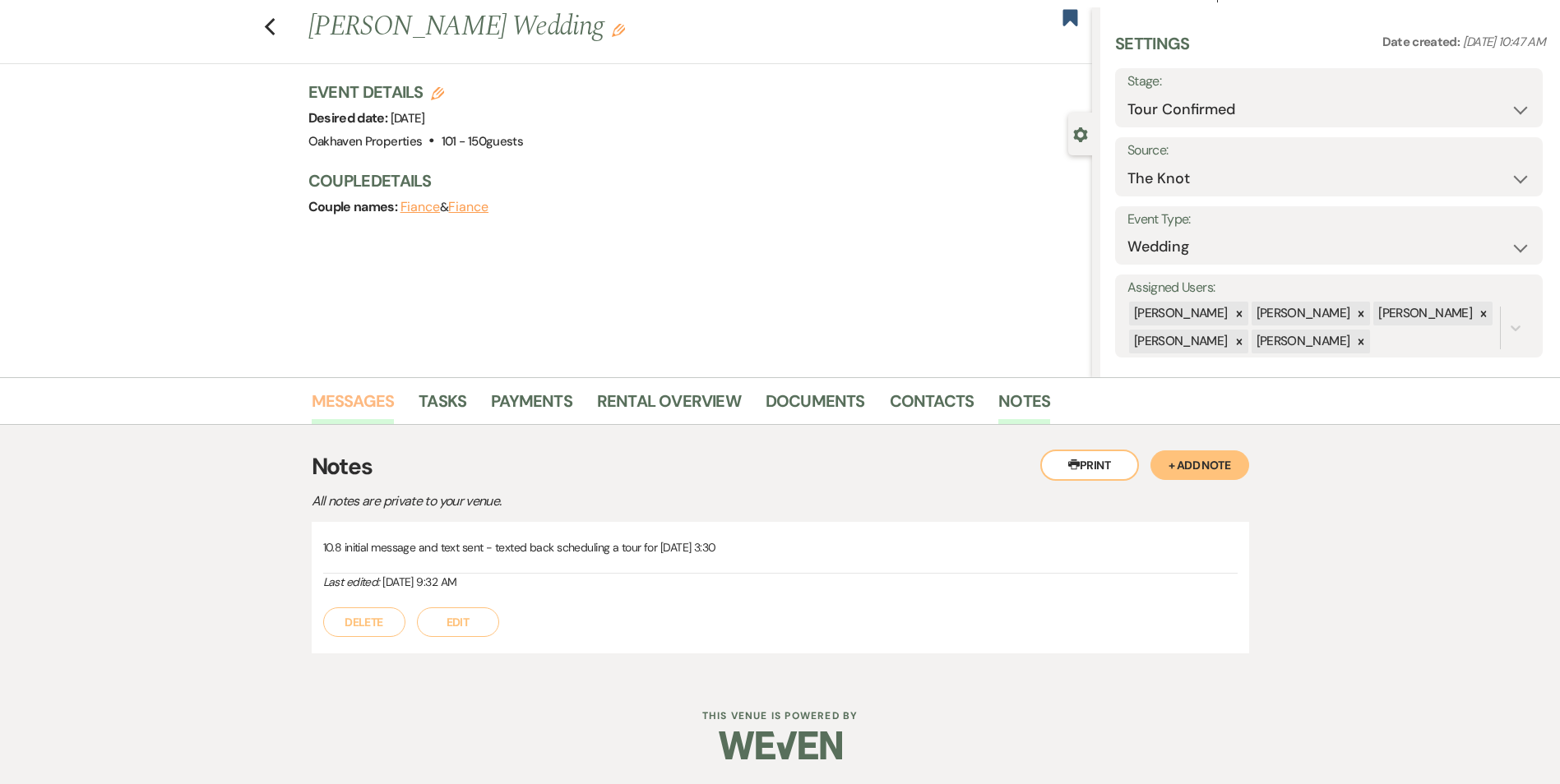
click at [336, 409] on link "Messages" at bounding box center [353, 406] width 83 height 37
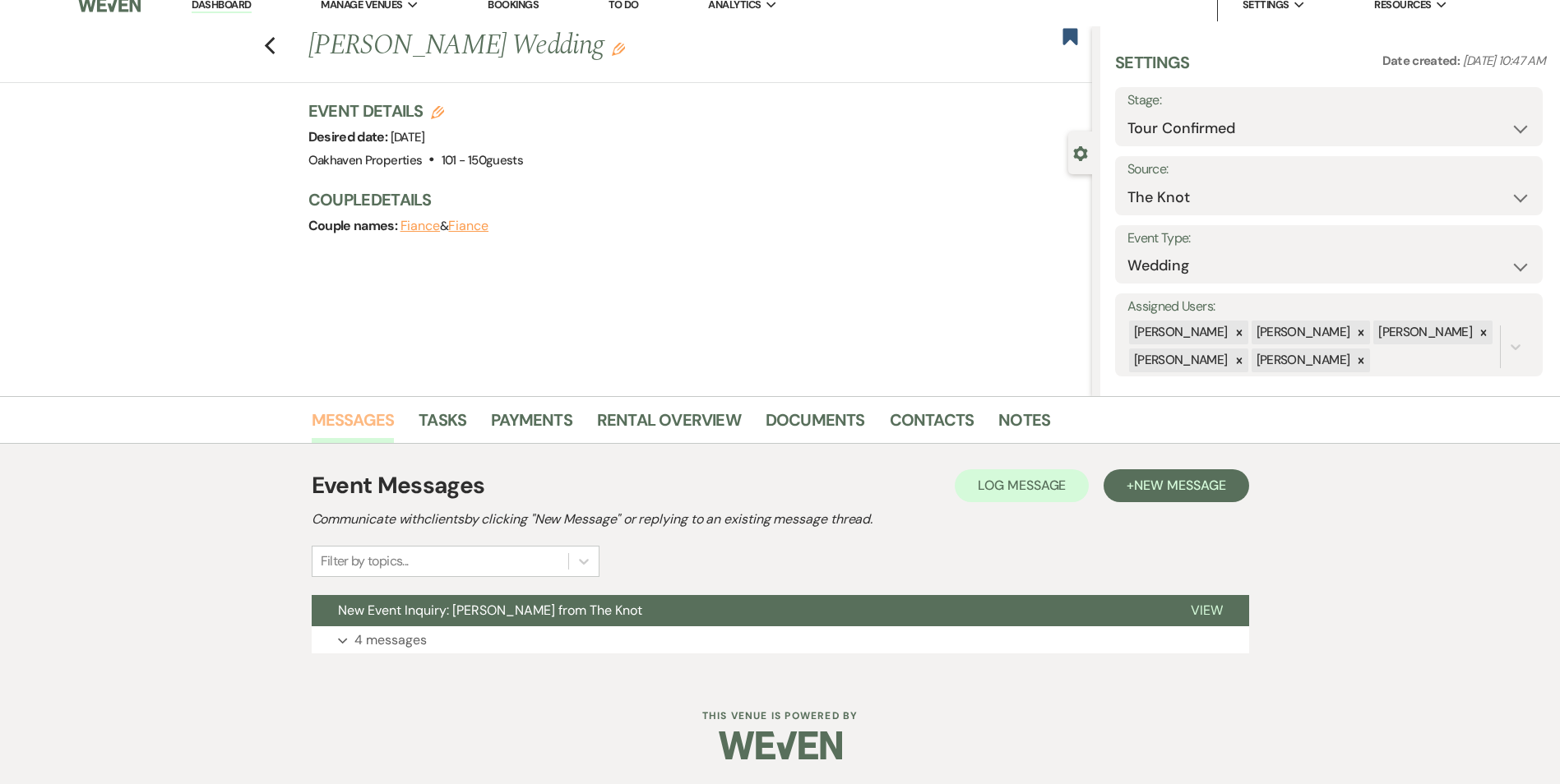
scroll to position [16, 0]
click at [1220, 623] on button "View" at bounding box center [1207, 611] width 85 height 32
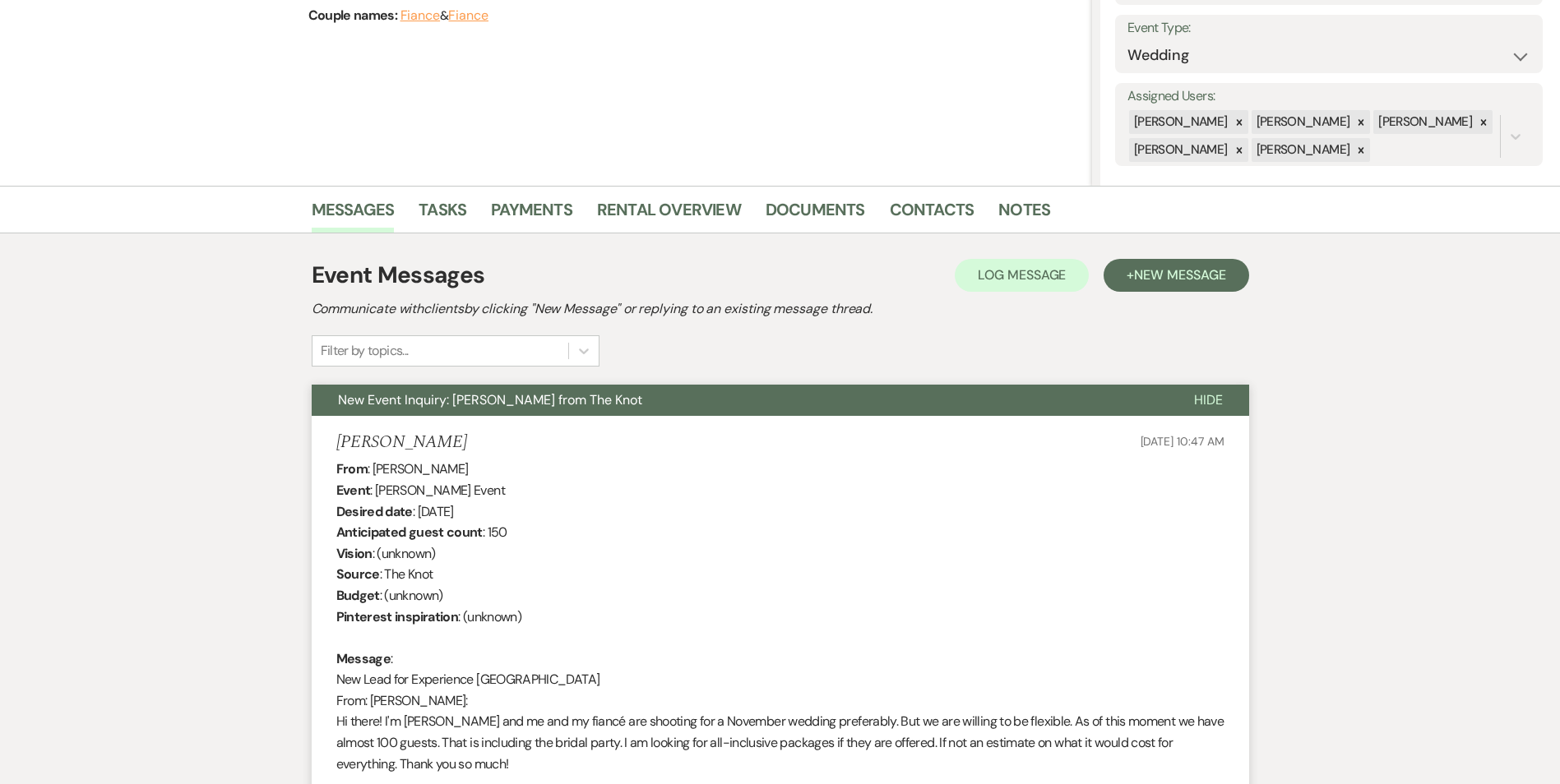
scroll to position [208, 0]
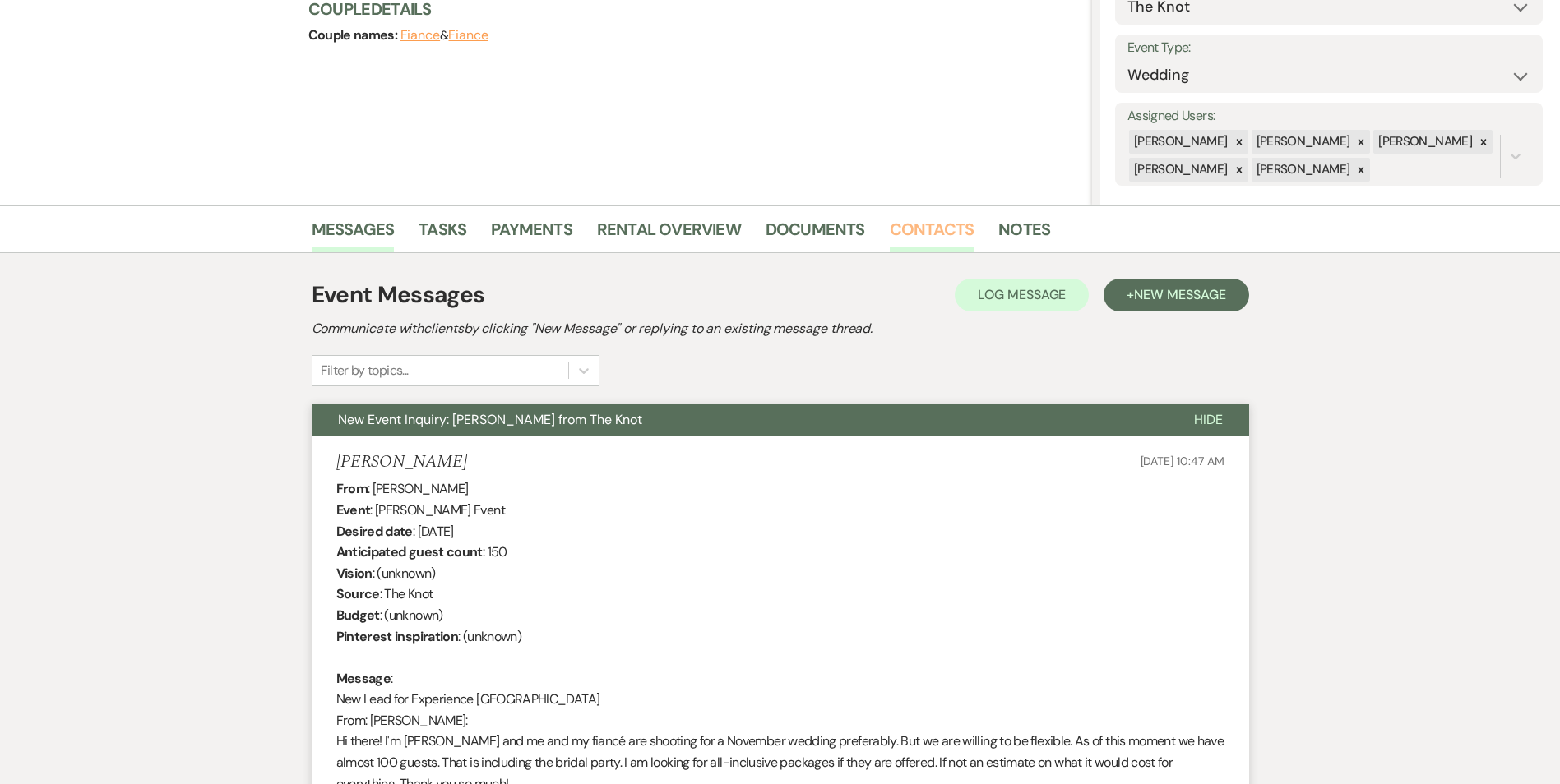
click at [904, 224] on link "Contacts" at bounding box center [932, 234] width 85 height 37
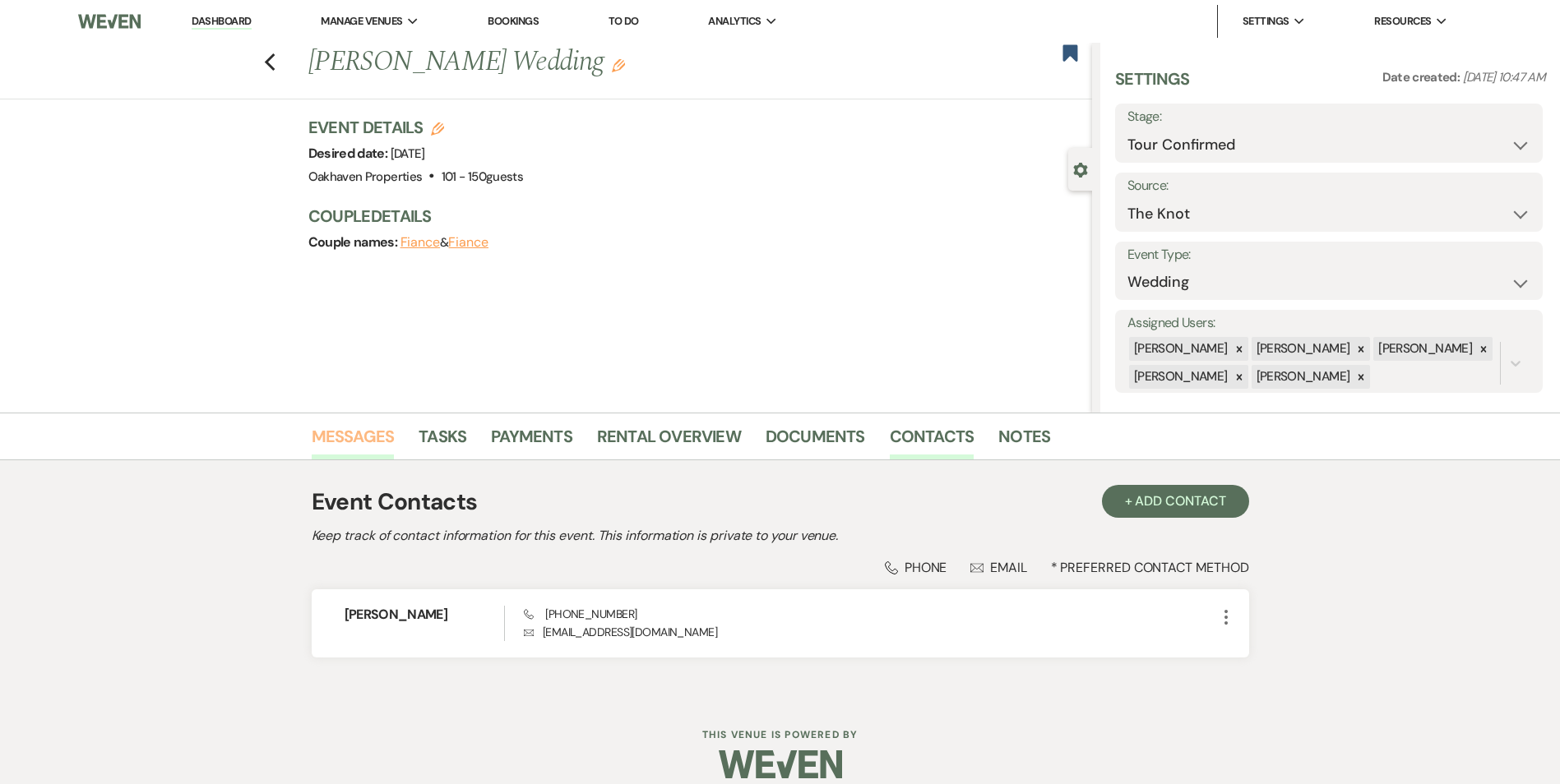
click at [318, 431] on link "Messages" at bounding box center [353, 442] width 83 height 37
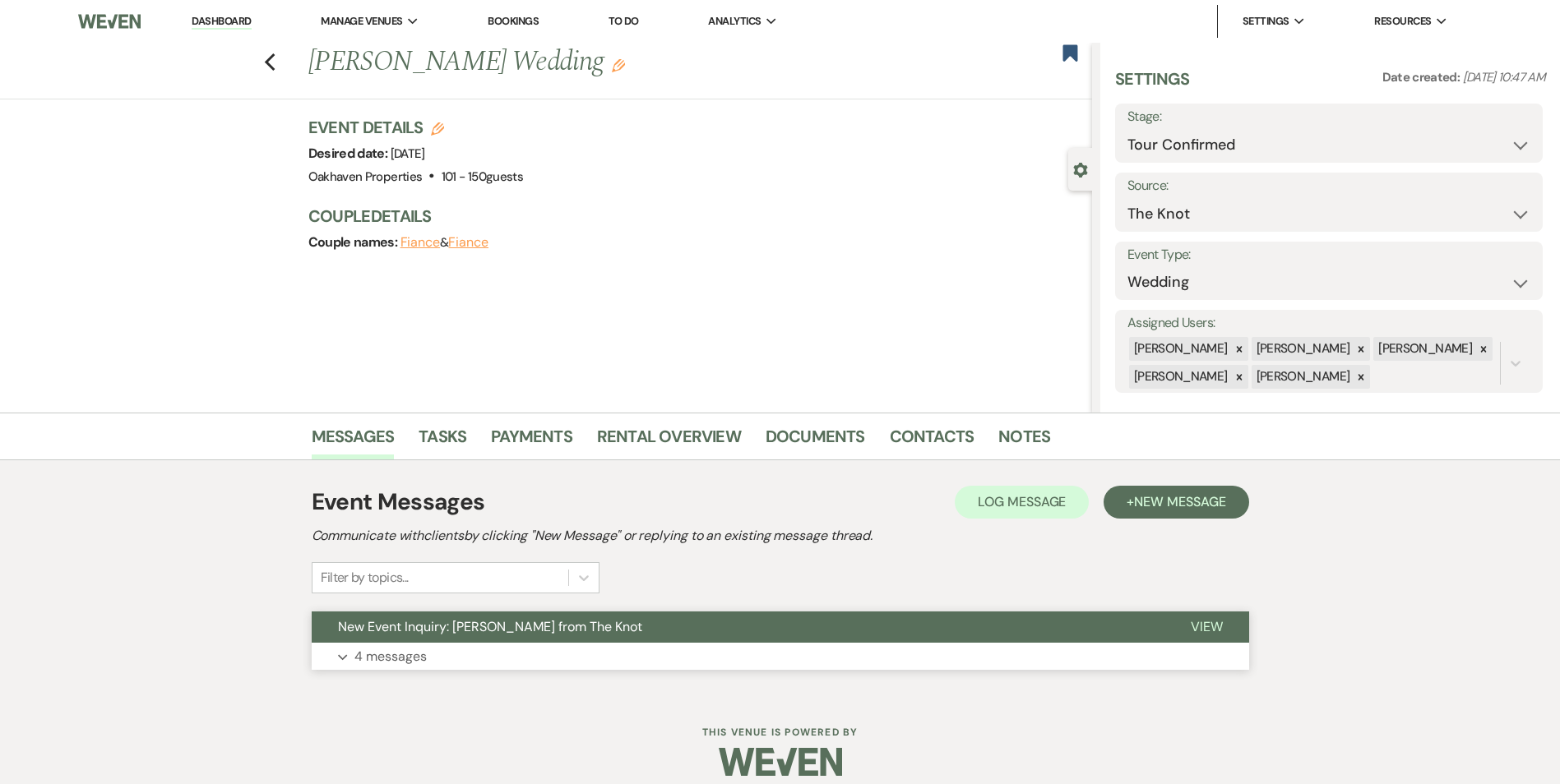
drag, startPoint x: 1206, startPoint y: 619, endPoint x: 1090, endPoint y: 618, distance: 116.0
click at [1206, 607] on div "Event Messages Log Log Message + New Message Communicate with clients by clicki…" at bounding box center [780, 577] width 938 height 202
drag, startPoint x: 1206, startPoint y: 630, endPoint x: 1188, endPoint y: 635, distance: 18.7
click at [1205, 628] on span "View" at bounding box center [1206, 627] width 32 height 17
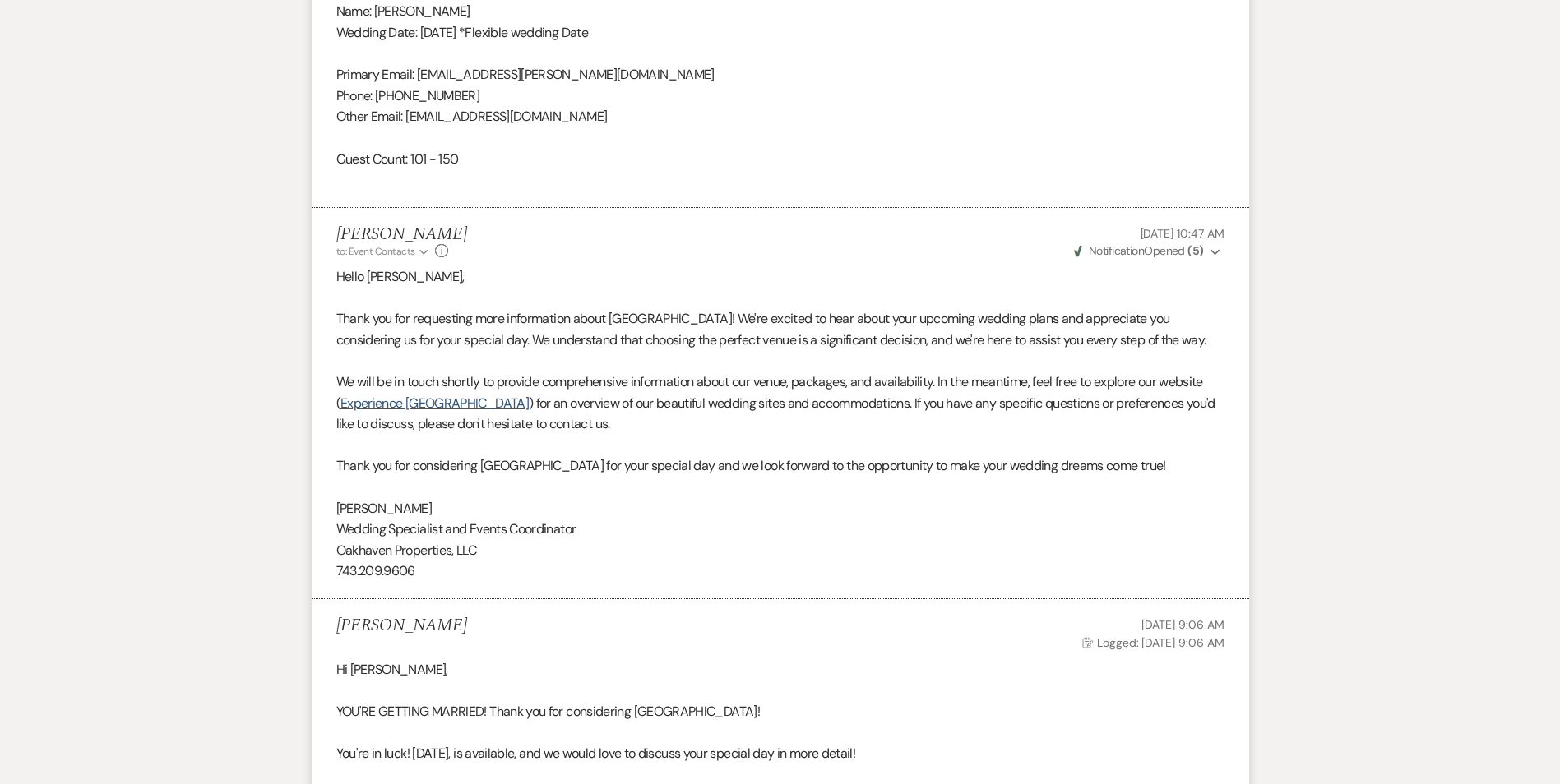
scroll to position [763, 0]
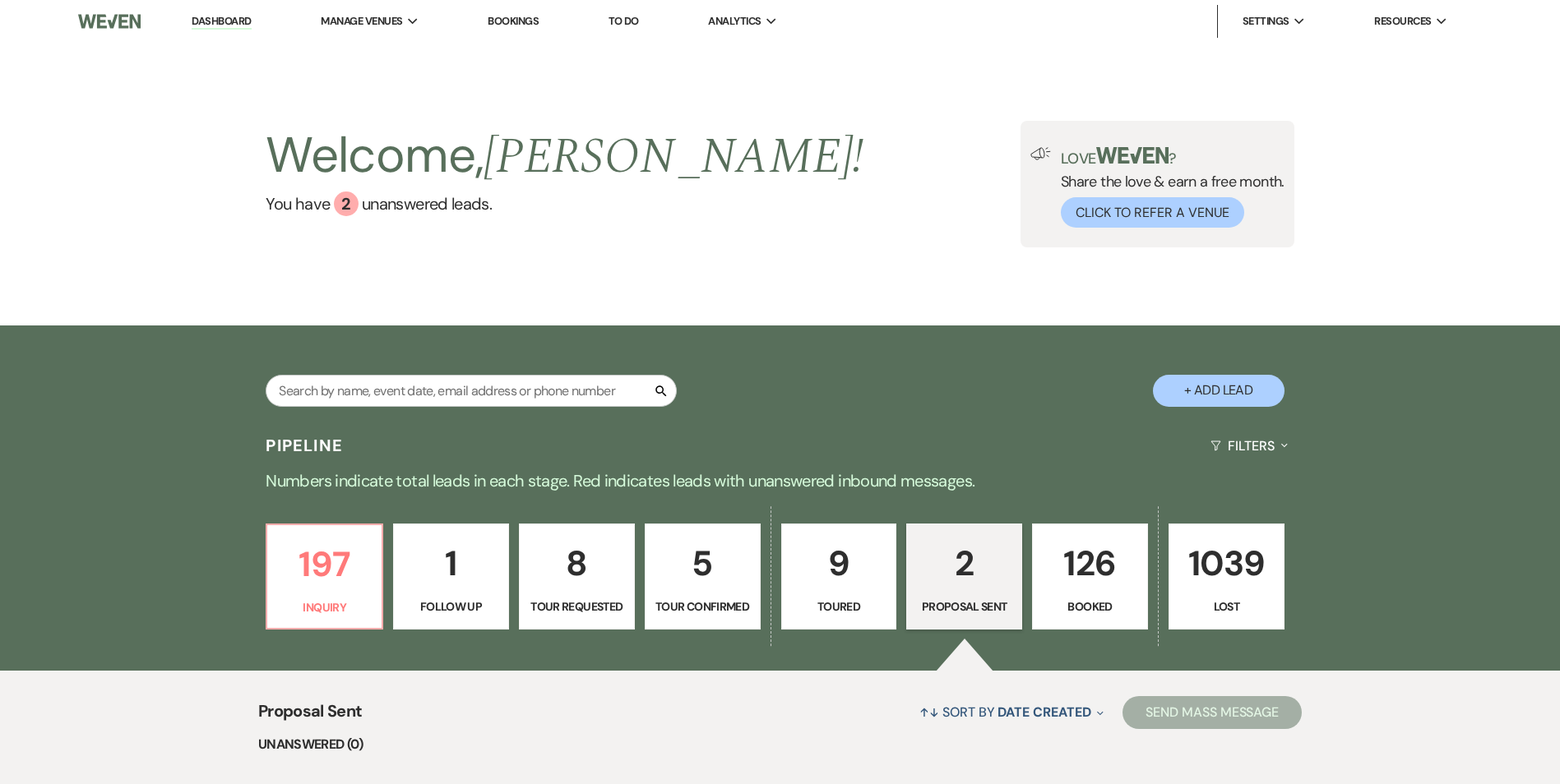
select select "6"
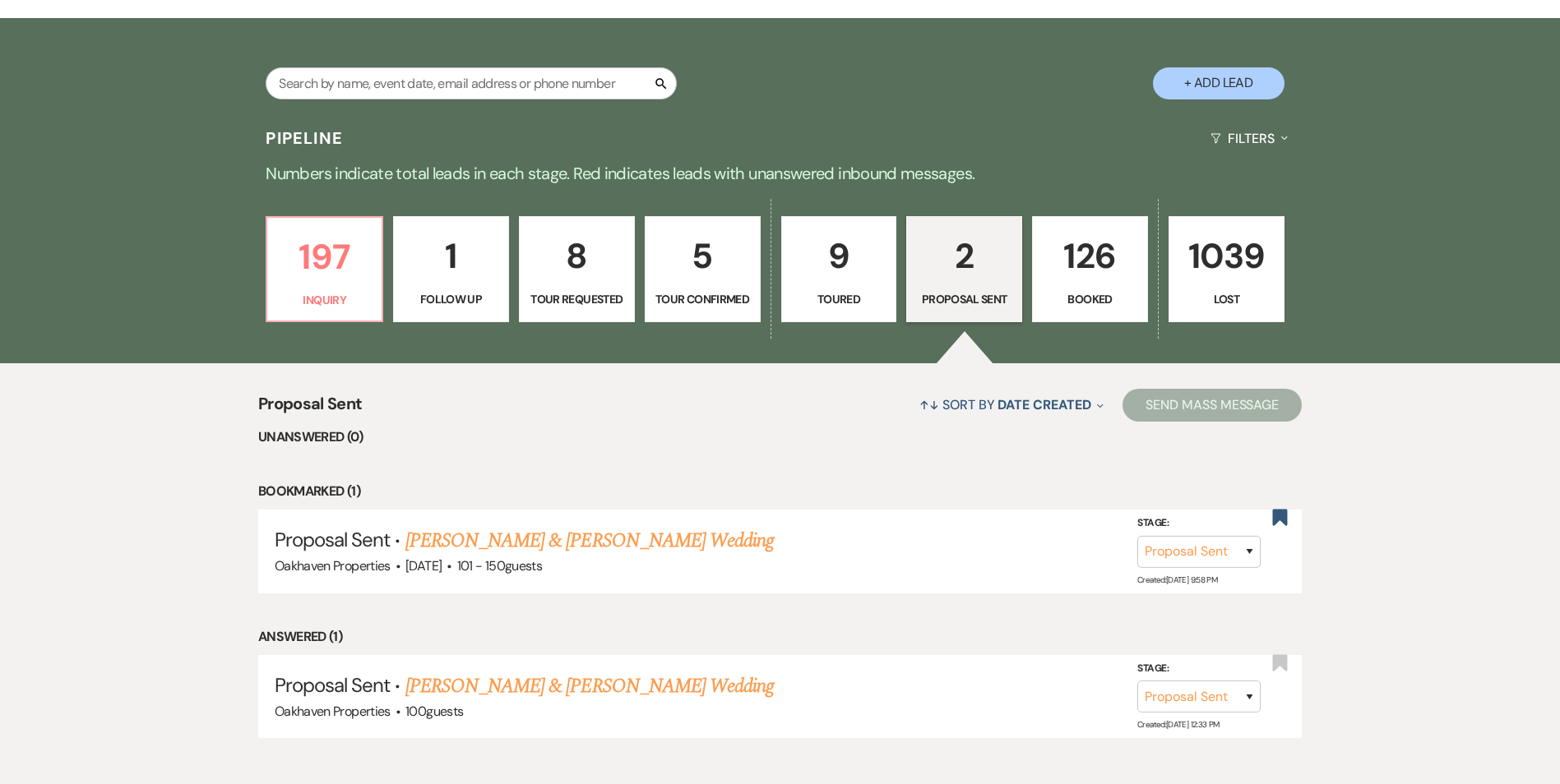
scroll to position [231, 0]
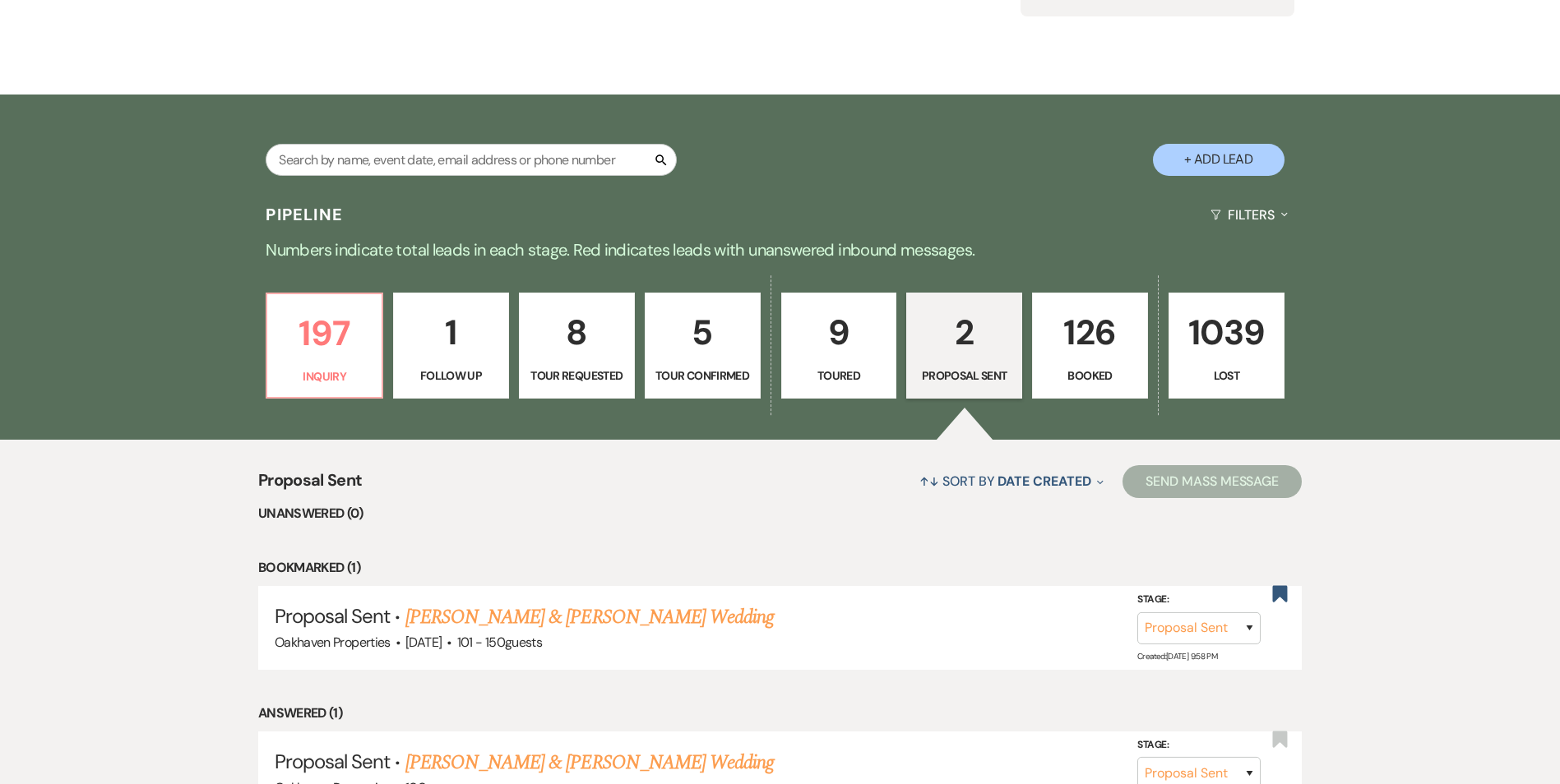
click at [1099, 374] on p "Booked" at bounding box center [1090, 376] width 94 height 18
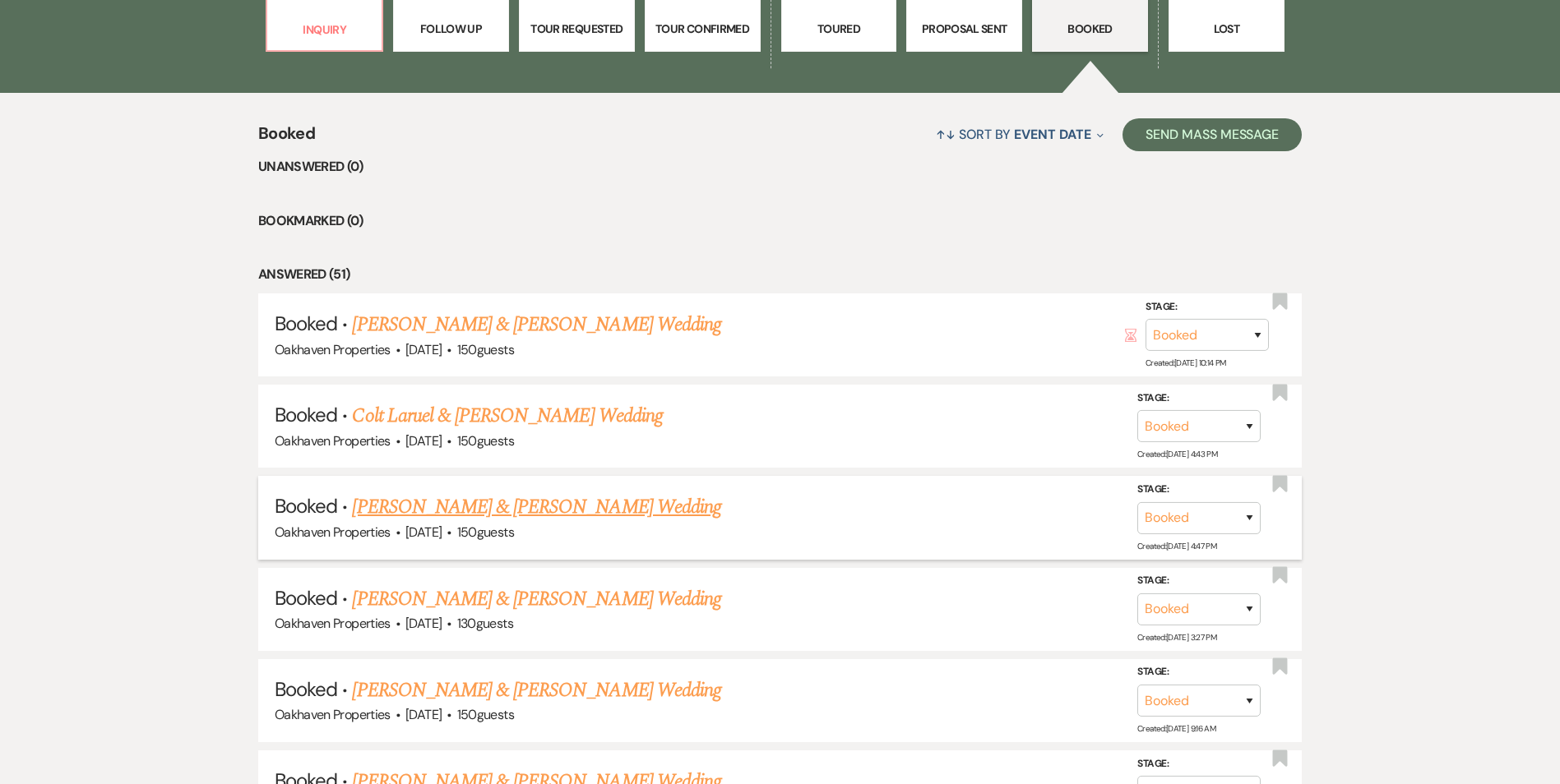
scroll to position [642, 0]
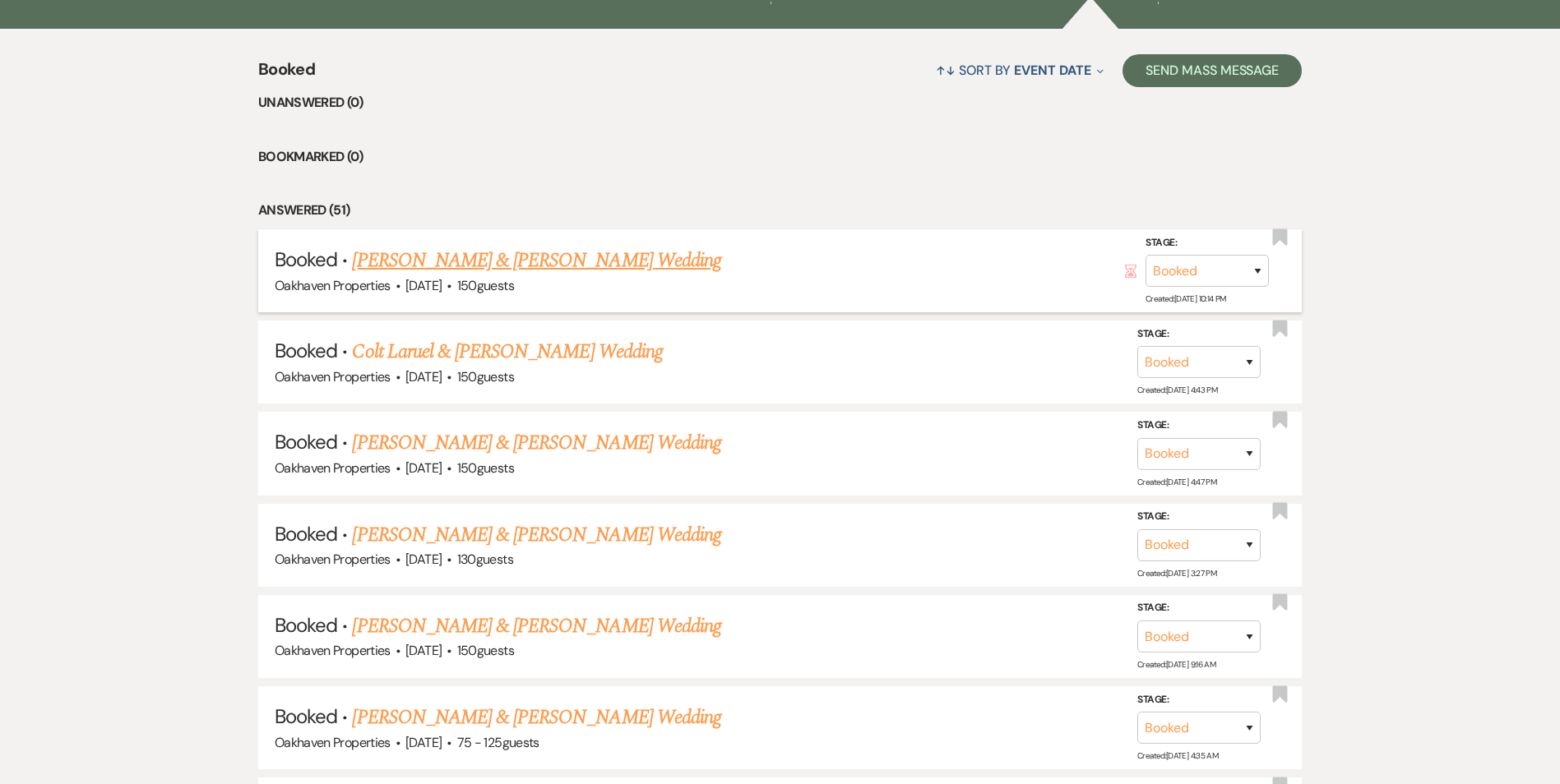
click at [500, 269] on link "[PERSON_NAME] & [PERSON_NAME] Wedding" at bounding box center [535, 260] width 368 height 30
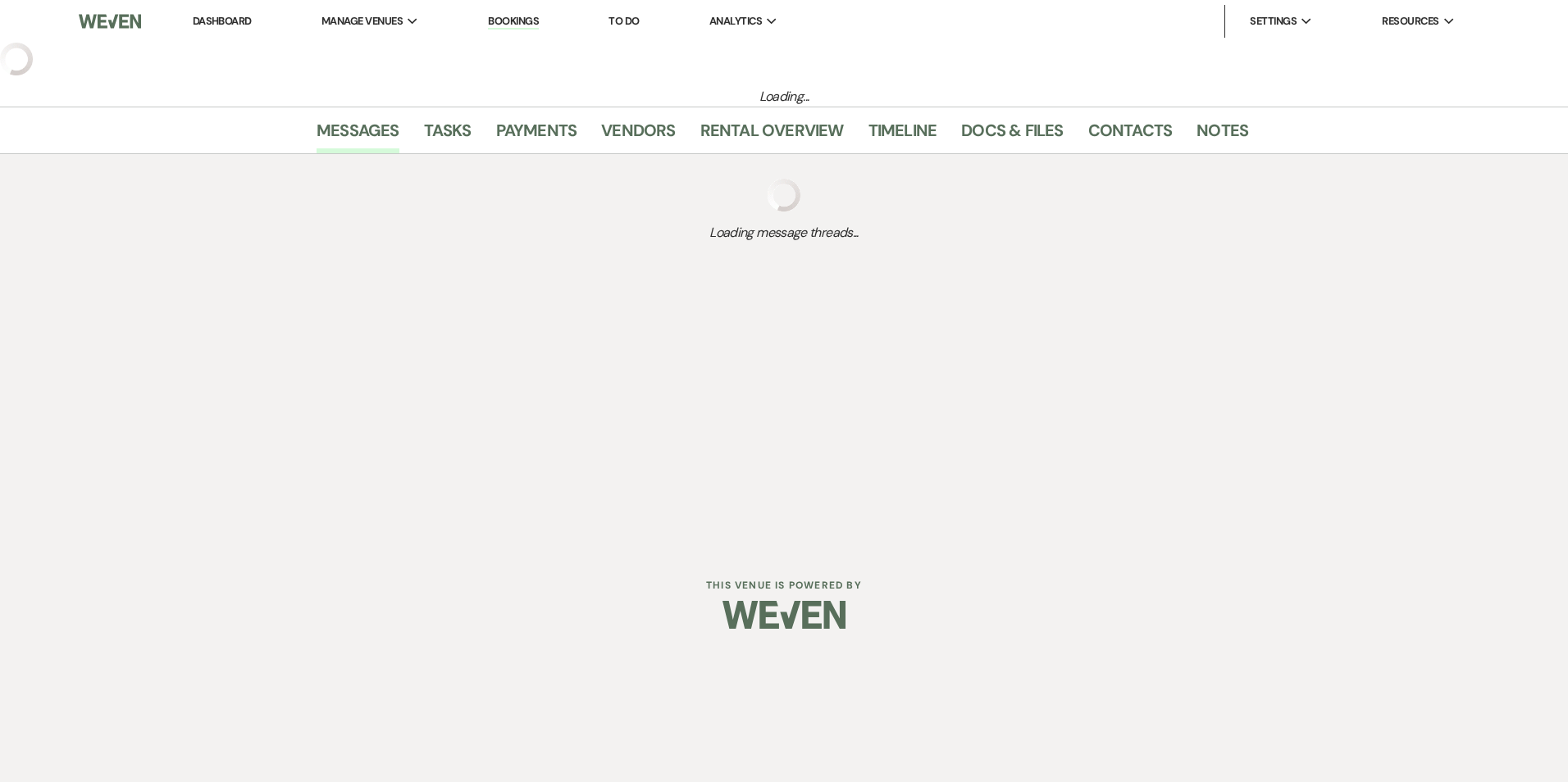
select select "5"
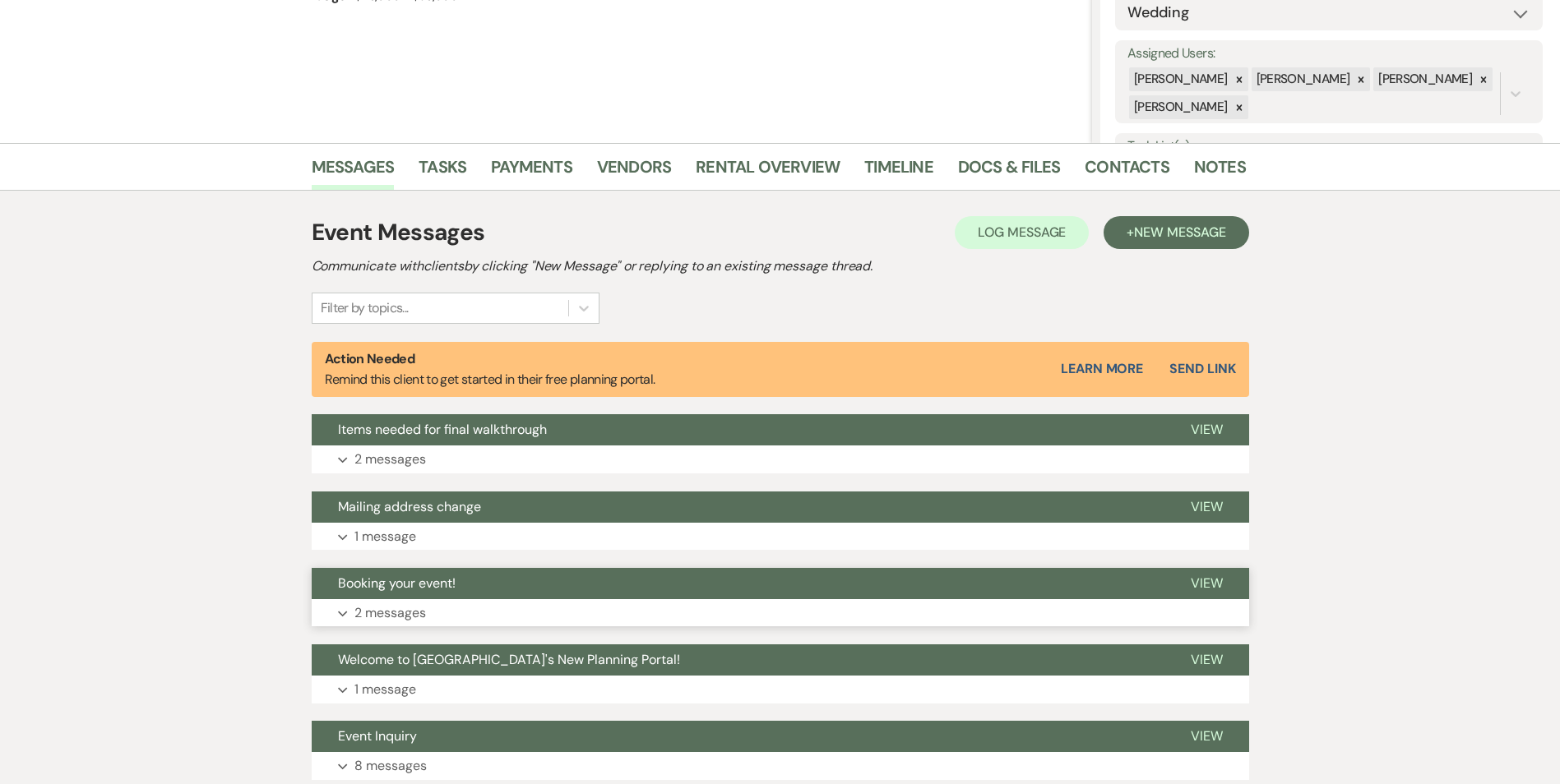
scroll to position [397, 0]
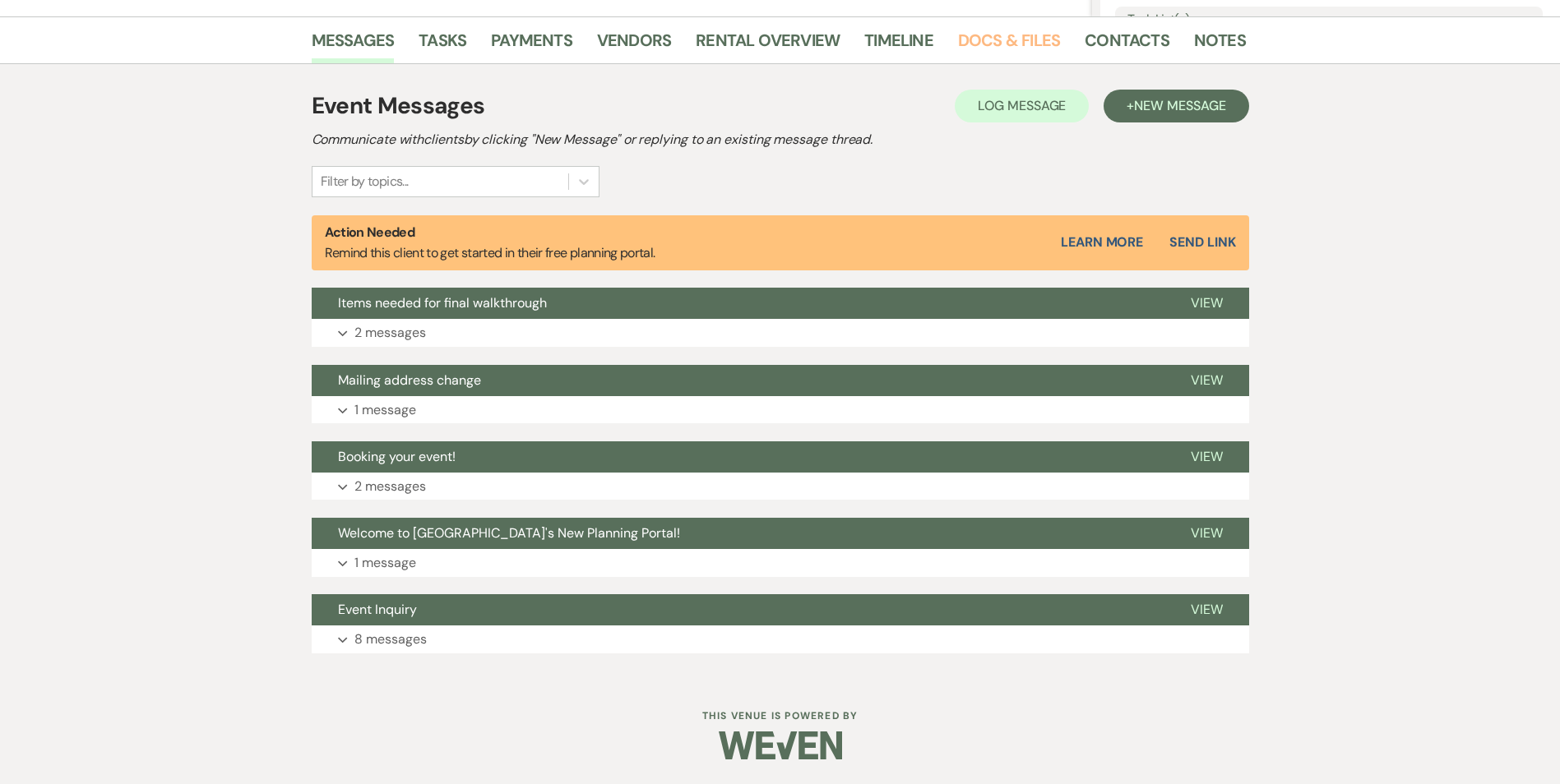
click at [979, 30] on link "Docs & Files" at bounding box center [1009, 45] width 102 height 37
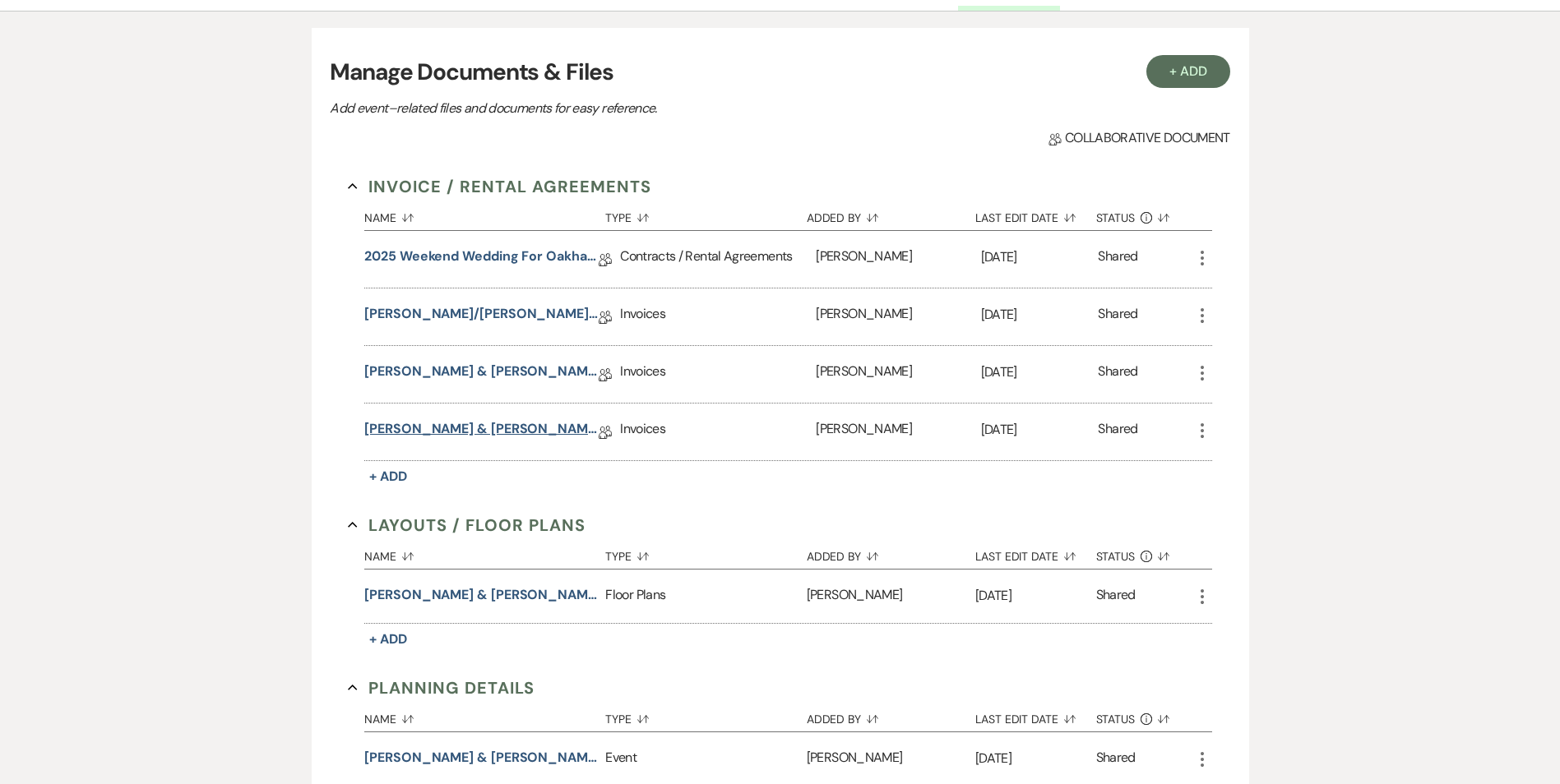
scroll to position [725, 0]
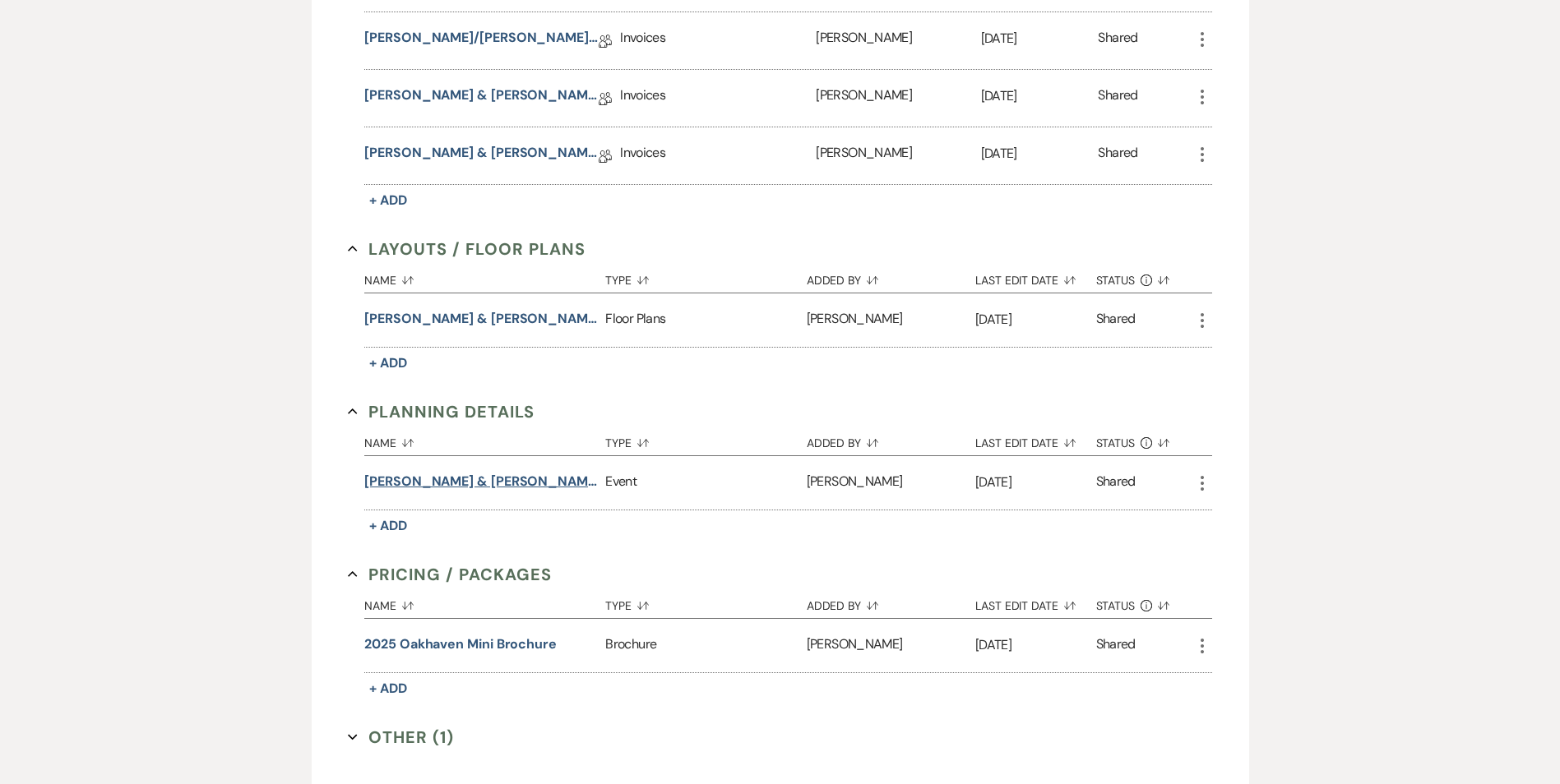
click at [490, 480] on button "[PERSON_NAME] & [PERSON_NAME] Final Walk Through - [DATE]" at bounding box center [482, 481] width 235 height 20
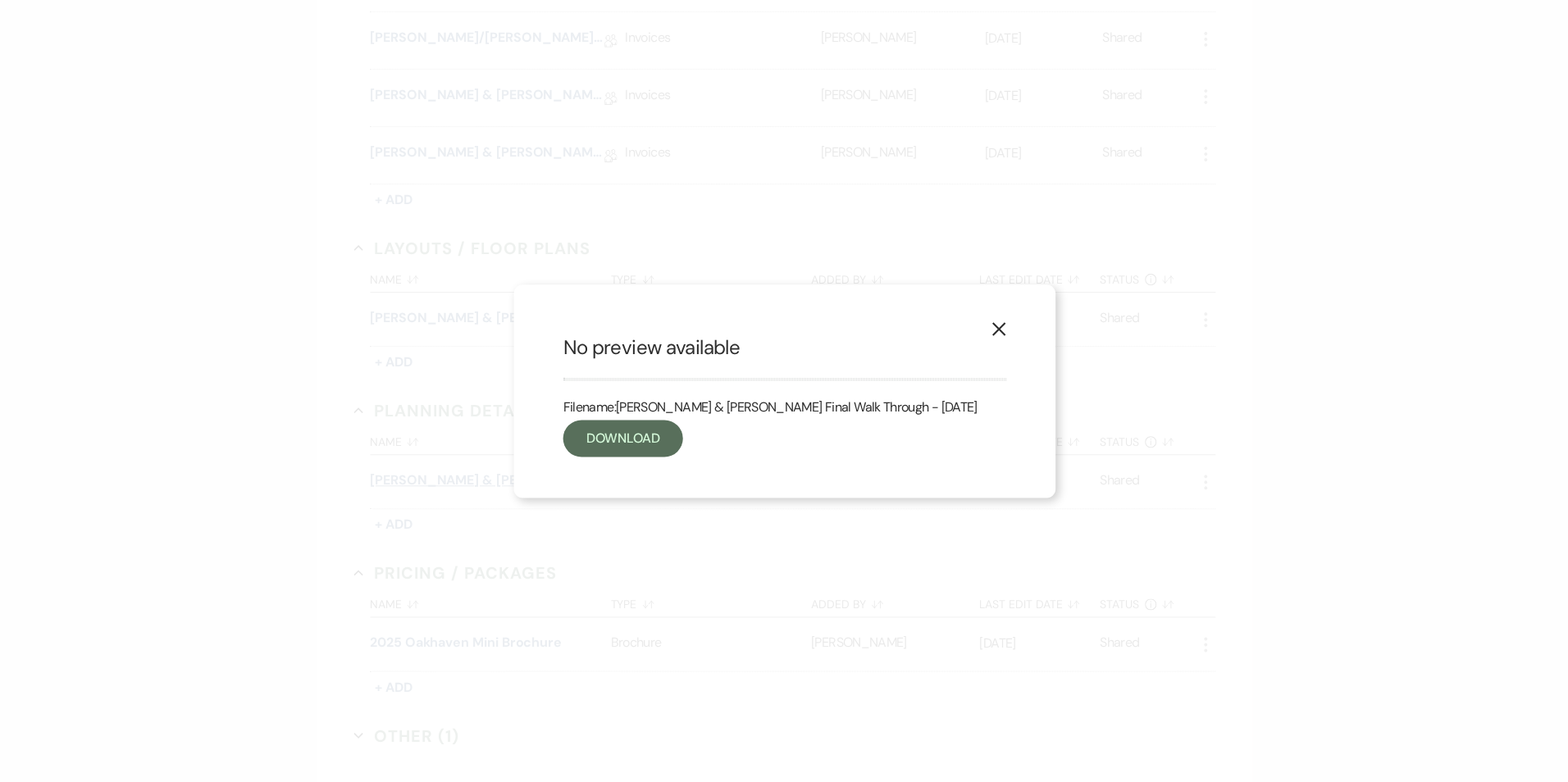
click at [489, 479] on div "X No preview available Filename: [PERSON_NAME] & [PERSON_NAME] Final Walk Throu…" at bounding box center [784, 391] width 1568 height 782
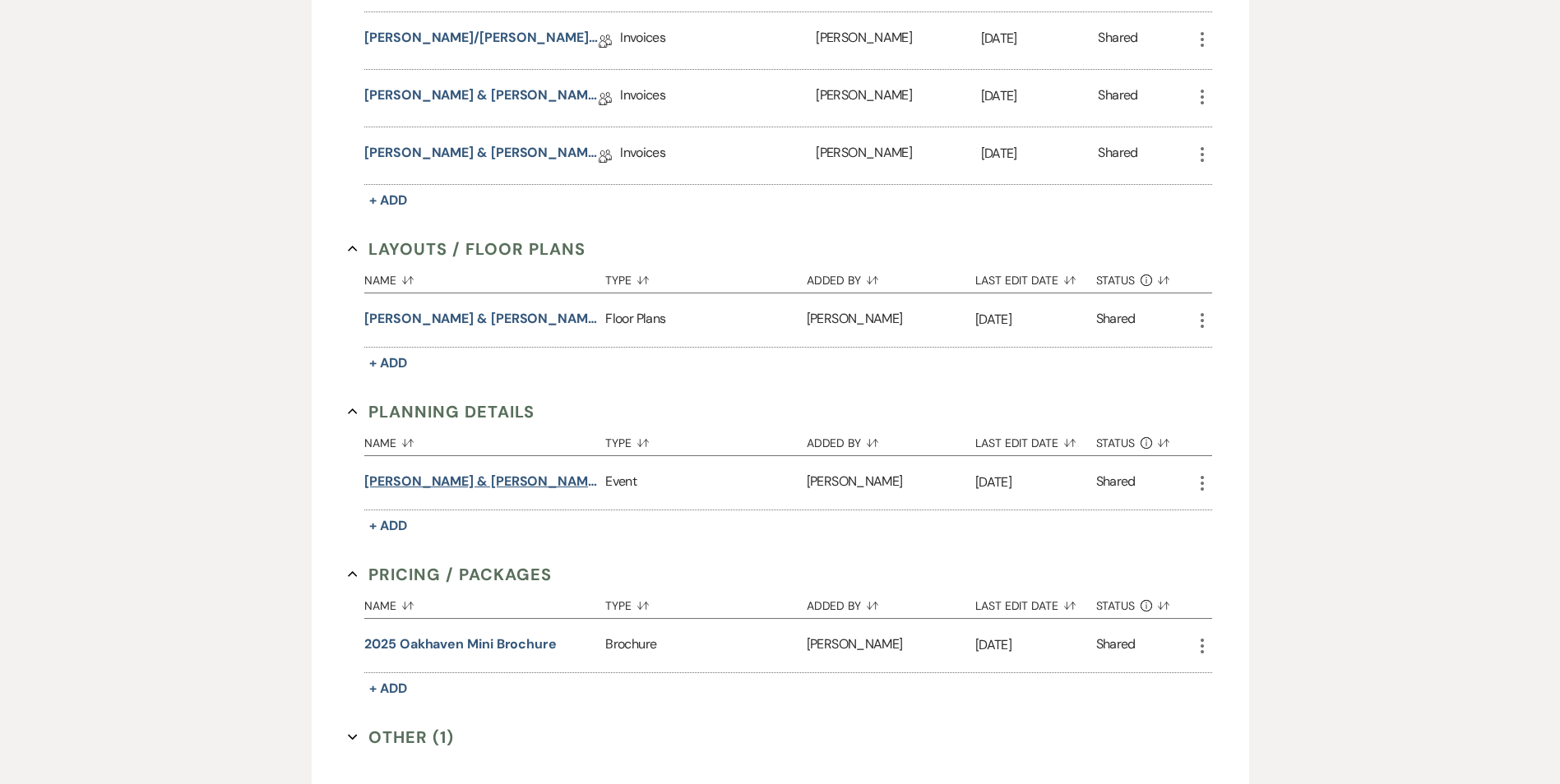
click at [478, 482] on button "[PERSON_NAME] & [PERSON_NAME] Final Walk Through - [DATE]" at bounding box center [482, 481] width 235 height 20
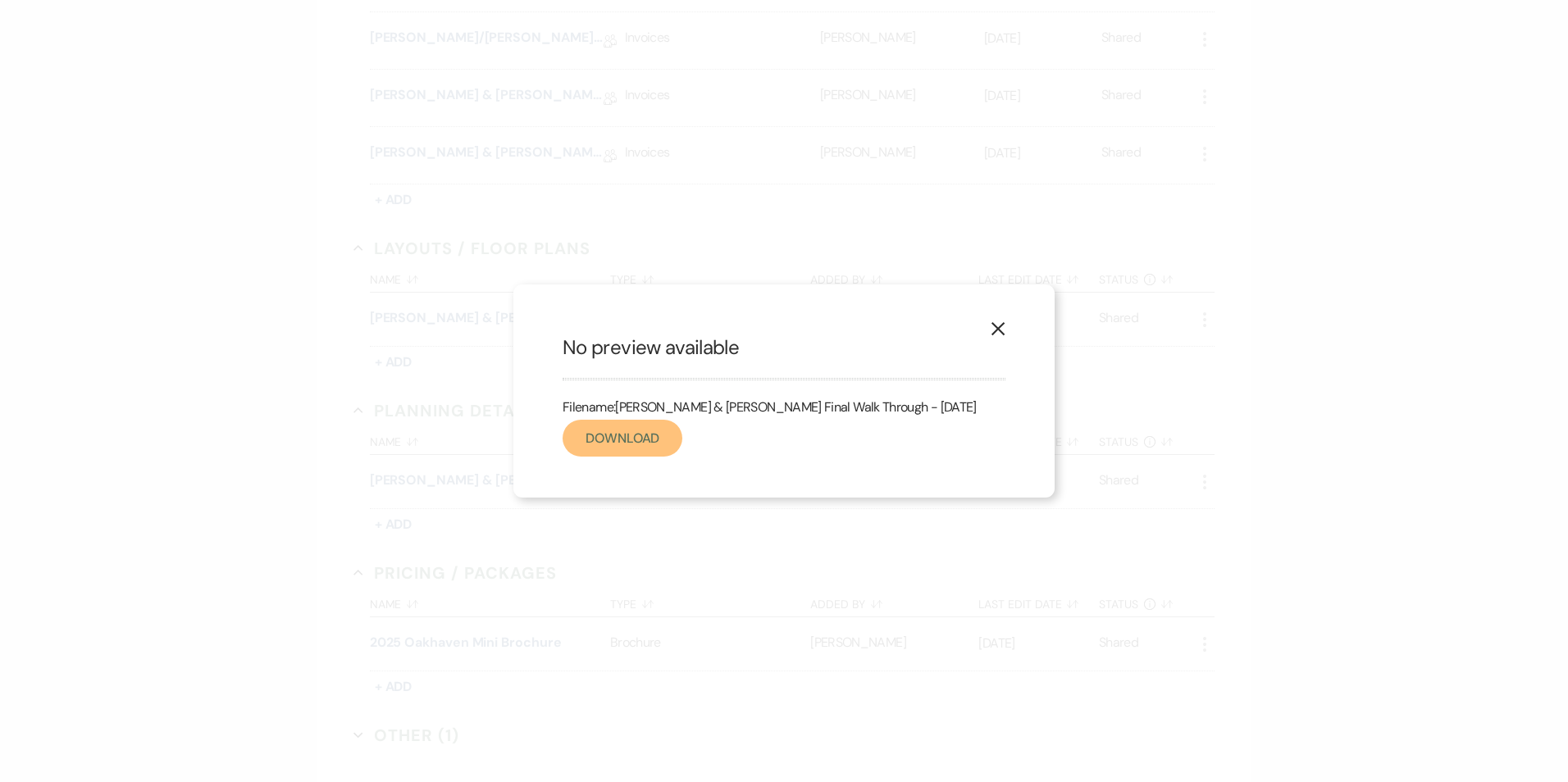
click at [625, 450] on link "Download" at bounding box center [622, 438] width 120 height 37
click at [996, 328] on icon "X" at bounding box center [998, 328] width 14 height 14
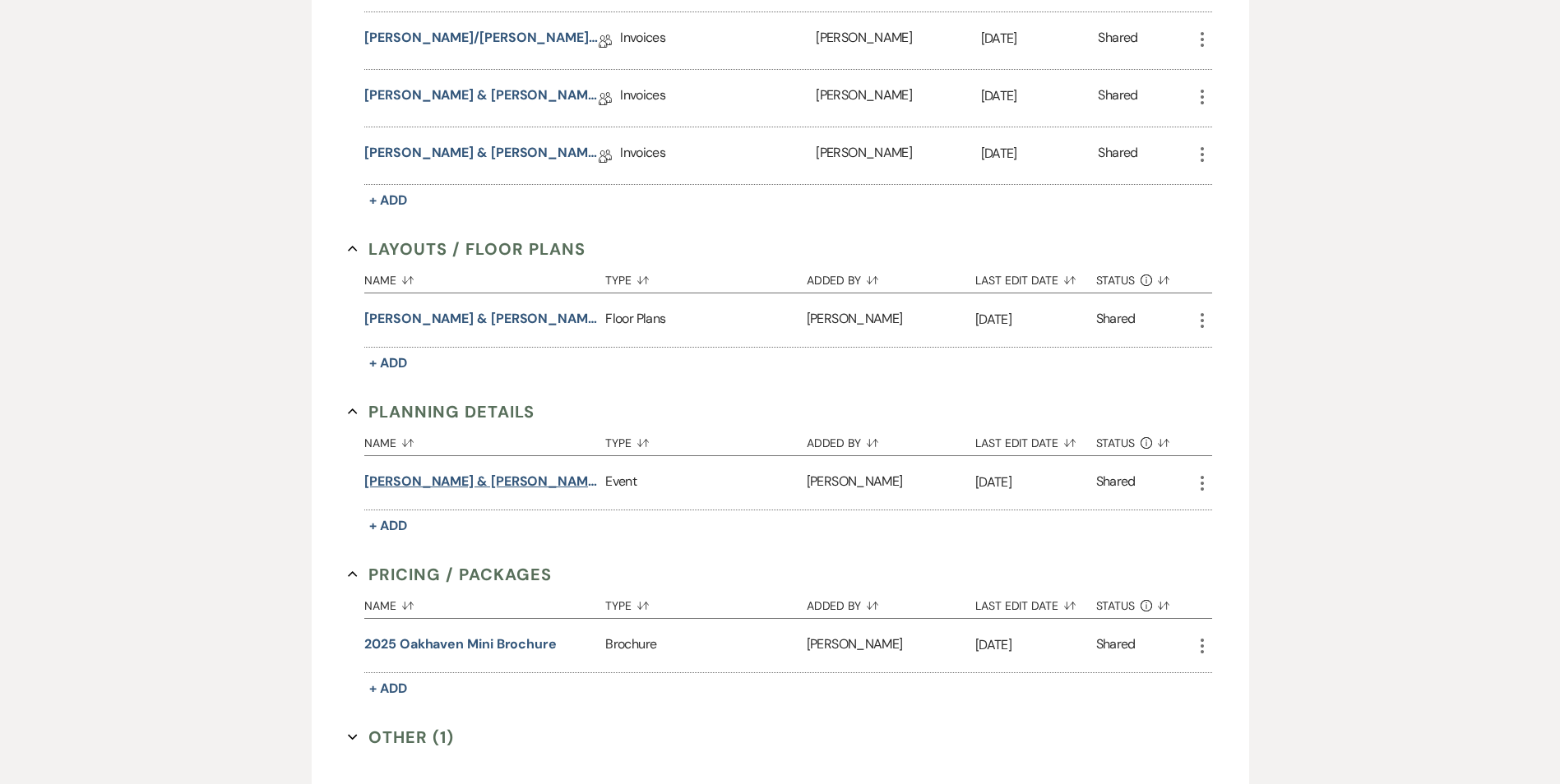
click at [436, 487] on button "[PERSON_NAME] & [PERSON_NAME] Final Walk Through - [DATE]" at bounding box center [482, 481] width 235 height 20
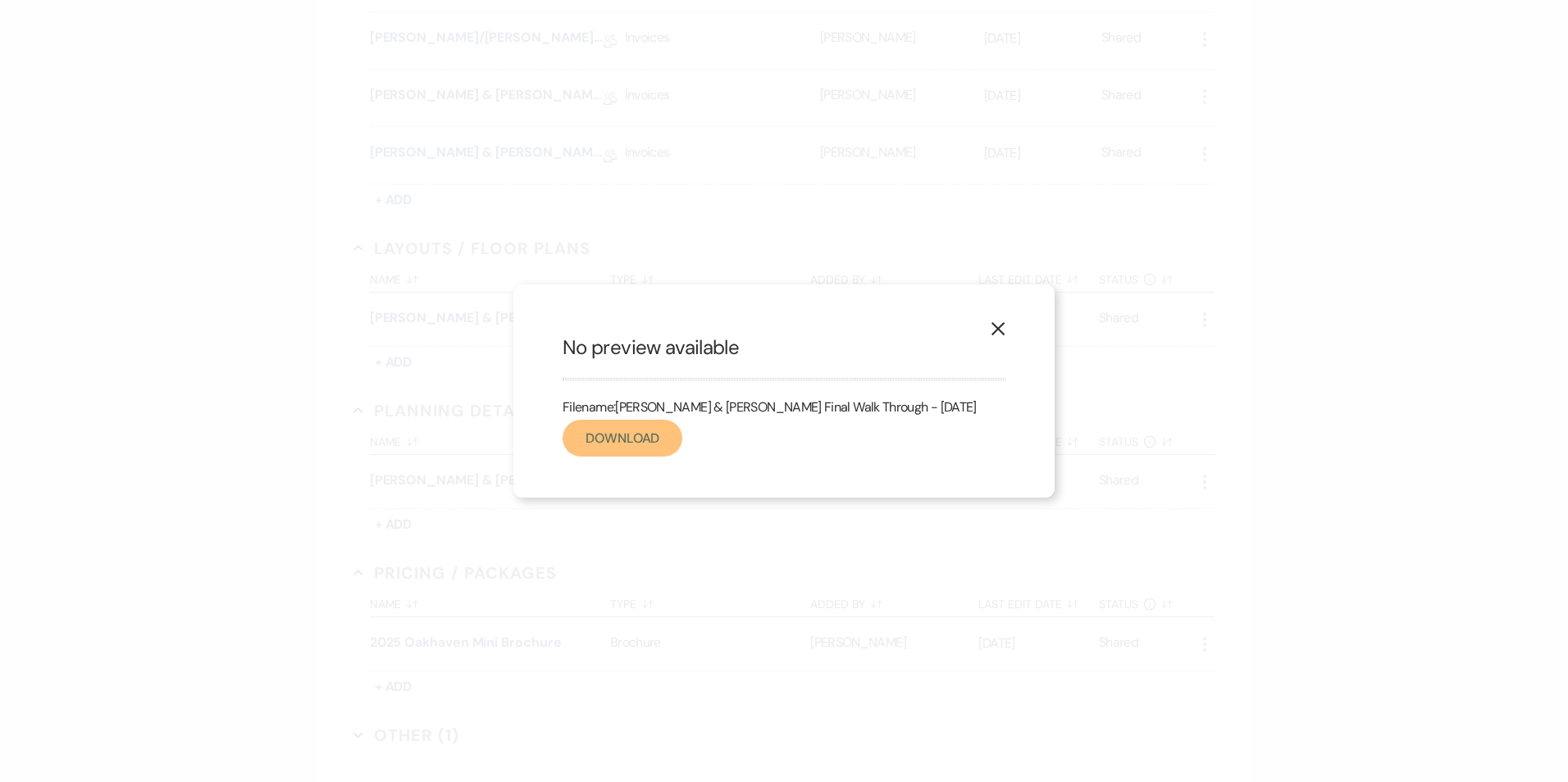
click at [653, 450] on link "Download" at bounding box center [622, 438] width 120 height 37
click at [1007, 327] on button "X" at bounding box center [999, 329] width 25 height 29
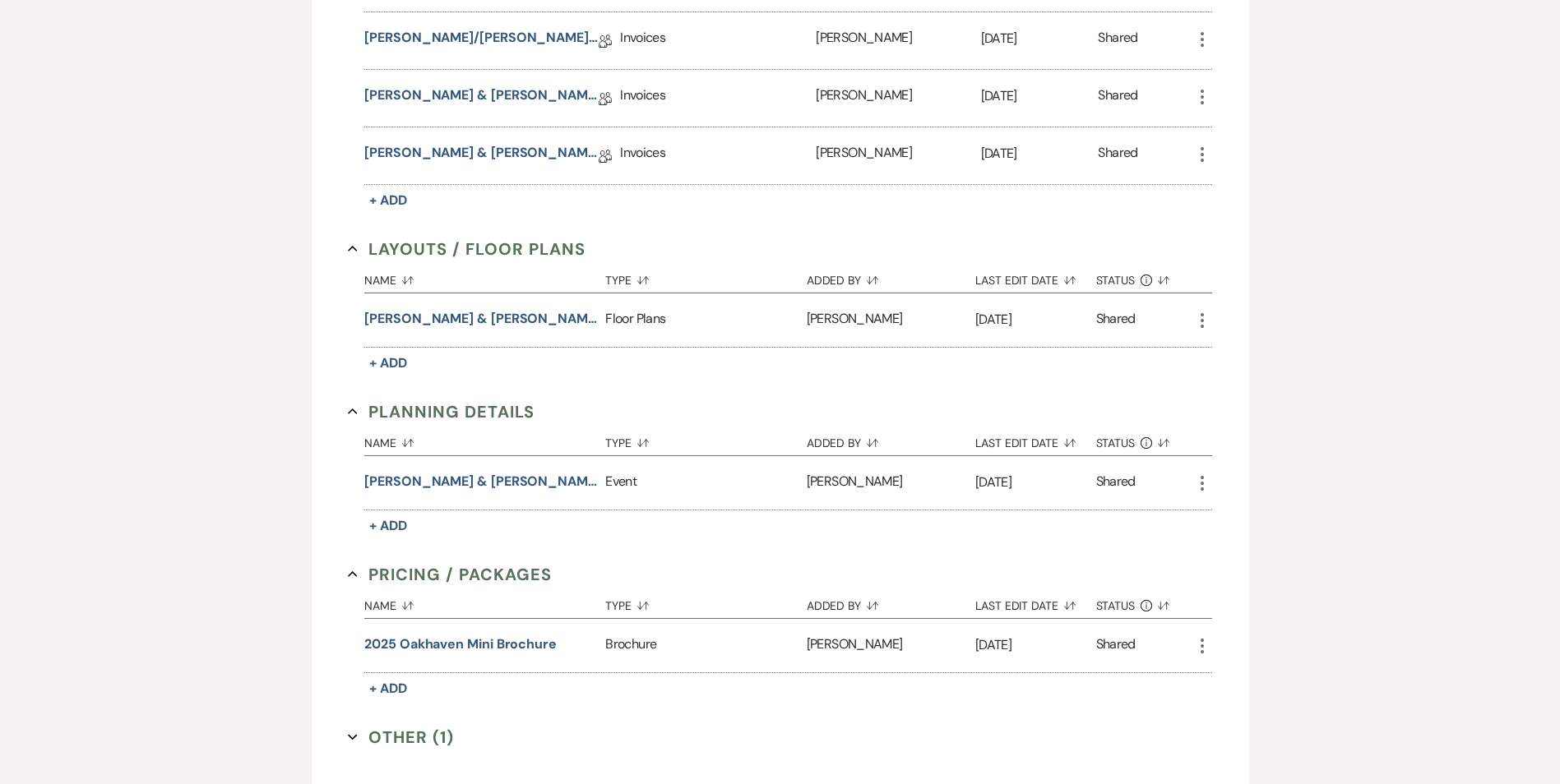
scroll to position [150, 0]
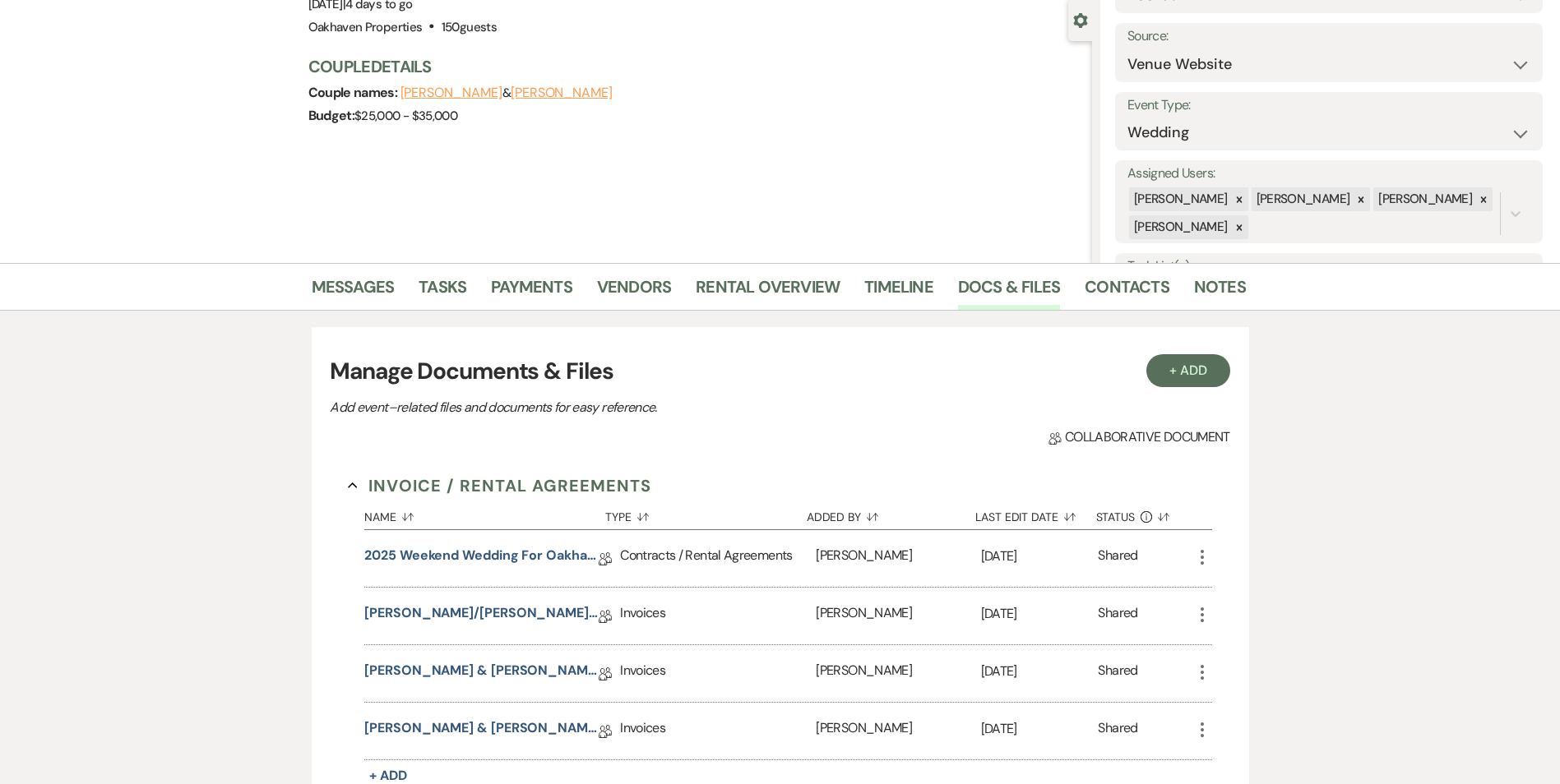
click at [1211, 272] on li "Notes" at bounding box center [1233, 290] width 77 height 39
click at [1212, 279] on link "Notes" at bounding box center [1221, 292] width 52 height 37
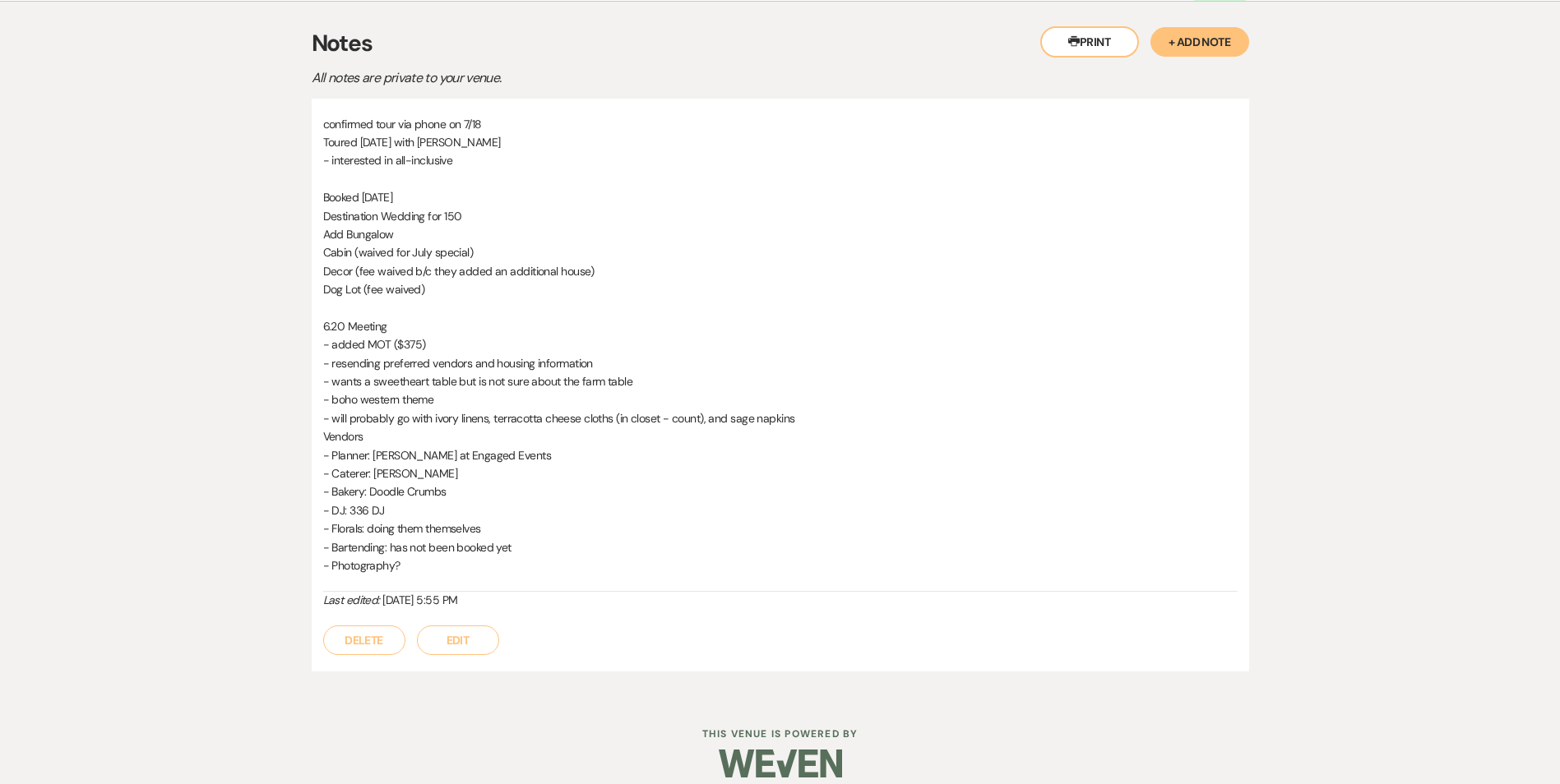
scroll to position [477, 0]
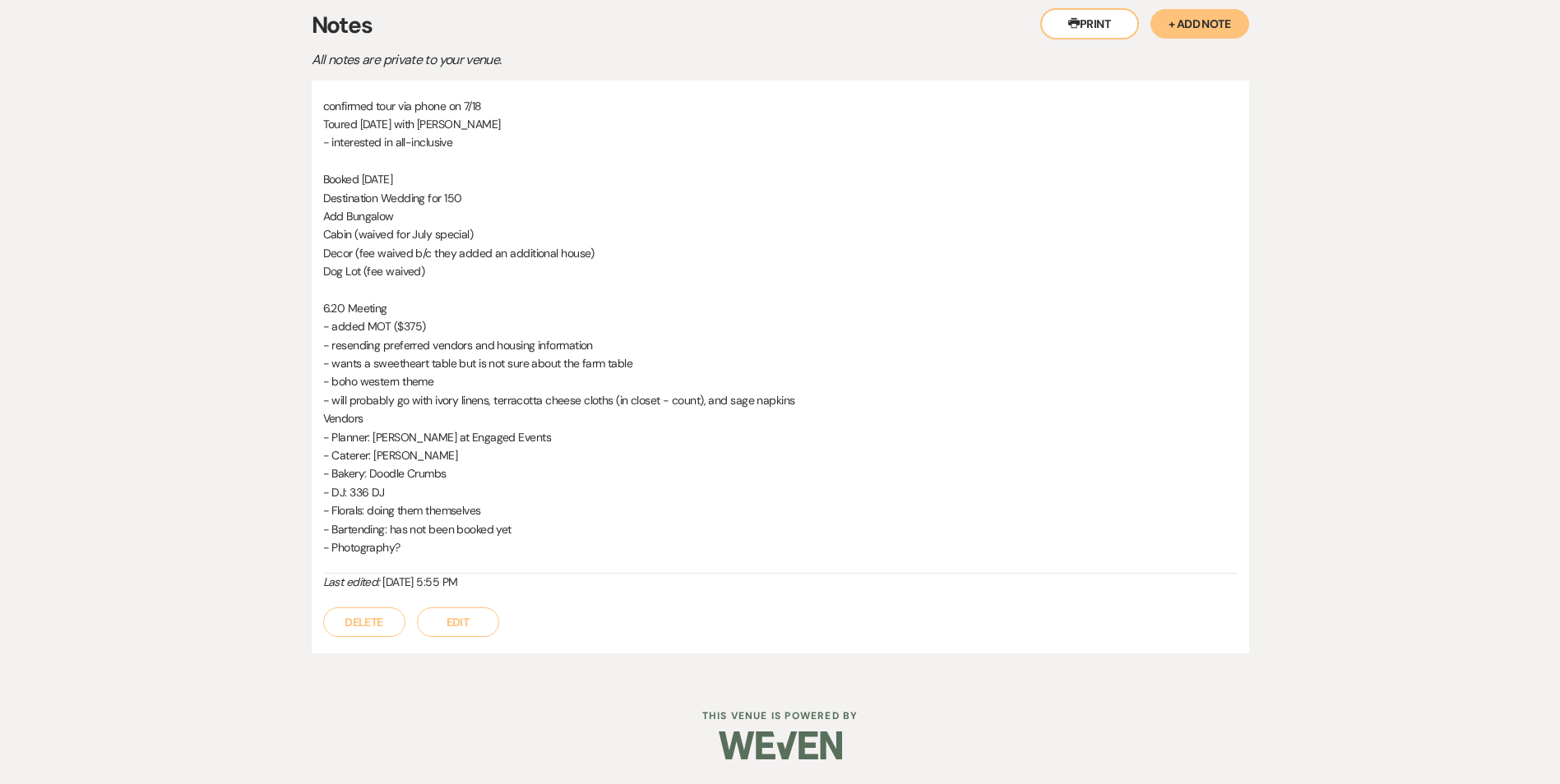
click at [478, 629] on button "Edit" at bounding box center [458, 622] width 83 height 30
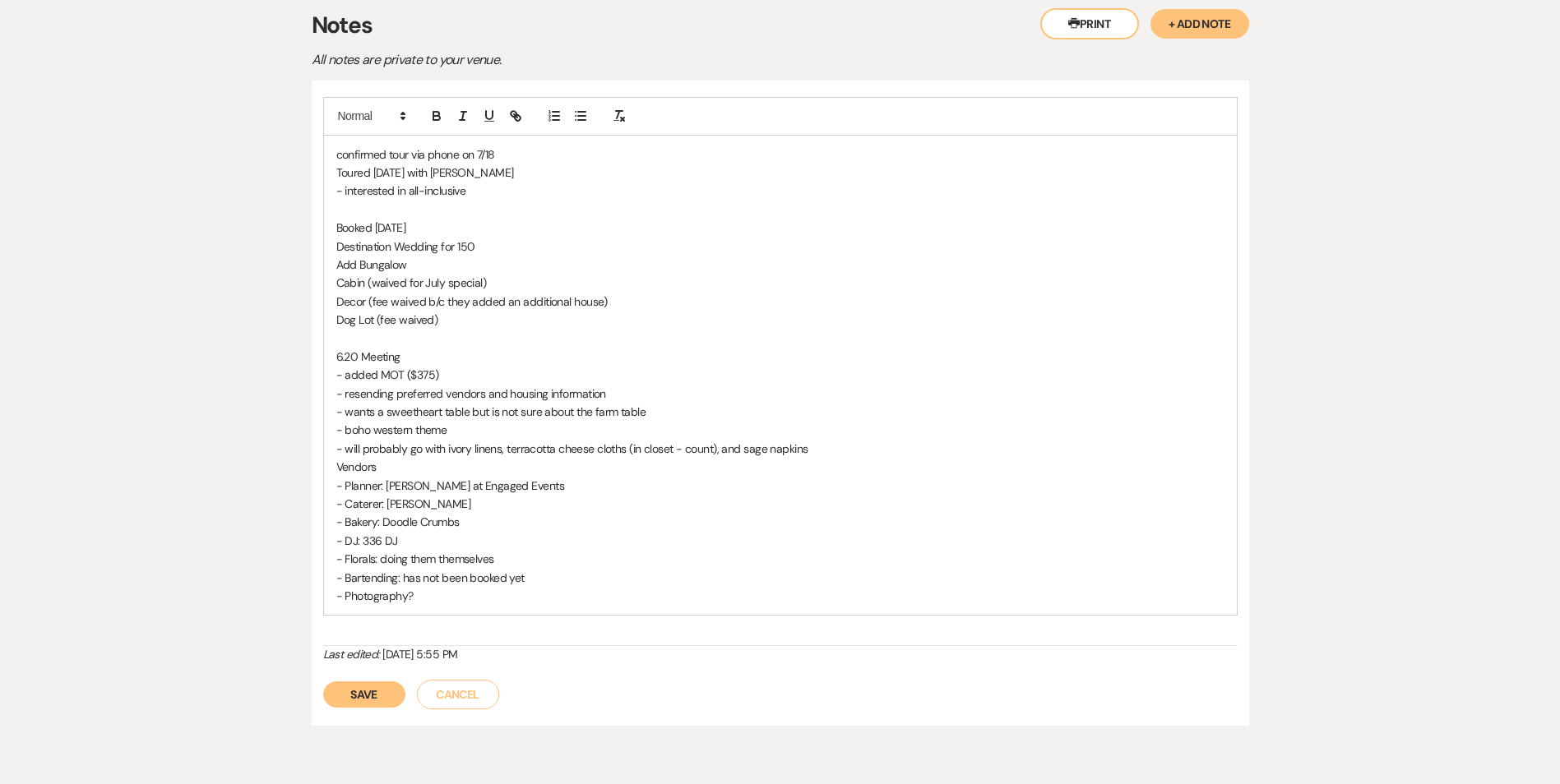
click at [429, 594] on p "- Photography?" at bounding box center [780, 596] width 888 height 18
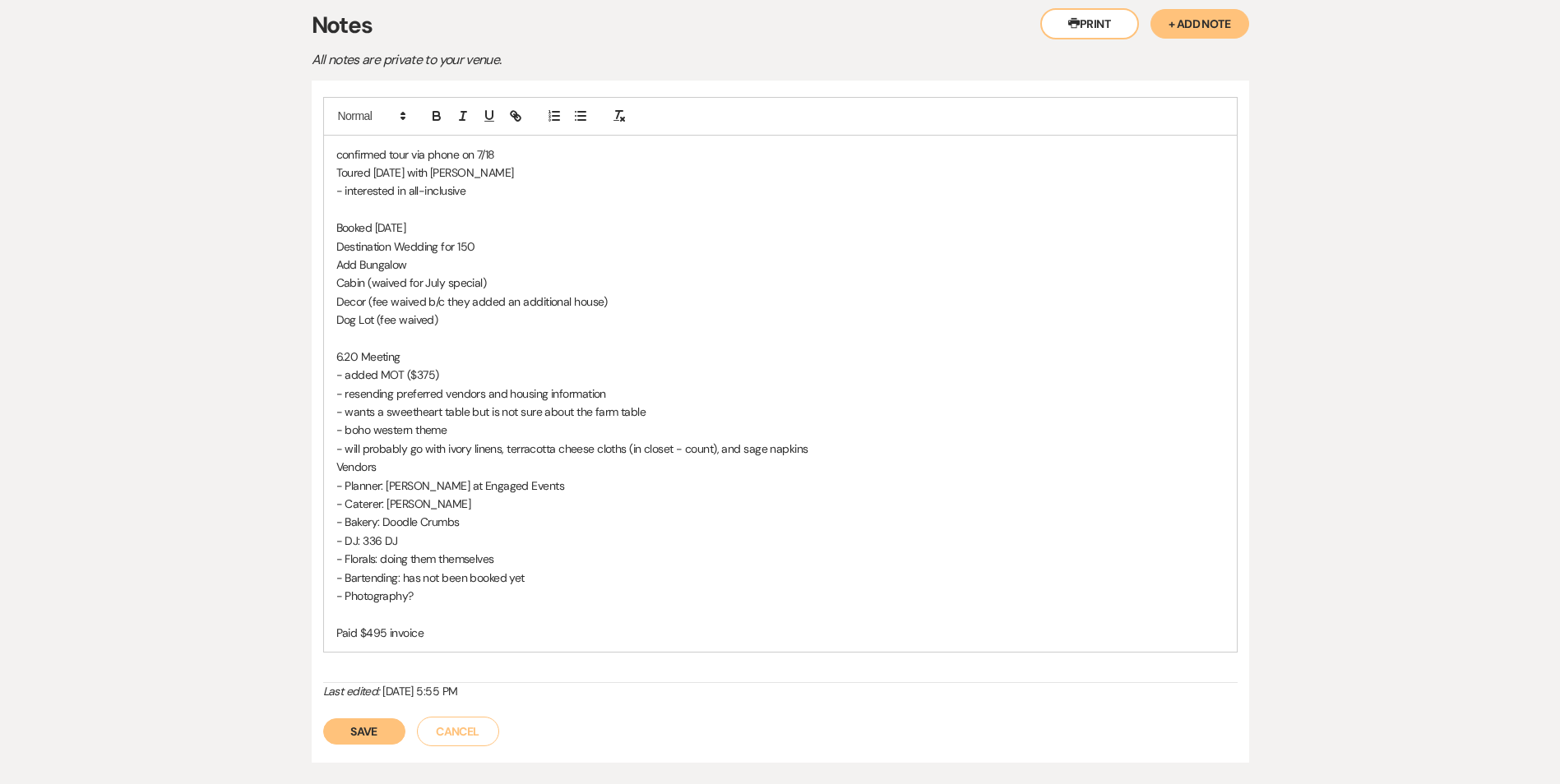
click at [373, 720] on button "Save" at bounding box center [364, 731] width 83 height 26
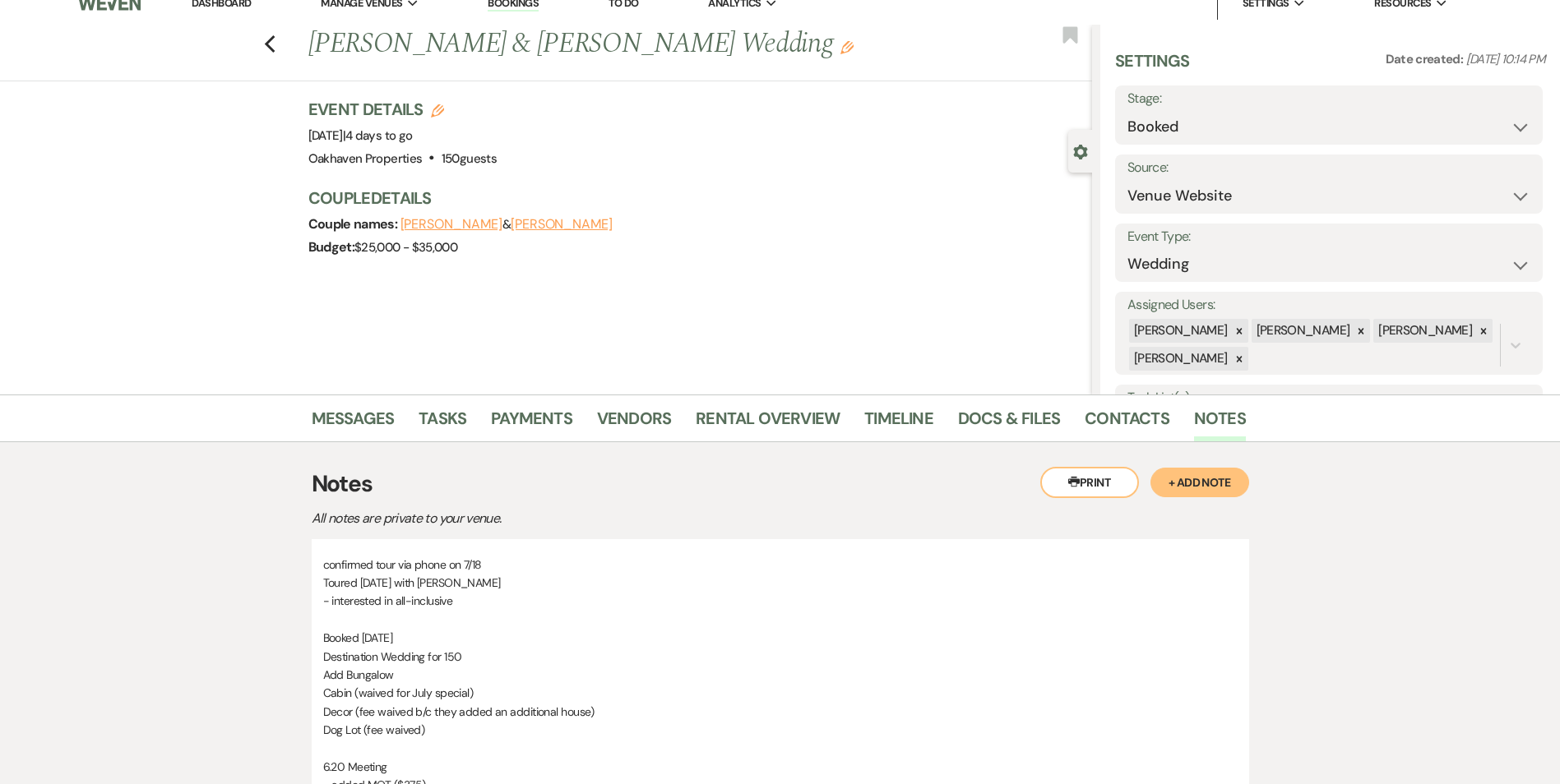
scroll to position [0, 0]
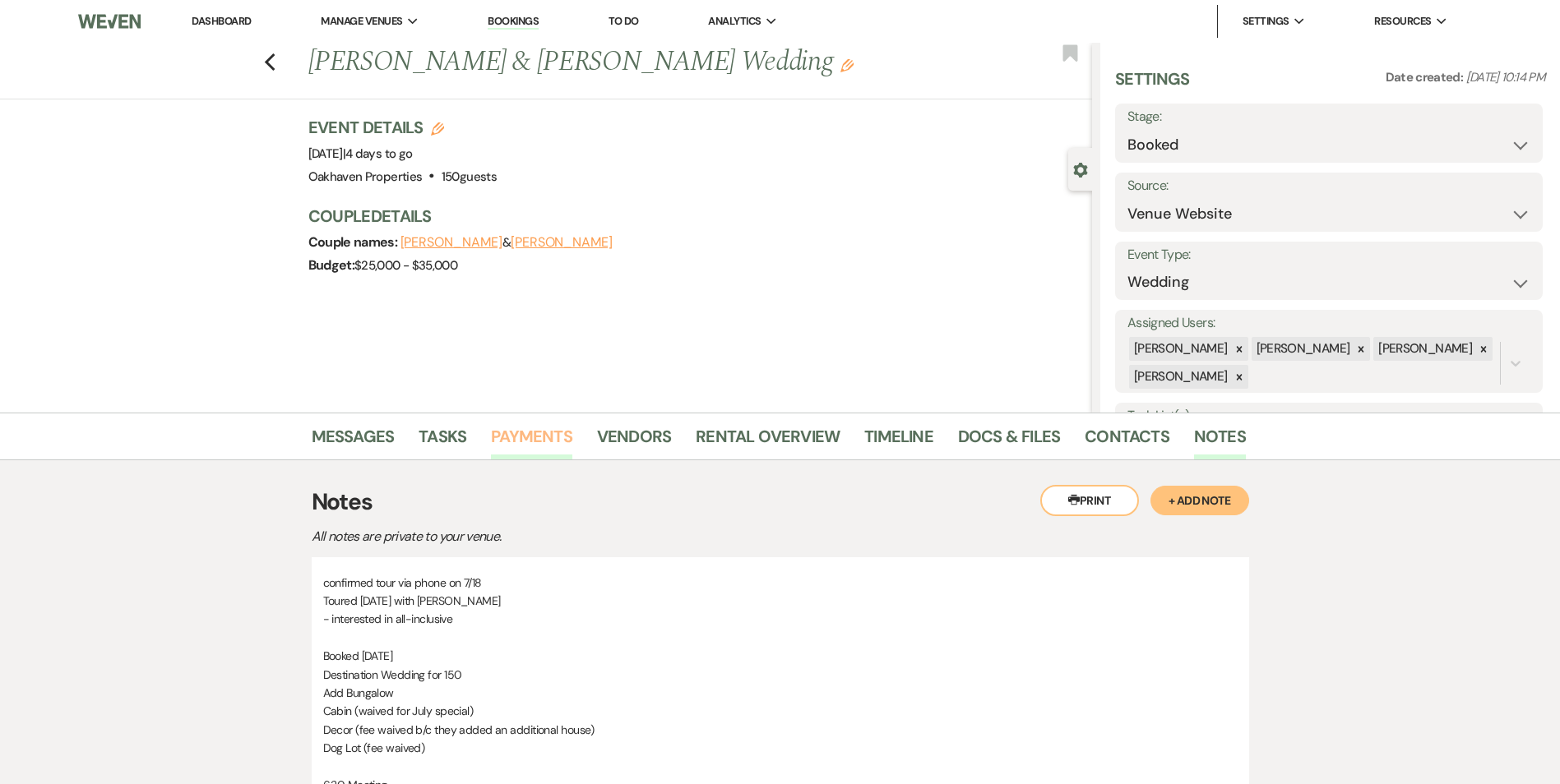
drag, startPoint x: 522, startPoint y: 430, endPoint x: 531, endPoint y: 431, distance: 9.1
click at [522, 430] on link "Payments" at bounding box center [532, 442] width 82 height 37
